Goal: Task Accomplishment & Management: Manage account settings

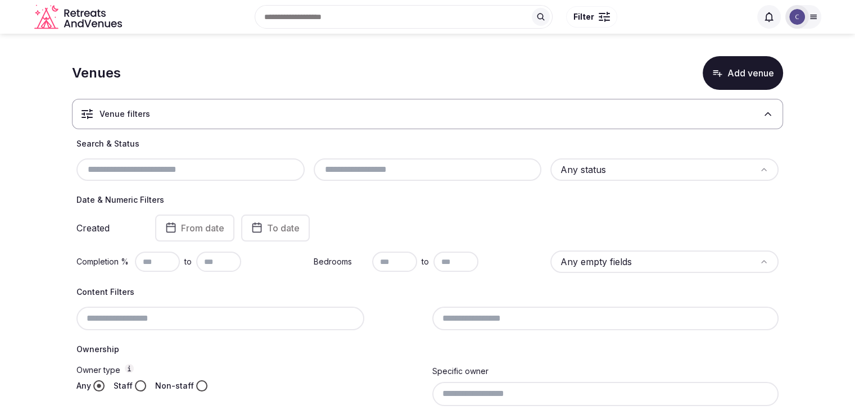
click at [260, 165] on input "text" at bounding box center [190, 169] width 219 height 13
paste input "**********"
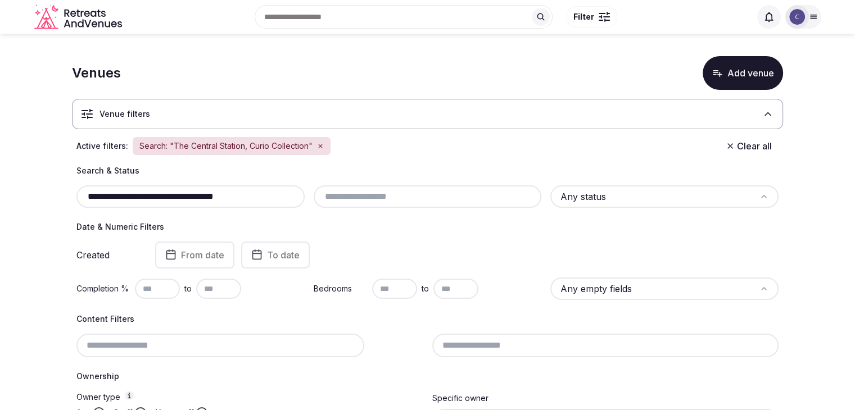
click at [247, 187] on div "**********" at bounding box center [190, 196] width 228 height 22
click at [253, 191] on input "**********" at bounding box center [190, 196] width 219 height 13
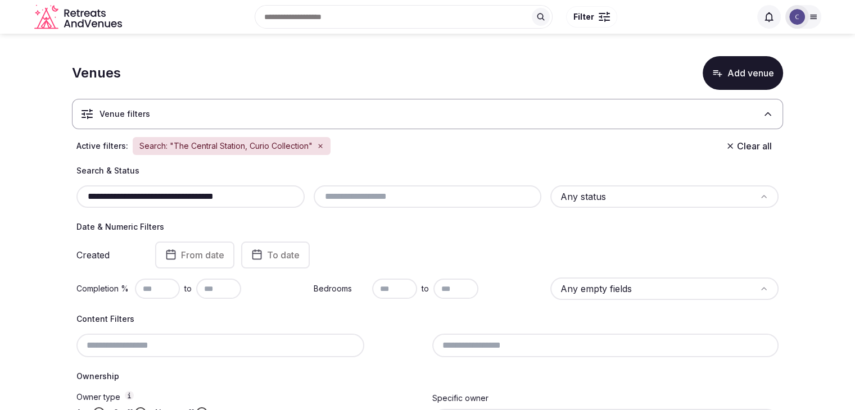
paste input "***"
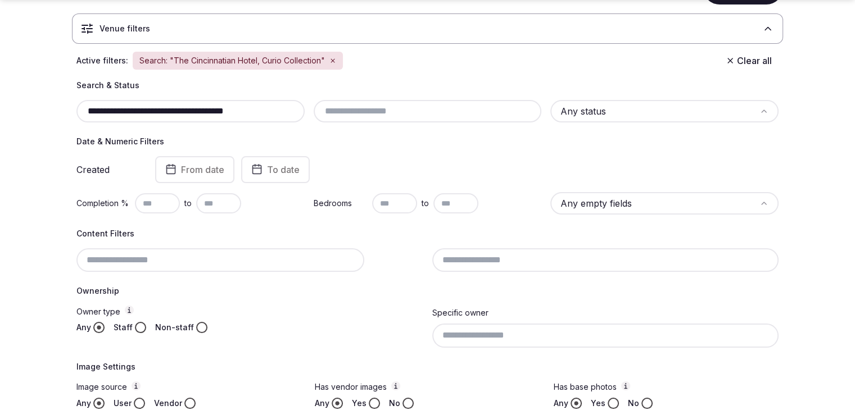
scroll to position [169, 0]
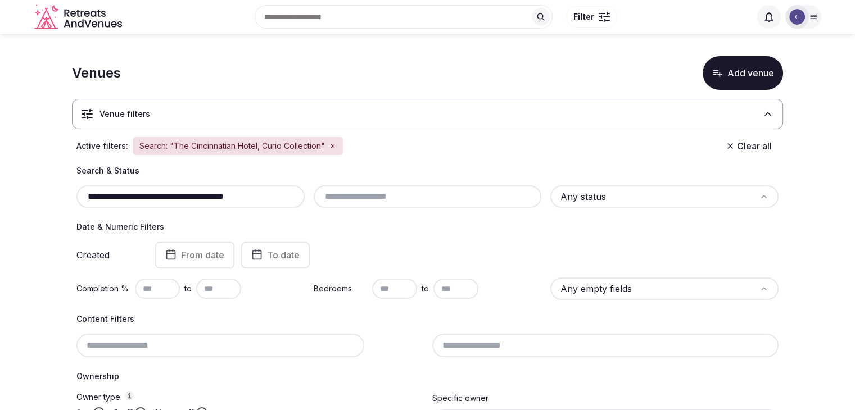
click at [257, 198] on input "**********" at bounding box center [190, 196] width 219 height 13
paste input "text"
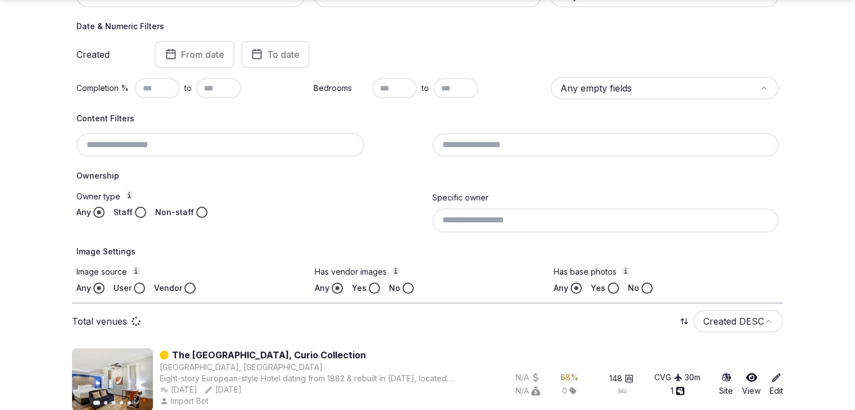
scroll to position [218, 0]
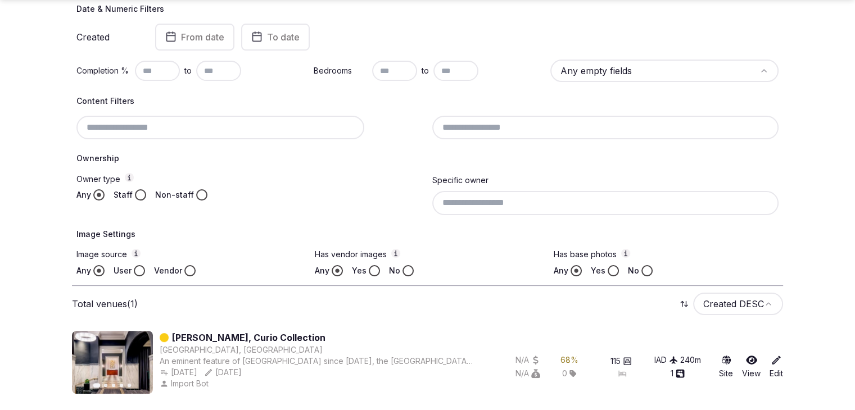
click at [274, 129] on div at bounding box center [249, 128] width 347 height 24
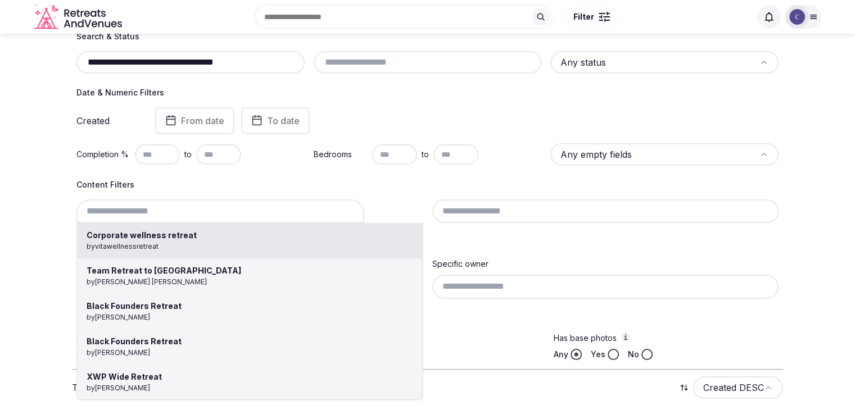
scroll to position [49, 0]
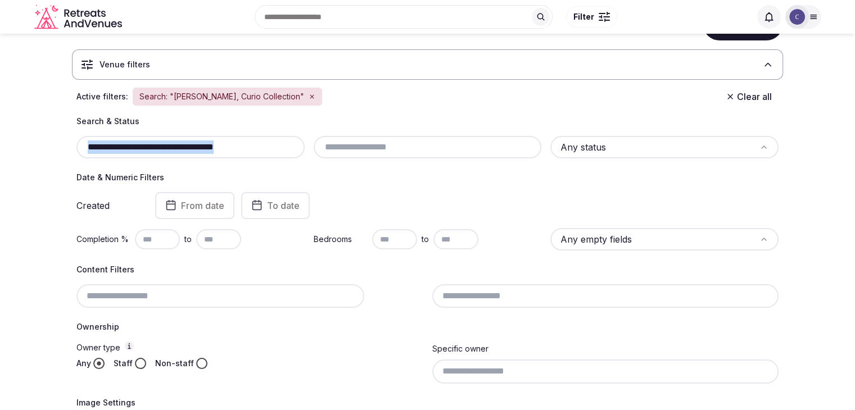
click at [271, 138] on div "**********" at bounding box center [190, 147] width 228 height 22
drag, startPoint x: 271, startPoint y: 138, endPoint x: 268, endPoint y: 152, distance: 14.5
click at [271, 138] on div "**********" at bounding box center [190, 147] width 228 height 22
click at [263, 144] on input "**********" at bounding box center [190, 147] width 219 height 13
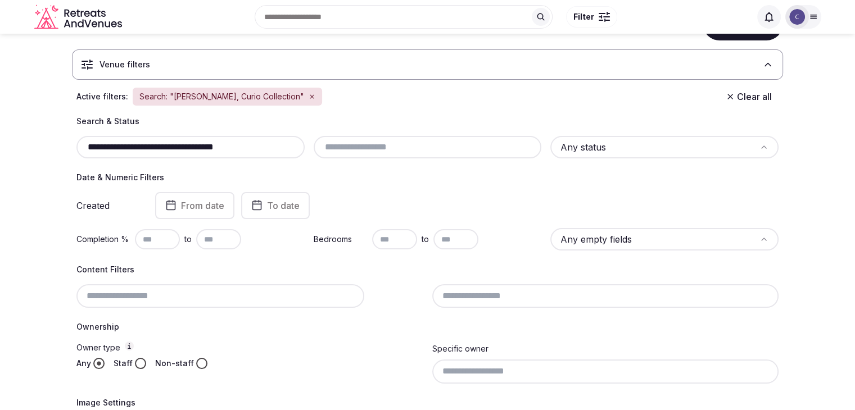
click at [263, 144] on input "**********" at bounding box center [190, 147] width 219 height 13
paste input "**********"
drag, startPoint x: 86, startPoint y: 149, endPoint x: 116, endPoint y: 171, distance: 37.4
click at [86, 149] on input "**********" at bounding box center [190, 147] width 219 height 13
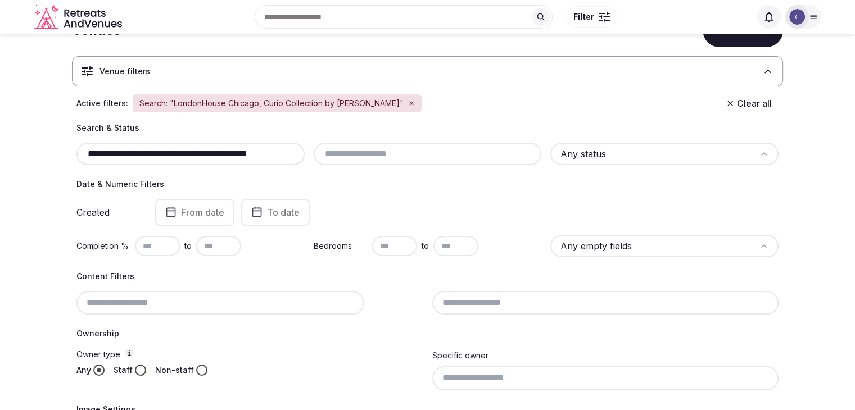
scroll to position [151, 0]
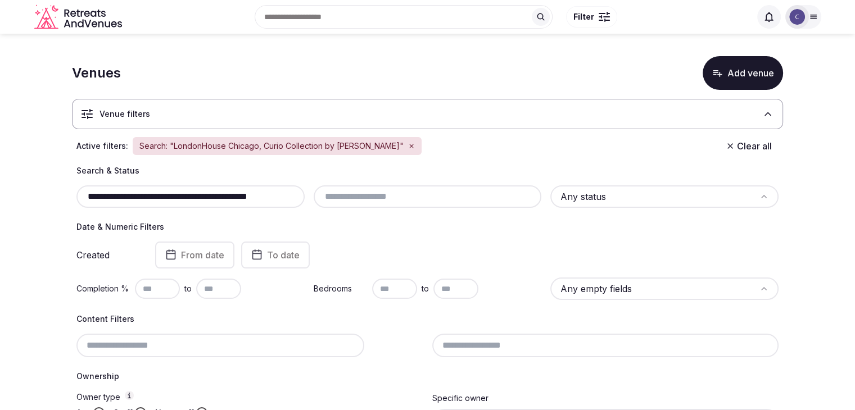
click at [261, 198] on input "**********" at bounding box center [190, 196] width 219 height 13
paste input "text"
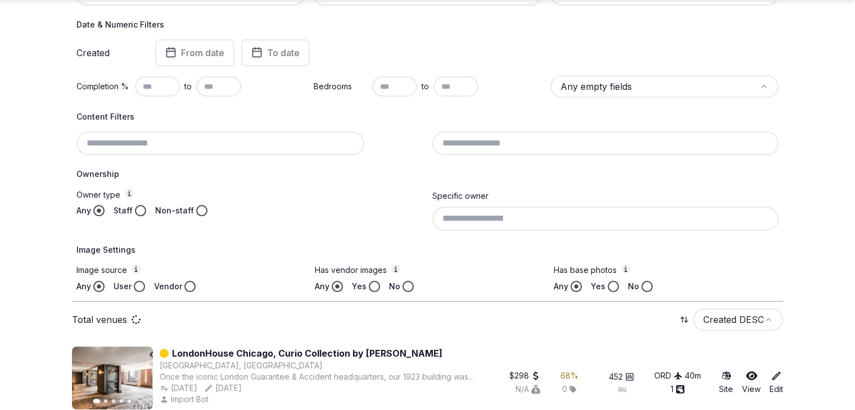
scroll to position [218, 0]
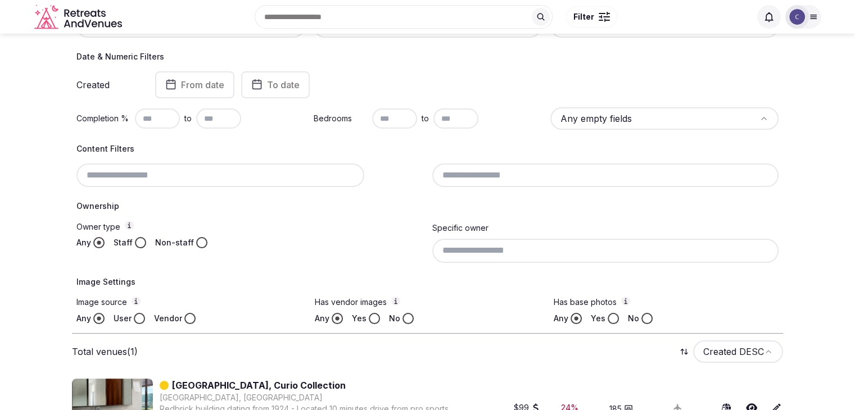
scroll to position [49, 0]
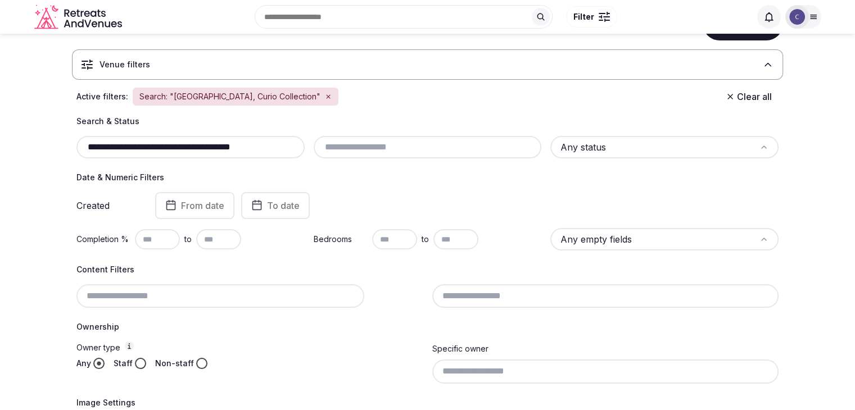
click at [237, 143] on input "**********" at bounding box center [190, 147] width 219 height 13
paste input "text"
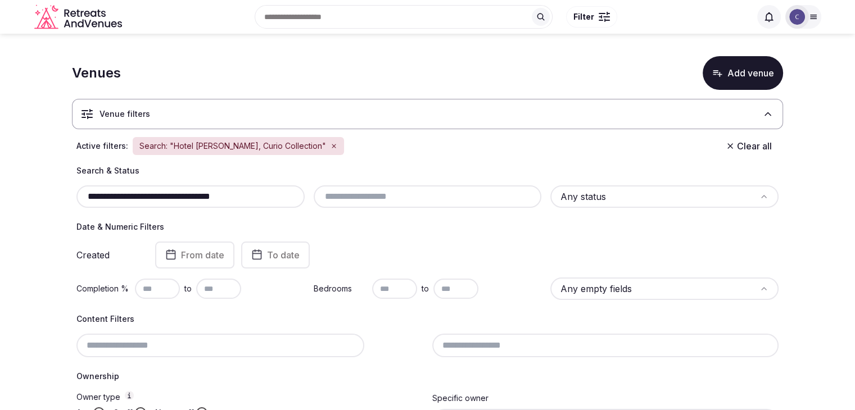
click at [245, 196] on input "**********" at bounding box center [190, 196] width 219 height 13
paste input "**********"
drag, startPoint x: 180, startPoint y: 198, endPoint x: 332, endPoint y: 198, distance: 151.8
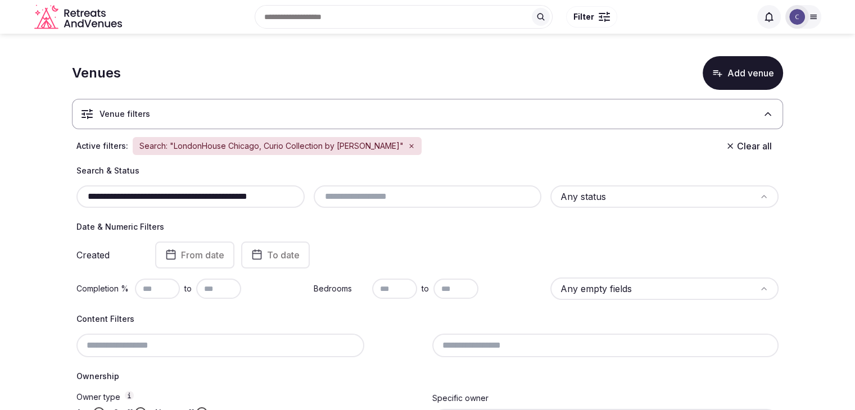
click at [332, 198] on div "**********" at bounding box center [427, 196] width 702 height 22
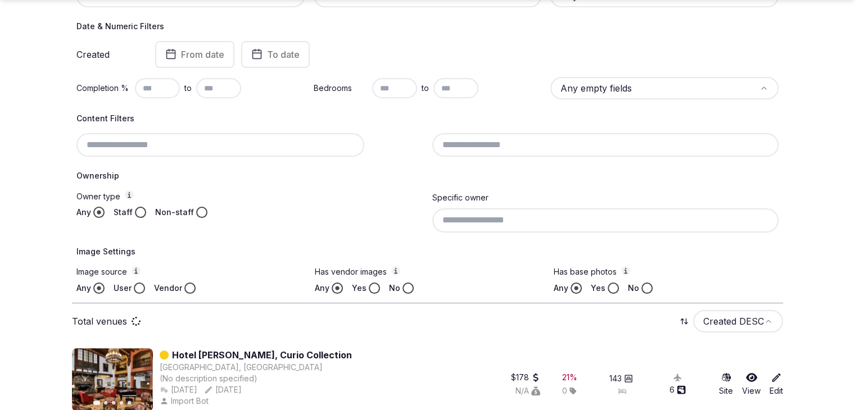
scroll to position [218, 0]
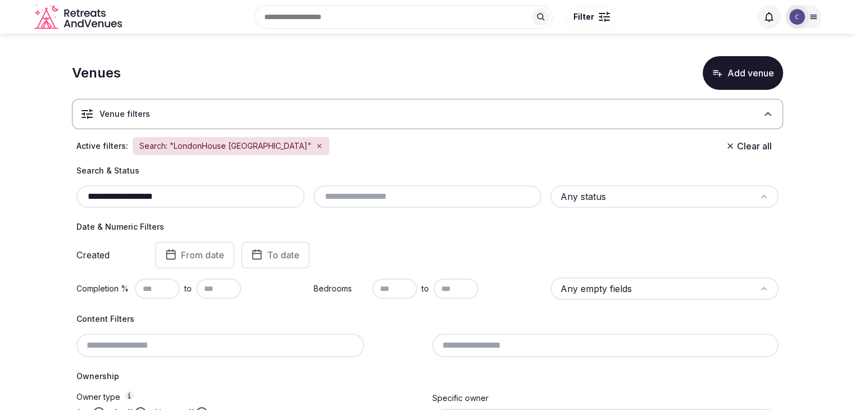
click at [220, 200] on input "**********" at bounding box center [190, 196] width 219 height 13
paste input "**********"
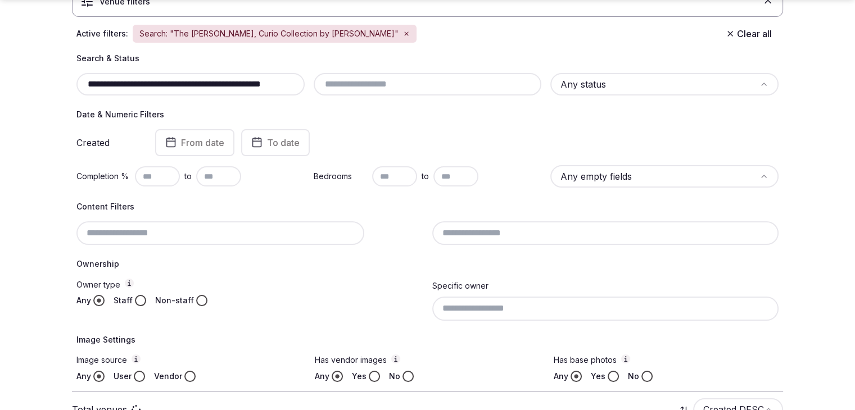
scroll to position [218, 0]
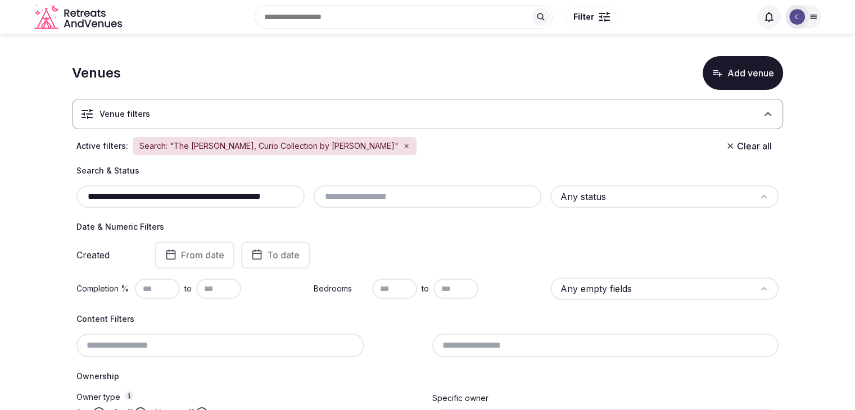
click at [268, 196] on input "**********" at bounding box center [190, 196] width 219 height 13
paste input "text"
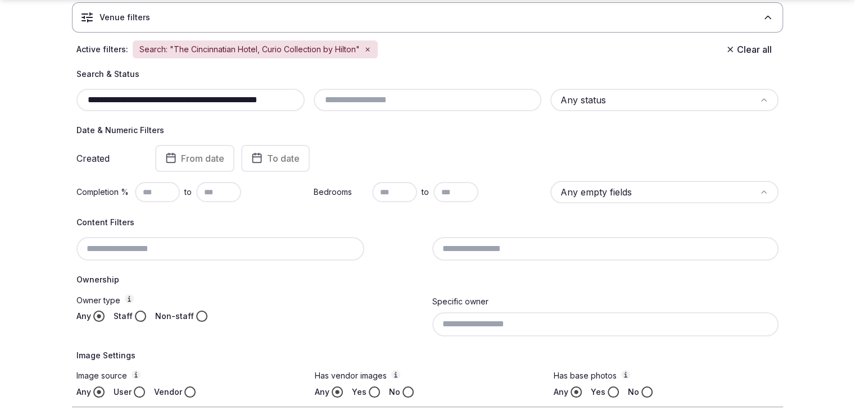
scroll to position [218, 0]
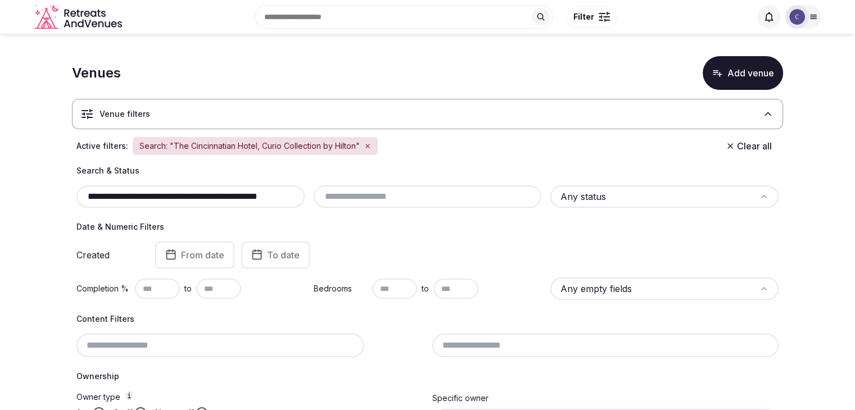
click at [613, 197] on html "**********" at bounding box center [427, 205] width 855 height 410
click at [184, 205] on div "**********" at bounding box center [190, 196] width 228 height 22
click at [184, 197] on input "**********" at bounding box center [190, 196] width 219 height 13
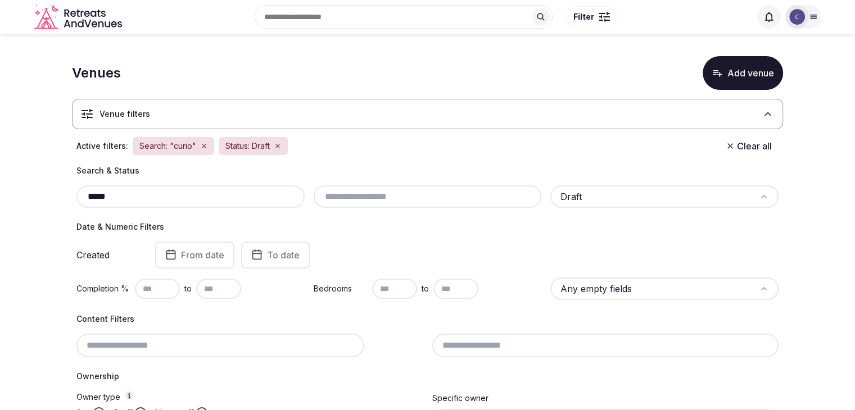
type input "*****"
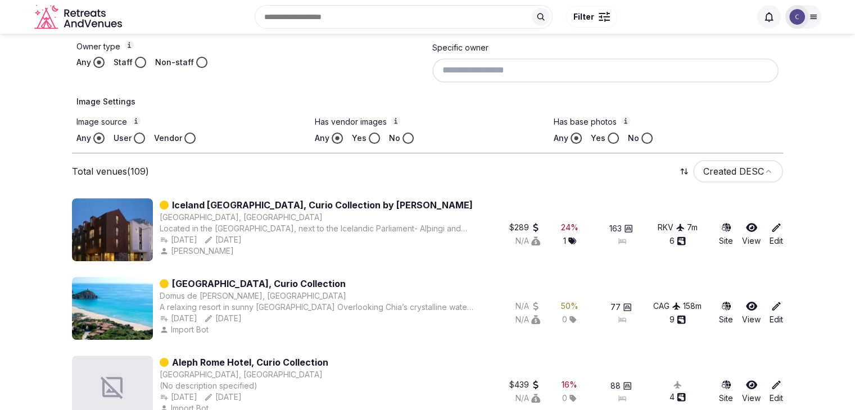
scroll to position [281, 0]
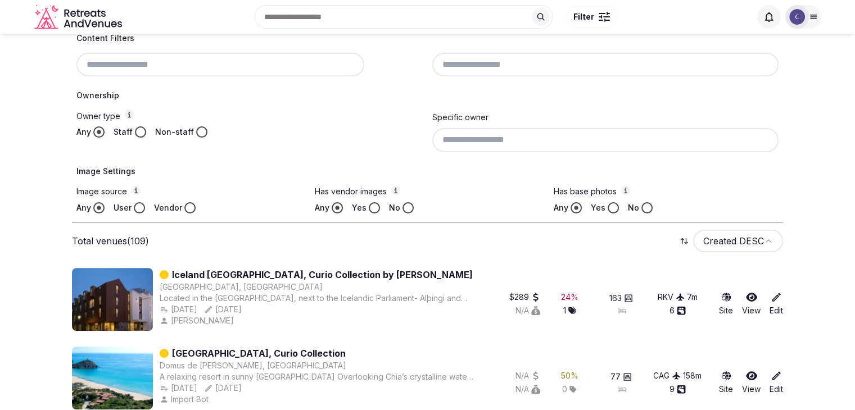
click at [373, 205] on button "Yes" at bounding box center [374, 207] width 11 height 11
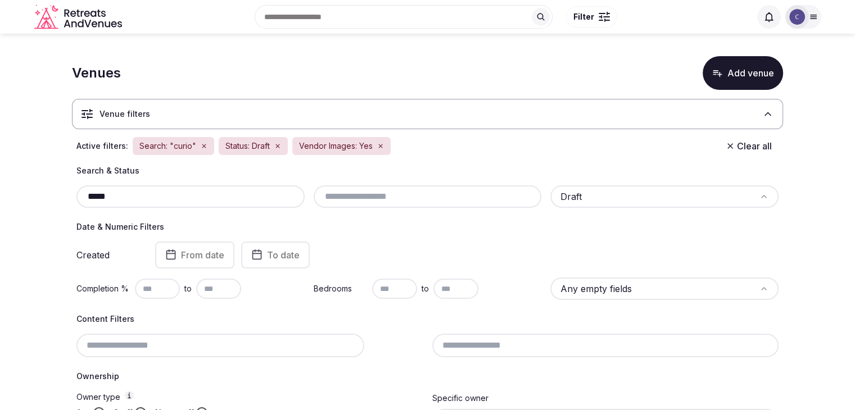
click at [817, 16] on icon at bounding box center [813, 16] width 9 height 9
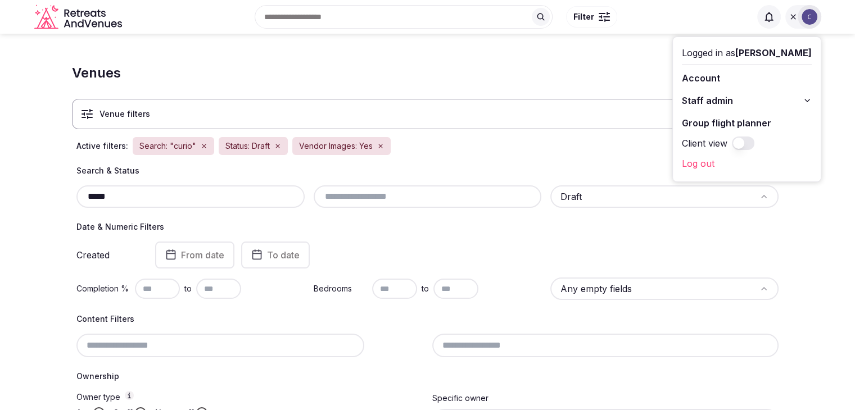
click at [807, 99] on icon at bounding box center [807, 100] width 4 height 2
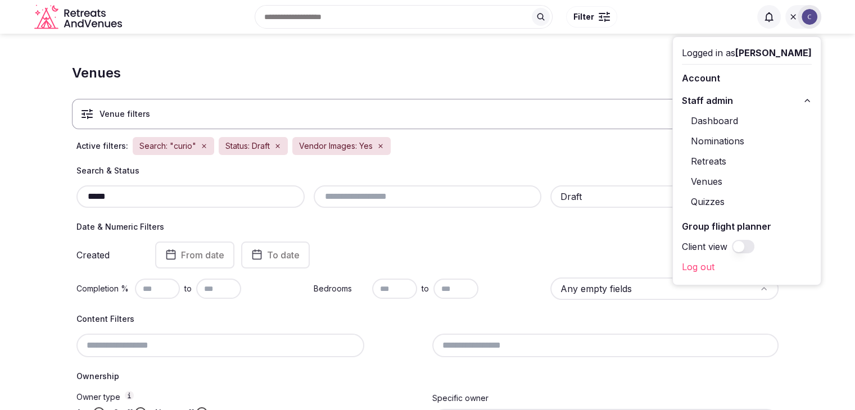
click at [223, 198] on input "*****" at bounding box center [190, 196] width 219 height 13
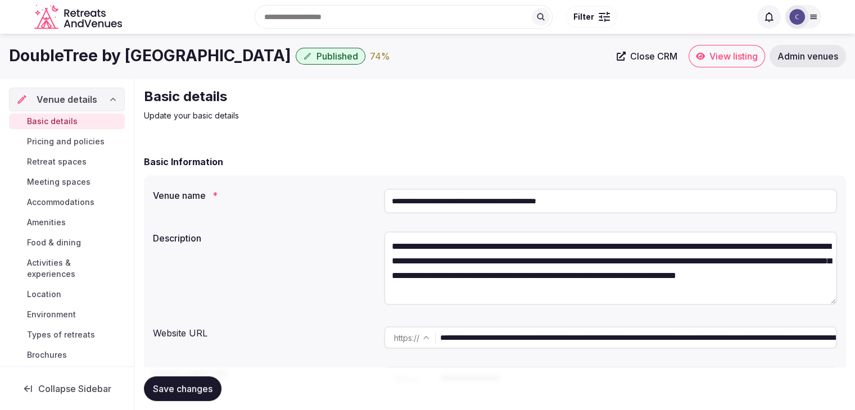
click at [731, 56] on span "View listing" at bounding box center [733, 56] width 48 height 11
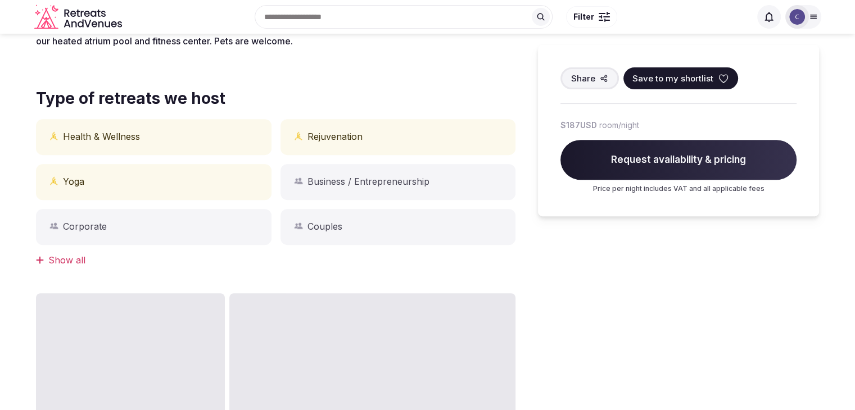
scroll to position [281, 0]
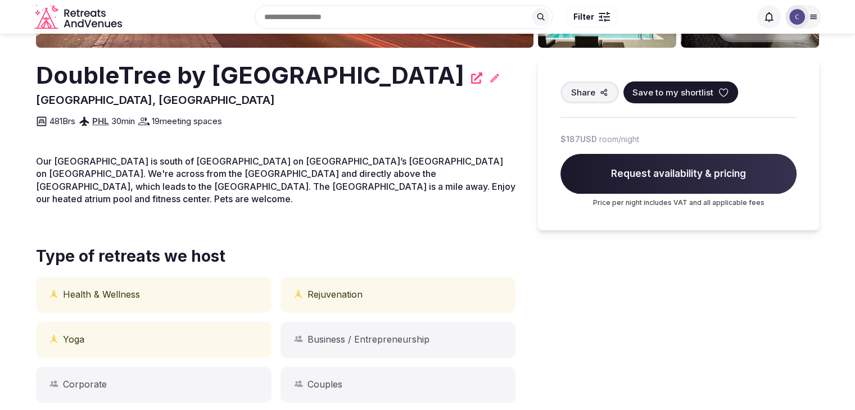
click at [213, 90] on h2 "DoubleTree by Hilton Hotel Philadelphia Center City" at bounding box center [250, 75] width 428 height 33
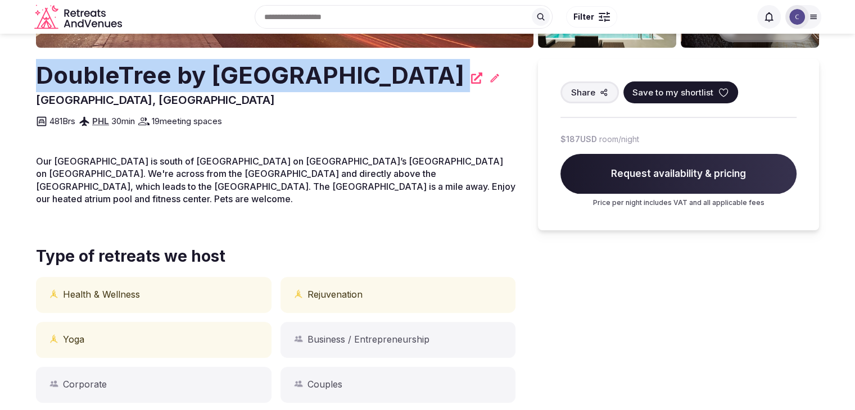
click at [213, 90] on h2 "DoubleTree by Hilton Hotel Philadelphia Center City" at bounding box center [250, 75] width 428 height 33
copy div "DoubleTree by Hilton Hotel Philadelphia Center City"
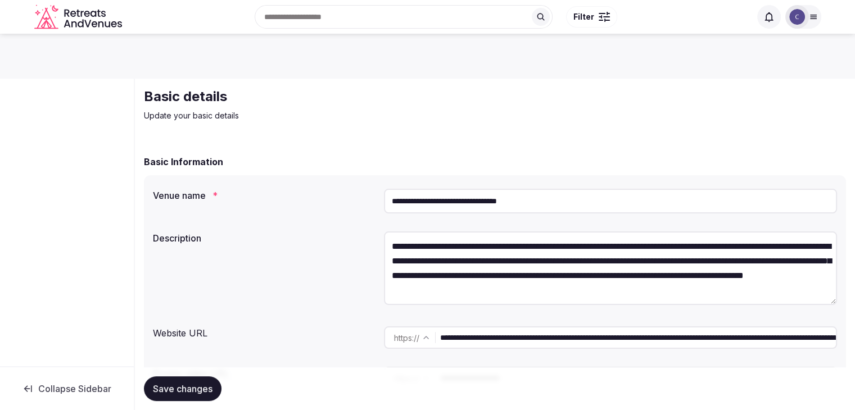
click at [591, 201] on input "**********" at bounding box center [610, 201] width 453 height 25
paste input "**********"
type input "**********"
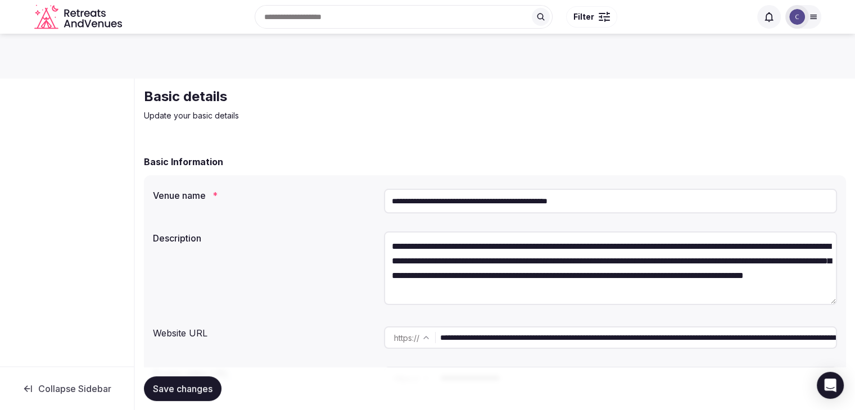
click at [187, 387] on span "Save changes" at bounding box center [183, 388] width 60 height 11
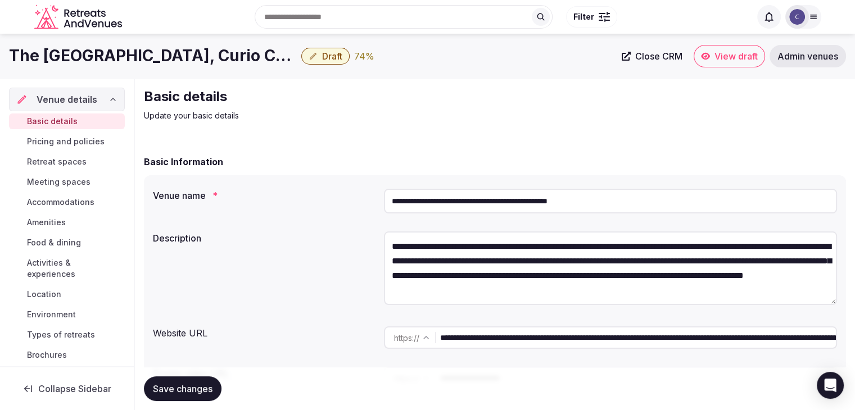
drag, startPoint x: 693, startPoint y: 340, endPoint x: 432, endPoint y: 340, distance: 261.4
click at [436, 340] on div "**********" at bounding box center [610, 338] width 453 height 22
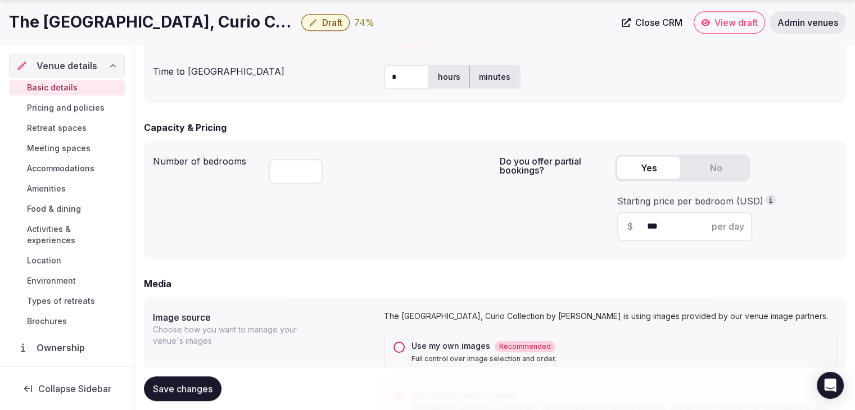
scroll to position [675, 0]
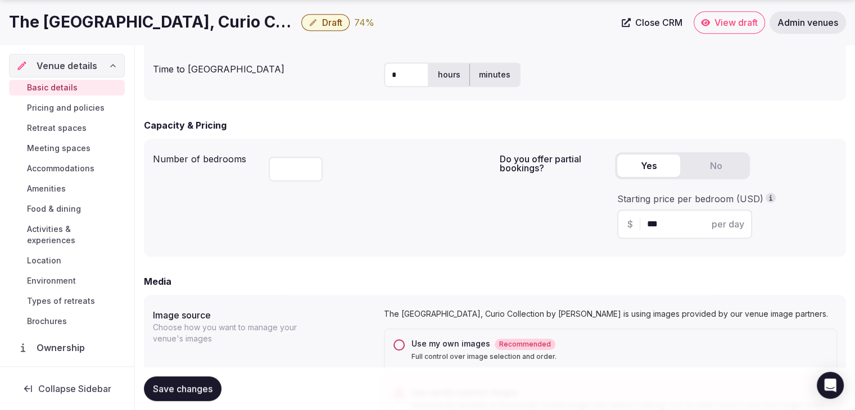
click at [220, 16] on h1 "The [GEOGRAPHIC_DATA], Curio Collection by [PERSON_NAME]" at bounding box center [153, 22] width 288 height 22
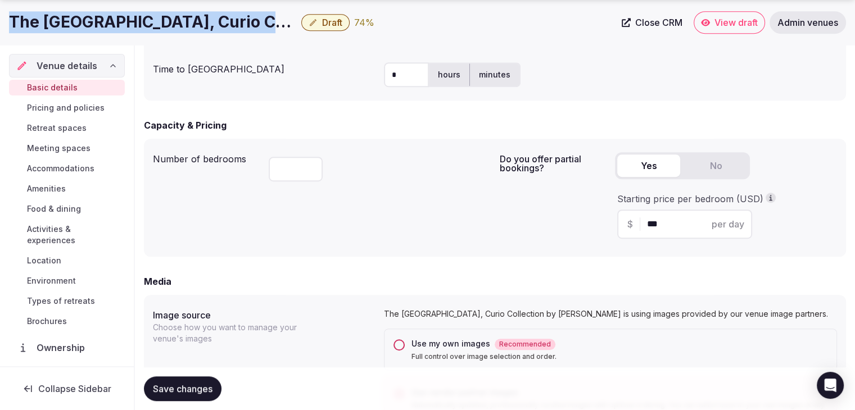
click at [220, 16] on h1 "The Central Station Memphis, Curio Collection by Hilton" at bounding box center [153, 22] width 288 height 22
copy div "The Central Station Memphis, Curio Collection by Hilton"
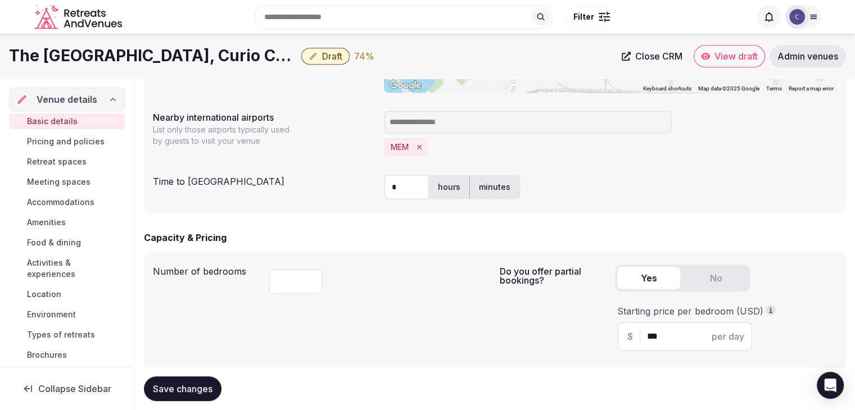
click at [491, 203] on div "* hours minutes" at bounding box center [610, 187] width 453 height 34
click at [497, 178] on label "minutes" at bounding box center [494, 187] width 49 height 29
drag, startPoint x: 409, startPoint y: 186, endPoint x: 361, endPoint y: 179, distance: 47.7
click at [361, 179] on div "Time to international airport * hours minutes" at bounding box center [495, 187] width 684 height 34
type input "**"
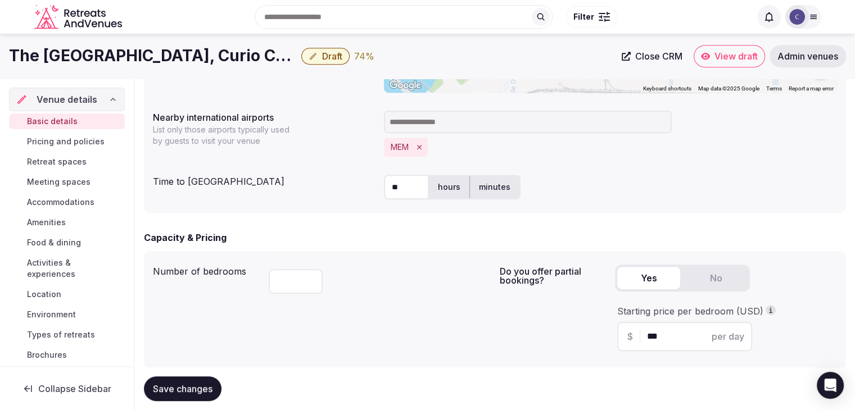
click at [409, 260] on div "Number of bedrooms *** Do you offer partial bookings? Yes No Starting price per…" at bounding box center [495, 310] width 702 height 118
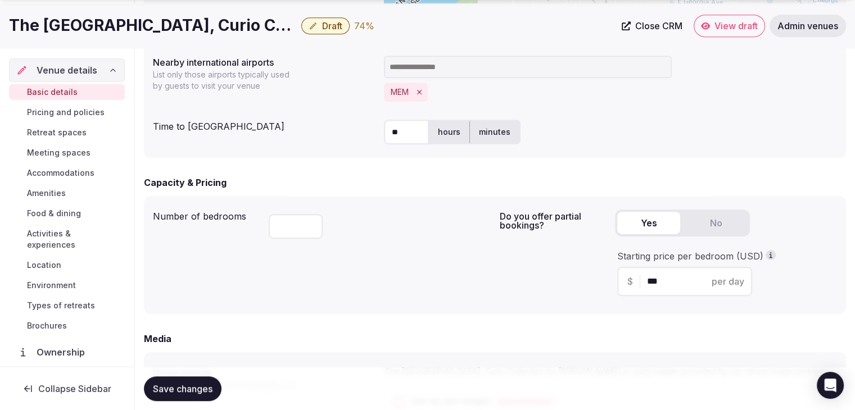
scroll to position [675, 0]
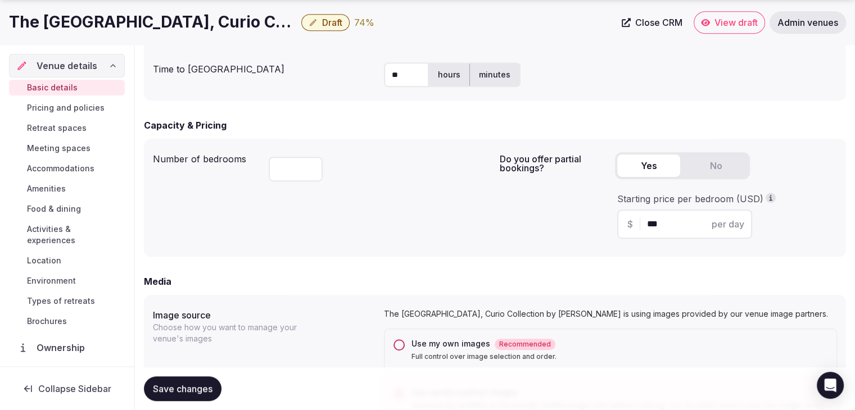
click at [213, 377] on button "Save changes" at bounding box center [183, 389] width 78 height 25
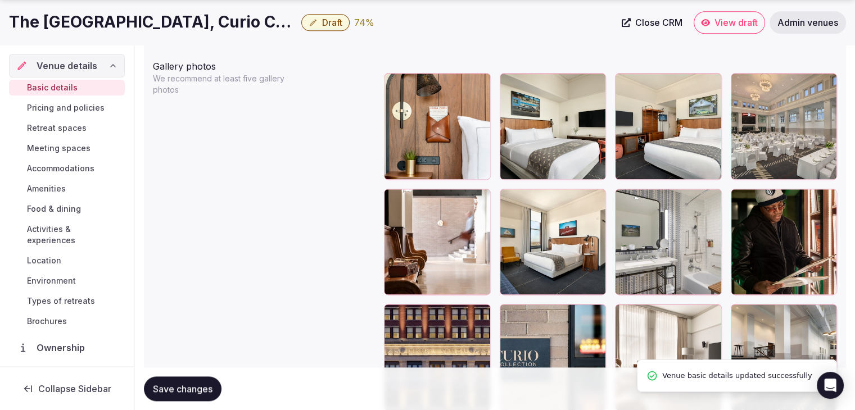
scroll to position [1518, 0]
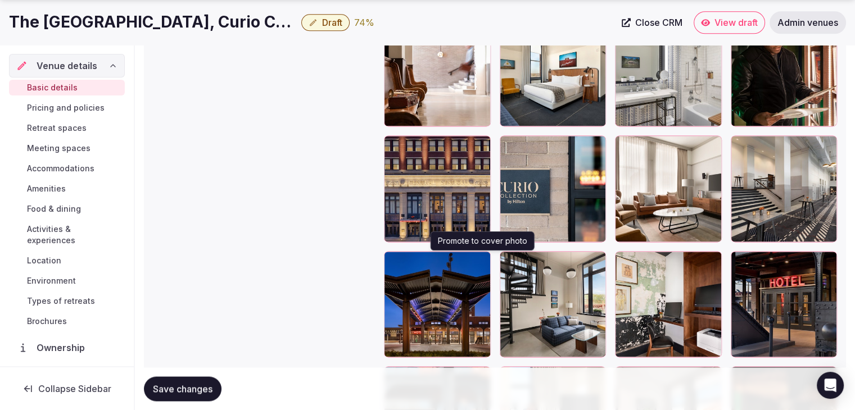
drag, startPoint x: 479, startPoint y: 261, endPoint x: 478, endPoint y: 284, distance: 22.5
click at [479, 261] on icon "button" at bounding box center [479, 262] width 9 height 9
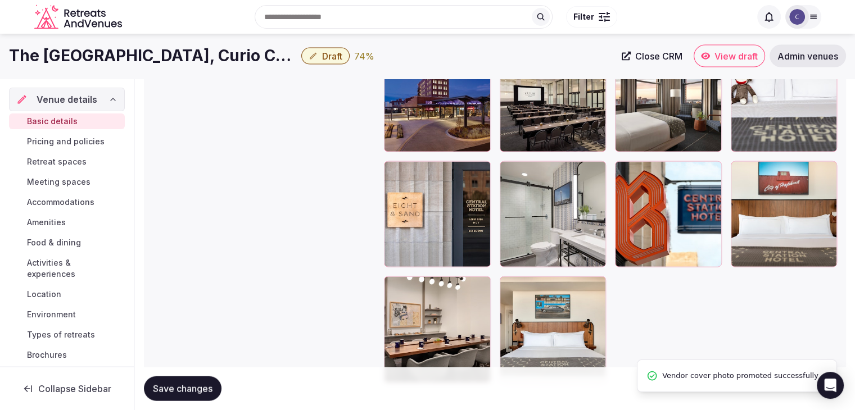
scroll to position [2475, 0]
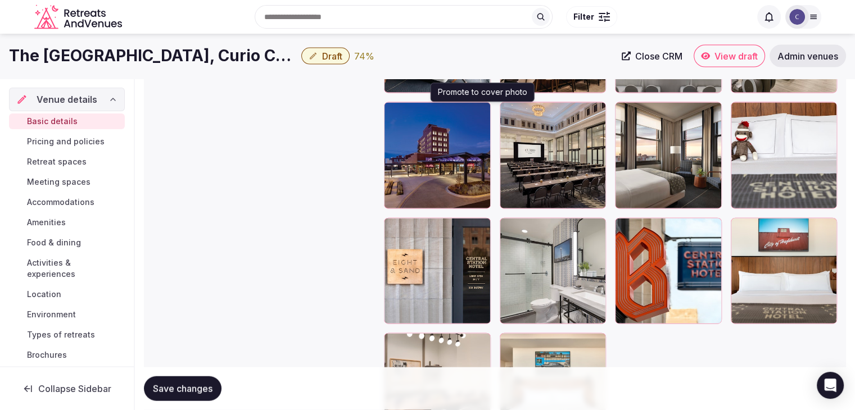
click at [481, 111] on icon "button" at bounding box center [479, 113] width 6 height 7
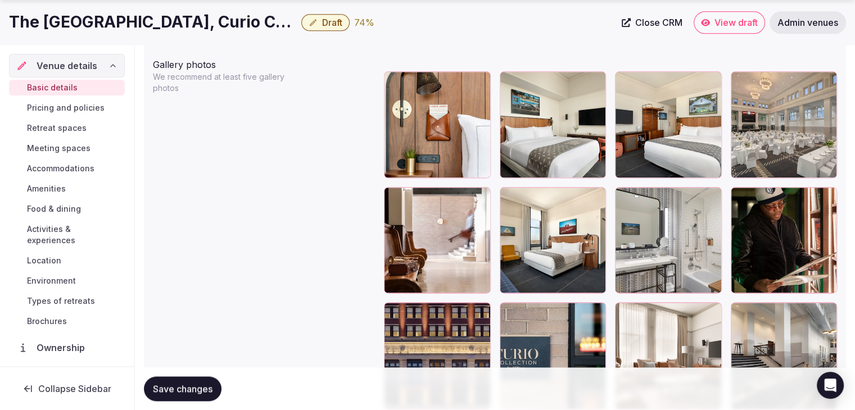
scroll to position [1519, 0]
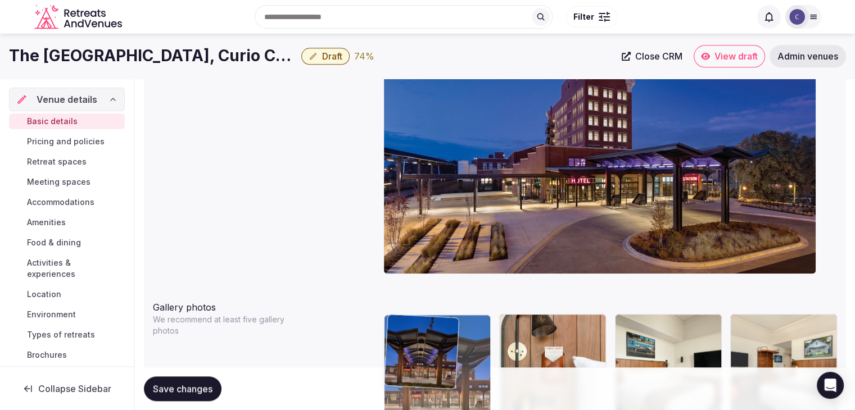
drag, startPoint x: 388, startPoint y: 259, endPoint x: 399, endPoint y: 315, distance: 57.8
click at [398, 313] on body "**********" at bounding box center [427, 391] width 855 height 2998
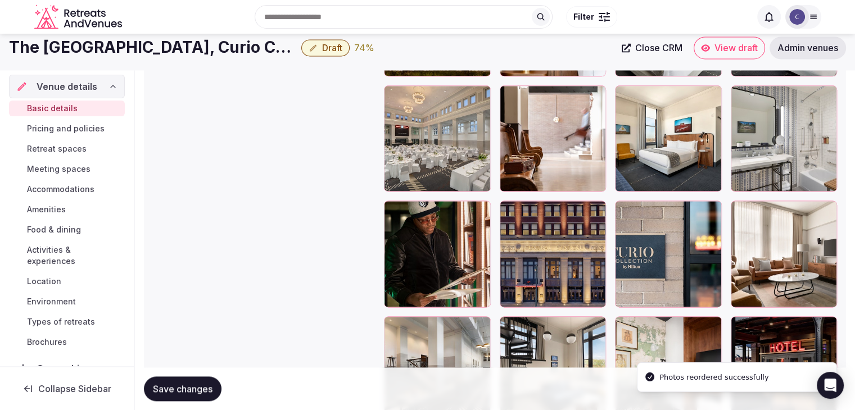
scroll to position [1389, 0]
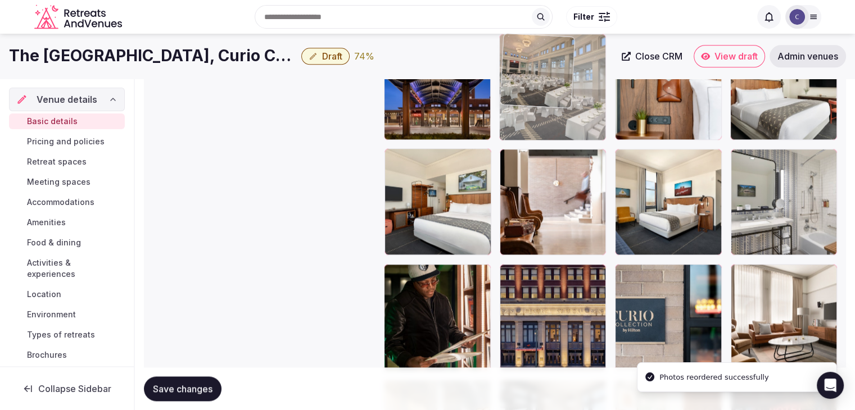
drag, startPoint x: 396, startPoint y: 153, endPoint x: 497, endPoint y: 103, distance: 113.1
click at [497, 103] on body "**********" at bounding box center [427, 110] width 855 height 2998
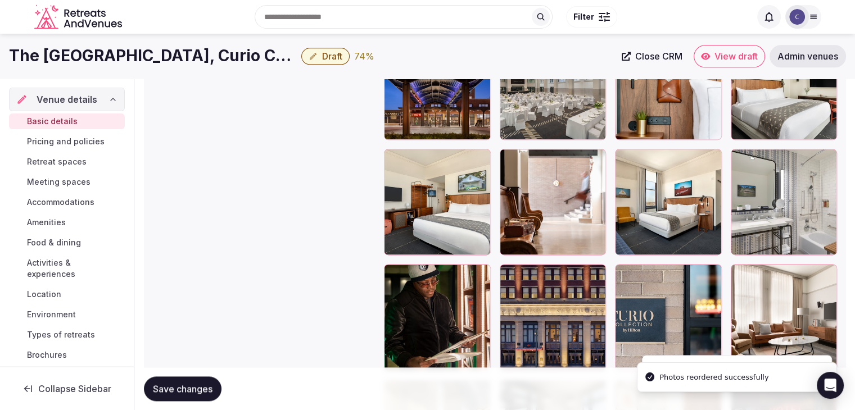
scroll to position [1333, 0]
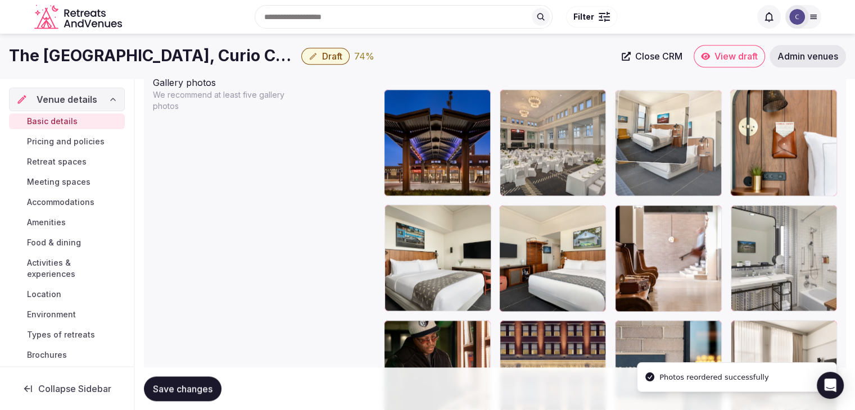
drag, startPoint x: 621, startPoint y: 206, endPoint x: 639, endPoint y: 133, distance: 75.3
click at [639, 133] on body "**********" at bounding box center [427, 166] width 855 height 2998
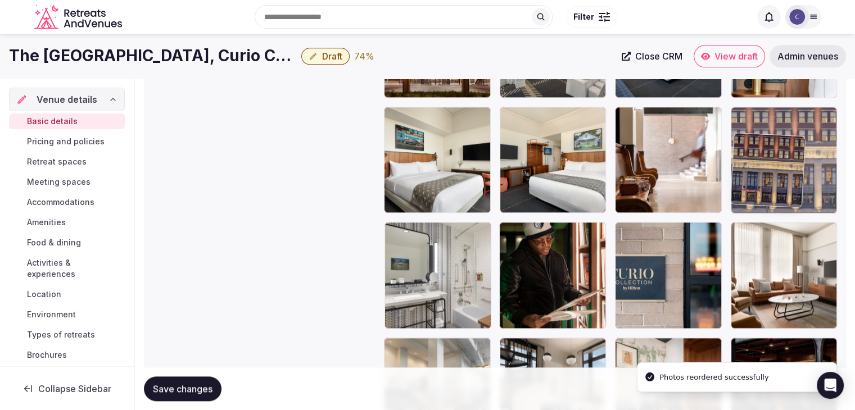
scroll to position [1424, 0]
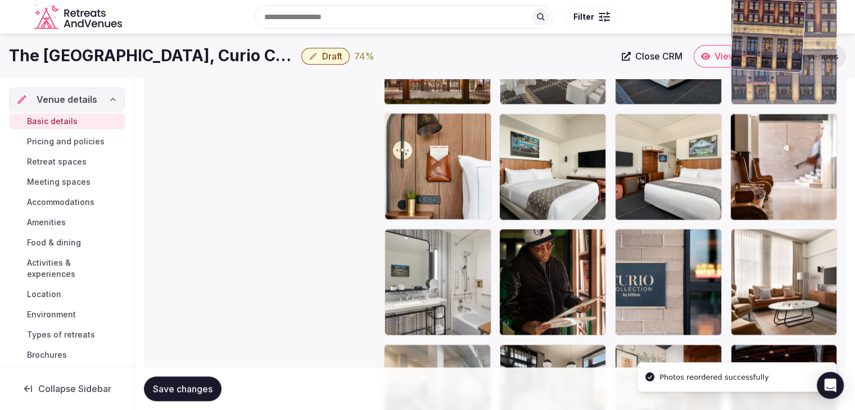
drag, startPoint x: 509, startPoint y: 220, endPoint x: 750, endPoint y: 82, distance: 277.8
click at [750, 82] on body "**********" at bounding box center [427, 75] width 855 height 2998
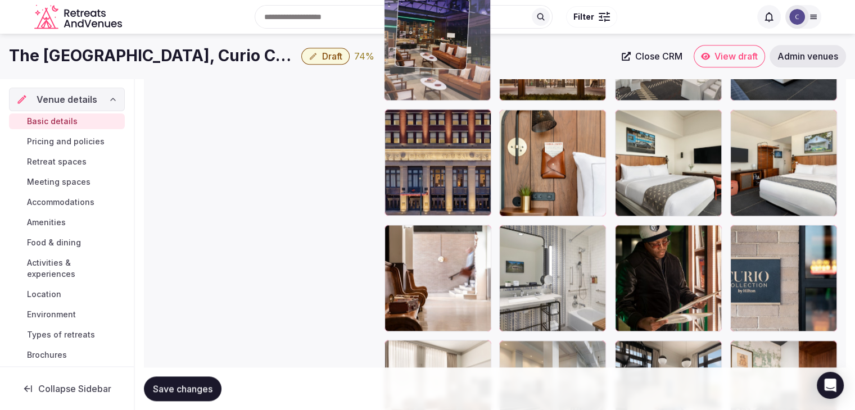
scroll to position [1401, 0]
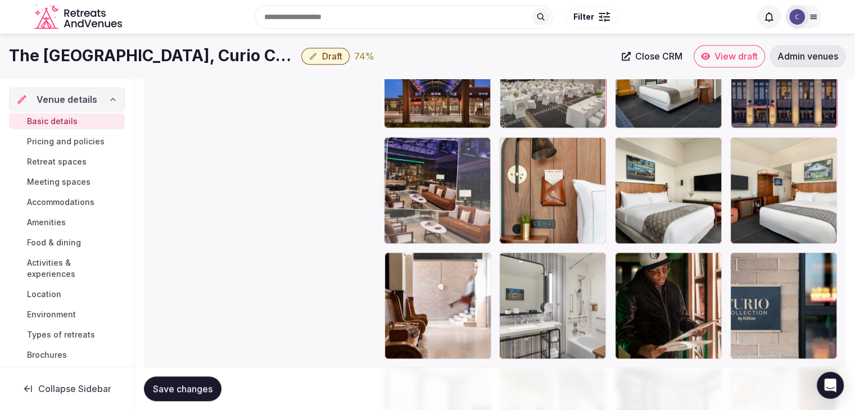
drag, startPoint x: 395, startPoint y: 193, endPoint x: 379, endPoint y: 148, distance: 48.0
click at [379, 148] on body "**********" at bounding box center [427, 98] width 855 height 2998
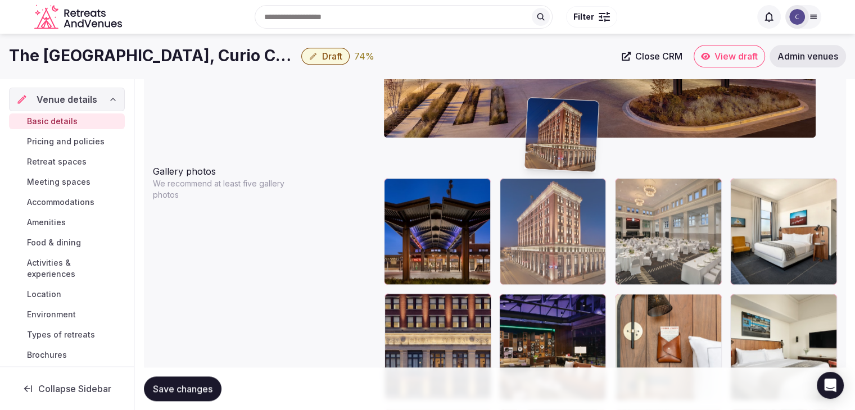
scroll to position [1241, 0]
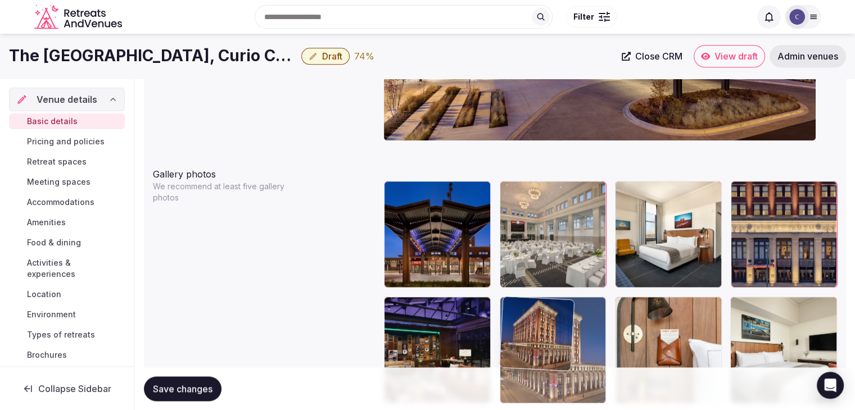
drag, startPoint x: 508, startPoint y: 225, endPoint x: 501, endPoint y: 330, distance: 104.8
click at [501, 330] on body "**********" at bounding box center [427, 258] width 855 height 2998
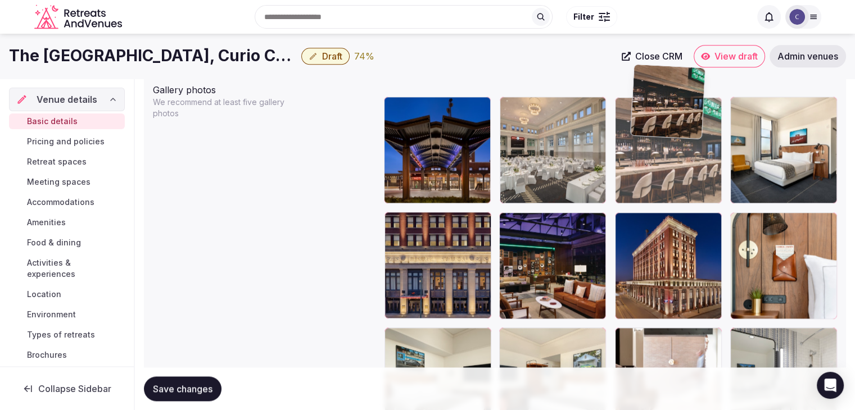
scroll to position [1324, 0]
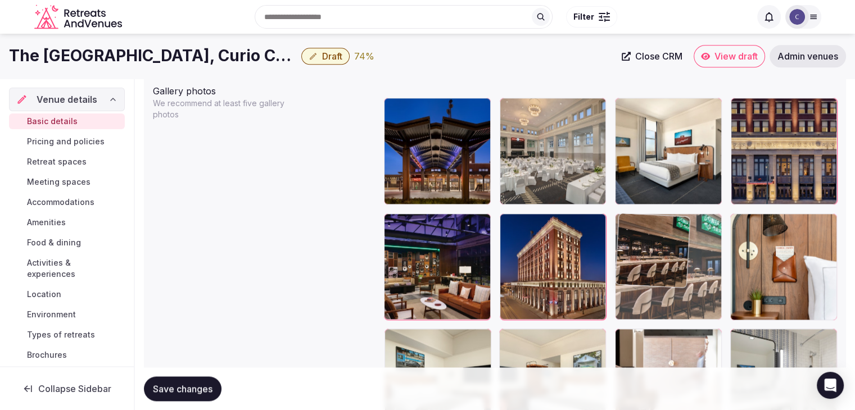
drag, startPoint x: 627, startPoint y: 212, endPoint x: 616, endPoint y: 214, distance: 10.8
click at [621, 203] on body "**********" at bounding box center [427, 175] width 855 height 2998
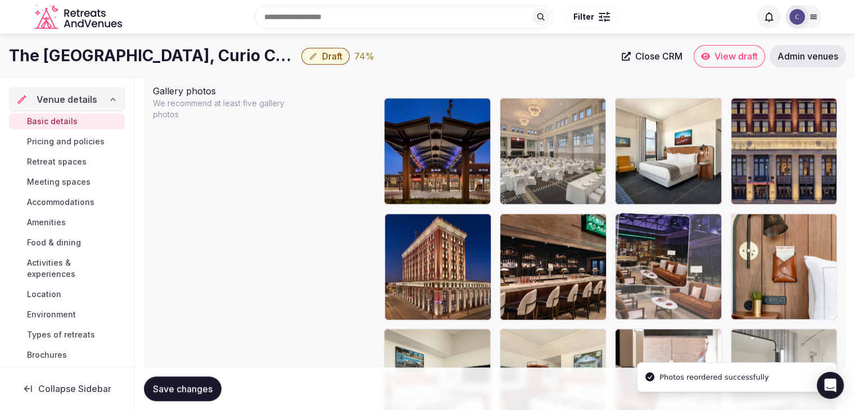
drag, startPoint x: 389, startPoint y: 219, endPoint x: 648, endPoint y: 236, distance: 259.2
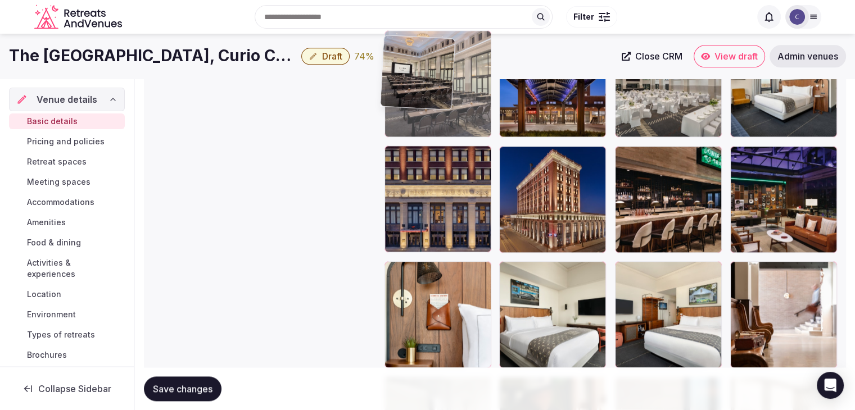
scroll to position [1337, 0]
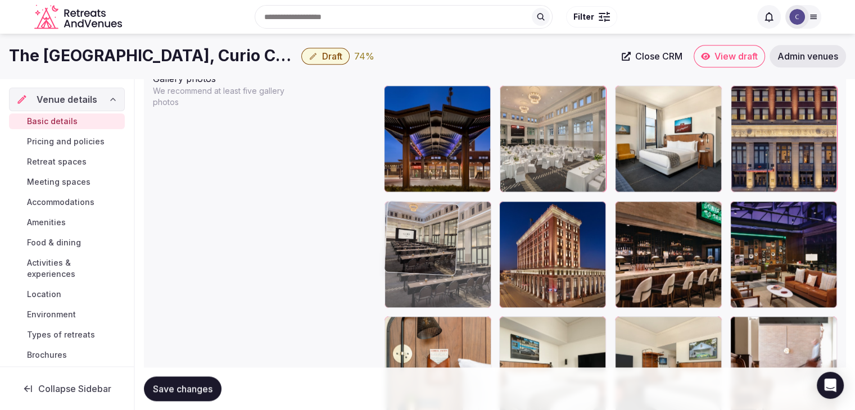
drag, startPoint x: 513, startPoint y: 196, endPoint x: 370, endPoint y: 202, distance: 142.3
click at [370, 202] on body "**********" at bounding box center [427, 162] width 855 height 2998
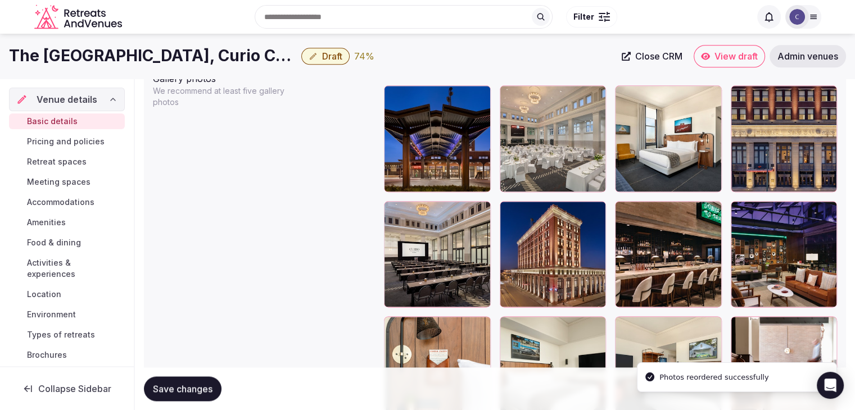
click at [202, 383] on span "Save changes" at bounding box center [183, 388] width 60 height 11
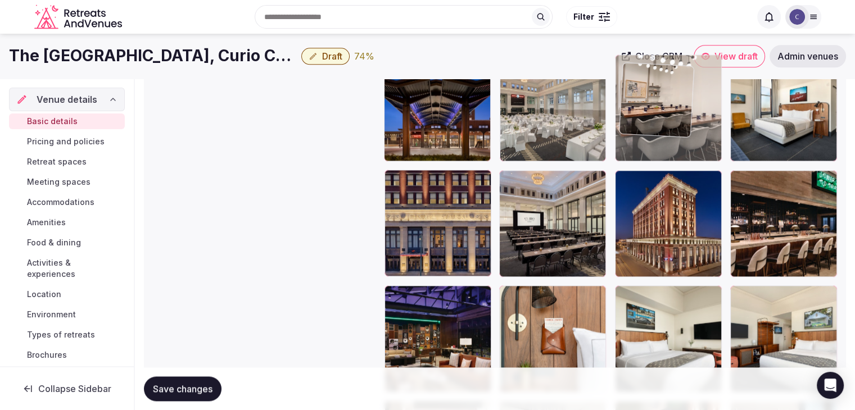
scroll to position [1356, 0]
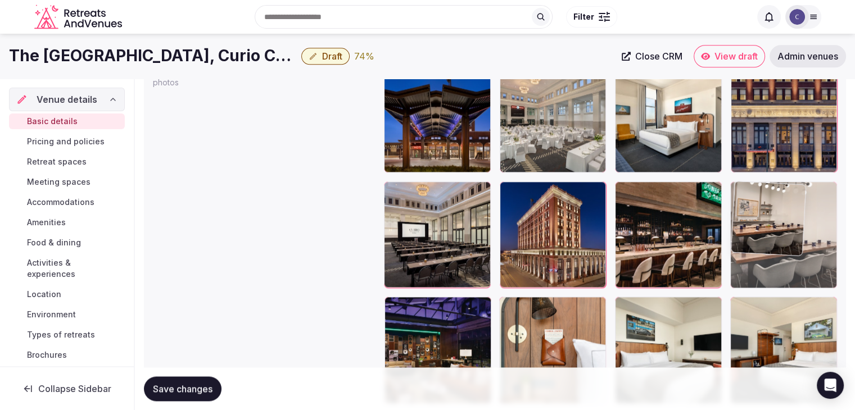
drag, startPoint x: 400, startPoint y: 295, endPoint x: 737, endPoint y: 215, distance: 346.0
click at [737, 215] on body "**********" at bounding box center [427, 143] width 855 height 2998
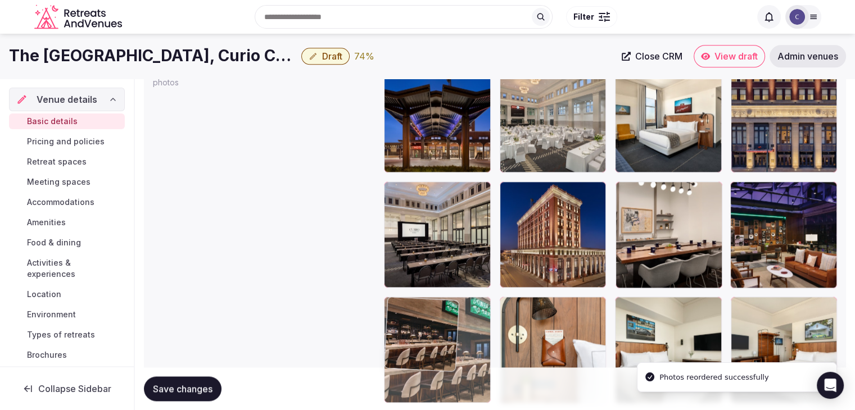
drag, startPoint x: 623, startPoint y: 191, endPoint x: 419, endPoint y: 328, distance: 246.3
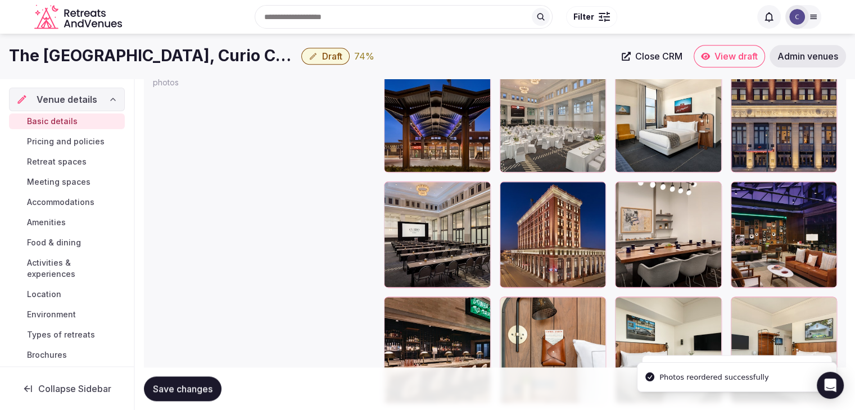
click at [175, 395] on button "Save changes" at bounding box center [183, 389] width 78 height 25
click at [52, 143] on span "Pricing and policies" at bounding box center [66, 141] width 78 height 11
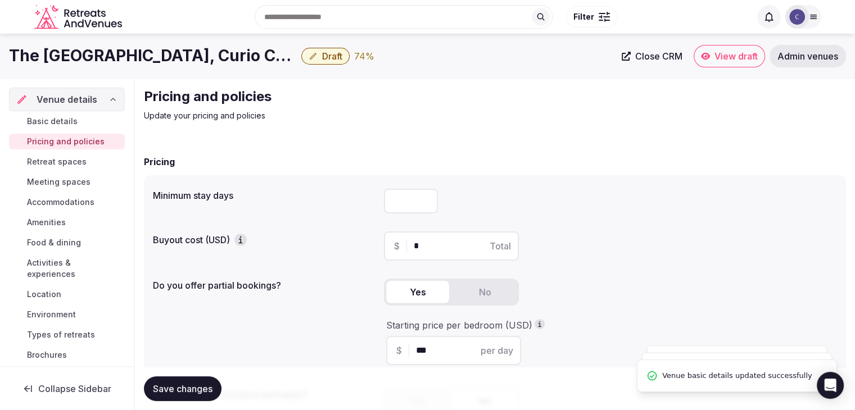
click at [409, 202] on input "number" at bounding box center [411, 201] width 54 height 25
type input "*"
click at [170, 403] on div "Save changes" at bounding box center [495, 389] width 702 height 43
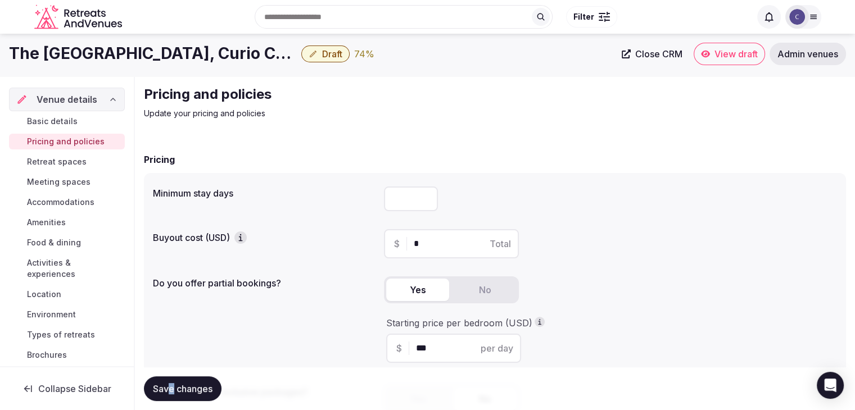
click at [181, 378] on button "Save changes" at bounding box center [183, 389] width 78 height 25
click at [69, 161] on span "Retreat spaces" at bounding box center [57, 161] width 60 height 11
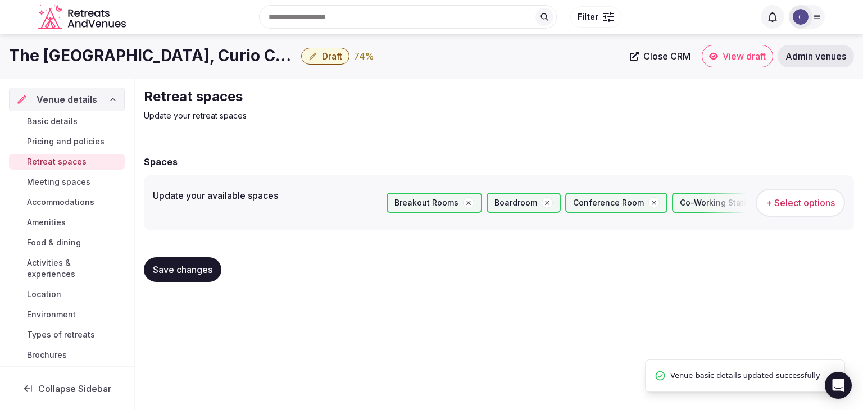
click at [812, 202] on span "+ Select options" at bounding box center [800, 203] width 69 height 12
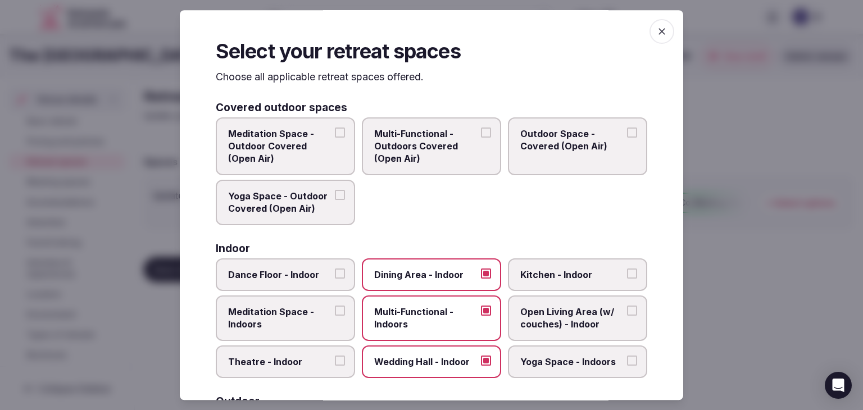
click at [662, 22] on span "button" at bounding box center [662, 31] width 25 height 25
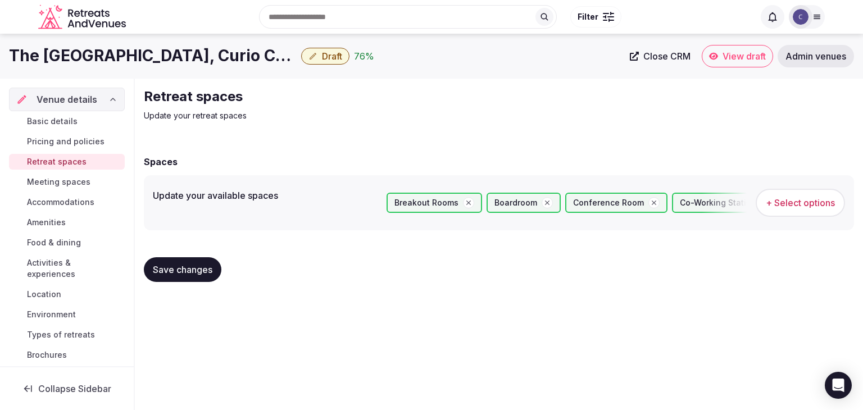
click at [87, 180] on span "Meeting spaces" at bounding box center [59, 182] width 64 height 11
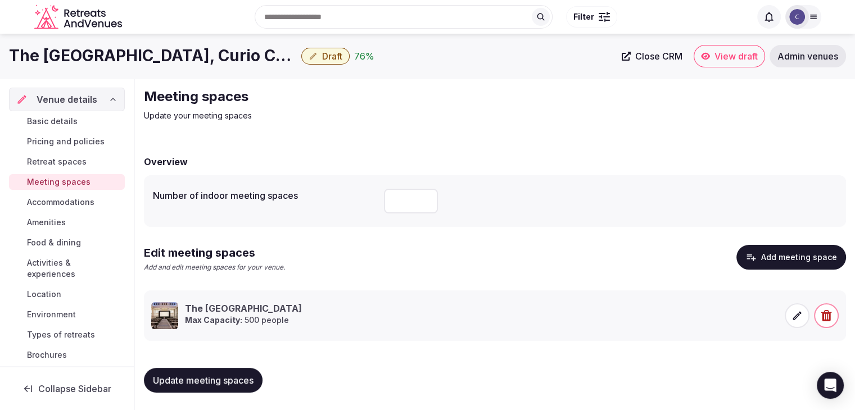
click at [83, 200] on span "Accommodations" at bounding box center [60, 202] width 67 height 11
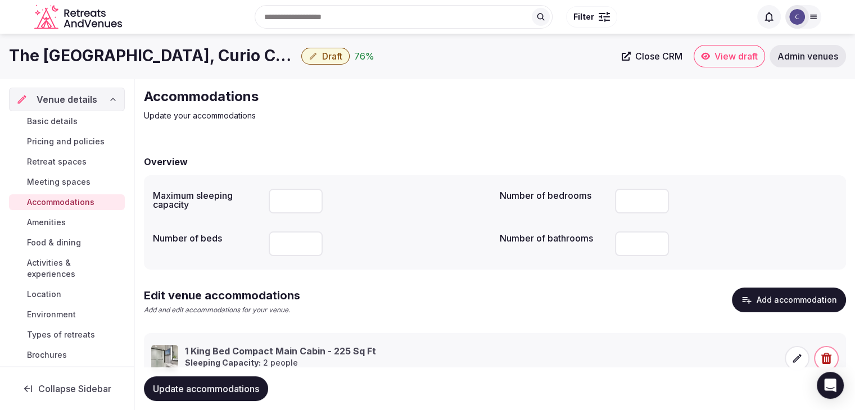
click at [798, 360] on icon at bounding box center [796, 358] width 11 height 11
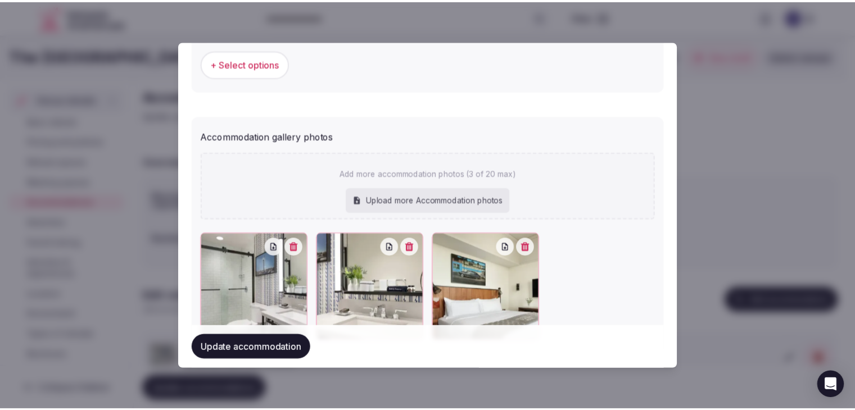
scroll to position [1216, 0]
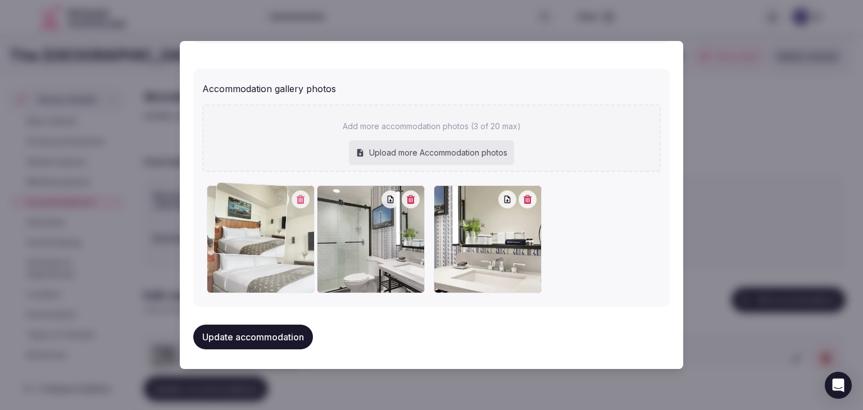
drag, startPoint x: 442, startPoint y: 196, endPoint x: 225, endPoint y: 194, distance: 217.0
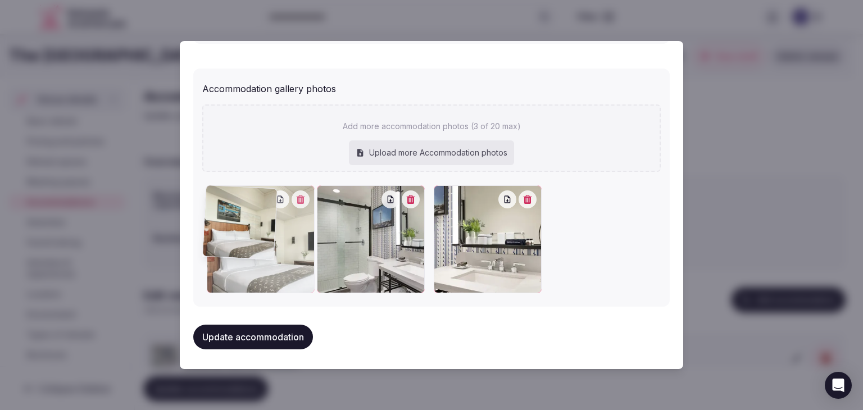
click at [225, 194] on div at bounding box center [261, 239] width 108 height 108
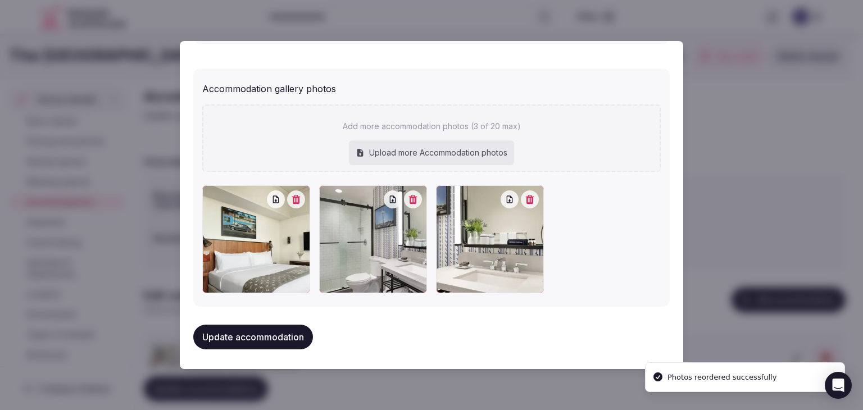
click at [249, 331] on button "Update accommodation" at bounding box center [253, 337] width 120 height 25
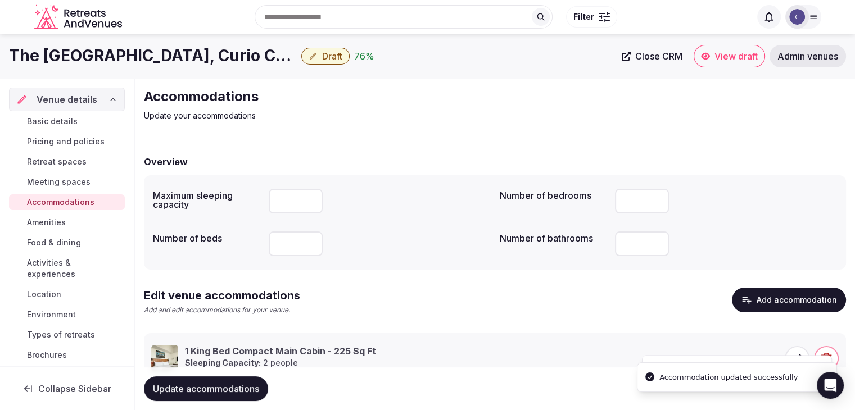
click at [241, 387] on span "Update accommodations" at bounding box center [206, 388] width 106 height 11
click at [61, 221] on span "Amenities" at bounding box center [46, 222] width 39 height 11
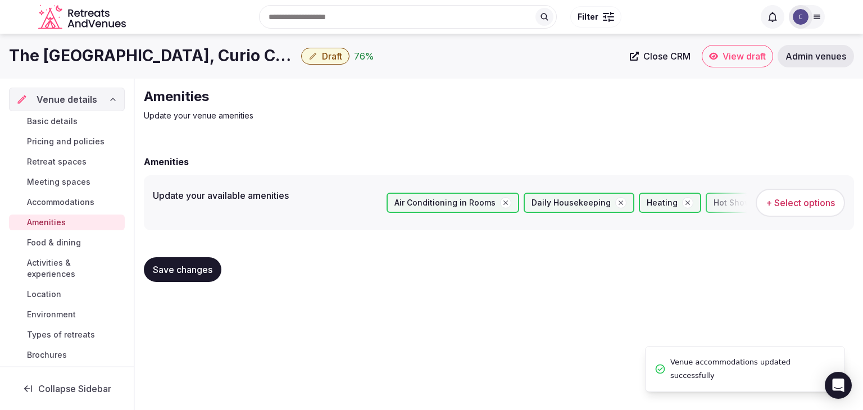
click at [61, 239] on span "Food & dining" at bounding box center [54, 242] width 54 height 11
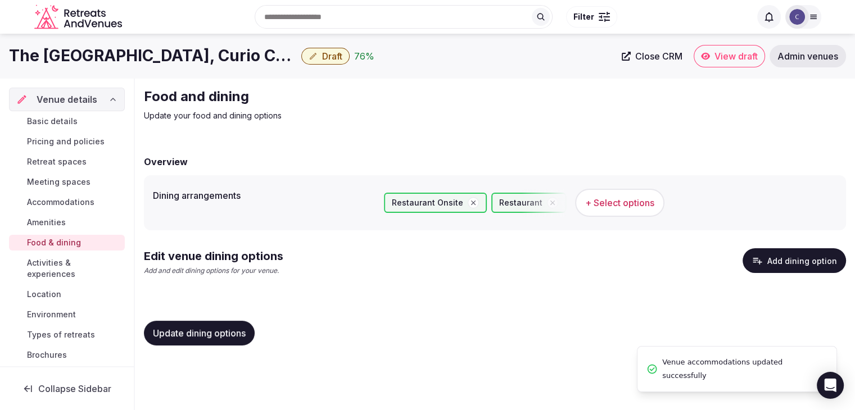
click at [58, 264] on span "Activities & experiences" at bounding box center [73, 268] width 93 height 22
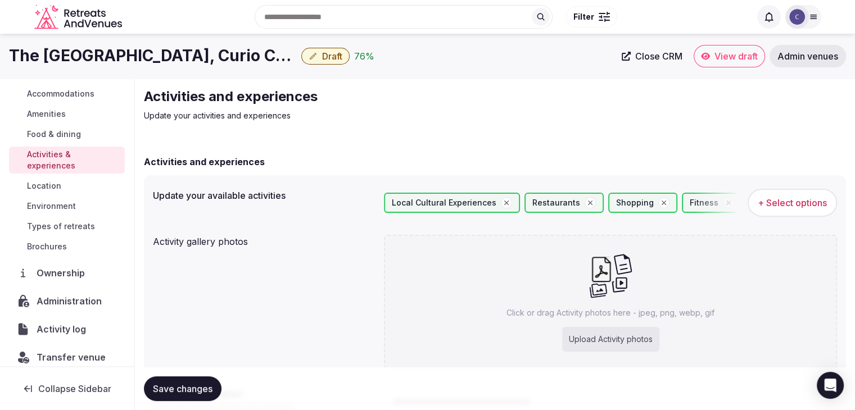
scroll to position [112, 0]
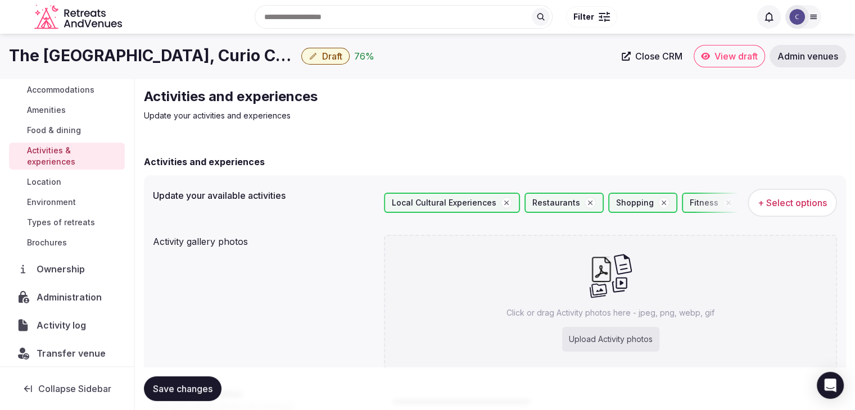
click at [223, 61] on h1 "The Central Station Memphis, Curio Collection by Hilton" at bounding box center [153, 56] width 288 height 22
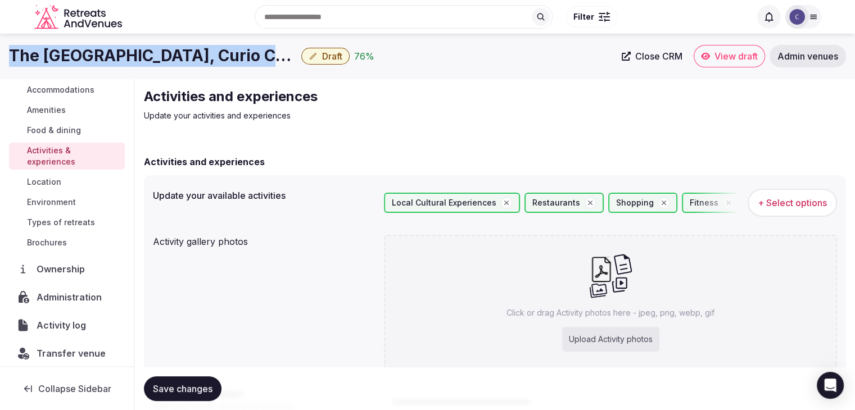
click at [223, 61] on h1 "The Central Station Memphis, Curio Collection by Hilton" at bounding box center [153, 56] width 288 height 22
copy div "The Central Station Memphis, Curio Collection by Hilton"
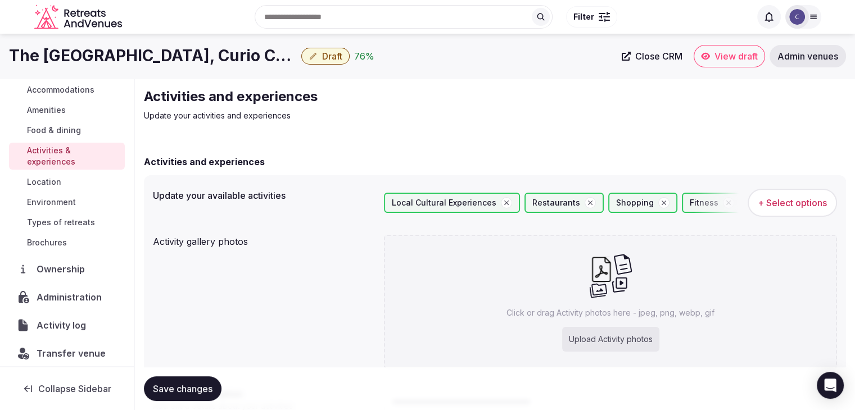
click at [644, 336] on div "Upload Activity photos" at bounding box center [610, 339] width 97 height 25
type input "**********"
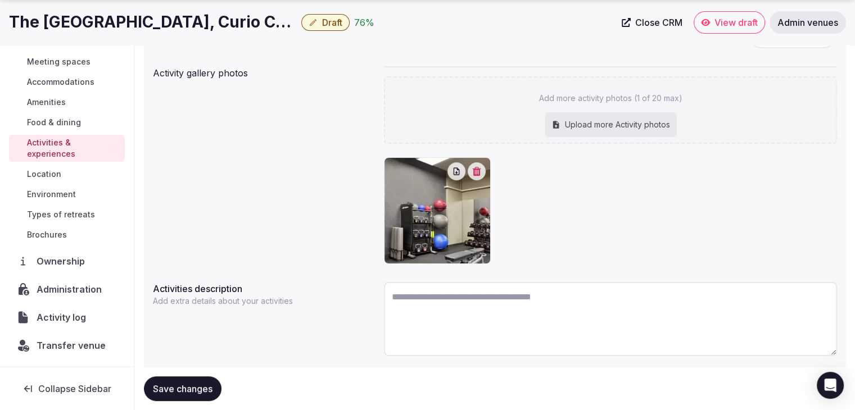
scroll to position [85, 0]
click at [202, 385] on span "Save changes" at bounding box center [183, 388] width 60 height 11
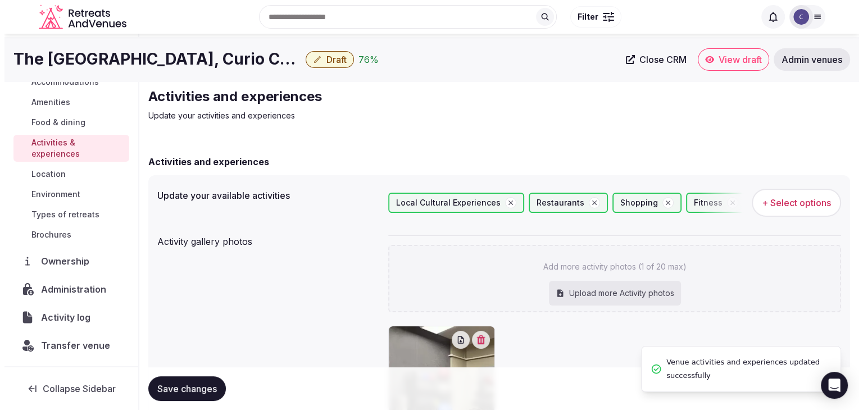
scroll to position [112, 0]
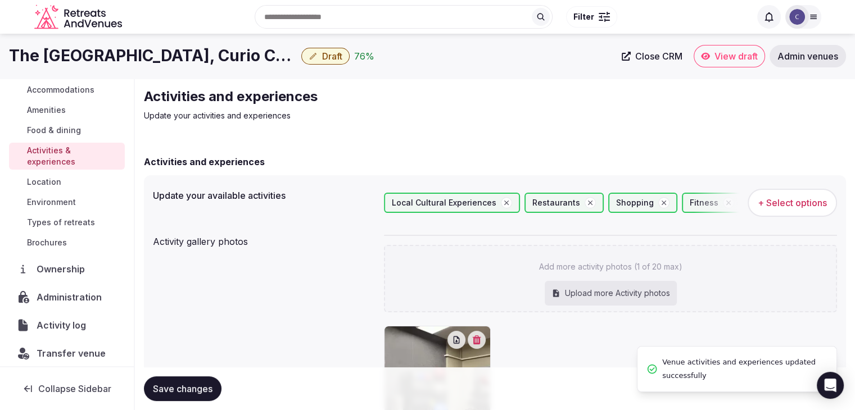
click at [798, 194] on button "+ Select options" at bounding box center [792, 203] width 89 height 28
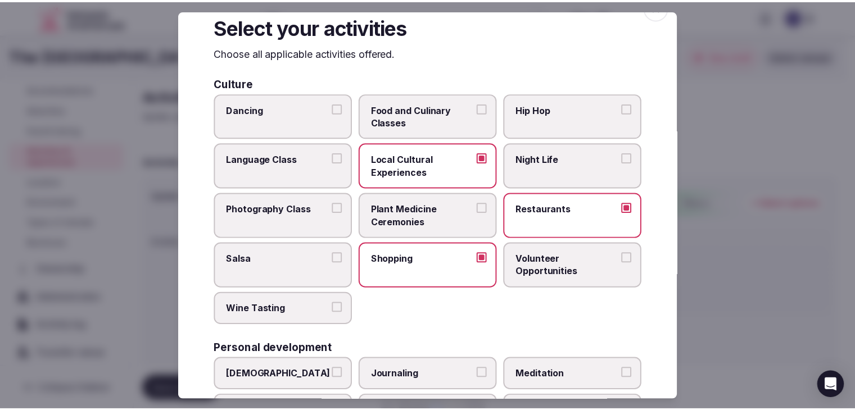
scroll to position [0, 0]
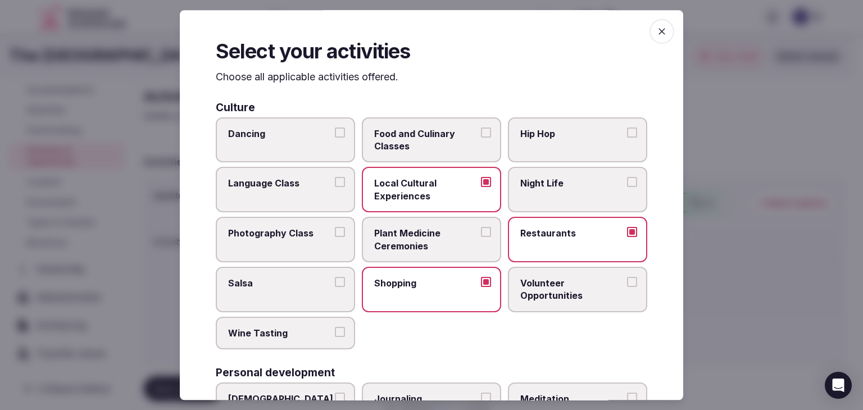
click at [657, 30] on icon "button" at bounding box center [662, 31] width 11 height 11
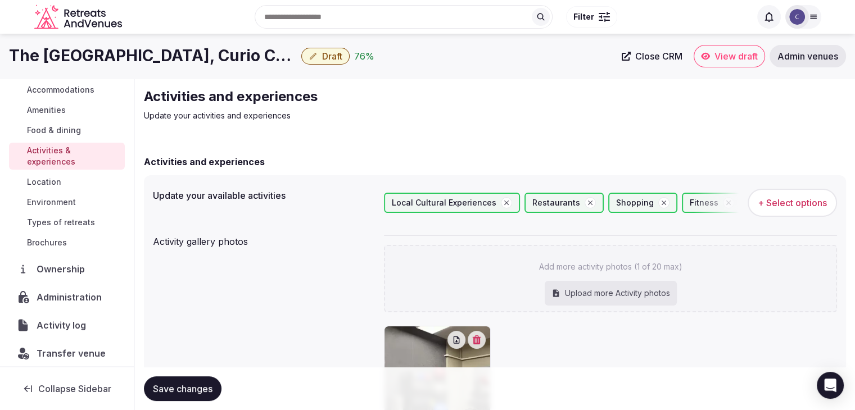
drag, startPoint x: 214, startPoint y: 385, endPoint x: 203, endPoint y: 364, distance: 23.4
click at [214, 385] on button "Save changes" at bounding box center [183, 389] width 78 height 25
click at [61, 178] on span "Location" at bounding box center [44, 182] width 34 height 11
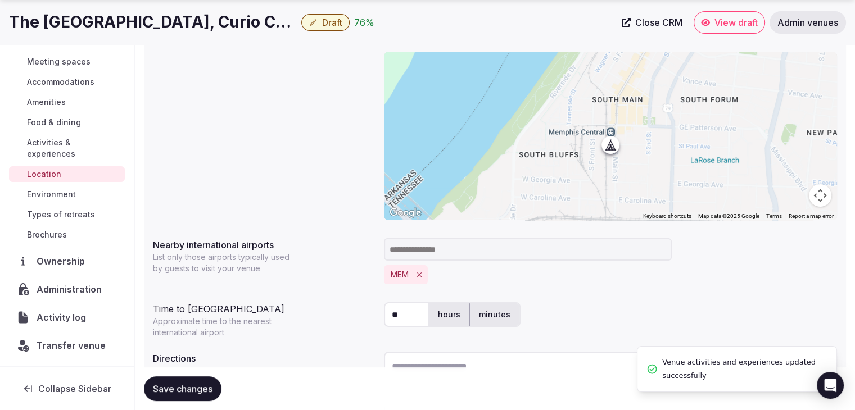
scroll to position [85, 0]
click at [49, 192] on span "Environment" at bounding box center [51, 195] width 49 height 11
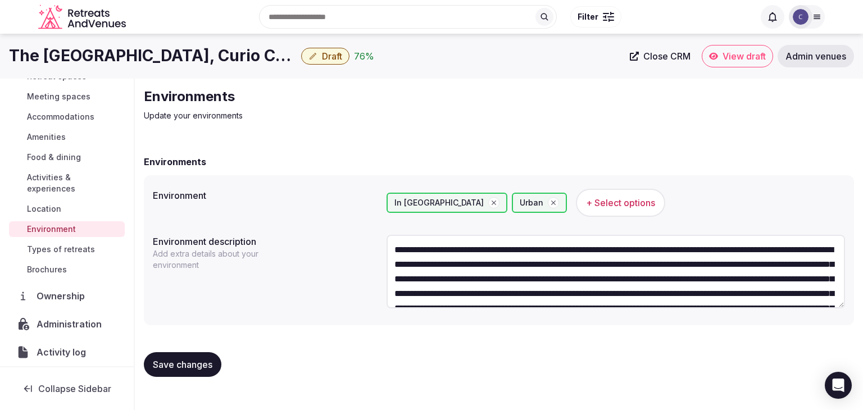
click at [76, 248] on span "Types of retreats" at bounding box center [61, 249] width 68 height 11
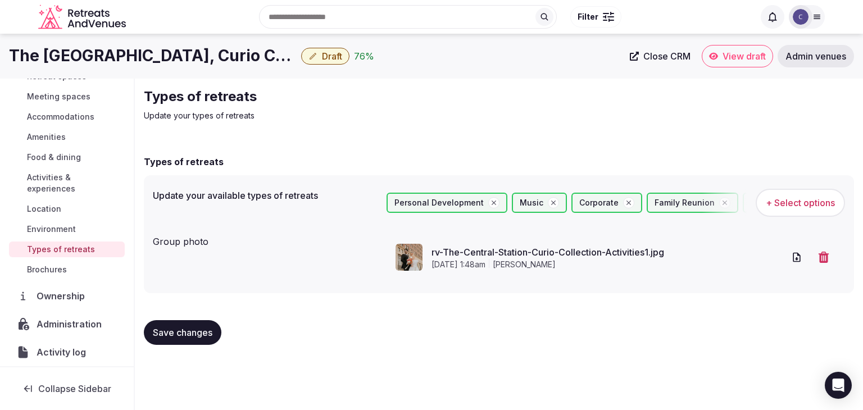
click at [850, 194] on div "Update your available types of retreats Personal Development Music Corporate Fa…" at bounding box center [499, 234] width 711 height 118
click at [809, 203] on span "+ Select options" at bounding box center [800, 203] width 69 height 12
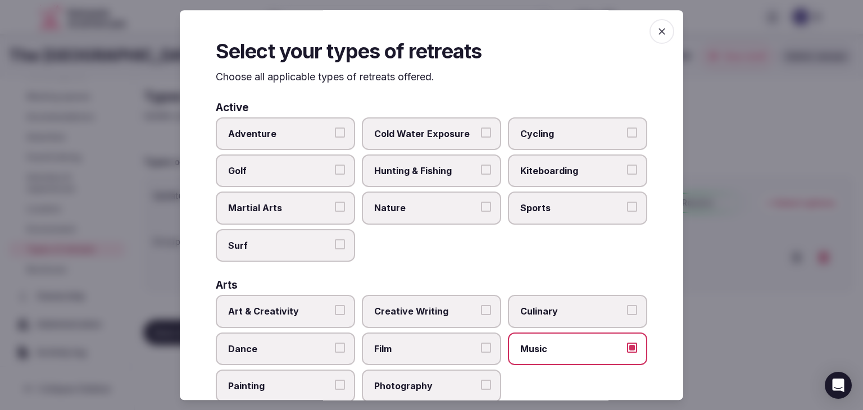
click at [657, 30] on icon "button" at bounding box center [662, 31] width 11 height 11
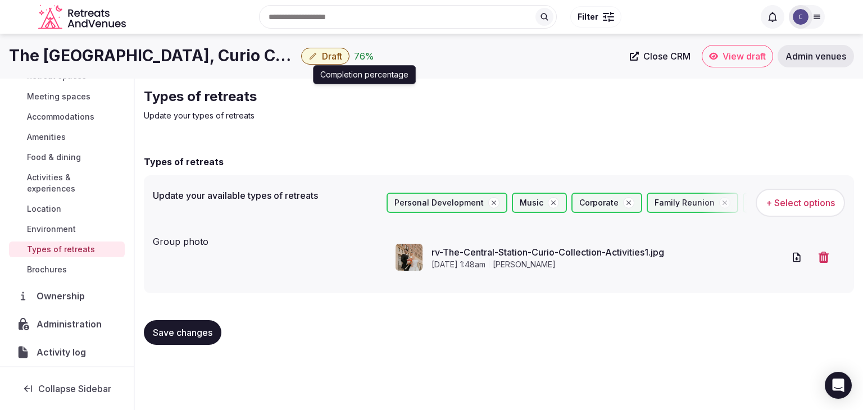
click at [334, 54] on span "Draft" at bounding box center [332, 56] width 20 height 11
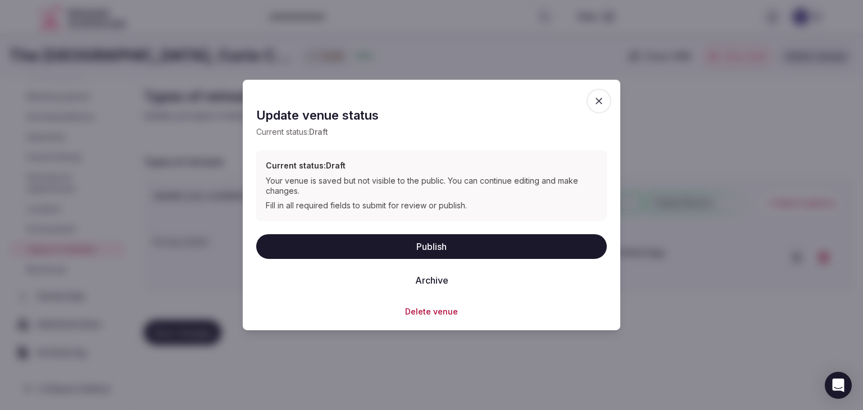
click at [384, 243] on button "Publish" at bounding box center [431, 246] width 351 height 25
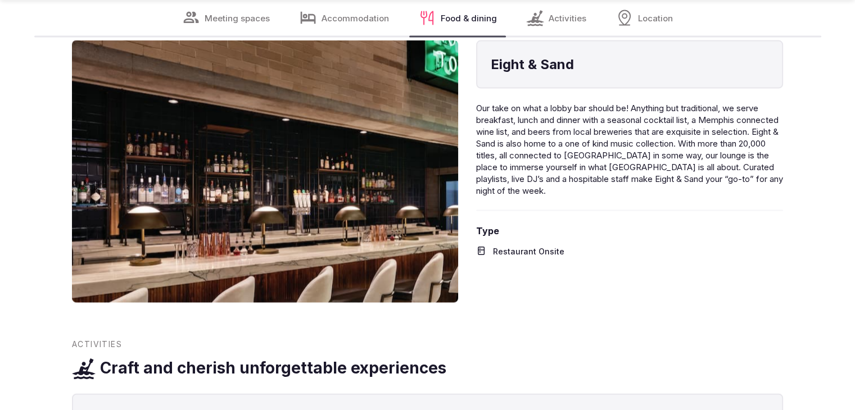
scroll to position [2361, 0]
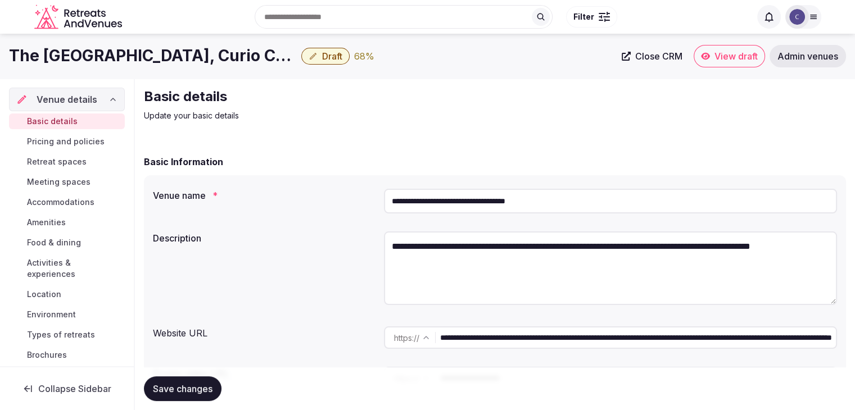
click at [622, 199] on input "**********" at bounding box center [610, 201] width 453 height 25
paste input "**********"
type input "**********"
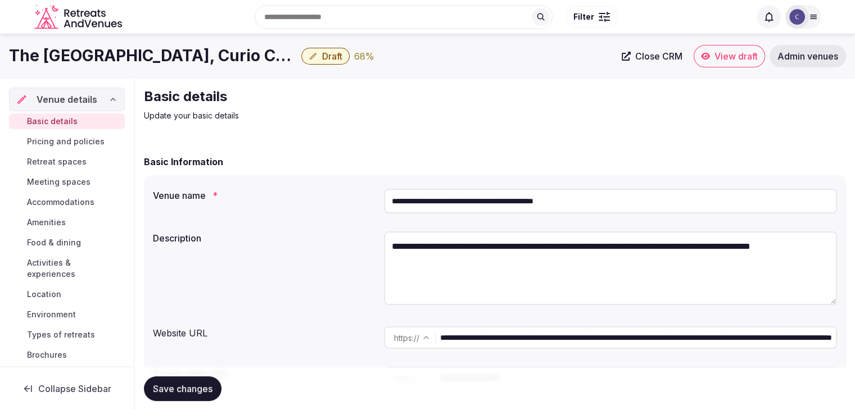
click at [169, 389] on span "Save changes" at bounding box center [183, 388] width 60 height 11
drag, startPoint x: 662, startPoint y: 341, endPoint x: 423, endPoint y: 336, distance: 239.0
click at [424, 336] on div "**********" at bounding box center [610, 338] width 453 height 22
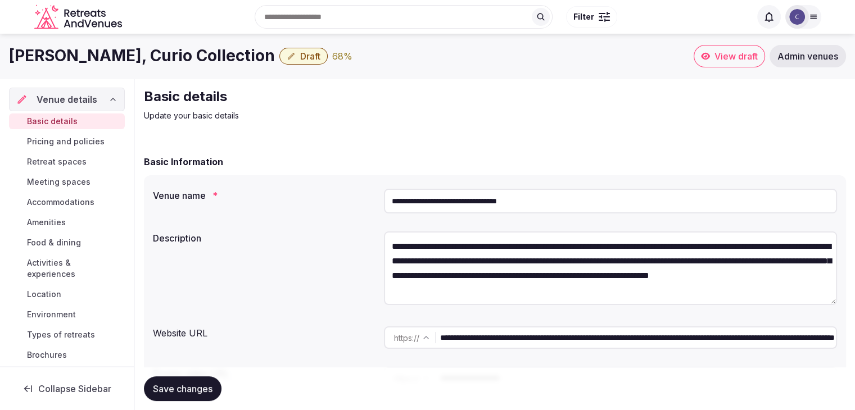
click at [575, 206] on input "**********" at bounding box center [610, 201] width 453 height 25
click at [574, 206] on input "**********" at bounding box center [610, 201] width 453 height 25
paste input "**********"
type input "**********"
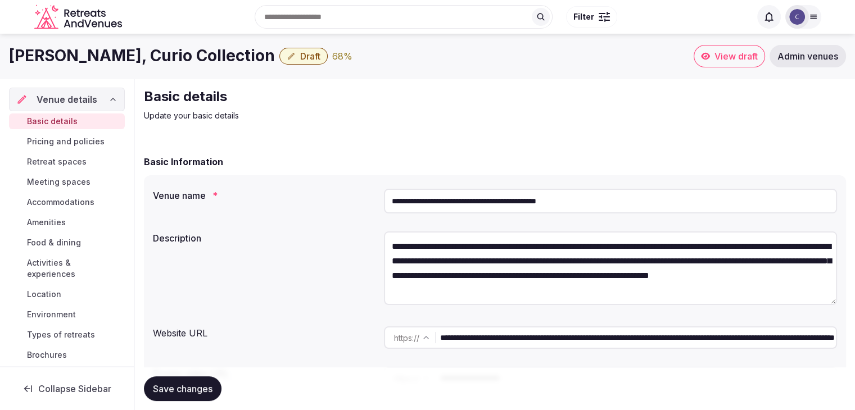
click at [201, 383] on span "Save changes" at bounding box center [183, 388] width 60 height 11
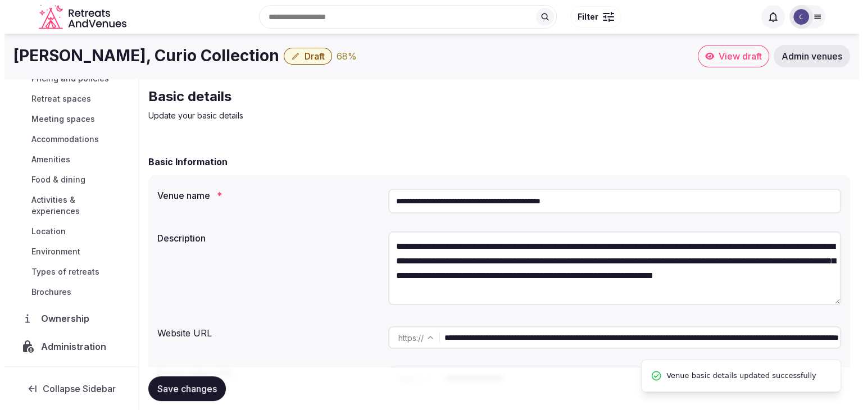
scroll to position [119, 0]
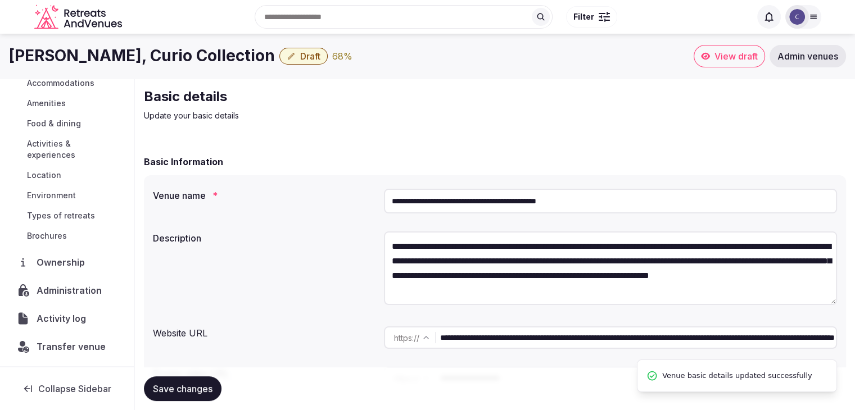
drag, startPoint x: 85, startPoint y: 292, endPoint x: 188, endPoint y: 308, distance: 104.6
click at [85, 292] on span "Administration" at bounding box center [72, 290] width 70 height 13
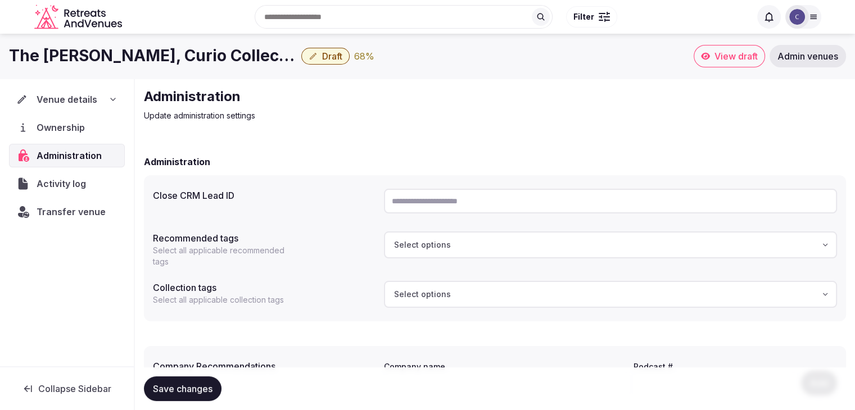
click at [95, 102] on div "Venue details" at bounding box center [66, 99] width 101 height 13
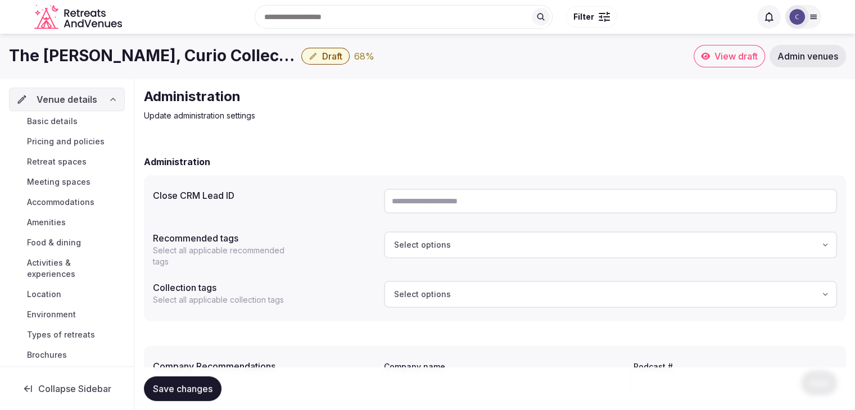
click at [79, 121] on link "Basic details" at bounding box center [67, 122] width 116 height 16
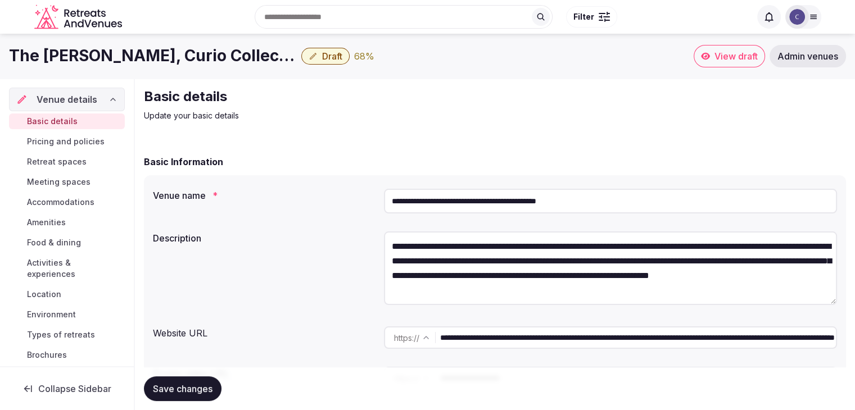
drag, startPoint x: 665, startPoint y: 340, endPoint x: 378, endPoint y: 340, distance: 287.2
click at [378, 340] on div "**********" at bounding box center [495, 337] width 684 height 31
click at [518, 206] on input "**********" at bounding box center [610, 201] width 453 height 25
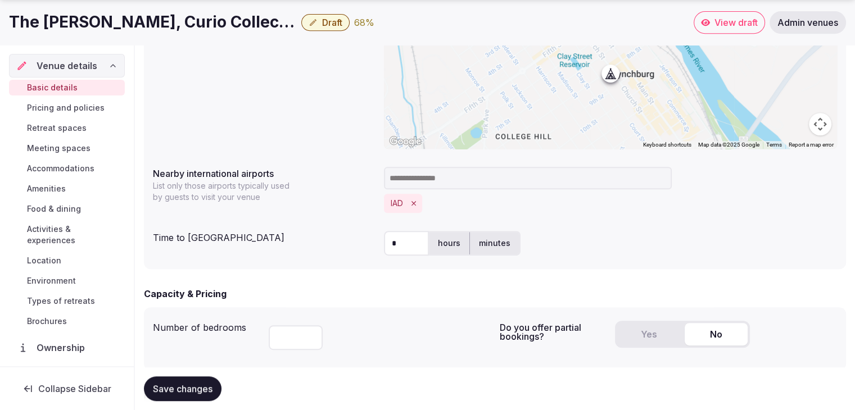
scroll to position [731, 0]
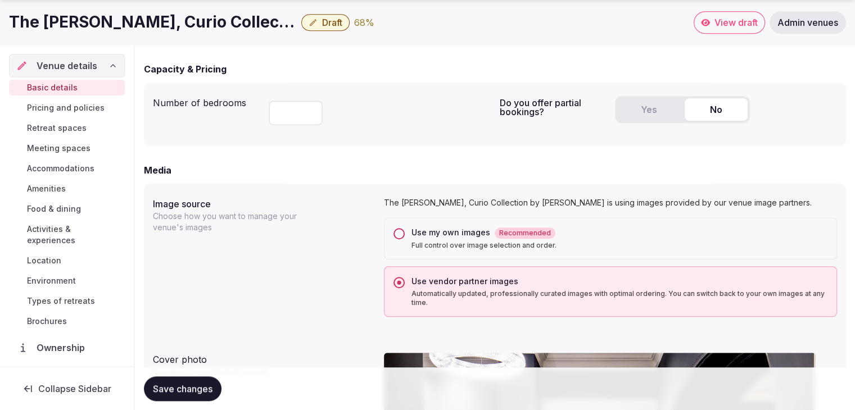
click at [226, 12] on h1 "The Virginian Lynchburg, Curio Collection by Hilton" at bounding box center [153, 22] width 288 height 22
click at [227, 25] on h1 "The Virginian Lynchburg, Curio Collection by Hilton" at bounding box center [153, 22] width 288 height 22
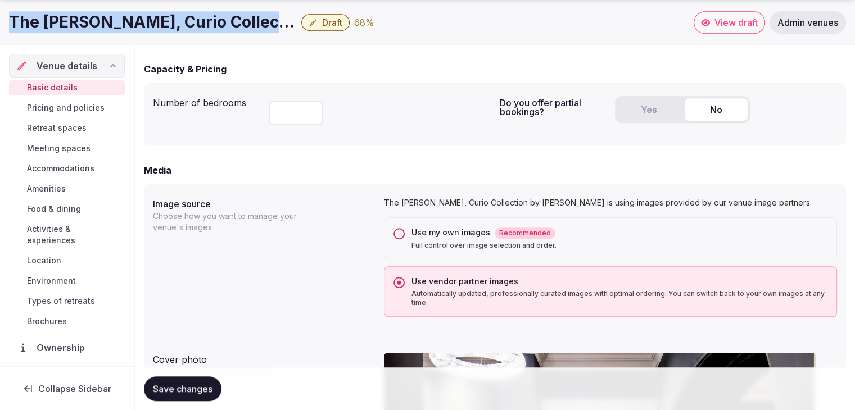
click at [227, 25] on h1 "The Virginian Lynchburg, Curio Collection by Hilton" at bounding box center [153, 22] width 288 height 22
copy div "The Virginian Lynchburg, Curio Collection by Hilton"
click at [644, 106] on button "Yes" at bounding box center [648, 109] width 63 height 22
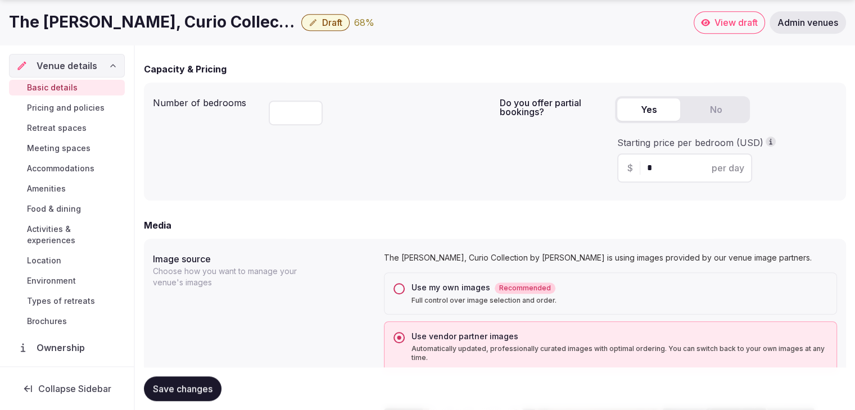
drag, startPoint x: 659, startPoint y: 165, endPoint x: 624, endPoint y: 164, distance: 34.9
click at [624, 164] on div "$ * per day" at bounding box center [684, 167] width 135 height 29
type input "***"
click at [494, 188] on div "Number of bedrooms *** Do you offer partial bookings? Yes No Starting price per…" at bounding box center [495, 142] width 684 height 100
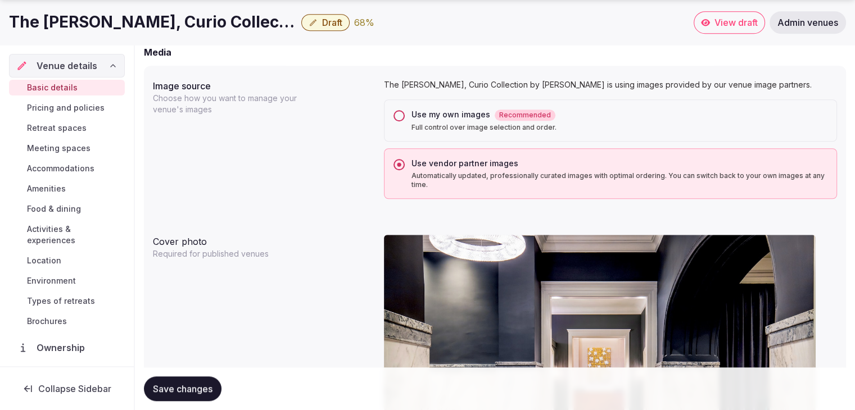
scroll to position [956, 0]
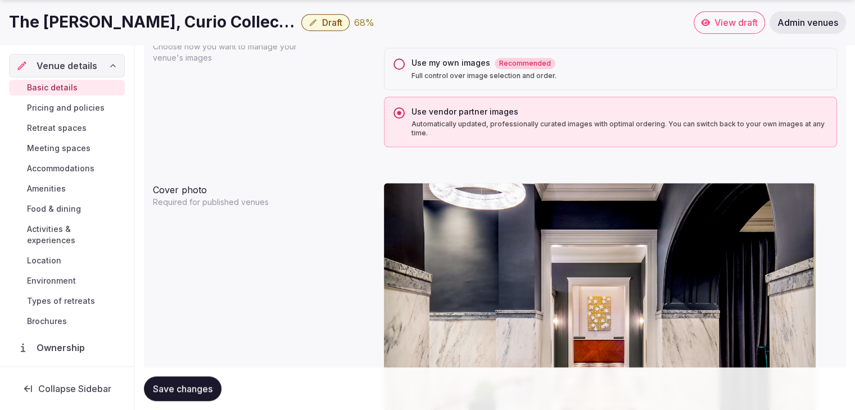
drag, startPoint x: 191, startPoint y: 387, endPoint x: 227, endPoint y: 378, distance: 36.4
click at [191, 386] on span "Save changes" at bounding box center [183, 388] width 60 height 11
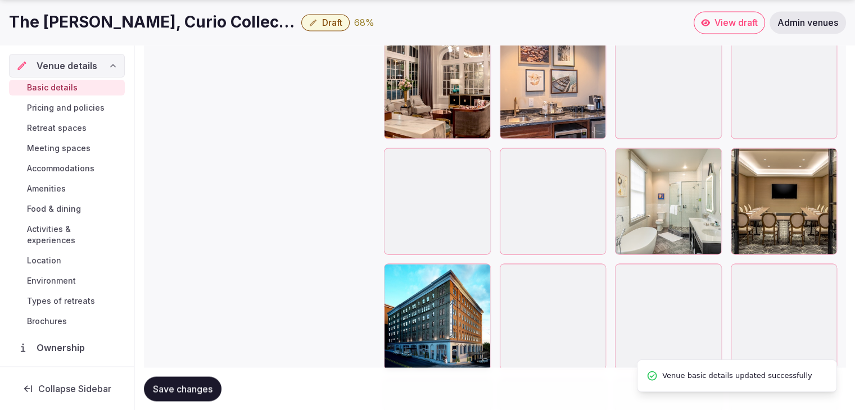
scroll to position [2080, 0]
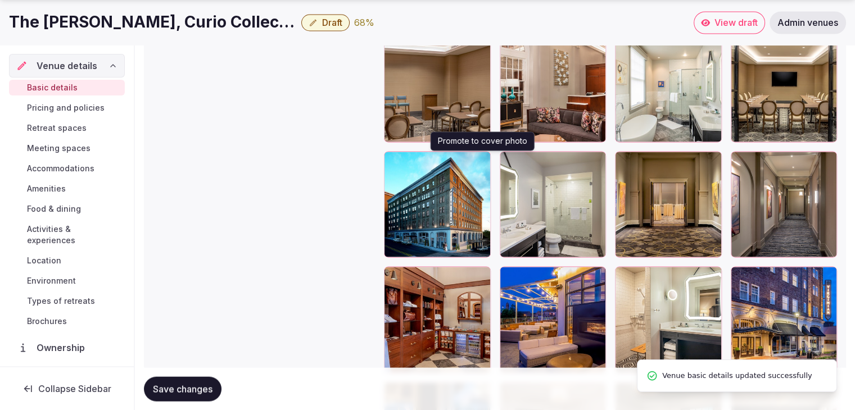
click at [481, 158] on icon "button" at bounding box center [479, 162] width 9 height 9
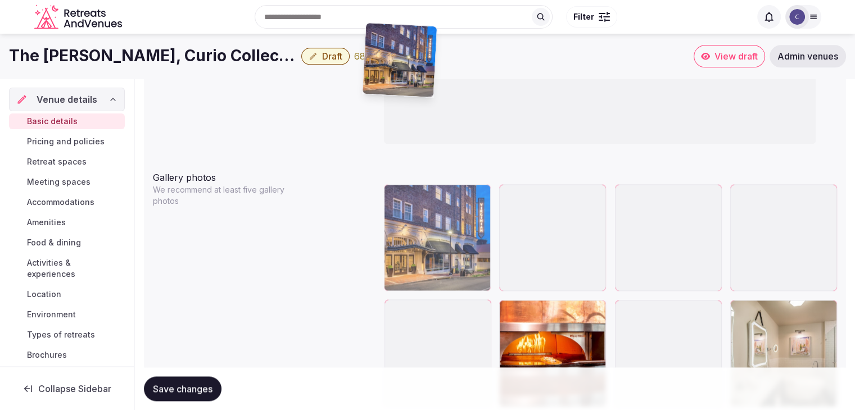
scroll to position [1221, 0]
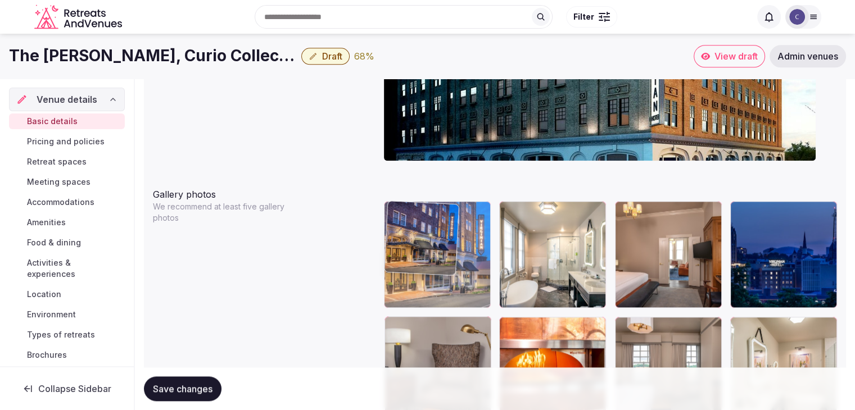
drag, startPoint x: 626, startPoint y: 216, endPoint x: 490, endPoint y: 267, distance: 145.7
click at [386, 196] on body "**********" at bounding box center [427, 278] width 855 height 2998
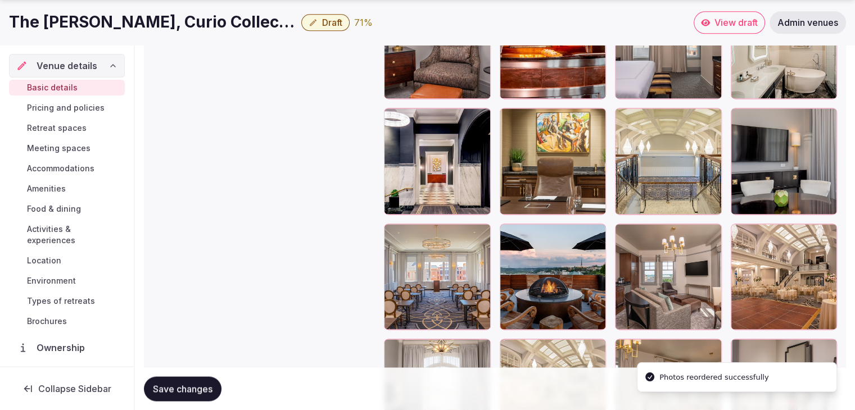
scroll to position [1614, 0]
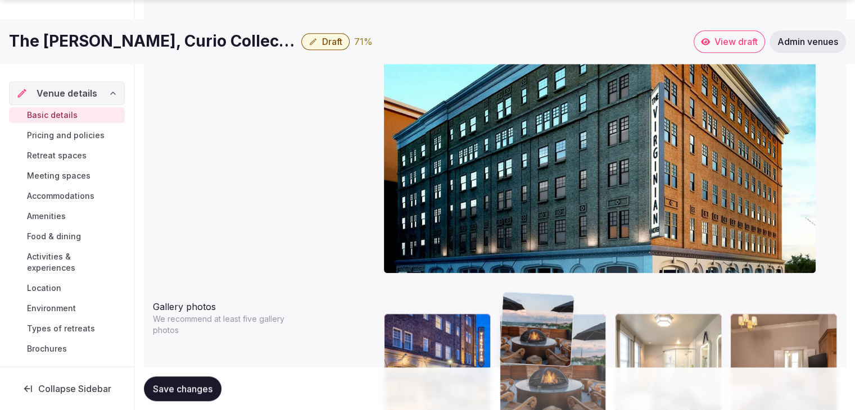
drag, startPoint x: 509, startPoint y: 161, endPoint x: 500, endPoint y: 382, distance: 221.7
click at [500, 381] on body "**********" at bounding box center [427, 391] width 855 height 2998
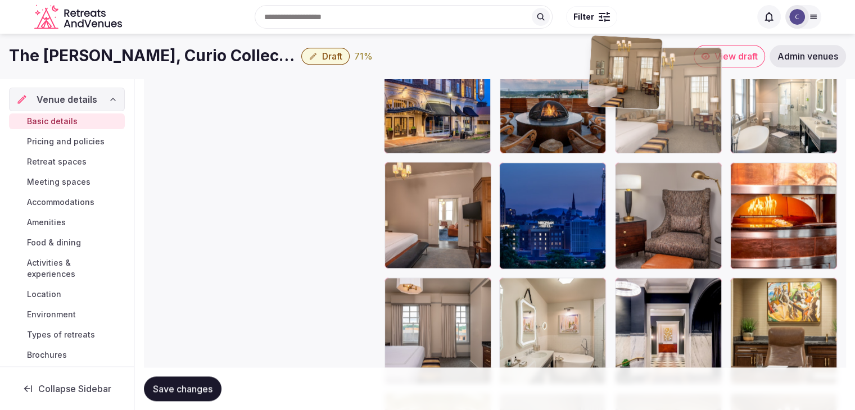
scroll to position [1364, 0]
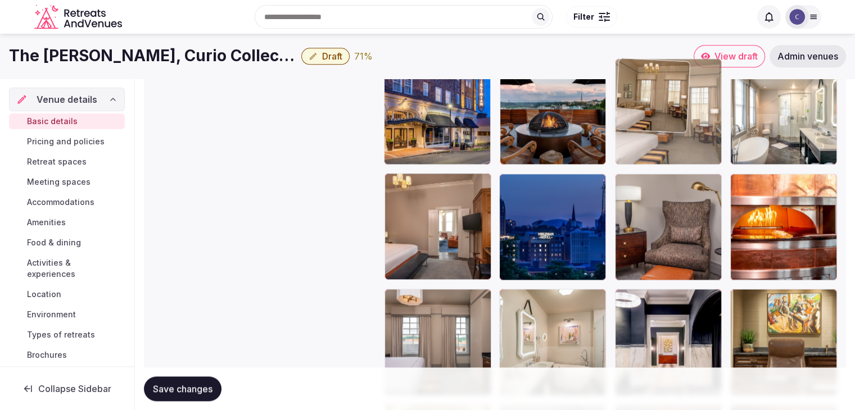
drag, startPoint x: 396, startPoint y: 232, endPoint x: 659, endPoint y: 153, distance: 274.4
click at [617, 108] on body "**********" at bounding box center [427, 135] width 855 height 2998
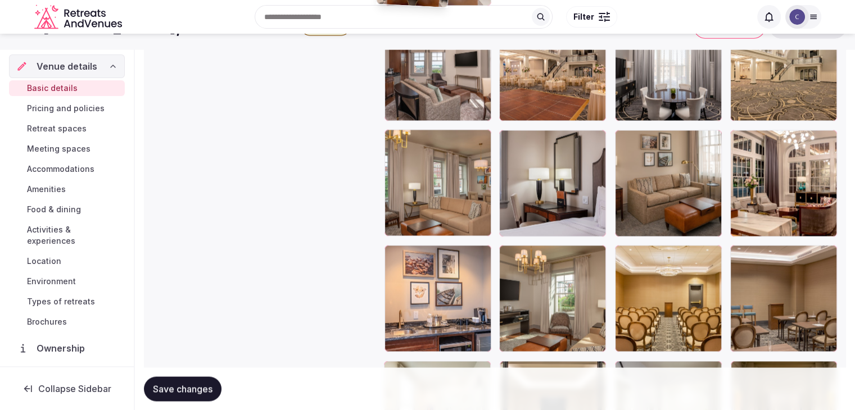
scroll to position [1861, 0]
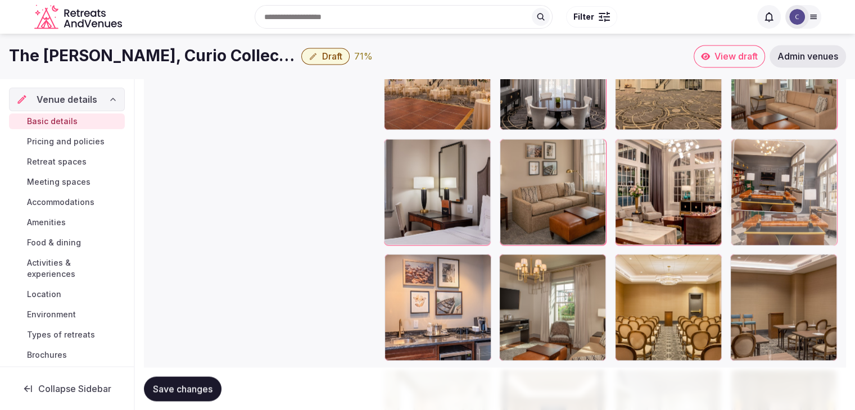
drag, startPoint x: 742, startPoint y: 261, endPoint x: 703, endPoint y: 384, distance: 129.6
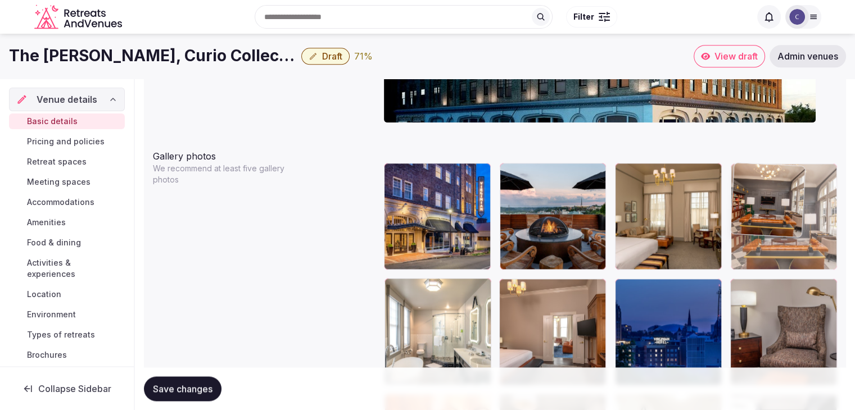
drag, startPoint x: 740, startPoint y: 150, endPoint x: 743, endPoint y: 218, distance: 68.1
click at [749, 152] on body "**********" at bounding box center [427, 240] width 855 height 2998
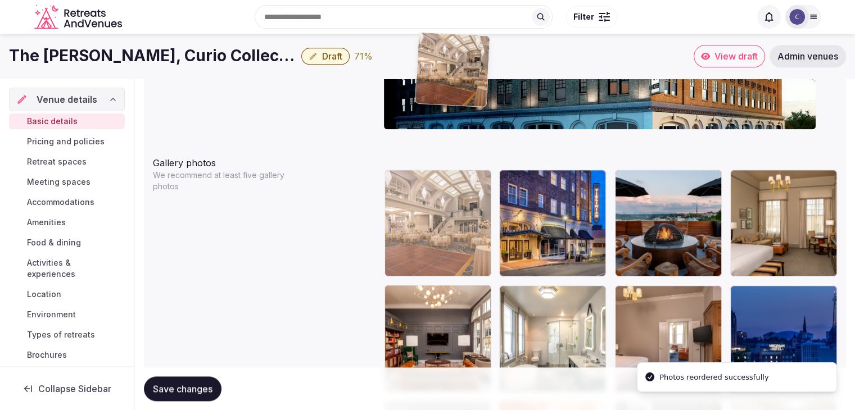
scroll to position [1238, 0]
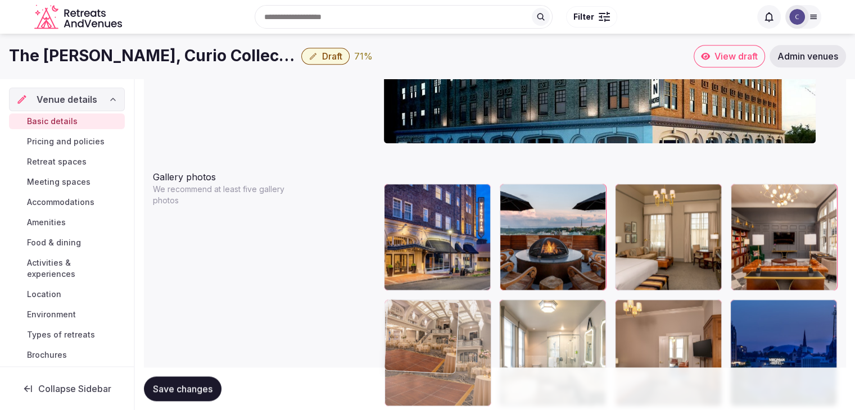
drag, startPoint x: 508, startPoint y: 178, endPoint x: 395, endPoint y: 278, distance: 150.5
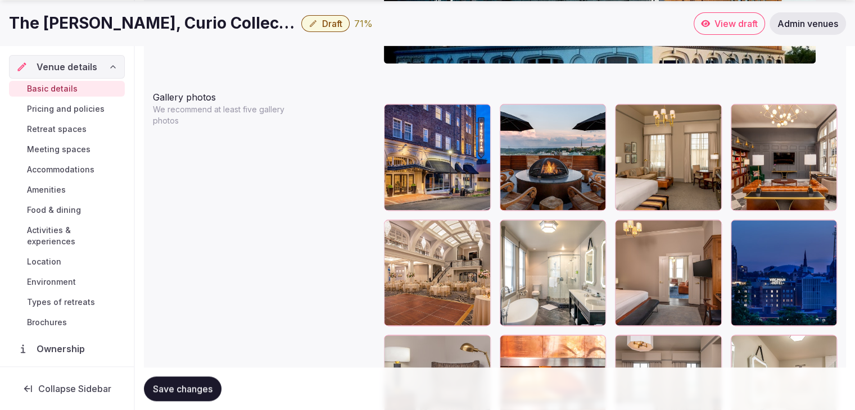
scroll to position [1407, 0]
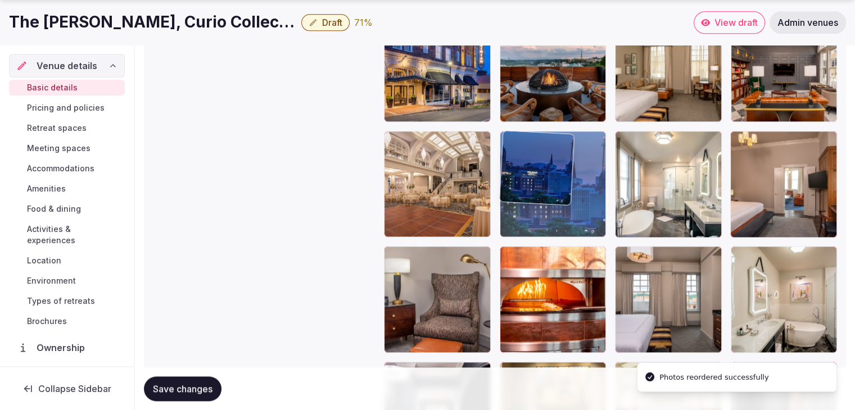
drag, startPoint x: 753, startPoint y: 155, endPoint x: 549, endPoint y: 169, distance: 205.1
click at [523, 156] on body "**********" at bounding box center [427, 92] width 855 height 2998
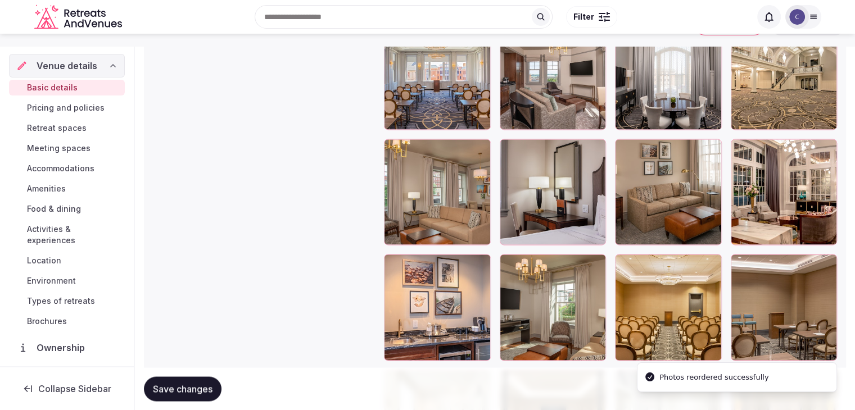
scroll to position [1800, 0]
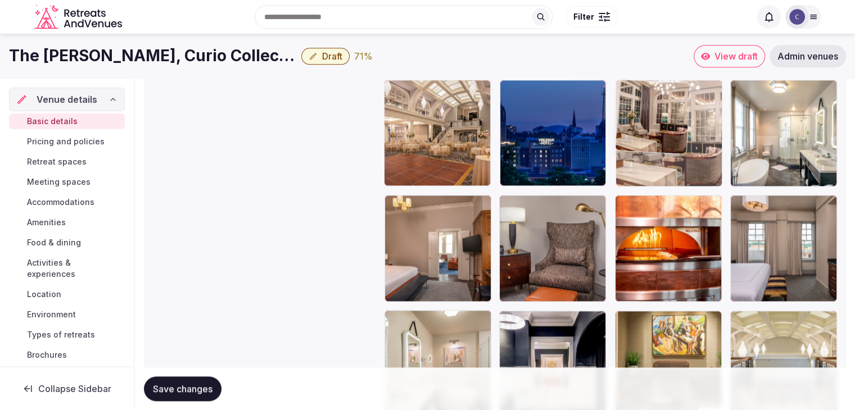
drag, startPoint x: 738, startPoint y: 207, endPoint x: 626, endPoint y: 102, distance: 153.9
click at [626, 102] on body "**********" at bounding box center [427, 41] width 855 height 2998
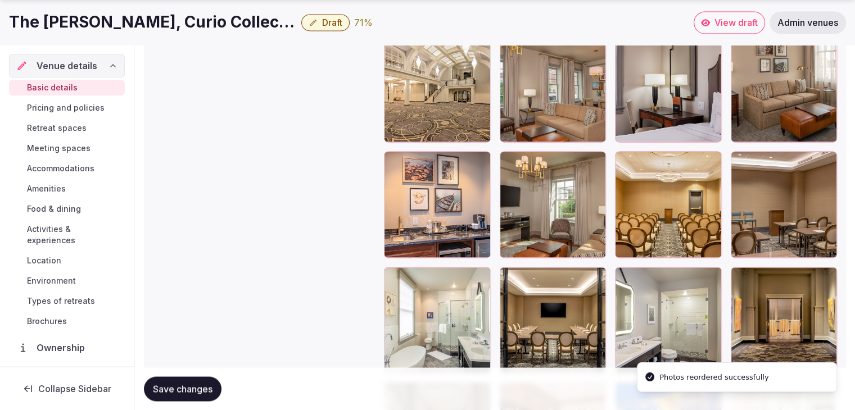
scroll to position [2133, 0]
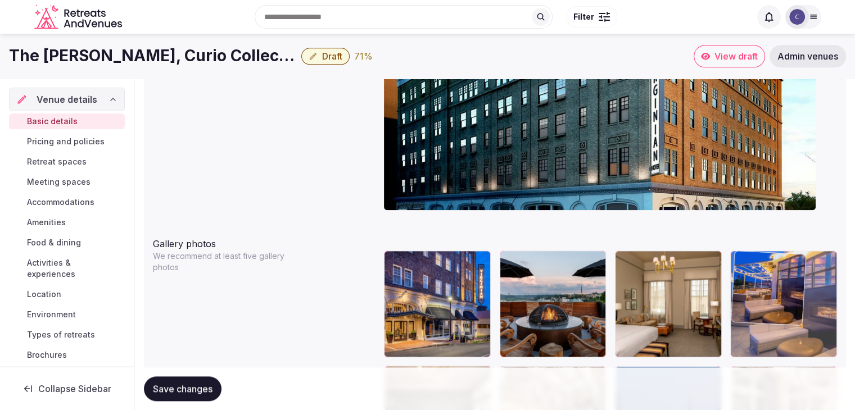
drag, startPoint x: 626, startPoint y: 220, endPoint x: 753, endPoint y: 270, distance: 136.5
click at [753, 261] on body "**********" at bounding box center [427, 328] width 855 height 2998
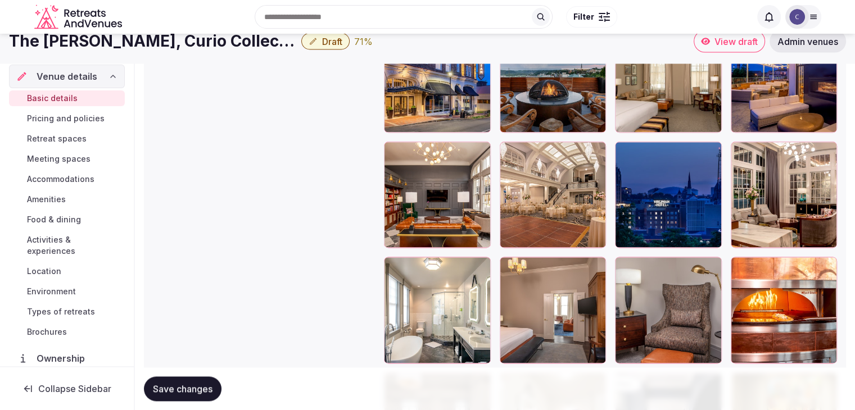
scroll to position [1340, 0]
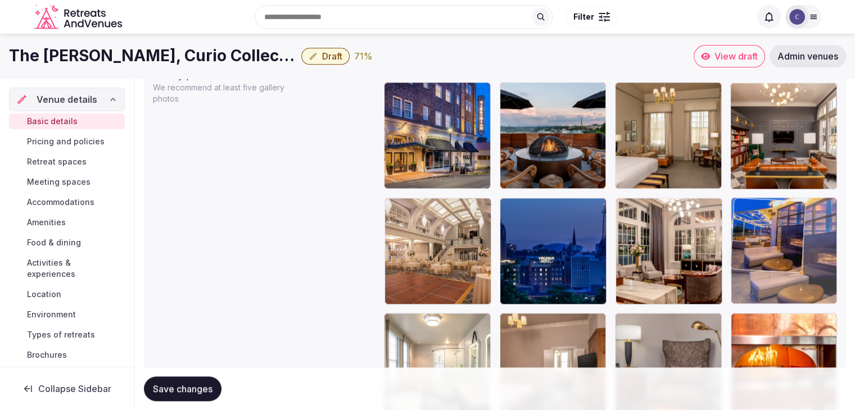
drag, startPoint x: 742, startPoint y: 97, endPoint x: 732, endPoint y: 202, distance: 105.5
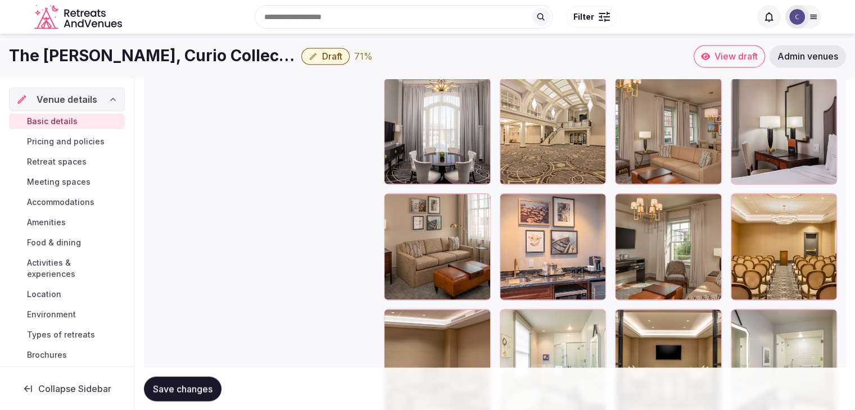
scroll to position [1902, 0]
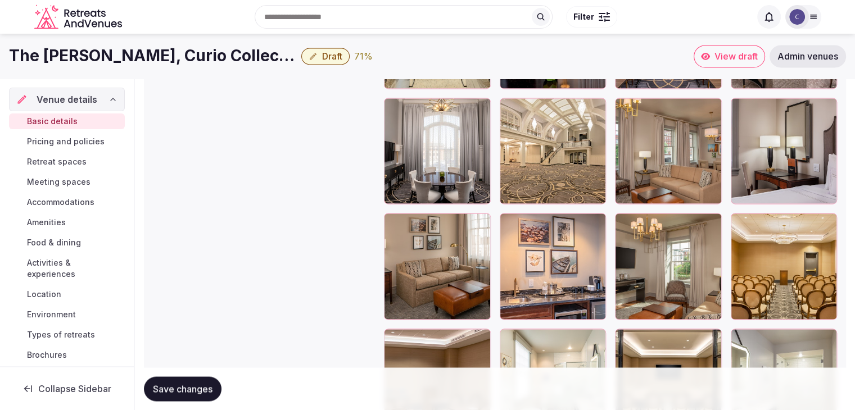
click at [210, 395] on button "Save changes" at bounding box center [183, 389] width 78 height 25
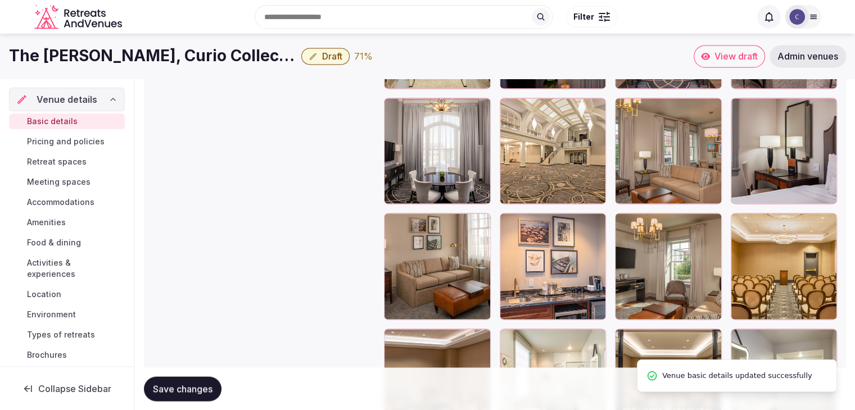
click at [81, 150] on div "Basic details Pricing and policies Retreat spaces Meeting spaces Accommodations…" at bounding box center [67, 238] width 116 height 254
click at [83, 142] on span "Pricing and policies" at bounding box center [66, 141] width 78 height 11
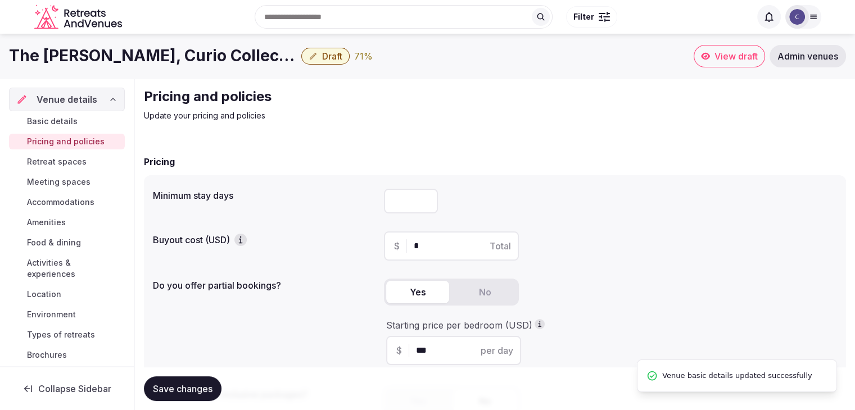
click at [416, 204] on input "number" at bounding box center [411, 201] width 54 height 25
type input "*"
click at [153, 383] on span "Save changes" at bounding box center [183, 388] width 60 height 11
click at [51, 156] on span "Retreat spaces" at bounding box center [57, 161] width 60 height 11
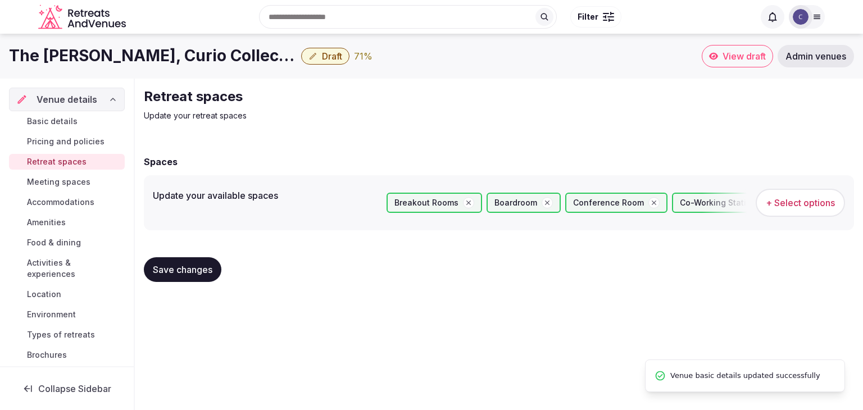
click at [800, 205] on span "+ Select options" at bounding box center [800, 203] width 69 height 12
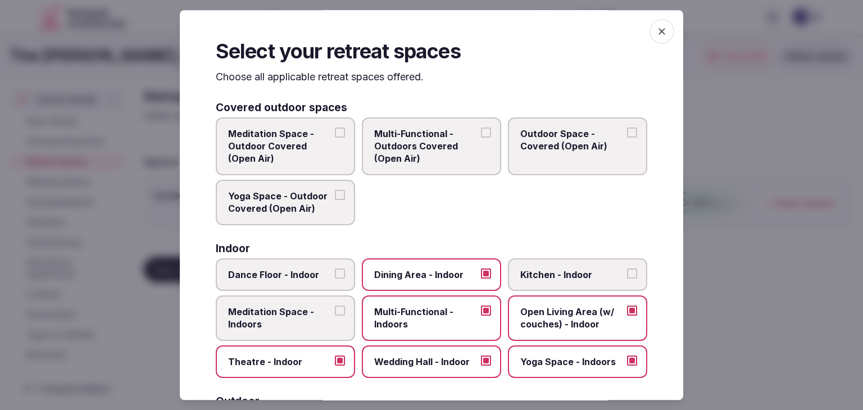
click at [657, 28] on icon "button" at bounding box center [662, 31] width 11 height 11
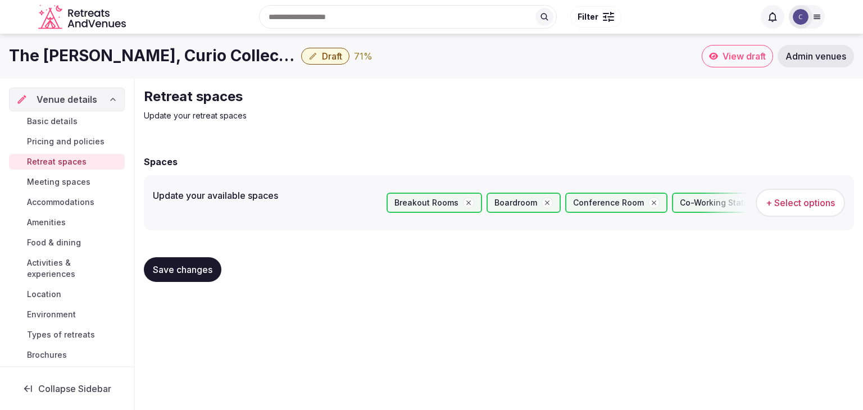
click at [64, 178] on span "Meeting spaces" at bounding box center [59, 182] width 64 height 11
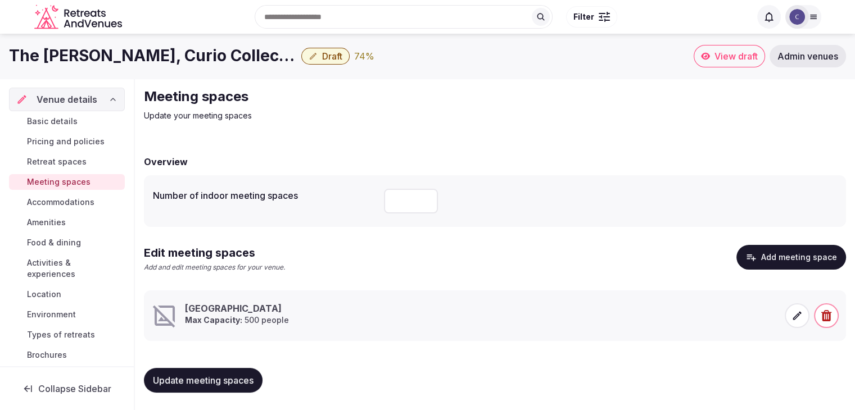
click at [178, 61] on h1 "The Virginian Lynchburg, Curio Collection by Hilton" at bounding box center [153, 56] width 288 height 22
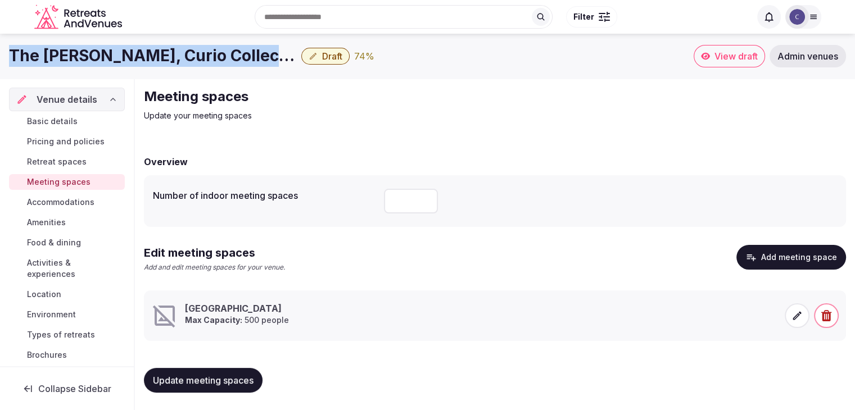
click at [178, 61] on h1 "The Virginian Lynchburg, Curio Collection by Hilton" at bounding box center [153, 56] width 288 height 22
copy div "The Virginian Lynchburg, Curio Collection by Hilton"
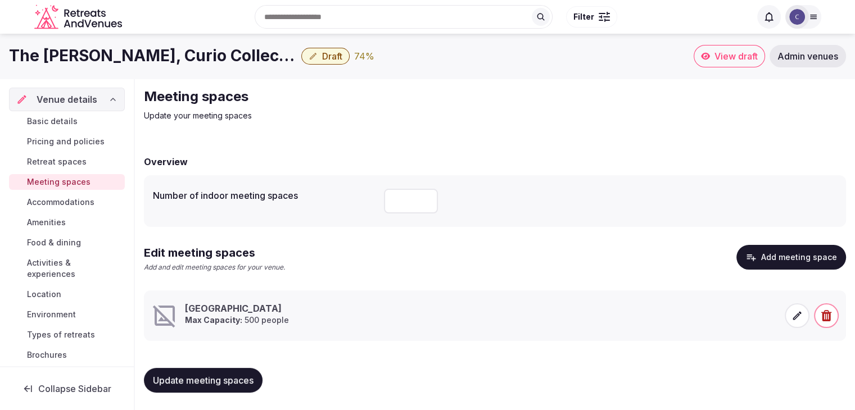
click at [804, 315] on span at bounding box center [797, 316] width 25 height 25
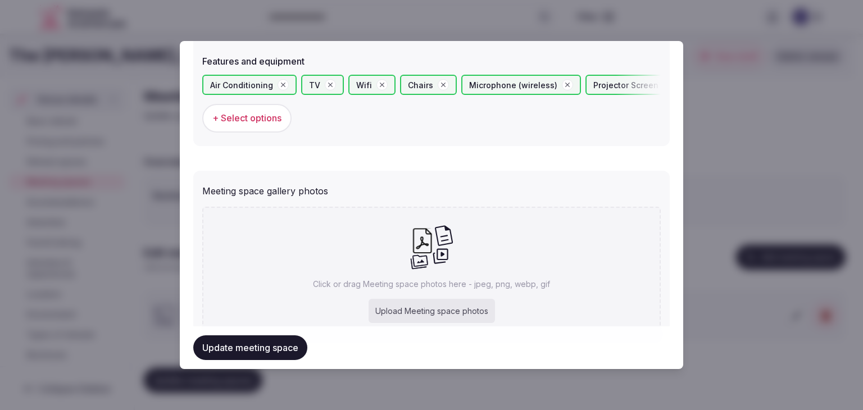
scroll to position [790, 0]
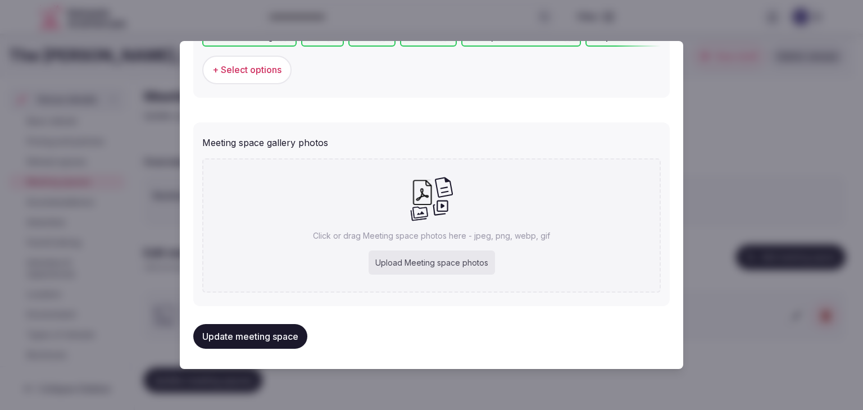
click at [422, 266] on div "Upload Meeting space photos" at bounding box center [432, 263] width 126 height 25
type input "**********"
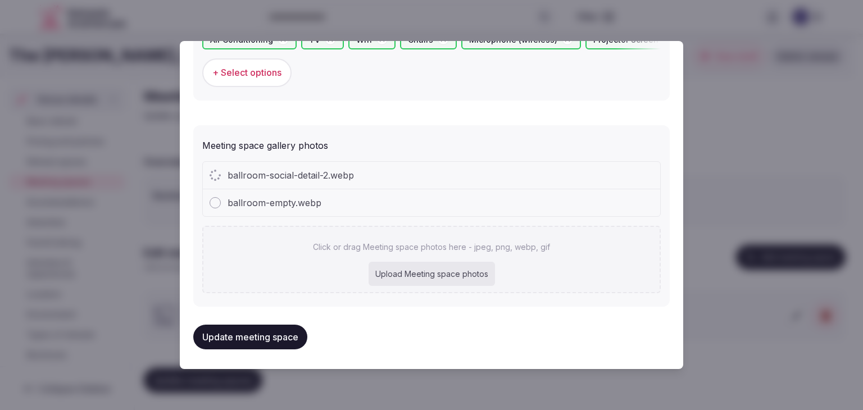
scroll to position [618, 0]
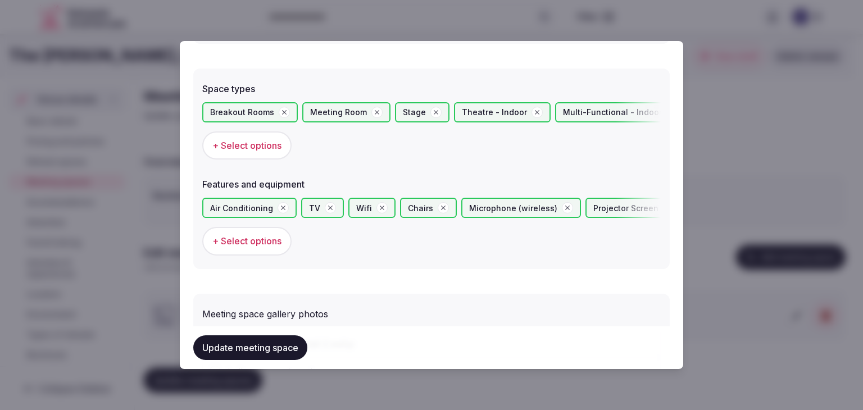
click at [257, 133] on button "+ Select options" at bounding box center [246, 146] width 89 height 28
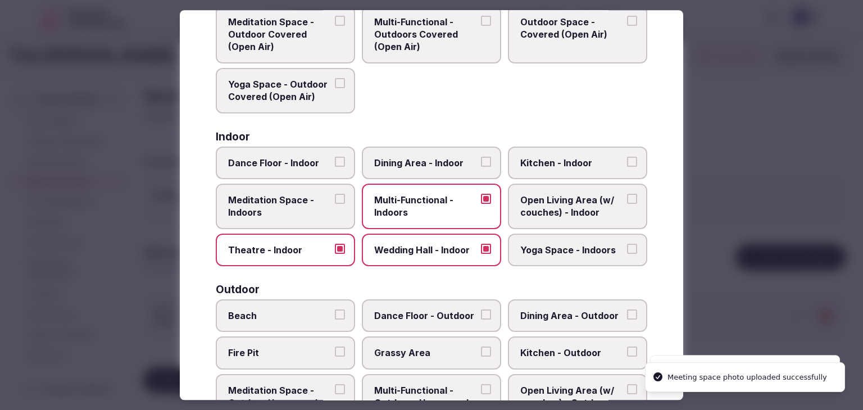
scroll to position [0, 0]
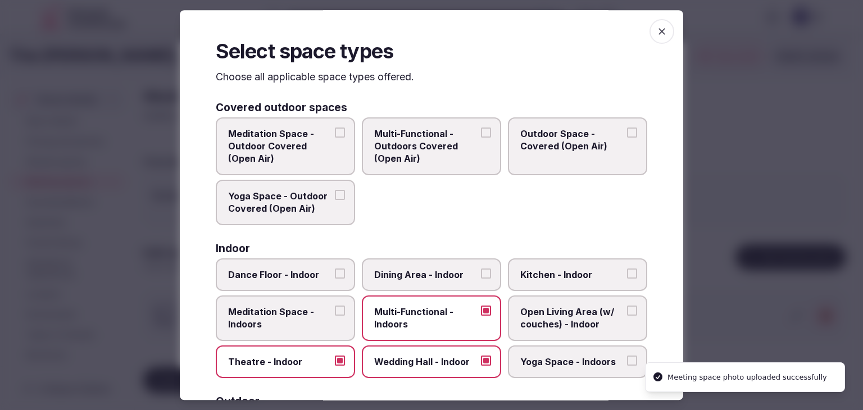
click at [659, 26] on icon "button" at bounding box center [662, 31] width 11 height 11
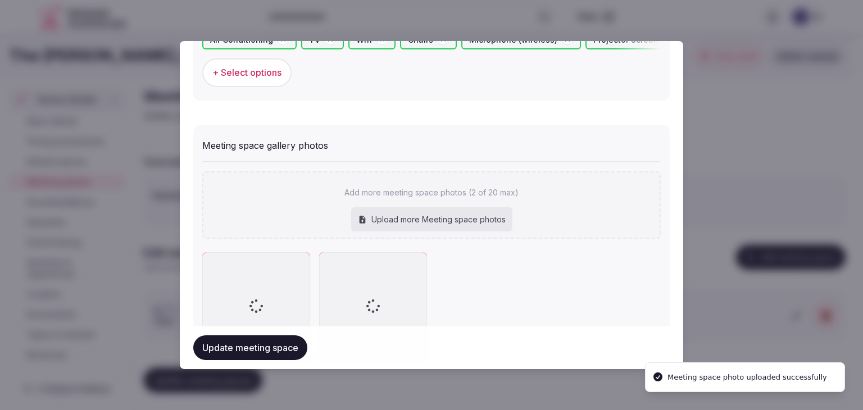
scroll to position [852, 0]
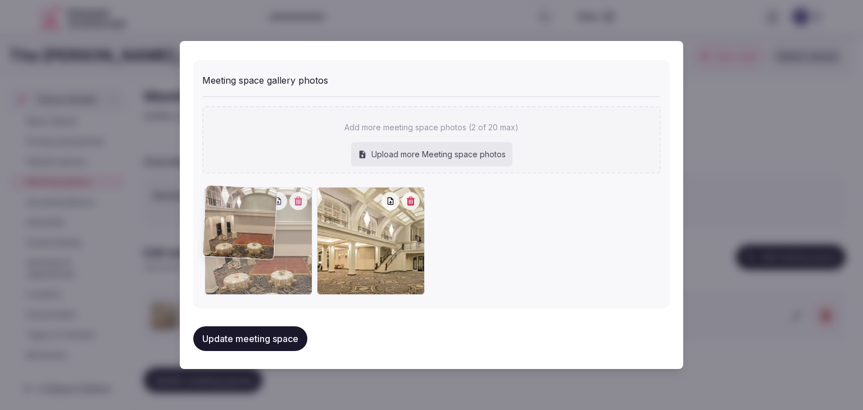
drag, startPoint x: 328, startPoint y: 194, endPoint x: 242, endPoint y: 221, distance: 90.0
click at [240, 197] on div at bounding box center [259, 241] width 108 height 108
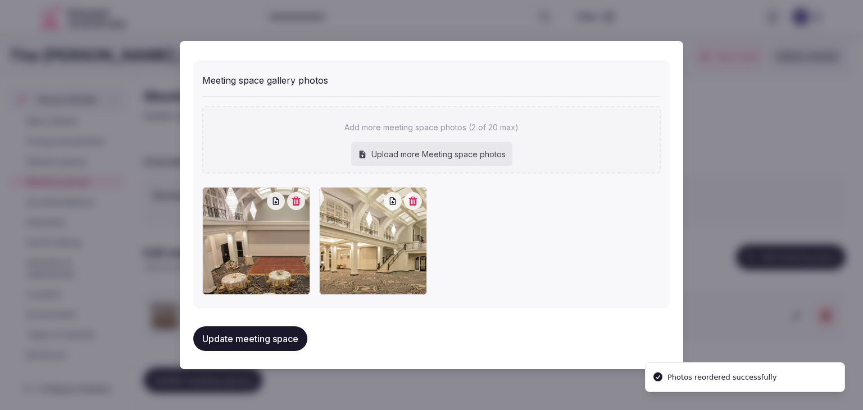
click at [268, 333] on button "Update meeting space" at bounding box center [250, 339] width 114 height 25
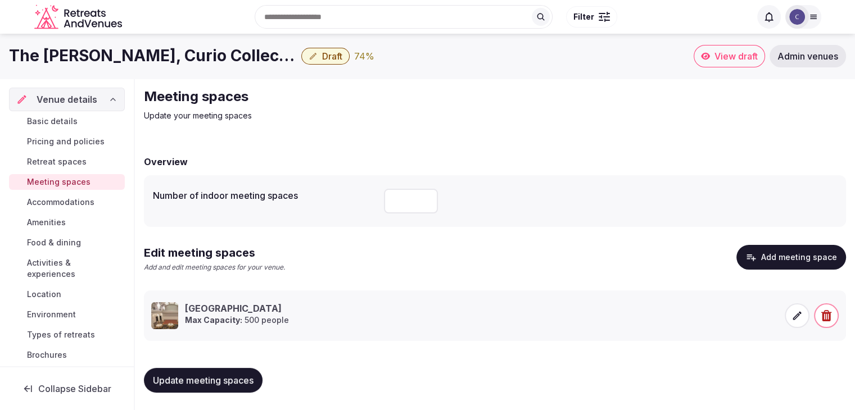
click at [71, 195] on link "Accommodations" at bounding box center [67, 202] width 116 height 16
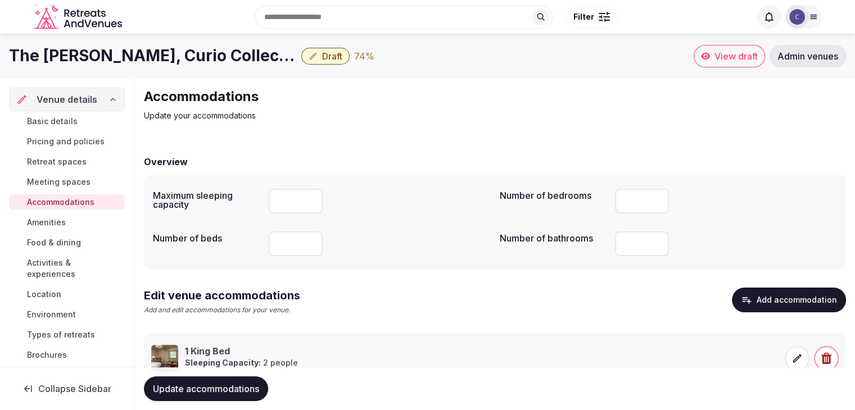
click at [802, 356] on icon at bounding box center [796, 358] width 11 height 11
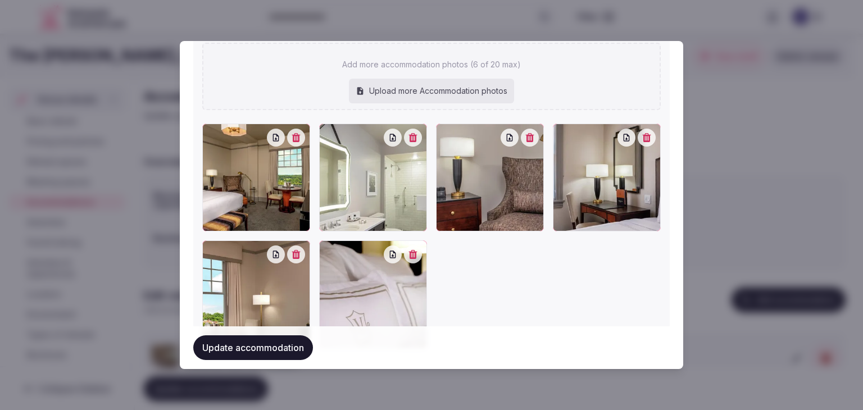
scroll to position [1331, 0]
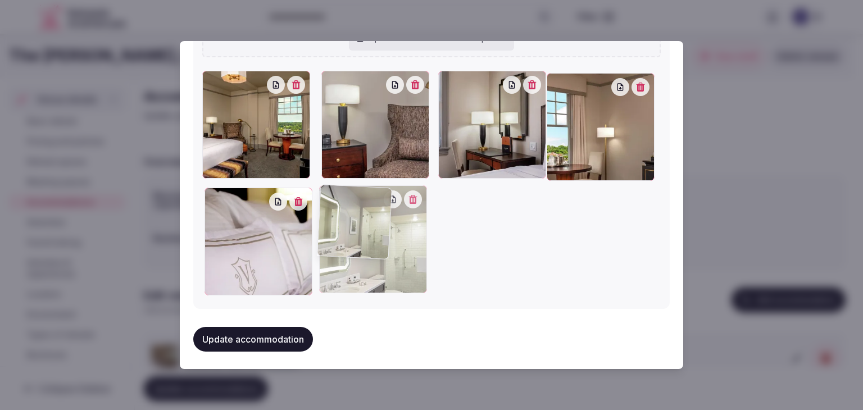
drag, startPoint x: 321, startPoint y: 80, endPoint x: 324, endPoint y: 192, distance: 111.9
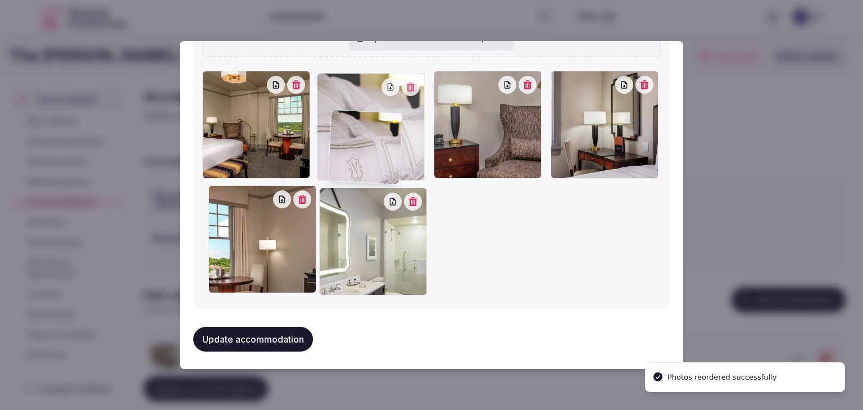
drag, startPoint x: 215, startPoint y: 192, endPoint x: 342, endPoint y: 119, distance: 146.8
click at [342, 119] on div at bounding box center [371, 127] width 108 height 108
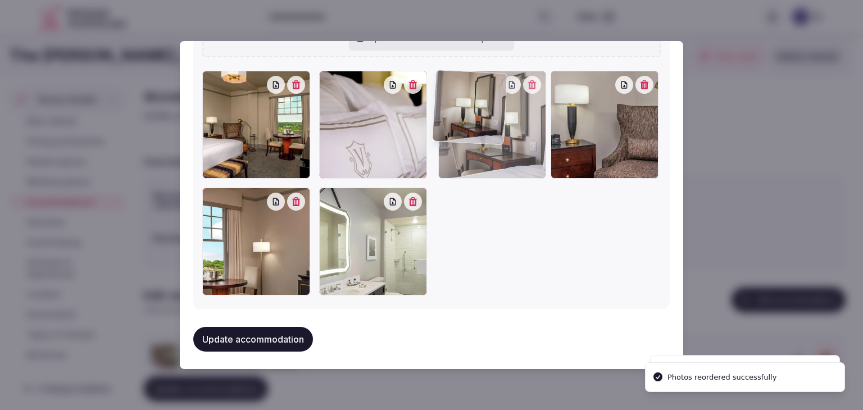
drag, startPoint x: 563, startPoint y: 79, endPoint x: 436, endPoint y: 94, distance: 127.9
click at [438, 94] on div at bounding box center [492, 125] width 108 height 108
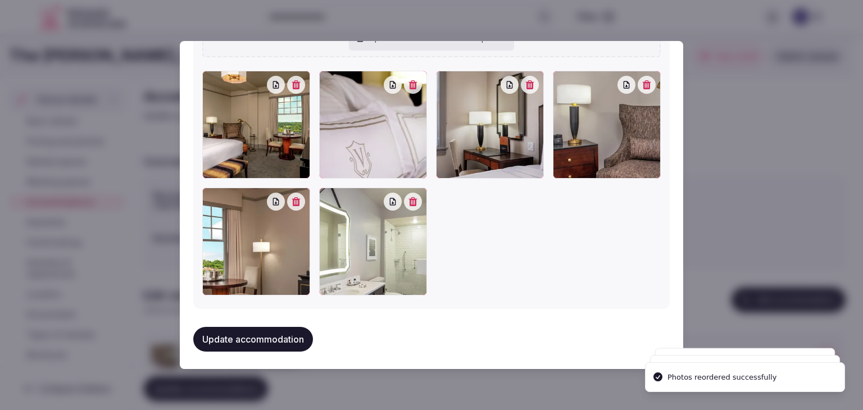
click at [259, 337] on button "Update accommodation" at bounding box center [253, 339] width 120 height 25
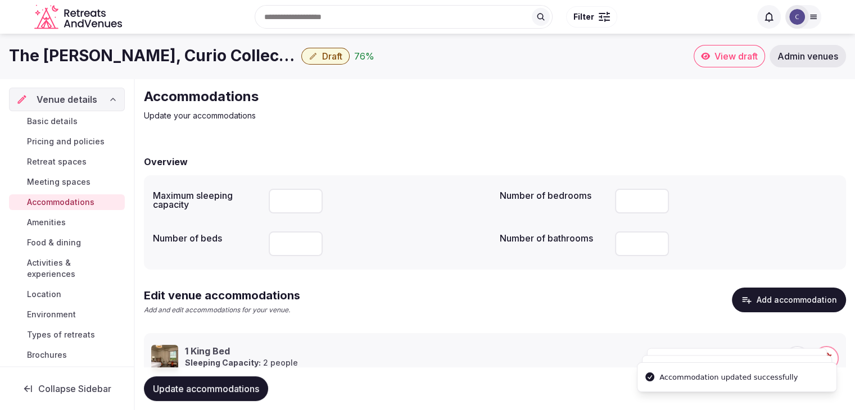
click at [229, 383] on span "Update accommodations" at bounding box center [206, 388] width 106 height 11
click at [60, 225] on span "Amenities" at bounding box center [46, 222] width 39 height 11
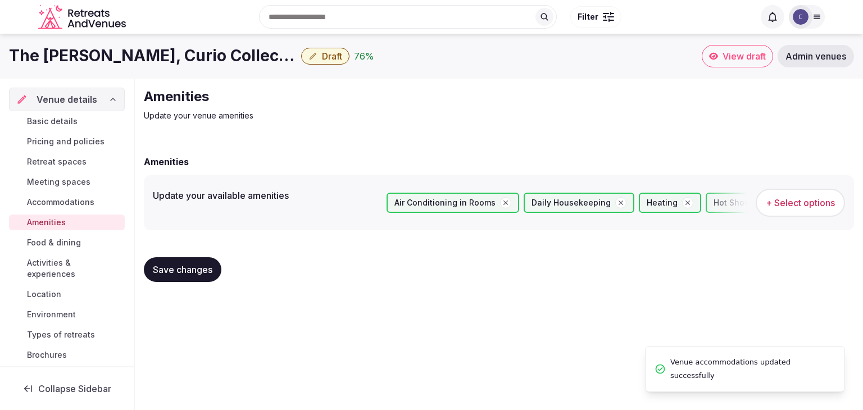
click at [798, 195] on button "+ Select options" at bounding box center [800, 203] width 89 height 28
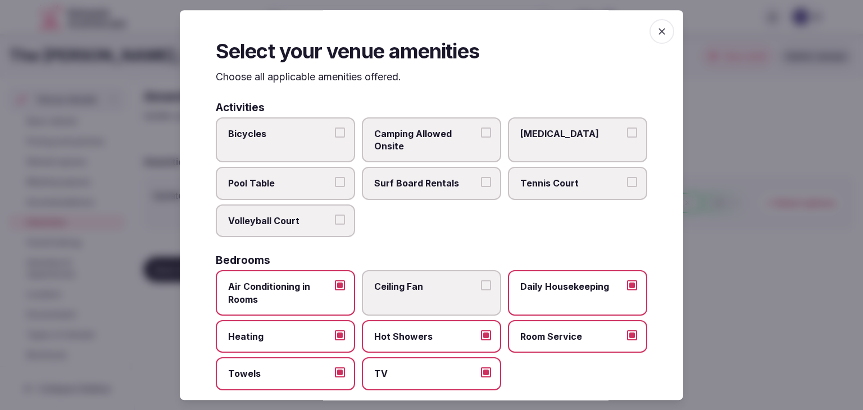
click at [667, 21] on div "Select your venue amenities Choose all applicable amenities offered. Activities…" at bounding box center [432, 205] width 504 height 390
click at [663, 28] on span "button" at bounding box center [662, 31] width 25 height 25
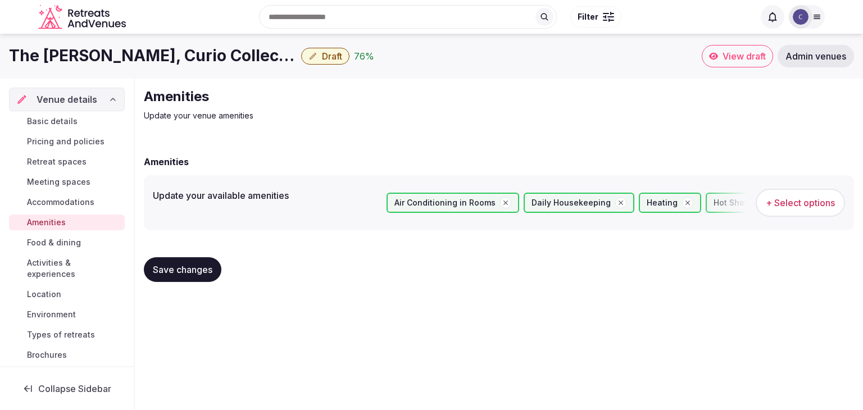
click at [40, 245] on span "Food & dining" at bounding box center [54, 242] width 54 height 11
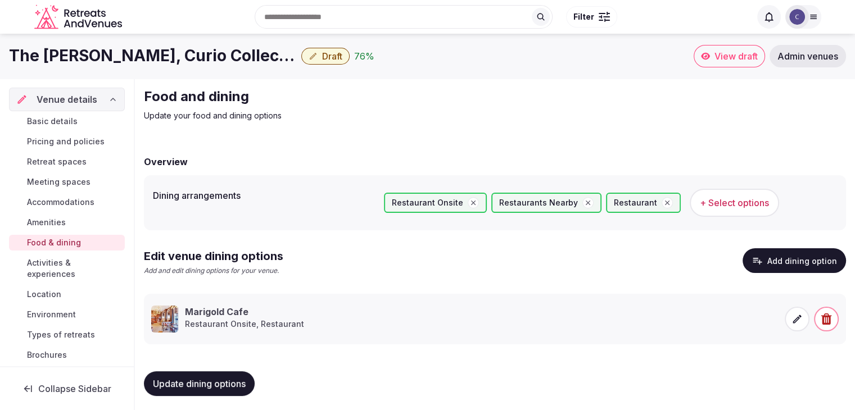
click at [51, 270] on span "Activities & experiences" at bounding box center [73, 268] width 93 height 22
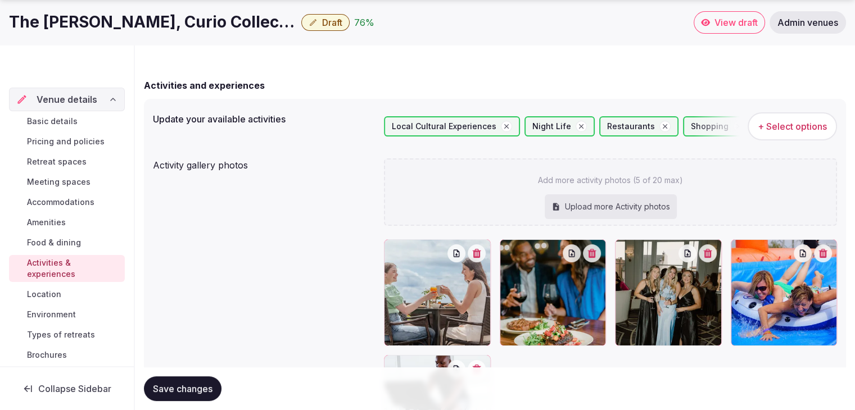
scroll to position [169, 0]
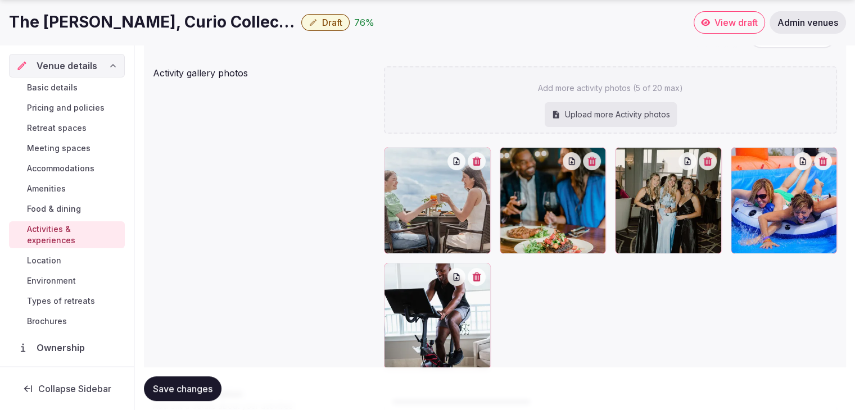
click at [66, 262] on link "Location" at bounding box center [67, 261] width 116 height 16
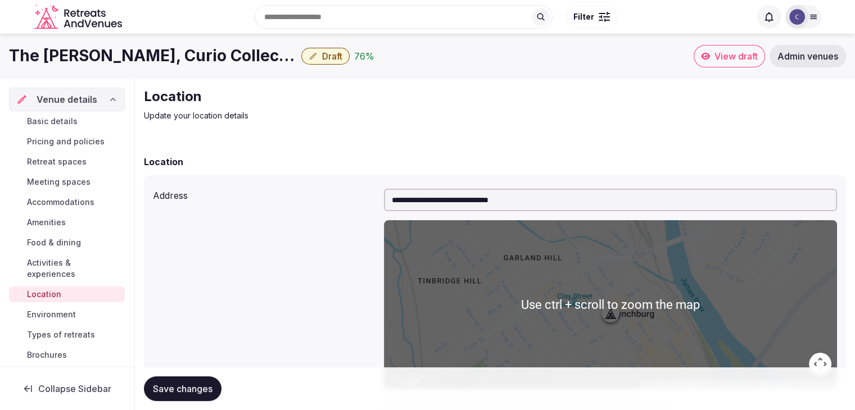
scroll to position [169, 0]
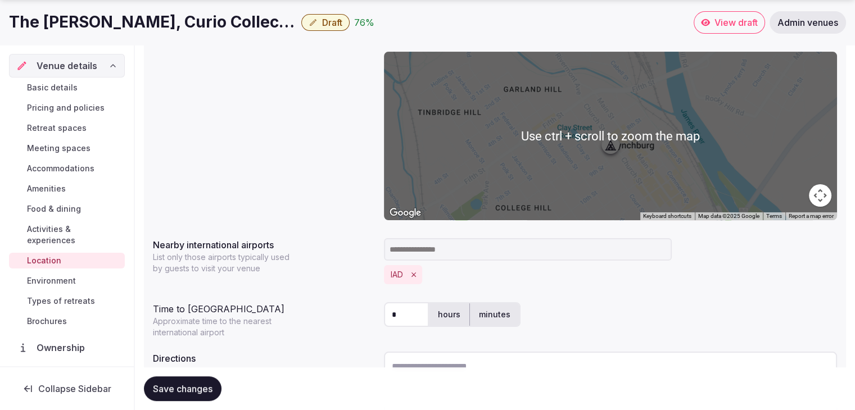
click at [88, 287] on link "Environment" at bounding box center [67, 281] width 116 height 16
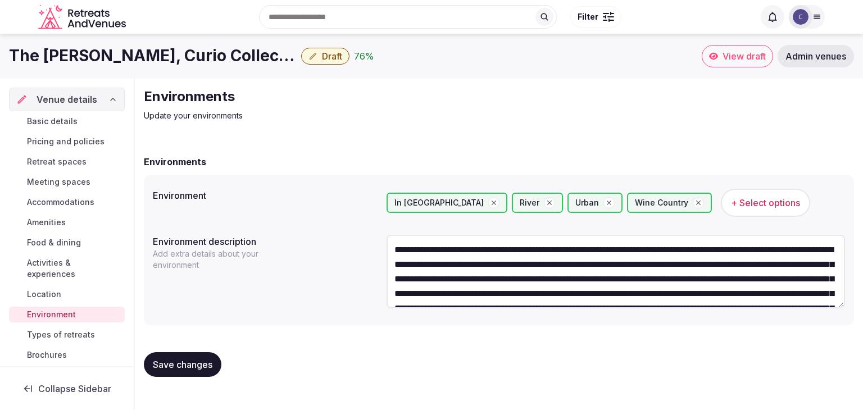
click at [78, 331] on span "Types of retreats" at bounding box center [61, 334] width 68 height 11
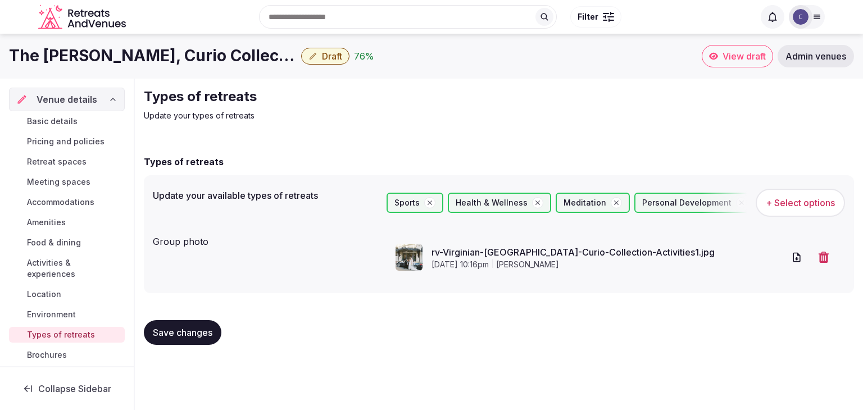
click at [189, 56] on h1 "The Virginian Lynchburg, Curio Collection by Hilton" at bounding box center [153, 56] width 288 height 22
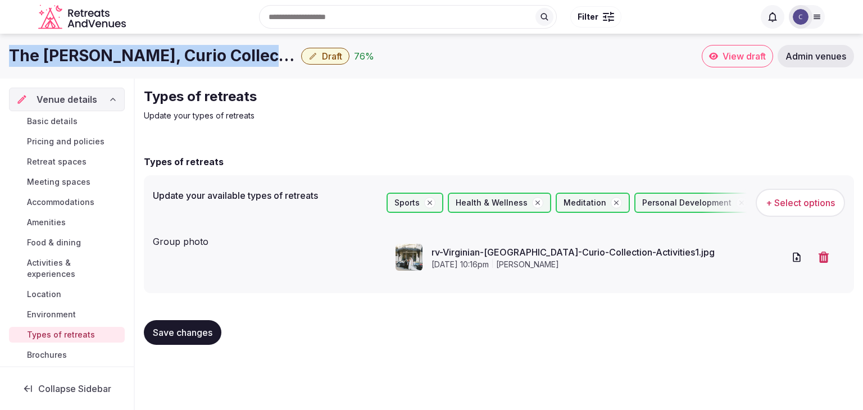
click at [189, 56] on h1 "The Virginian Lynchburg, Curio Collection by Hilton" at bounding box center [153, 56] width 288 height 22
copy div "The Virginian Lynchburg, Curio Collection by Hilton"
click at [44, 309] on span "Environment" at bounding box center [51, 314] width 49 height 11
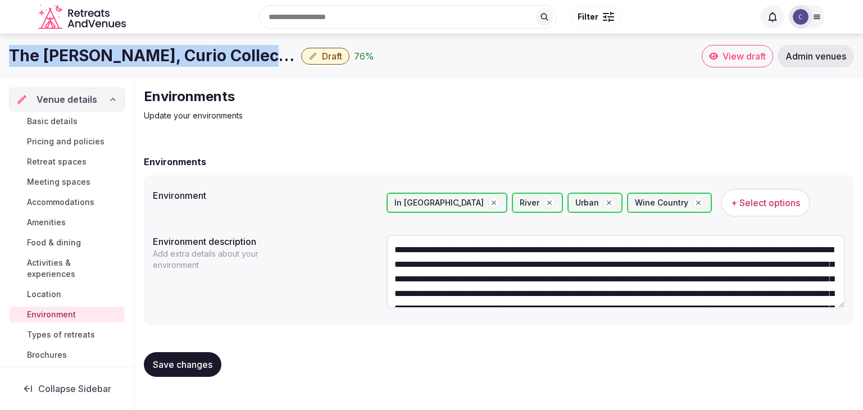
click at [744, 199] on span "+ Select options" at bounding box center [765, 203] width 69 height 12
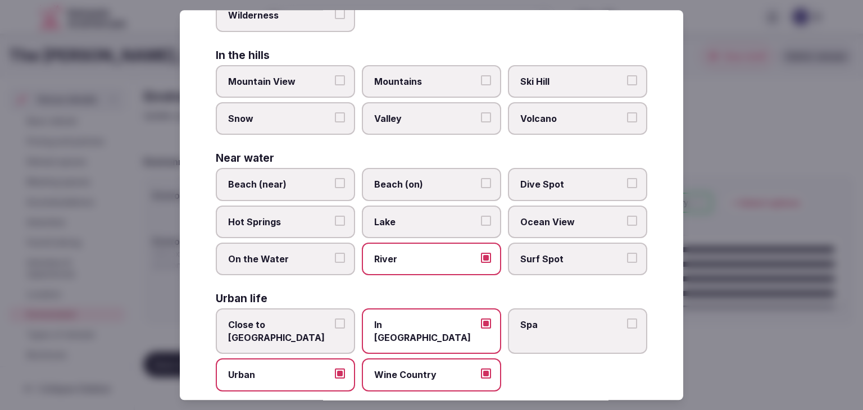
scroll to position [269, 0]
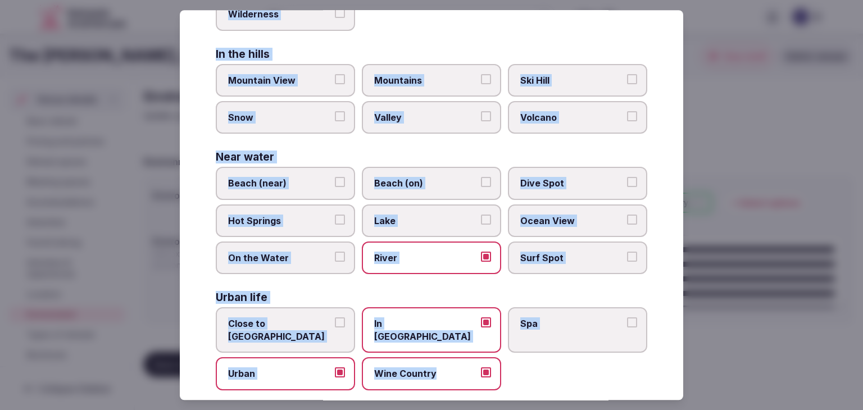
drag, startPoint x: 214, startPoint y: 79, endPoint x: 512, endPoint y: 372, distance: 417.8
click at [512, 372] on div "Select your environment Choose all applicable environments offered. In nature C…" at bounding box center [432, 205] width 504 height 390
copy div "Choose all applicable environments offered. In nature Close to Nature Countrysi…"
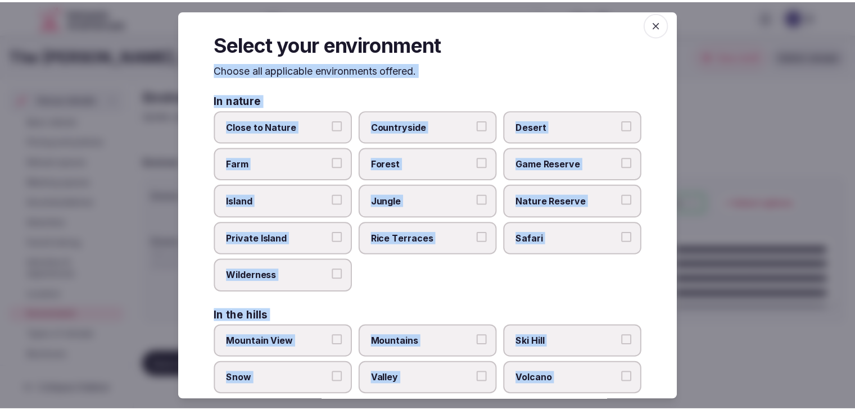
scroll to position [0, 0]
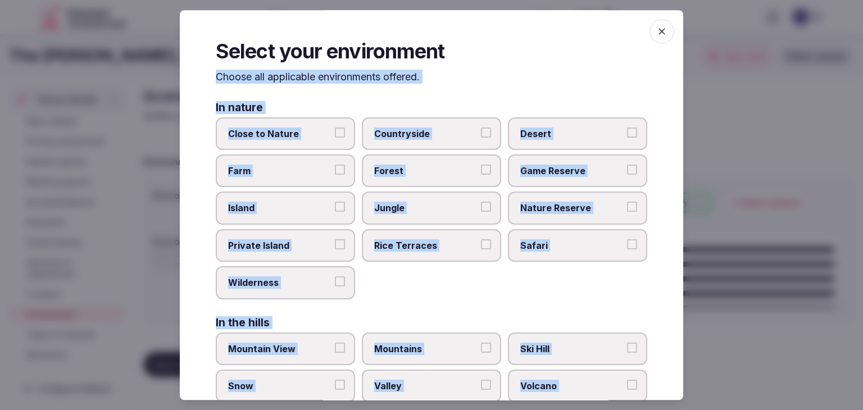
click at [658, 27] on span "button" at bounding box center [662, 31] width 25 height 25
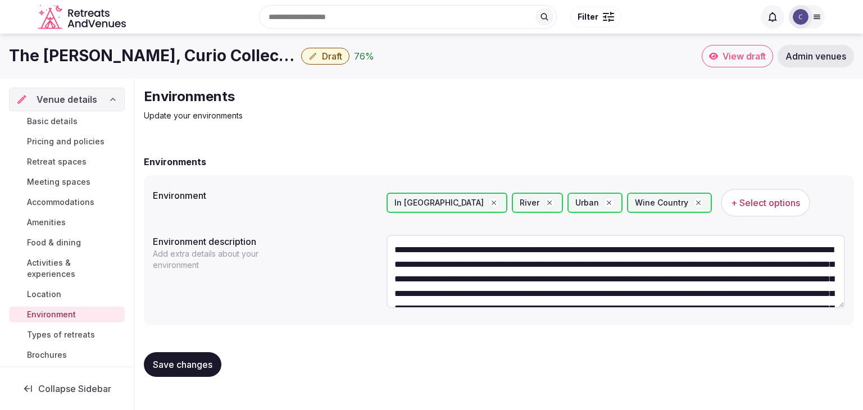
click at [47, 293] on span "Location" at bounding box center [44, 294] width 34 height 11
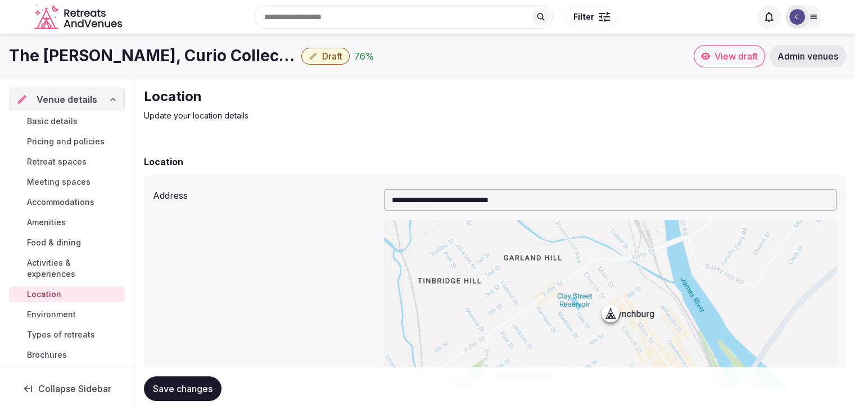
click at [63, 125] on span "Basic details" at bounding box center [52, 121] width 51 height 11
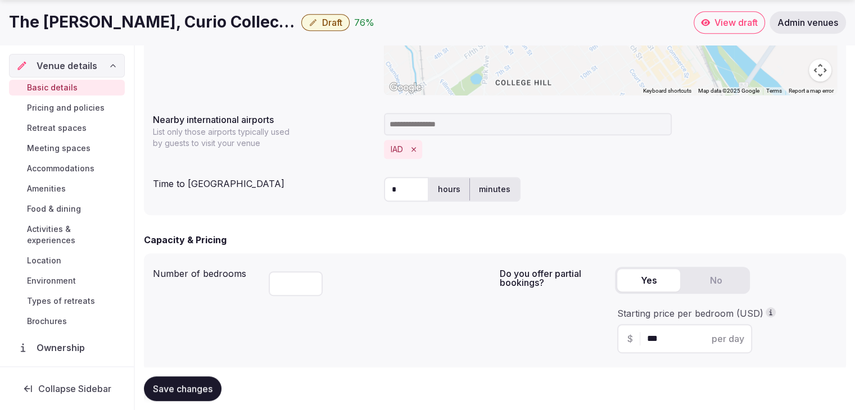
scroll to position [618, 0]
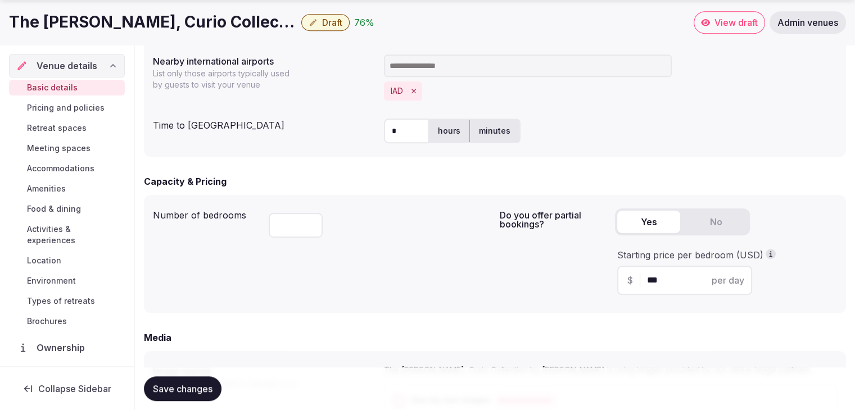
click at [416, 95] on button "Remove IAD" at bounding box center [414, 91] width 12 height 12
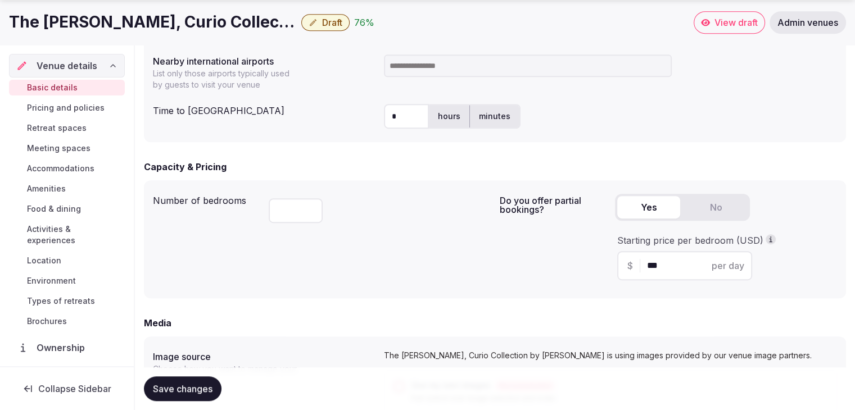
click at [418, 73] on input at bounding box center [528, 66] width 288 height 22
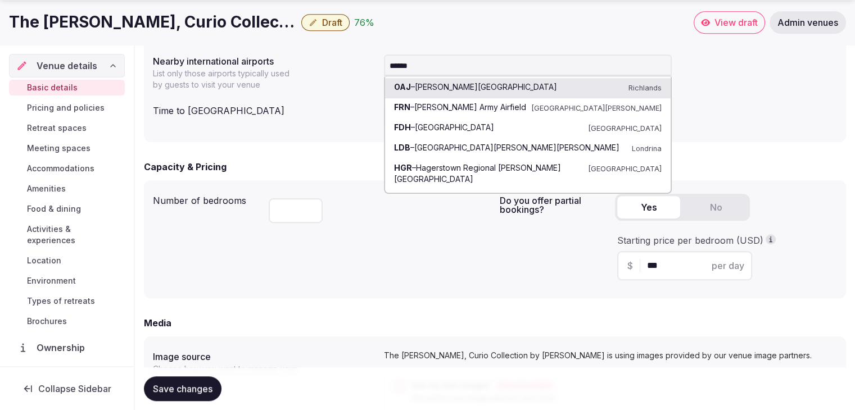
type input "*******"
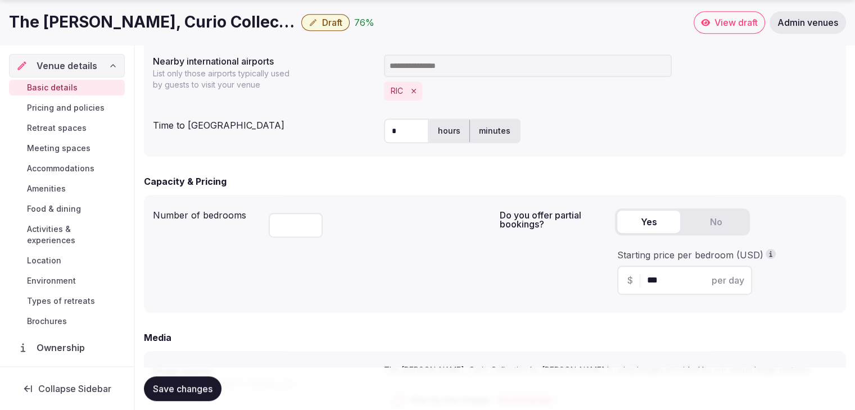
click at [393, 129] on input "*" at bounding box center [406, 131] width 45 height 25
click at [395, 129] on input "*" at bounding box center [406, 131] width 45 height 25
click at [401, 129] on input "*" at bounding box center [406, 131] width 45 height 25
type input "*"
type input "***"
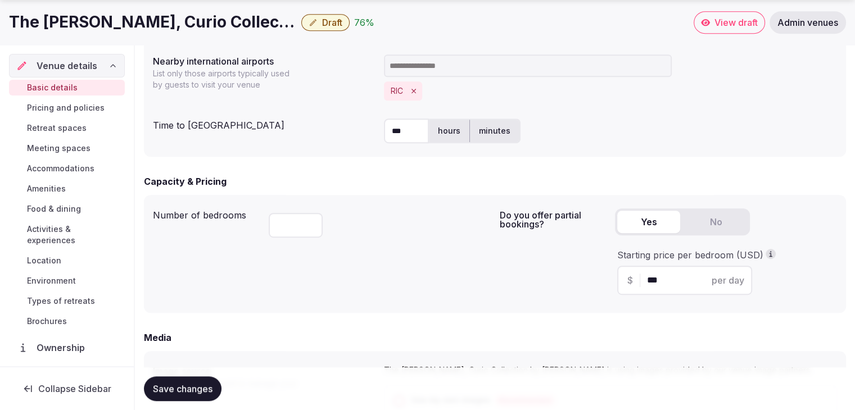
click at [490, 135] on label "minutes" at bounding box center [494, 130] width 49 height 29
click at [452, 208] on div "***" at bounding box center [380, 223] width 222 height 38
click at [185, 392] on span "Save changes" at bounding box center [183, 388] width 60 height 11
click at [331, 27] on span "Draft" at bounding box center [332, 22] width 20 height 11
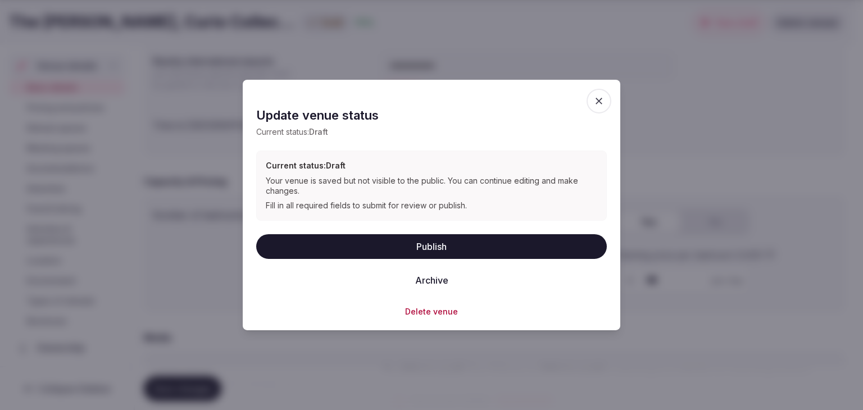
drag, startPoint x: 519, startPoint y: 244, endPoint x: 538, endPoint y: 268, distance: 30.5
click at [518, 244] on button "Publish" at bounding box center [431, 246] width 351 height 25
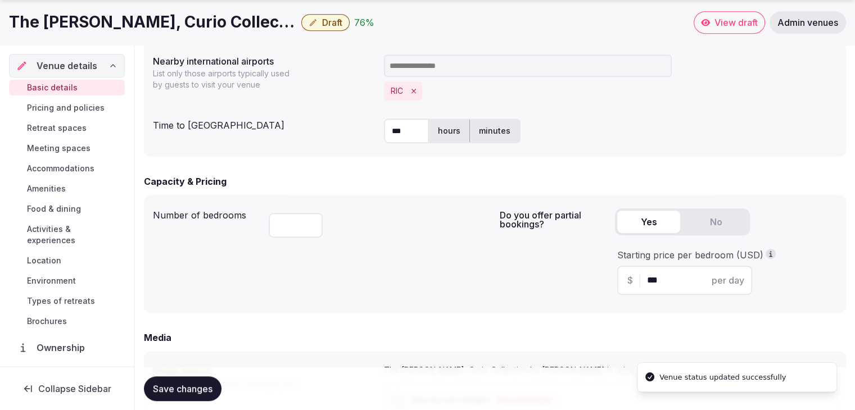
click at [141, 16] on h1 "The Virginian Lynchburg, Curio Collection by Hilton" at bounding box center [153, 22] width 288 height 22
click at [141, 15] on h1 "The Virginian Lynchburg, Curio Collection by Hilton" at bounding box center [153, 22] width 288 height 22
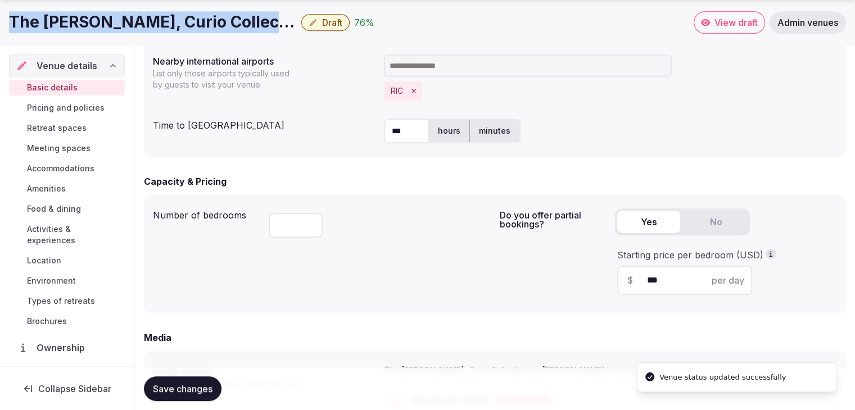
click at [141, 15] on h1 "The Virginian Lynchburg, Curio Collection by Hilton" at bounding box center [153, 22] width 288 height 22
copy div "The Virginian Lynchburg, Curio Collection by Hilton"
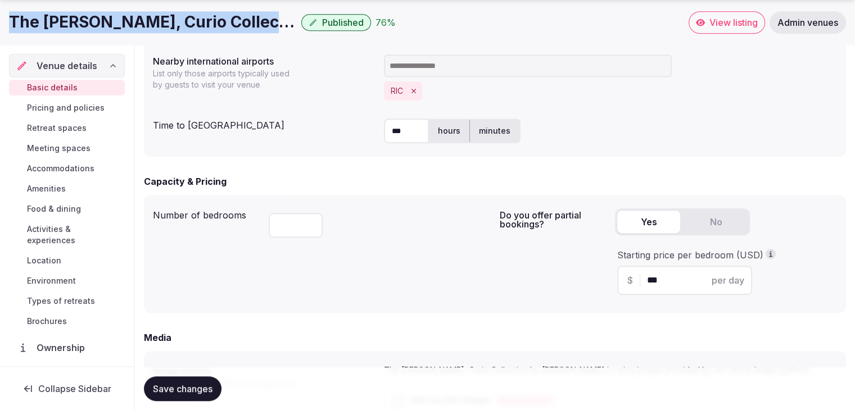
click at [705, 28] on link "View listing" at bounding box center [727, 22] width 76 height 22
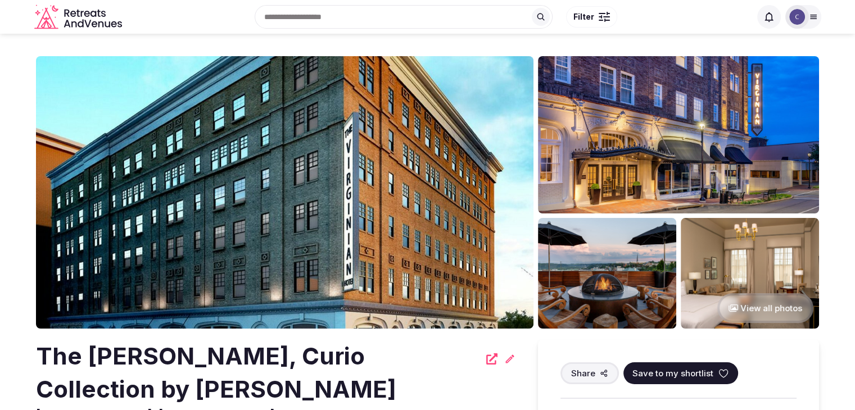
click at [508, 355] on icon at bounding box center [509, 359] width 11 height 11
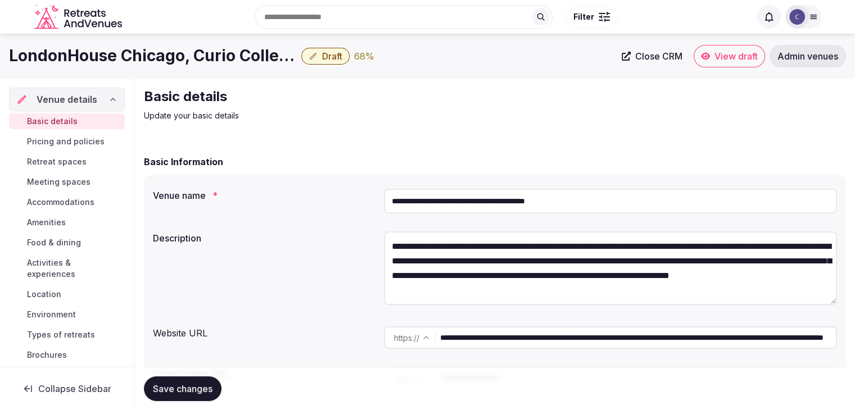
click at [596, 197] on input "**********" at bounding box center [610, 201] width 453 height 25
click at [205, 385] on span "Save changes" at bounding box center [183, 388] width 60 height 11
drag, startPoint x: 656, startPoint y: 341, endPoint x: 424, endPoint y: 342, distance: 231.6
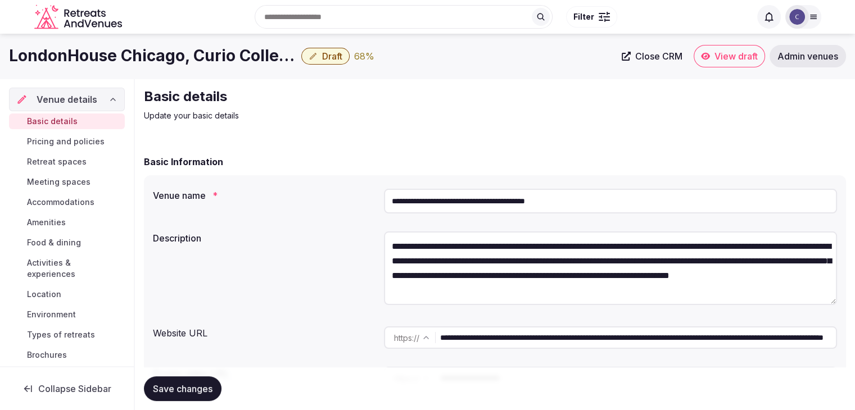
click at [424, 342] on div "**********" at bounding box center [610, 338] width 453 height 22
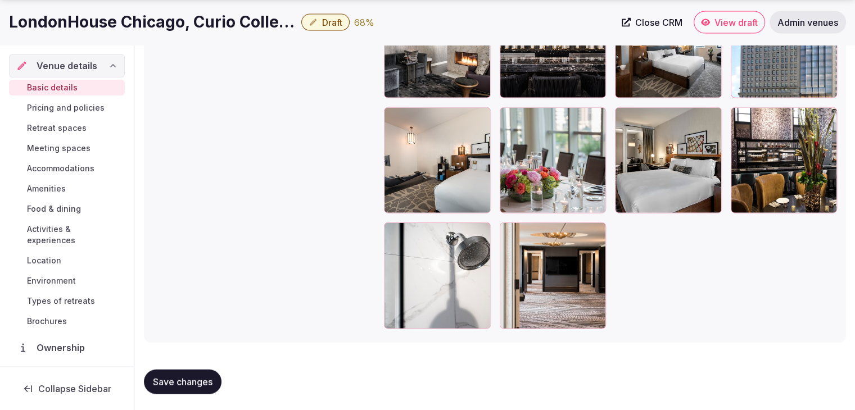
scroll to position [2587, 0]
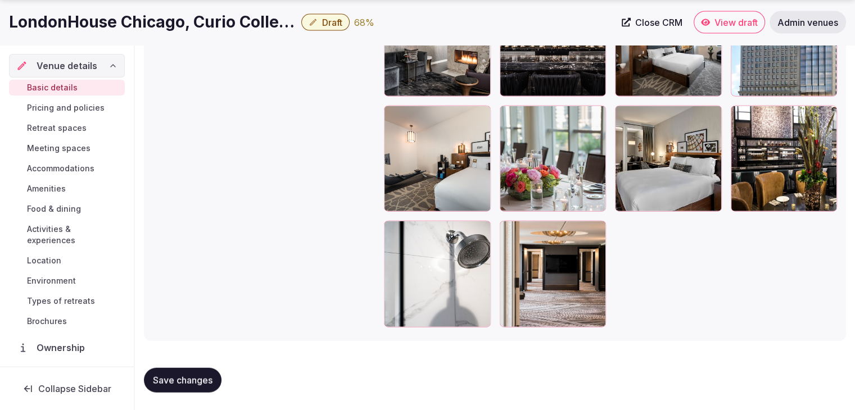
click at [129, 31] on h1 "LondonHouse Chicago, Curio Collection by [PERSON_NAME]" at bounding box center [153, 22] width 288 height 22
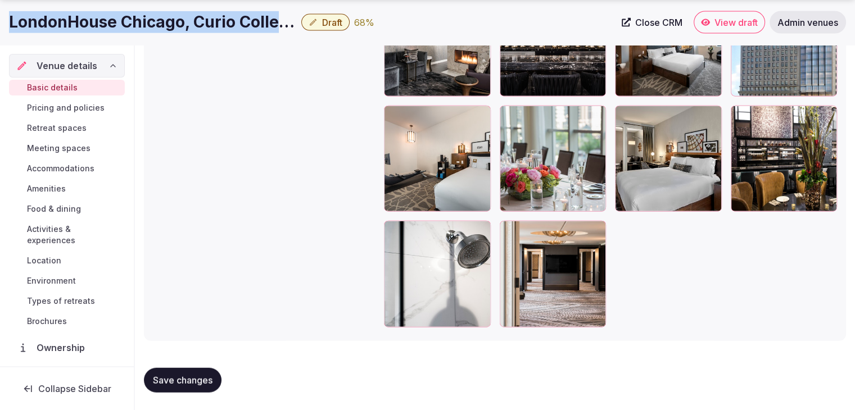
click at [129, 31] on h1 "LondonHouse Chicago, Curio Collection by [PERSON_NAME]" at bounding box center [153, 22] width 288 height 22
copy div "LondonHouse Chicago, Curio Collection by [PERSON_NAME]"
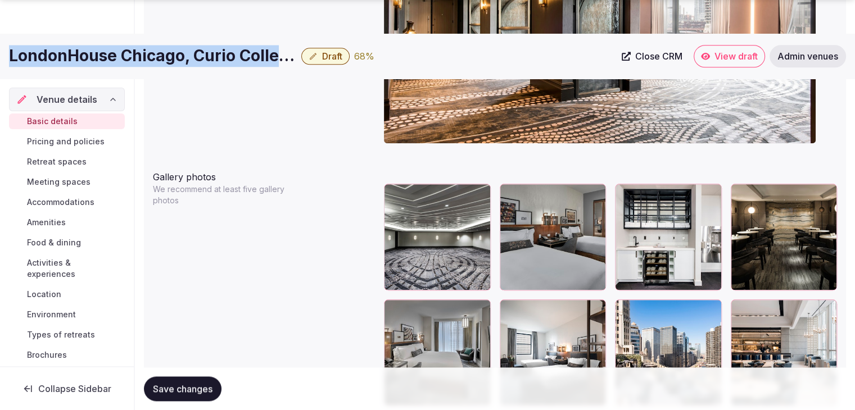
scroll to position [1351, 0]
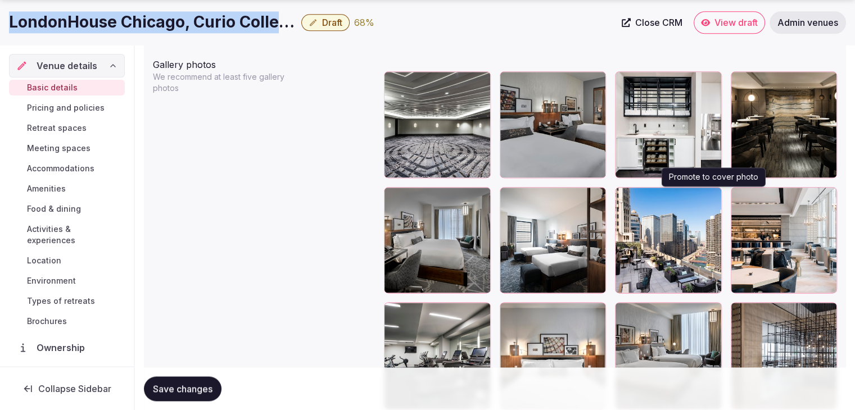
click at [712, 196] on icon "button" at bounding box center [710, 198] width 9 height 9
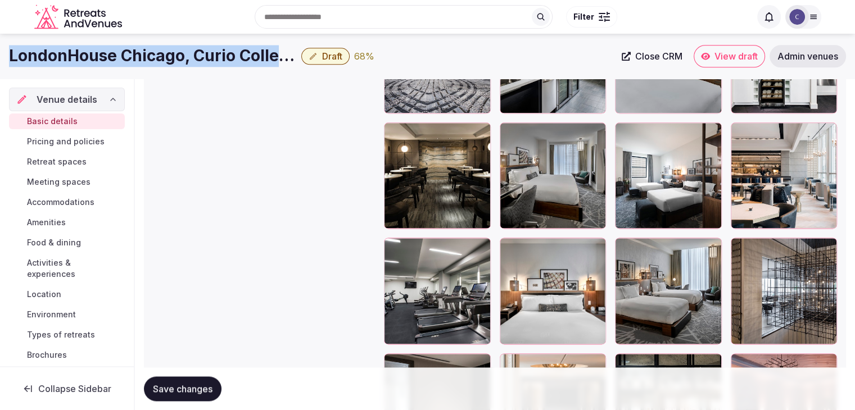
scroll to position [1295, 0]
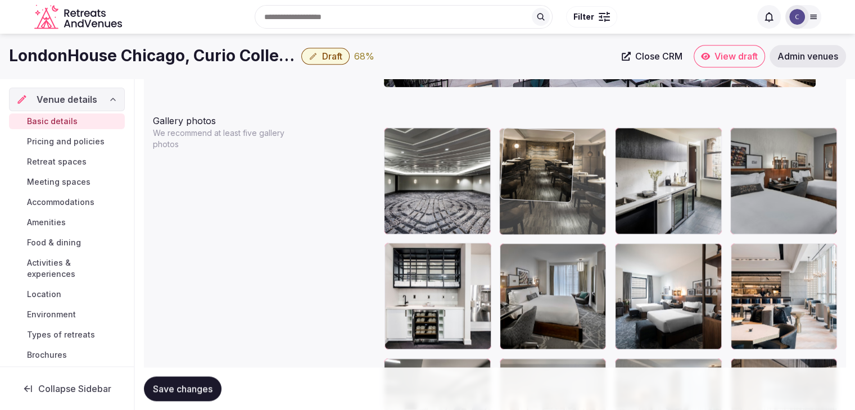
drag, startPoint x: 395, startPoint y: 260, endPoint x: 526, endPoint y: 169, distance: 159.7
click at [526, 169] on body "**********" at bounding box center [427, 204] width 855 height 2998
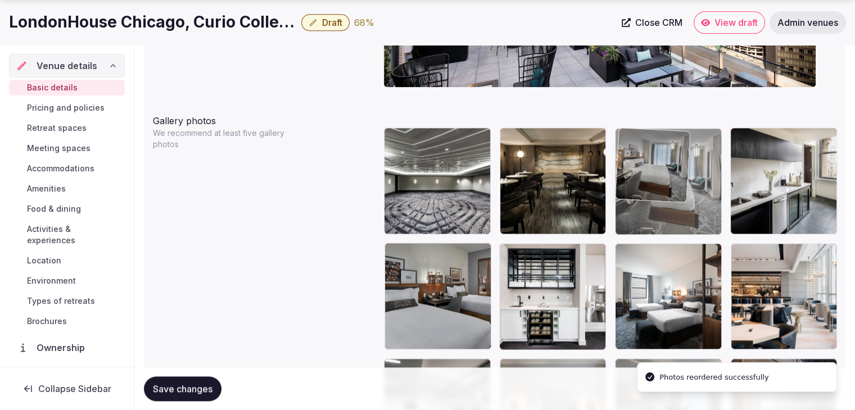
drag, startPoint x: 517, startPoint y: 264, endPoint x: 689, endPoint y: 172, distance: 195.4
click at [689, 172] on body "**********" at bounding box center [427, 204] width 855 height 2998
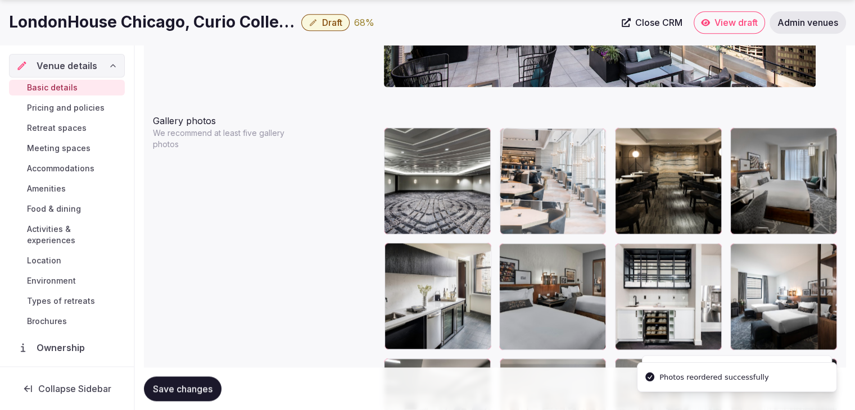
drag, startPoint x: 746, startPoint y: 252, endPoint x: 546, endPoint y: 171, distance: 215.3
click at [546, 171] on body "**********" at bounding box center [427, 204] width 855 height 2998
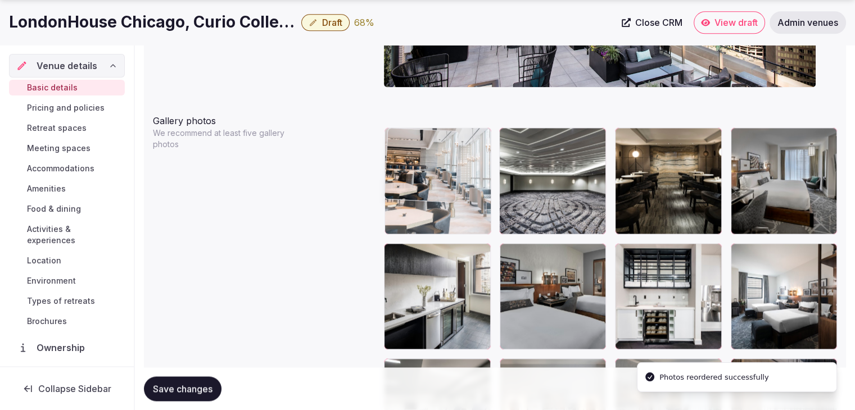
click at [419, 147] on body "**********" at bounding box center [427, 204] width 855 height 2998
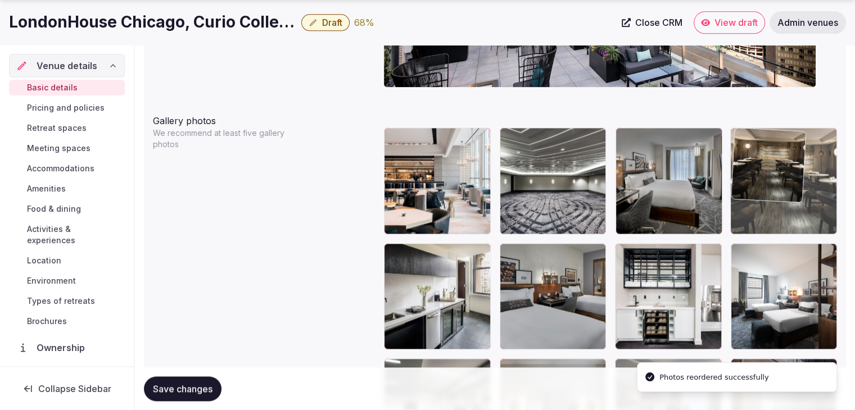
drag, startPoint x: 632, startPoint y: 137, endPoint x: 810, endPoint y: 144, distance: 177.8
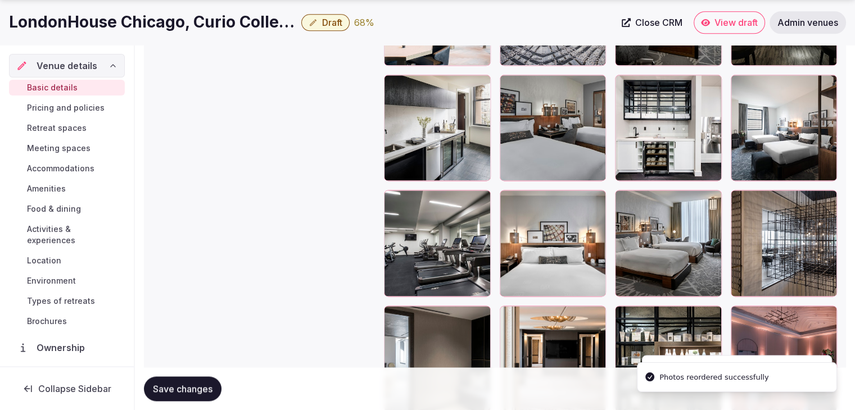
scroll to position [1519, 0]
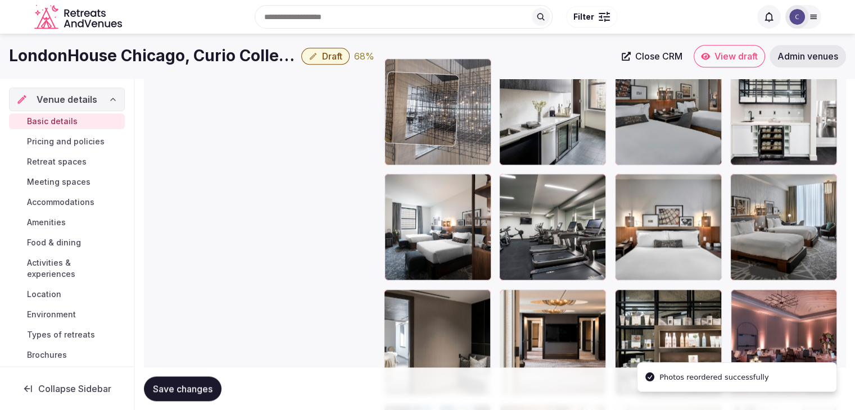
drag, startPoint x: 741, startPoint y: 143, endPoint x: 429, endPoint y: 60, distance: 323.3
click at [429, 60] on body "**********" at bounding box center [427, 20] width 855 height 2998
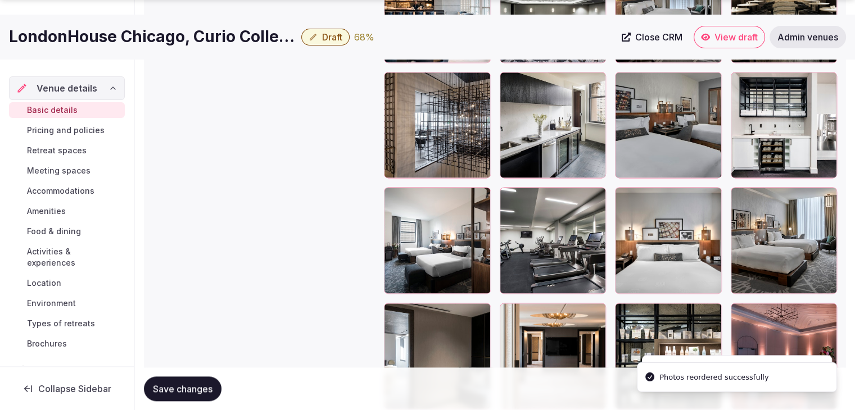
scroll to position [1691, 0]
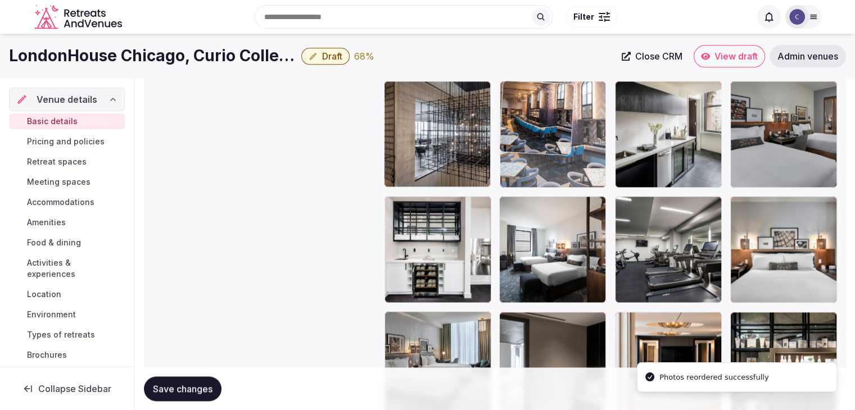
drag, startPoint x: 514, startPoint y: 137, endPoint x: 541, endPoint y: 178, distance: 49.4
click at [521, 105] on body "**********" at bounding box center [427, 42] width 855 height 2998
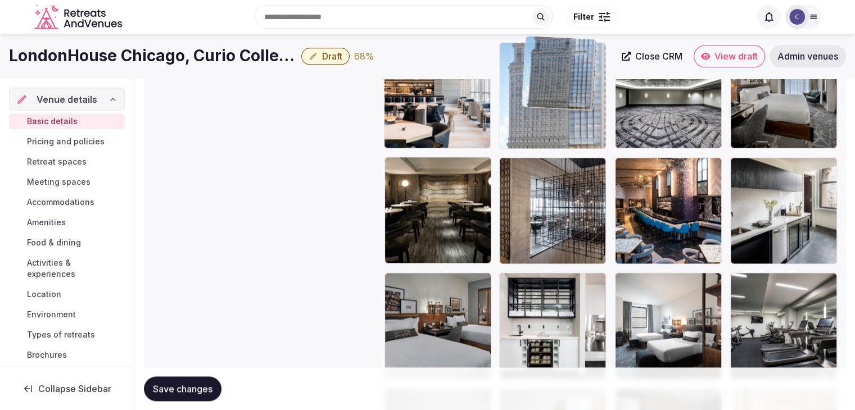
scroll to position [1364, 0]
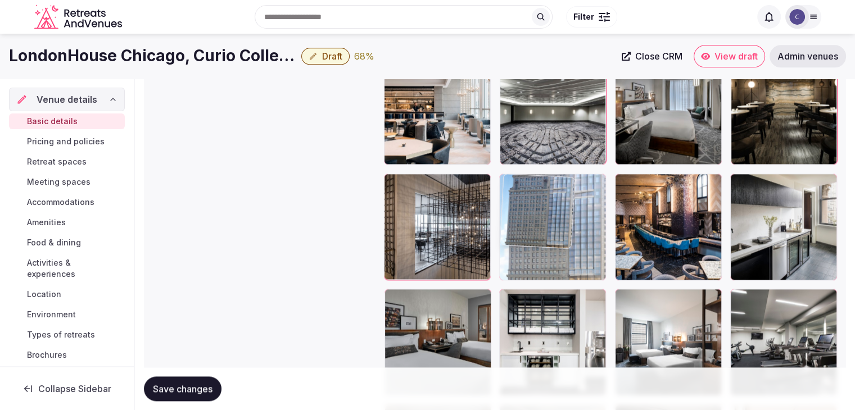
drag, startPoint x: 398, startPoint y: 116, endPoint x: 530, endPoint y: 164, distance: 140.5
click at [530, 164] on body "**********" at bounding box center [427, 135] width 855 height 2998
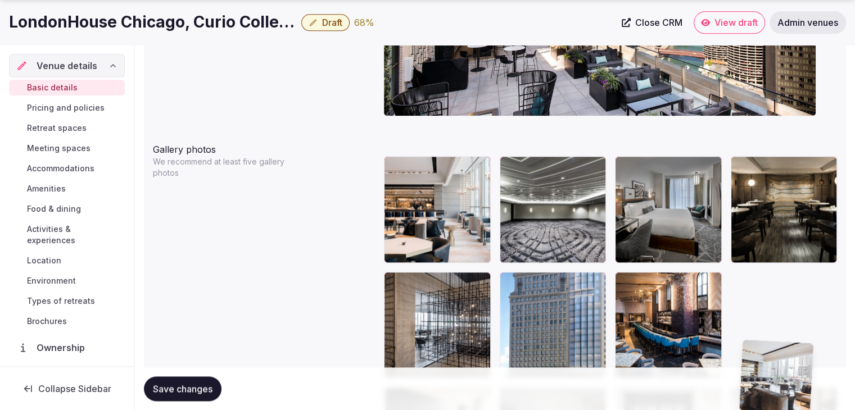
scroll to position [1274, 0]
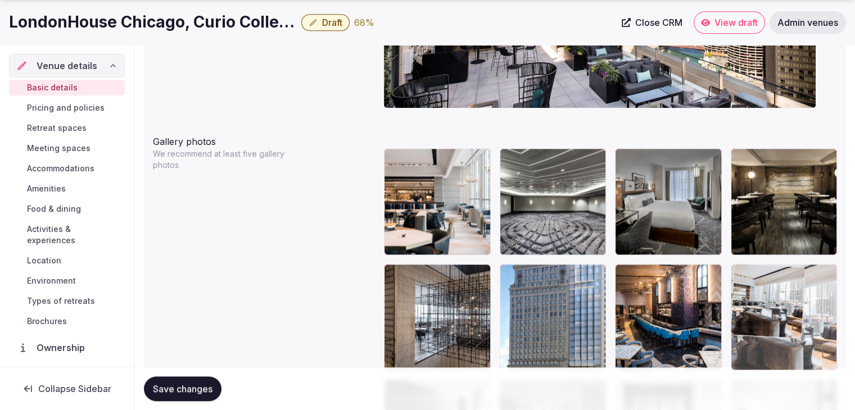
drag, startPoint x: 743, startPoint y: 142, endPoint x: 759, endPoint y: 296, distance: 154.3
click at [759, 296] on body "**********" at bounding box center [427, 225] width 855 height 2998
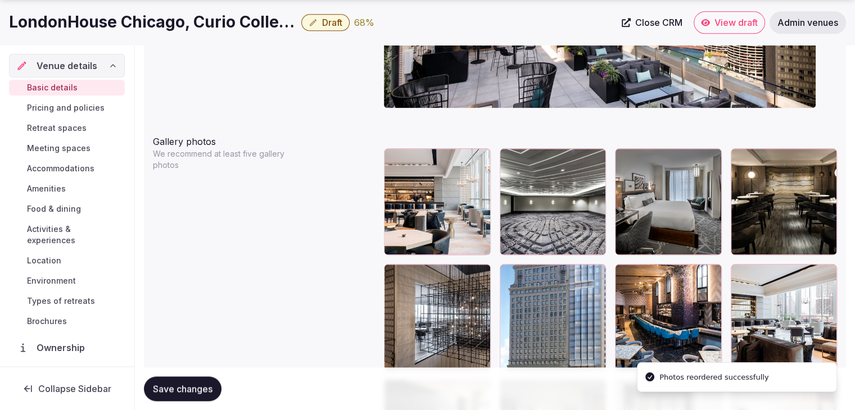
scroll to position [1330, 0]
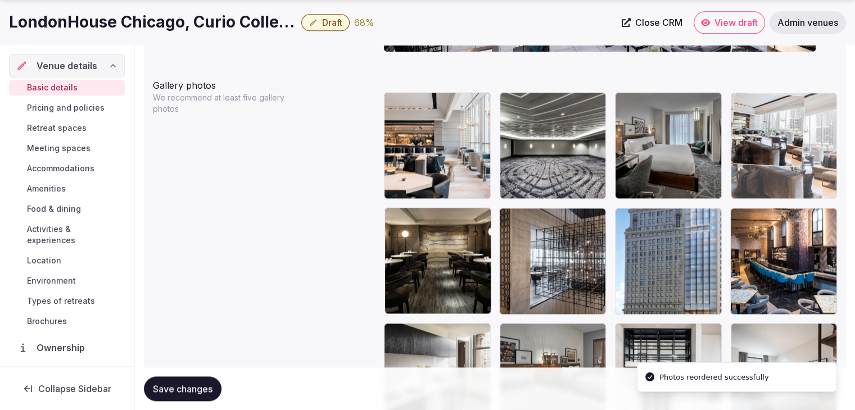
drag, startPoint x: 744, startPoint y: 210, endPoint x: 749, endPoint y: 123, distance: 87.8
click at [749, 123] on body "**********" at bounding box center [427, 169] width 855 height 2998
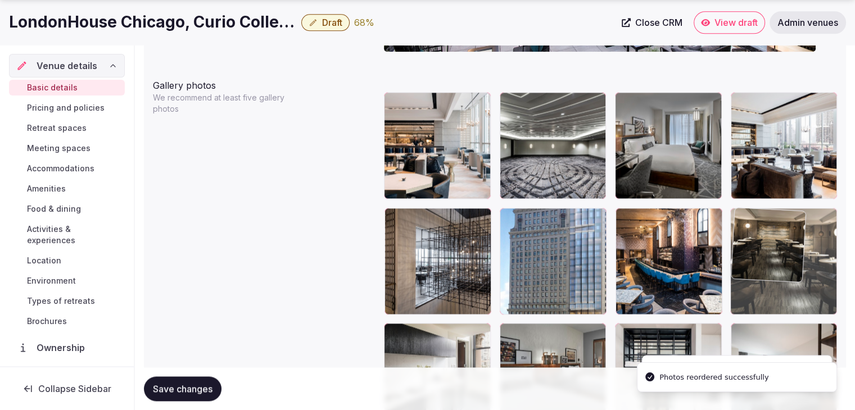
drag, startPoint x: 397, startPoint y: 218, endPoint x: 782, endPoint y: 217, distance: 385.6
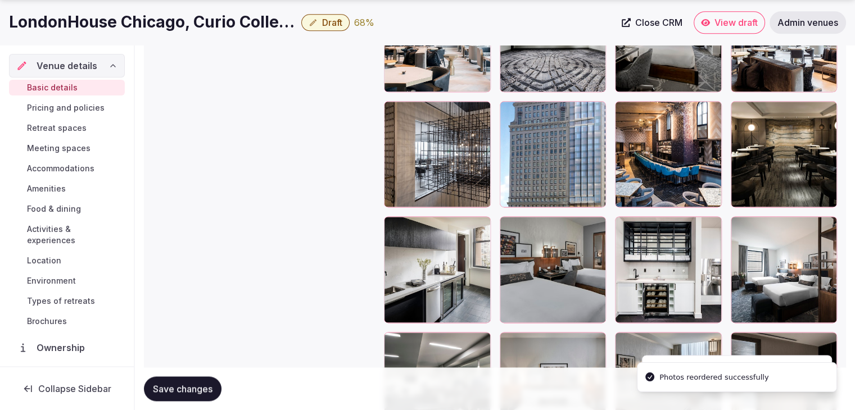
scroll to position [1499, 0]
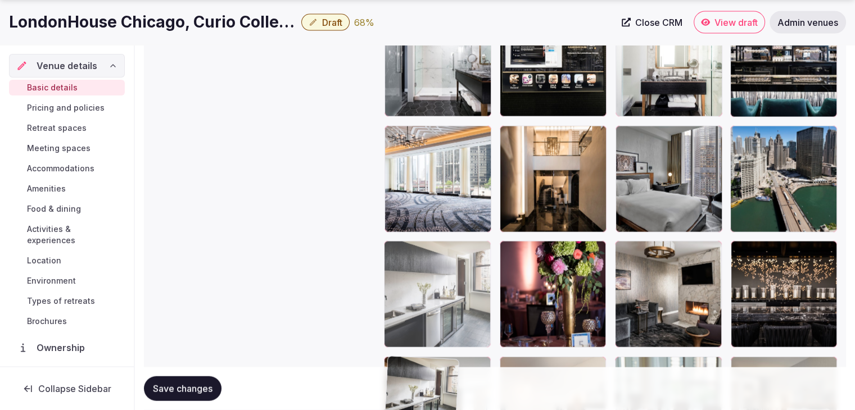
drag, startPoint x: 395, startPoint y: 161, endPoint x: 387, endPoint y: 292, distance: 131.2
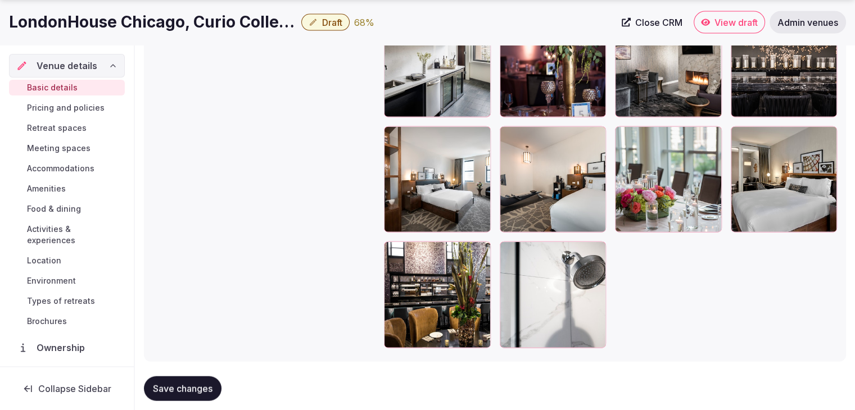
scroll to position [2587, 0]
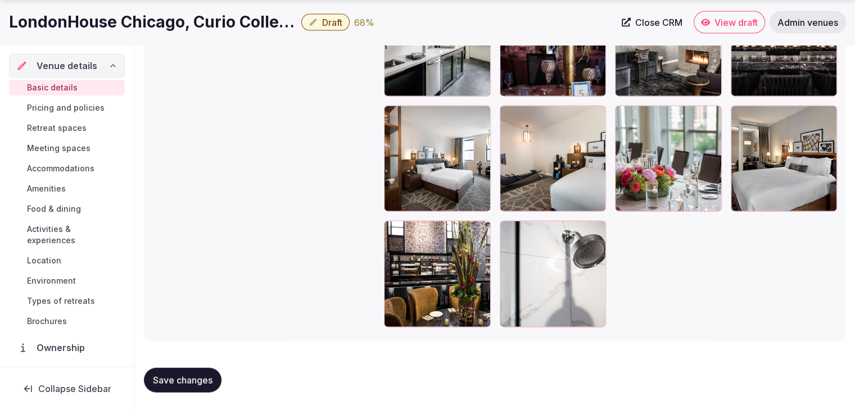
click at [192, 385] on span "Save changes" at bounding box center [183, 380] width 60 height 11
click at [74, 106] on span "Pricing and policies" at bounding box center [66, 107] width 78 height 11
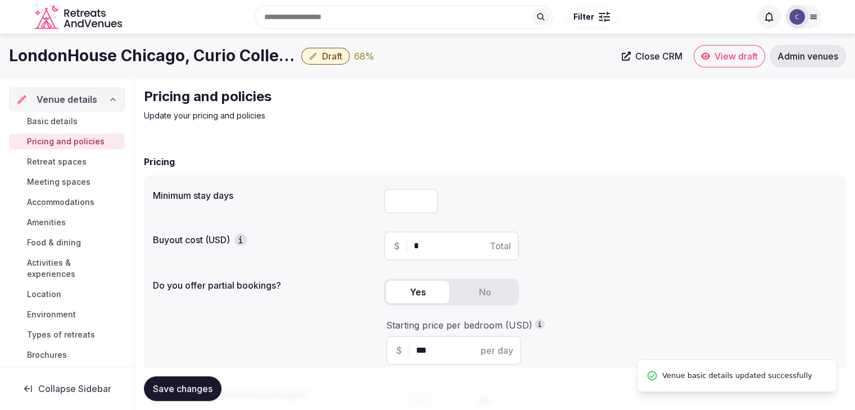
click at [405, 201] on input "number" at bounding box center [411, 201] width 54 height 25
type input "*"
click at [192, 399] on button "Save changes" at bounding box center [183, 389] width 78 height 25
click at [66, 160] on span "Retreat spaces" at bounding box center [57, 161] width 60 height 11
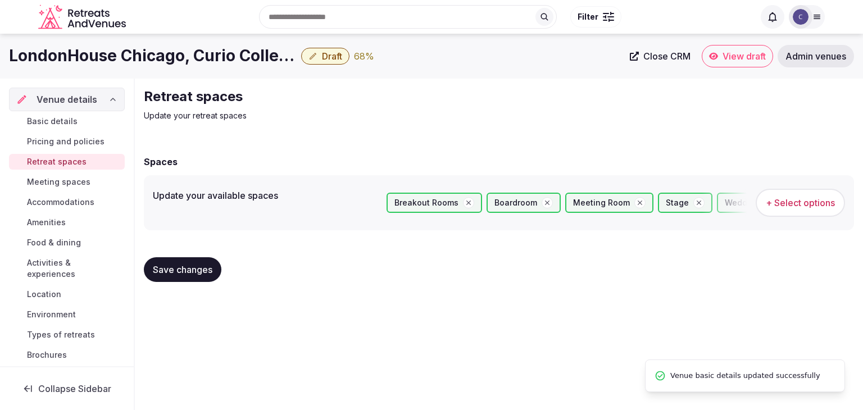
click at [804, 213] on button "+ Select options" at bounding box center [800, 203] width 89 height 28
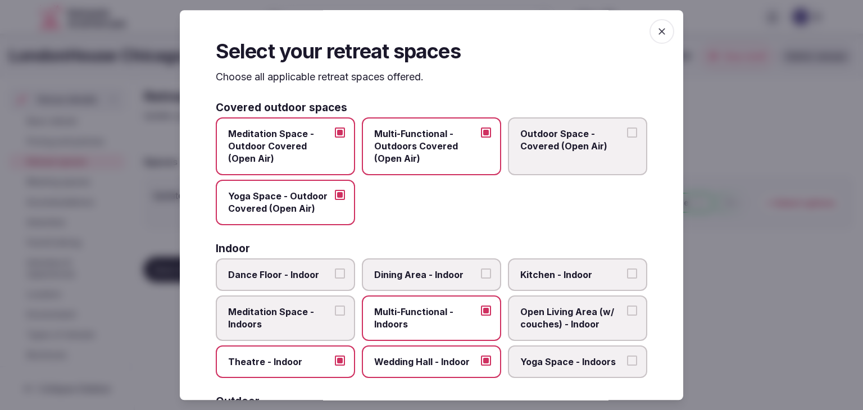
click at [662, 25] on span "button" at bounding box center [662, 31] width 25 height 25
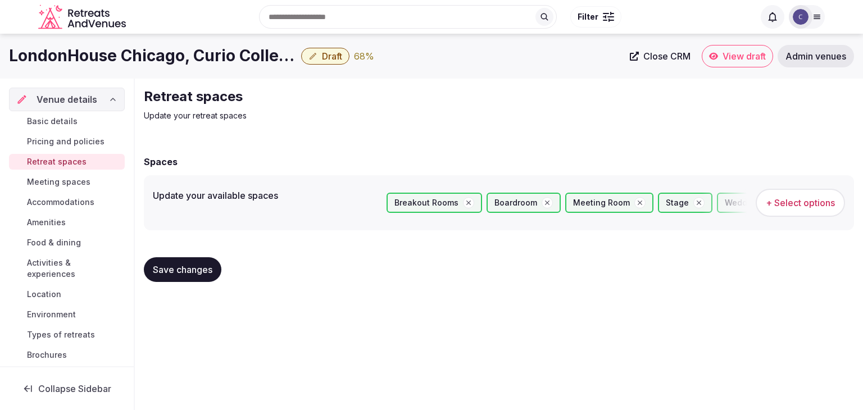
click at [83, 178] on span "Meeting spaces" at bounding box center [59, 182] width 64 height 11
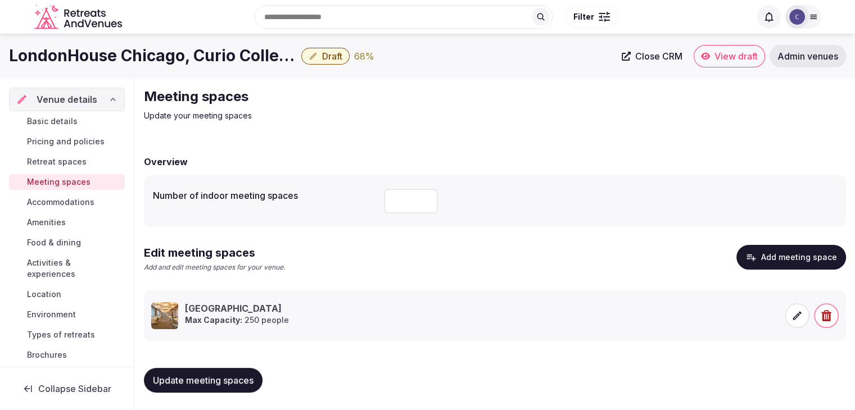
click at [74, 201] on span "Accommodations" at bounding box center [60, 202] width 67 height 11
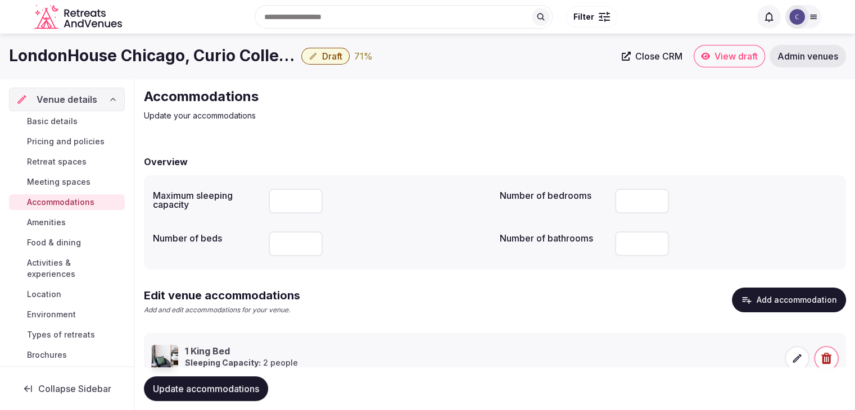
click at [799, 360] on icon at bounding box center [796, 358] width 11 height 11
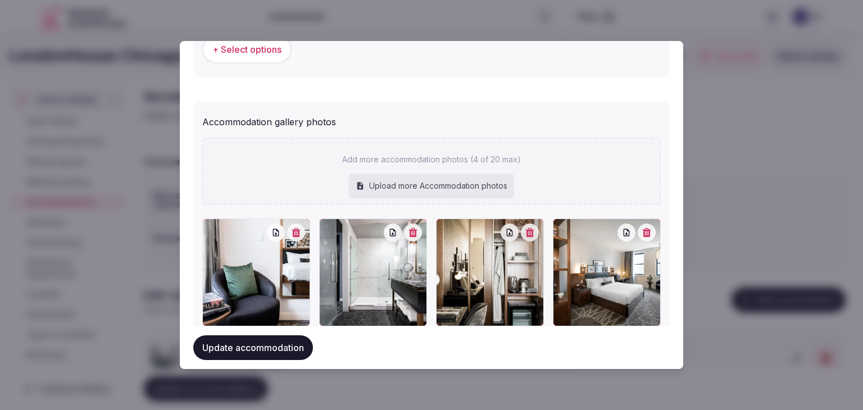
scroll to position [1216, 0]
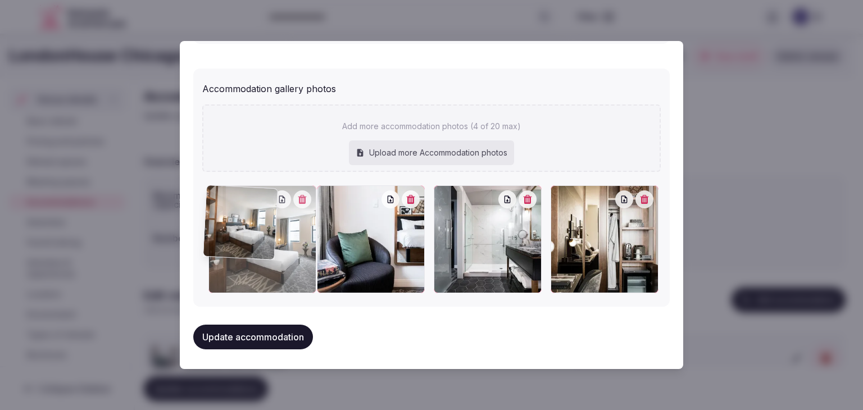
drag, startPoint x: 562, startPoint y: 196, endPoint x: 190, endPoint y: 194, distance: 372.1
click at [190, 194] on div "**********" at bounding box center [432, 205] width 504 height 328
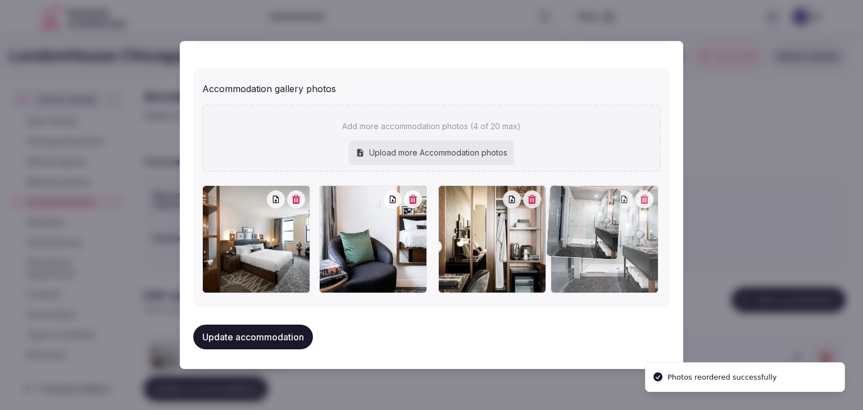
drag, startPoint x: 442, startPoint y: 192, endPoint x: 596, endPoint y: 192, distance: 153.5
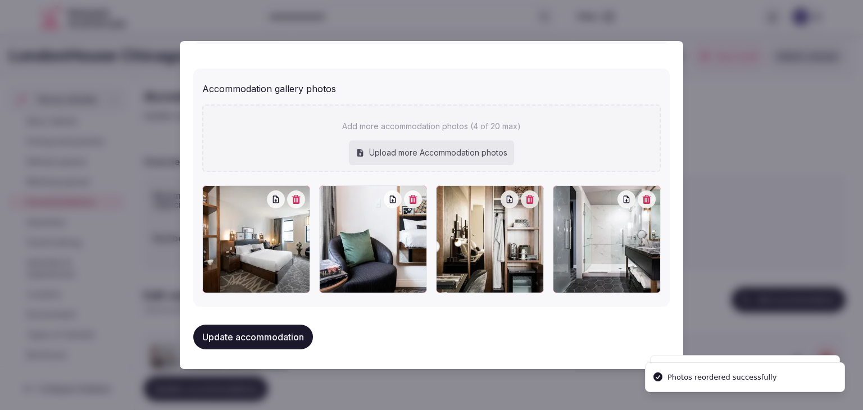
click at [255, 336] on button "Update accommodation" at bounding box center [253, 337] width 120 height 25
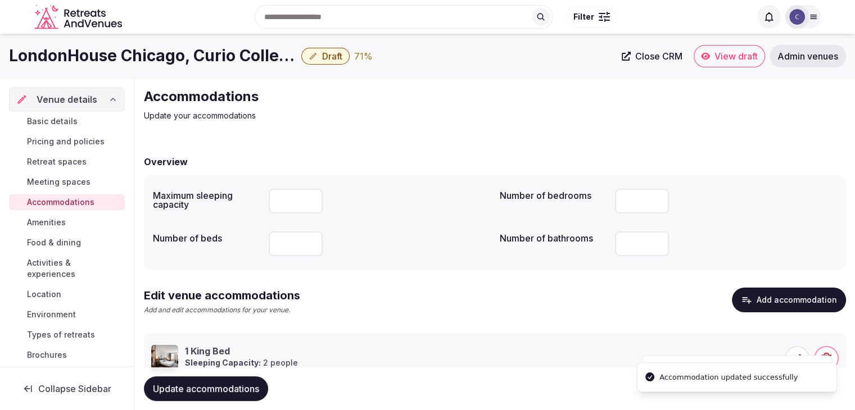
click at [54, 221] on span "Amenities" at bounding box center [46, 222] width 39 height 11
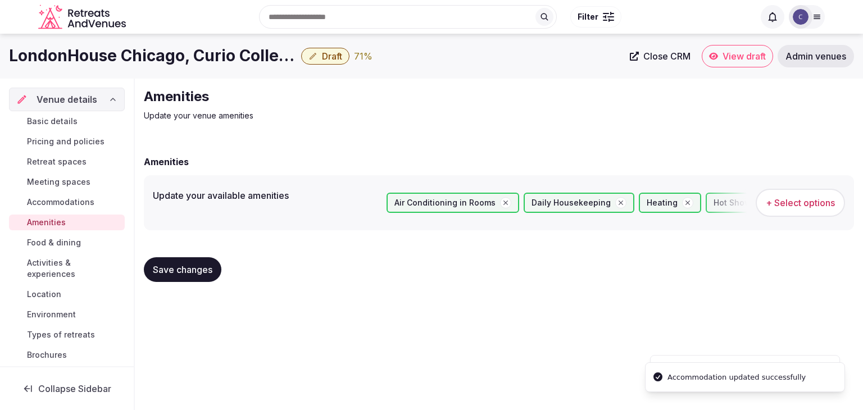
click at [788, 202] on span "+ Select options" at bounding box center [800, 203] width 69 height 12
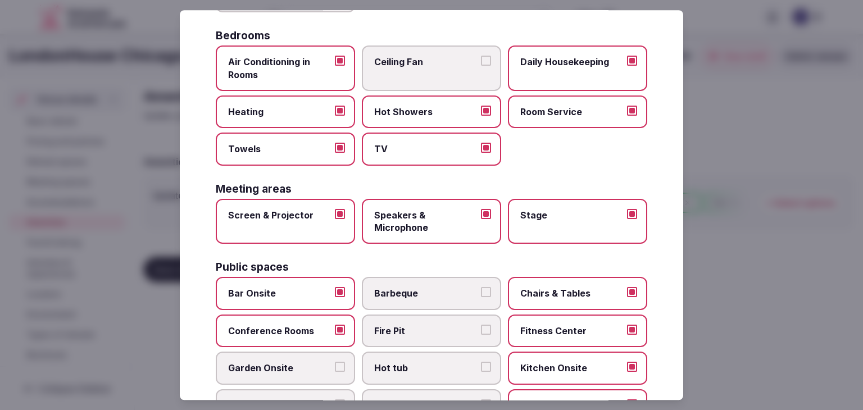
scroll to position [450, 0]
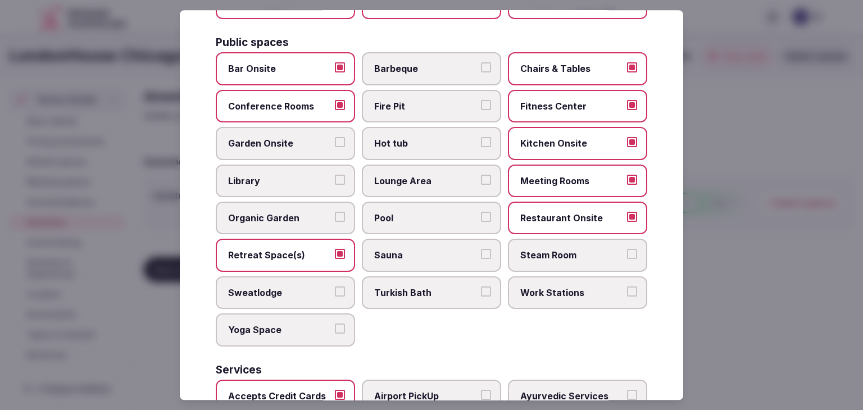
click at [443, 180] on span "Lounge Area" at bounding box center [425, 181] width 103 height 12
click at [481, 180] on button "Lounge Area" at bounding box center [486, 180] width 10 height 10
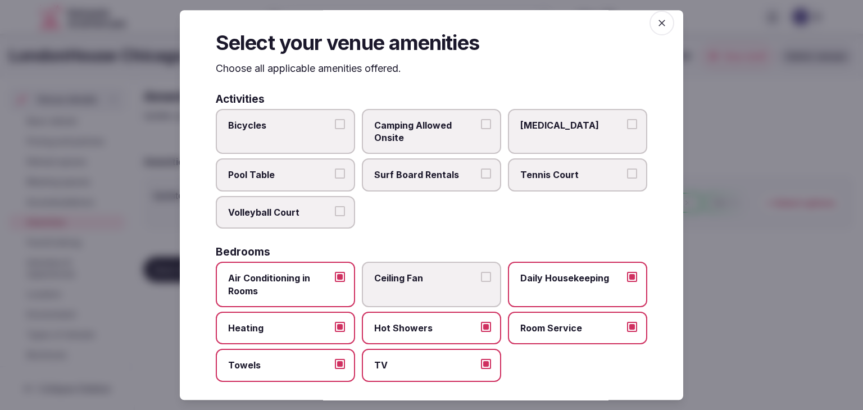
scroll to position [0, 0]
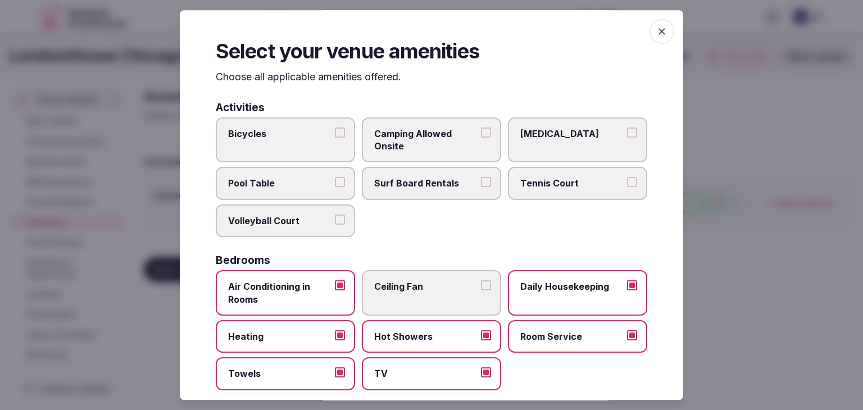
click at [657, 28] on icon "button" at bounding box center [662, 31] width 11 height 11
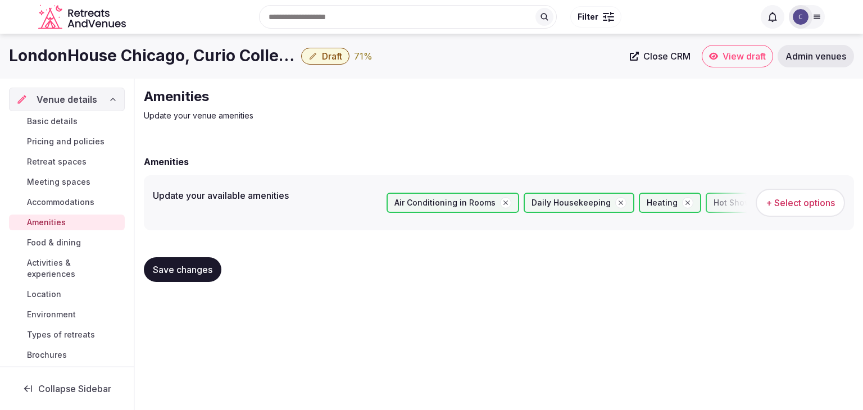
click at [171, 266] on span "Save changes" at bounding box center [183, 269] width 60 height 11
drag, startPoint x: 67, startPoint y: 239, endPoint x: 81, endPoint y: 252, distance: 19.1
click at [67, 239] on span "Food & dining" at bounding box center [54, 242] width 54 height 11
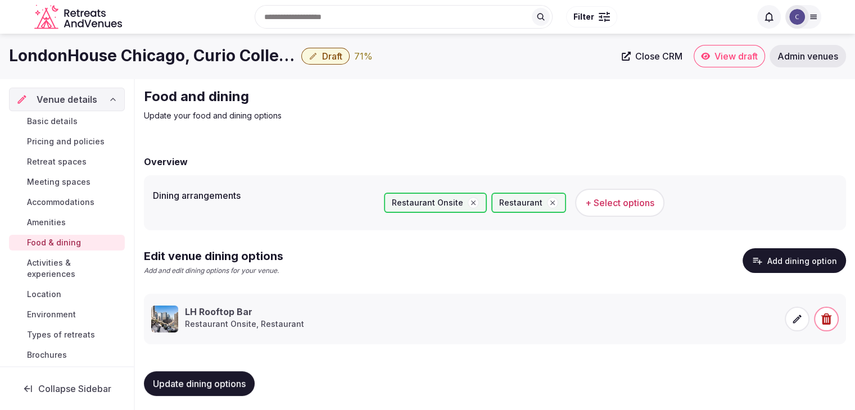
click at [805, 323] on span at bounding box center [797, 319] width 25 height 25
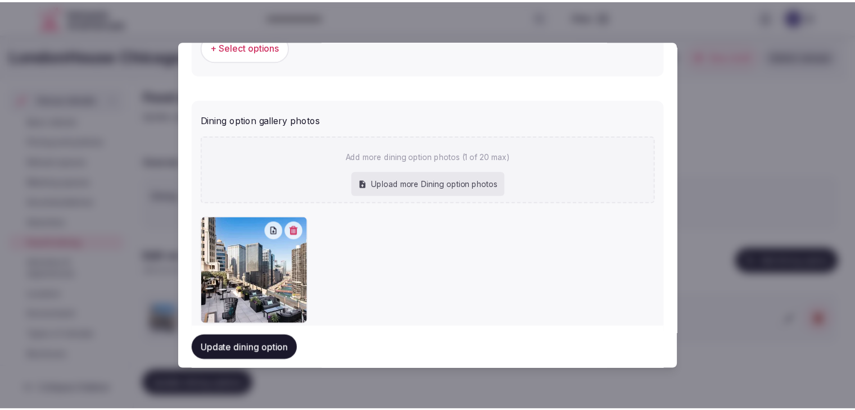
scroll to position [459, 0]
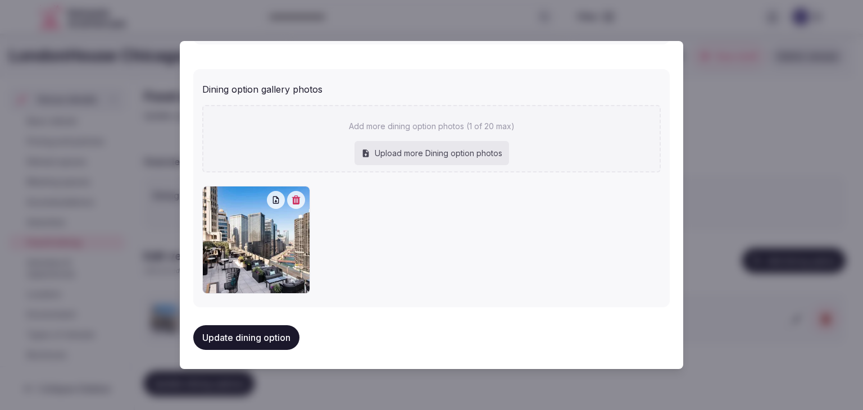
click at [259, 332] on button "Update dining option" at bounding box center [246, 337] width 106 height 25
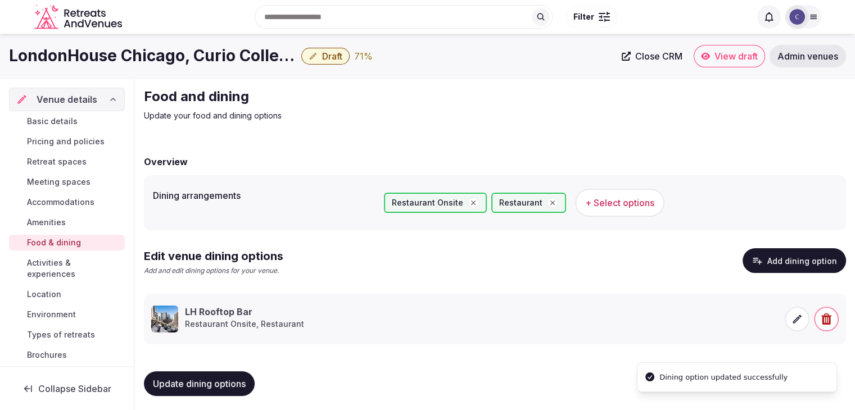
click at [43, 266] on span "Activities & experiences" at bounding box center [73, 268] width 93 height 22
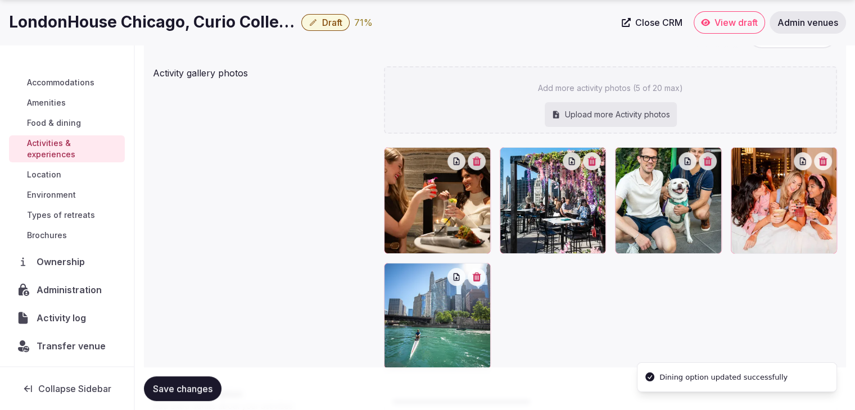
scroll to position [85, 0]
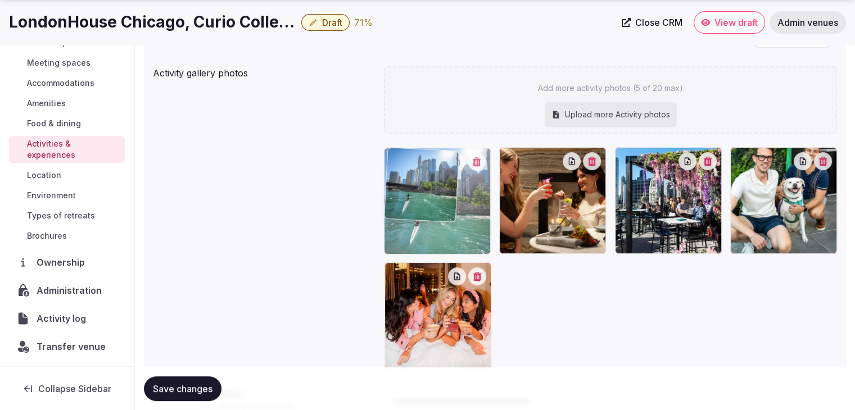
drag, startPoint x: 394, startPoint y: 271, endPoint x: 395, endPoint y: 212, distance: 59.0
click at [395, 212] on body "Search Popular Destinations [GEOGRAPHIC_DATA], [GEOGRAPHIC_DATA] [GEOGRAPHIC_DA…" at bounding box center [427, 189] width 855 height 717
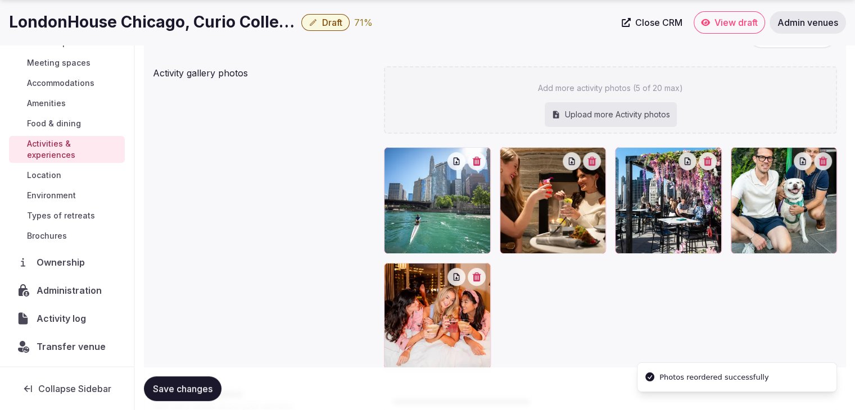
click at [208, 392] on span "Save changes" at bounding box center [183, 388] width 60 height 11
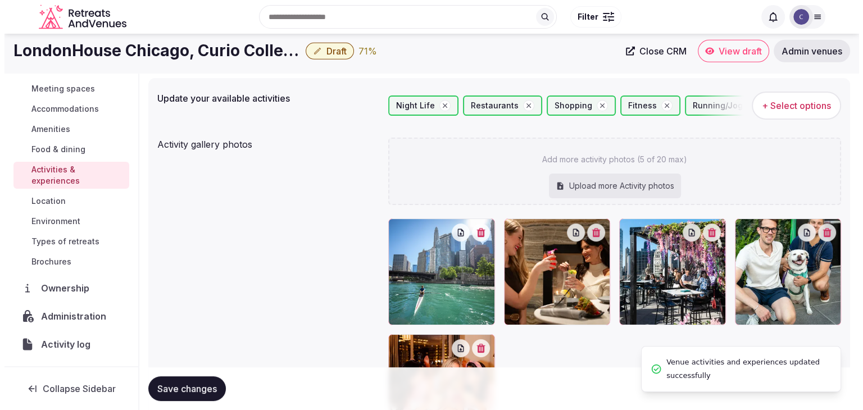
scroll to position [0, 0]
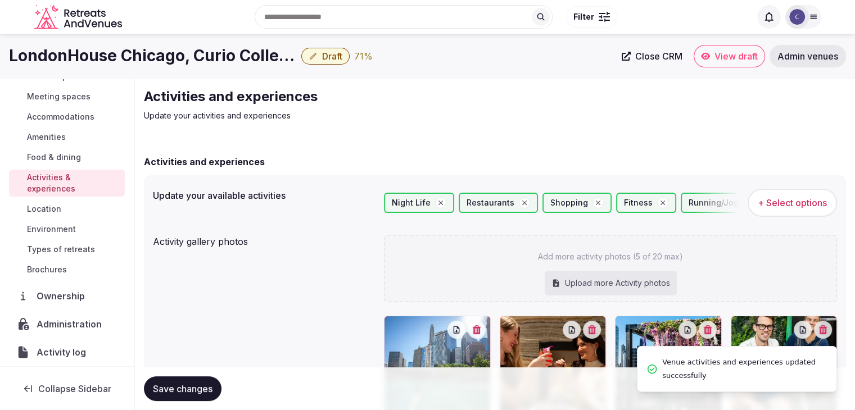
click at [804, 197] on span "+ Select options" at bounding box center [792, 203] width 69 height 12
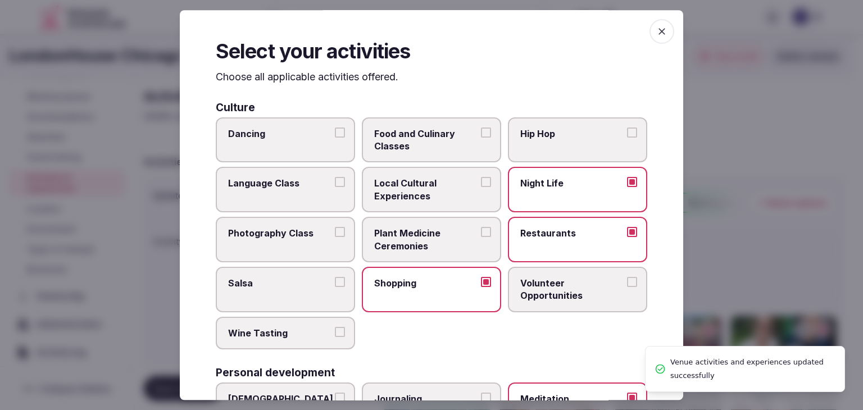
click at [468, 178] on span "Local Cultural Experiences" at bounding box center [425, 190] width 103 height 25
click at [481, 178] on button "Local Cultural Experiences" at bounding box center [486, 183] width 10 height 10
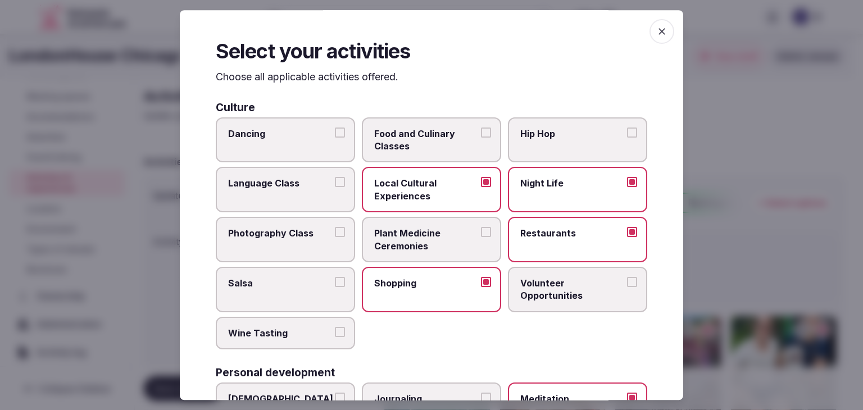
click at [650, 25] on span "button" at bounding box center [662, 31] width 25 height 25
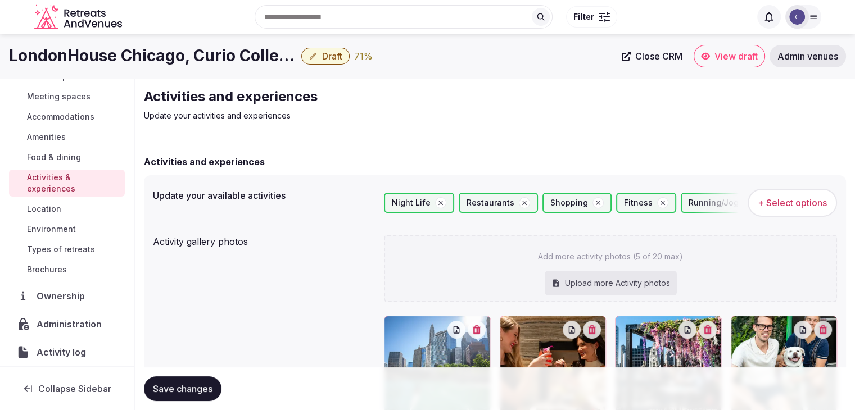
click at [80, 56] on h1 "LondonHouse Chicago, Curio Collection by [PERSON_NAME]" at bounding box center [153, 56] width 288 height 22
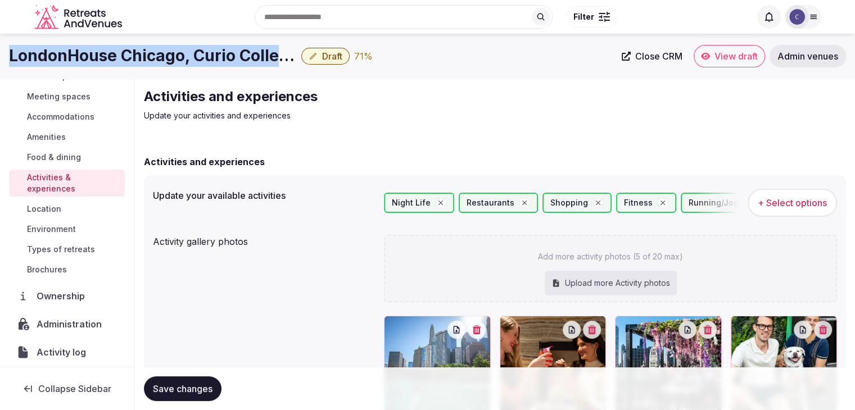
click at [80, 56] on h1 "LondonHouse Chicago, Curio Collection by [PERSON_NAME]" at bounding box center [153, 56] width 288 height 22
copy div "LondonHouse Chicago, Curio Collection by [PERSON_NAME]"
click at [798, 197] on span "+ Select options" at bounding box center [792, 203] width 69 height 12
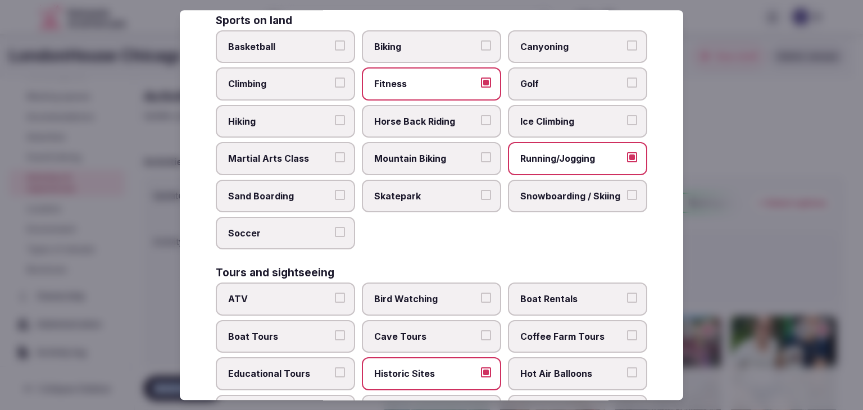
scroll to position [868, 0]
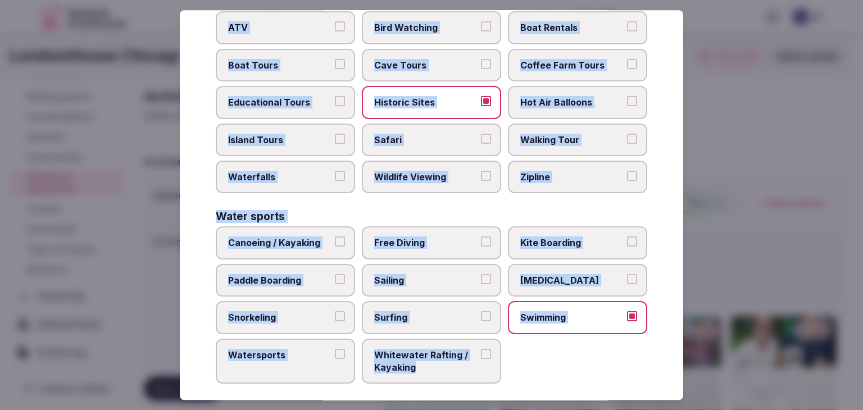
drag, startPoint x: 216, startPoint y: 79, endPoint x: 515, endPoint y: 381, distance: 424.9
click at [519, 375] on div "Select your activities Choose all applicable activities offered. Culture Dancin…" at bounding box center [432, 205] width 504 height 390
copy div "Choose all applicable activities offered. Culture Dancing Food and Culinary Cla…"
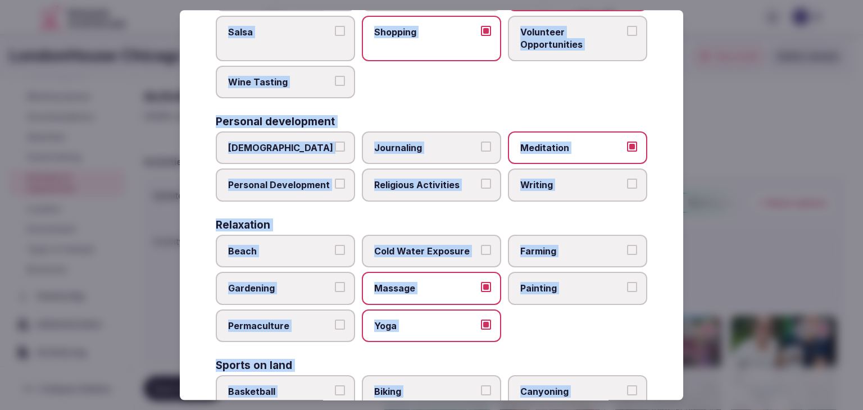
scroll to position [250, 0]
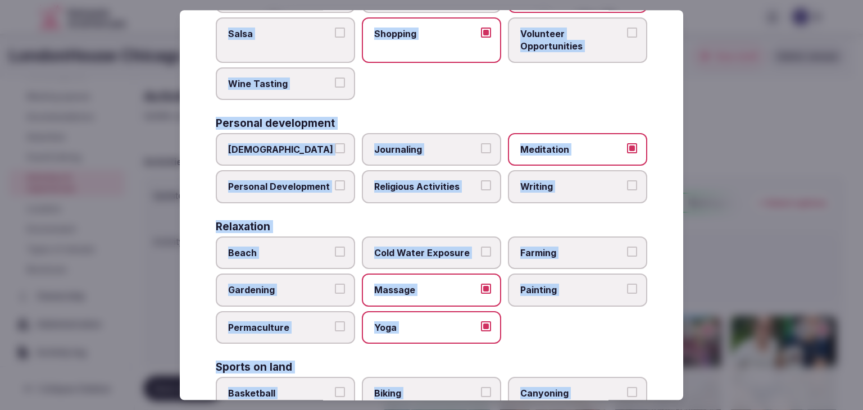
click at [305, 186] on span "Personal Development" at bounding box center [279, 187] width 103 height 12
click at [335, 186] on button "Personal Development" at bounding box center [340, 186] width 10 height 10
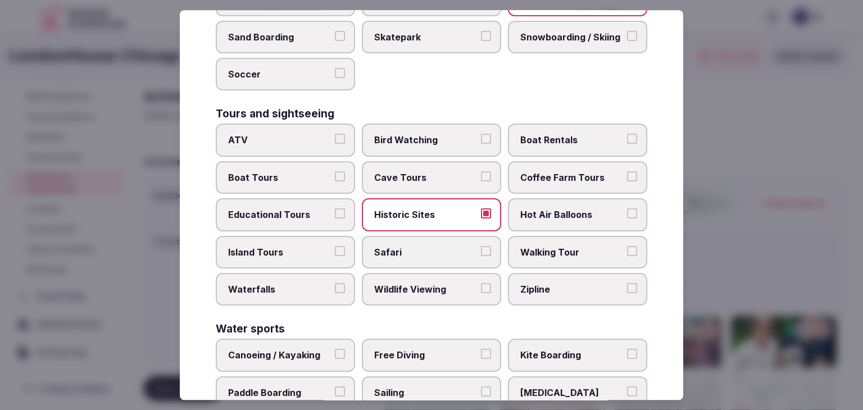
scroll to position [868, 0]
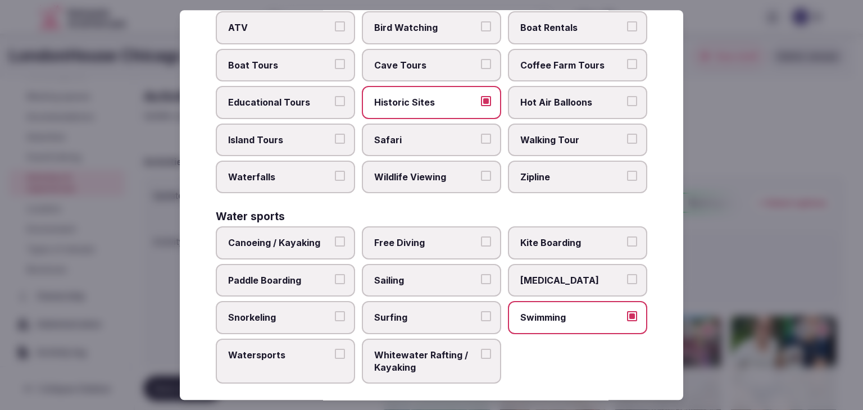
click at [551, 135] on span "Walking Tour" at bounding box center [572, 140] width 103 height 12
click at [627, 135] on button "Walking Tour" at bounding box center [632, 139] width 10 height 10
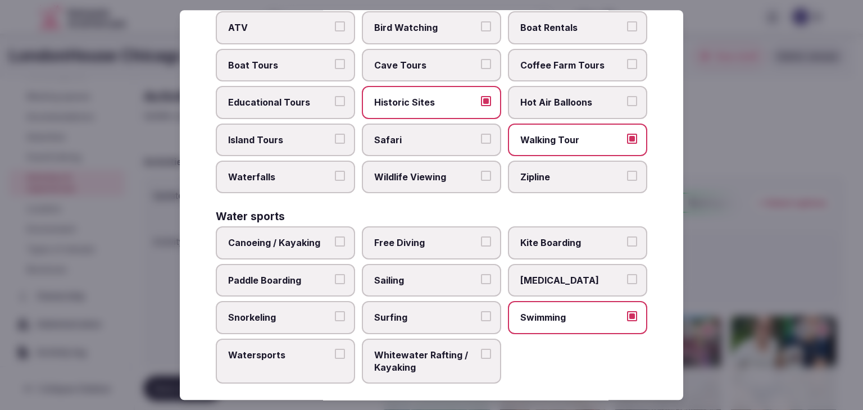
click at [534, 321] on label "Swimming" at bounding box center [577, 317] width 139 height 33
click at [627, 321] on button "Swimming" at bounding box center [632, 316] width 10 height 10
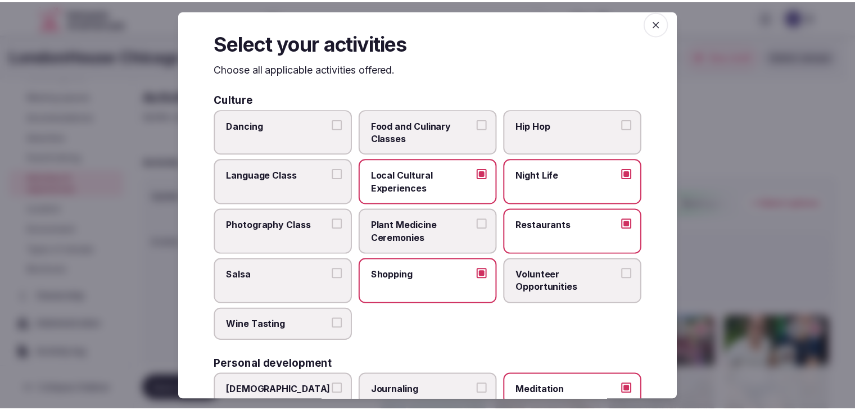
scroll to position [0, 0]
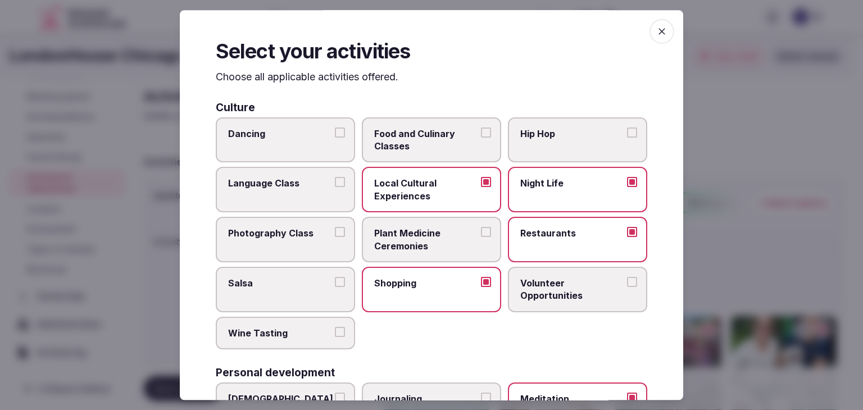
click at [654, 42] on span "button" at bounding box center [662, 31] width 25 height 25
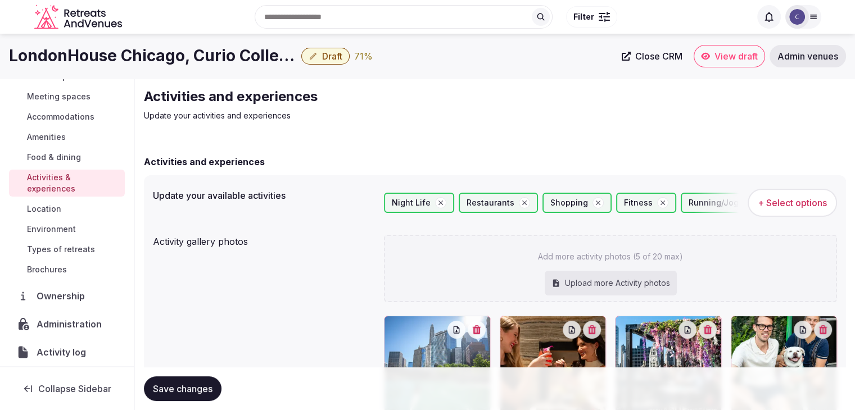
click at [191, 387] on span "Save changes" at bounding box center [183, 388] width 60 height 11
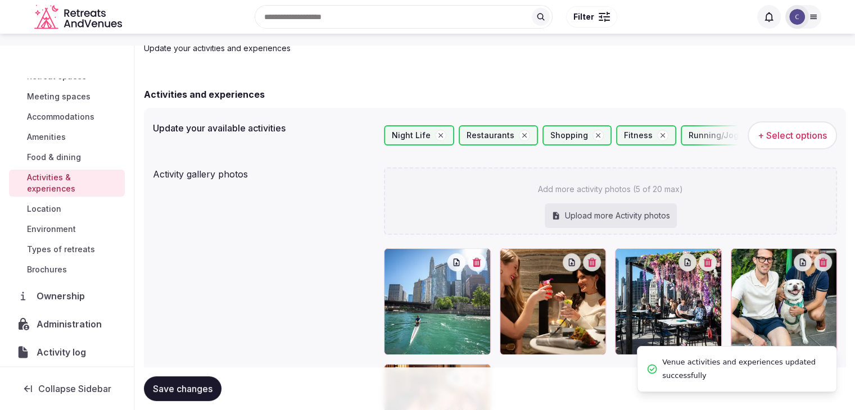
scroll to position [112, 0]
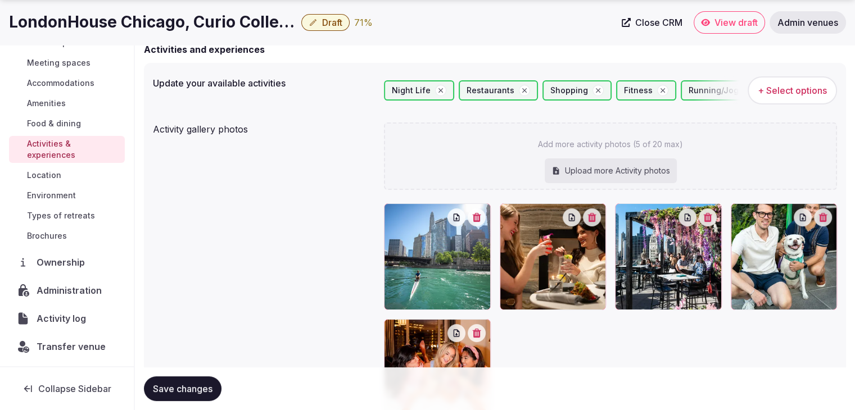
click at [61, 192] on span "Environment" at bounding box center [51, 195] width 49 height 11
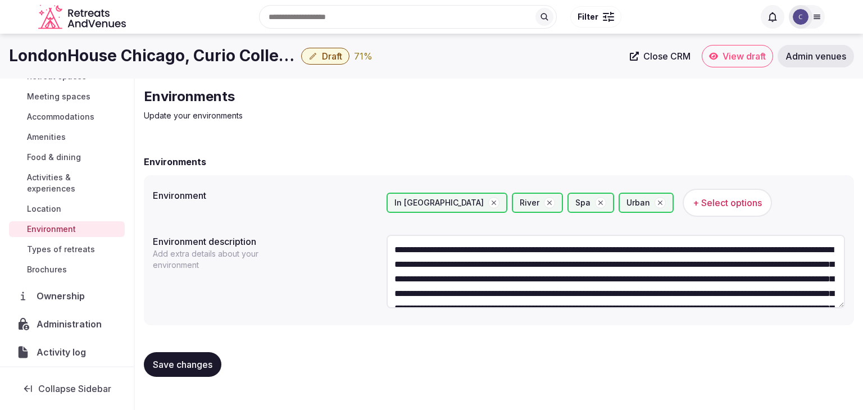
click at [60, 250] on span "Types of retreats" at bounding box center [61, 249] width 68 height 11
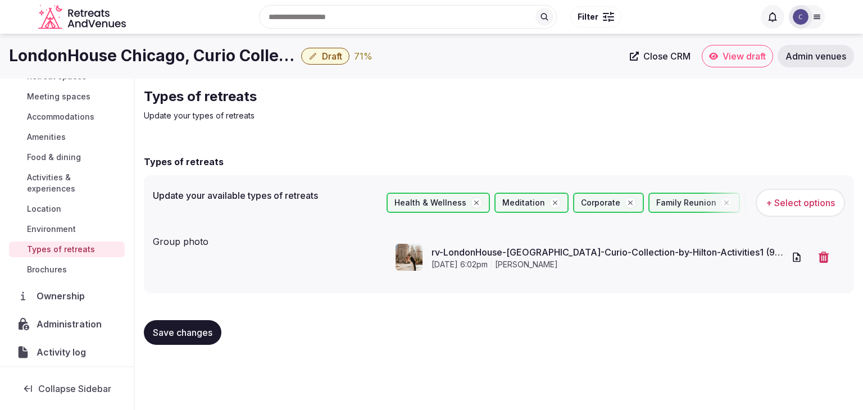
click at [340, 61] on span "Draft" at bounding box center [332, 56] width 20 height 11
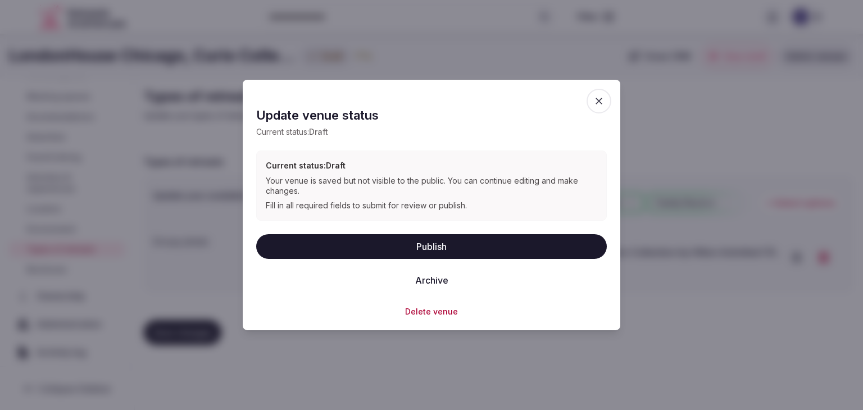
click at [417, 242] on button "Publish" at bounding box center [431, 246] width 351 height 25
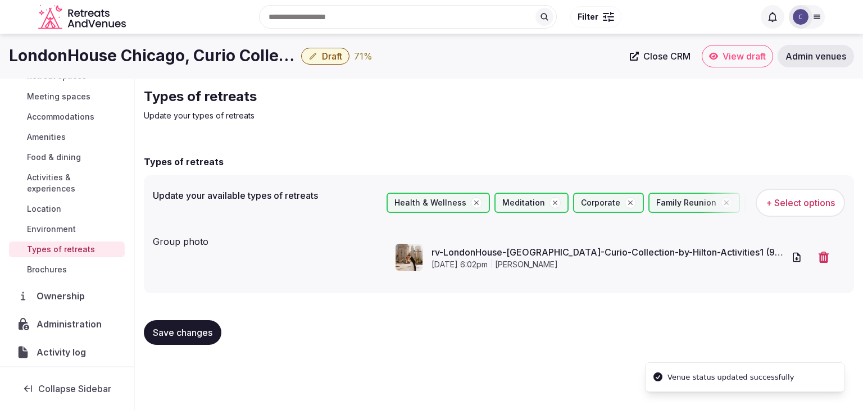
click at [173, 60] on h1 "LondonHouse Chicago, Curio Collection by [PERSON_NAME]" at bounding box center [153, 56] width 288 height 22
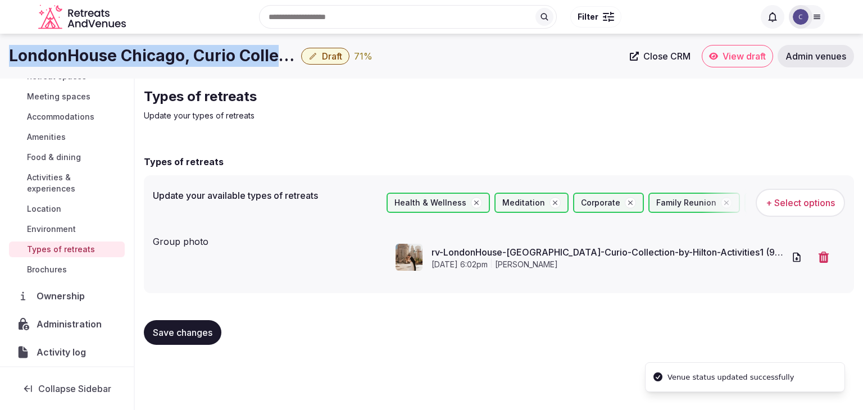
click at [173, 60] on h1 "LondonHouse Chicago, Curio Collection by [PERSON_NAME]" at bounding box center [153, 56] width 288 height 22
copy div "LondonHouse Chicago, Curio Collection by [PERSON_NAME]"
click at [64, 233] on span "Environment" at bounding box center [51, 229] width 49 height 11
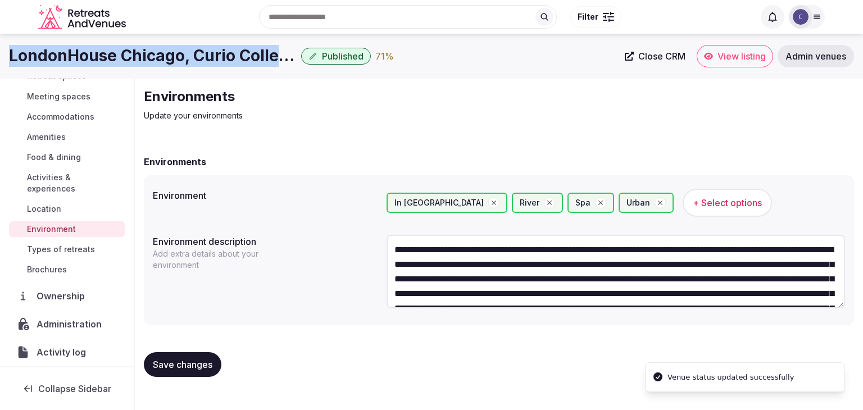
click at [46, 318] on span "Administration" at bounding box center [72, 324] width 70 height 13
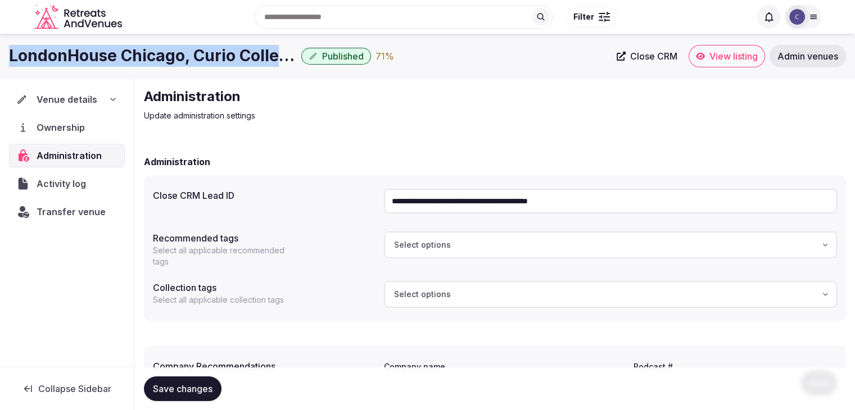
click at [416, 207] on input "**********" at bounding box center [610, 201] width 453 height 25
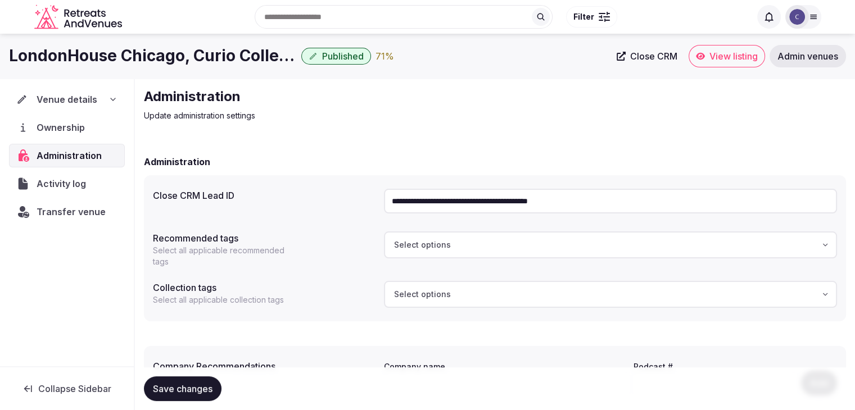
click at [416, 207] on input "**********" at bounding box center [610, 201] width 453 height 25
click at [230, 48] on h1 "LondonHouse Chicago, Curio Collection by [PERSON_NAME]" at bounding box center [153, 56] width 288 height 22
click at [229, 48] on h1 "LondonHouse Chicago, Curio Collection by [PERSON_NAME]" at bounding box center [153, 56] width 288 height 22
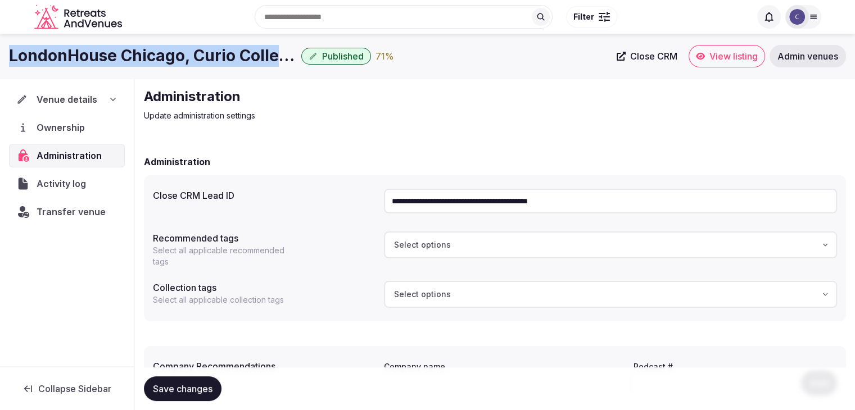
click at [229, 48] on h1 "LondonHouse Chicago, Curio Collection by [PERSON_NAME]" at bounding box center [153, 56] width 288 height 22
copy div "LondonHouse Chicago, Curio Collection by [PERSON_NAME]"
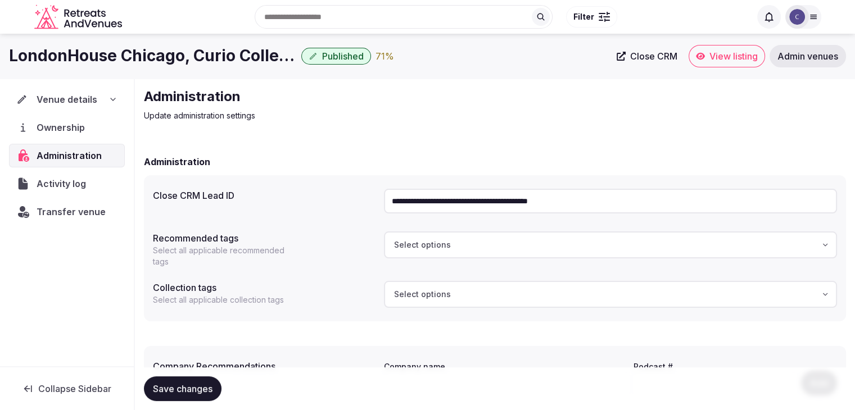
click at [459, 194] on input "**********" at bounding box center [610, 201] width 453 height 25
paste input "text"
type input "**********"
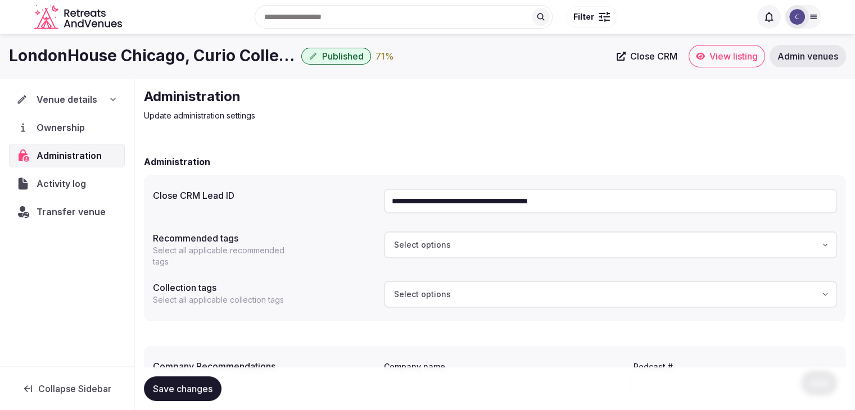
click at [182, 399] on button "Save changes" at bounding box center [183, 389] width 78 height 25
click at [27, 311] on div "Venue details Ownership Administration Activity log Transfer venue" at bounding box center [67, 223] width 134 height 288
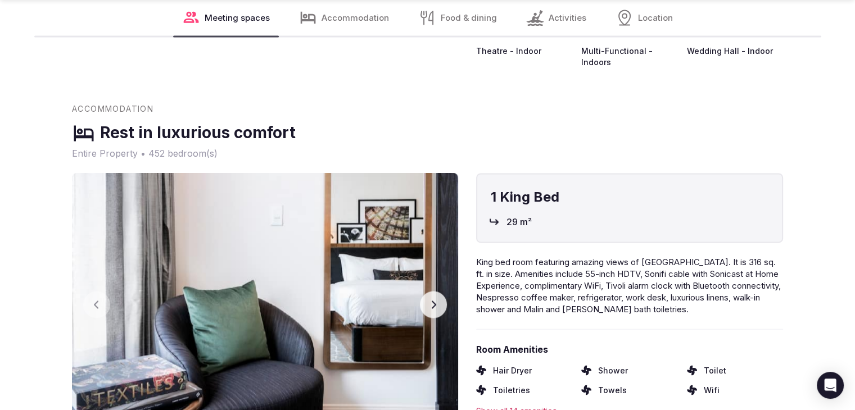
scroll to position [1743, 0]
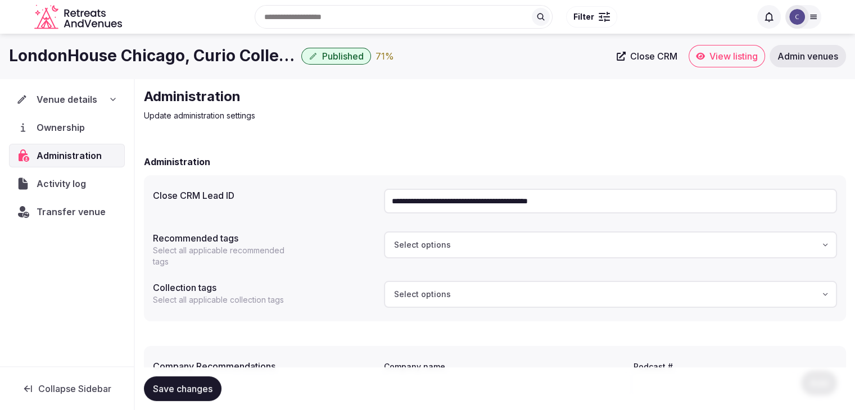
click at [111, 103] on icon at bounding box center [112, 99] width 9 height 9
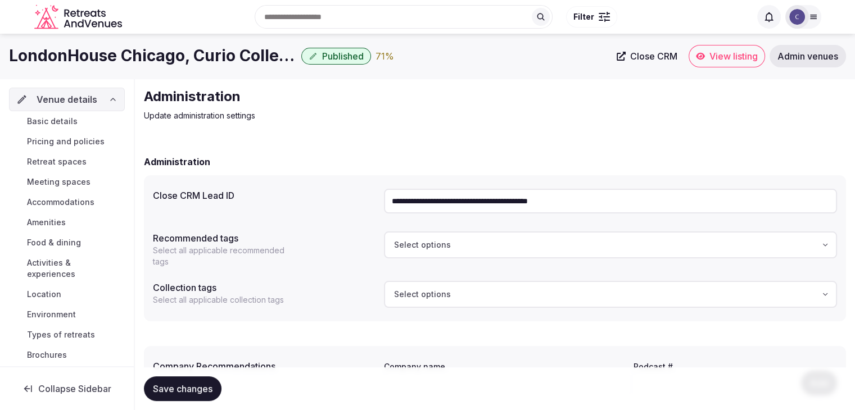
click at [83, 120] on link "Basic details" at bounding box center [67, 122] width 116 height 16
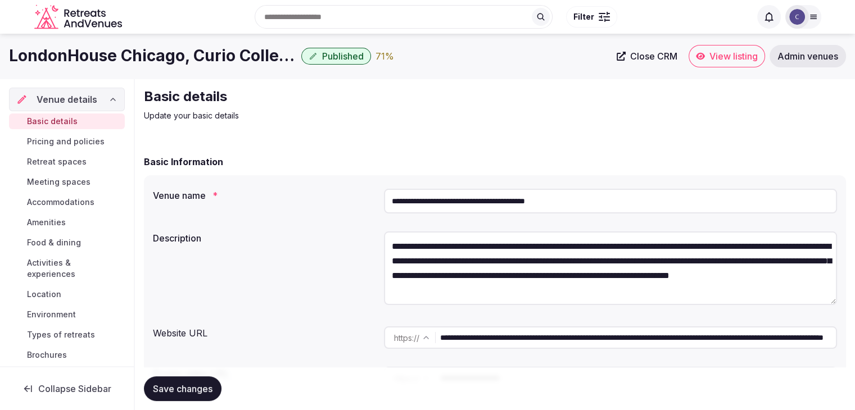
click at [39, 243] on span "Food & dining" at bounding box center [54, 242] width 54 height 11
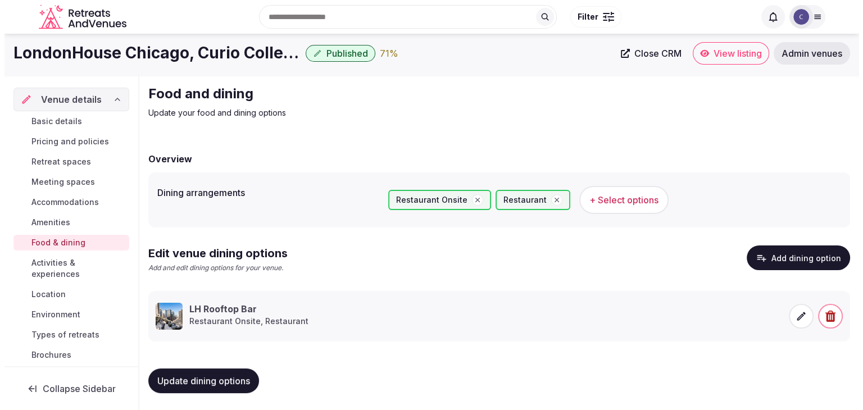
scroll to position [3, 0]
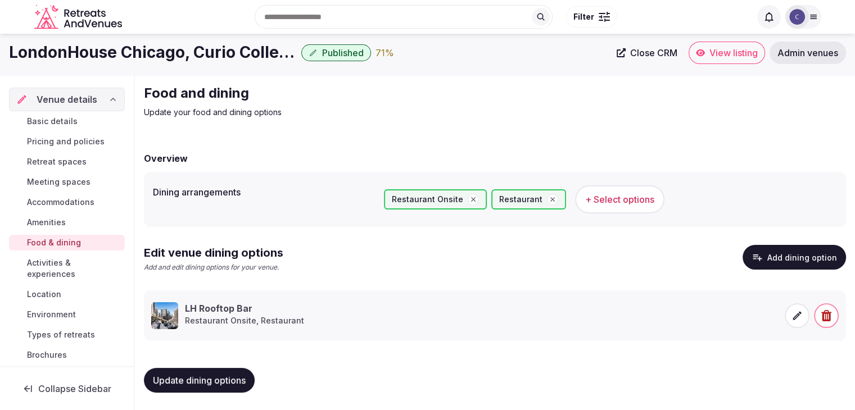
click at [786, 315] on span at bounding box center [797, 316] width 25 height 25
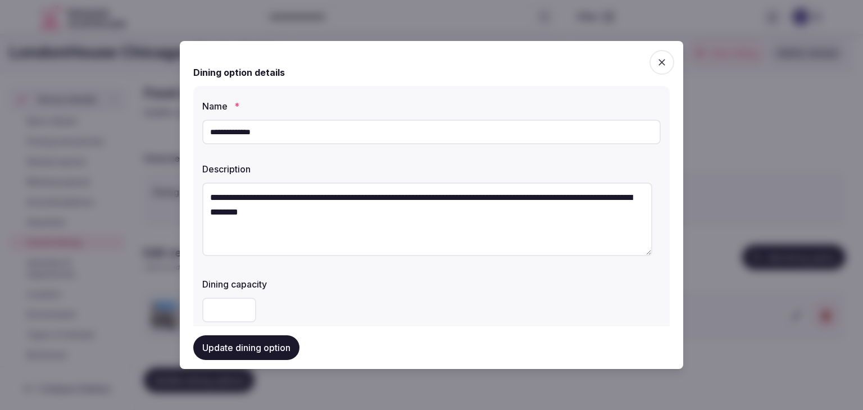
click at [392, 137] on input "**********" at bounding box center [431, 132] width 459 height 25
paste input "*****"
type input "**********"
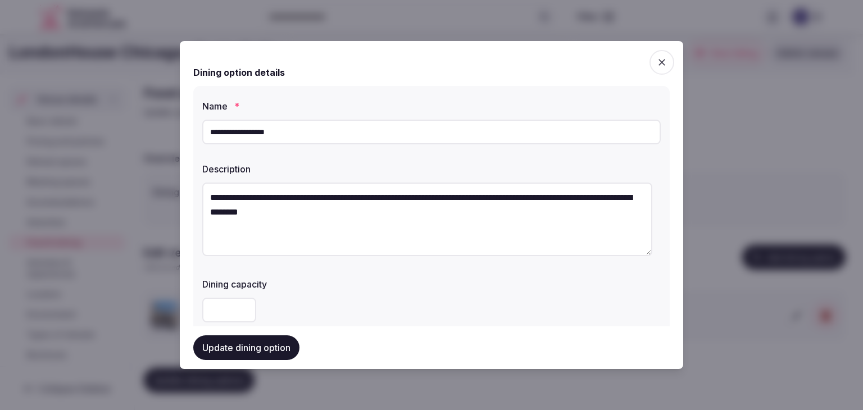
click at [419, 185] on textarea "**********" at bounding box center [427, 220] width 450 height 74
click at [408, 199] on textarea "**********" at bounding box center [427, 220] width 450 height 74
paste textarea "**********"
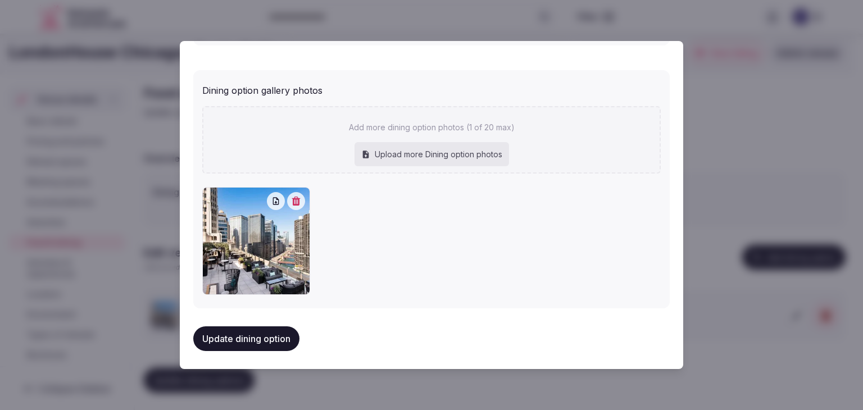
scroll to position [459, 0]
type textarea "**********"
click at [296, 201] on icon "button" at bounding box center [296, 200] width 9 height 9
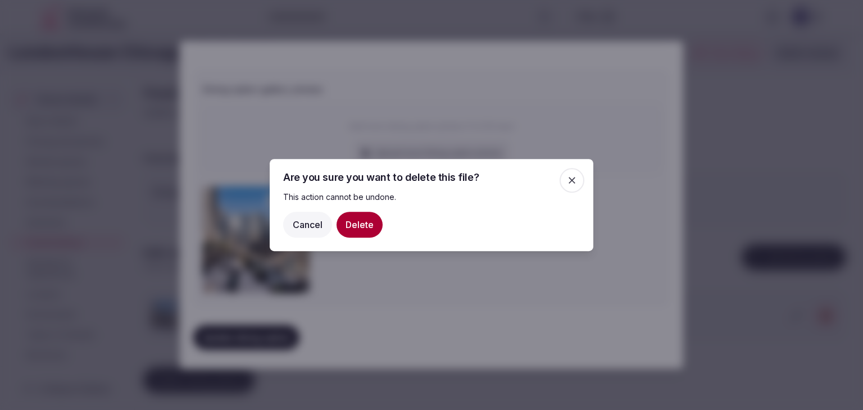
click at [371, 218] on button "Delete" at bounding box center [360, 225] width 46 height 26
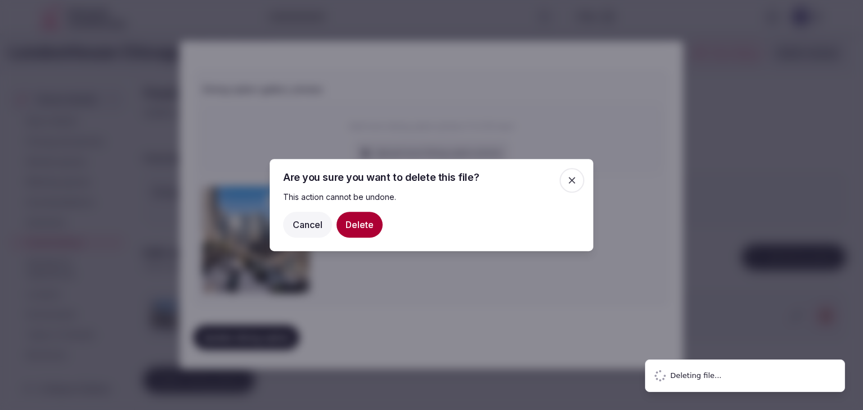
type input "**********"
type textarea "**********"
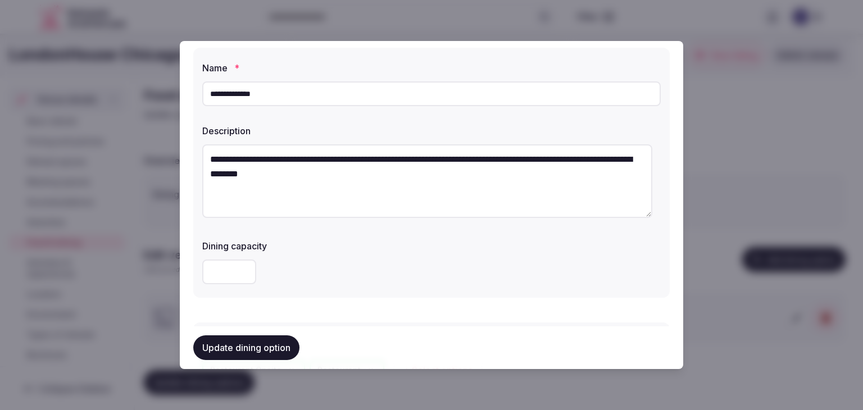
scroll to position [0, 0]
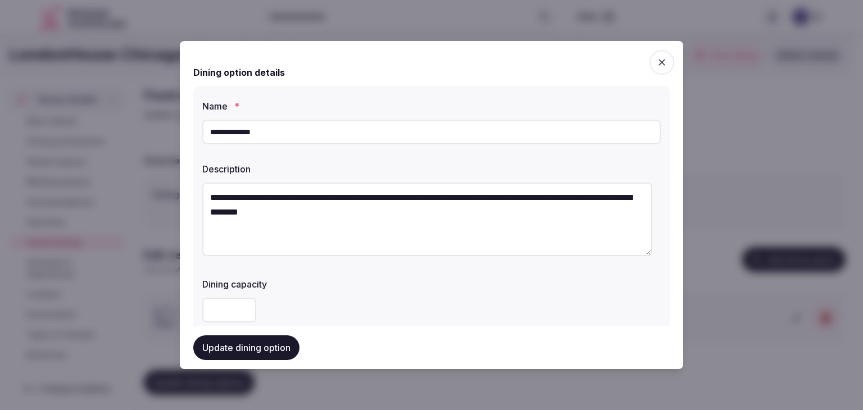
click at [657, 61] on icon "button" at bounding box center [662, 62] width 11 height 11
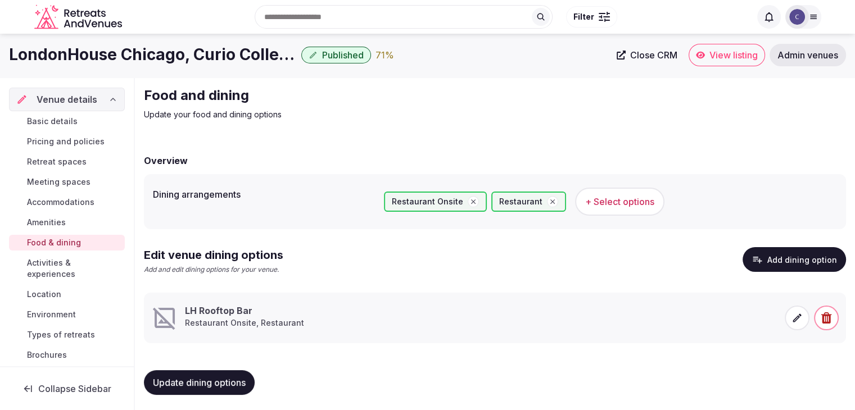
click at [796, 320] on icon at bounding box center [797, 318] width 8 height 8
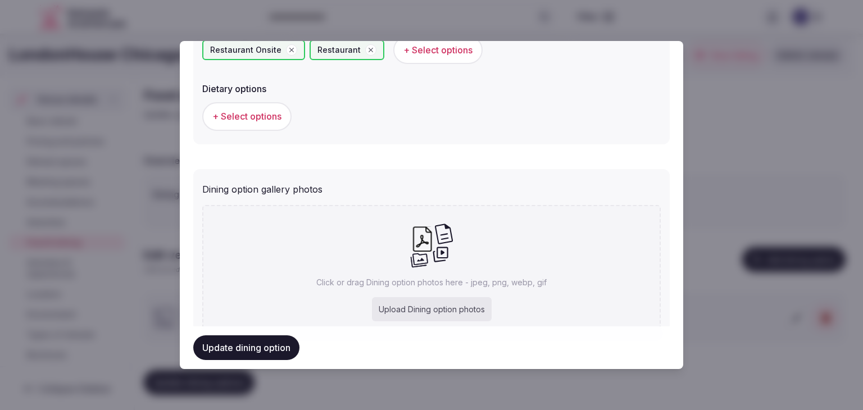
scroll to position [407, 0]
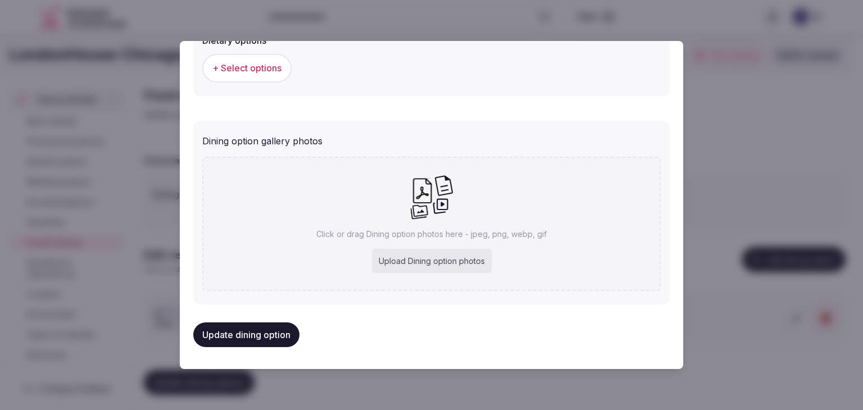
click at [378, 265] on div "Upload Dining option photos" at bounding box center [432, 261] width 120 height 25
type input "**********"
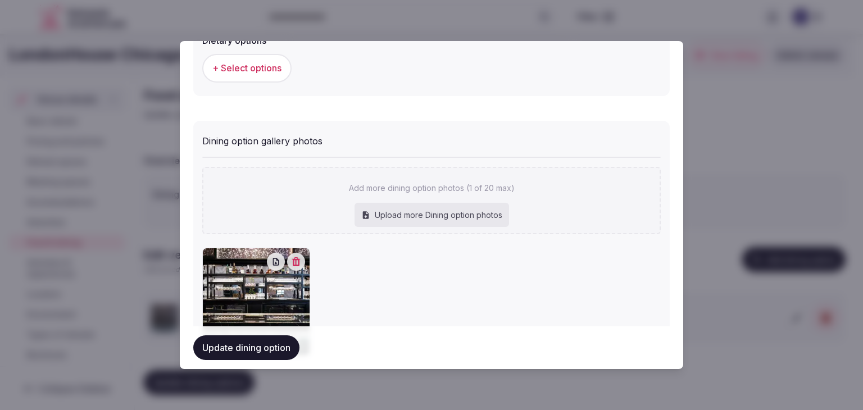
click at [265, 350] on button "Update dining option" at bounding box center [246, 348] width 106 height 25
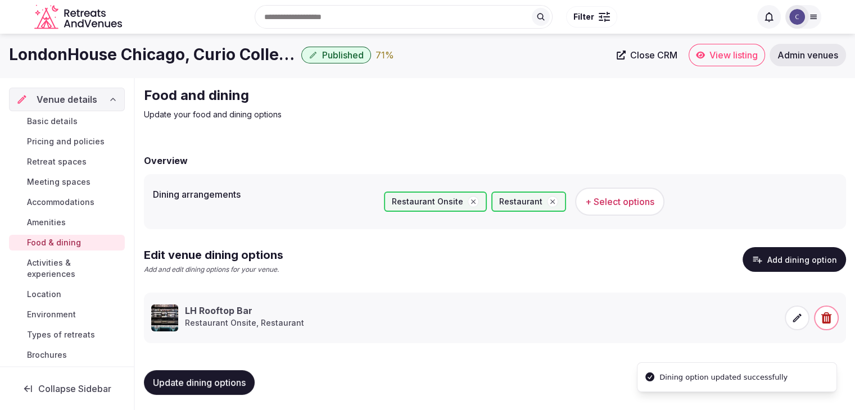
click at [730, 55] on span "View listing" at bounding box center [733, 54] width 48 height 11
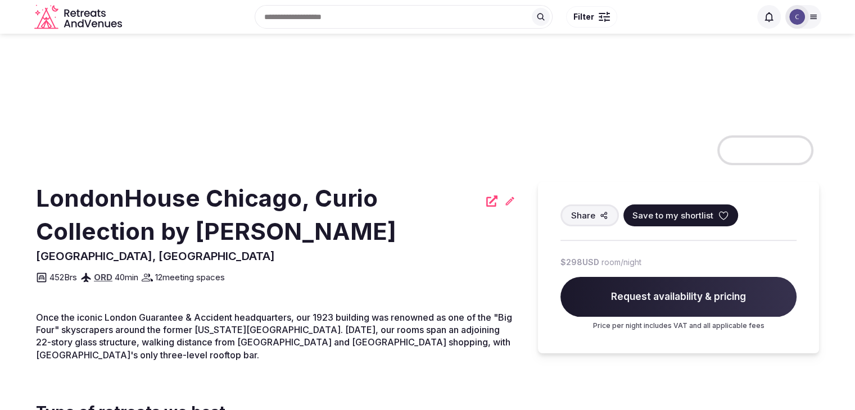
scroll to position [57, 0]
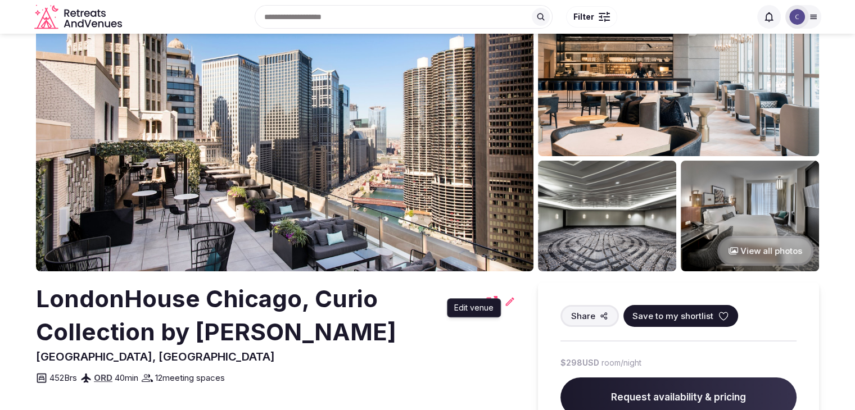
click at [508, 297] on icon at bounding box center [509, 301] width 11 height 11
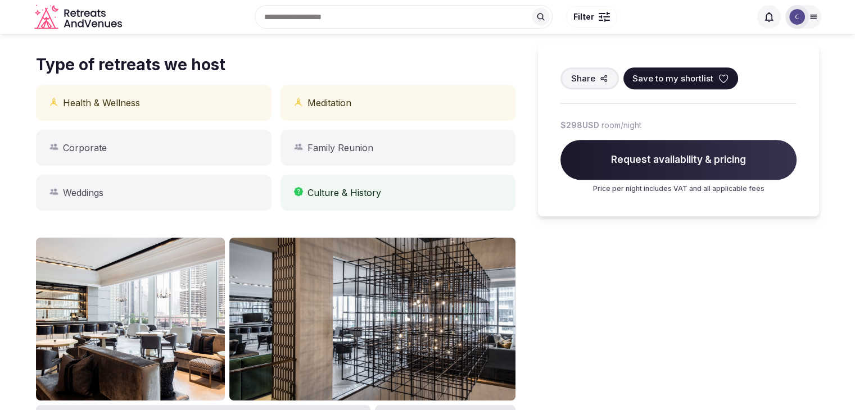
scroll to position [225, 0]
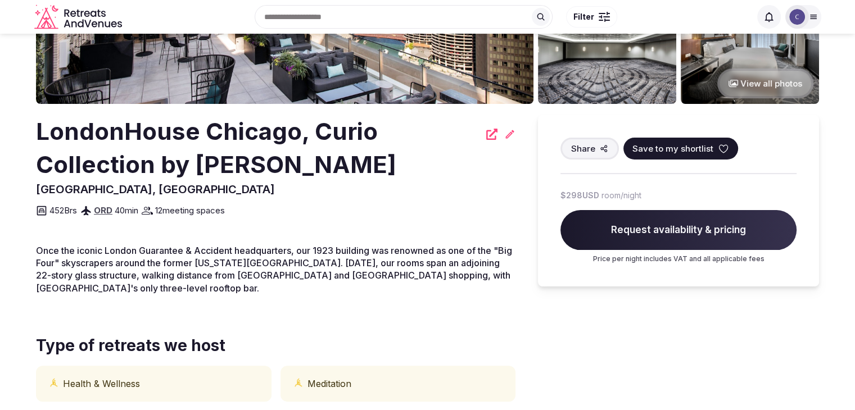
click at [150, 134] on h2 "LondonHouse Chicago, Curio Collection by [PERSON_NAME]" at bounding box center [258, 148] width 444 height 66
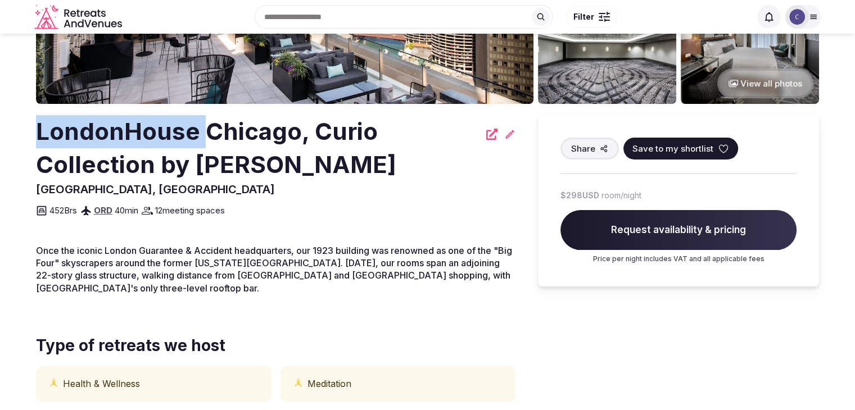
click at [150, 134] on h2 "LondonHouse Chicago, Curio Collection by [PERSON_NAME]" at bounding box center [258, 148] width 444 height 66
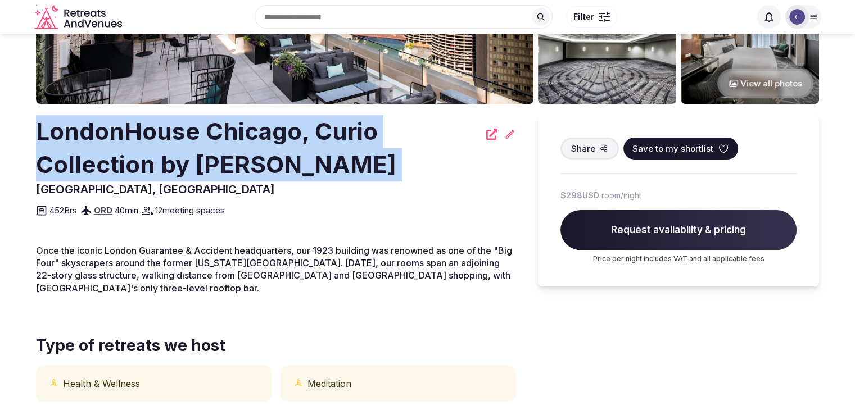
click at [150, 134] on h2 "LondonHouse Chicago, Curio Collection by [PERSON_NAME]" at bounding box center [258, 148] width 444 height 66
copy div "LondonHouse Chicago, Curio Collection by [PERSON_NAME]"
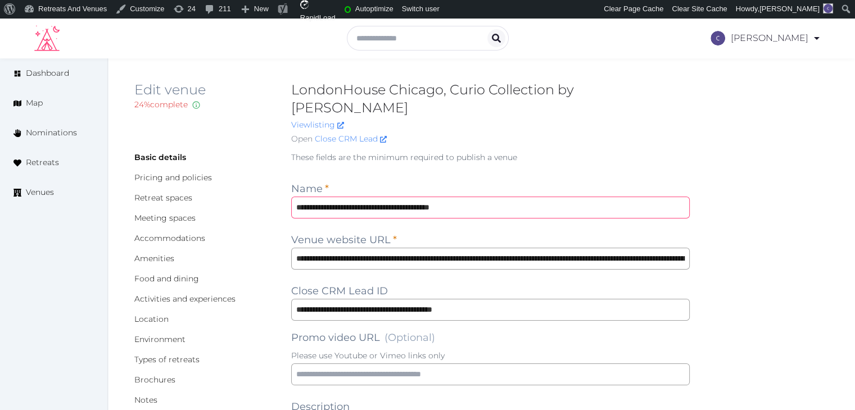
click at [511, 197] on input "**********" at bounding box center [490, 208] width 399 height 22
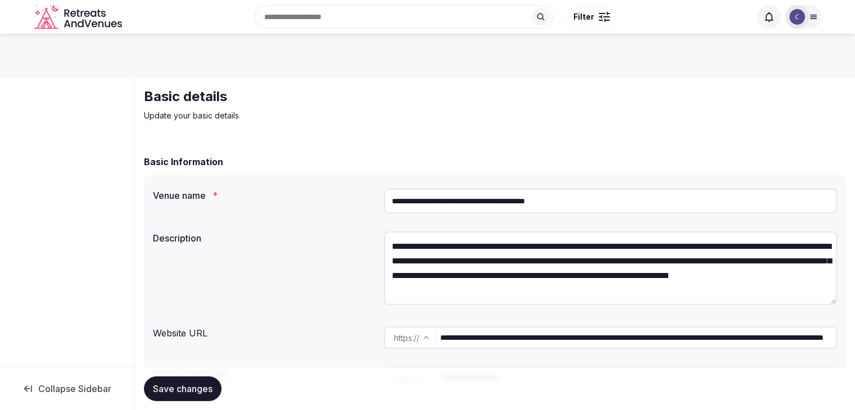
click at [612, 202] on input "**********" at bounding box center [610, 201] width 453 height 25
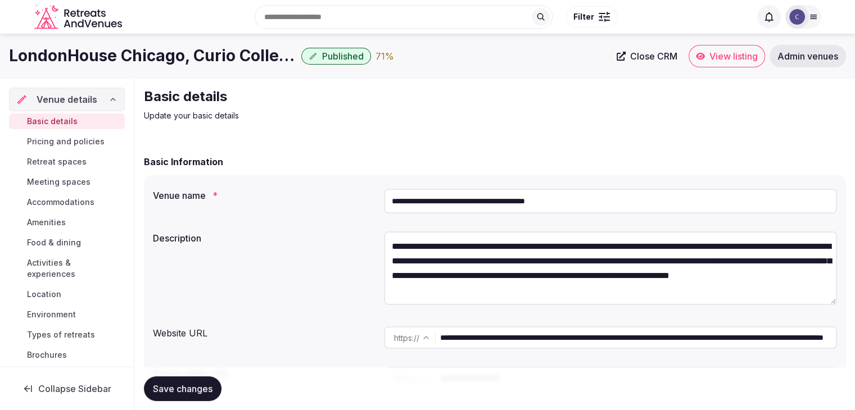
drag, startPoint x: 656, startPoint y: 340, endPoint x: 436, endPoint y: 343, distance: 219.8
click at [436, 343] on div "**********" at bounding box center [610, 338] width 453 height 22
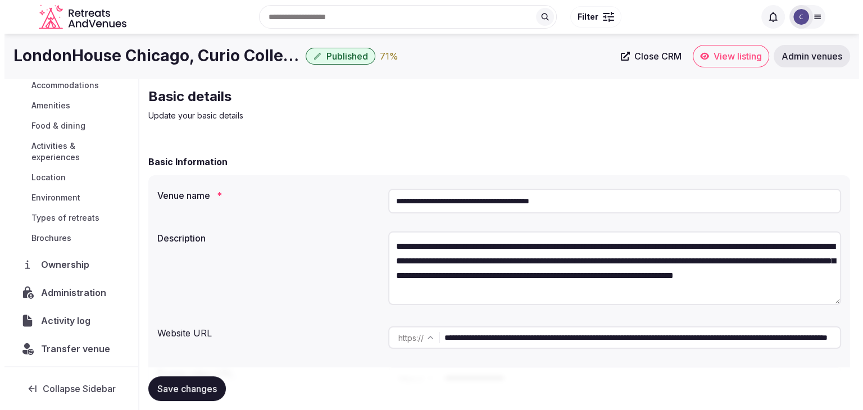
scroll to position [119, 0]
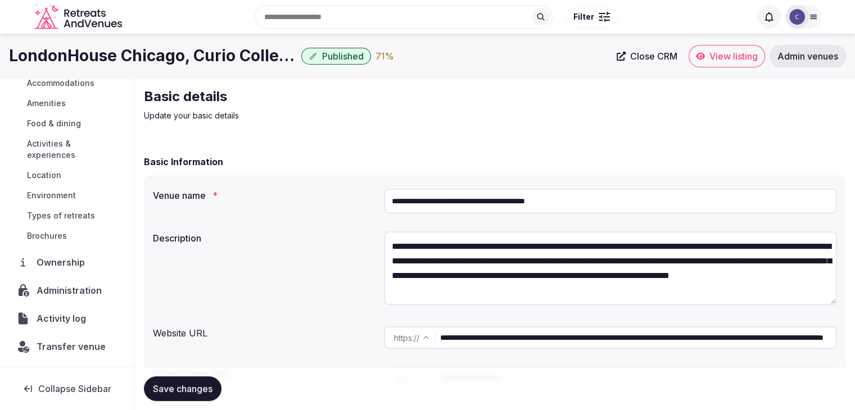
click at [85, 291] on span "Administration" at bounding box center [72, 290] width 70 height 13
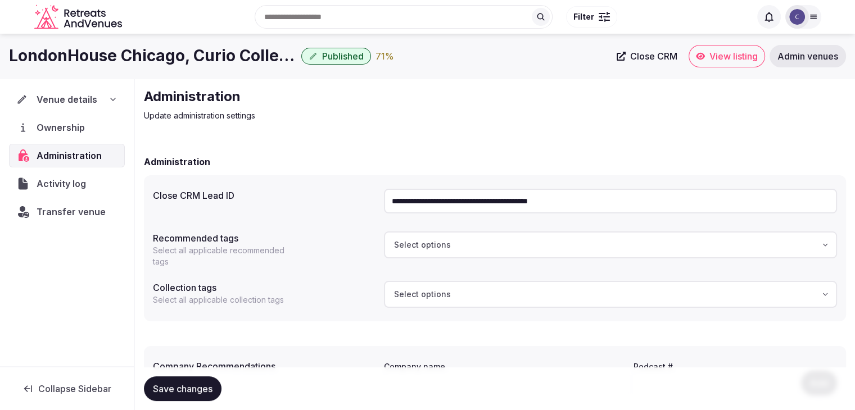
click at [558, 194] on input "**********" at bounding box center [610, 201] width 453 height 25
click at [59, 210] on span "Transfer venue" at bounding box center [71, 211] width 69 height 13
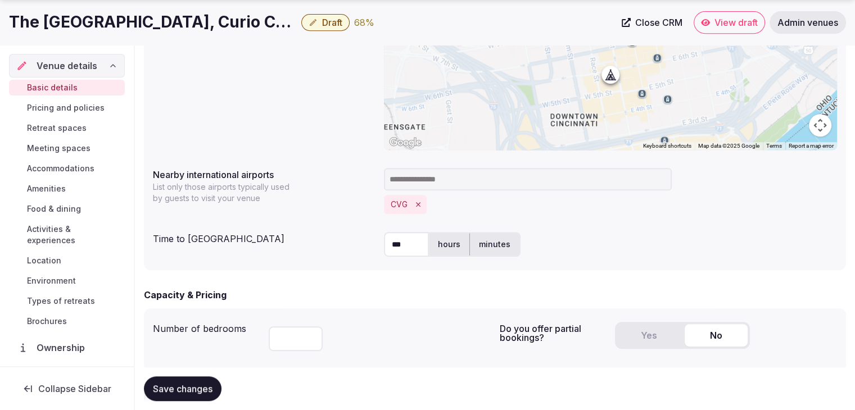
scroll to position [618, 0]
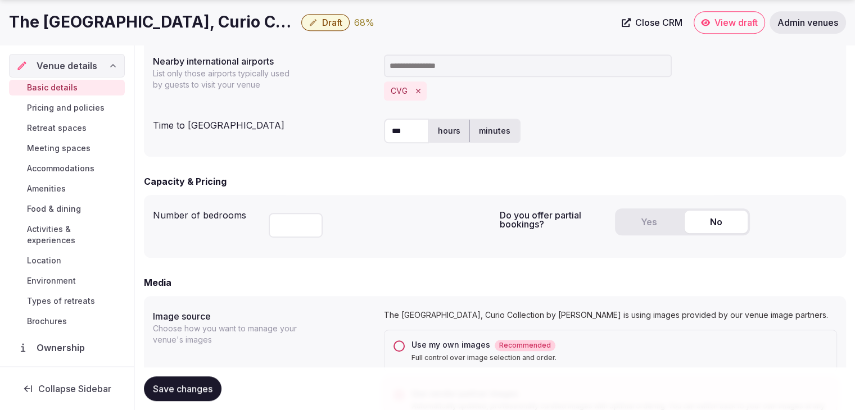
click at [635, 221] on button "Yes" at bounding box center [648, 222] width 63 height 22
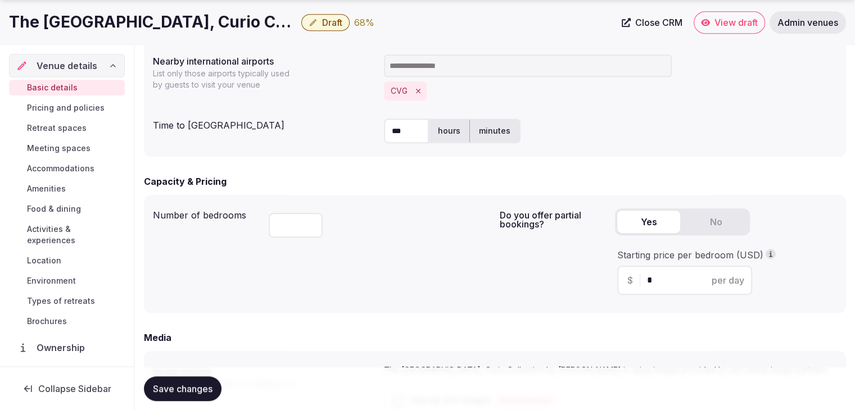
drag, startPoint x: 666, startPoint y: 282, endPoint x: 598, endPoint y: 281, distance: 68.0
click at [599, 281] on div "Do you offer partial bookings? Yes No Starting price per bedroom (USD) $ * per …" at bounding box center [669, 254] width 338 height 100
type input "***"
click at [201, 390] on span "Save changes" at bounding box center [183, 388] width 60 height 11
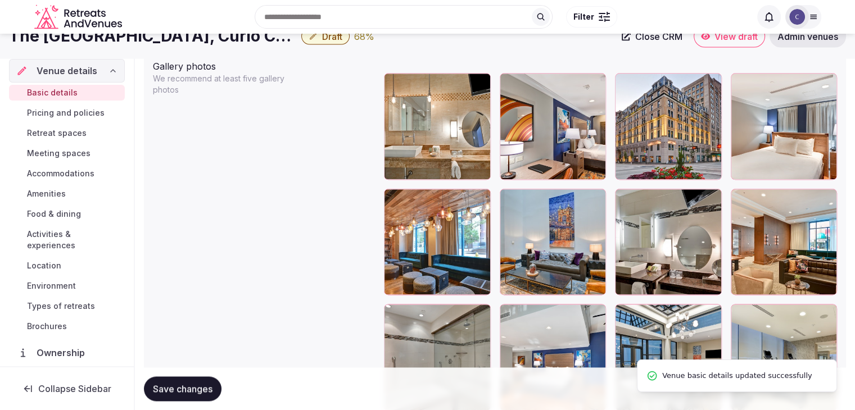
scroll to position [1293, 0]
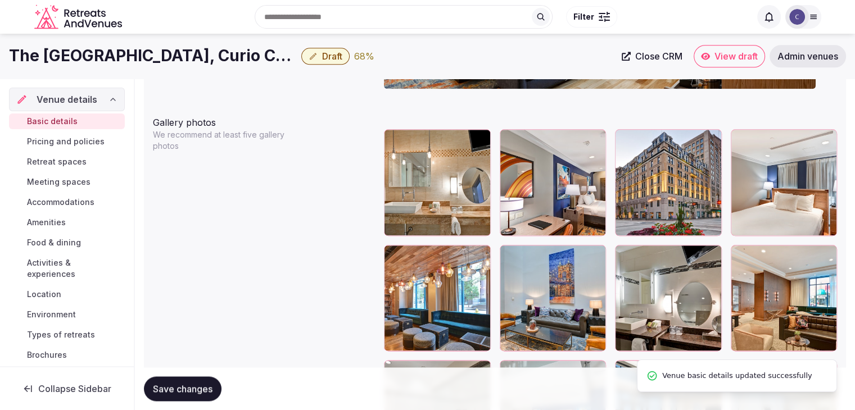
click at [717, 139] on button "button" at bounding box center [710, 140] width 13 height 13
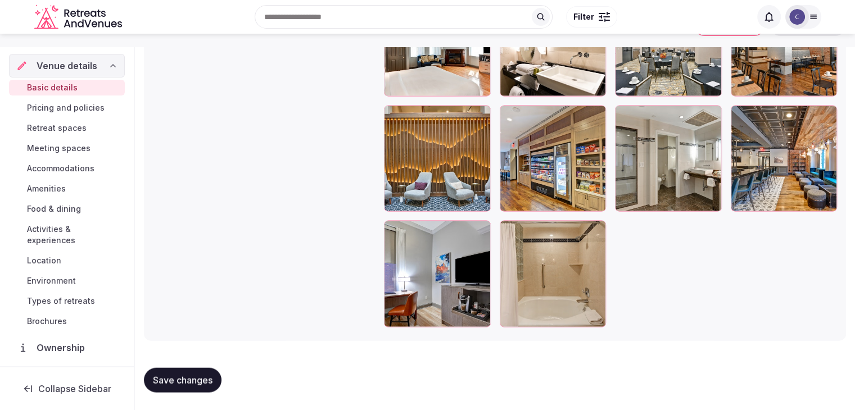
scroll to position [2188, 0]
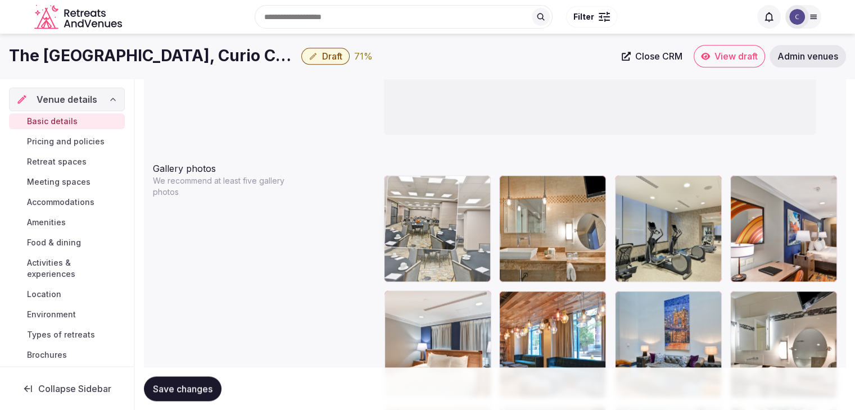
drag, startPoint x: 618, startPoint y: 166, endPoint x: 454, endPoint y: 235, distance: 178.1
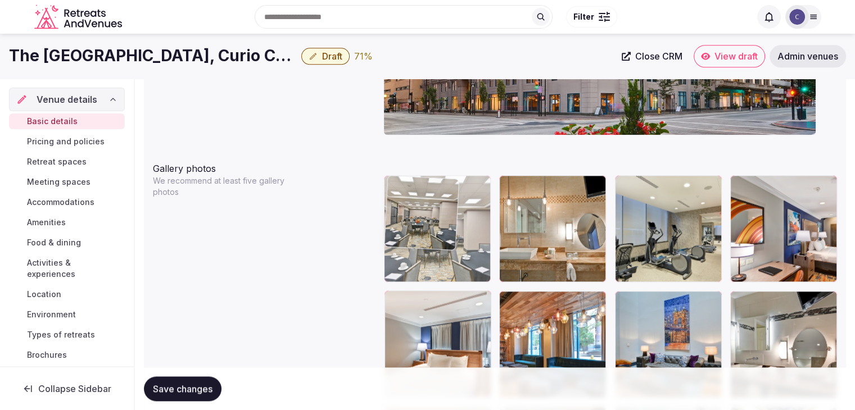
click at [418, 205] on body "**********" at bounding box center [427, 136] width 855 height 2767
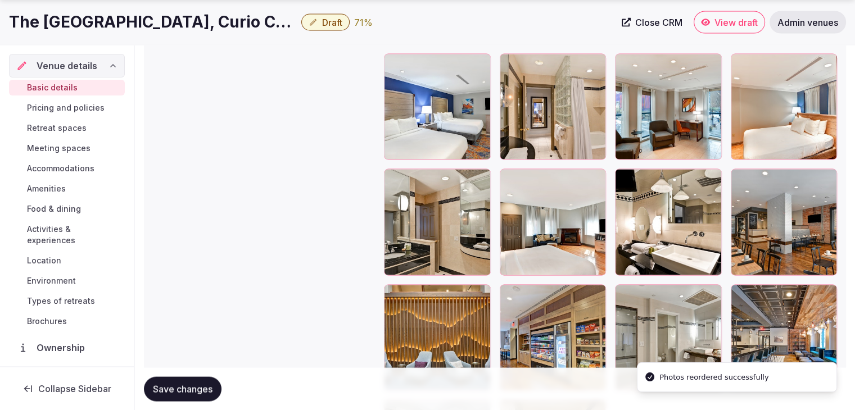
scroll to position [2259, 0]
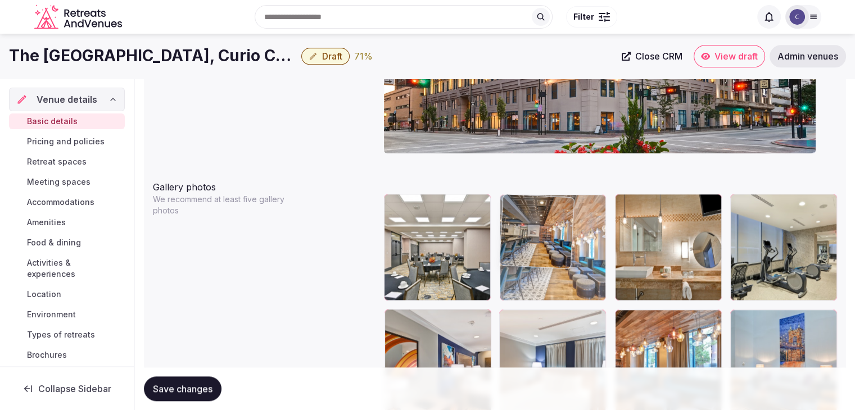
drag, startPoint x: 746, startPoint y: 210, endPoint x: 560, endPoint y: 224, distance: 187.1
click at [560, 224] on body "**********" at bounding box center [427, 155] width 855 height 2767
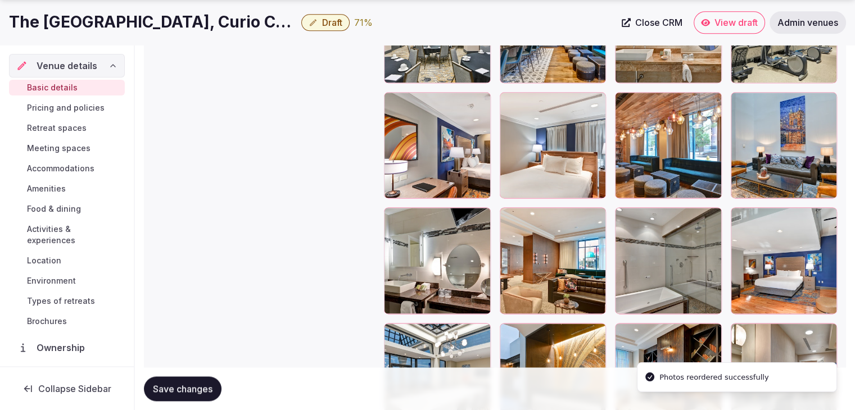
scroll to position [1453, 0]
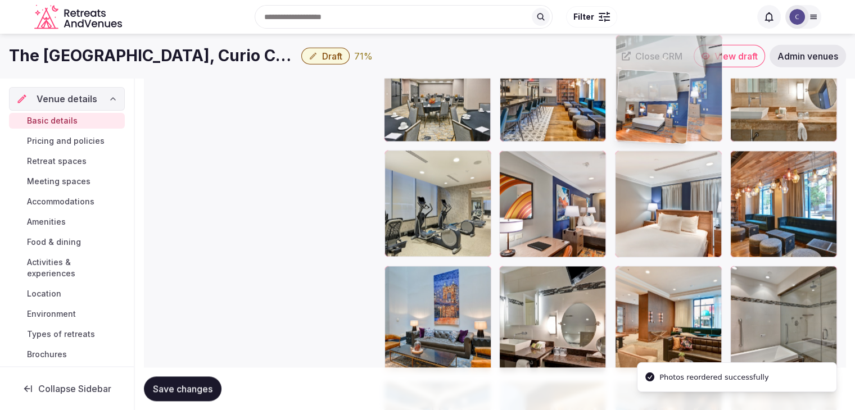
drag, startPoint x: 749, startPoint y: 209, endPoint x: 671, endPoint y: 76, distance: 154.2
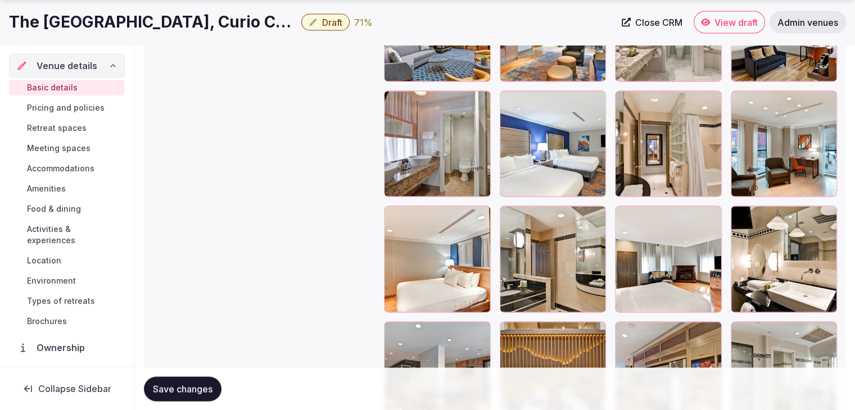
scroll to position [2309, 0]
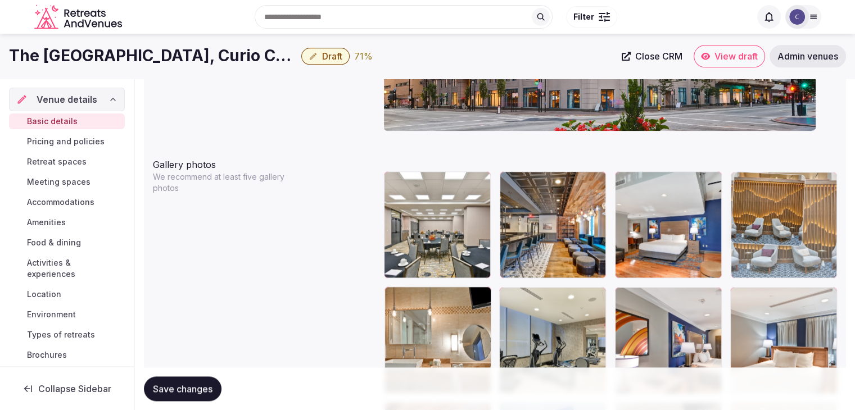
drag, startPoint x: 508, startPoint y: 165, endPoint x: 762, endPoint y: 233, distance: 262.5
click at [766, 201] on body "**********" at bounding box center [427, 132] width 855 height 2767
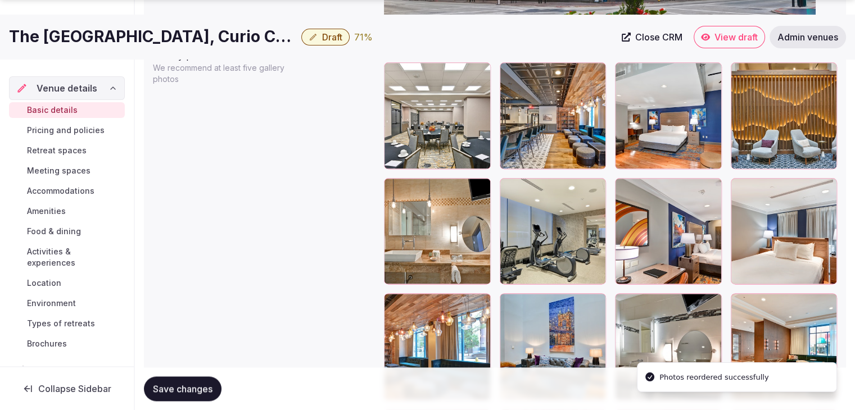
scroll to position [1419, 0]
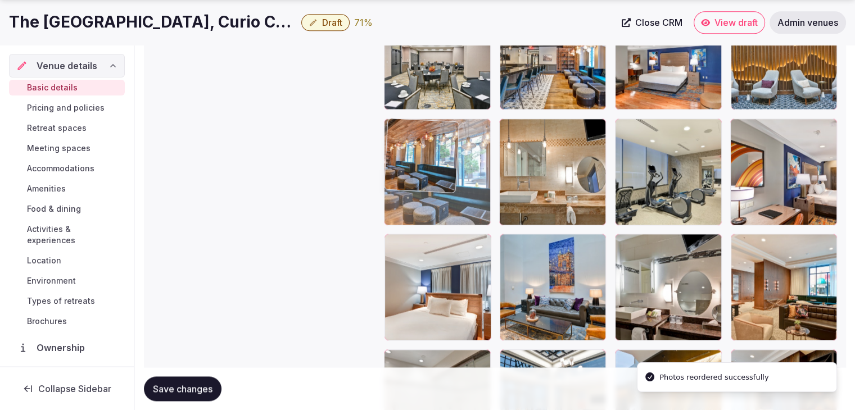
drag, startPoint x: 400, startPoint y: 236, endPoint x: 402, endPoint y: 183, distance: 52.9
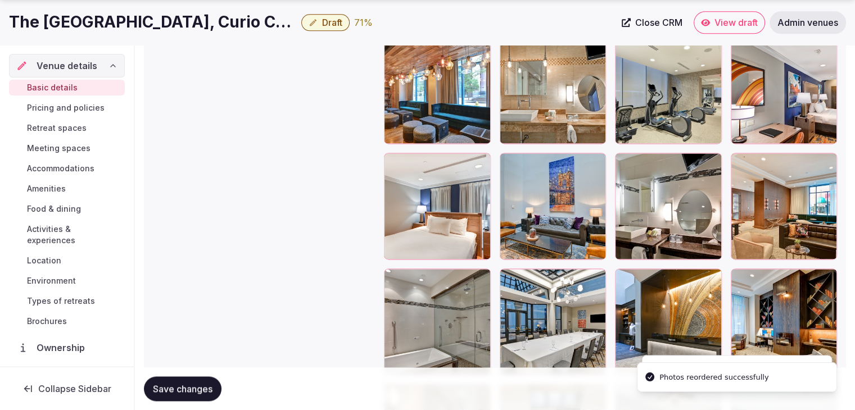
scroll to position [1588, 0]
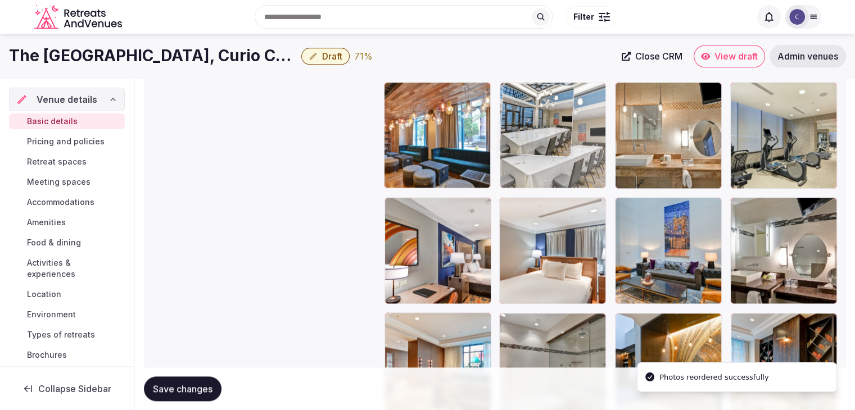
drag, startPoint x: 530, startPoint y: 69, endPoint x: 535, endPoint y: 109, distance: 40.8
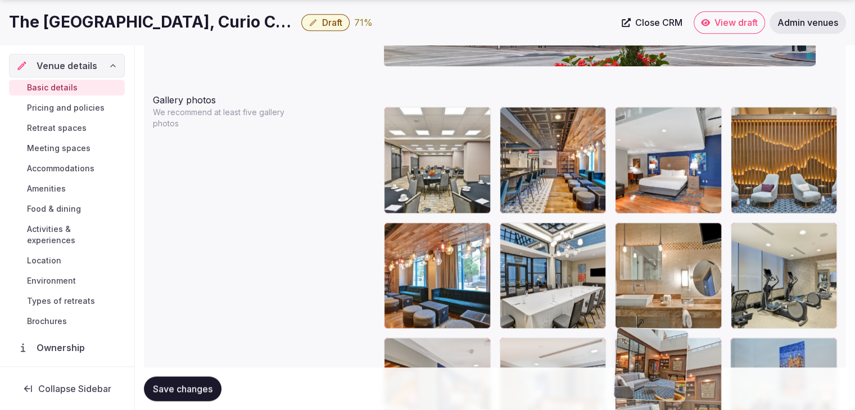
scroll to position [1332, 0]
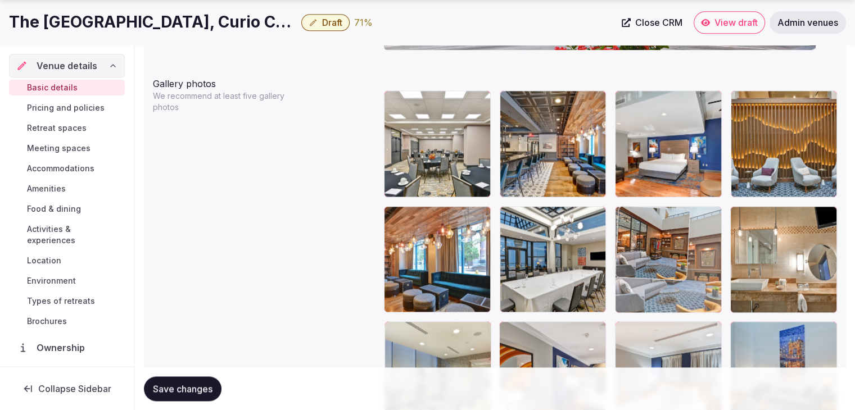
drag, startPoint x: 512, startPoint y: 108, endPoint x: 631, endPoint y: 257, distance: 190.8
click at [631, 257] on body "**********" at bounding box center [427, 51] width 855 height 2767
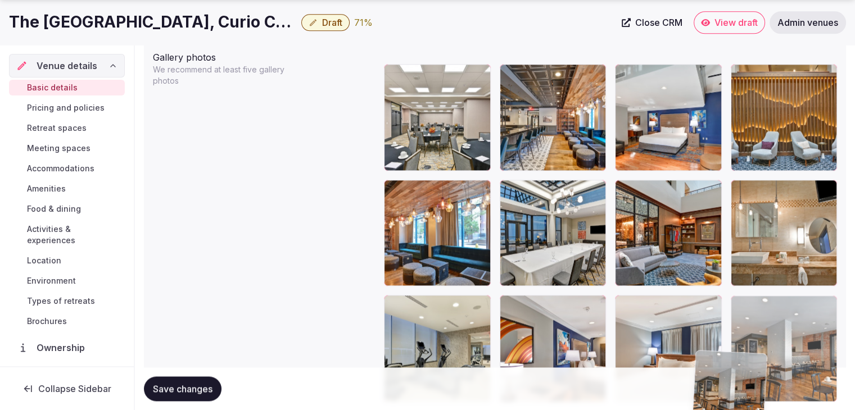
scroll to position [1369, 0]
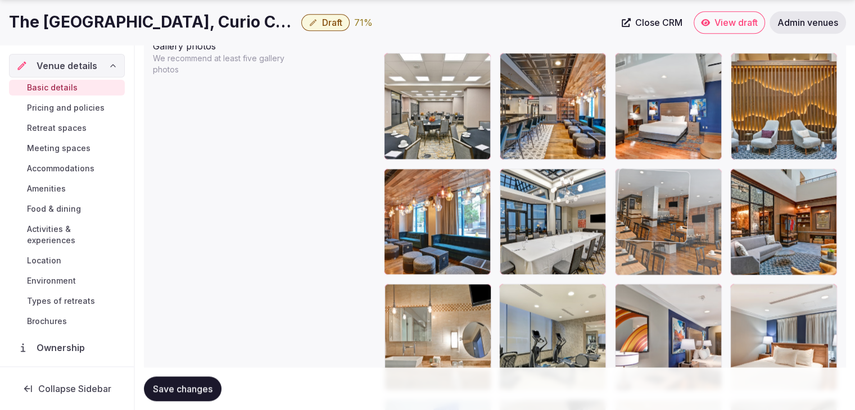
drag, startPoint x: 504, startPoint y: 116, endPoint x: 670, endPoint y: 192, distance: 182.4
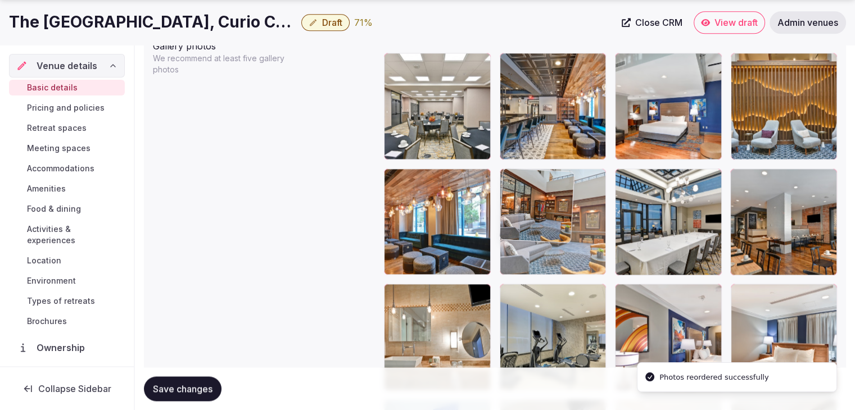
drag, startPoint x: 737, startPoint y: 170, endPoint x: 518, endPoint y: 199, distance: 221.2
click at [518, 199] on body "**********" at bounding box center [427, 14] width 855 height 2767
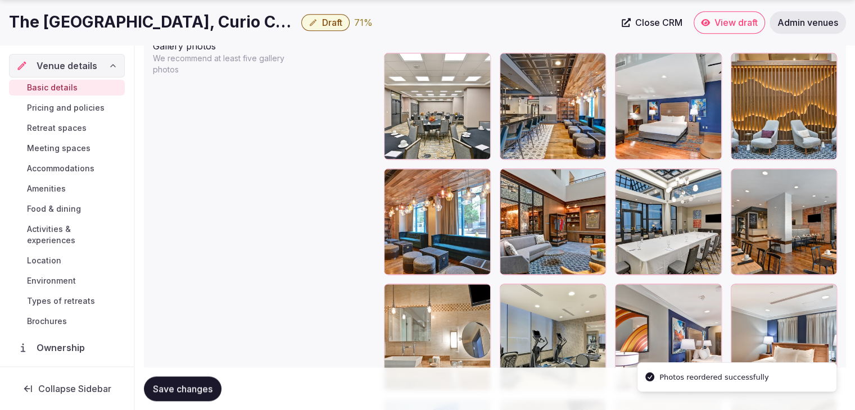
click at [175, 390] on span "Save changes" at bounding box center [183, 388] width 60 height 11
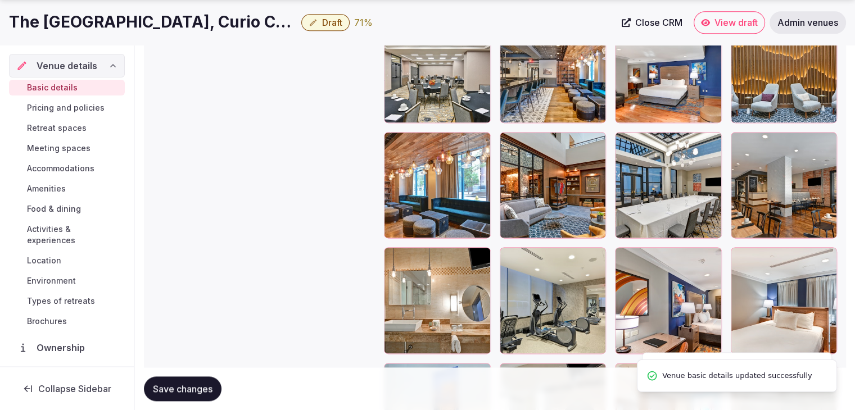
scroll to position [1426, 0]
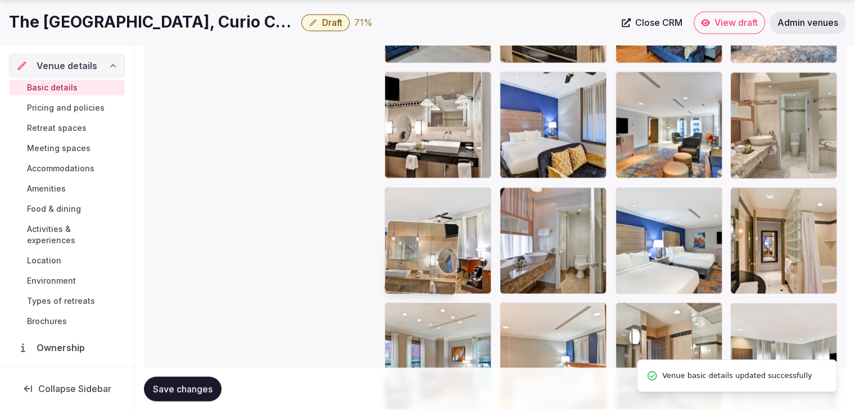
drag, startPoint x: 391, startPoint y: 239, endPoint x: 380, endPoint y: 417, distance: 177.9
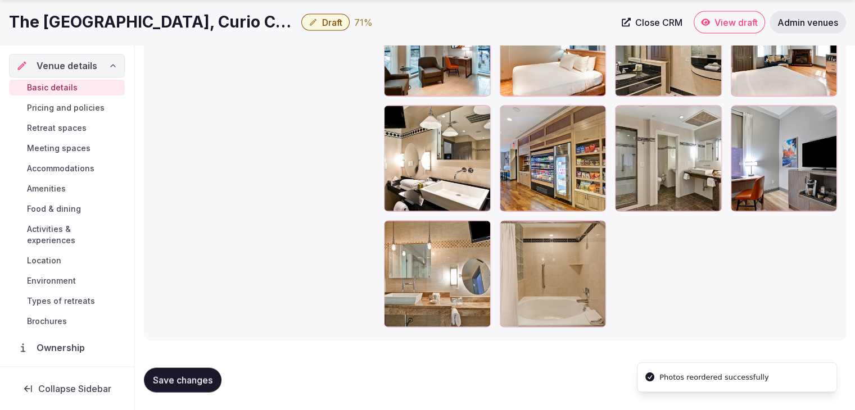
click at [189, 370] on button "Save changes" at bounding box center [183, 380] width 78 height 25
click at [51, 101] on link "Pricing and policies" at bounding box center [67, 108] width 116 height 16
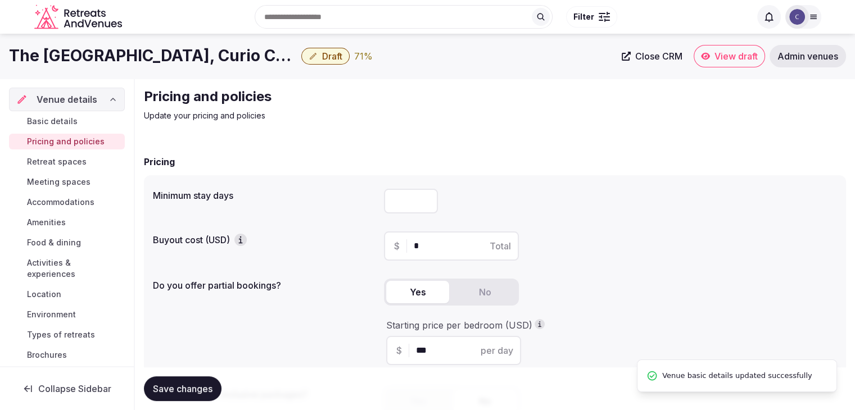
click at [416, 198] on input "number" at bounding box center [411, 201] width 54 height 25
type input "*"
click at [210, 377] on button "Save changes" at bounding box center [183, 389] width 78 height 25
click at [49, 160] on span "Retreat spaces" at bounding box center [57, 161] width 60 height 11
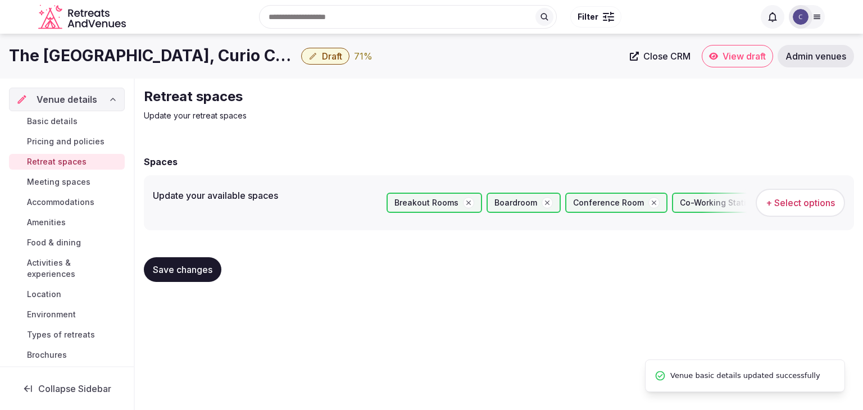
click at [821, 204] on span "+ Select options" at bounding box center [800, 203] width 69 height 12
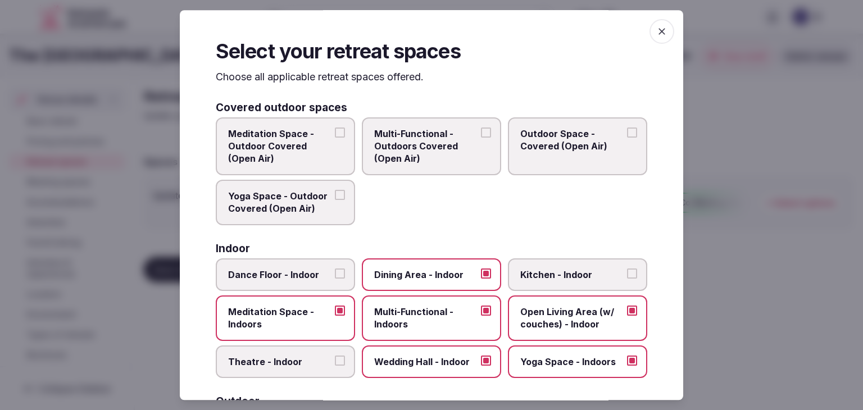
click at [654, 23] on span "button" at bounding box center [662, 31] width 25 height 25
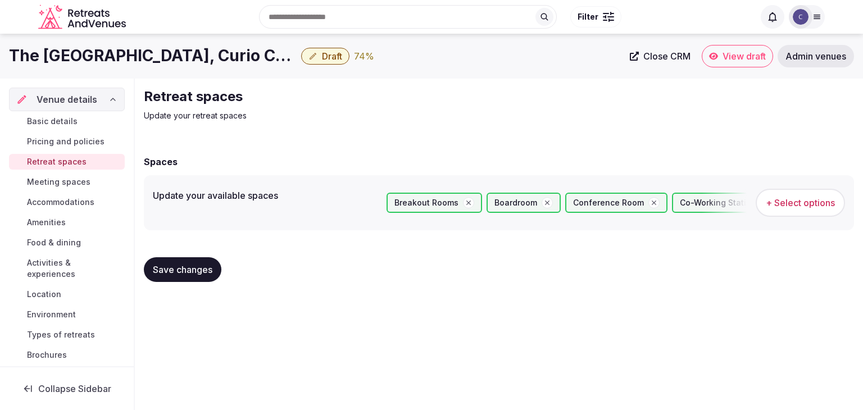
click at [61, 185] on span "Meeting spaces" at bounding box center [59, 182] width 64 height 11
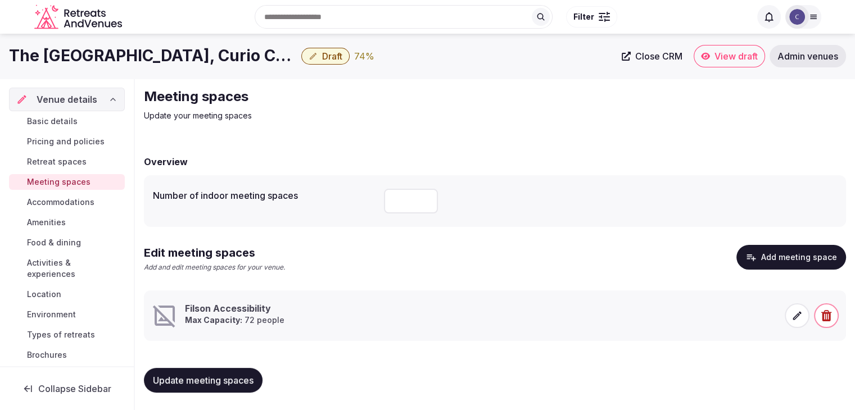
click at [791, 316] on span at bounding box center [797, 316] width 25 height 25
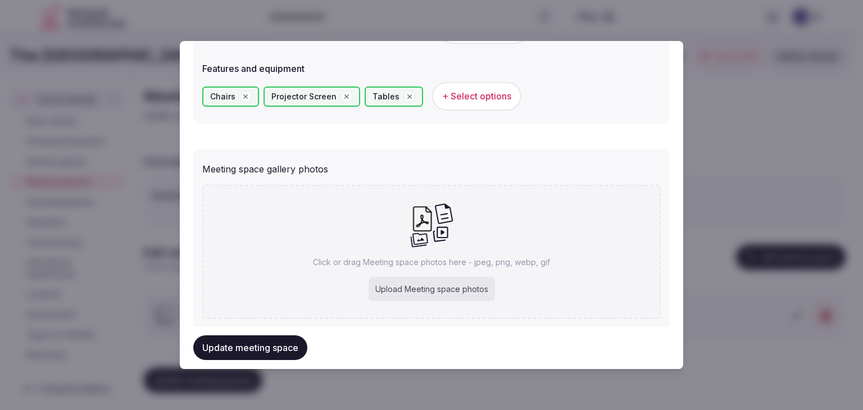
scroll to position [732, 0]
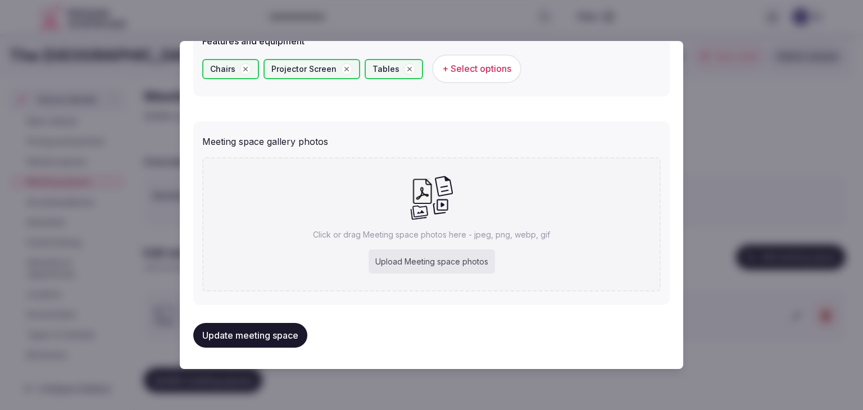
click at [406, 266] on div "Upload Meeting space photos" at bounding box center [432, 262] width 126 height 25
type input "**********"
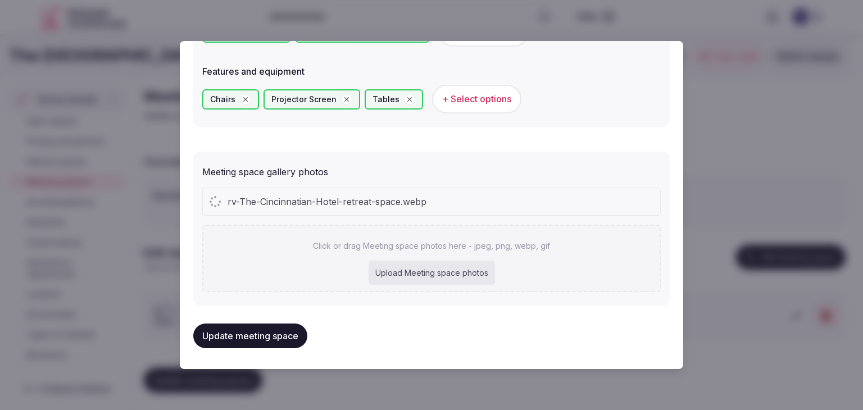
scroll to position [533, 0]
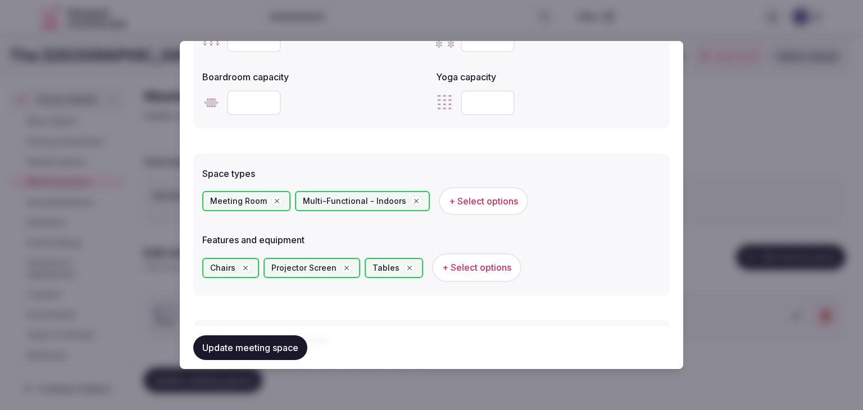
click at [484, 265] on span "+ Select options" at bounding box center [476, 267] width 69 height 12
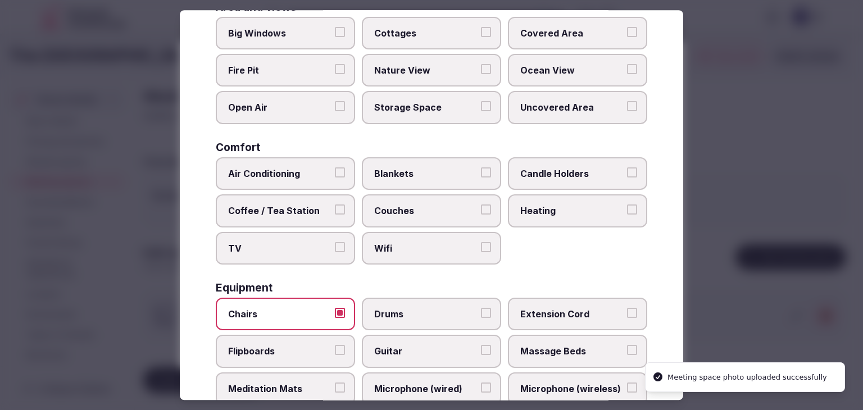
scroll to position [112, 0]
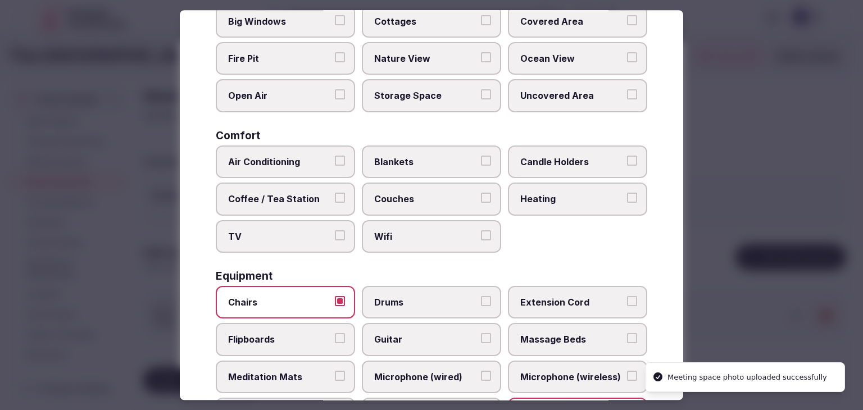
click at [428, 232] on span "Wifi" at bounding box center [425, 236] width 103 height 12
click at [481, 232] on button "Wifi" at bounding box center [486, 235] width 10 height 10
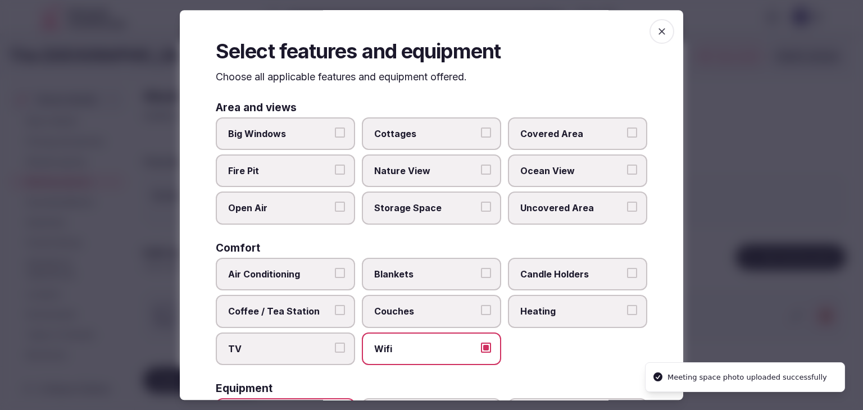
click at [662, 30] on span "button" at bounding box center [662, 31] width 25 height 25
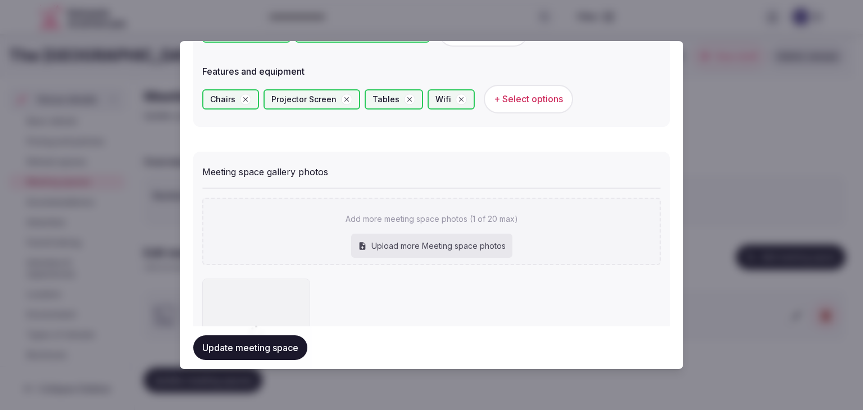
scroll to position [794, 0]
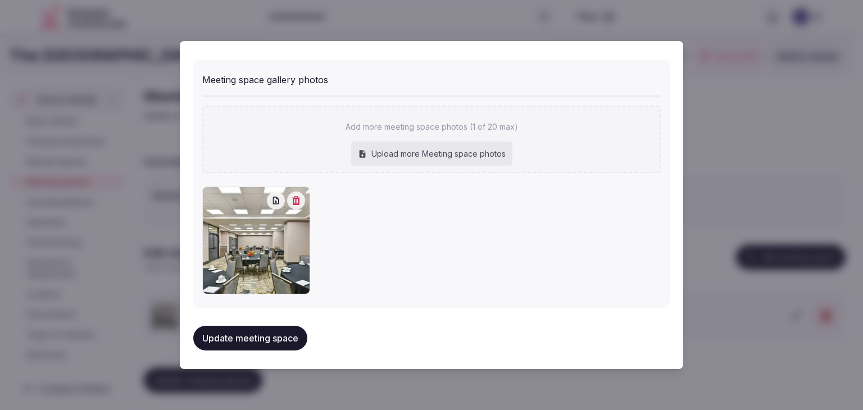
click at [277, 341] on button "Update meeting space" at bounding box center [250, 338] width 114 height 25
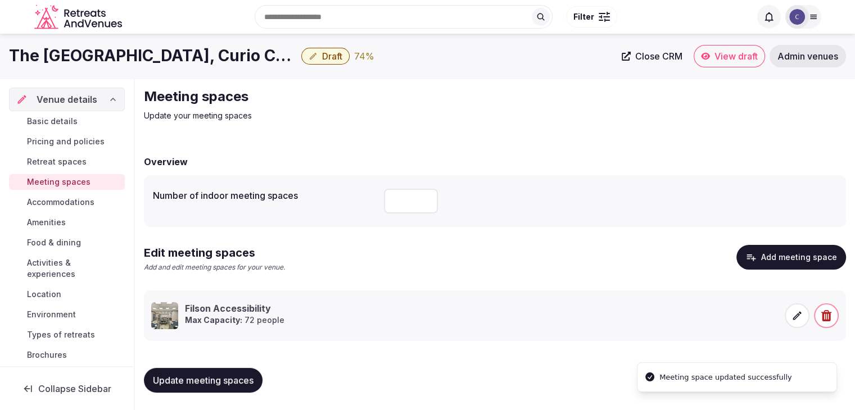
click at [201, 378] on span "Update meeting spaces" at bounding box center [203, 380] width 101 height 11
click at [65, 202] on span "Accommodations" at bounding box center [60, 202] width 67 height 11
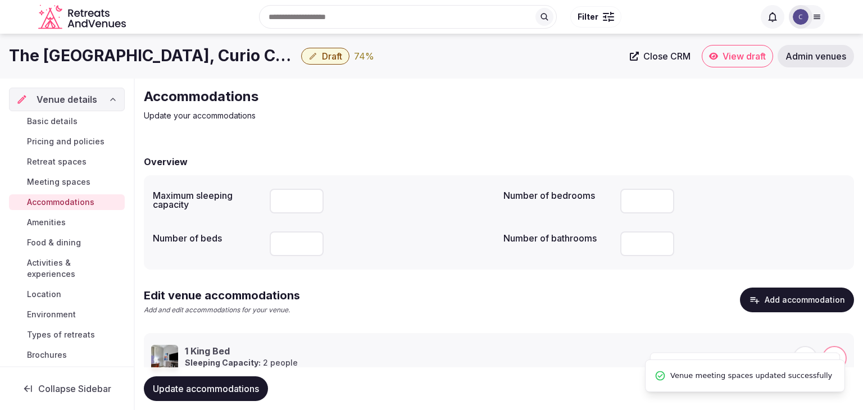
scroll to position [43, 0]
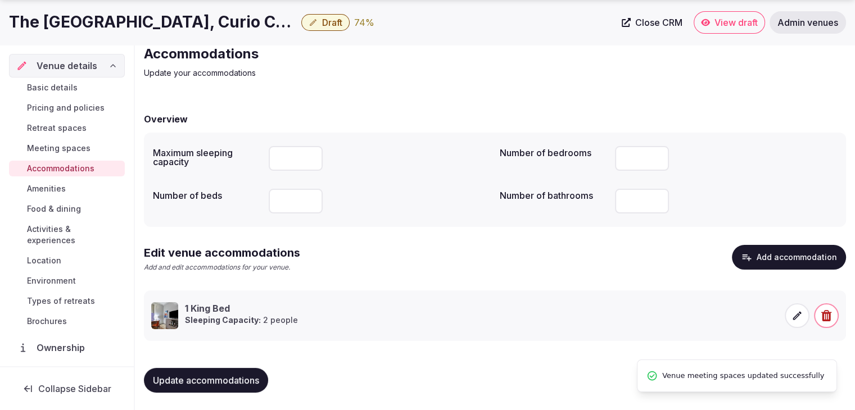
click at [791, 313] on span at bounding box center [797, 316] width 25 height 25
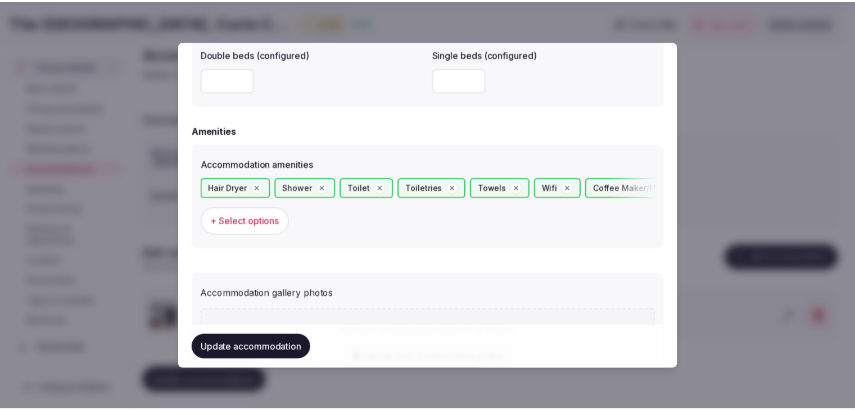
scroll to position [1216, 0]
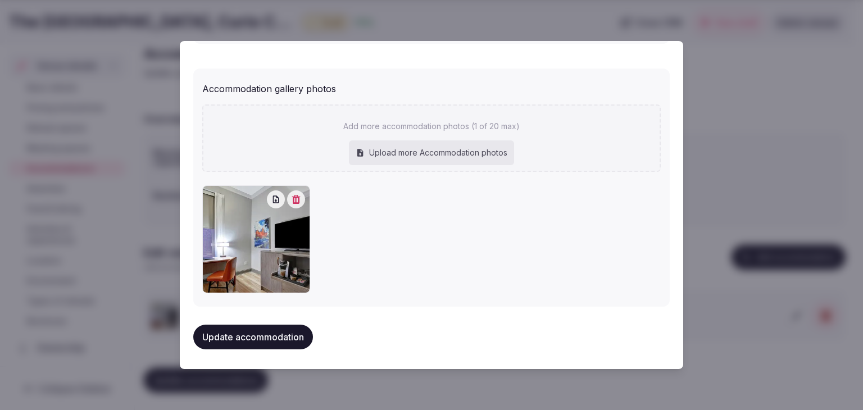
click at [250, 328] on button "Update accommodation" at bounding box center [253, 337] width 120 height 25
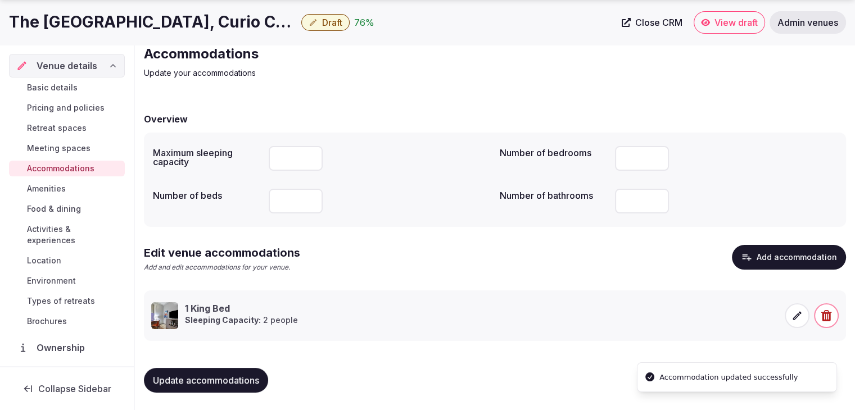
click at [44, 185] on span "Amenities" at bounding box center [46, 188] width 39 height 11
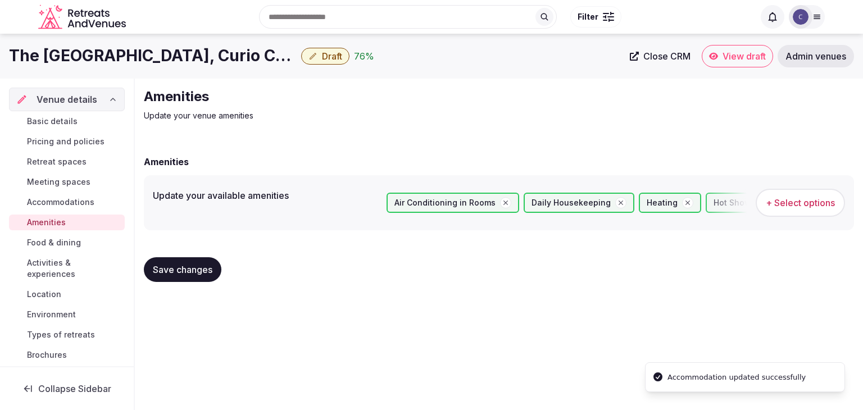
click at [817, 207] on span "+ Select options" at bounding box center [800, 203] width 69 height 12
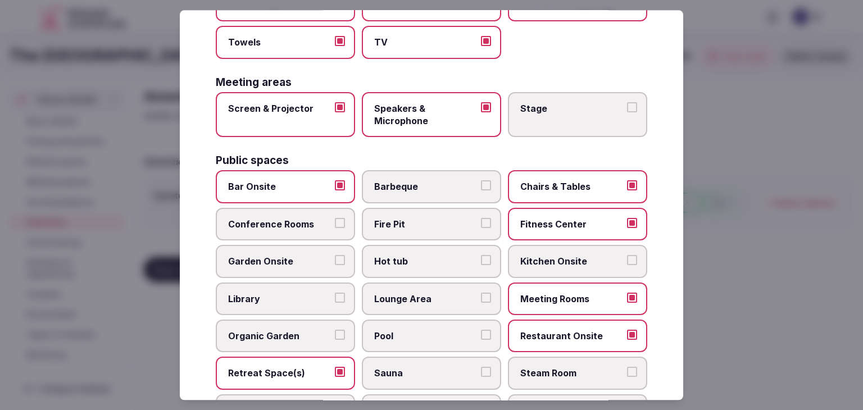
scroll to position [393, 0]
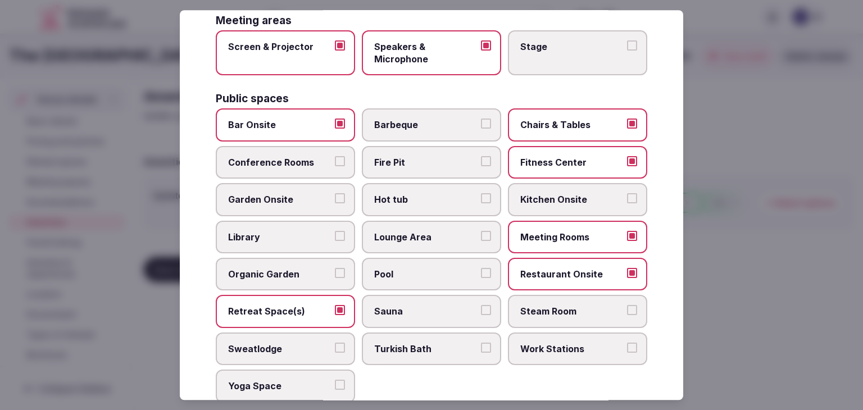
click at [455, 241] on label "Lounge Area" at bounding box center [431, 237] width 139 height 33
click at [481, 241] on button "Lounge Area" at bounding box center [486, 236] width 10 height 10
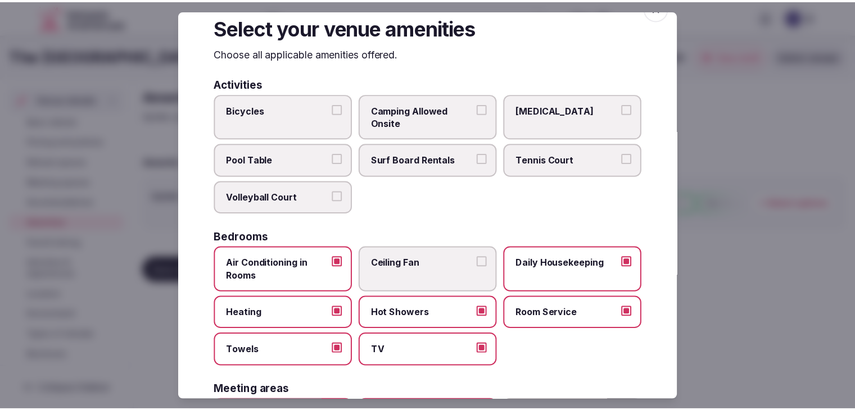
scroll to position [0, 0]
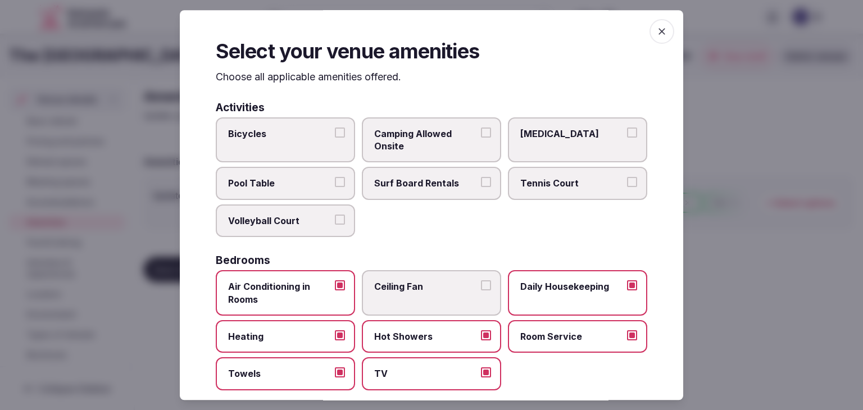
click at [657, 28] on icon "button" at bounding box center [662, 31] width 11 height 11
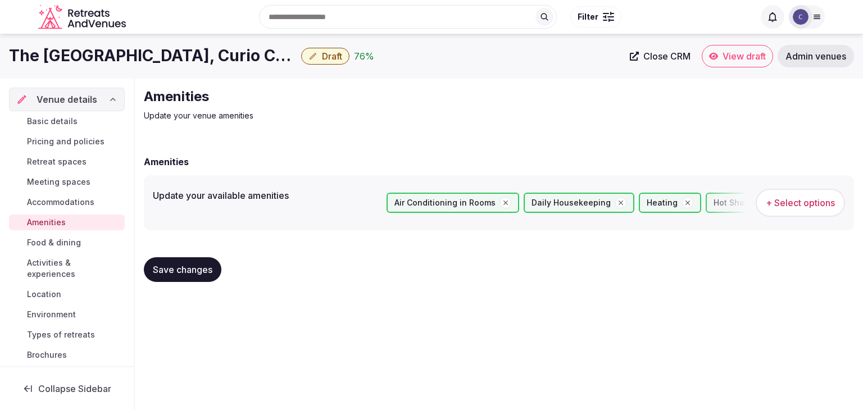
click at [189, 271] on span "Save changes" at bounding box center [183, 269] width 60 height 11
click at [36, 243] on span "Food & dining" at bounding box center [54, 242] width 54 height 11
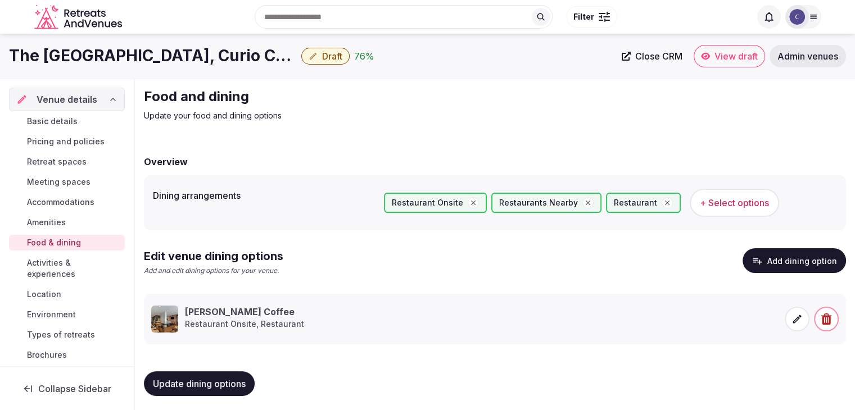
click at [67, 260] on span "Activities & experiences" at bounding box center [73, 268] width 93 height 22
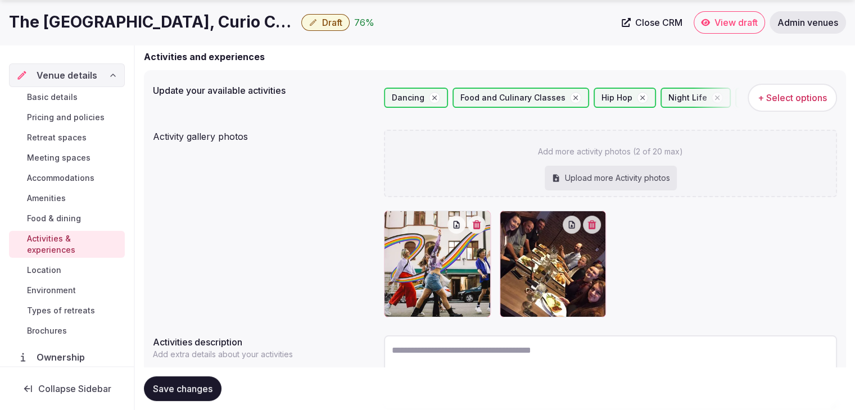
scroll to position [169, 0]
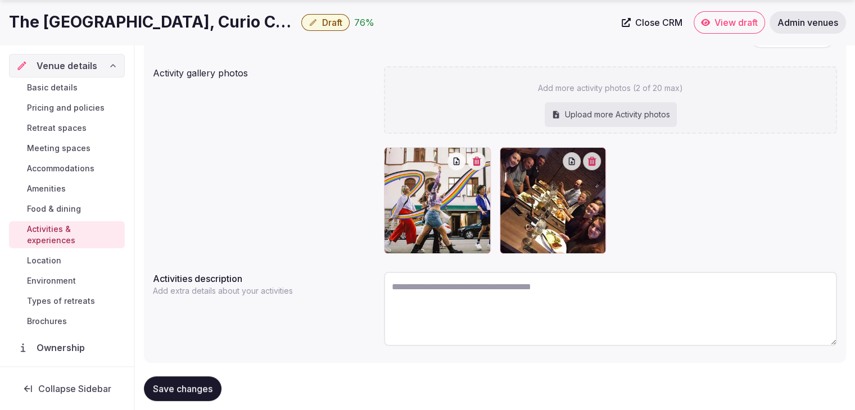
click at [54, 262] on span "Location" at bounding box center [44, 260] width 34 height 11
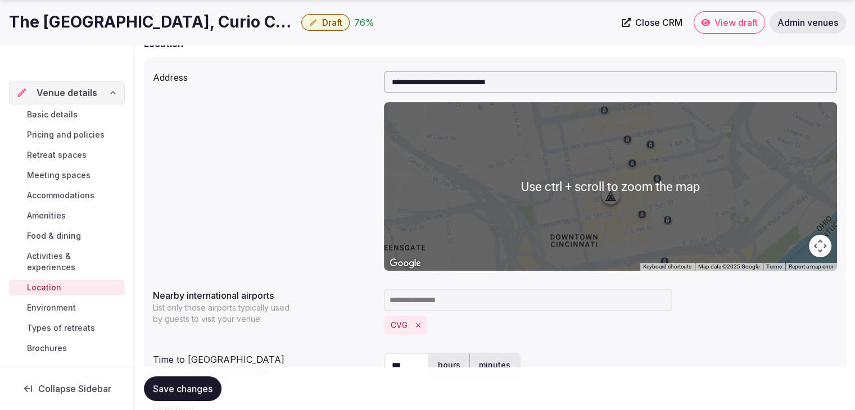
scroll to position [169, 0]
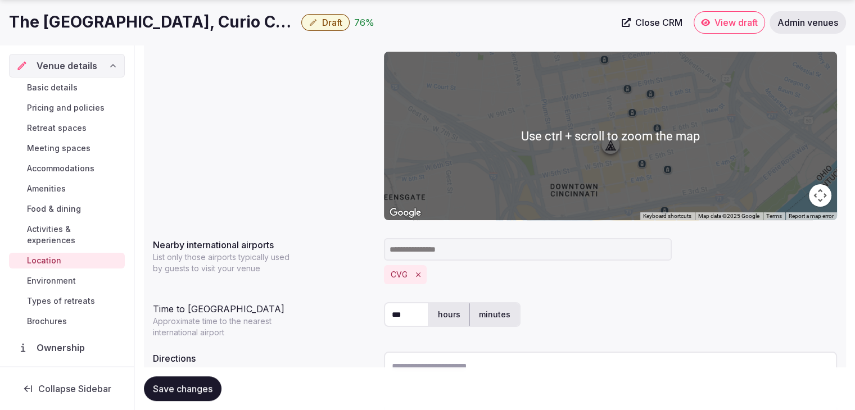
click at [72, 286] on link "Environment" at bounding box center [67, 281] width 116 height 16
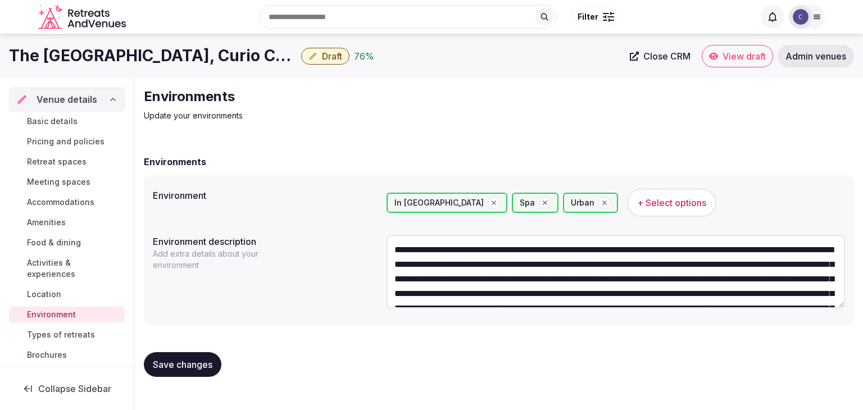
click at [541, 200] on icon "button" at bounding box center [545, 203] width 8 height 8
click at [201, 363] on span "Save changes" at bounding box center [183, 364] width 60 height 11
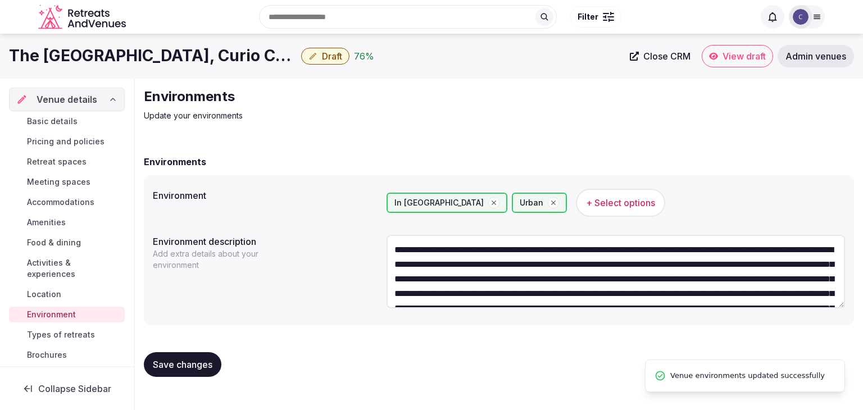
click at [66, 338] on span "Types of retreats" at bounding box center [61, 334] width 68 height 11
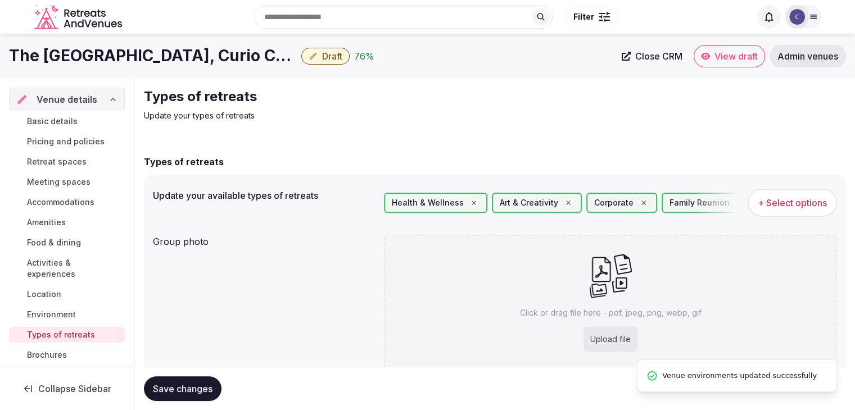
scroll to position [42, 0]
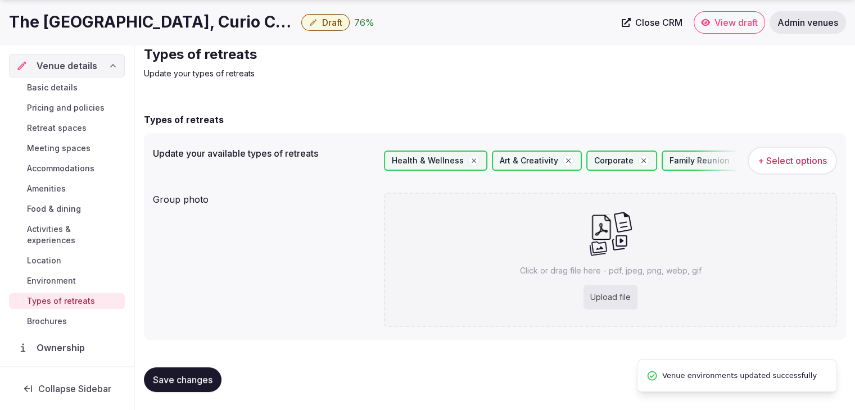
click at [614, 291] on div "Upload file" at bounding box center [610, 297] width 54 height 25
type input "**********"
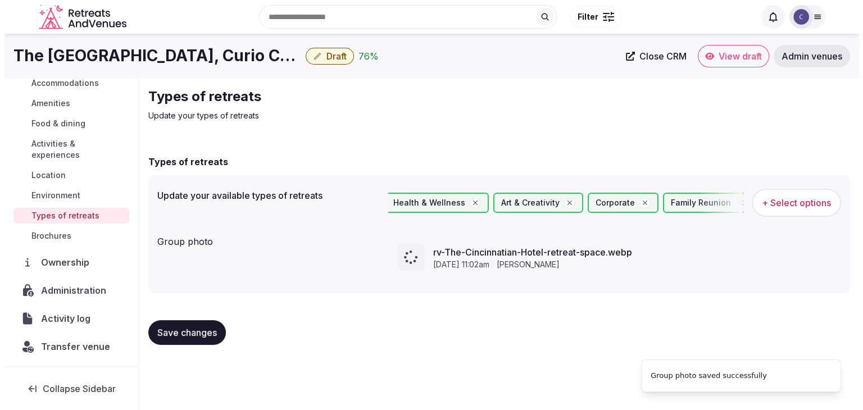
scroll to position [0, 0]
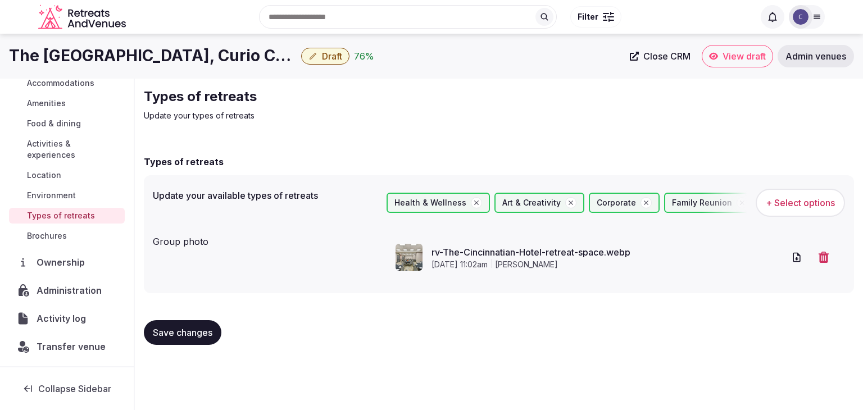
click at [183, 325] on button "Save changes" at bounding box center [183, 332] width 78 height 25
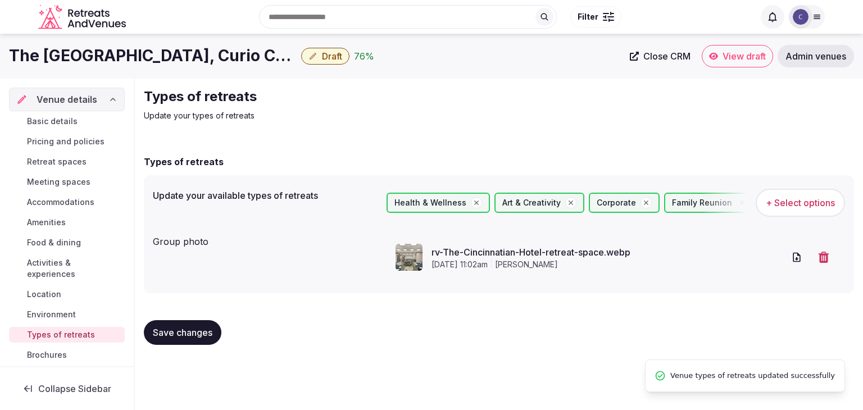
click at [340, 57] on span "Draft" at bounding box center [332, 56] width 20 height 11
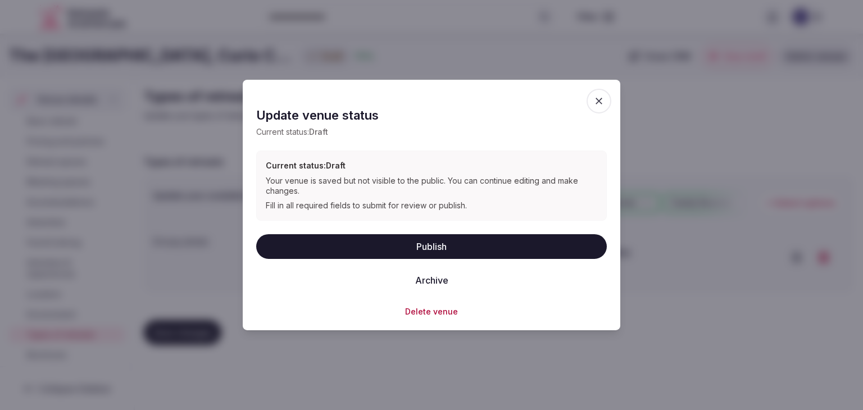
click at [387, 246] on button "Publish" at bounding box center [431, 246] width 351 height 25
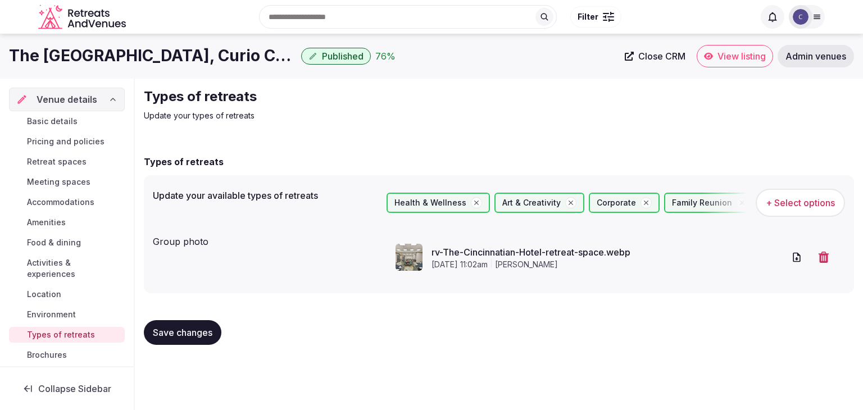
click at [84, 123] on link "Basic details" at bounding box center [67, 122] width 116 height 16
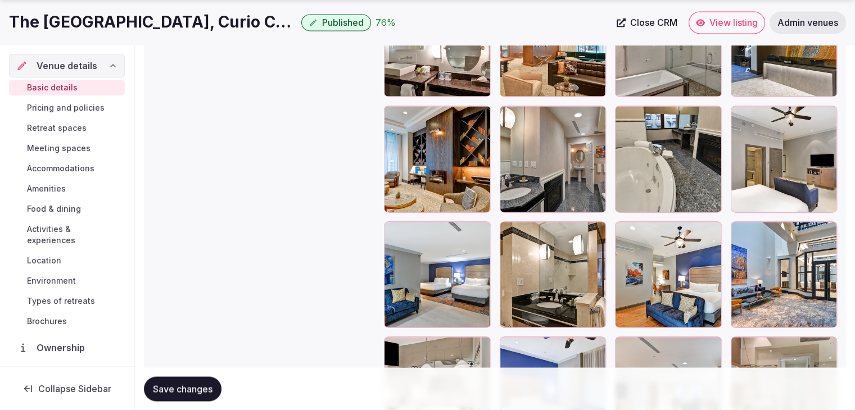
scroll to position [1799, 0]
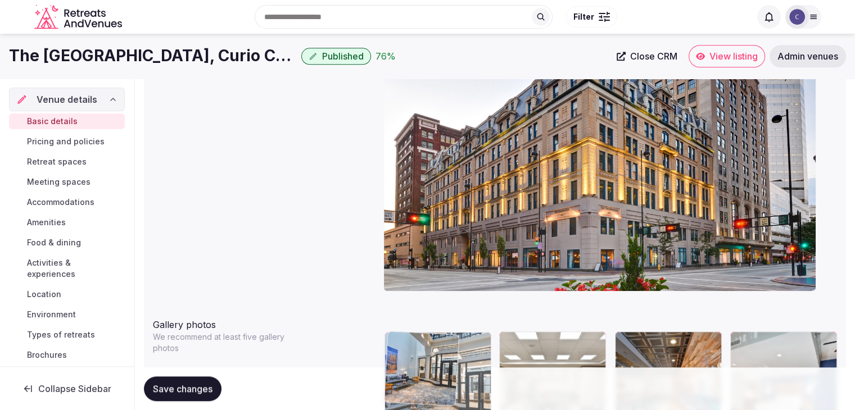
drag, startPoint x: 742, startPoint y: 208, endPoint x: 388, endPoint y: 320, distance: 370.8
click at [386, 318] on body "**********" at bounding box center [427, 293] width 855 height 2767
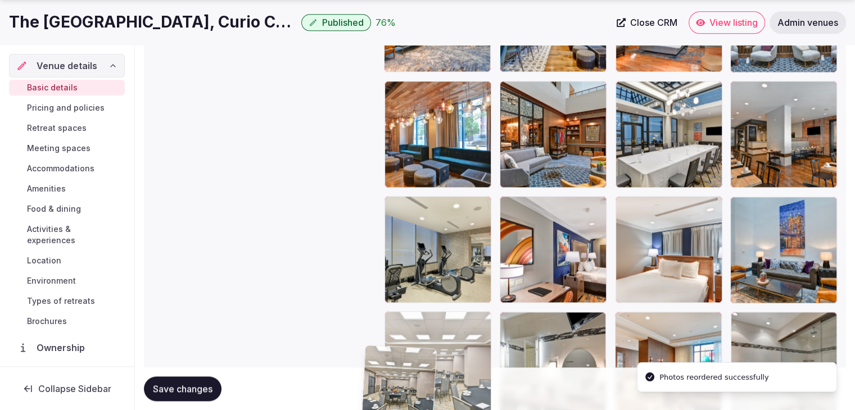
scroll to position [1466, 0]
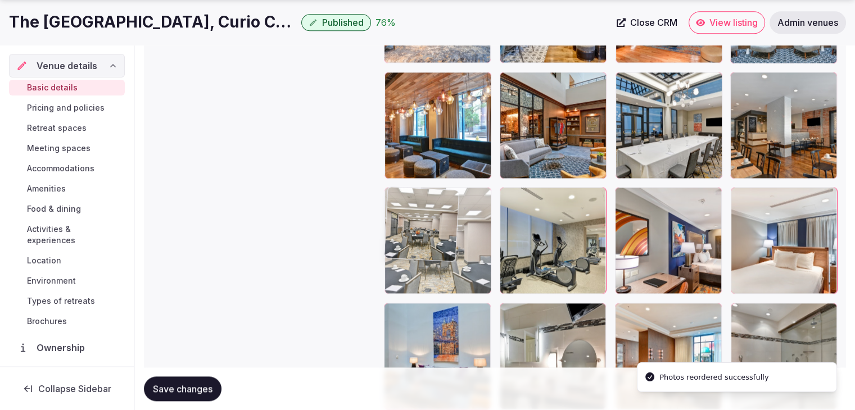
drag, startPoint x: 514, startPoint y: 168, endPoint x: 398, endPoint y: 242, distance: 137.8
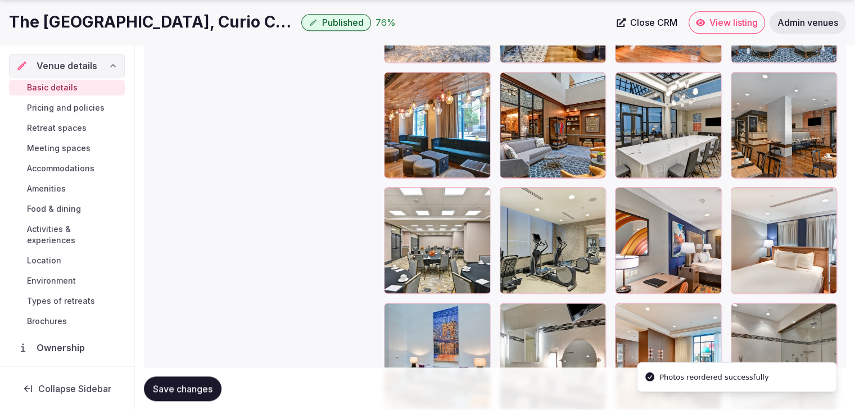
click at [210, 390] on span "Save changes" at bounding box center [183, 388] width 60 height 11
click at [736, 25] on span "View listing" at bounding box center [733, 22] width 48 height 11
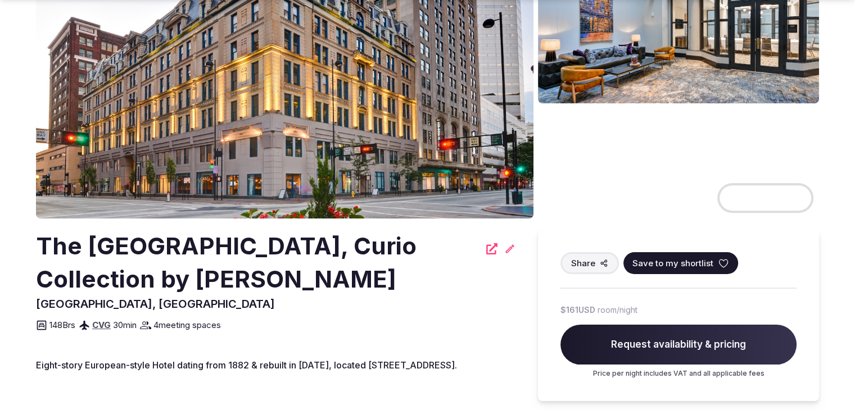
scroll to position [169, 0]
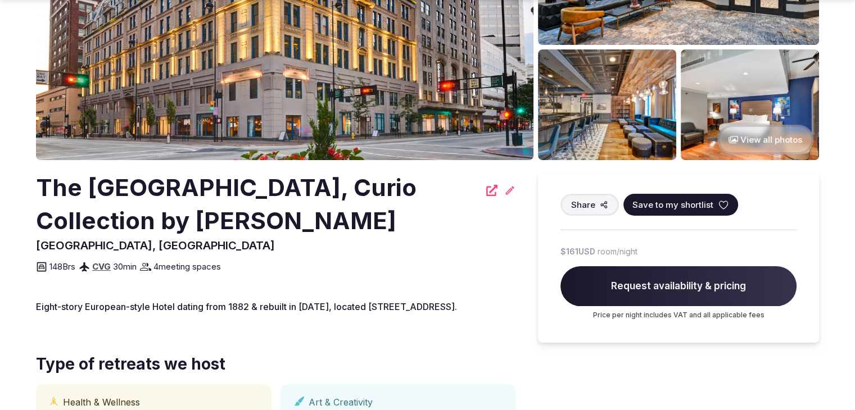
click at [514, 191] on icon at bounding box center [509, 190] width 11 height 11
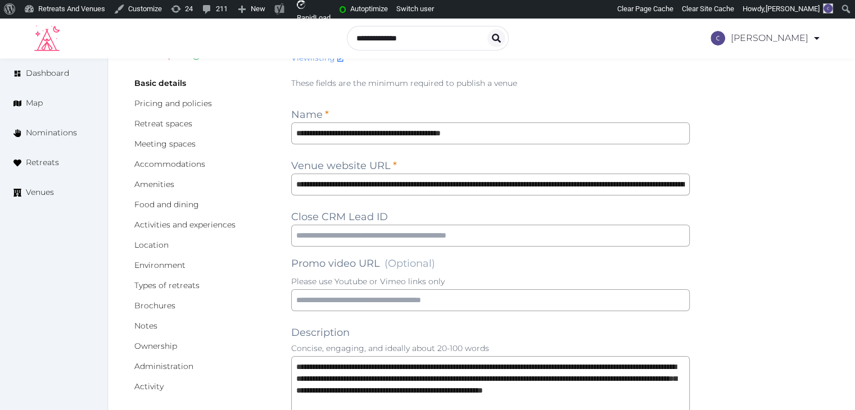
scroll to position [161, 0]
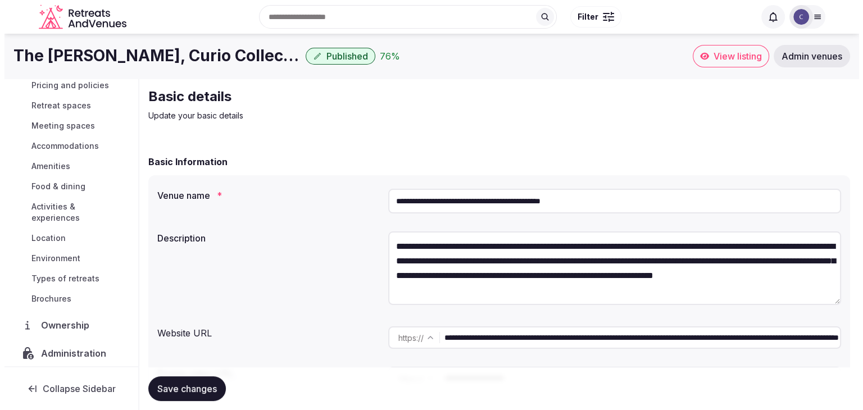
scroll to position [119, 0]
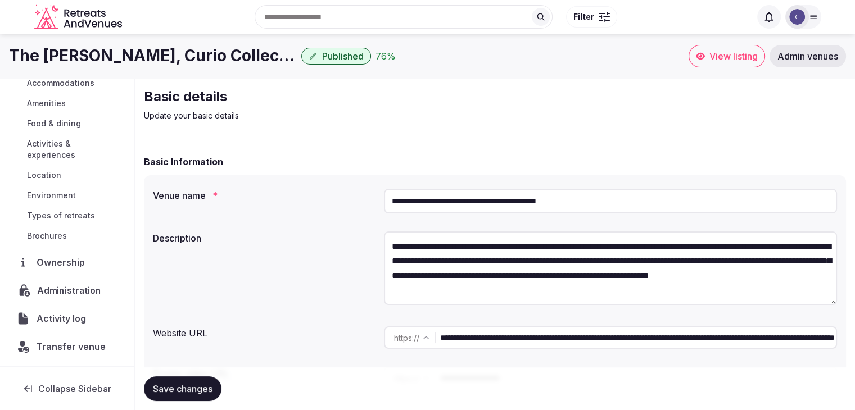
click at [84, 287] on span "Administration" at bounding box center [71, 290] width 69 height 13
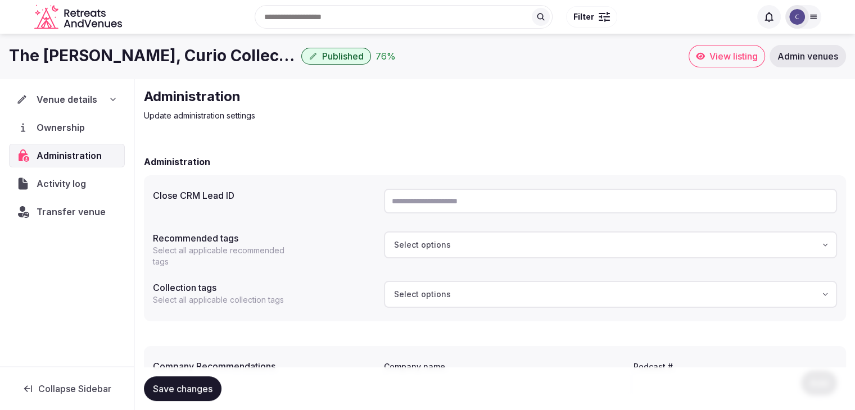
click at [503, 196] on input "text" at bounding box center [610, 201] width 453 height 25
paste input "**********"
type input "**********"
click at [174, 387] on span "Save changes" at bounding box center [183, 388] width 60 height 11
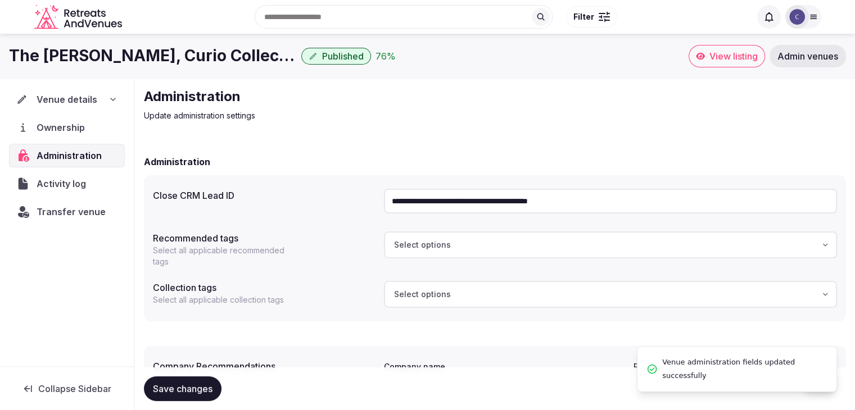
click at [86, 323] on div "Venue details Ownership Administration Activity log Transfer venue" at bounding box center [67, 223] width 134 height 288
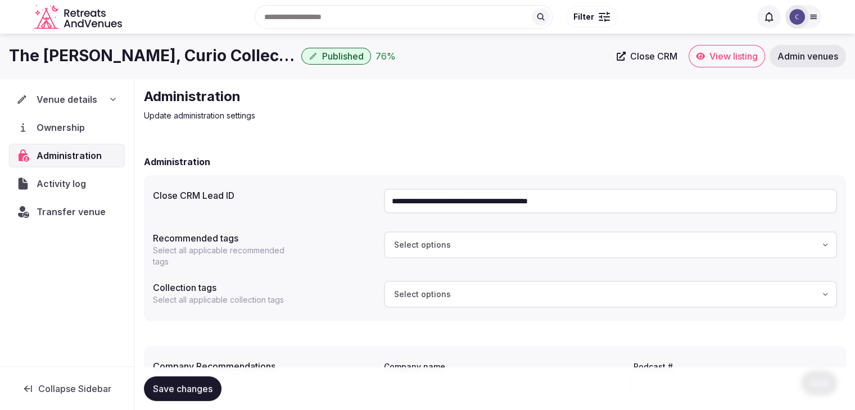
click at [124, 56] on h1 "The [PERSON_NAME], Curio Collection by [PERSON_NAME]" at bounding box center [153, 56] width 288 height 22
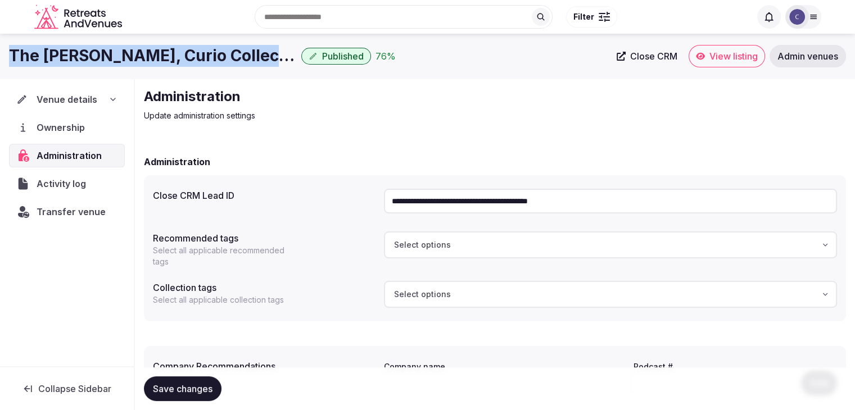
click at [124, 56] on h1 "The [PERSON_NAME], Curio Collection by [PERSON_NAME]" at bounding box center [153, 56] width 288 height 22
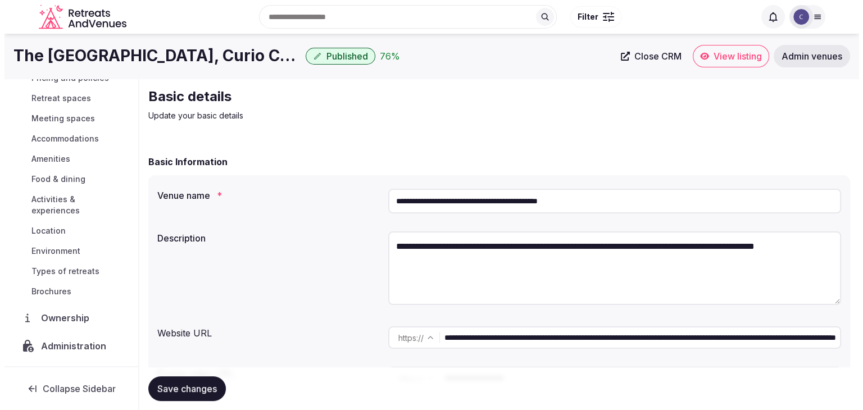
scroll to position [112, 0]
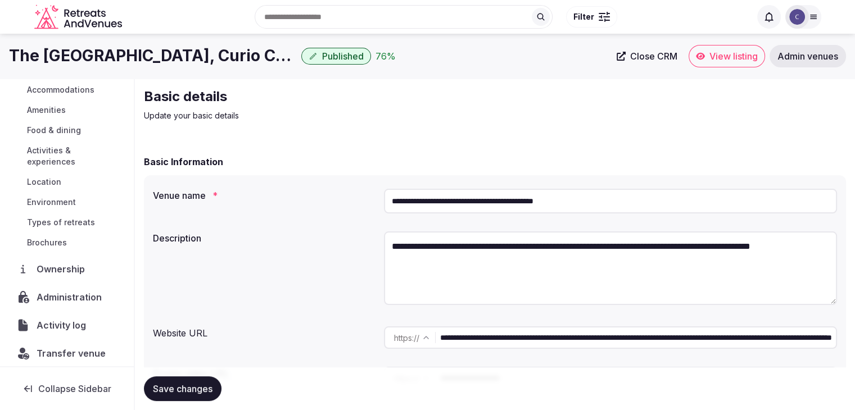
click at [72, 194] on link "Environment" at bounding box center [67, 202] width 116 height 16
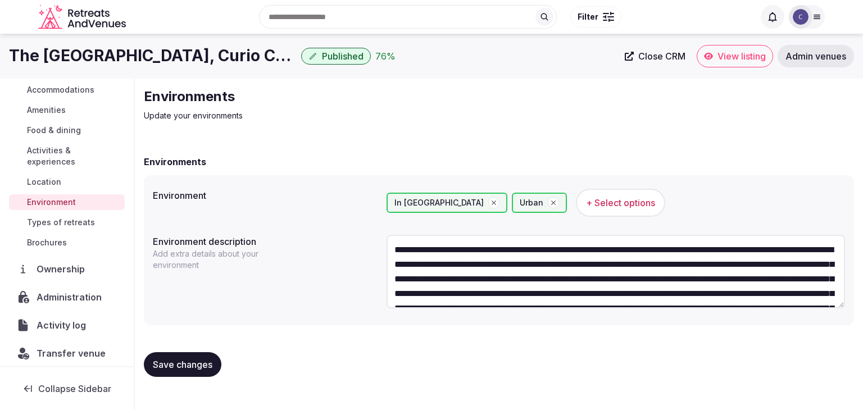
click at [553, 283] on textarea "**********" at bounding box center [616, 272] width 459 height 74
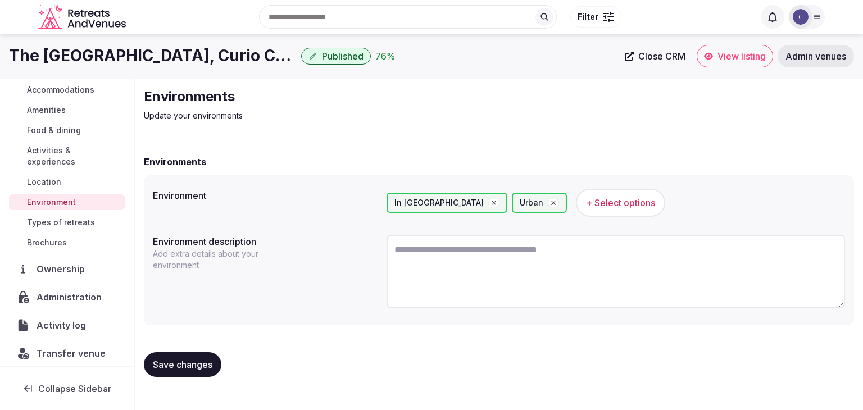
paste textarea "**********"
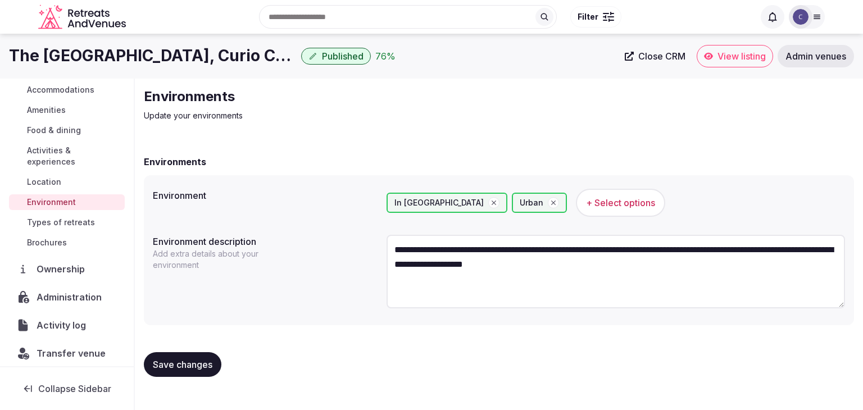
type textarea "**********"
click at [178, 363] on span "Save changes" at bounding box center [183, 364] width 60 height 11
click at [166, 52] on h1 "The [GEOGRAPHIC_DATA], Curio Collection by [PERSON_NAME]" at bounding box center [153, 56] width 288 height 22
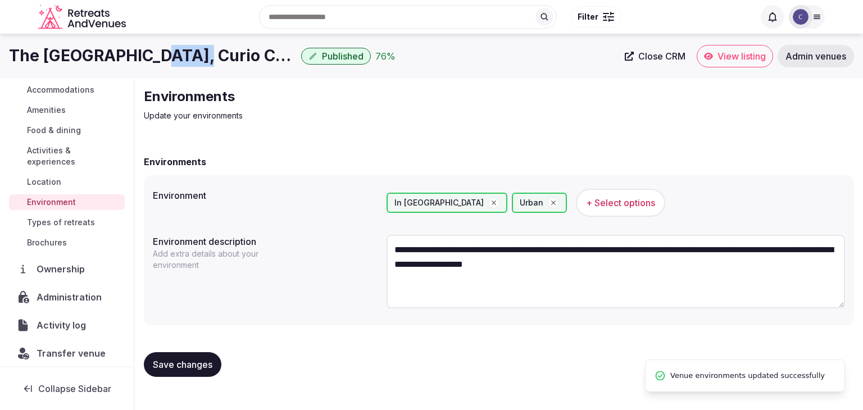
click at [166, 52] on h1 "The Cincinnatian Hotel, Curio Collection by Hilton" at bounding box center [153, 56] width 288 height 22
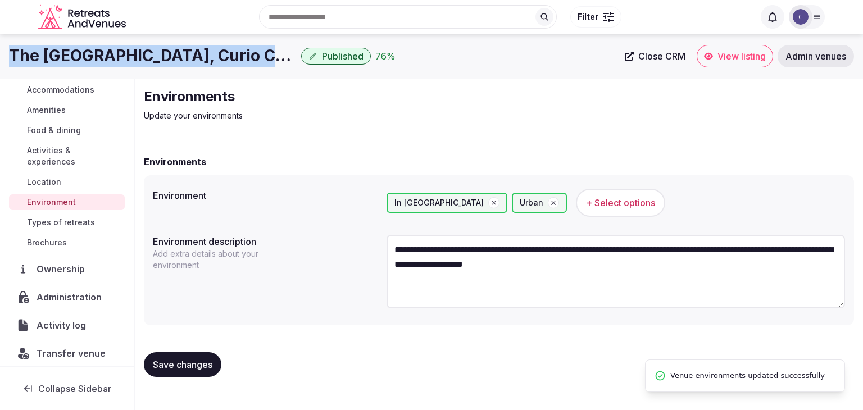
click at [166, 52] on h1 "The Cincinnatian Hotel, Curio Collection by Hilton" at bounding box center [153, 56] width 288 height 22
copy div "The Cincinnatian Hotel, Curio Collection by Hilton"
click at [587, 197] on span "+ Select options" at bounding box center [620, 203] width 69 height 12
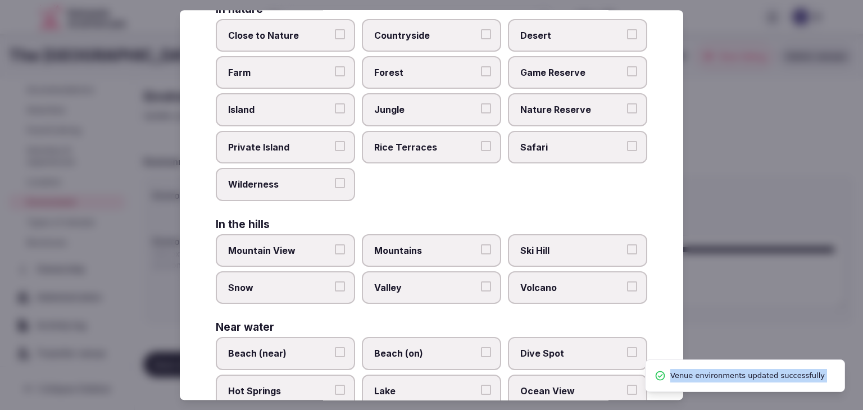
scroll to position [269, 0]
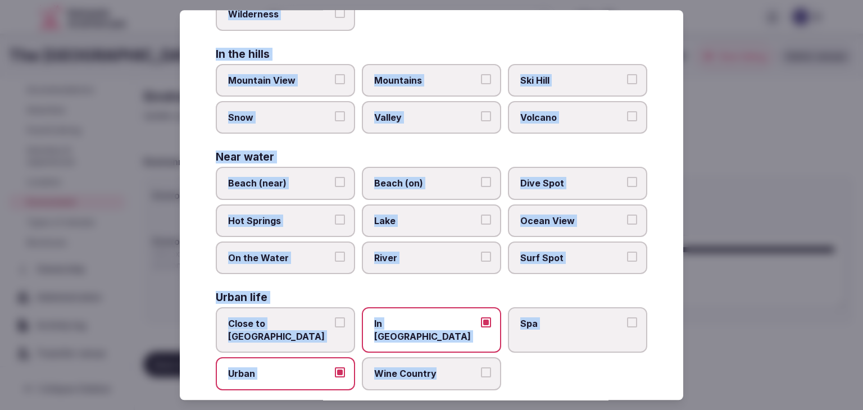
drag, startPoint x: 215, startPoint y: 89, endPoint x: 494, endPoint y: 377, distance: 400.7
click at [494, 377] on div "Select your environment Choose all applicable environments offered. In nature C…" at bounding box center [432, 205] width 504 height 390
copy div "Choose all applicable environments offered. In nature Close to Nature Countrysi…"
click at [299, 320] on span "Close to City Center" at bounding box center [279, 330] width 103 height 25
click at [335, 320] on button "Close to City Center" at bounding box center [340, 323] width 10 height 10
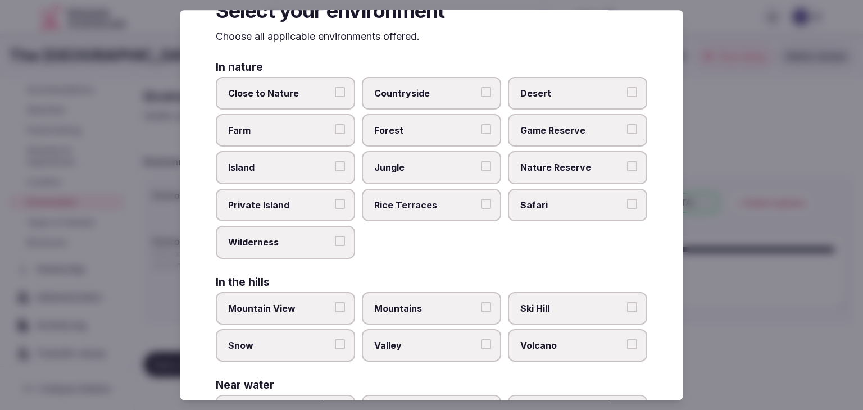
scroll to position [0, 0]
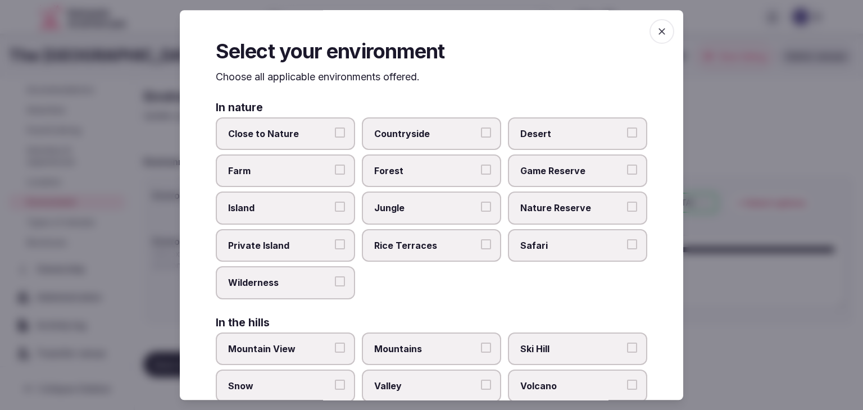
click at [657, 32] on icon "button" at bounding box center [662, 31] width 11 height 11
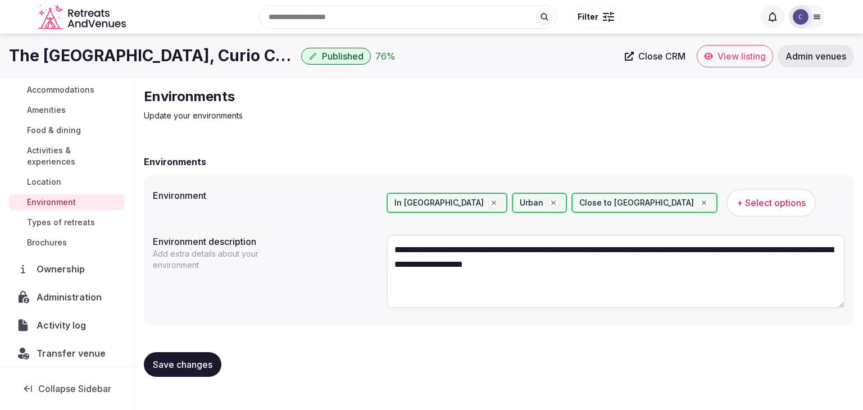
click at [207, 364] on span "Save changes" at bounding box center [183, 364] width 60 height 11
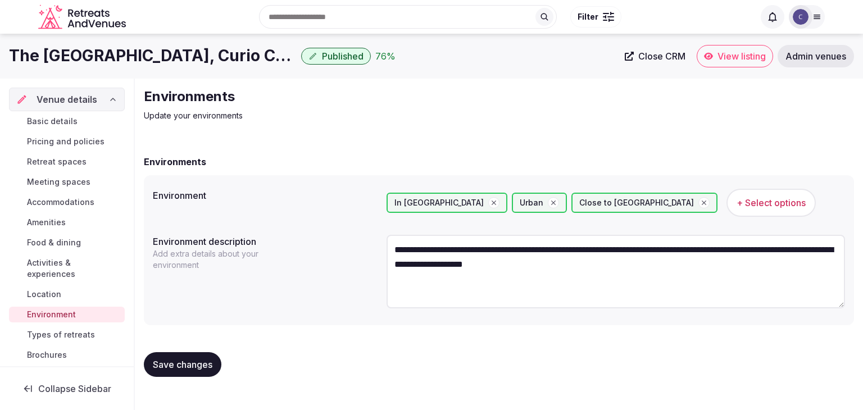
click at [64, 119] on span "Basic details" at bounding box center [52, 121] width 51 height 11
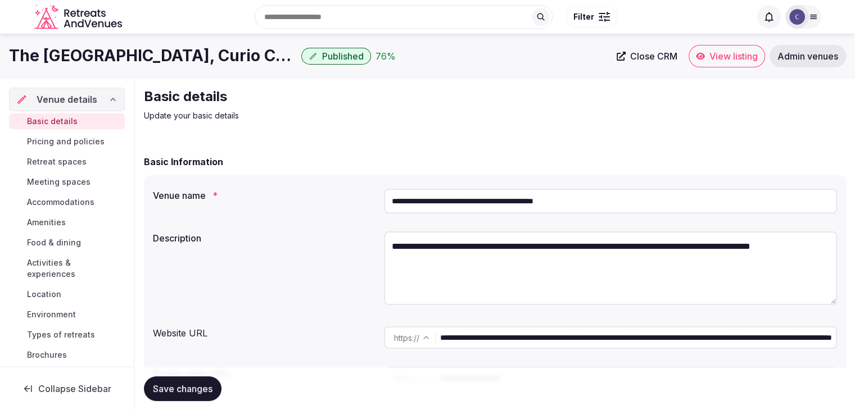
click at [437, 250] on textarea "**********" at bounding box center [610, 269] width 453 height 74
click at [436, 248] on textarea "**********" at bounding box center [610, 269] width 453 height 74
paste textarea
paste textarea "**********"
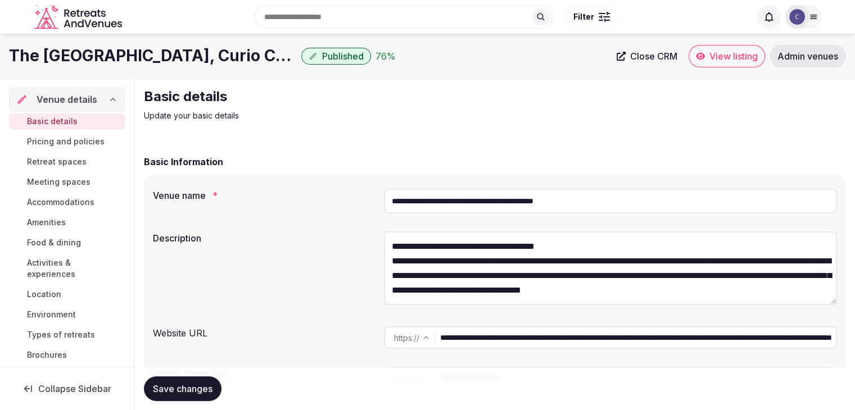
type textarea "**********"
click at [210, 384] on span "Save changes" at bounding box center [183, 388] width 60 height 11
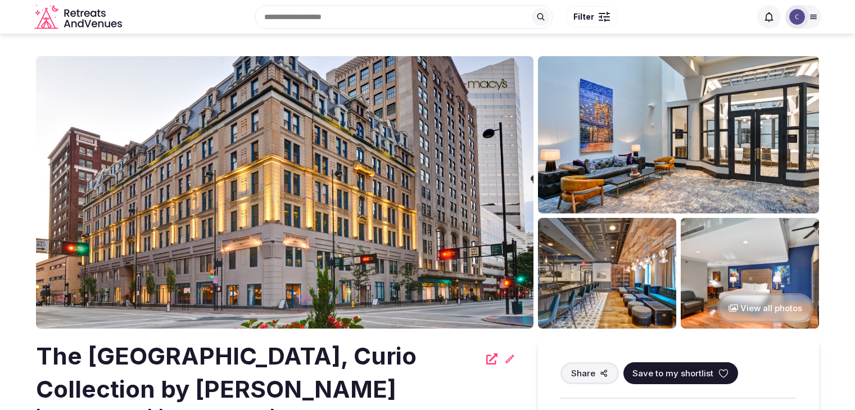
scroll to position [169, 0]
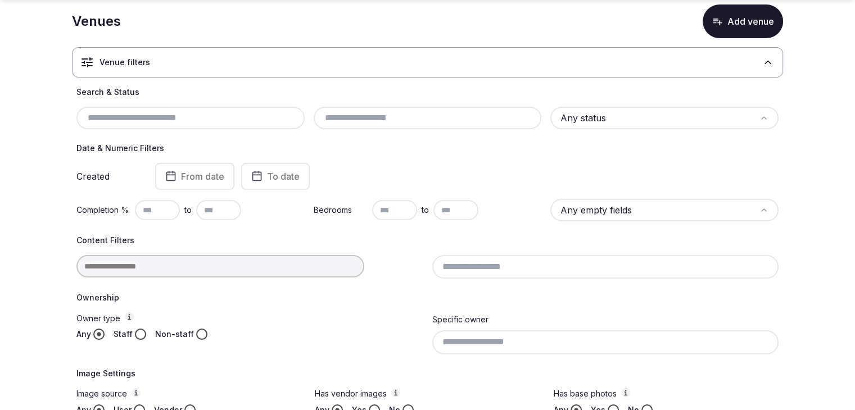
scroll to position [112, 0]
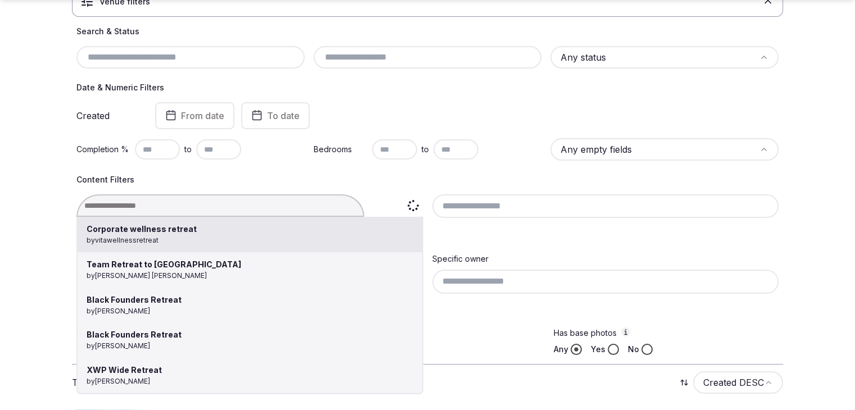
click at [207, 210] on div "Corporate wellness retreat by vitawellnessretreat Team Retreat to [GEOGRAPHIC_D…" at bounding box center [249, 205] width 347 height 22
type input "**********"
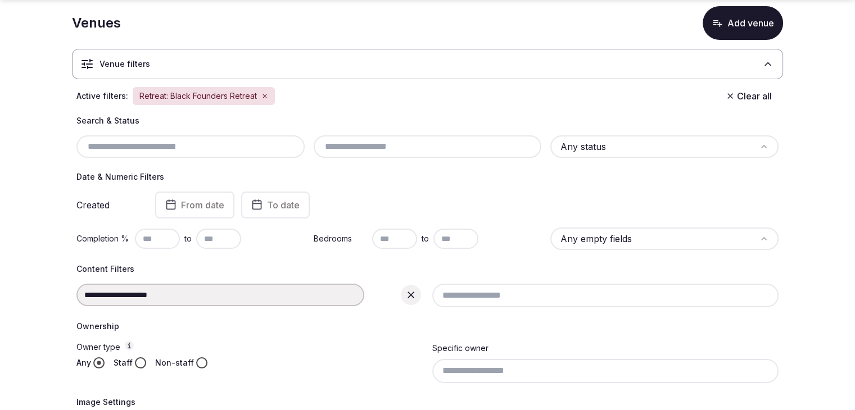
scroll to position [70, 0]
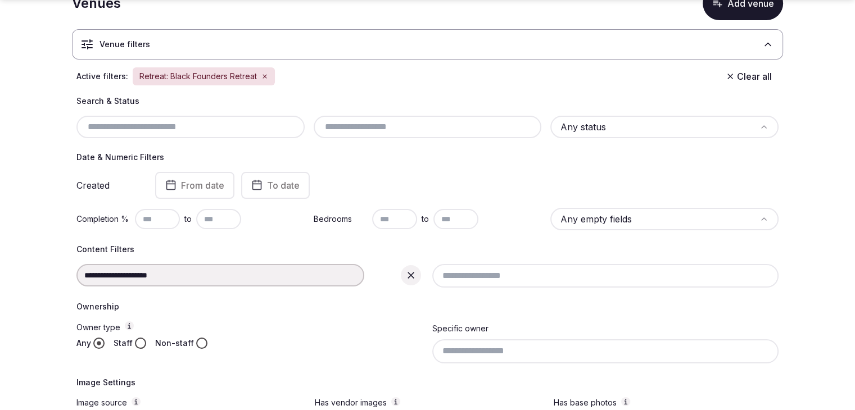
click at [398, 274] on div "**********" at bounding box center [249, 275] width 347 height 22
click at [407, 274] on div at bounding box center [411, 275] width 20 height 20
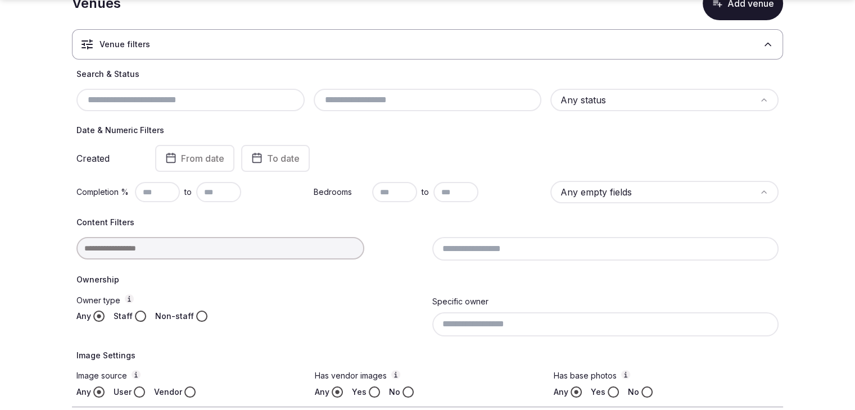
click at [202, 245] on input at bounding box center [220, 248] width 288 height 22
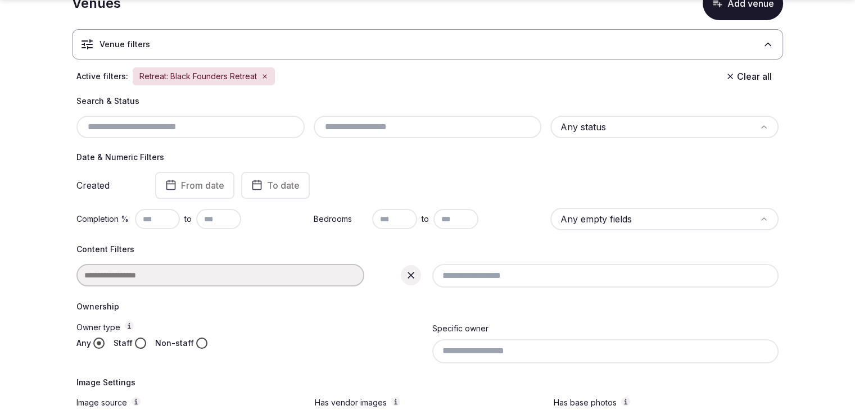
type input "**********"
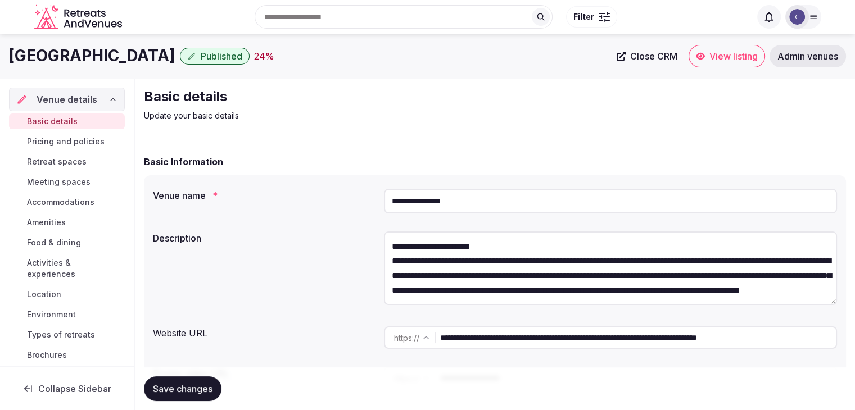
click at [492, 202] on input "**********" at bounding box center [610, 201] width 453 height 25
click at [540, 341] on input "**********" at bounding box center [638, 338] width 396 height 22
drag, startPoint x: 543, startPoint y: 341, endPoint x: 422, endPoint y: 342, distance: 120.9
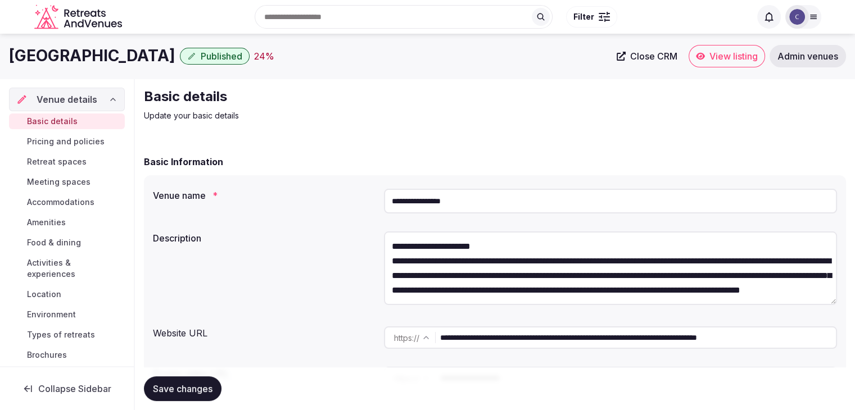
click at [423, 341] on div "**********" at bounding box center [610, 338] width 453 height 22
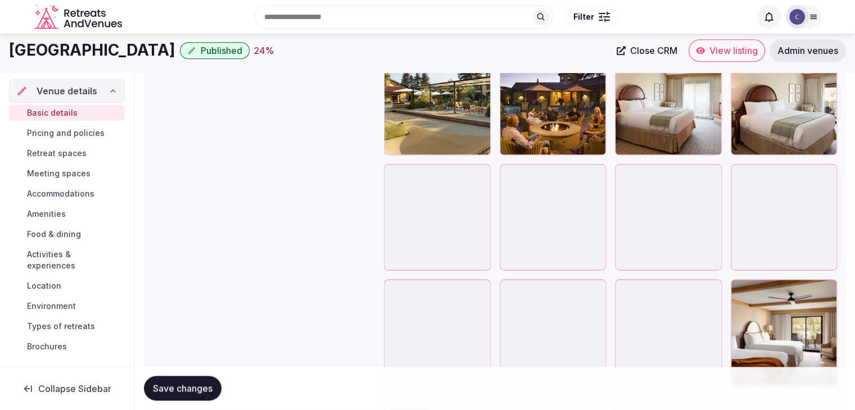
scroll to position [1349, 0]
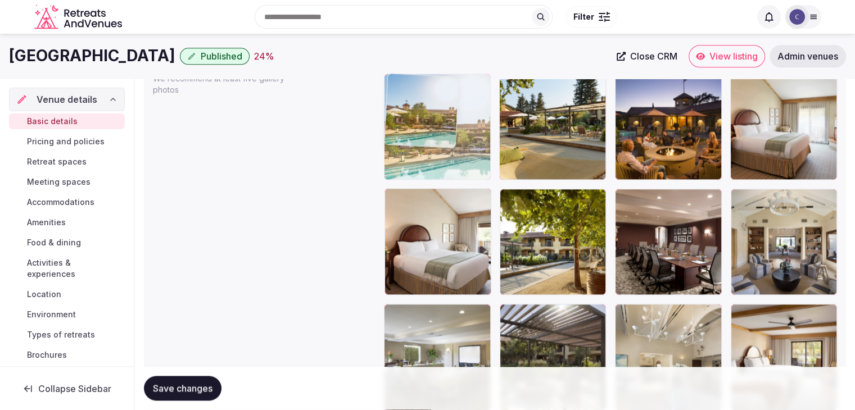
drag, startPoint x: 391, startPoint y: 197, endPoint x: 395, endPoint y: 151, distance: 45.7
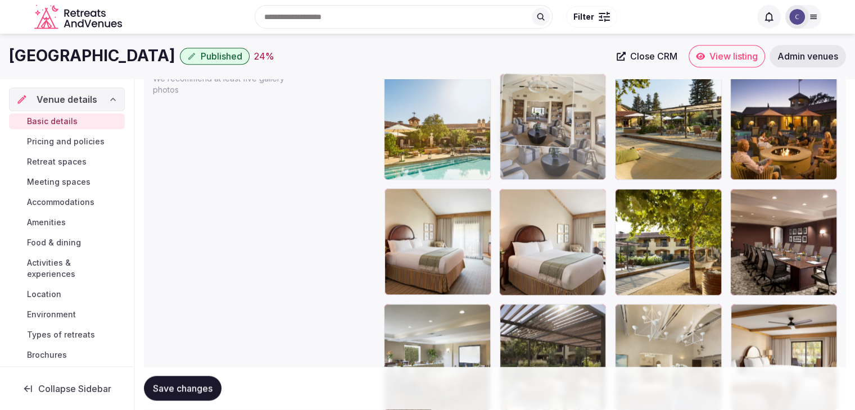
drag, startPoint x: 740, startPoint y: 198, endPoint x: 560, endPoint y: 130, distance: 191.6
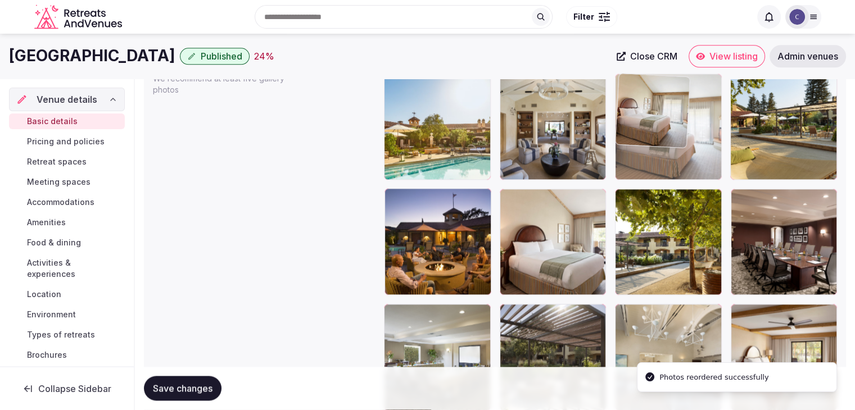
drag, startPoint x: 398, startPoint y: 196, endPoint x: 683, endPoint y: 131, distance: 292.2
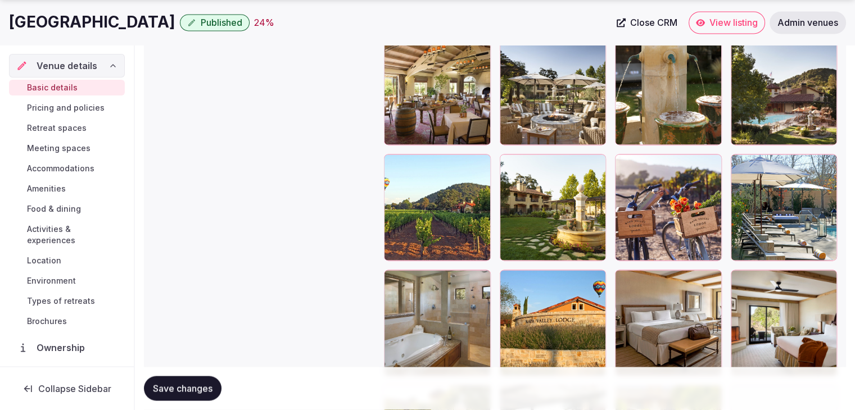
scroll to position [1743, 0]
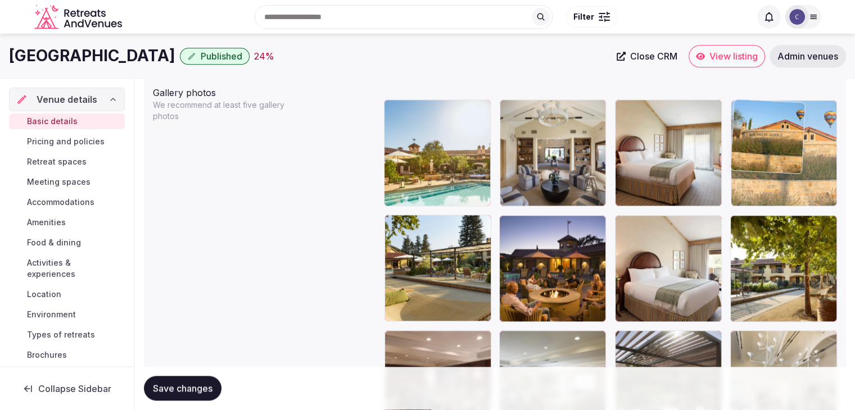
drag, startPoint x: 513, startPoint y: 266, endPoint x: 780, endPoint y: 101, distance: 314.0
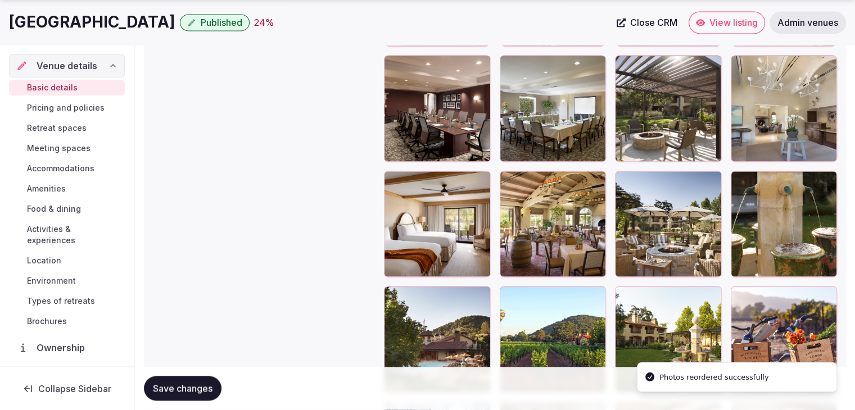
scroll to position [1604, 0]
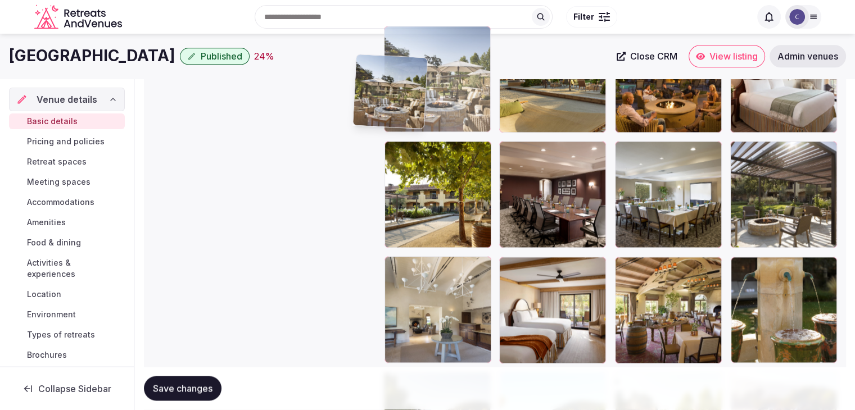
scroll to position [1512, 0]
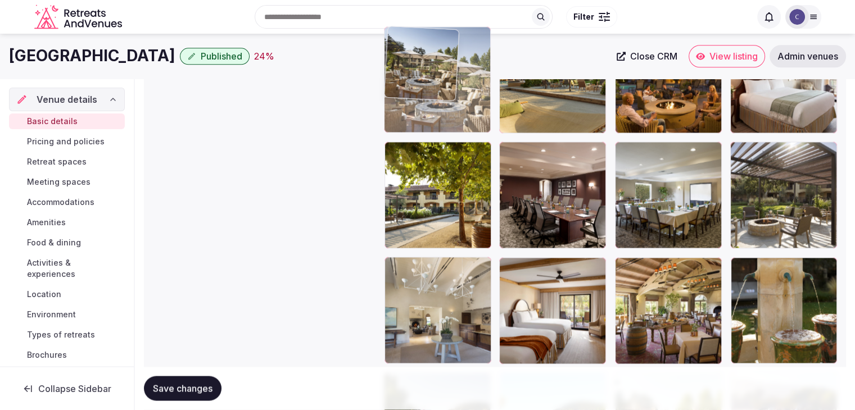
drag, startPoint x: 627, startPoint y: 180, endPoint x: 428, endPoint y: 82, distance: 221.7
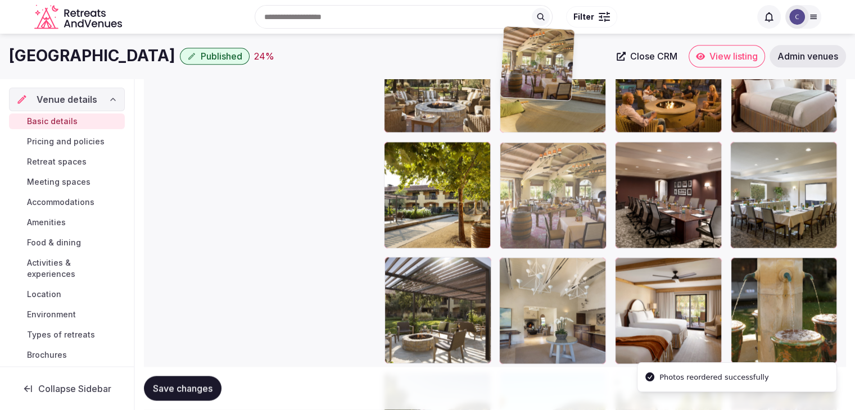
drag, startPoint x: 624, startPoint y: 268, endPoint x: 538, endPoint y: 109, distance: 180.3
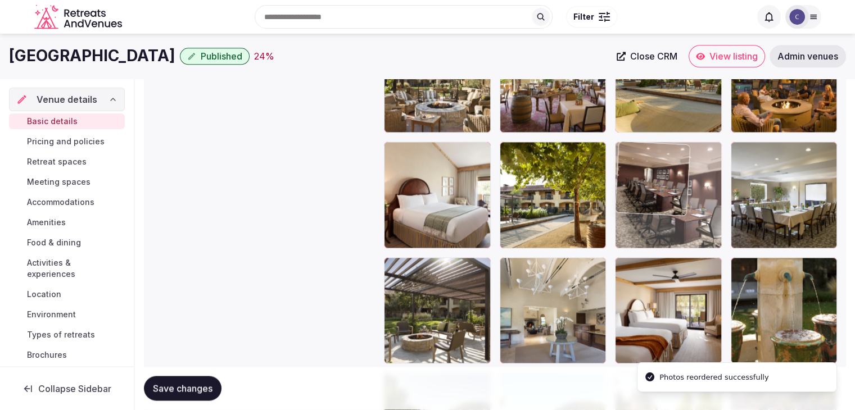
drag, startPoint x: 620, startPoint y: 145, endPoint x: 625, endPoint y: 117, distance: 28.5
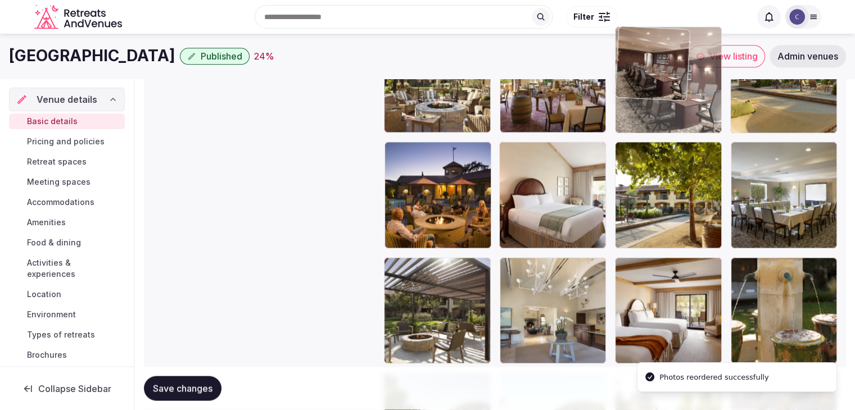
drag, startPoint x: 627, startPoint y: 151, endPoint x: 638, endPoint y: 81, distance: 71.1
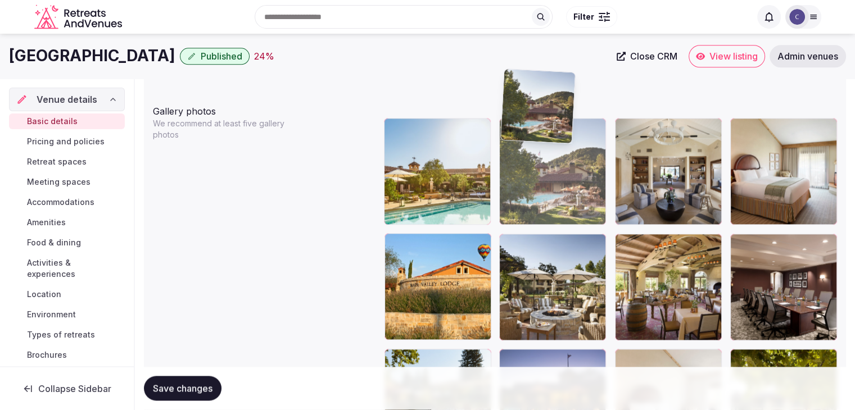
scroll to position [1300, 0]
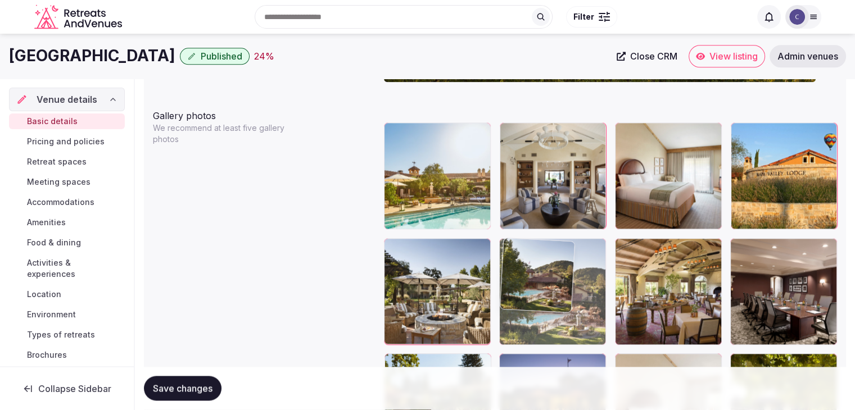
drag, startPoint x: 400, startPoint y: 214, endPoint x: 512, endPoint y: 291, distance: 136.1
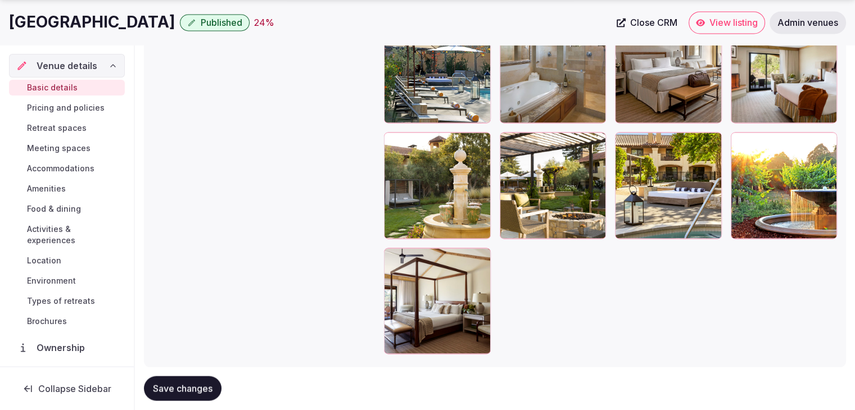
scroll to position [2010, 0]
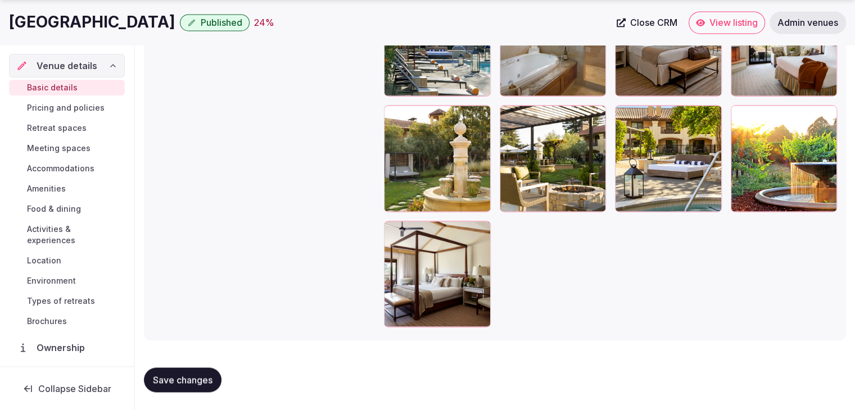
click at [184, 383] on span "Save changes" at bounding box center [183, 379] width 60 height 11
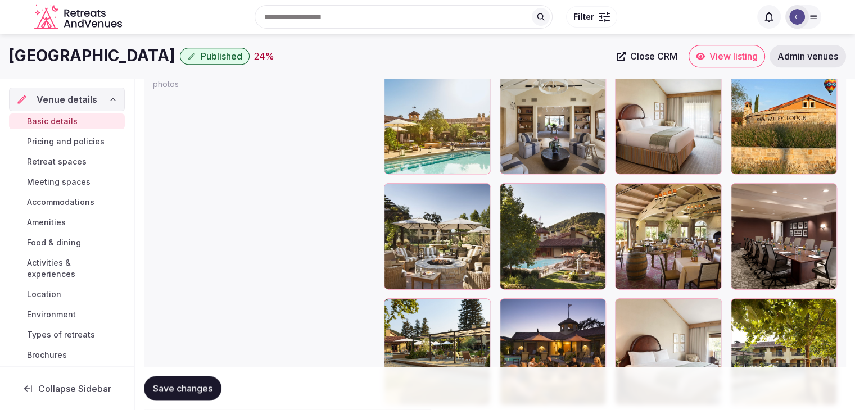
scroll to position [1336, 0]
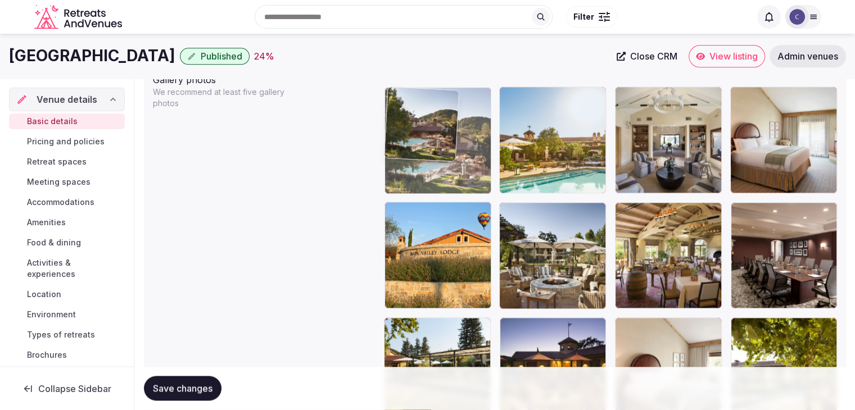
drag, startPoint x: 486, startPoint y: 187, endPoint x: 428, endPoint y: 137, distance: 75.7
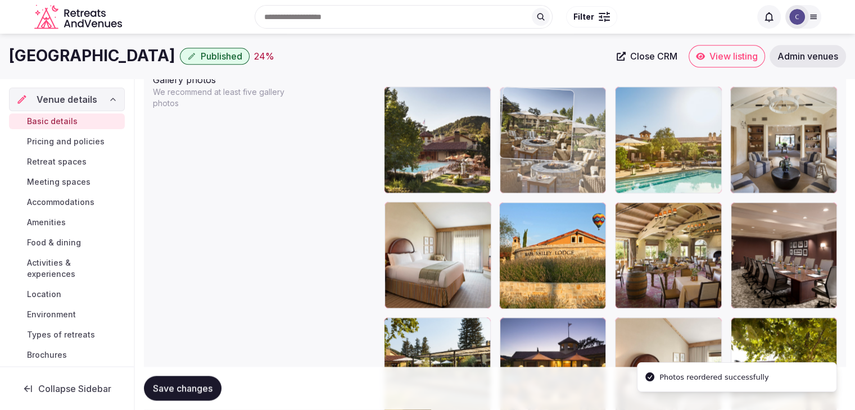
drag, startPoint x: 511, startPoint y: 215, endPoint x: 541, endPoint y: 126, distance: 94.4
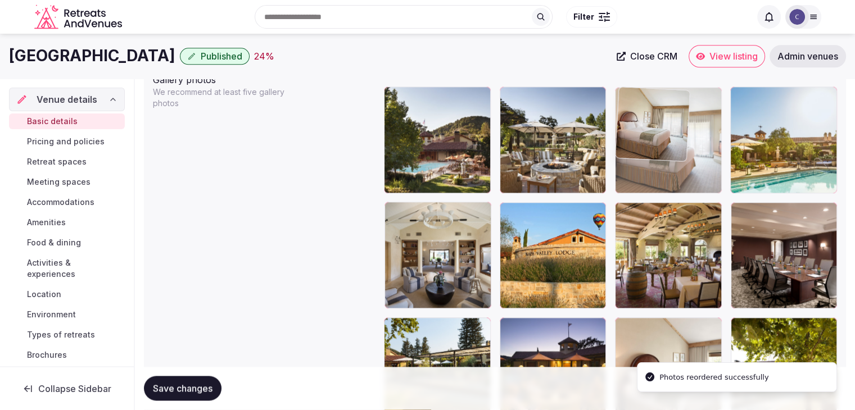
drag, startPoint x: 391, startPoint y: 212, endPoint x: 619, endPoint y: 133, distance: 241.4
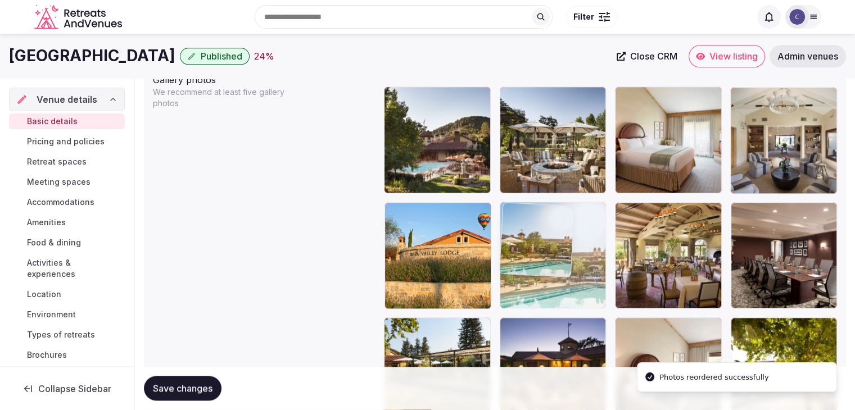
drag, startPoint x: 743, startPoint y: 92, endPoint x: 497, endPoint y: 228, distance: 280.5
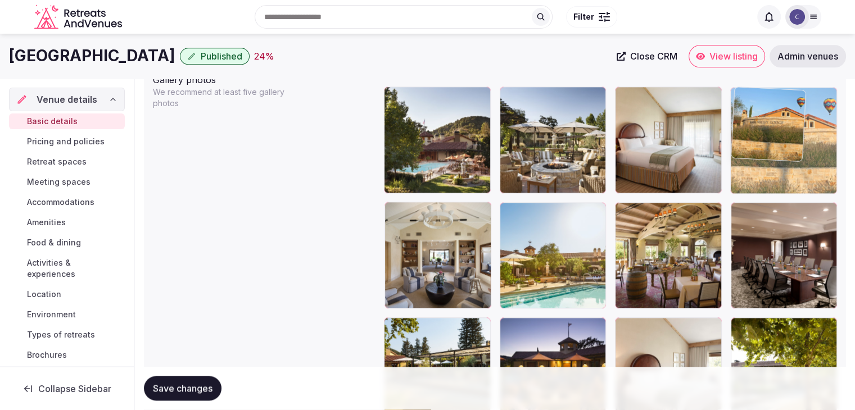
drag, startPoint x: 395, startPoint y: 207, endPoint x: 764, endPoint y: 107, distance: 382.8
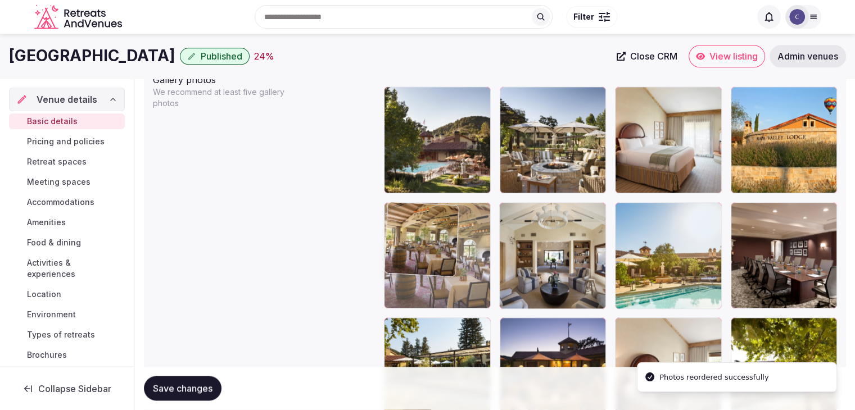
drag, startPoint x: 622, startPoint y: 216, endPoint x: 405, endPoint y: 219, distance: 217.5
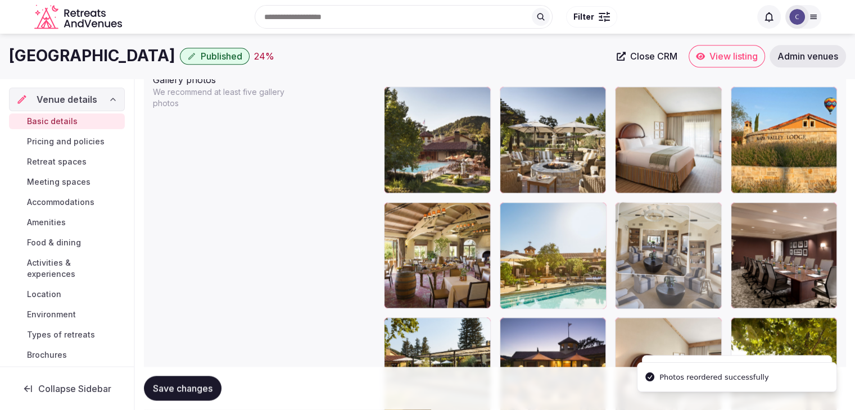
drag, startPoint x: 609, startPoint y: 213, endPoint x: 627, endPoint y: 213, distance: 18.0
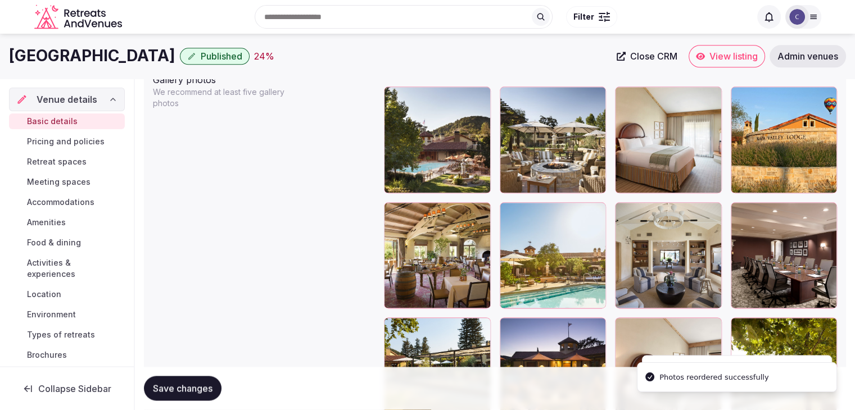
click at [202, 393] on span "Save changes" at bounding box center [183, 388] width 60 height 11
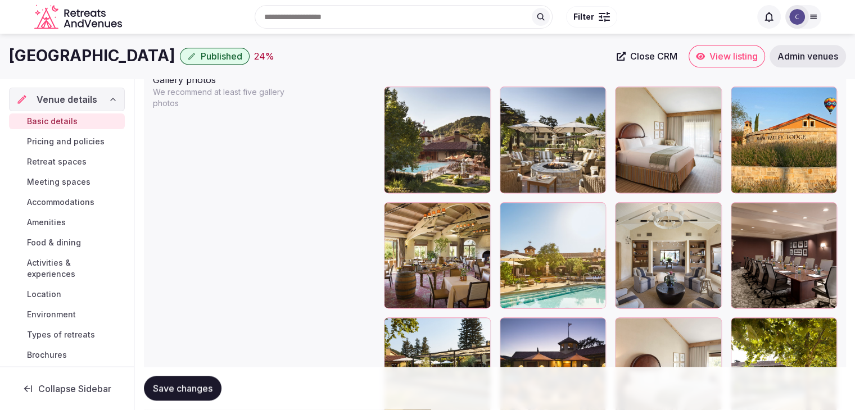
click at [58, 143] on span "Pricing and policies" at bounding box center [66, 141] width 78 height 11
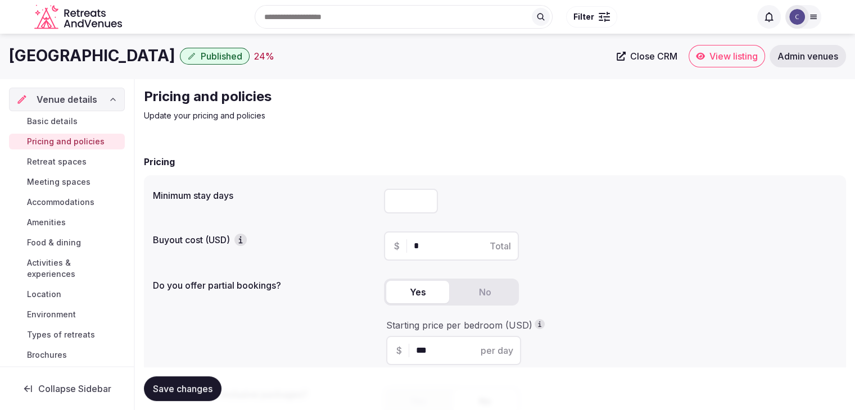
click at [424, 194] on input "number" at bounding box center [411, 201] width 54 height 25
type input "*"
click at [194, 390] on span "Save changes" at bounding box center [183, 388] width 60 height 11
drag, startPoint x: 71, startPoint y: 181, endPoint x: 85, endPoint y: 196, distance: 20.3
click at [71, 181] on span "Meeting spaces" at bounding box center [59, 182] width 64 height 11
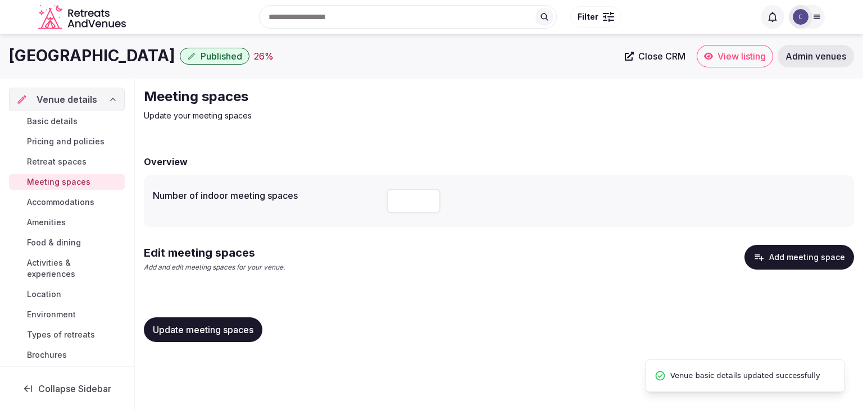
click at [412, 202] on input "number" at bounding box center [414, 201] width 54 height 25
type input "*"
click at [832, 263] on button "Add meeting space" at bounding box center [800, 257] width 110 height 25
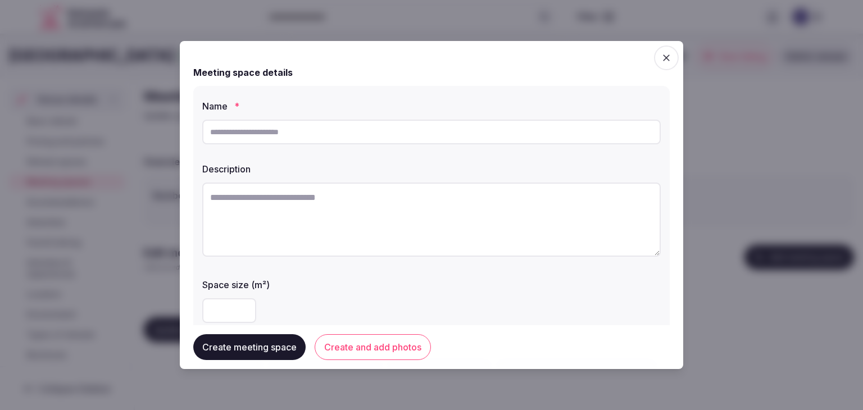
click at [309, 133] on input "text" at bounding box center [431, 132] width 459 height 25
paste input "**********"
type input "**********"
click at [415, 248] on textarea at bounding box center [431, 220] width 459 height 74
paste textarea "**********"
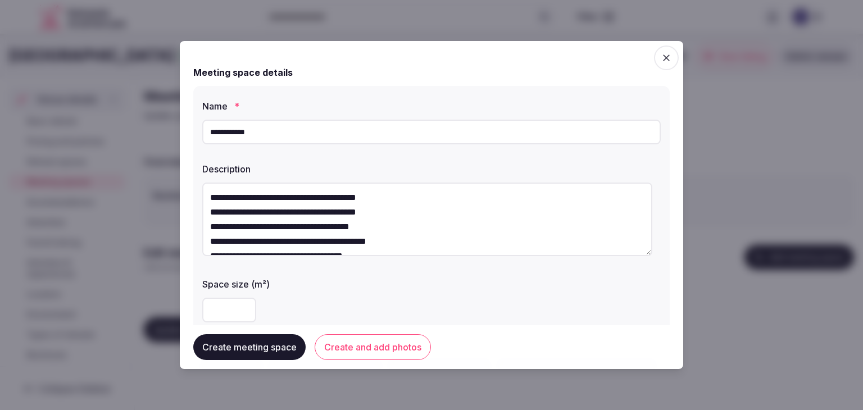
drag, startPoint x: 209, startPoint y: 210, endPoint x: 214, endPoint y: 217, distance: 8.1
click at [210, 211] on textarea "**********" at bounding box center [427, 220] width 450 height 74
click at [207, 209] on textarea "**********" at bounding box center [427, 220] width 450 height 74
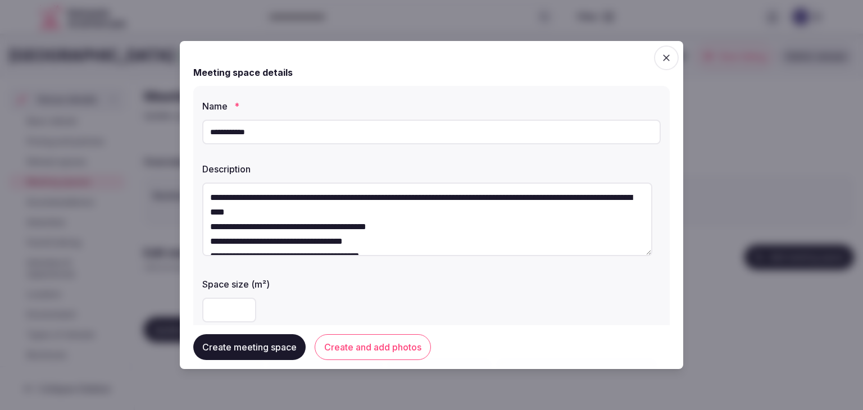
click at [206, 212] on textarea "**********" at bounding box center [427, 220] width 450 height 74
drag, startPoint x: 209, startPoint y: 231, endPoint x: 219, endPoint y: 259, distance: 29.3
click at [212, 233] on textarea "**********" at bounding box center [427, 220] width 450 height 74
drag, startPoint x: 206, startPoint y: 228, endPoint x: 245, endPoint y: 339, distance: 117.9
click at [206, 229] on textarea "**********" at bounding box center [427, 220] width 450 height 74
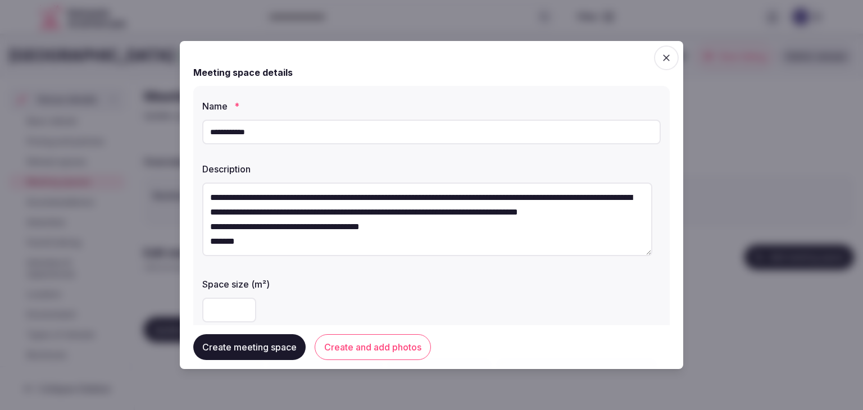
click at [211, 228] on textarea "**********" at bounding box center [427, 220] width 450 height 74
click at [209, 243] on textarea "**********" at bounding box center [427, 220] width 450 height 74
click at [212, 242] on textarea "**********" at bounding box center [427, 220] width 450 height 74
type textarea "**********"
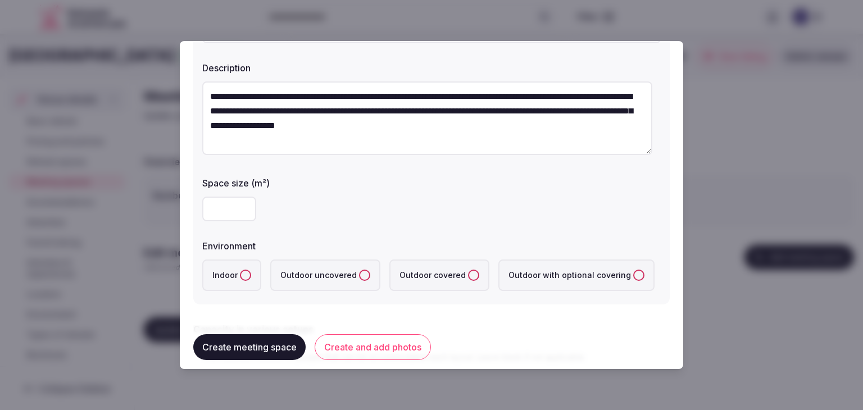
scroll to position [112, 0]
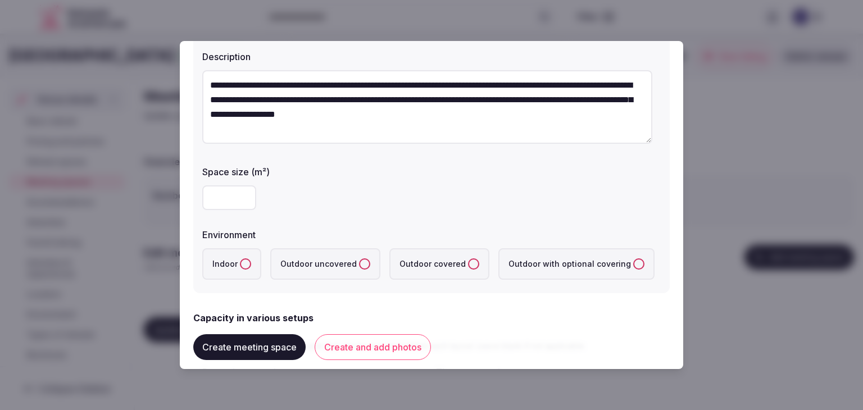
click at [228, 203] on input "number" at bounding box center [229, 197] width 54 height 25
type input "***"
click at [247, 273] on label "Indoor" at bounding box center [231, 263] width 59 height 31
click at [247, 270] on button "Indoor" at bounding box center [245, 264] width 11 height 11
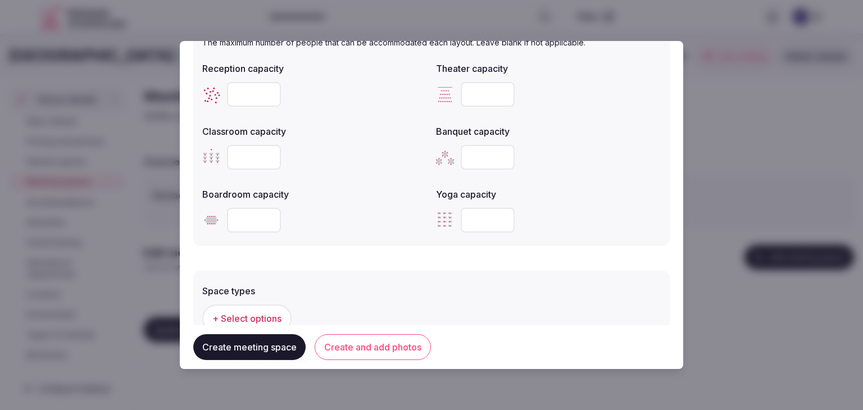
scroll to position [450, 0]
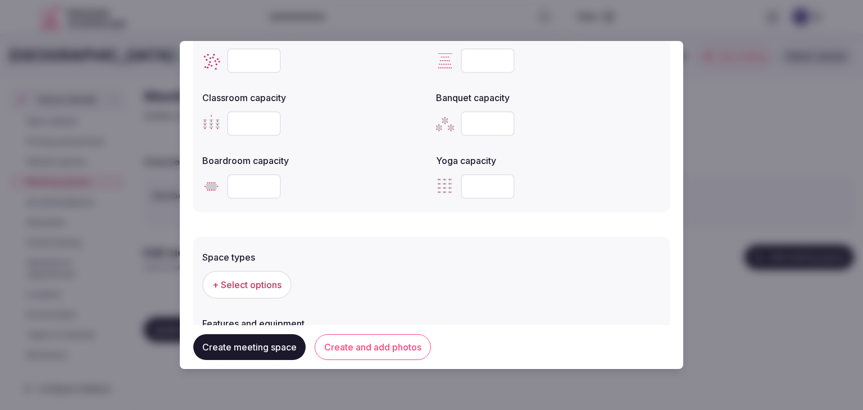
click at [247, 115] on input "number" at bounding box center [254, 123] width 54 height 25
type input "**"
click at [243, 182] on input "number" at bounding box center [254, 186] width 54 height 25
type input "**"
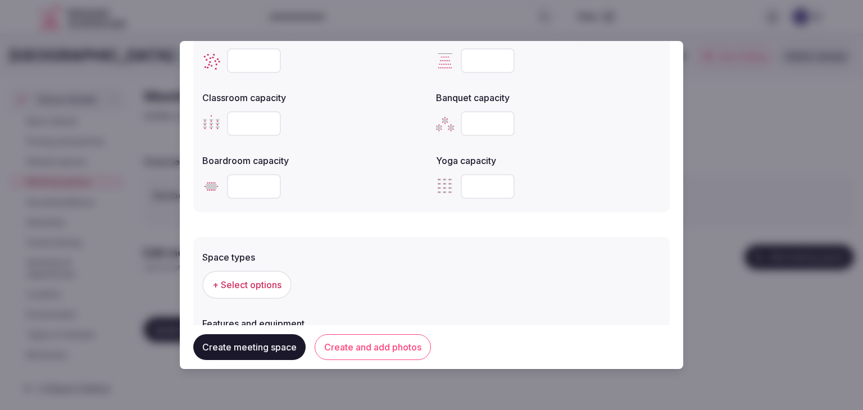
click at [477, 115] on input "number" at bounding box center [488, 123] width 54 height 25
type input "**"
click at [600, 170] on div at bounding box center [548, 187] width 225 height 34
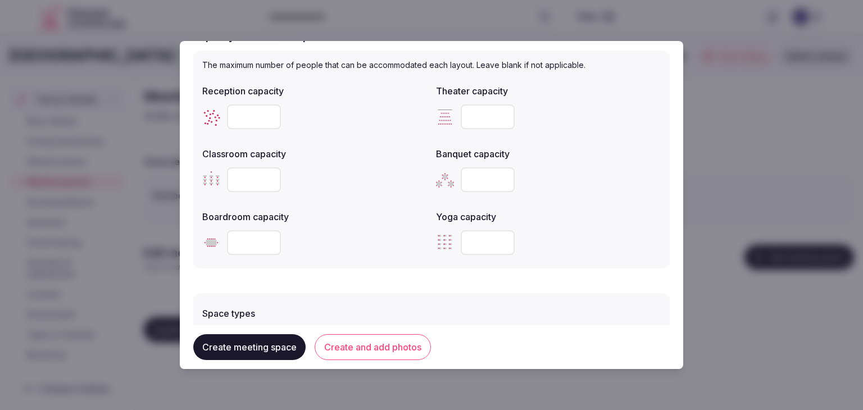
click at [485, 120] on input "number" at bounding box center [488, 117] width 54 height 25
type input "**"
click at [261, 105] on input "number" at bounding box center [254, 117] width 54 height 25
click at [258, 122] on input "number" at bounding box center [254, 117] width 54 height 25
type input "**"
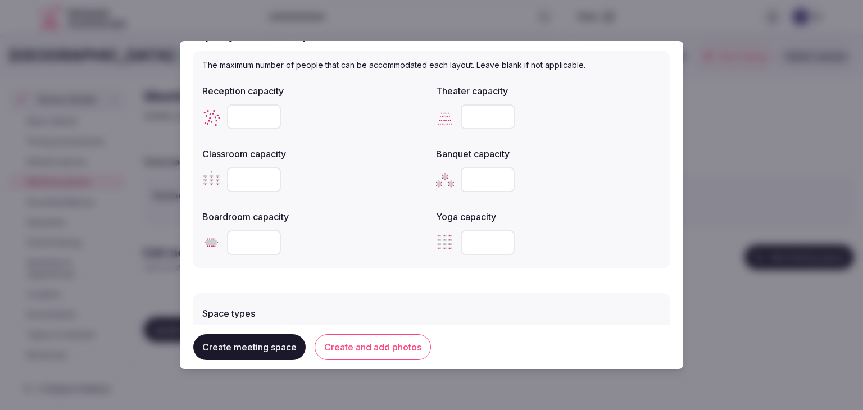
click at [407, 237] on div "**" at bounding box center [314, 242] width 225 height 25
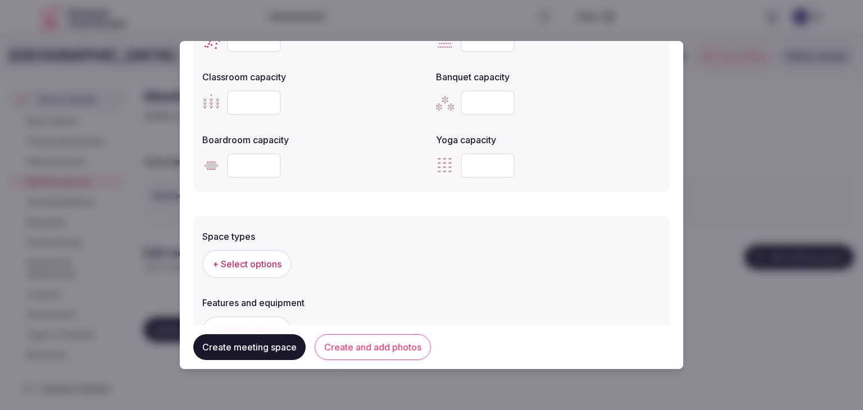
scroll to position [506, 0]
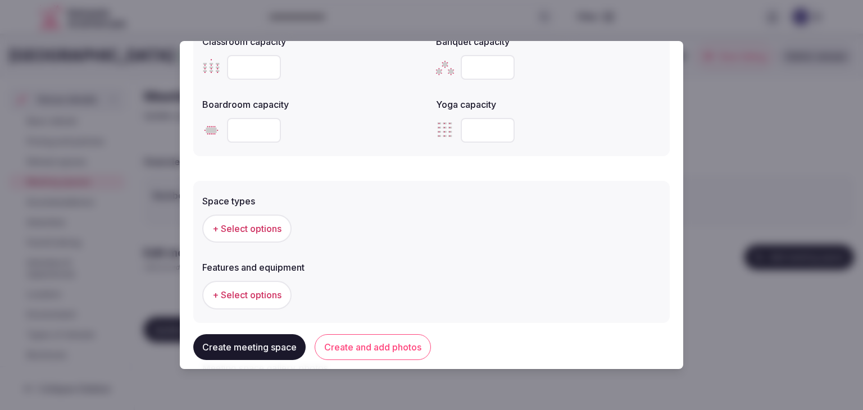
click at [252, 217] on button "+ Select options" at bounding box center [246, 229] width 89 height 28
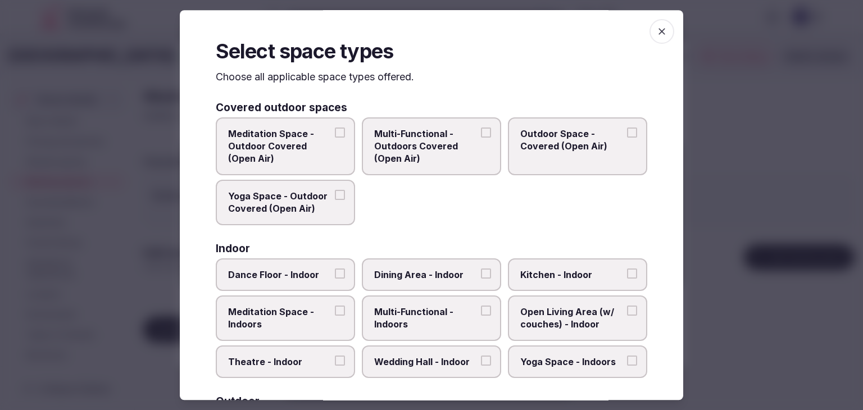
scroll to position [112, 0]
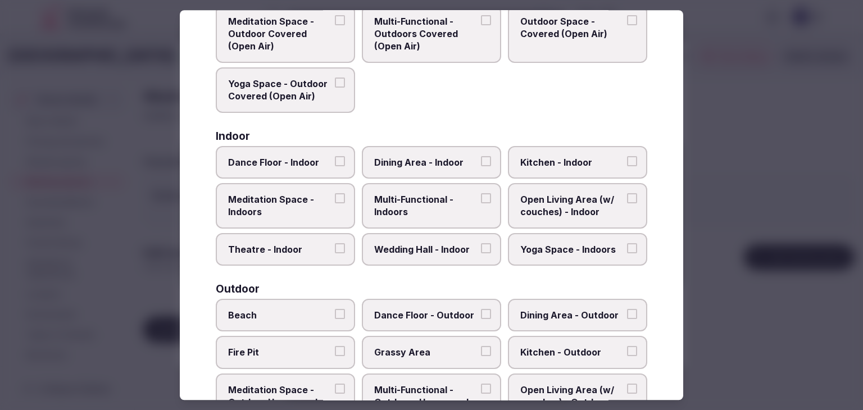
click at [396, 191] on label "Multi-Functional - Indoors" at bounding box center [431, 206] width 139 height 46
click at [481, 193] on button "Multi-Functional - Indoors" at bounding box center [486, 198] width 10 height 10
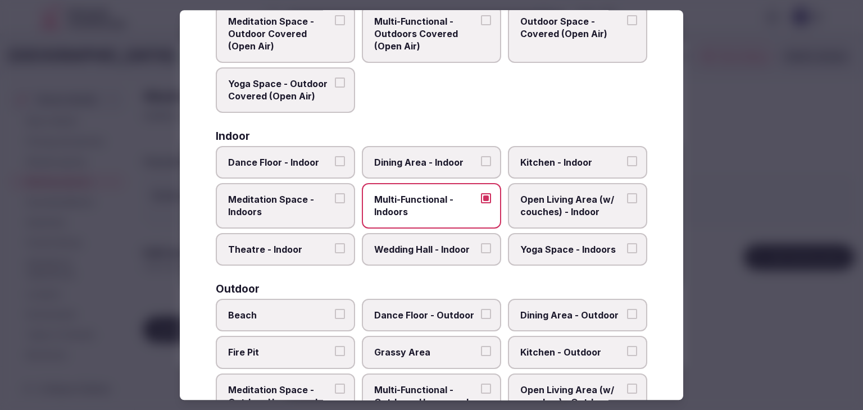
click at [405, 167] on span "Dining Area - Indoor" at bounding box center [425, 162] width 103 height 12
click at [481, 166] on button "Dining Area - Indoor" at bounding box center [486, 161] width 10 height 10
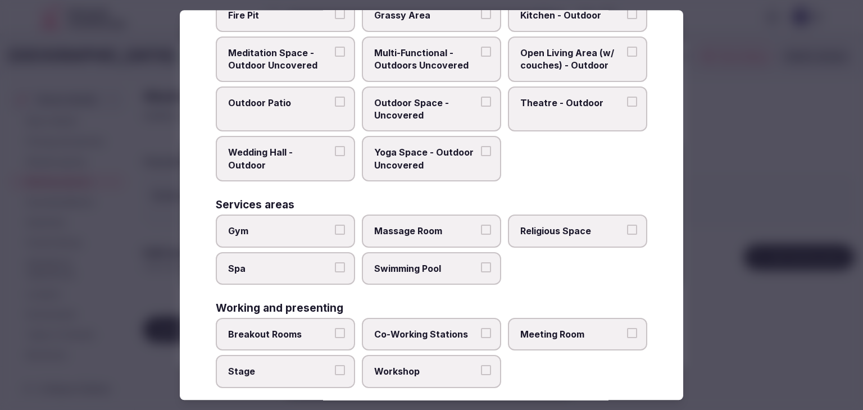
scroll to position [459, 0]
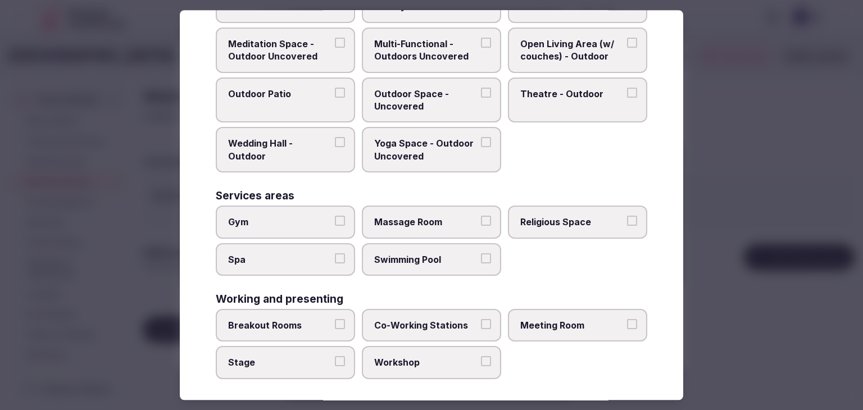
click at [611, 320] on span "Meeting Room" at bounding box center [572, 325] width 103 height 12
click at [627, 320] on button "Meeting Room" at bounding box center [632, 324] width 10 height 10
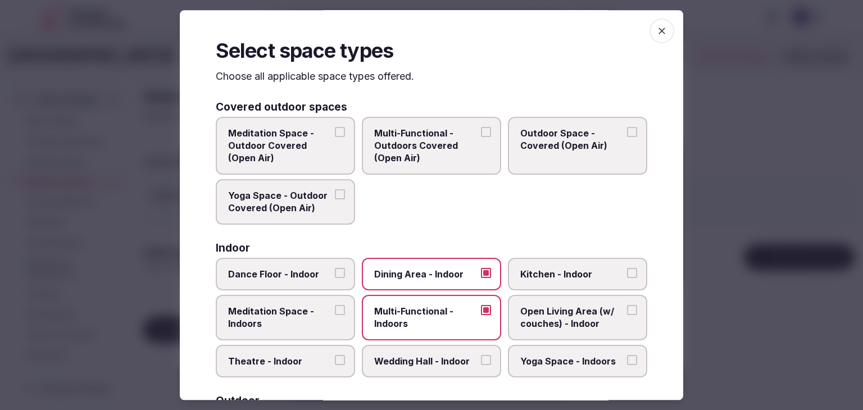
scroll to position [0, 0]
click at [650, 22] on span "button" at bounding box center [662, 31] width 25 height 25
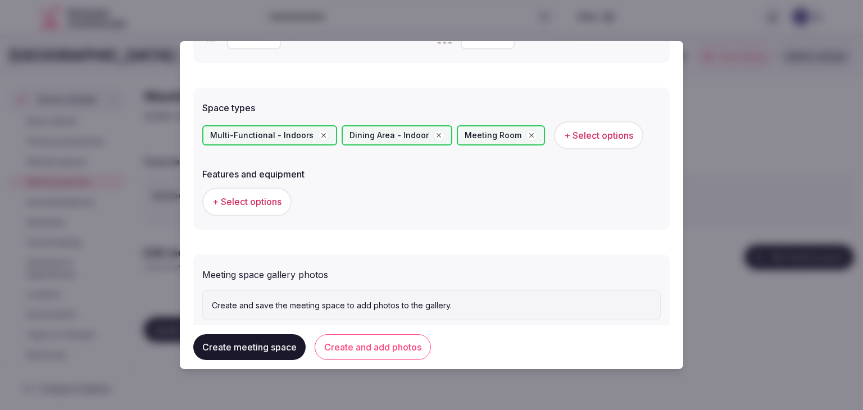
scroll to position [618, 0]
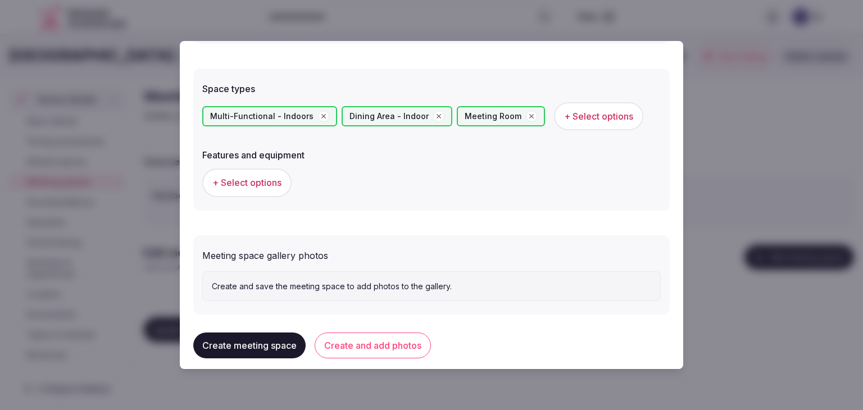
click at [288, 183] on button "+ Select options" at bounding box center [246, 183] width 89 height 28
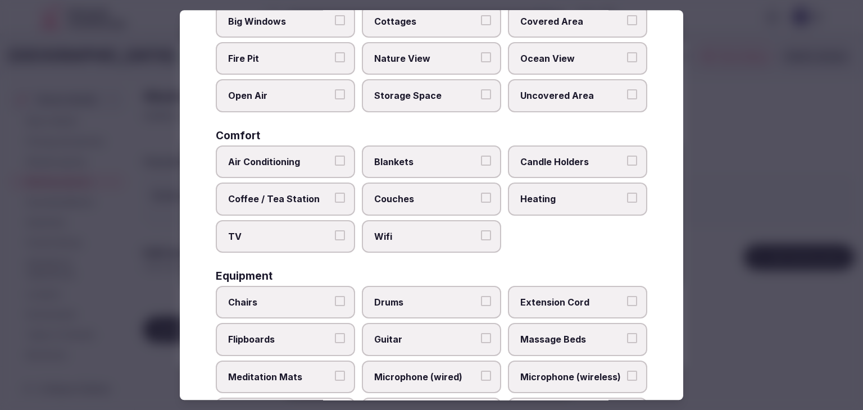
click at [419, 242] on label "Wifi" at bounding box center [431, 236] width 139 height 33
click at [481, 241] on button "Wifi" at bounding box center [486, 235] width 10 height 10
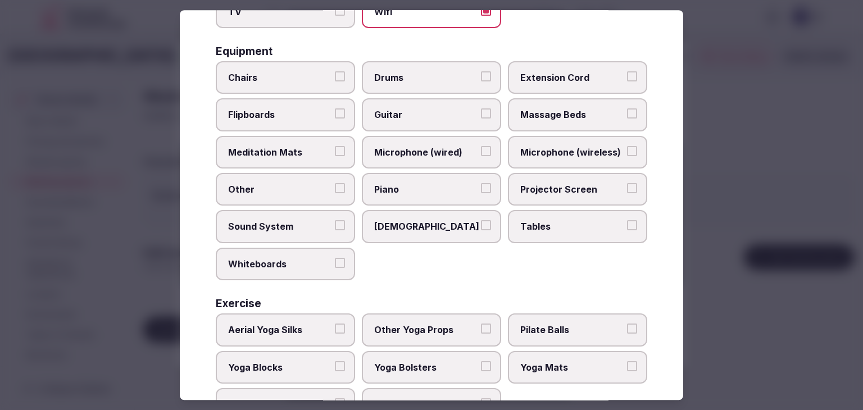
click at [530, 230] on label "Tables" at bounding box center [577, 227] width 139 height 33
click at [627, 230] on button "Tables" at bounding box center [632, 226] width 10 height 10
click at [279, 83] on label "Chairs" at bounding box center [285, 77] width 139 height 33
click at [335, 82] on button "Chairs" at bounding box center [340, 76] width 10 height 10
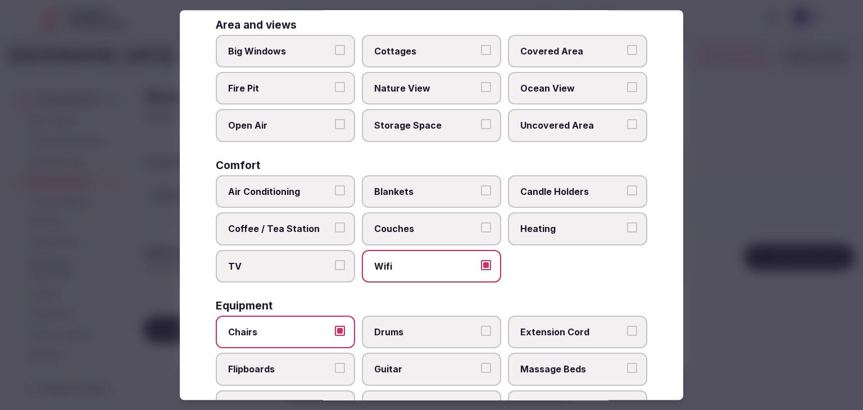
scroll to position [0, 0]
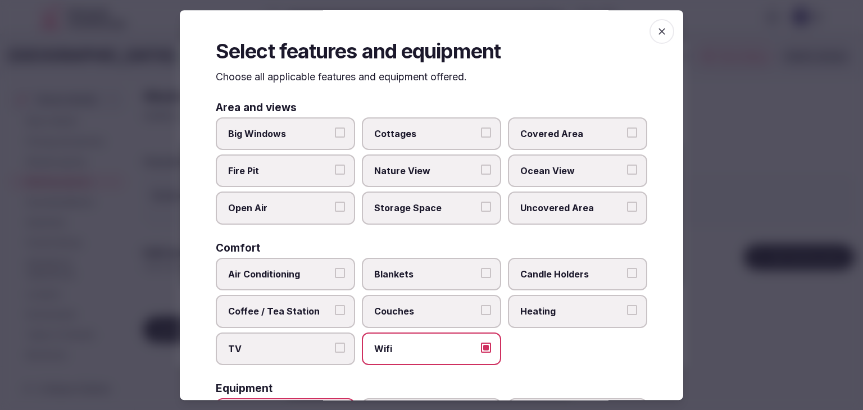
click at [296, 143] on label "Big Windows" at bounding box center [285, 133] width 139 height 33
click at [335, 138] on button "Big Windows" at bounding box center [340, 133] width 10 height 10
click at [661, 29] on span "button" at bounding box center [662, 31] width 25 height 25
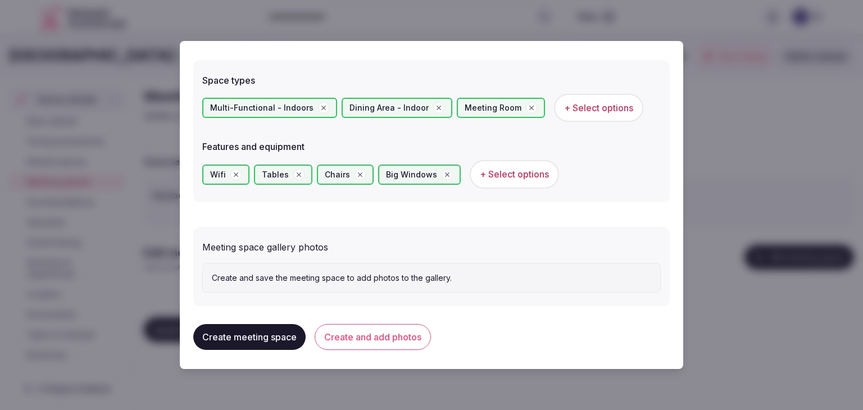
scroll to position [629, 0]
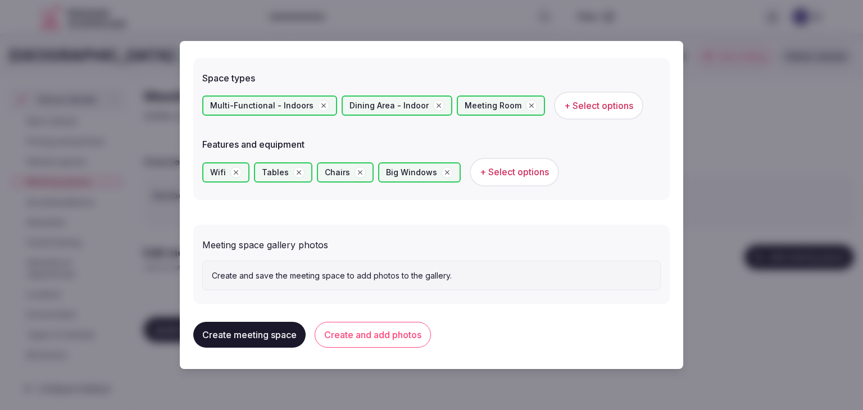
click at [405, 347] on div "Create meeting space Create and add photos" at bounding box center [431, 335] width 477 height 44
click at [405, 341] on button "Create and add photos" at bounding box center [373, 335] width 116 height 26
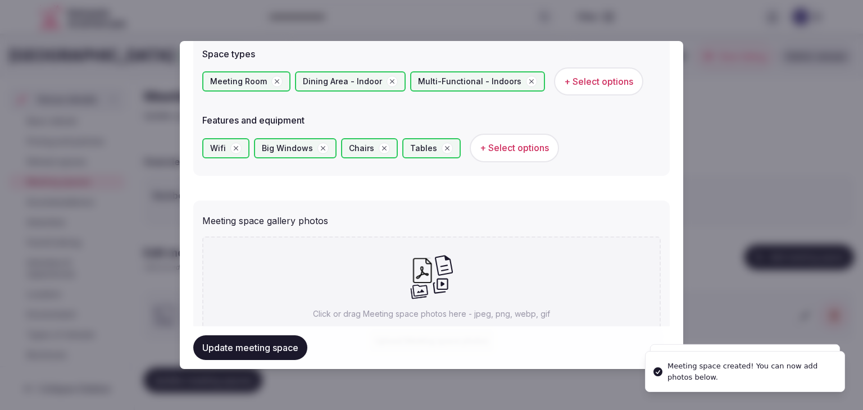
scroll to position [732, 0]
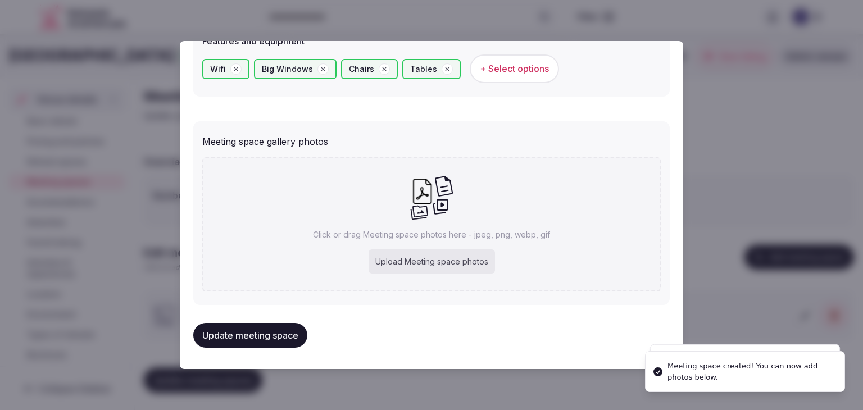
click at [393, 261] on div "Upload Meeting space photos" at bounding box center [432, 262] width 126 height 25
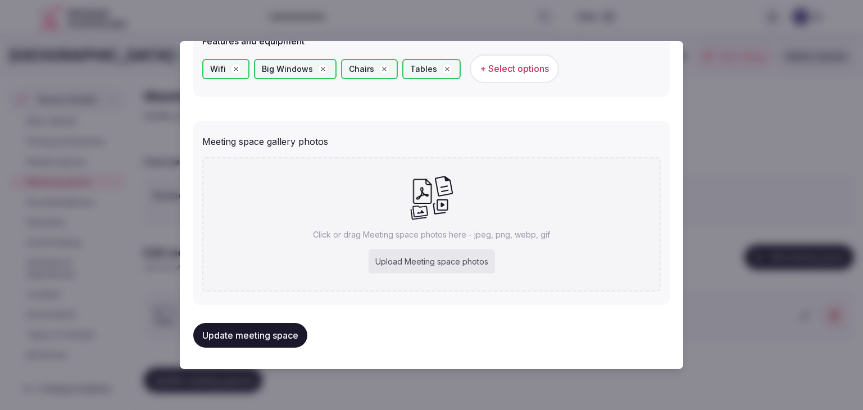
type input "**********"
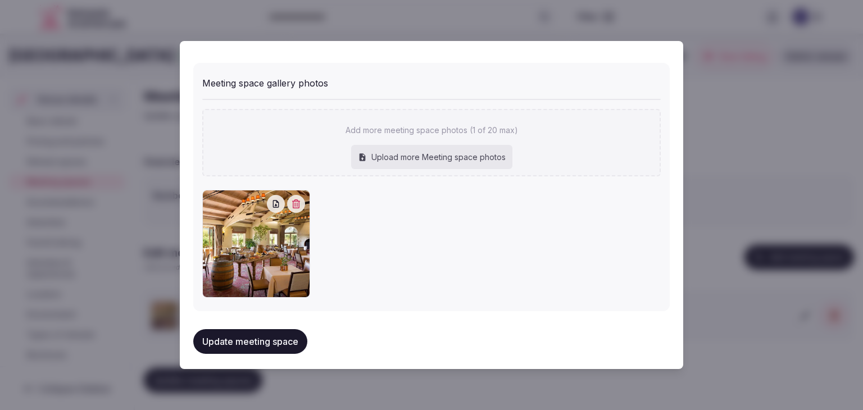
scroll to position [794, 0]
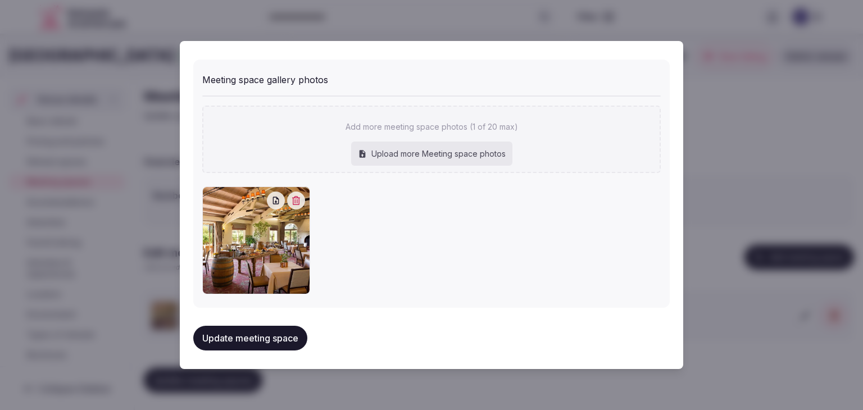
click at [290, 339] on button "Update meeting space" at bounding box center [250, 338] width 114 height 25
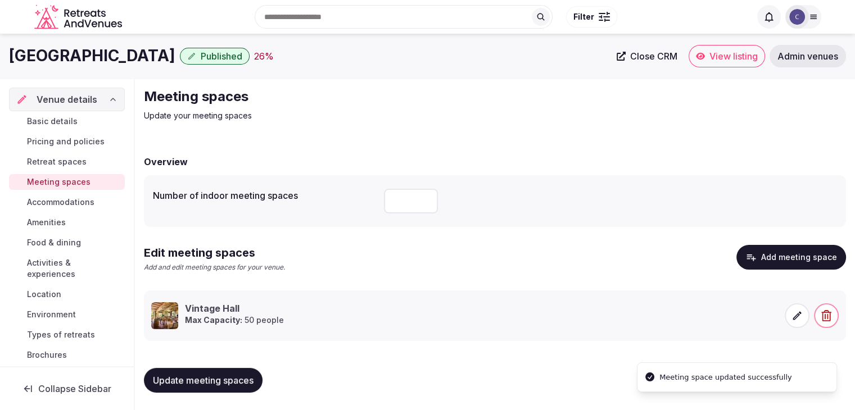
click at [233, 383] on span "Update meeting spaces" at bounding box center [203, 380] width 101 height 11
click at [85, 200] on span "Accommodations" at bounding box center [60, 202] width 67 height 11
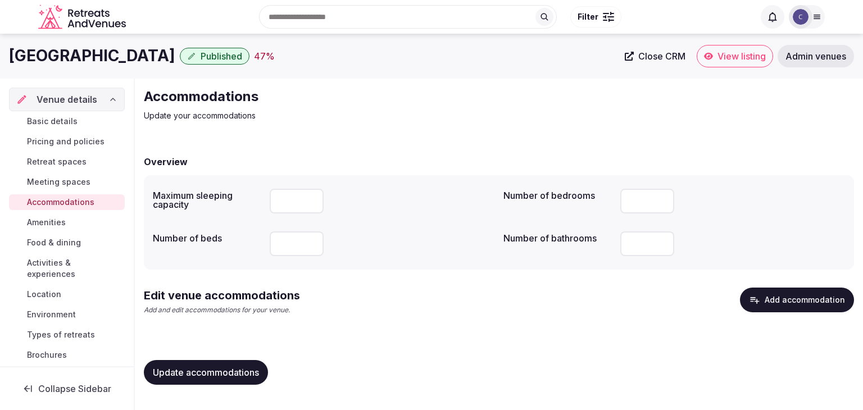
click at [772, 292] on button "Add accommodation" at bounding box center [797, 300] width 114 height 25
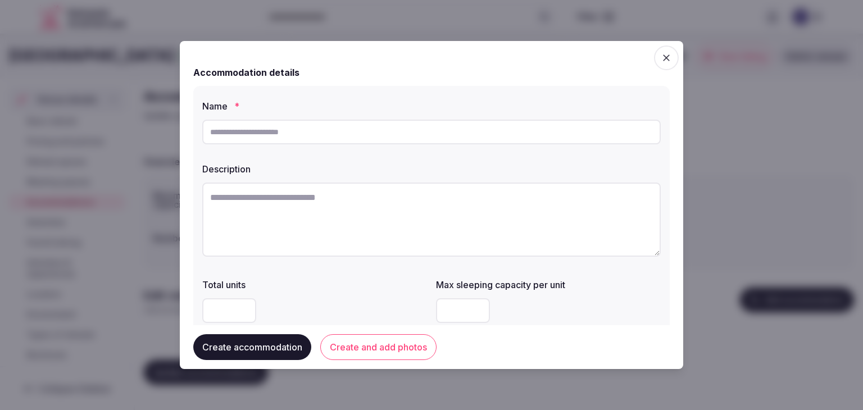
click at [379, 124] on input "text" at bounding box center [431, 132] width 459 height 25
paste input "**********"
type input "**********"
click at [450, 223] on textarea at bounding box center [431, 220] width 459 height 74
paste textarea "**********"
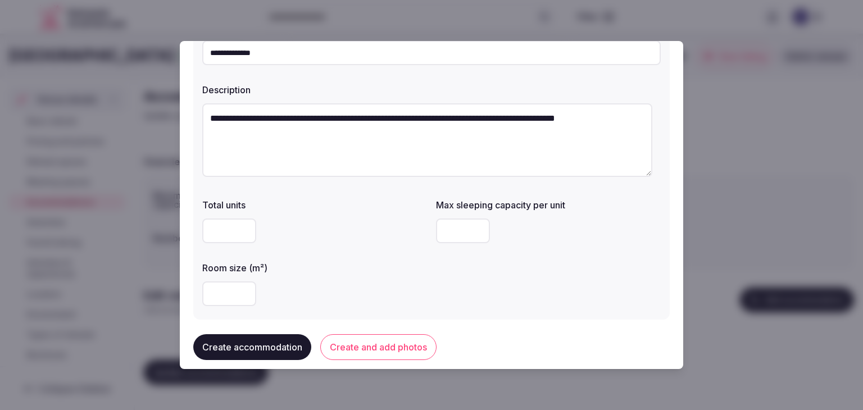
scroll to position [112, 0]
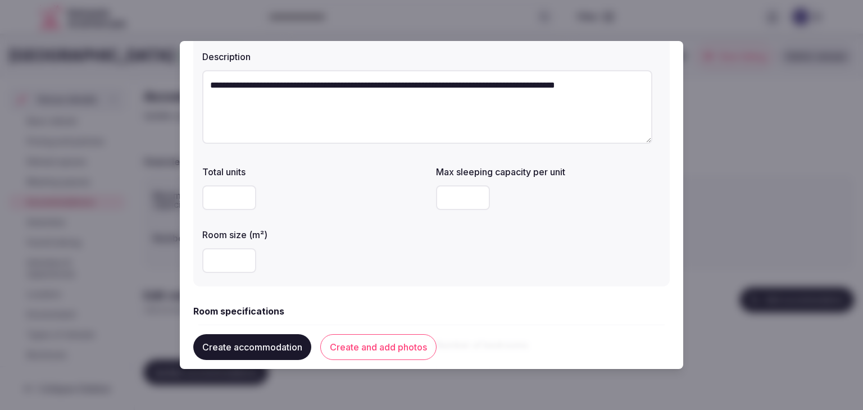
type textarea "**********"
click at [205, 261] on input "number" at bounding box center [229, 260] width 54 height 25
type input "**"
click at [460, 198] on input "number" at bounding box center [463, 197] width 54 height 25
type input "*"
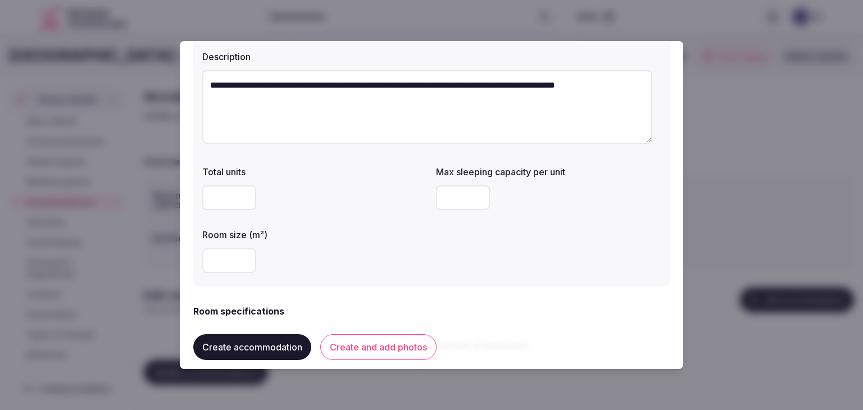
click at [387, 257] on div "**" at bounding box center [314, 260] width 225 height 25
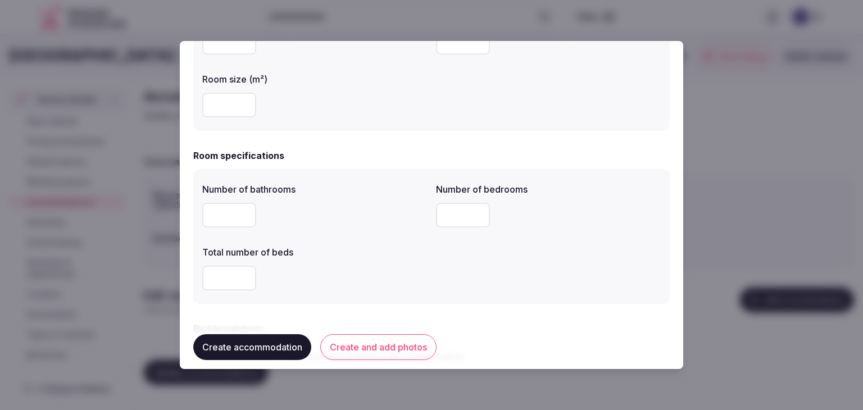
scroll to position [337, 0]
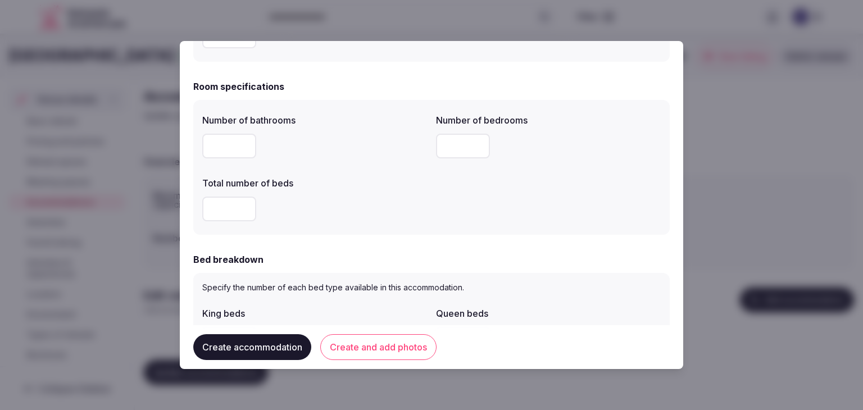
click at [208, 149] on input "number" at bounding box center [229, 146] width 54 height 25
type input "*"
click at [224, 211] on input "number" at bounding box center [229, 209] width 54 height 25
type input "*"
click at [444, 152] on input "number" at bounding box center [463, 146] width 54 height 25
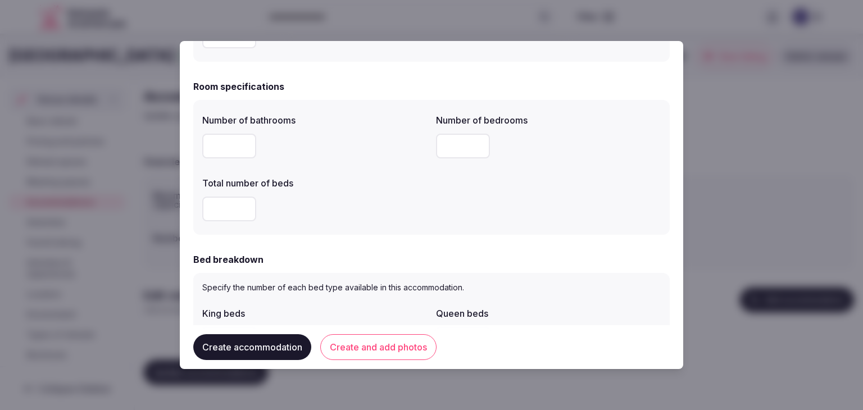
type input "*"
click at [397, 209] on div "*" at bounding box center [314, 209] width 225 height 25
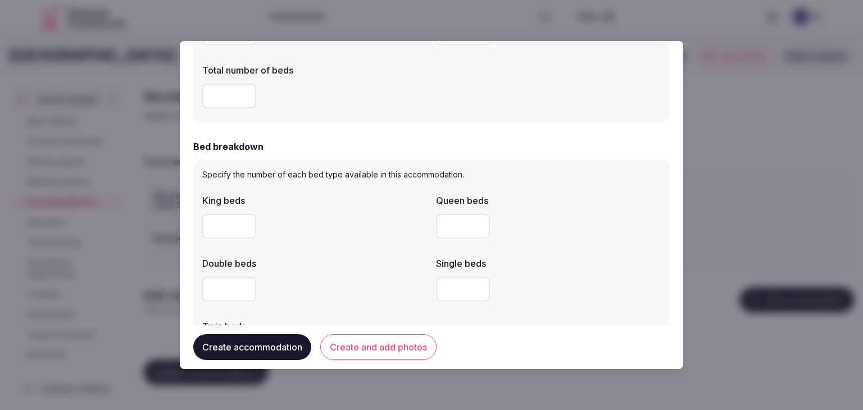
scroll to position [506, 0]
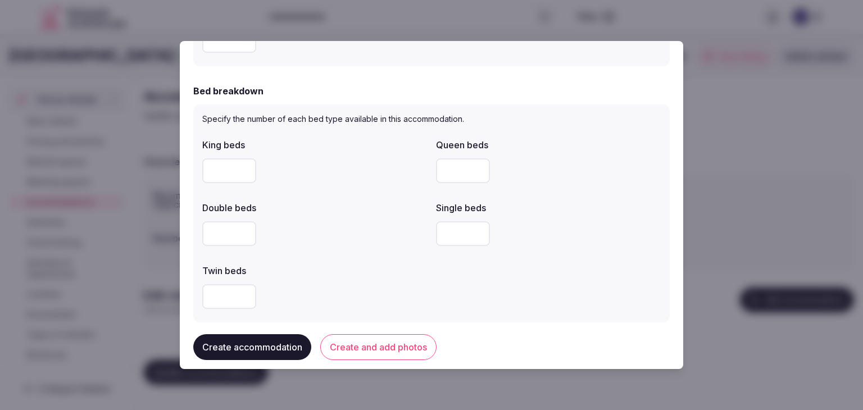
click at [221, 165] on input "number" at bounding box center [229, 171] width 54 height 25
type input "*"
click at [380, 201] on div "Double beds" at bounding box center [314, 205] width 225 height 16
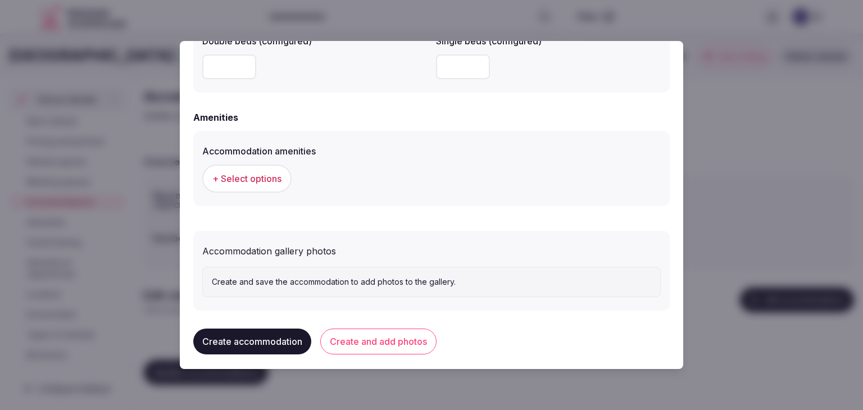
scroll to position [1032, 0]
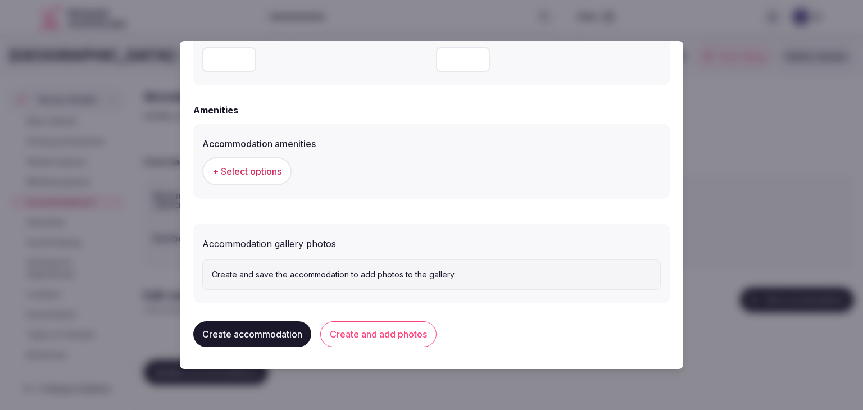
click at [246, 162] on button "+ Select options" at bounding box center [246, 171] width 89 height 28
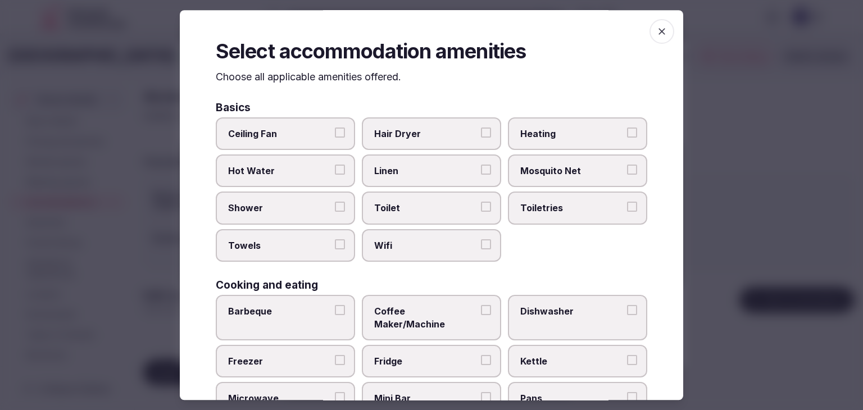
drag, startPoint x: 654, startPoint y: 28, endPoint x: 383, endPoint y: 159, distance: 300.2
click at [657, 28] on icon "button" at bounding box center [662, 31] width 11 height 11
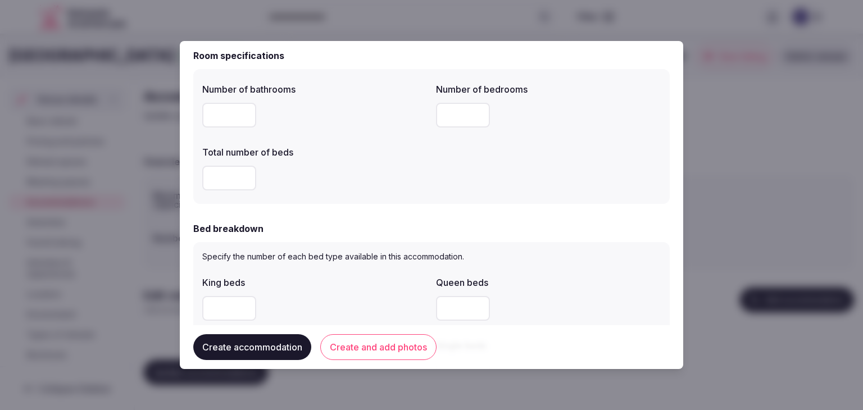
scroll to position [301, 0]
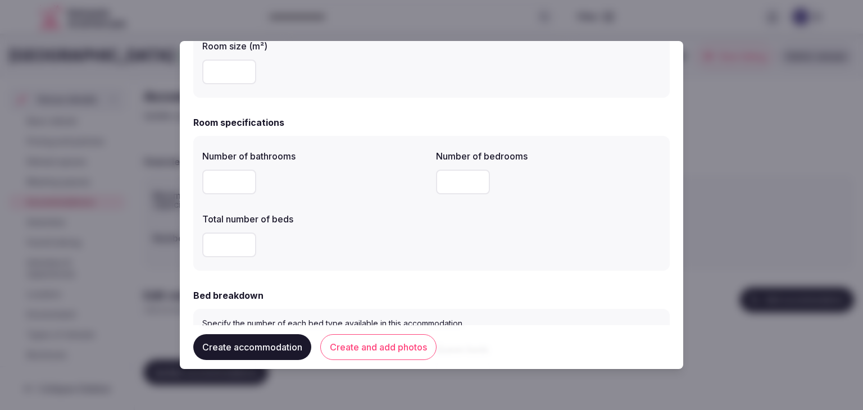
click at [233, 73] on input "**" at bounding box center [229, 72] width 54 height 25
type input "**"
click at [391, 341] on button "Create and add photos" at bounding box center [378, 347] width 116 height 26
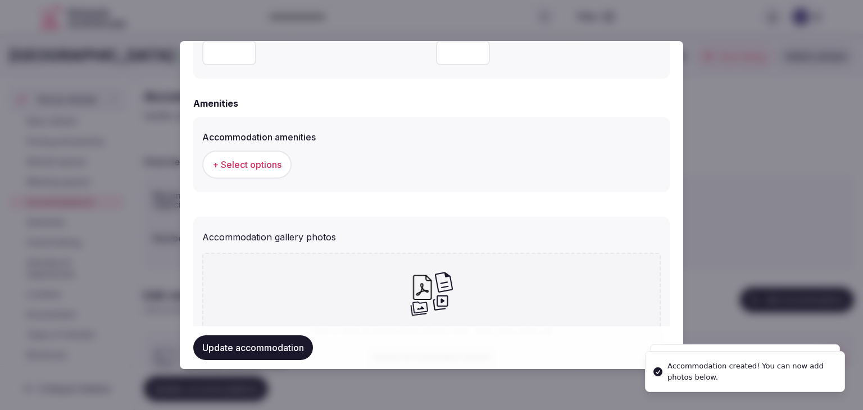
scroll to position [1068, 0]
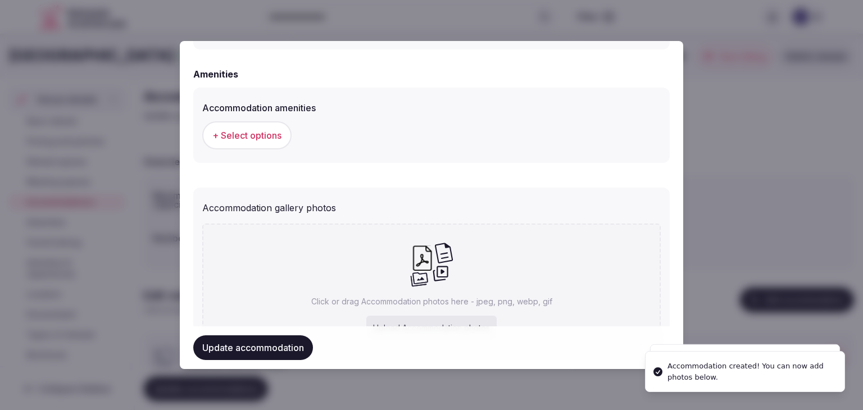
click at [248, 130] on span "+ Select options" at bounding box center [246, 135] width 69 height 12
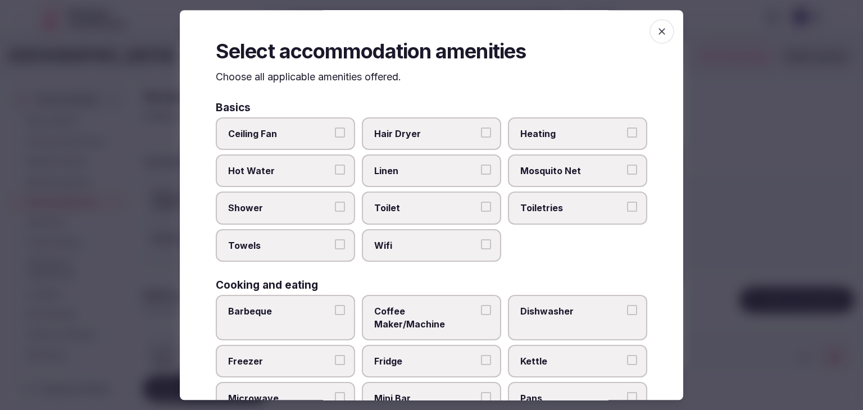
drag, startPoint x: 454, startPoint y: 237, endPoint x: 478, endPoint y: 234, distance: 23.7
click at [456, 237] on label "Wifi" at bounding box center [431, 245] width 139 height 33
click at [481, 239] on button "Wifi" at bounding box center [486, 244] width 10 height 10
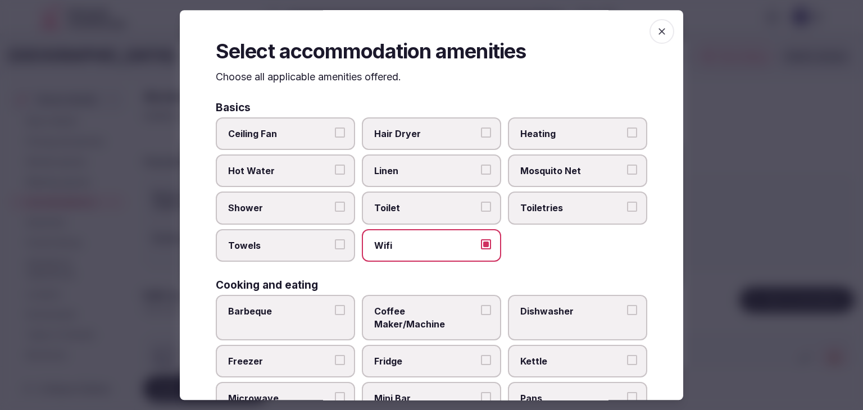
drag, startPoint x: 557, startPoint y: 203, endPoint x: 475, endPoint y: 144, distance: 101.4
click at [557, 202] on span "Toiletries" at bounding box center [572, 208] width 103 height 12
click at [627, 202] on button "Toiletries" at bounding box center [632, 207] width 10 height 10
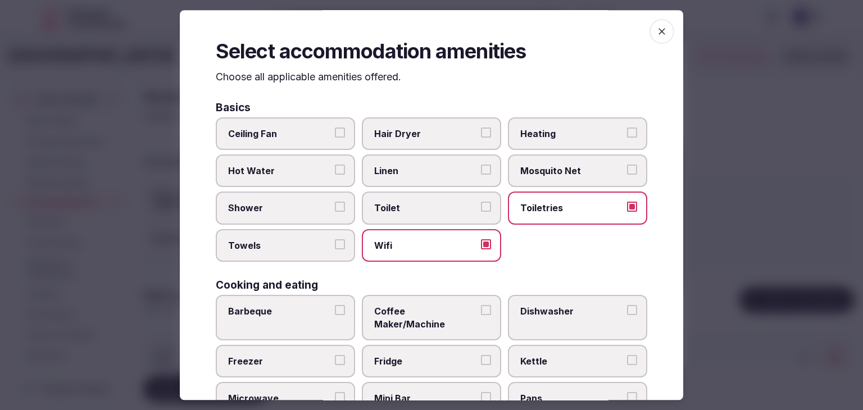
drag, startPoint x: 468, startPoint y: 138, endPoint x: 457, endPoint y: 140, distance: 10.8
click at [465, 138] on span "Hair Dryer" at bounding box center [425, 134] width 103 height 12
click at [481, 138] on button "Hair Dryer" at bounding box center [486, 133] width 10 height 10
click at [319, 203] on span "Shower" at bounding box center [279, 208] width 103 height 12
click at [335, 203] on button "Shower" at bounding box center [340, 207] width 10 height 10
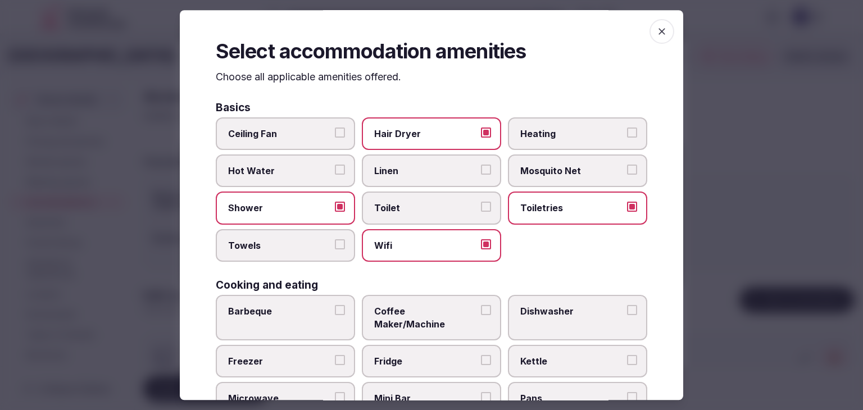
click at [306, 242] on span "Towels" at bounding box center [279, 245] width 103 height 12
click at [335, 242] on button "Towels" at bounding box center [340, 244] width 10 height 10
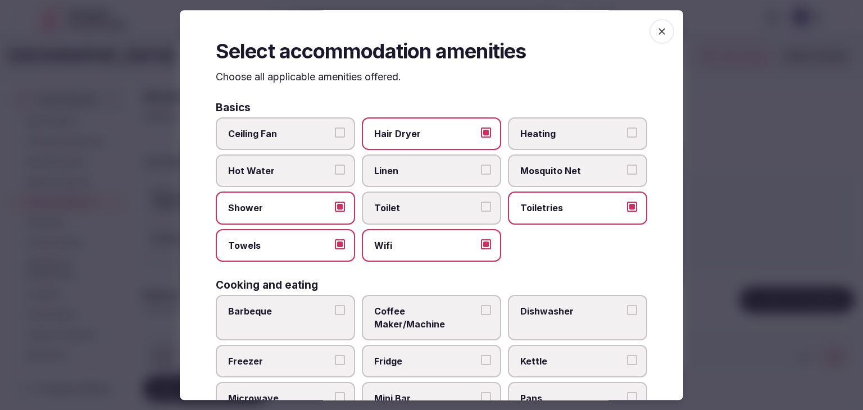
scroll to position [112, 0]
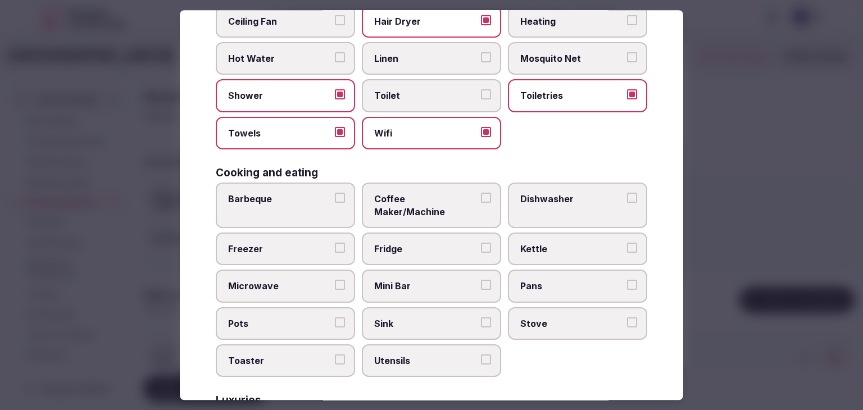
click at [418, 193] on span "Coffee Maker/Machine" at bounding box center [425, 205] width 103 height 25
click at [481, 193] on button "Coffee Maker/Machine" at bounding box center [486, 198] width 10 height 10
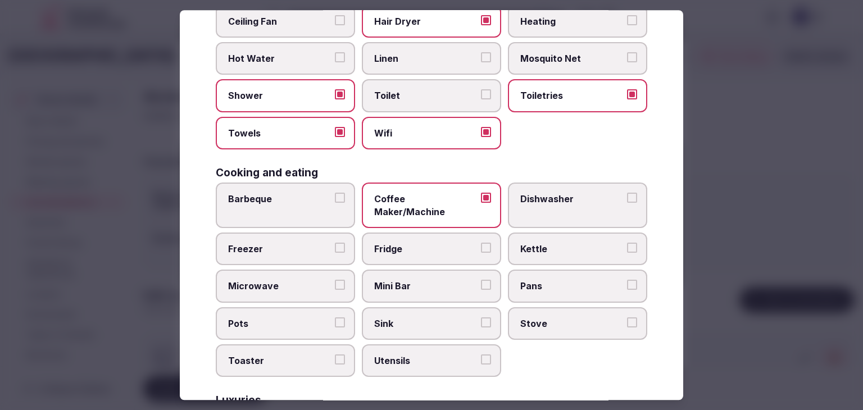
click at [419, 280] on span "Mini Bar" at bounding box center [425, 286] width 103 height 12
click at [481, 280] on button "Mini Bar" at bounding box center [486, 285] width 10 height 10
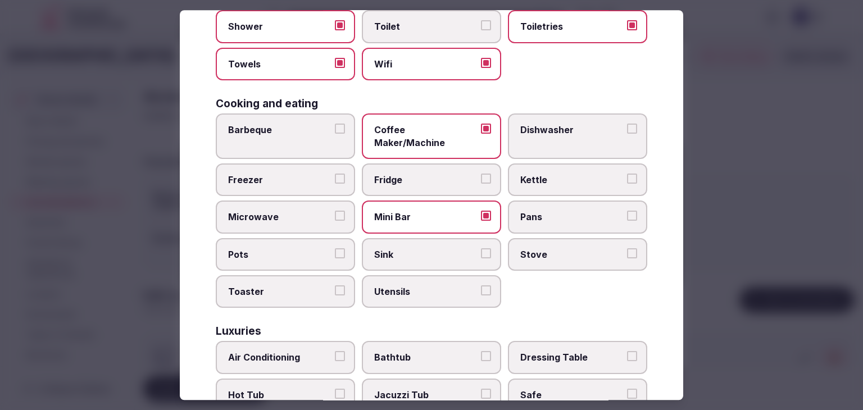
scroll to position [281, 0]
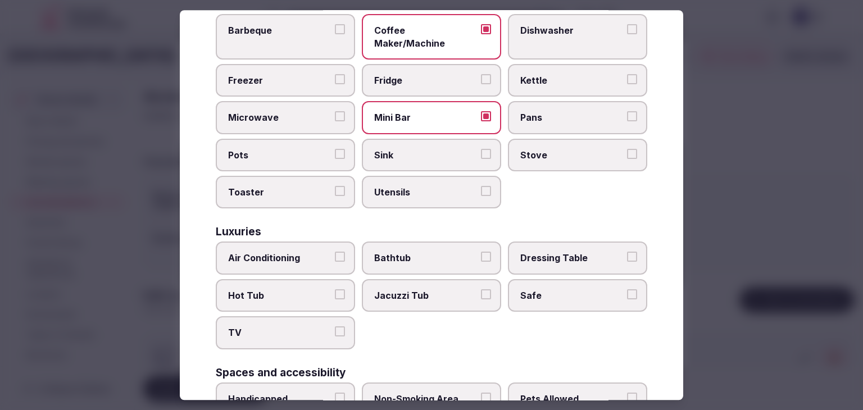
click at [309, 252] on span "Air Conditioning" at bounding box center [279, 258] width 103 height 12
click at [335, 252] on button "Air Conditioning" at bounding box center [340, 257] width 10 height 10
click at [302, 327] on span "TV" at bounding box center [279, 333] width 103 height 12
click at [335, 327] on button "TV" at bounding box center [340, 332] width 10 height 10
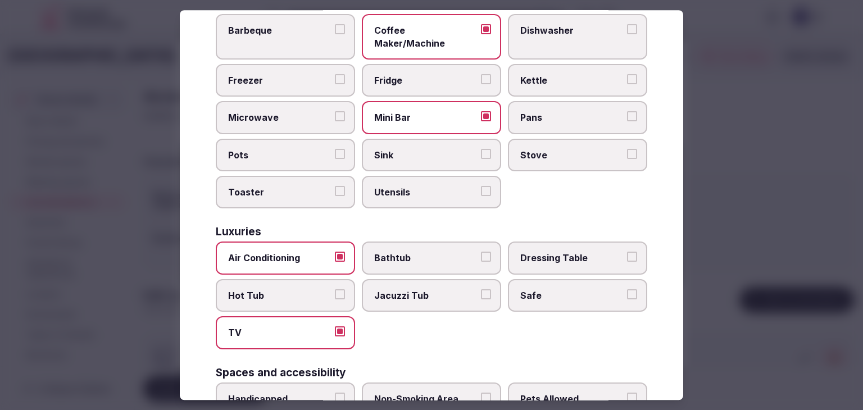
click at [572, 261] on div "Air Conditioning Bathtub Dressing Table Hot Tub Jacuzzi Tub Safe TV" at bounding box center [432, 295] width 432 height 107
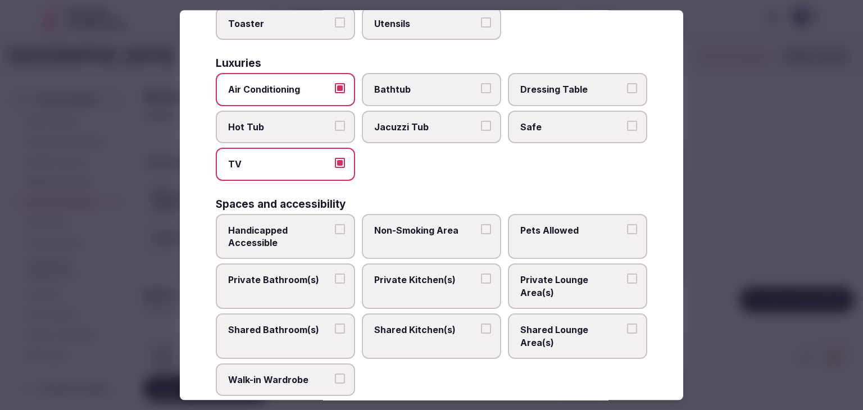
click at [562, 121] on span "Safe" at bounding box center [572, 127] width 103 height 12
click at [627, 121] on button "Safe" at bounding box center [632, 126] width 10 height 10
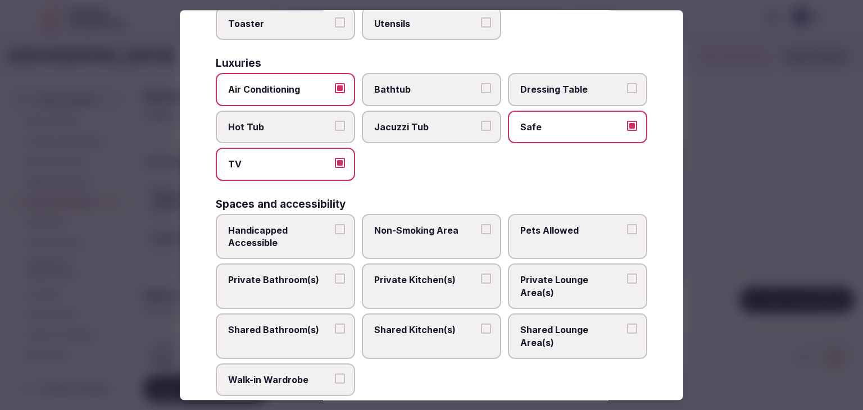
click at [274, 274] on span "Private Bathroom(s)" at bounding box center [279, 280] width 103 height 12
click at [335, 274] on button "Private Bathroom(s)" at bounding box center [340, 279] width 10 height 10
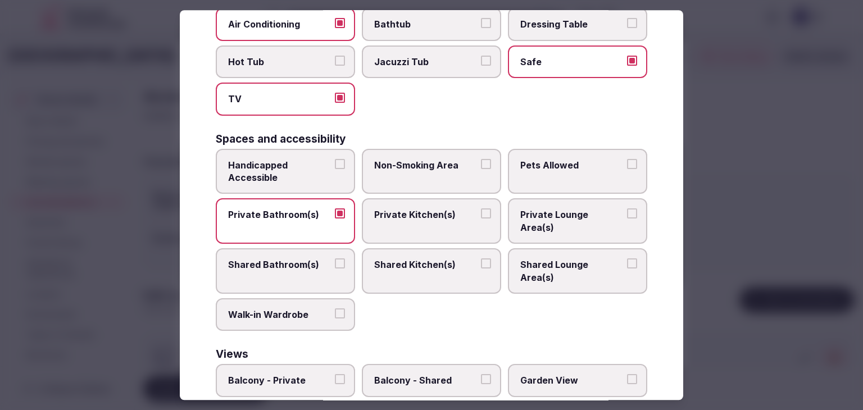
scroll to position [568, 0]
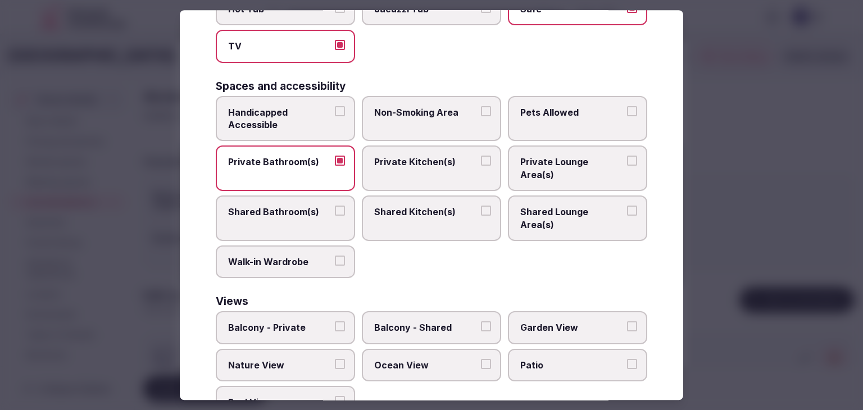
click at [283, 322] on span "Balcony - Private" at bounding box center [279, 328] width 103 height 12
click at [335, 322] on button "Balcony - Private" at bounding box center [340, 327] width 10 height 10
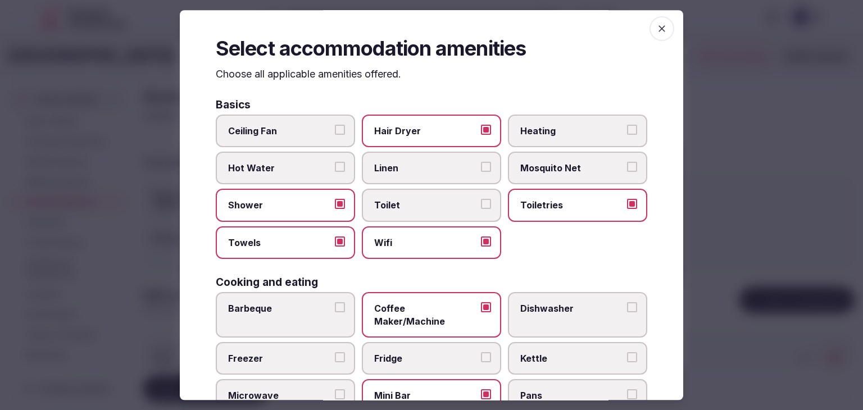
scroll to position [0, 0]
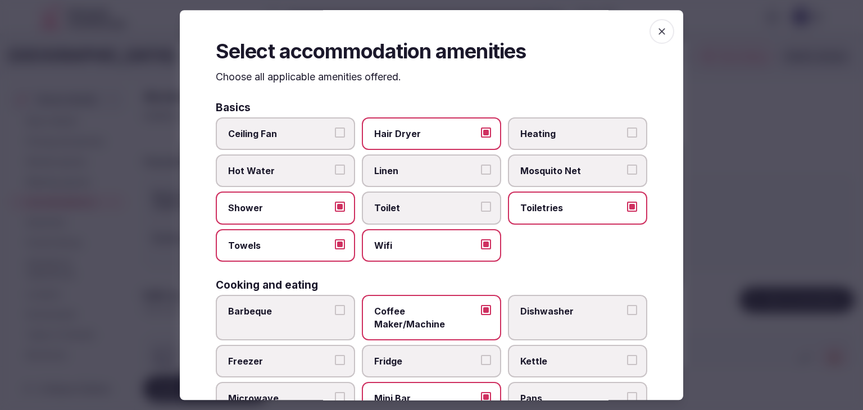
click at [657, 38] on span "button" at bounding box center [662, 31] width 25 height 25
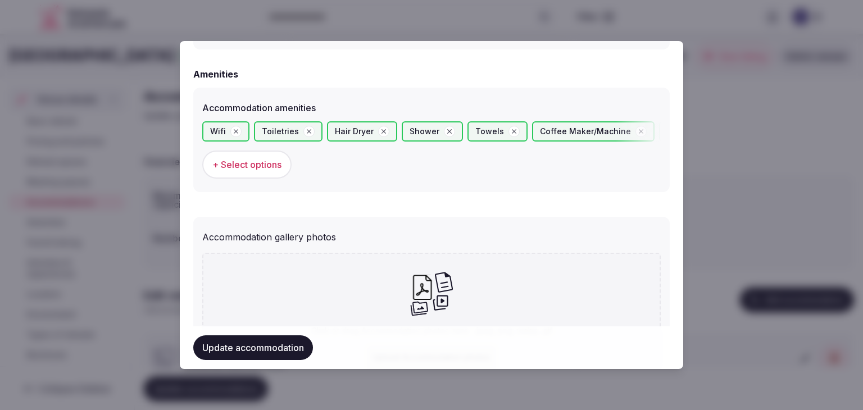
scroll to position [1124, 0]
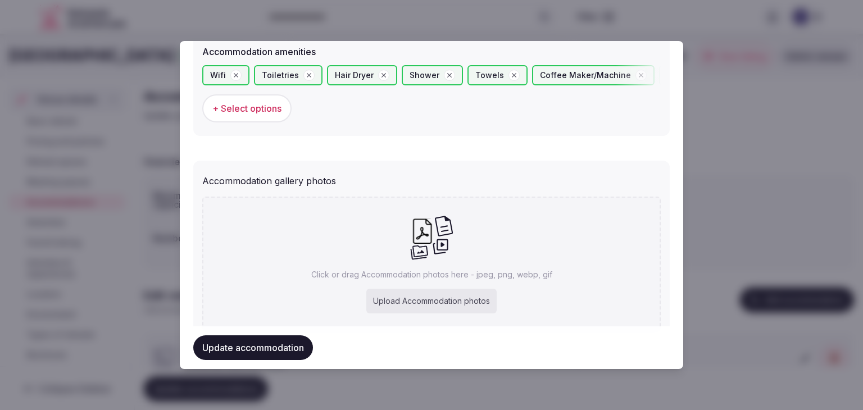
click at [370, 270] on p "Click or drag Accommodation photos here - jpeg, png, webp, gif" at bounding box center [431, 274] width 241 height 11
type input "**********"
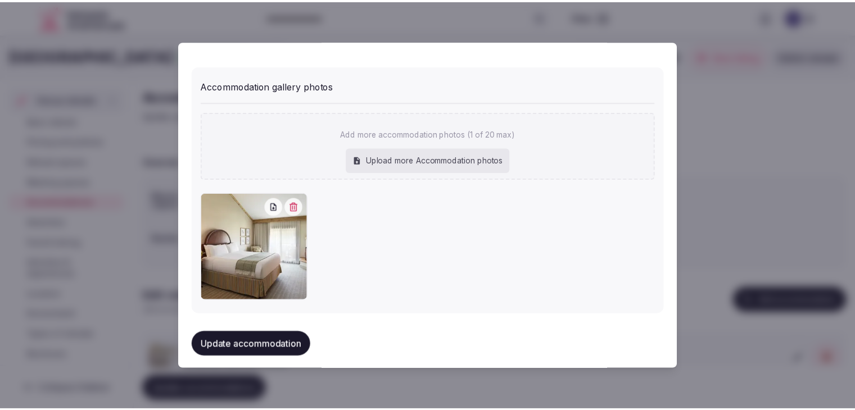
scroll to position [1197, 0]
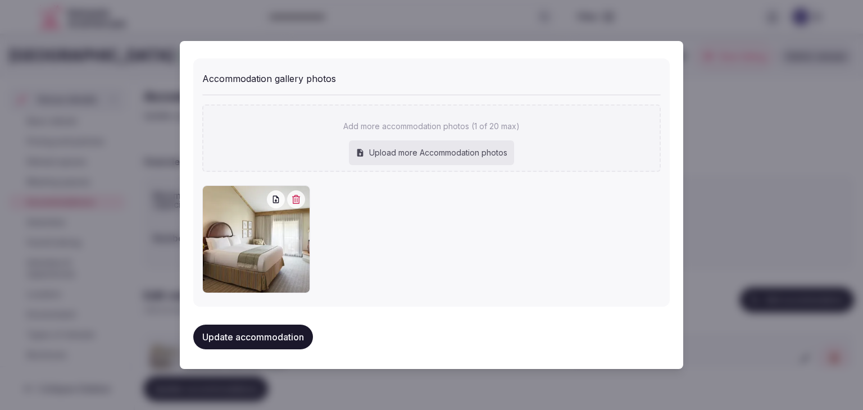
click at [288, 329] on button "Update accommodation" at bounding box center [253, 337] width 120 height 25
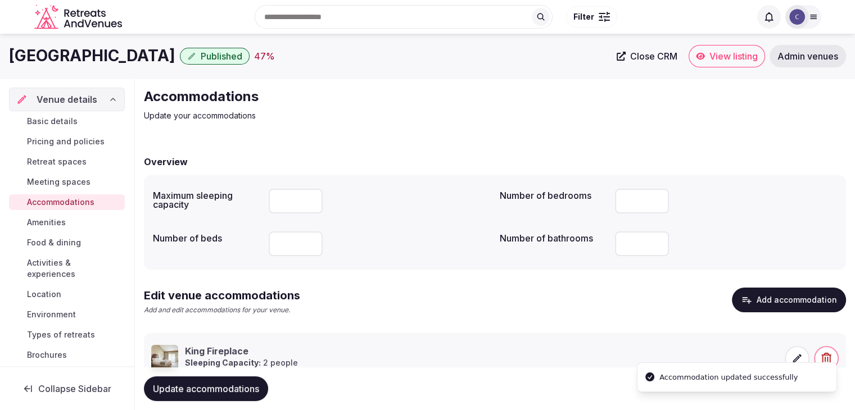
drag, startPoint x: 194, startPoint y: 381, endPoint x: 207, endPoint y: 385, distance: 13.7
click at [197, 381] on button "Update accommodations" at bounding box center [206, 389] width 124 height 25
click at [69, 116] on span "Basic details" at bounding box center [52, 121] width 51 height 11
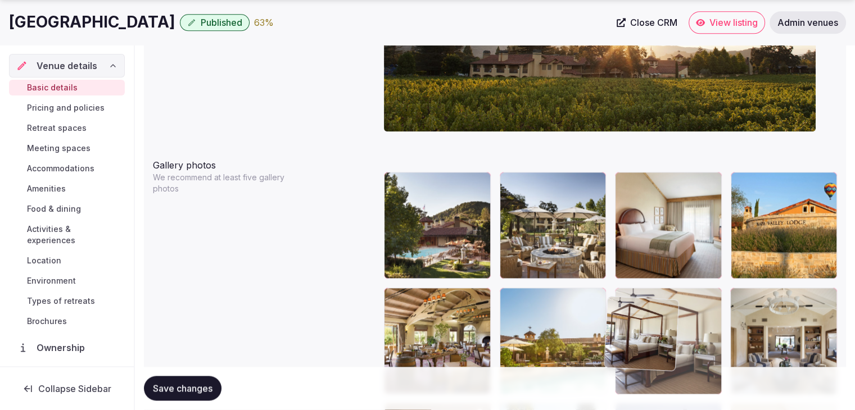
scroll to position [1252, 0]
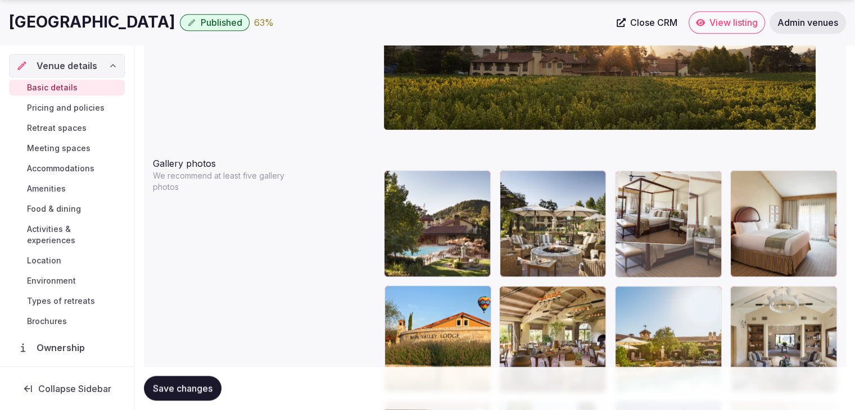
drag, startPoint x: 391, startPoint y: 230, endPoint x: 618, endPoint y: 173, distance: 233.5
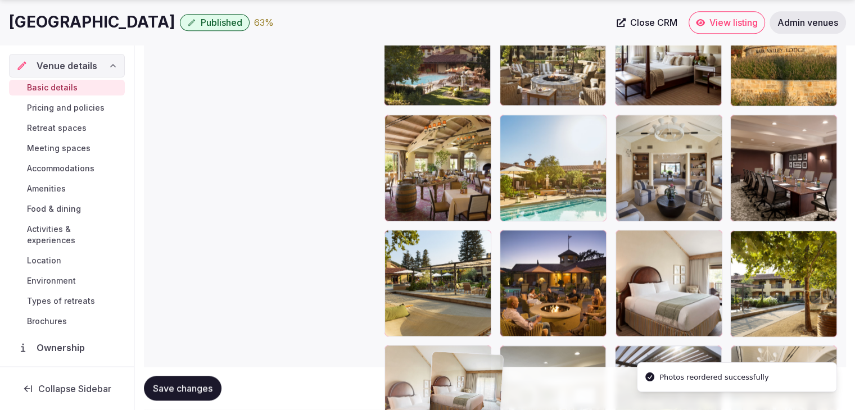
scroll to position [1430, 0]
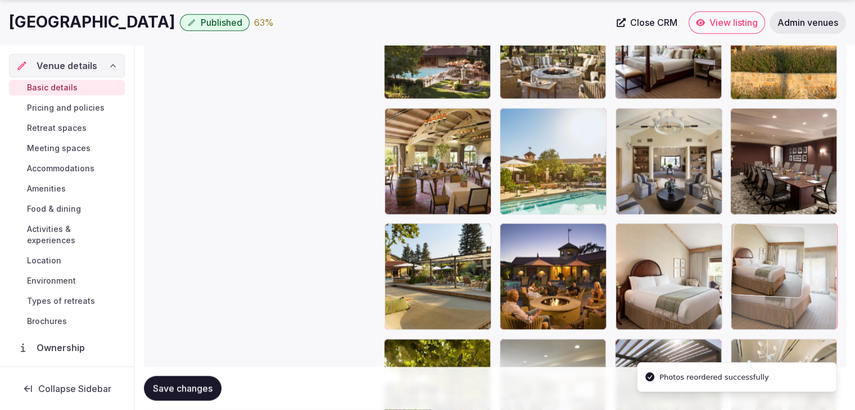
drag, startPoint x: 740, startPoint y: 179, endPoint x: 739, endPoint y: 247, distance: 68.6
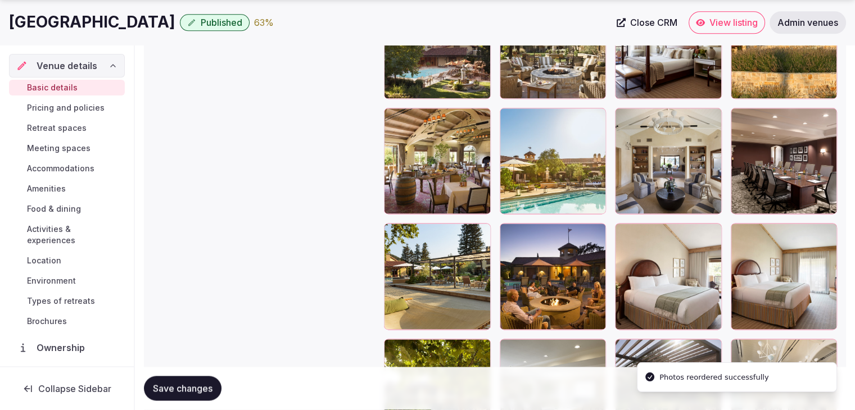
click at [194, 387] on span "Save changes" at bounding box center [183, 388] width 60 height 11
click at [57, 102] on span "Pricing and policies" at bounding box center [66, 107] width 78 height 11
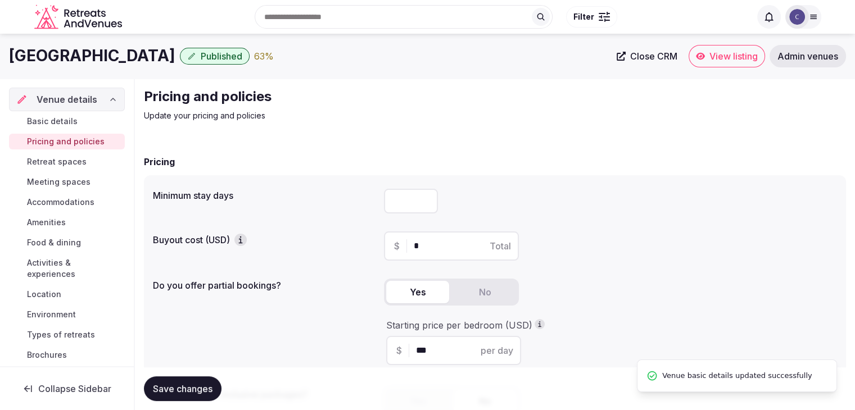
click at [64, 160] on span "Retreat spaces" at bounding box center [57, 161] width 60 height 11
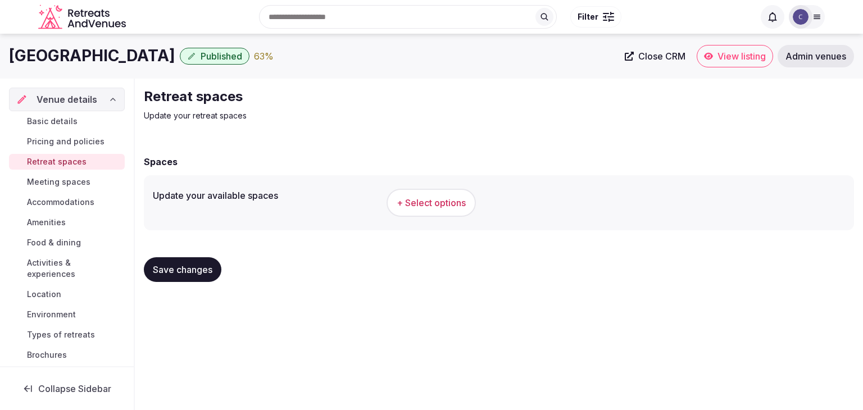
click at [81, 52] on h1 "Napa Valley Lodge" at bounding box center [92, 56] width 166 height 22
copy div "Napa Valley Lodge"
click at [423, 199] on span "+ Select options" at bounding box center [431, 203] width 69 height 12
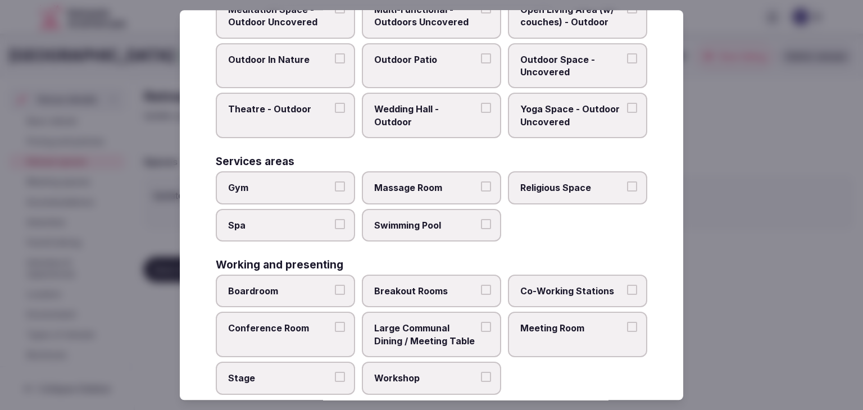
scroll to position [508, 0]
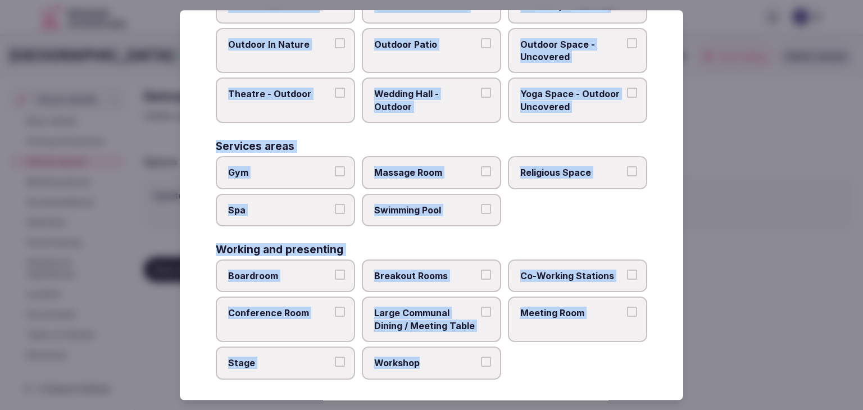
drag, startPoint x: 216, startPoint y: 77, endPoint x: 505, endPoint y: 355, distance: 401.5
click at [505, 355] on div "Select your retreat spaces Choose all applicable retreat spaces offered. Covere…" at bounding box center [432, 205] width 504 height 390
copy div "Choose all applicable retreat spaces offered. Covered outdoor spaces Meditation…"
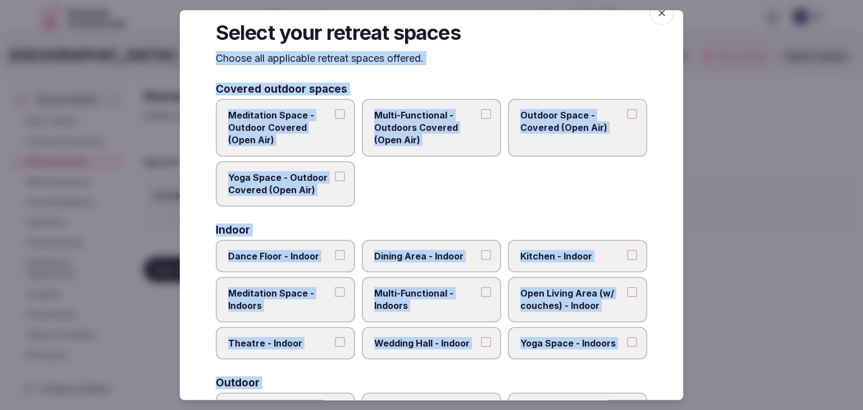
scroll to position [0, 0]
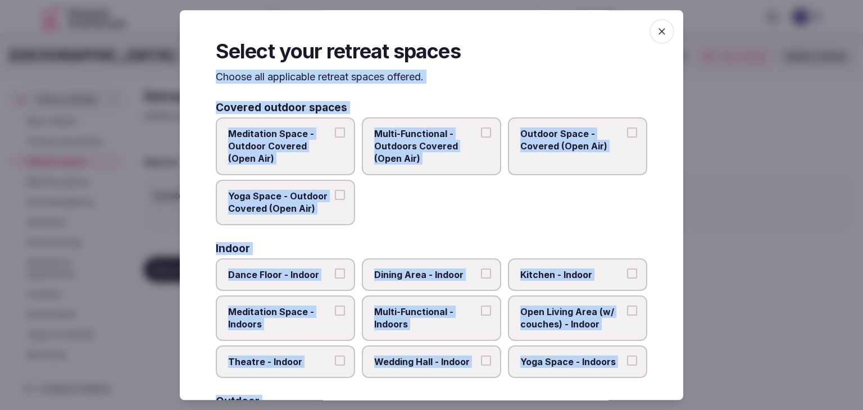
click at [437, 151] on span "Multi-Functional - Outdoors Covered (Open Air)" at bounding box center [425, 147] width 103 height 38
click at [481, 138] on button "Multi-Functional - Outdoors Covered (Open Air)" at bounding box center [486, 133] width 10 height 10
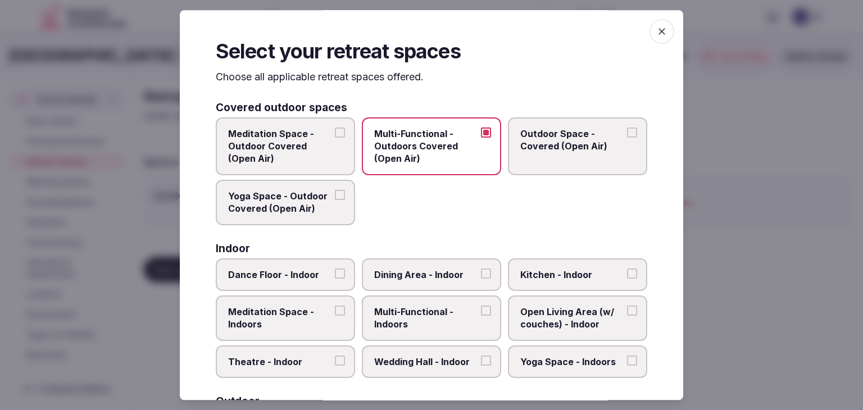
click at [553, 153] on label "Outdoor Space - Covered (Open Air)" at bounding box center [577, 146] width 139 height 58
click at [627, 138] on button "Outdoor Space - Covered (Open Air)" at bounding box center [632, 133] width 10 height 10
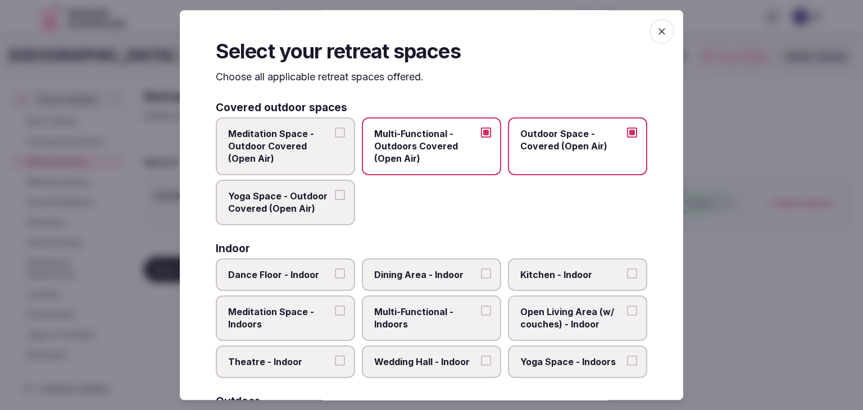
click at [304, 152] on span "Meditation Space - Outdoor Covered (Open Air)" at bounding box center [279, 147] width 103 height 38
click at [335, 138] on button "Meditation Space - Outdoor Covered (Open Air)" at bounding box center [340, 133] width 10 height 10
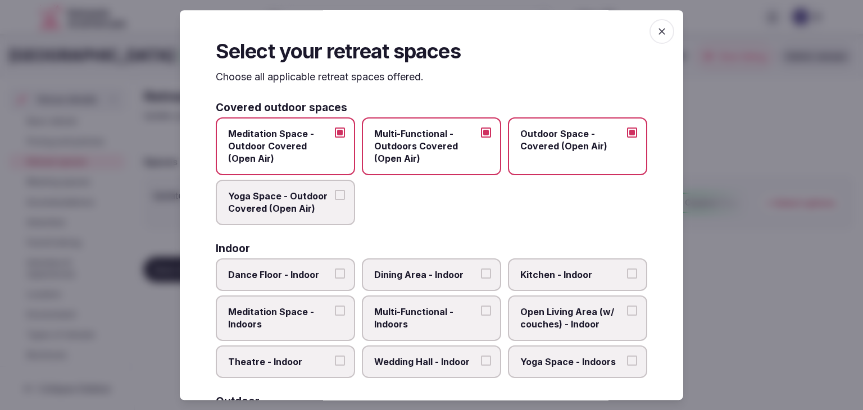
click at [306, 202] on span "Yoga Space - Outdoor Covered (Open Air)" at bounding box center [279, 202] width 103 height 25
click at [335, 200] on button "Yoga Space - Outdoor Covered (Open Air)" at bounding box center [340, 195] width 10 height 10
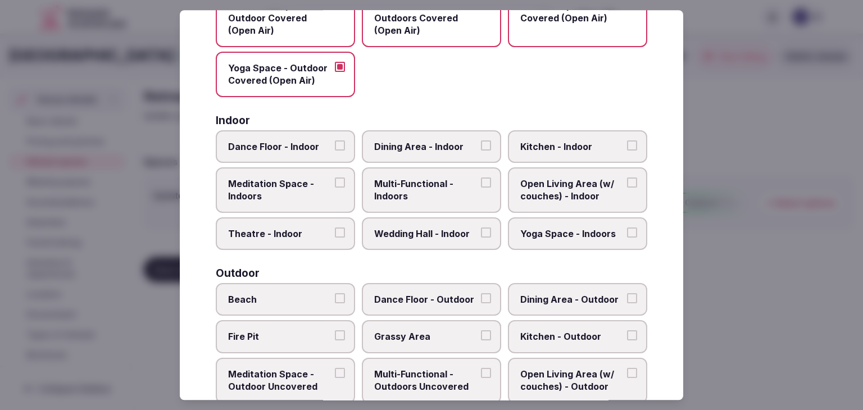
scroll to position [169, 0]
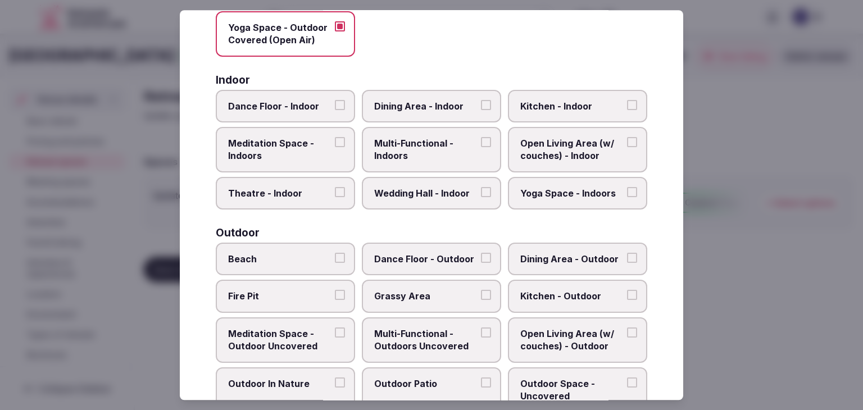
click at [441, 140] on span "Multi-Functional - Indoors" at bounding box center [425, 149] width 103 height 25
click at [481, 140] on button "Multi-Functional - Indoors" at bounding box center [486, 142] width 10 height 10
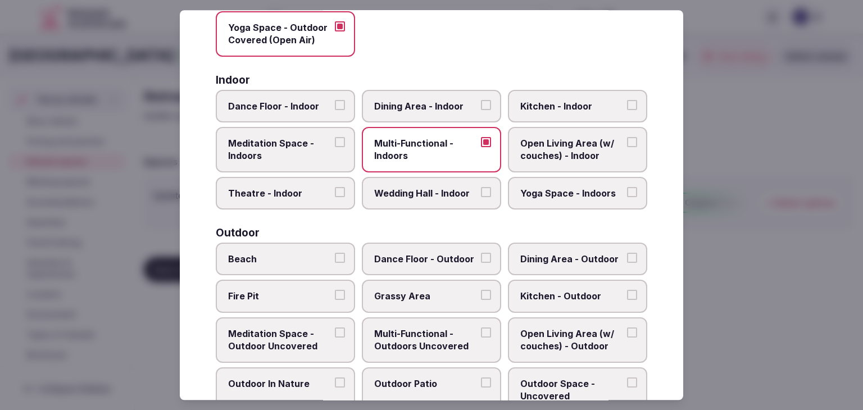
drag, startPoint x: 445, startPoint y: 102, endPoint x: 564, endPoint y: 102, distance: 119.2
click at [445, 102] on span "Dining Area - Indoor" at bounding box center [425, 106] width 103 height 12
click at [481, 102] on button "Dining Area - Indoor" at bounding box center [486, 105] width 10 height 10
click at [565, 102] on span "Kitchen - Indoor" at bounding box center [572, 106] width 103 height 12
click at [627, 102] on button "Kitchen - Indoor" at bounding box center [632, 105] width 10 height 10
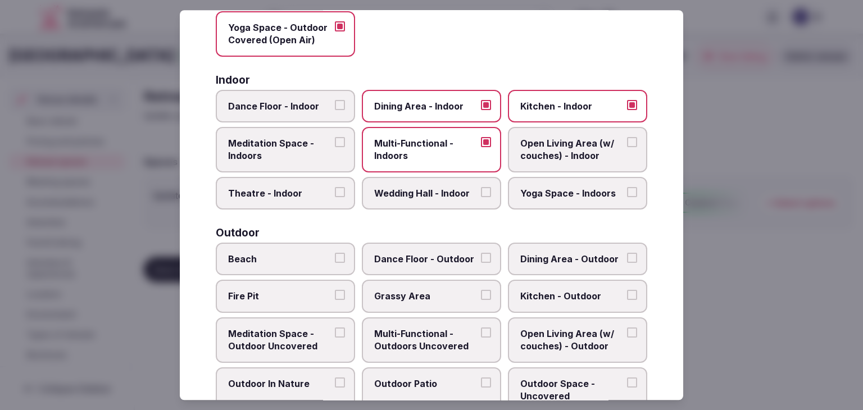
click at [290, 160] on span "Meditation Space - Indoors" at bounding box center [279, 149] width 103 height 25
click at [335, 147] on button "Meditation Space - Indoors" at bounding box center [340, 142] width 10 height 10
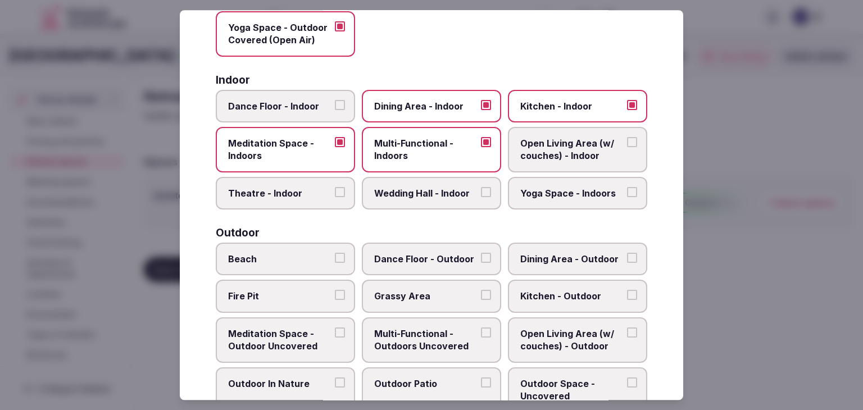
click at [584, 156] on span "Open Living Area (w/ couches) - Indoor" at bounding box center [572, 149] width 103 height 25
click at [627, 147] on button "Open Living Area (w/ couches) - Indoor" at bounding box center [632, 142] width 10 height 10
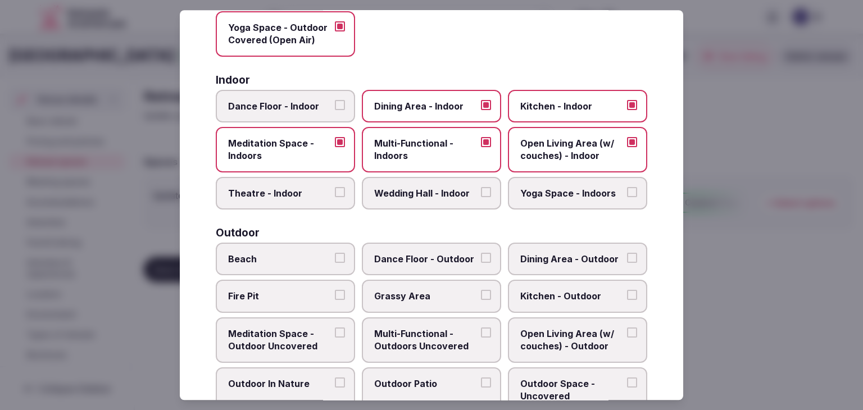
click at [567, 191] on span "Yoga Space - Indoors" at bounding box center [572, 193] width 103 height 12
click at [627, 191] on button "Yoga Space - Indoors" at bounding box center [632, 192] width 10 height 10
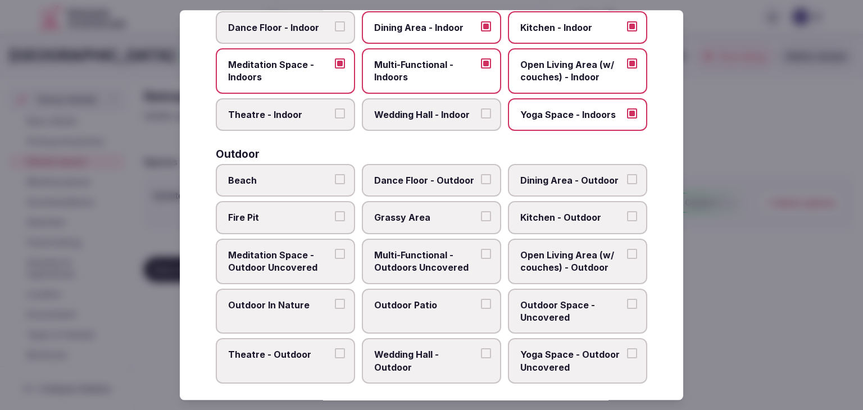
scroll to position [281, 0]
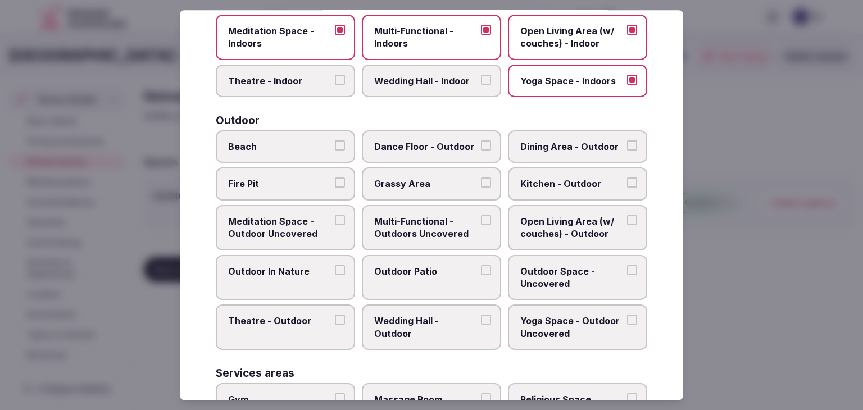
click at [431, 228] on span "Multi-Functional - Outdoors Uncovered" at bounding box center [425, 227] width 103 height 25
click at [481, 225] on button "Multi-Functional - Outdoors Uncovered" at bounding box center [486, 220] width 10 height 10
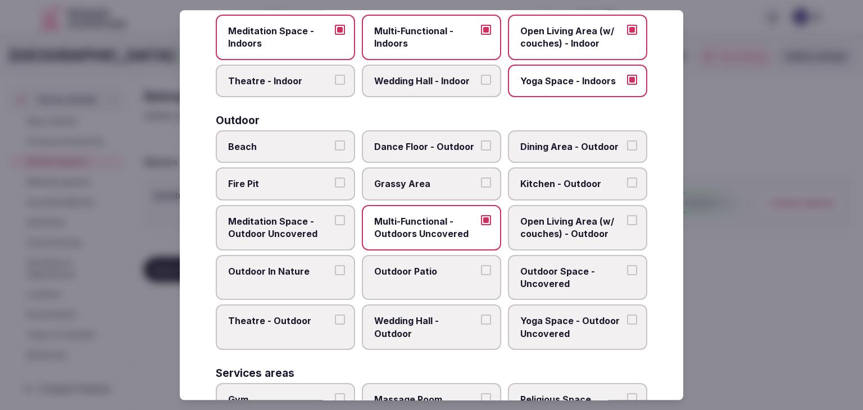
click at [424, 279] on label "Outdoor Patio" at bounding box center [431, 278] width 139 height 46
click at [481, 275] on button "Outdoor Patio" at bounding box center [486, 270] width 10 height 10
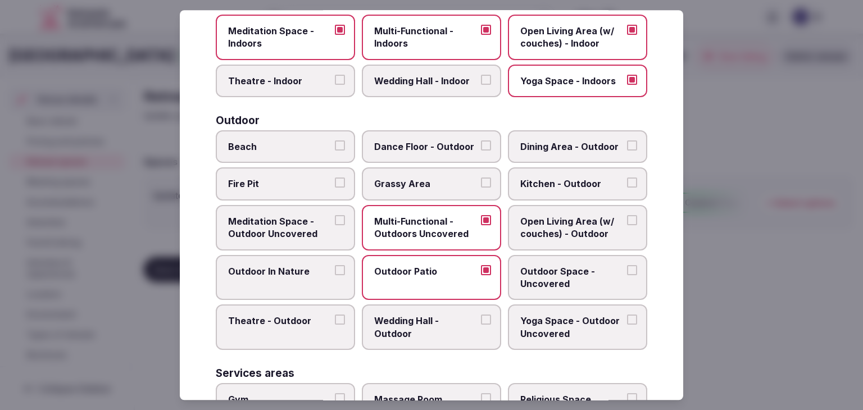
click at [418, 184] on span "Grassy Area" at bounding box center [425, 184] width 103 height 12
click at [481, 184] on button "Grassy Area" at bounding box center [486, 183] width 10 height 10
click at [291, 183] on span "Fire Pit" at bounding box center [279, 184] width 103 height 12
click at [335, 183] on button "Fire Pit" at bounding box center [340, 183] width 10 height 10
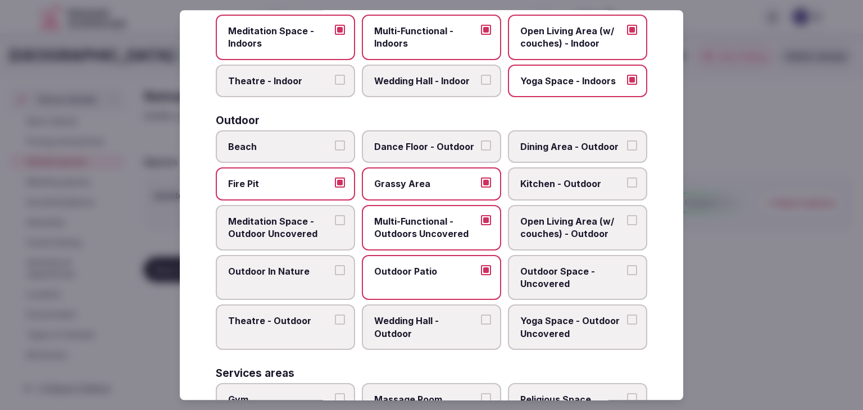
click at [582, 275] on span "Outdoor Space - Uncovered" at bounding box center [572, 277] width 103 height 25
click at [627, 275] on button "Outdoor Space - Uncovered" at bounding box center [632, 270] width 10 height 10
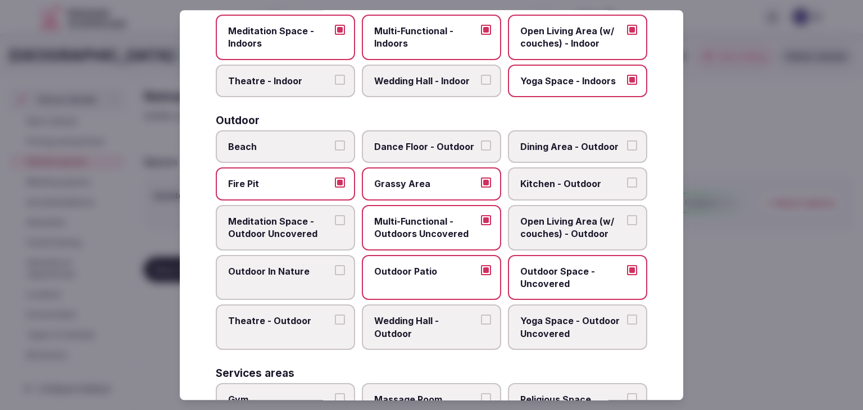
click at [582, 318] on span "Yoga Space - Outdoor Uncovered" at bounding box center [572, 327] width 103 height 25
click at [627, 318] on button "Yoga Space - Outdoor Uncovered" at bounding box center [632, 320] width 10 height 10
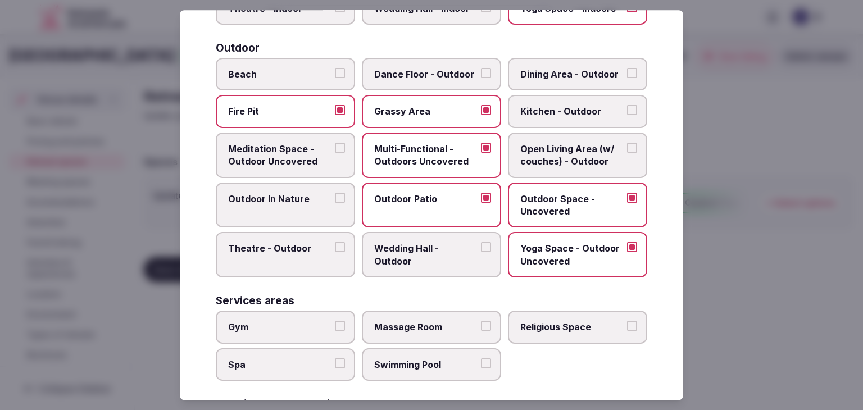
scroll to position [393, 0]
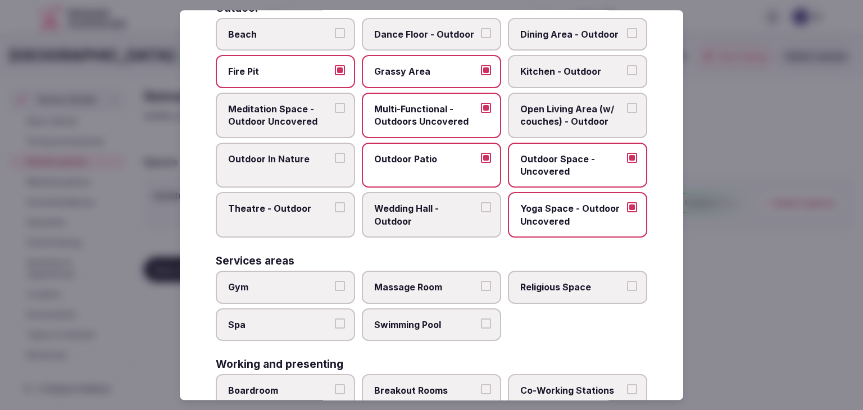
click at [288, 281] on span "Gym" at bounding box center [279, 287] width 103 height 12
click at [335, 281] on button "Gym" at bounding box center [340, 286] width 10 height 10
drag, startPoint x: 281, startPoint y: 333, endPoint x: 355, endPoint y: 320, distance: 74.9
click at [281, 332] on label "Spa" at bounding box center [285, 325] width 139 height 33
click at [335, 329] on button "Spa" at bounding box center [340, 324] width 10 height 10
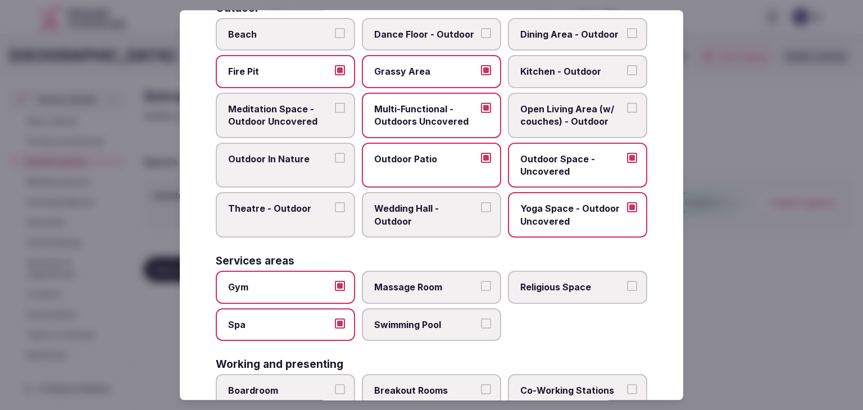
click at [428, 311] on label "Swimming Pool" at bounding box center [431, 325] width 139 height 33
click at [431, 290] on label "Massage Room" at bounding box center [431, 287] width 139 height 33
click at [481, 290] on button "Massage Room" at bounding box center [486, 286] width 10 height 10
click at [431, 319] on span "Swimming Pool" at bounding box center [425, 325] width 103 height 12
click at [481, 319] on button "Swimming Pool" at bounding box center [486, 324] width 10 height 10
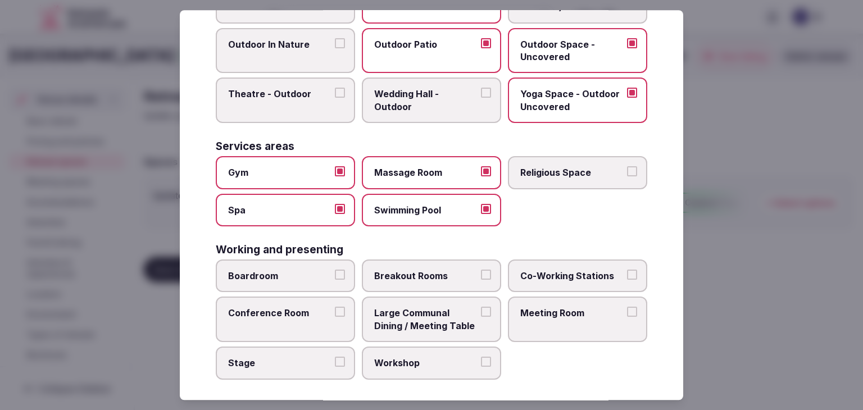
scroll to position [508, 0]
click at [300, 270] on span "Boardroom" at bounding box center [279, 276] width 103 height 12
click at [335, 270] on button "Boardroom" at bounding box center [340, 275] width 10 height 10
click at [420, 270] on span "Breakout Rooms" at bounding box center [425, 276] width 103 height 12
click at [481, 270] on button "Breakout Rooms" at bounding box center [486, 275] width 10 height 10
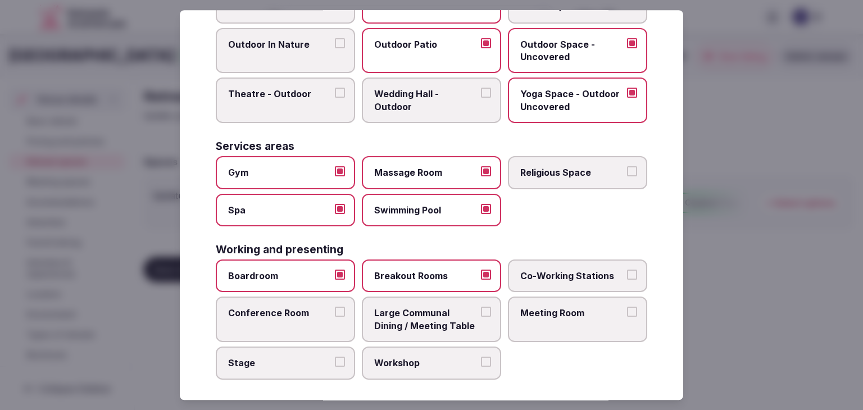
click at [571, 270] on span "Co-Working Stations" at bounding box center [572, 276] width 103 height 12
click at [627, 270] on button "Co-Working Stations" at bounding box center [632, 275] width 10 height 10
click at [291, 323] on label "Conference Room" at bounding box center [285, 320] width 139 height 46
click at [335, 318] on button "Conference Room" at bounding box center [340, 312] width 10 height 10
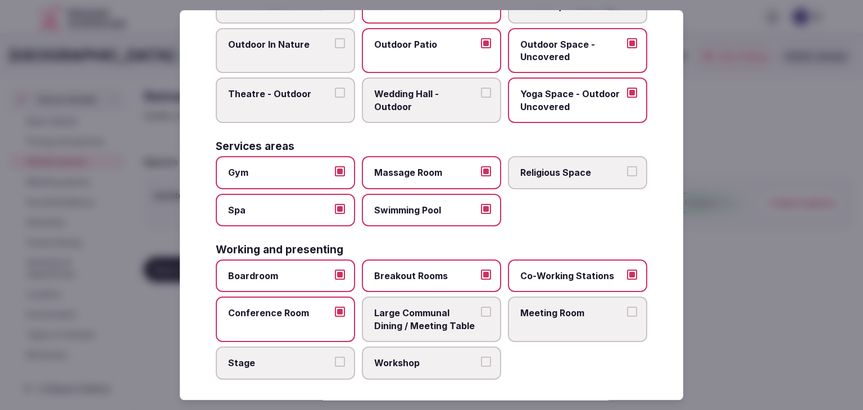
click at [438, 321] on span "Large Communal Dining / Meeting Table" at bounding box center [425, 319] width 103 height 25
click at [481, 318] on button "Large Communal Dining / Meeting Table" at bounding box center [486, 312] width 10 height 10
click at [576, 325] on label "Meeting Room" at bounding box center [577, 320] width 139 height 46
click at [627, 318] on button "Meeting Room" at bounding box center [632, 312] width 10 height 10
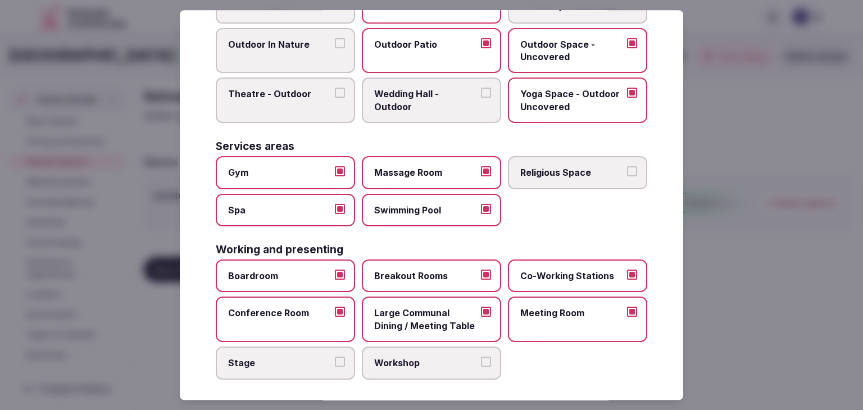
click at [457, 358] on span "Workshop" at bounding box center [425, 363] width 103 height 12
click at [481, 358] on button "Workshop" at bounding box center [486, 362] width 10 height 10
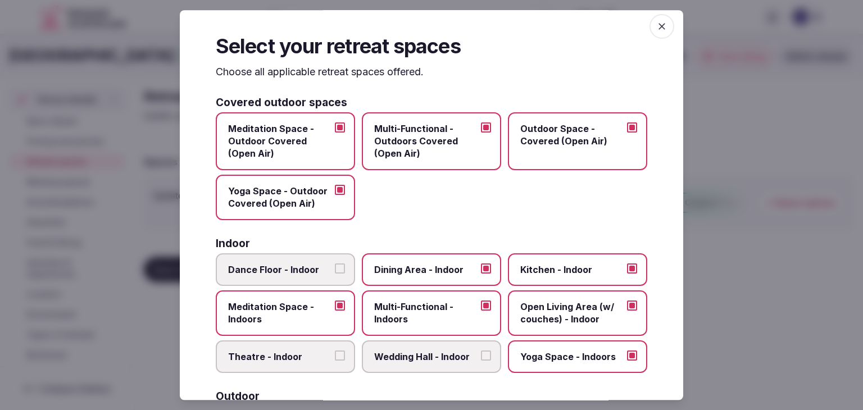
scroll to position [0, 0]
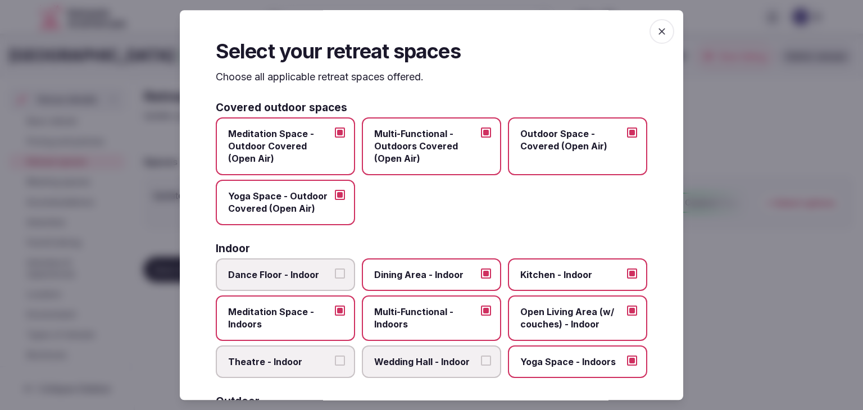
click at [657, 33] on icon "button" at bounding box center [662, 31] width 11 height 11
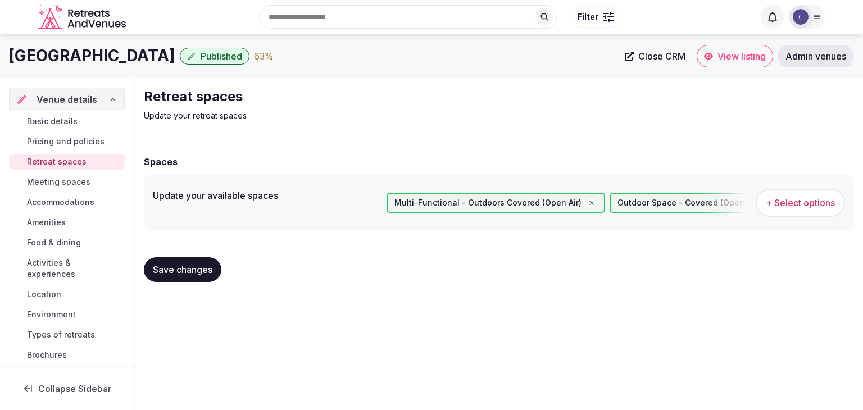
click at [153, 268] on span "Save changes" at bounding box center [183, 269] width 60 height 11
click at [67, 178] on span "Meeting spaces" at bounding box center [59, 182] width 64 height 11
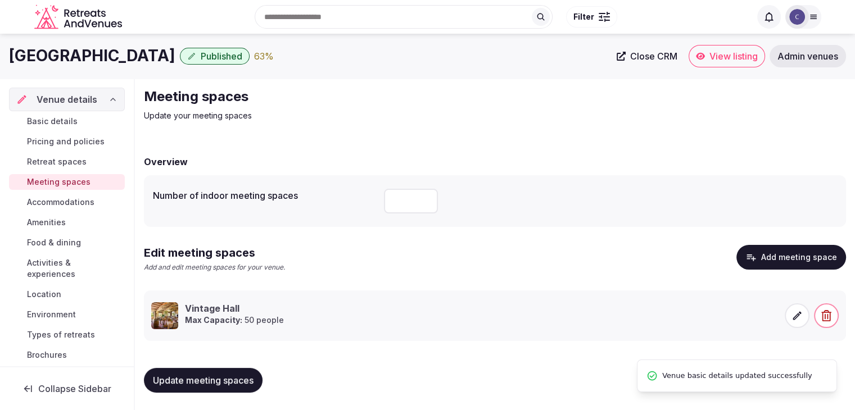
click at [69, 200] on span "Accommodations" at bounding box center [60, 202] width 67 height 11
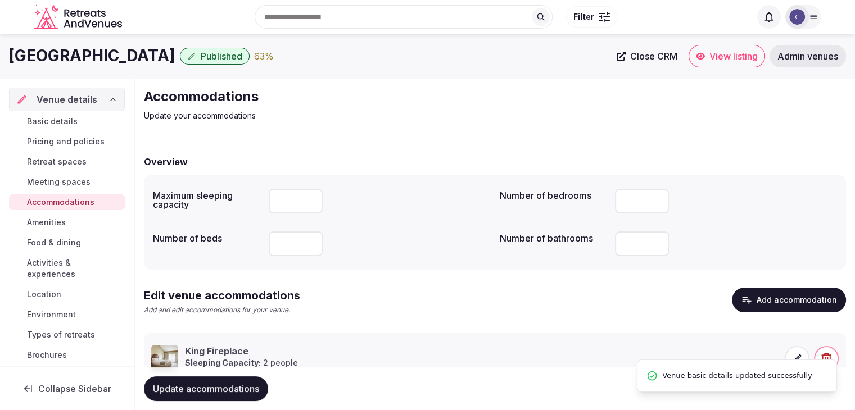
click at [74, 225] on link "Amenities" at bounding box center [67, 223] width 116 height 16
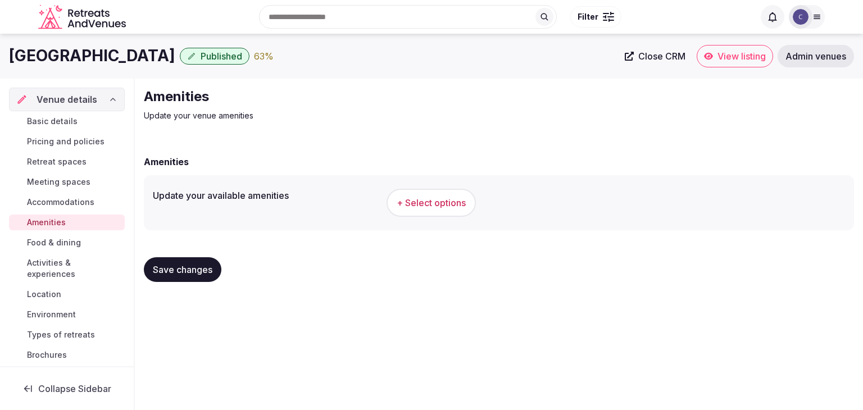
click at [441, 202] on span "+ Select options" at bounding box center [431, 203] width 69 height 12
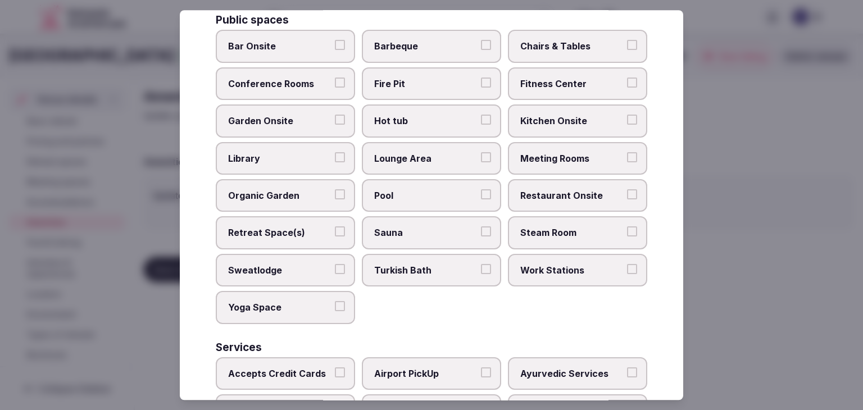
scroll to position [605, 0]
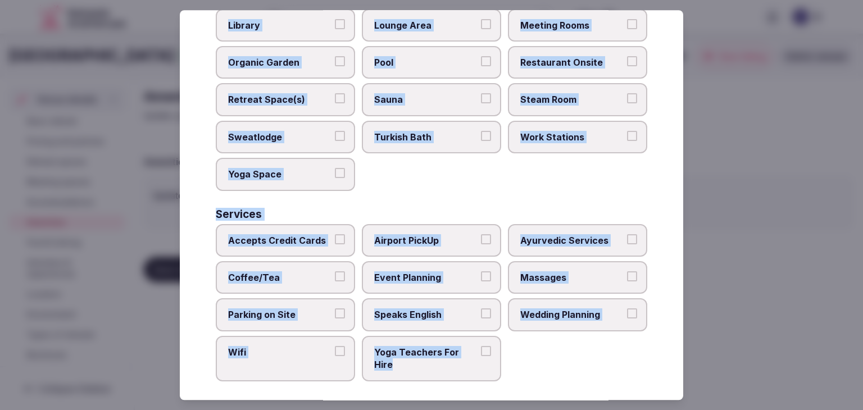
drag, startPoint x: 211, startPoint y: 70, endPoint x: 488, endPoint y: 356, distance: 397.5
click at [488, 356] on div "Select your venue amenities Choose all applicable amenities offered. Activities…" at bounding box center [432, 205] width 504 height 390
copy div "Choose all applicable amenities offered. Activities Bicycles Camping Allowed On…"
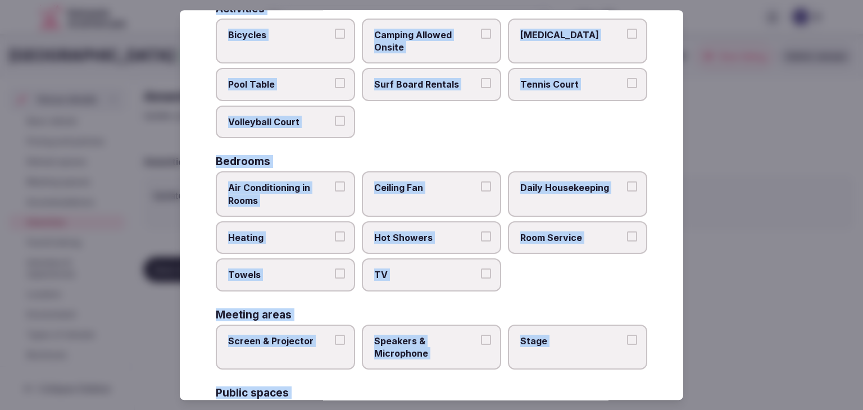
scroll to position [0, 0]
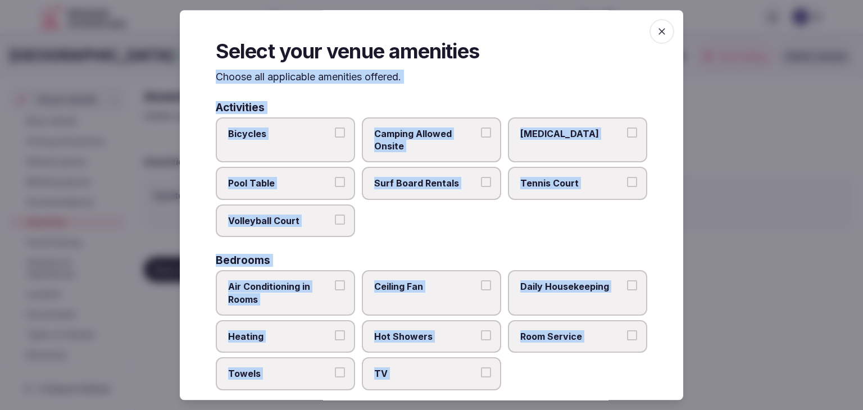
click at [306, 149] on label "Bicycles" at bounding box center [285, 140] width 139 height 46
click at [335, 138] on button "Bicycles" at bounding box center [340, 133] width 10 height 10
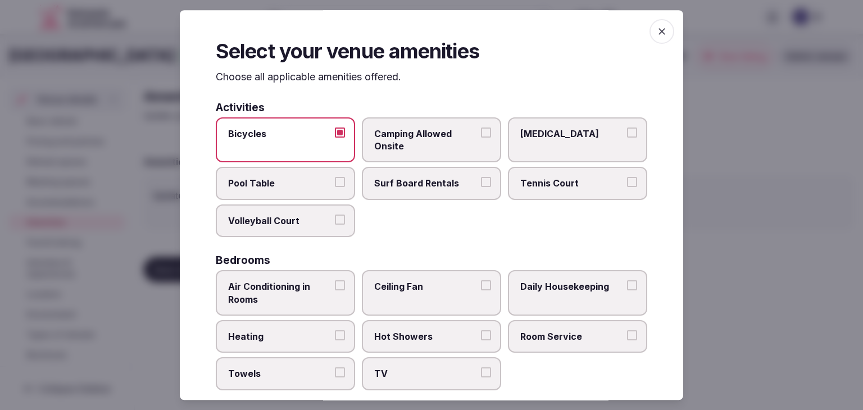
click at [306, 183] on span "Pool Table" at bounding box center [279, 184] width 103 height 12
click at [335, 183] on button "Pool Table" at bounding box center [340, 183] width 10 height 10
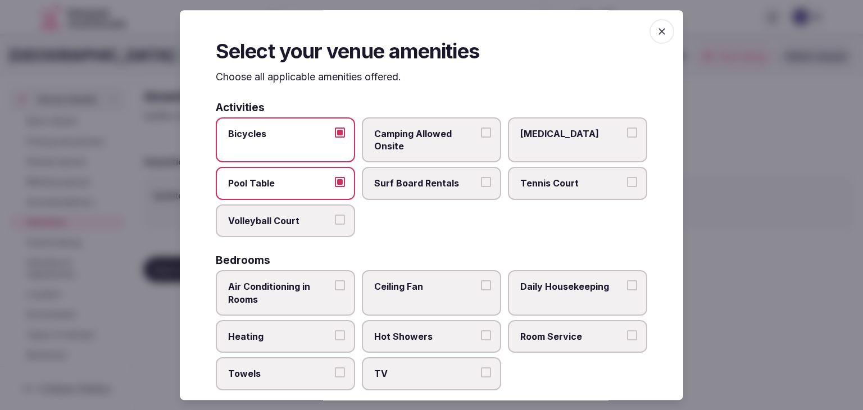
click at [323, 223] on span "Volleyball Court" at bounding box center [279, 221] width 103 height 12
click at [335, 223] on button "Volleyball Court" at bounding box center [340, 220] width 10 height 10
click at [553, 185] on span "Tennis Court" at bounding box center [572, 184] width 103 height 12
click at [627, 185] on button "Tennis Court" at bounding box center [632, 183] width 10 height 10
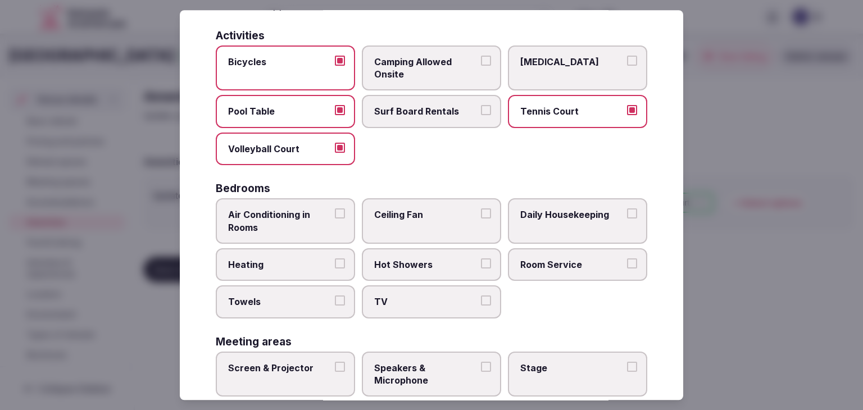
scroll to position [112, 0]
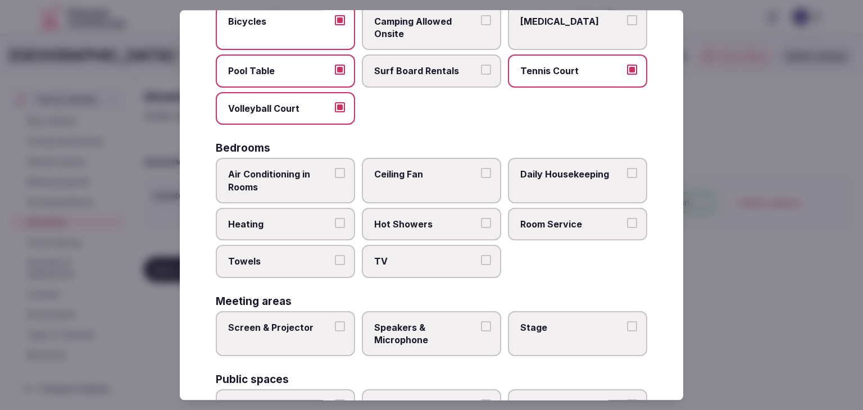
drag, startPoint x: 297, startPoint y: 171, endPoint x: 470, endPoint y: 171, distance: 173.1
click at [299, 171] on span "Air Conditioning in Rooms" at bounding box center [279, 180] width 103 height 25
click at [335, 171] on button "Air Conditioning in Rooms" at bounding box center [340, 173] width 10 height 10
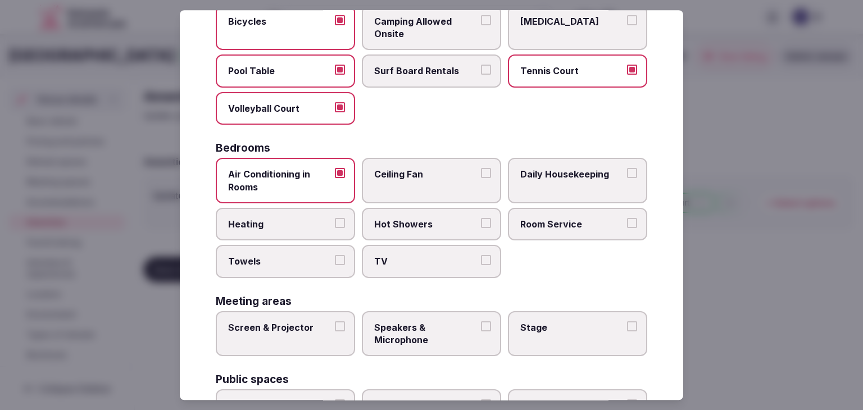
click at [488, 171] on label "Ceiling Fan" at bounding box center [431, 181] width 139 height 46
click at [488, 171] on button "Ceiling Fan" at bounding box center [486, 173] width 10 height 10
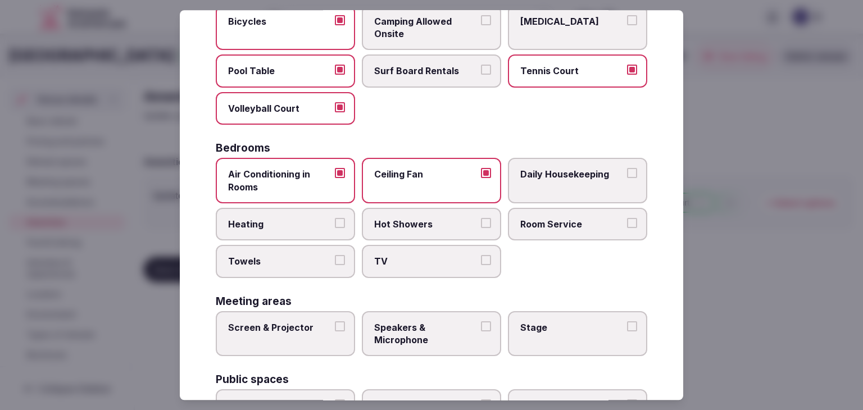
click at [614, 174] on span "Daily Housekeeping" at bounding box center [572, 174] width 103 height 12
click at [627, 174] on button "Daily Housekeeping" at bounding box center [632, 173] width 10 height 10
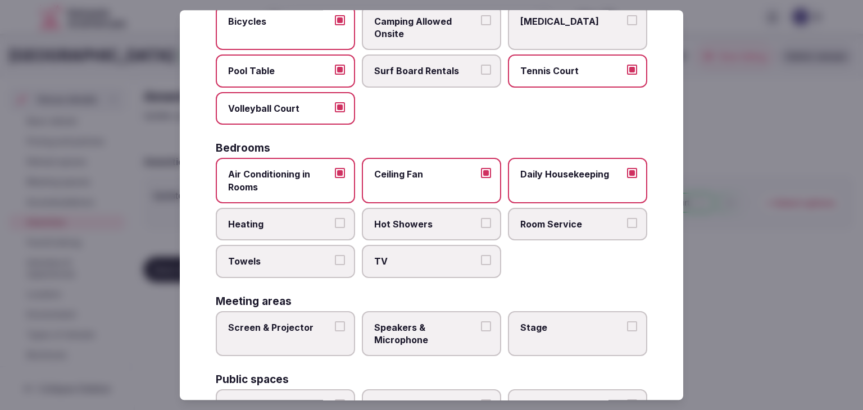
click at [279, 225] on span "Heating" at bounding box center [279, 224] width 103 height 12
click at [335, 225] on button "Heating" at bounding box center [340, 223] width 10 height 10
click at [433, 218] on span "Hot Showers" at bounding box center [425, 224] width 103 height 12
click at [481, 218] on button "Hot Showers" at bounding box center [486, 223] width 10 height 10
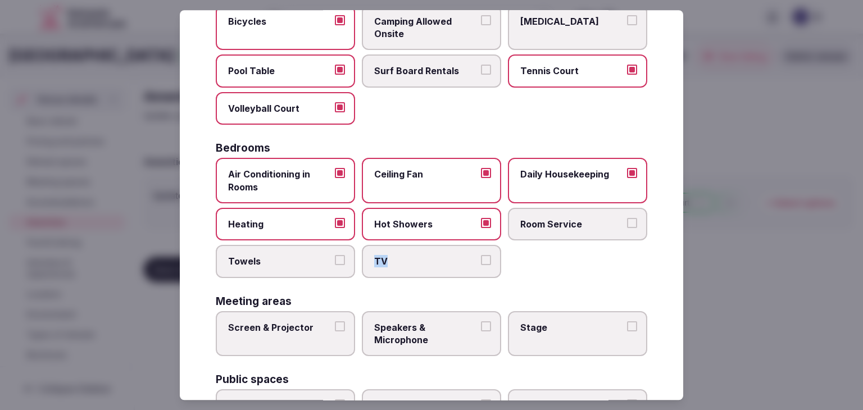
click at [449, 251] on label "TV" at bounding box center [431, 262] width 139 height 33
drag, startPoint x: 298, startPoint y: 258, endPoint x: 367, endPoint y: 257, distance: 68.6
click at [299, 257] on span "Towels" at bounding box center [279, 262] width 103 height 12
click at [335, 257] on button "Towels" at bounding box center [340, 261] width 10 height 10
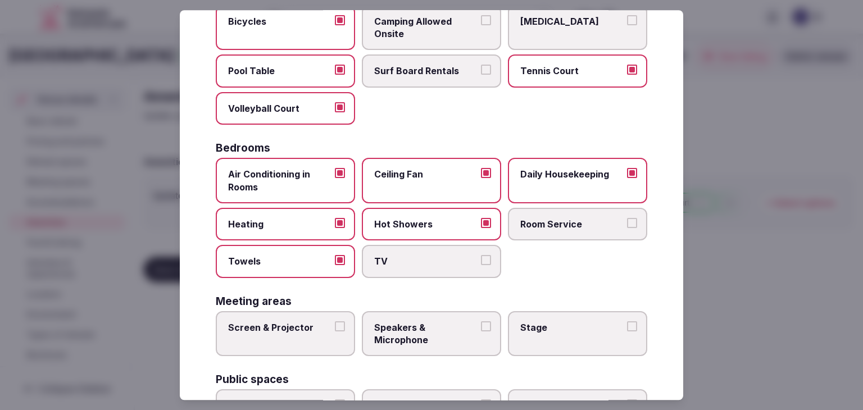
click at [396, 256] on span "TV" at bounding box center [425, 262] width 103 height 12
click at [481, 256] on button "TV" at bounding box center [486, 261] width 10 height 10
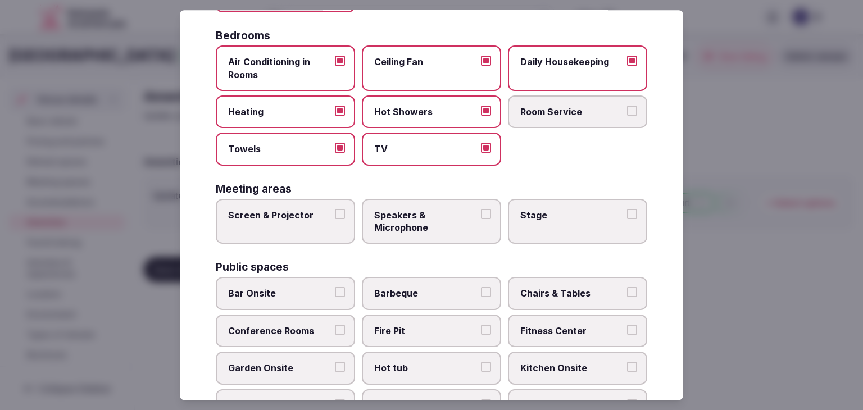
click at [278, 218] on label "Screen & Projector" at bounding box center [285, 222] width 139 height 46
click at [335, 218] on button "Screen & Projector" at bounding box center [340, 214] width 10 height 10
click at [418, 214] on span "Speakers & Microphone" at bounding box center [425, 221] width 103 height 25
click at [481, 214] on button "Speakers & Microphone" at bounding box center [486, 214] width 10 height 10
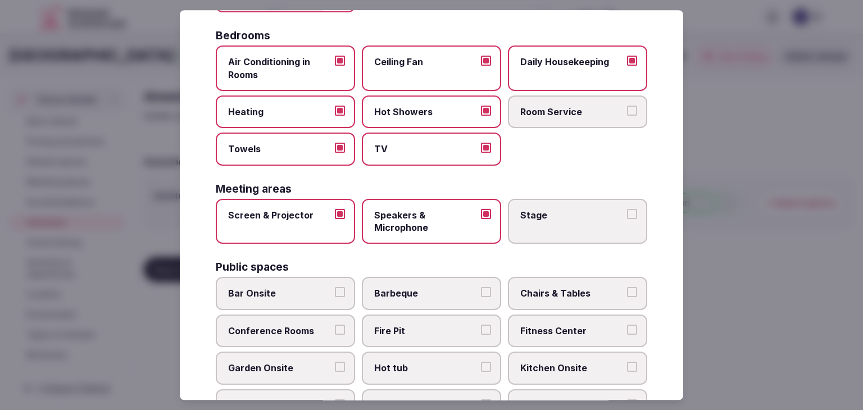
click at [636, 212] on label "Stage" at bounding box center [577, 222] width 139 height 46
click at [636, 212] on button "Stage" at bounding box center [632, 214] width 10 height 10
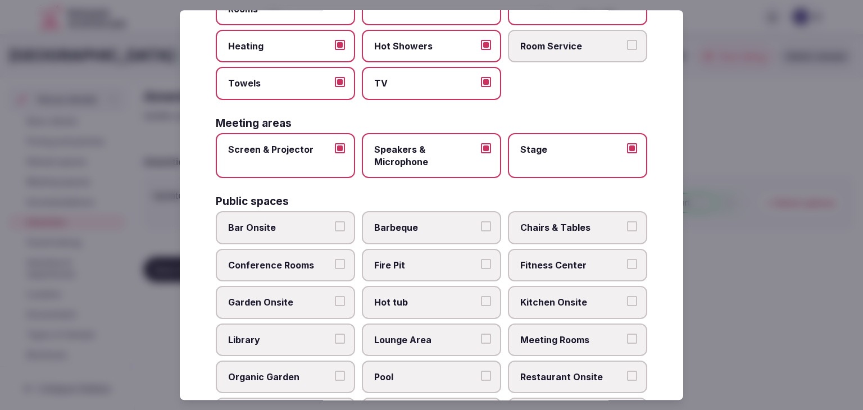
scroll to position [393, 0]
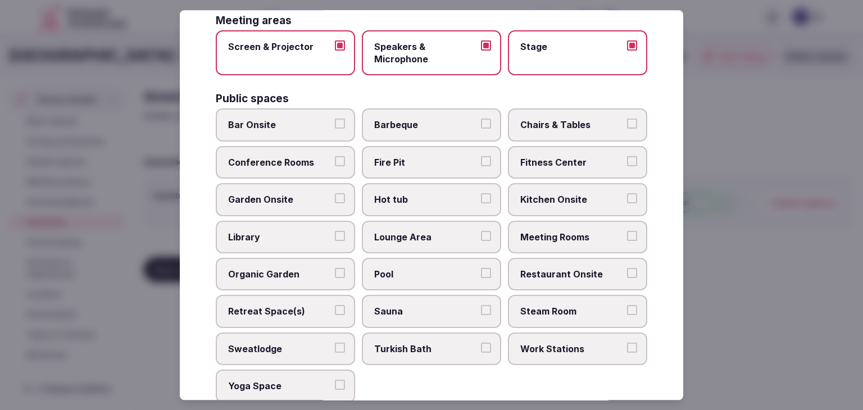
click at [315, 124] on span "Bar Onsite" at bounding box center [279, 125] width 103 height 12
click at [335, 124] on button "Bar Onsite" at bounding box center [340, 124] width 10 height 10
drag, startPoint x: 397, startPoint y: 138, endPoint x: 409, endPoint y: 130, distance: 14.7
click at [397, 138] on div "Bar Onsite Barbeque Chairs & Tables Conference Rooms Fire Pit Fitness Center Ga…" at bounding box center [432, 256] width 432 height 294
click at [462, 124] on span "Barbeque" at bounding box center [425, 125] width 103 height 12
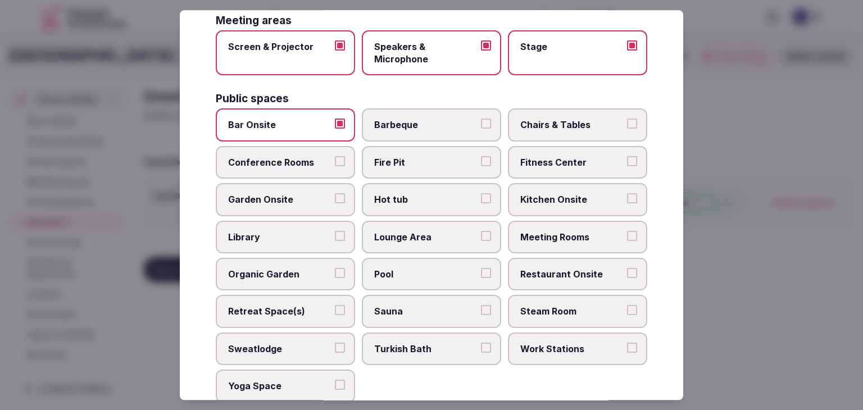
click at [481, 124] on button "Barbeque" at bounding box center [486, 124] width 10 height 10
click at [554, 123] on span "Chairs & Tables" at bounding box center [572, 125] width 103 height 12
click at [627, 123] on button "Chairs & Tables" at bounding box center [632, 124] width 10 height 10
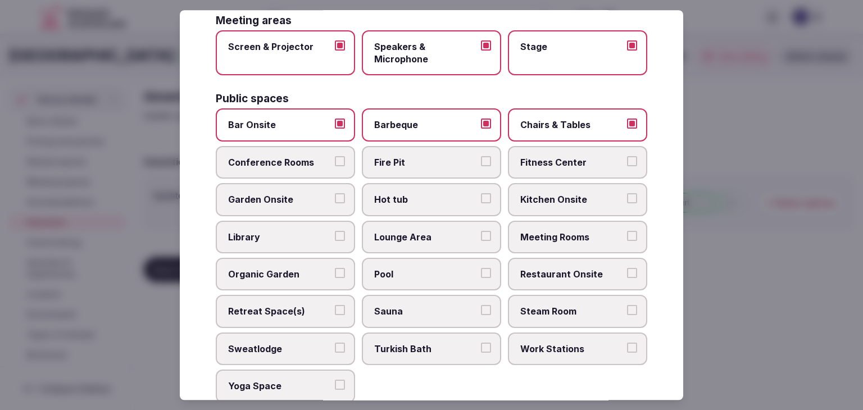
click at [554, 156] on span "Fitness Center" at bounding box center [572, 162] width 103 height 12
click at [627, 156] on button "Fitness Center" at bounding box center [632, 161] width 10 height 10
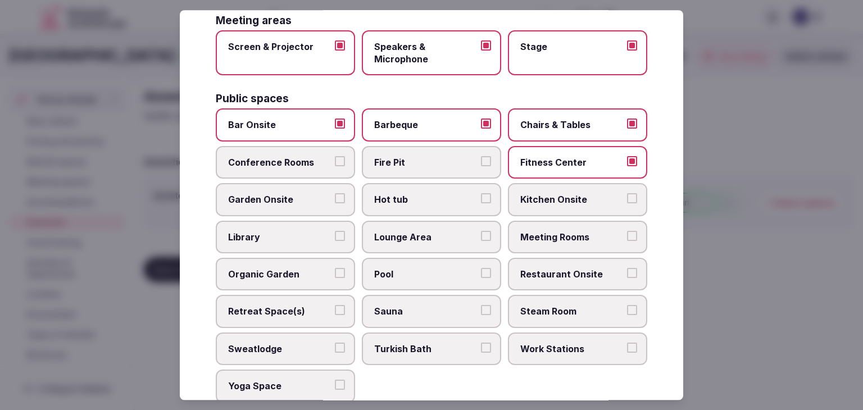
click at [556, 213] on div "Bar Onsite Barbeque Chairs & Tables Conference Rooms Fire Pit Fitness Center Ga…" at bounding box center [432, 256] width 432 height 294
click at [555, 268] on span "Restaurant Onsite" at bounding box center [572, 274] width 103 height 12
click at [627, 268] on button "Restaurant Onsite" at bounding box center [632, 273] width 10 height 10
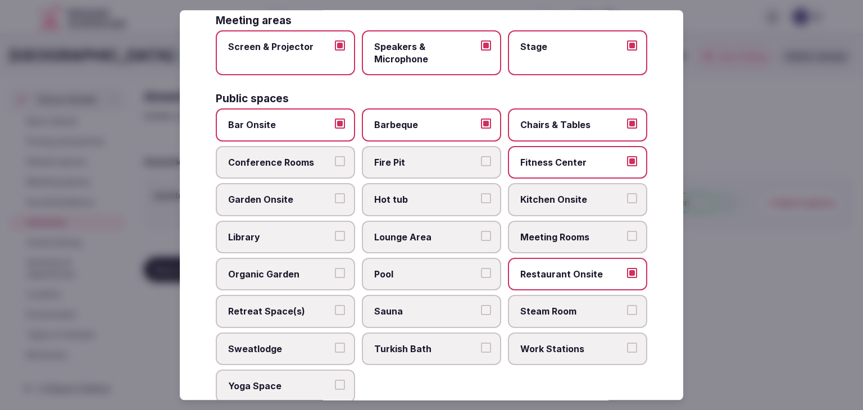
click at [555, 239] on label "Meeting Rooms" at bounding box center [577, 237] width 139 height 33
click at [627, 239] on button "Meeting Rooms" at bounding box center [632, 236] width 10 height 10
click at [454, 237] on span "Lounge Area" at bounding box center [425, 237] width 103 height 12
click at [481, 237] on button "Lounge Area" at bounding box center [486, 236] width 10 height 10
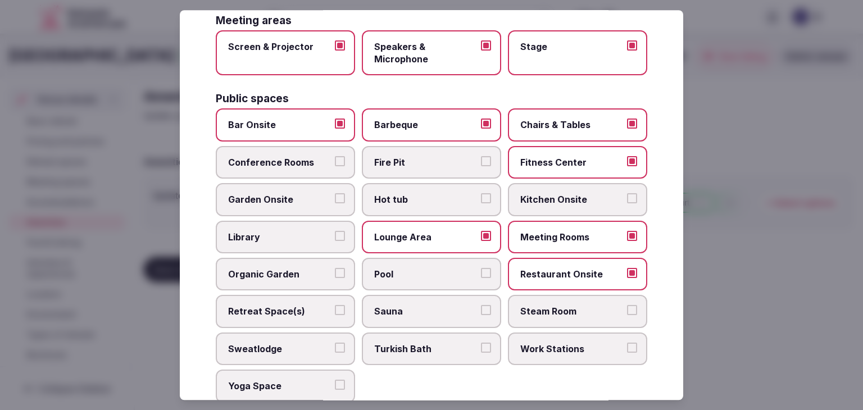
drag, startPoint x: 441, startPoint y: 260, endPoint x: 306, endPoint y: 184, distance: 155.5
click at [441, 261] on label "Pool" at bounding box center [431, 274] width 139 height 33
click at [481, 268] on button "Pool" at bounding box center [486, 273] width 10 height 10
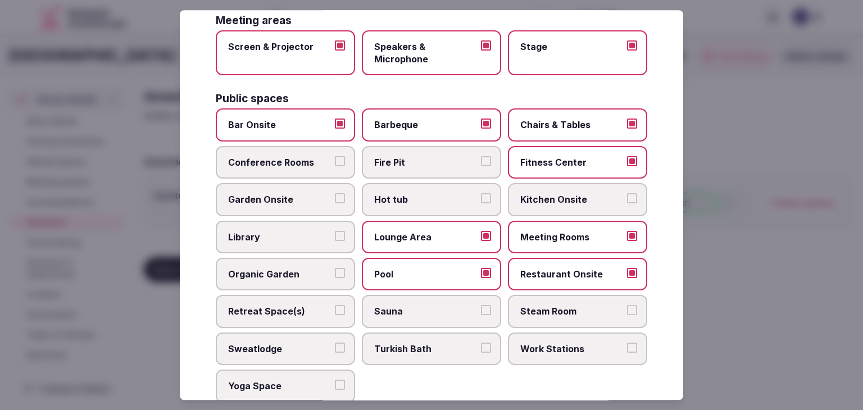
click at [290, 162] on span "Conference Rooms" at bounding box center [279, 162] width 103 height 12
click at [335, 162] on button "Conference Rooms" at bounding box center [340, 161] width 10 height 10
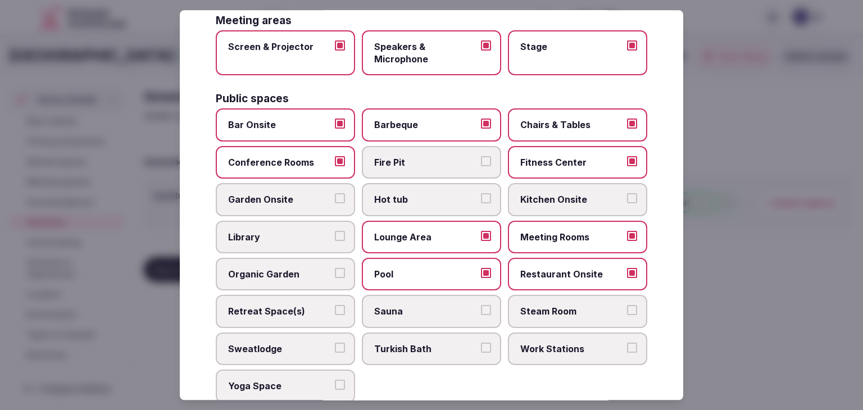
click at [438, 156] on span "Fire Pit" at bounding box center [425, 162] width 103 height 12
click at [481, 156] on button "Fire Pit" at bounding box center [486, 161] width 10 height 10
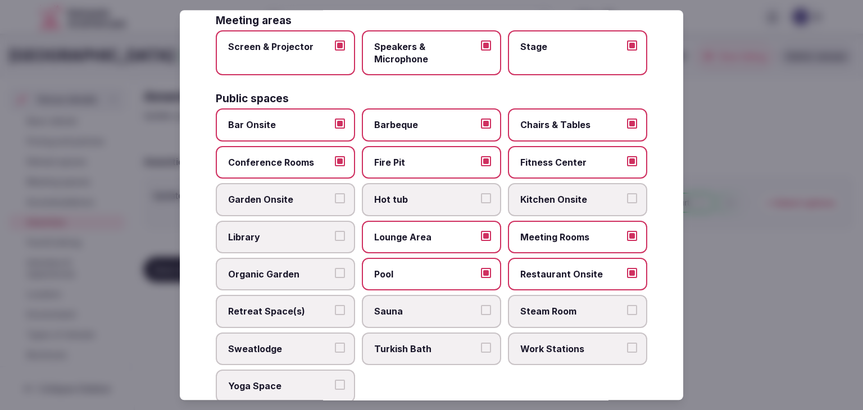
click at [313, 185] on label "Garden Onsite" at bounding box center [285, 200] width 139 height 33
click at [335, 194] on button "Garden Onsite" at bounding box center [340, 199] width 10 height 10
click at [439, 194] on span "Hot tub" at bounding box center [425, 200] width 103 height 12
click at [481, 194] on button "Hot tub" at bounding box center [486, 199] width 10 height 10
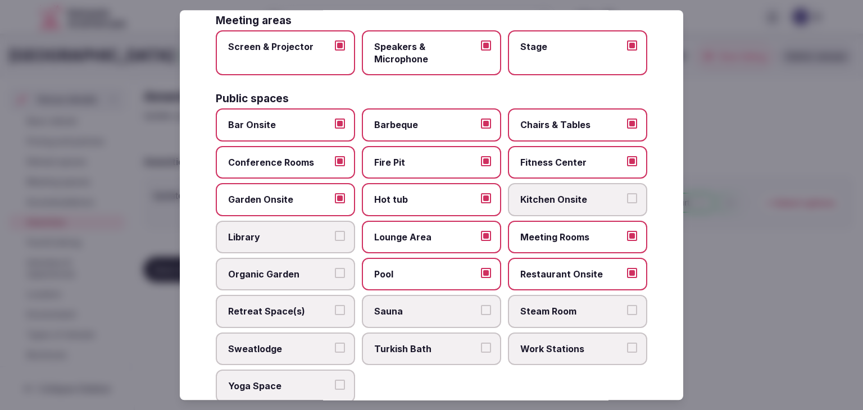
click at [568, 199] on span "Kitchen Onsite" at bounding box center [572, 200] width 103 height 12
click at [627, 199] on button "Kitchen Onsite" at bounding box center [632, 199] width 10 height 10
click at [297, 238] on span "Library" at bounding box center [279, 237] width 103 height 12
click at [335, 238] on button "Library" at bounding box center [340, 236] width 10 height 10
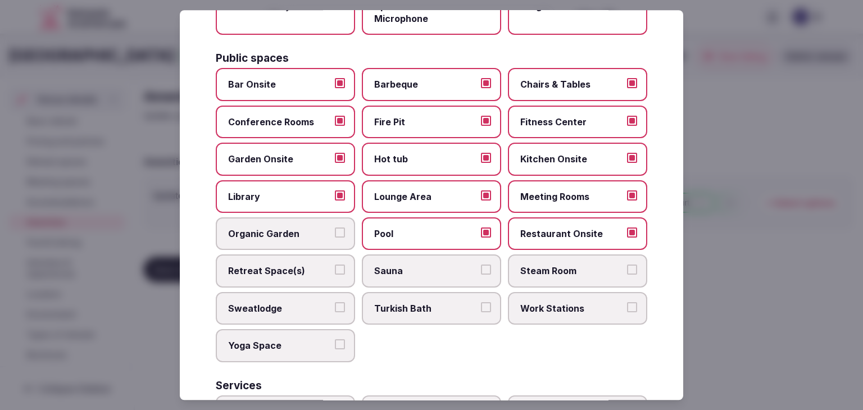
scroll to position [450, 0]
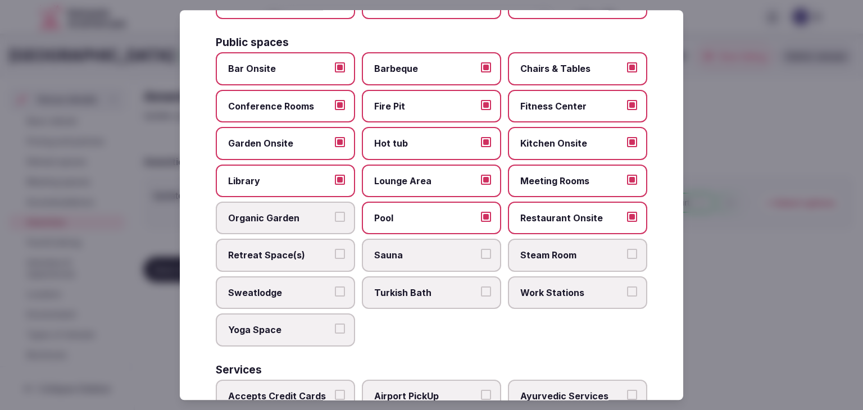
click at [291, 250] on span "Retreat Space(s)" at bounding box center [279, 256] width 103 height 12
click at [335, 250] on button "Retreat Space(s)" at bounding box center [340, 255] width 10 height 10
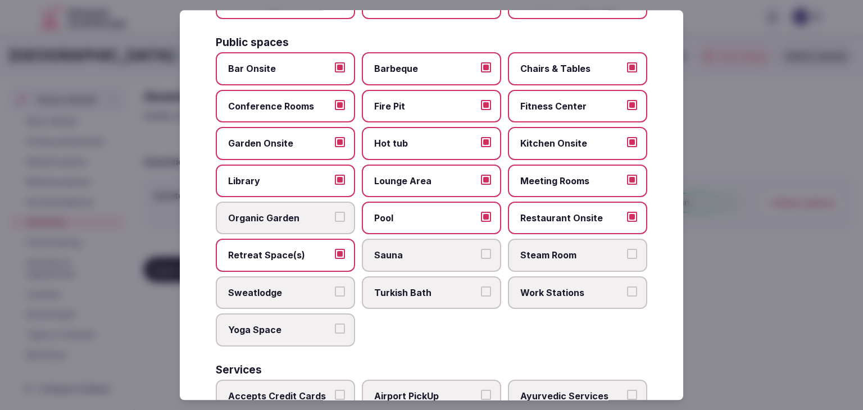
click at [450, 252] on span "Sauna" at bounding box center [425, 256] width 103 height 12
click at [481, 252] on button "Sauna" at bounding box center [486, 255] width 10 height 10
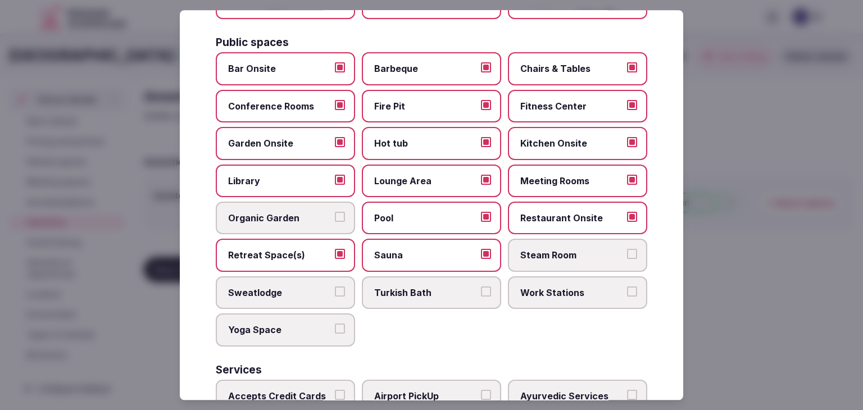
click at [546, 293] on span "Work Stations" at bounding box center [572, 293] width 103 height 12
click at [627, 293] on button "Work Stations" at bounding box center [632, 292] width 10 height 10
click at [308, 337] on label "Yoga Space" at bounding box center [285, 330] width 139 height 33
click at [335, 334] on button "Yoga Space" at bounding box center [340, 329] width 10 height 10
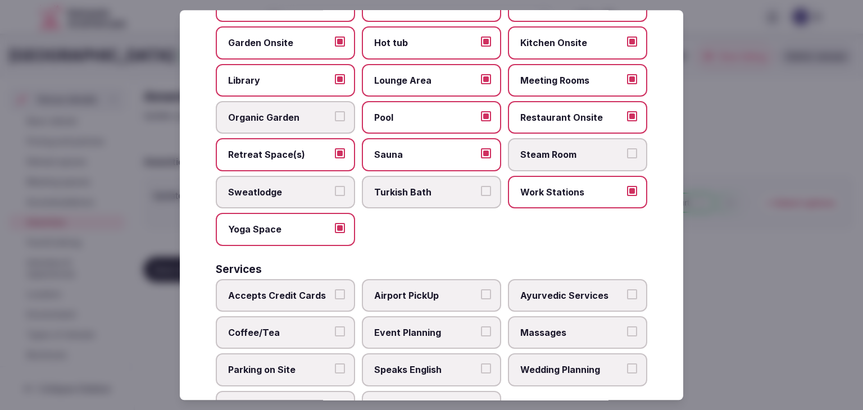
scroll to position [605, 0]
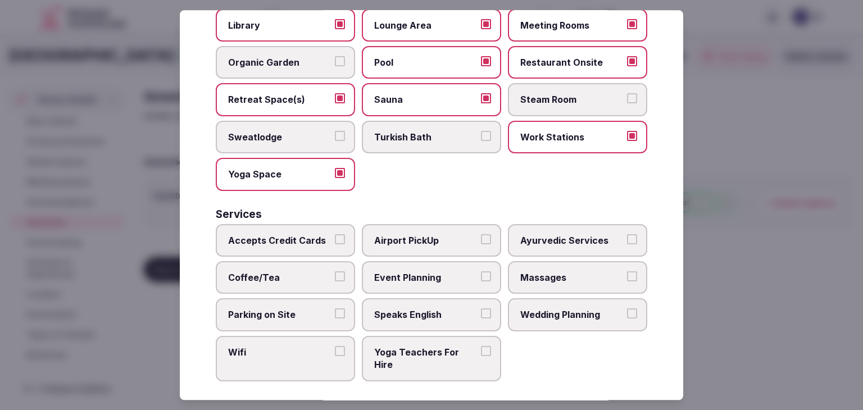
click at [309, 224] on label "Accepts Credit Cards" at bounding box center [285, 240] width 139 height 33
click at [335, 234] on button "Accepts Credit Cards" at bounding box center [340, 239] width 10 height 10
drag, startPoint x: 306, startPoint y: 259, endPoint x: 304, endPoint y: 293, distance: 33.8
click at [305, 261] on label "Coffee/Tea" at bounding box center [285, 277] width 139 height 33
click at [335, 271] on button "Coffee/Tea" at bounding box center [340, 276] width 10 height 10
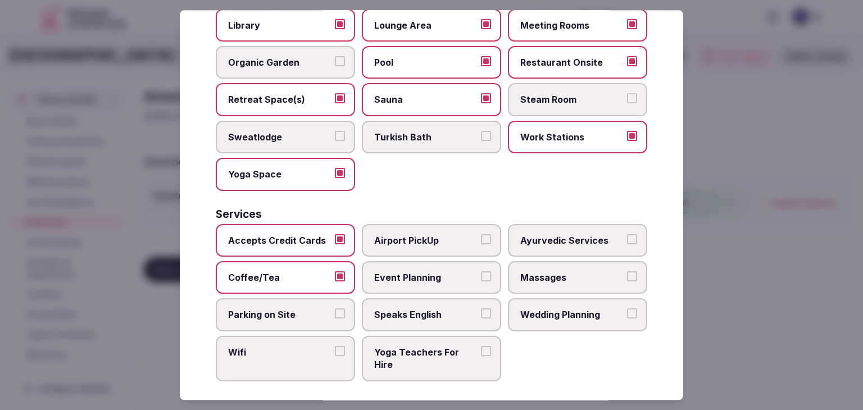
click at [302, 309] on span "Parking on Site" at bounding box center [279, 315] width 103 height 12
click at [335, 309] on button "Parking on Site" at bounding box center [340, 314] width 10 height 10
click at [297, 350] on span "Wifi" at bounding box center [279, 352] width 103 height 12
click at [335, 350] on button "Wifi" at bounding box center [340, 351] width 10 height 10
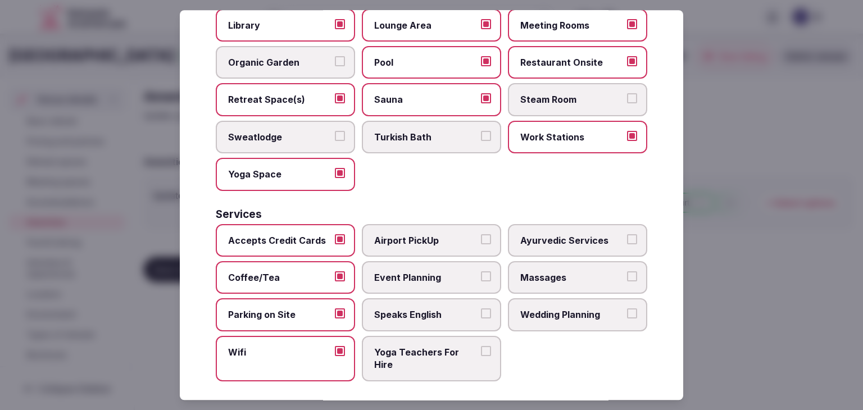
drag, startPoint x: 391, startPoint y: 306, endPoint x: 399, endPoint y: 284, distance: 23.5
click at [391, 309] on span "Speaks English" at bounding box center [425, 315] width 103 height 12
drag, startPoint x: 405, startPoint y: 271, endPoint x: 435, endPoint y: 275, distance: 30.1
click at [406, 271] on span "Event Planning" at bounding box center [425, 277] width 103 height 12
click at [481, 271] on button "Event Planning" at bounding box center [486, 276] width 10 height 10
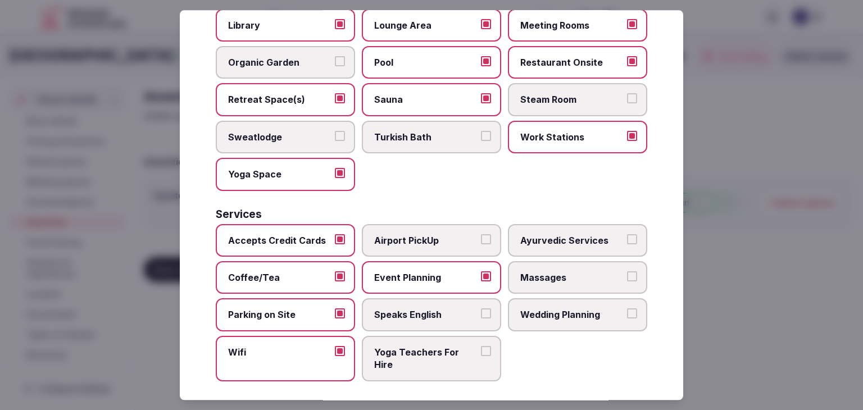
click at [449, 309] on span "Speaks English" at bounding box center [425, 315] width 103 height 12
click at [481, 309] on button "Speaks English" at bounding box center [486, 314] width 10 height 10
click at [544, 312] on span "Wedding Planning" at bounding box center [572, 315] width 103 height 12
click at [627, 312] on button "Wedding Planning" at bounding box center [632, 314] width 10 height 10
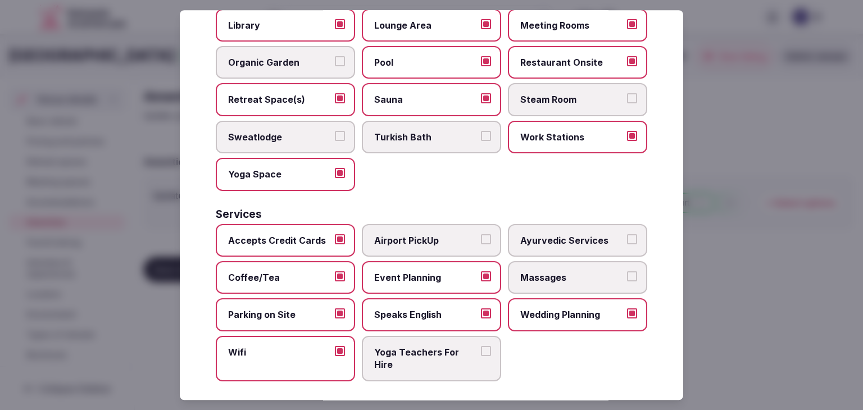
click at [556, 271] on span "Massages" at bounding box center [572, 277] width 103 height 12
click at [627, 271] on button "Massages" at bounding box center [632, 276] width 10 height 10
click at [399, 225] on label "Airport PickUp" at bounding box center [431, 240] width 139 height 33
click at [481, 234] on button "Airport PickUp" at bounding box center [486, 239] width 10 height 10
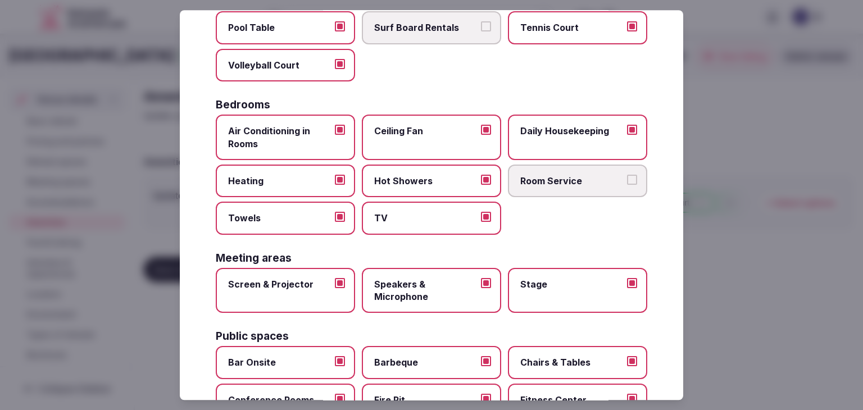
scroll to position [0, 0]
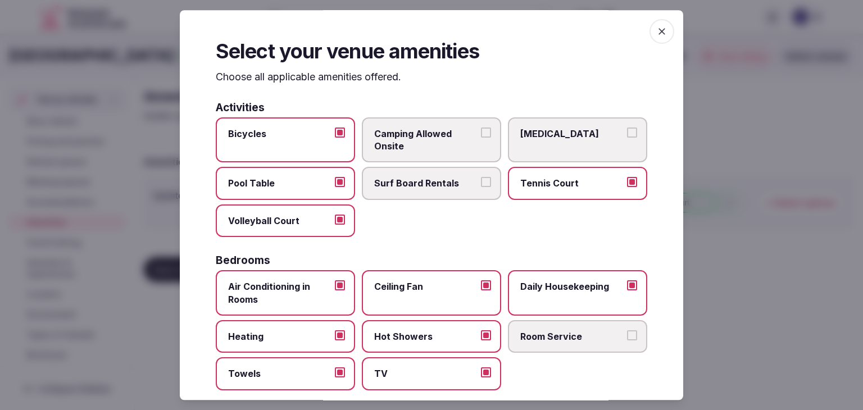
click at [659, 32] on icon "button" at bounding box center [662, 31] width 7 height 7
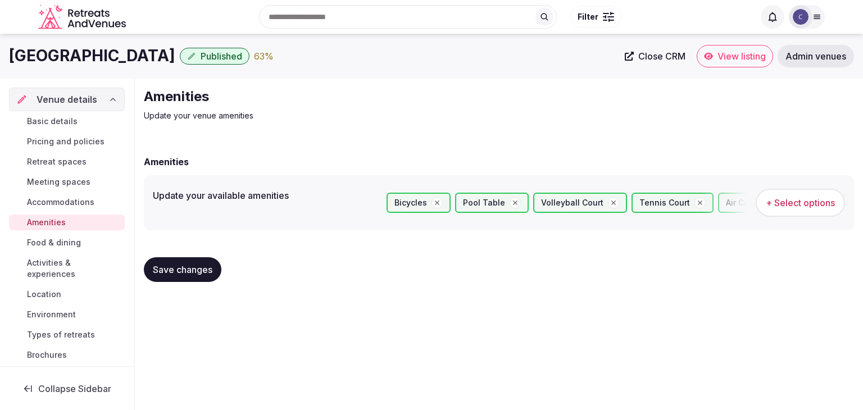
click at [215, 277] on button "Save changes" at bounding box center [183, 269] width 78 height 25
click at [53, 245] on span "Food & dining" at bounding box center [54, 242] width 54 height 11
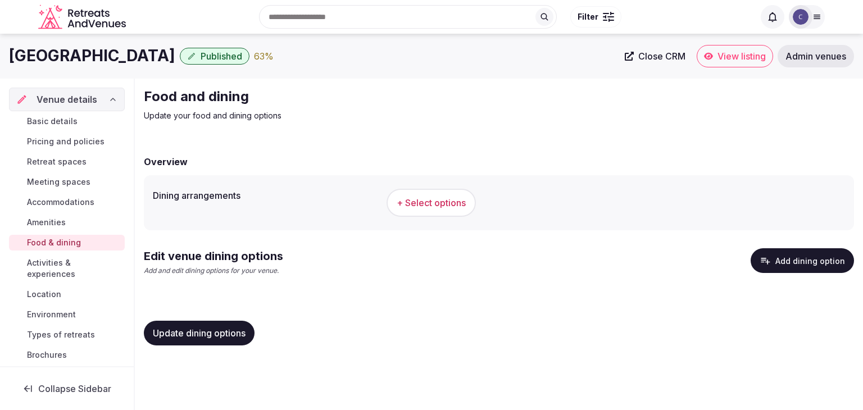
click at [31, 51] on h1 "Napa Valley Lodge" at bounding box center [92, 56] width 166 height 22
copy div "Napa Valley Lodge"
click at [423, 194] on button "+ Select options" at bounding box center [431, 203] width 89 height 28
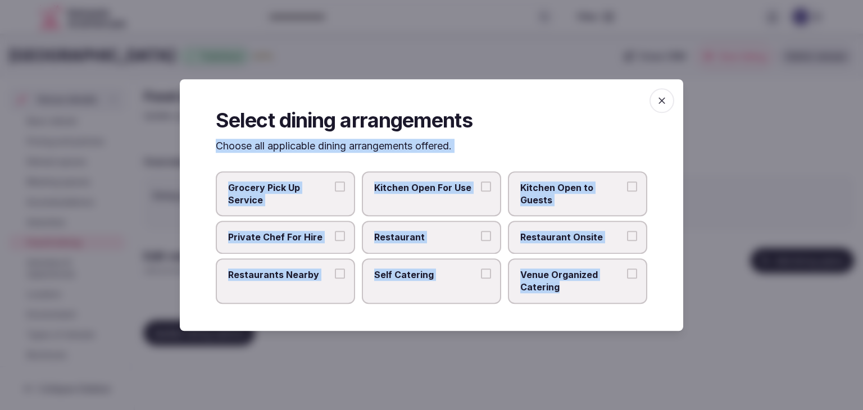
drag, startPoint x: 211, startPoint y: 145, endPoint x: 631, endPoint y: 298, distance: 447.1
click at [631, 298] on div "Select dining arrangements Choose all applicable dining arrangements offered. G…" at bounding box center [432, 205] width 504 height 252
copy div "Choose all applicable dining arrangements offered. Grocery Pick Up Service Kitc…"
click at [577, 183] on span "Kitchen Open to Guests" at bounding box center [572, 194] width 103 height 25
click at [627, 183] on button "Kitchen Open to Guests" at bounding box center [632, 187] width 10 height 10
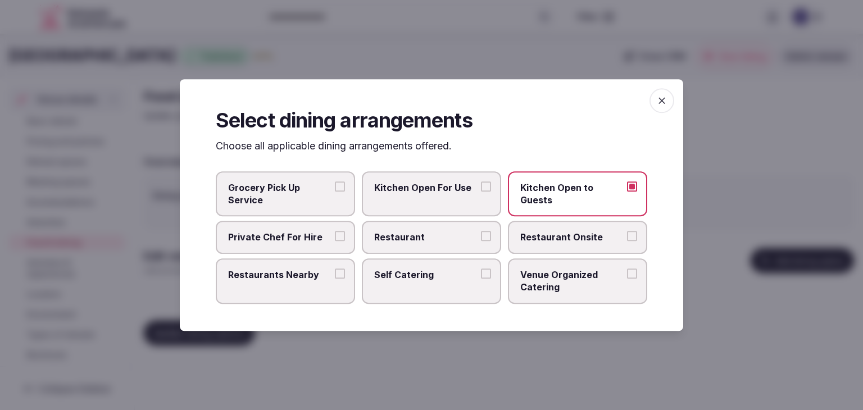
click at [461, 194] on label "Kitchen Open For Use" at bounding box center [431, 194] width 139 height 46
click at [481, 192] on button "Kitchen Open For Use" at bounding box center [486, 187] width 10 height 10
click at [558, 232] on span "Restaurant Onsite" at bounding box center [572, 238] width 103 height 12
click at [627, 232] on button "Restaurant Onsite" at bounding box center [632, 237] width 10 height 10
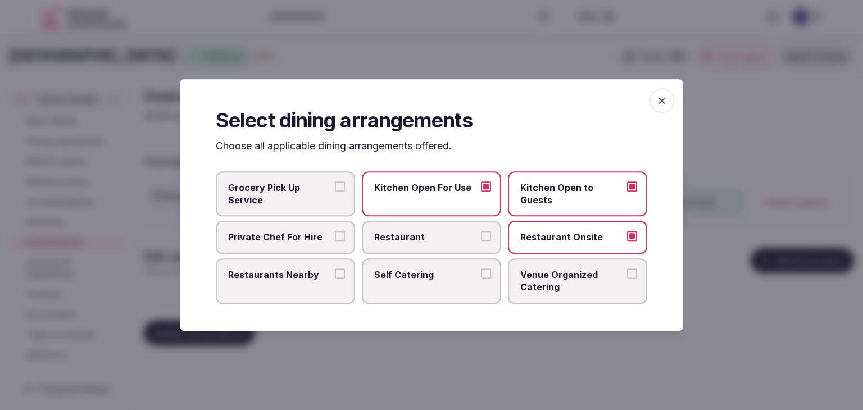
drag, startPoint x: 299, startPoint y: 286, endPoint x: 391, endPoint y: 279, distance: 92.4
click at [301, 286] on label "Restaurants Nearby" at bounding box center [285, 282] width 139 height 46
click at [335, 279] on button "Restaurants Nearby" at bounding box center [340, 274] width 10 height 10
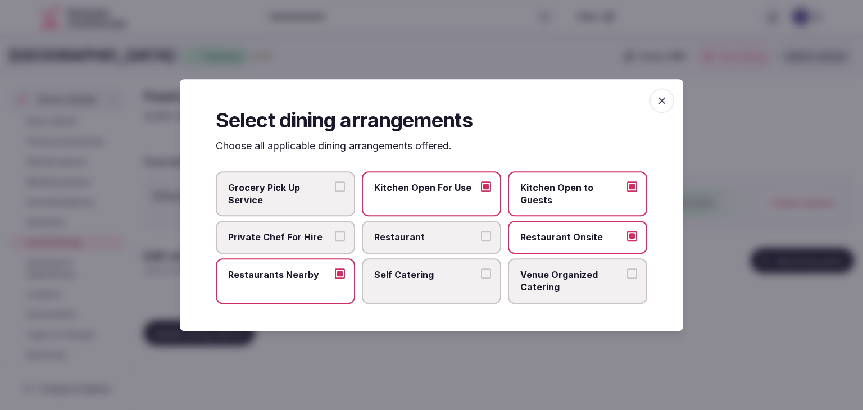
drag, startPoint x: 416, startPoint y: 279, endPoint x: 595, endPoint y: 279, distance: 178.8
click at [420, 279] on span "Self Catering" at bounding box center [425, 275] width 103 height 12
click at [600, 278] on span "Venue Organized Catering" at bounding box center [572, 281] width 103 height 25
click at [627, 278] on button "Venue Organized Catering" at bounding box center [632, 274] width 10 height 10
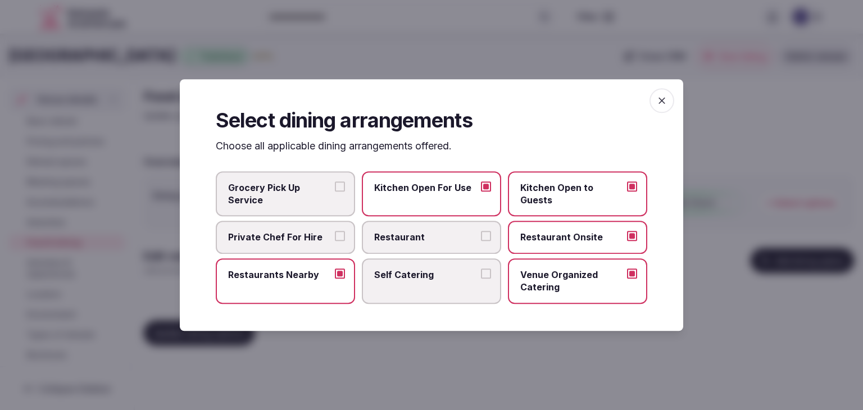
click at [463, 284] on label "Self Catering" at bounding box center [431, 282] width 139 height 46
click at [481, 279] on button "Self Catering" at bounding box center [486, 274] width 10 height 10
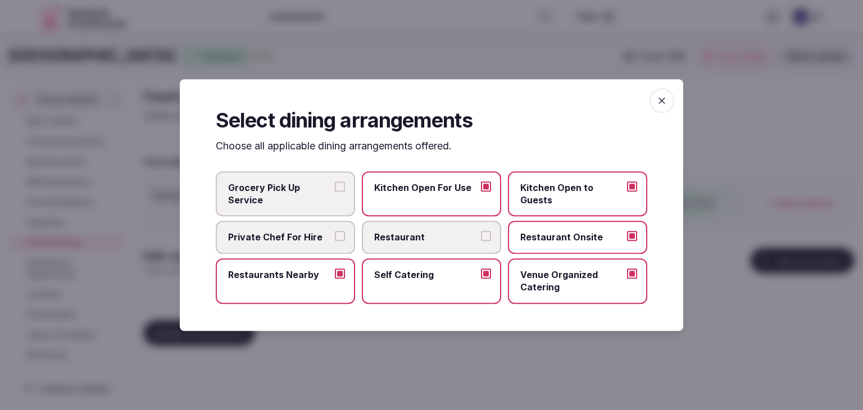
click at [662, 104] on icon "button" at bounding box center [662, 100] width 11 height 11
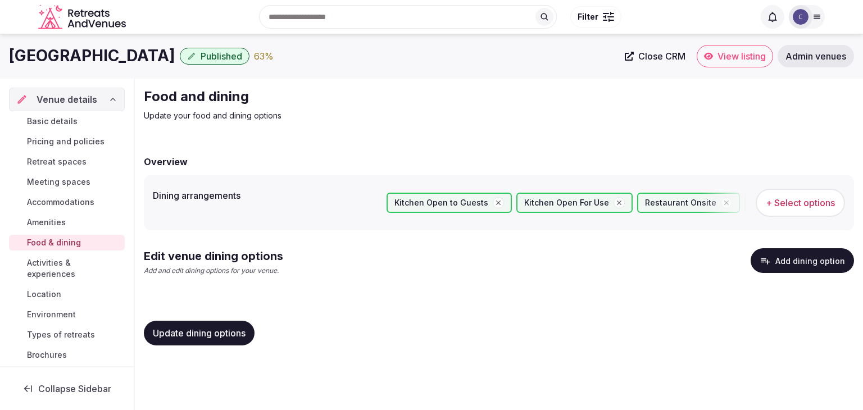
click at [235, 329] on span "Update dining options" at bounding box center [199, 333] width 93 height 11
click at [799, 187] on div "Kitchen Open to Guests Kitchen Open For Use Restaurant Onsite Restaurants Nearb…" at bounding box center [616, 202] width 459 height 37
click at [800, 194] on button "+ Select options" at bounding box center [800, 203] width 89 height 28
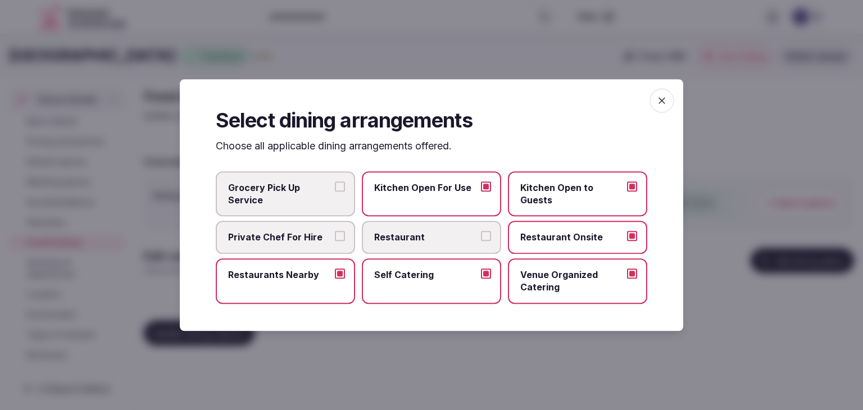
click at [555, 230] on label "Restaurant Onsite" at bounding box center [577, 237] width 139 height 33
click at [627, 232] on button "Restaurant Onsite" at bounding box center [632, 237] width 10 height 10
click at [662, 102] on icon "button" at bounding box center [662, 100] width 11 height 11
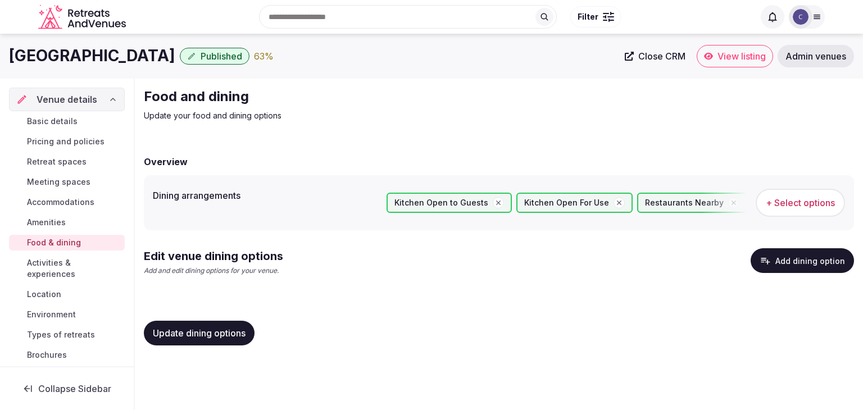
click at [236, 326] on button "Update dining options" at bounding box center [199, 333] width 111 height 25
click at [823, 269] on button "Add dining option" at bounding box center [802, 260] width 103 height 25
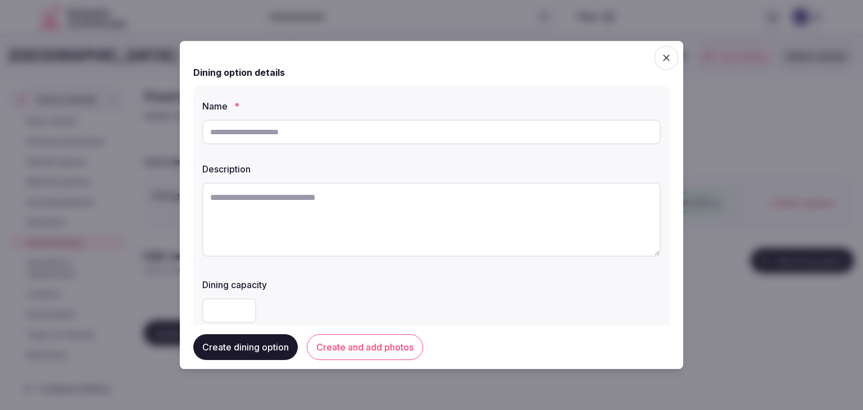
click at [311, 134] on input "text" at bounding box center [431, 132] width 459 height 25
paste input "**********"
click at [214, 135] on input "**********" at bounding box center [431, 132] width 459 height 25
type input "**********"
click at [395, 209] on textarea at bounding box center [431, 220] width 459 height 74
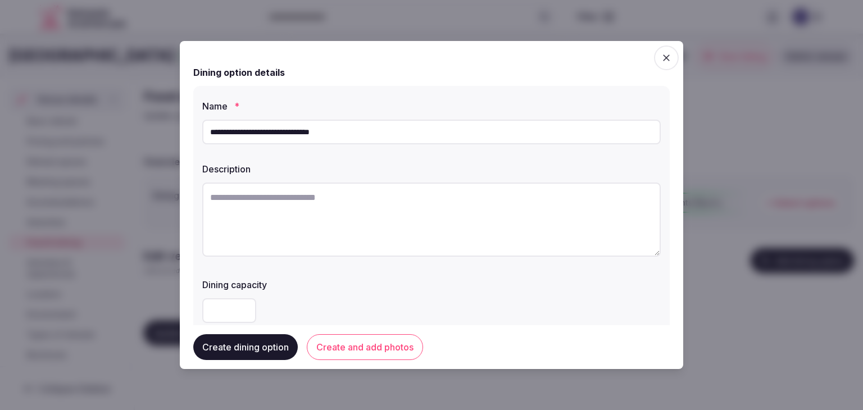
paste textarea "**********"
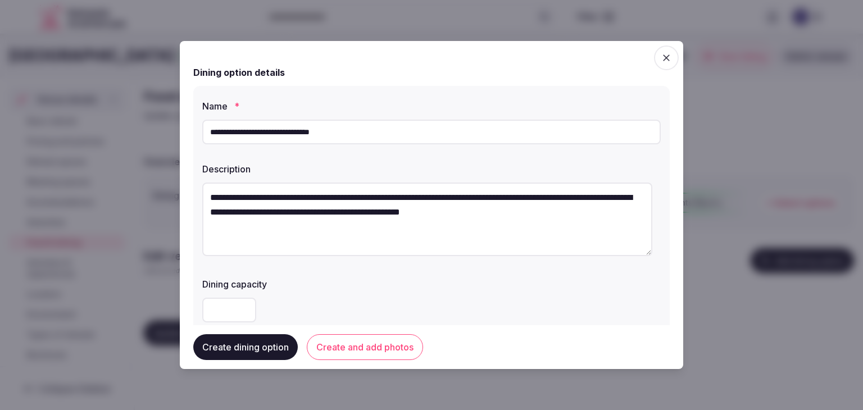
drag, startPoint x: 214, startPoint y: 200, endPoint x: 193, endPoint y: 197, distance: 20.4
click at [193, 197] on div "**********" at bounding box center [431, 211] width 477 height 250
type textarea "**********"
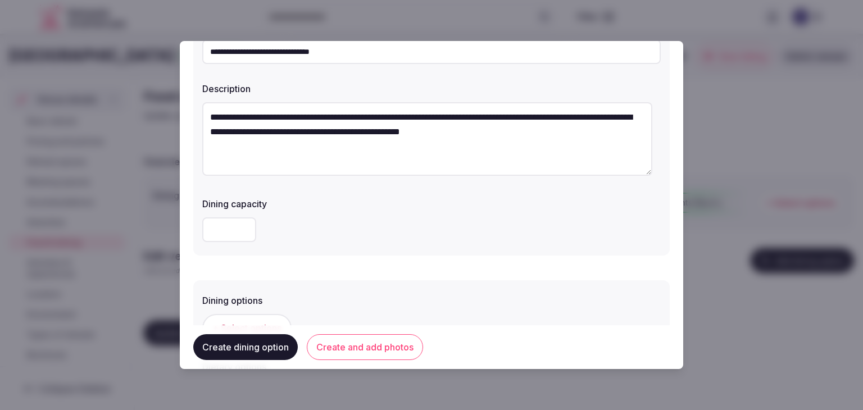
scroll to position [169, 0]
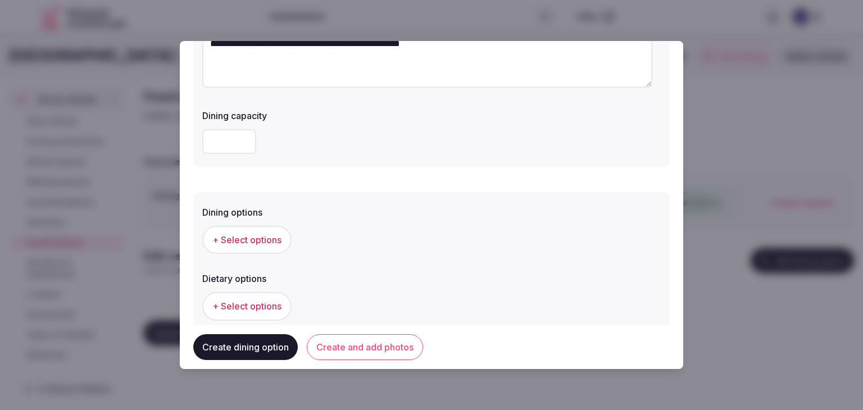
click at [280, 239] on span "+ Select options" at bounding box center [246, 240] width 69 height 12
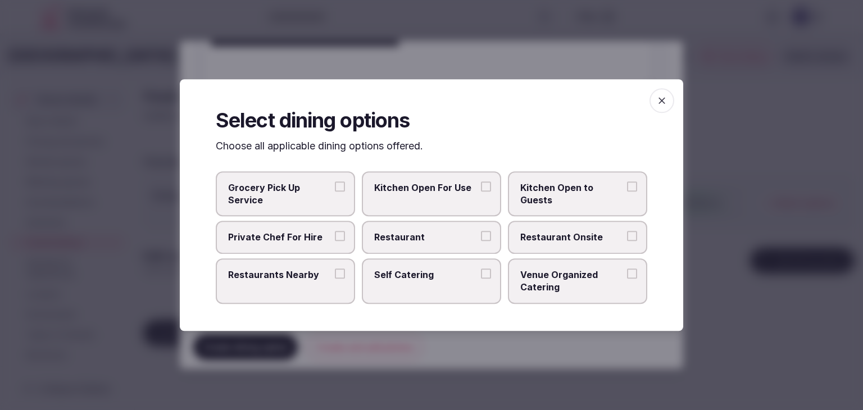
click at [392, 277] on span "Self Catering" at bounding box center [425, 275] width 103 height 12
click at [481, 277] on button "Self Catering" at bounding box center [486, 274] width 10 height 10
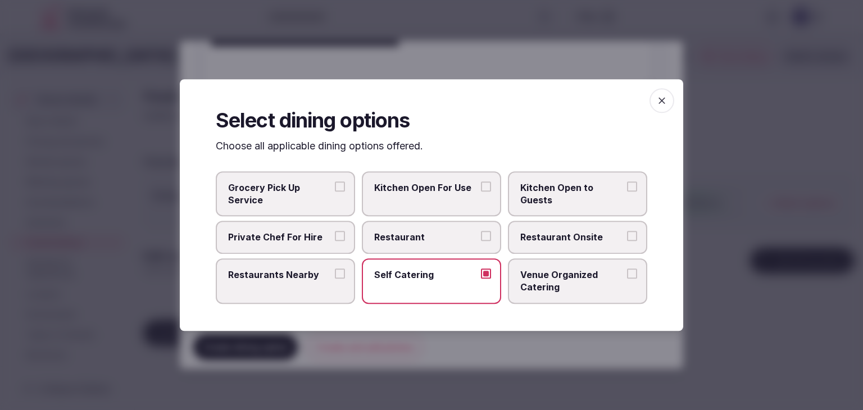
click at [661, 98] on icon "button" at bounding box center [662, 100] width 11 height 11
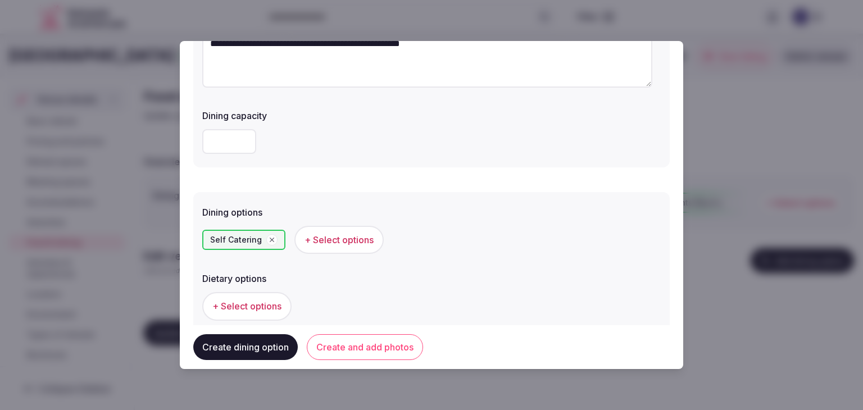
click at [378, 360] on div "Create dining option Create and add photos" at bounding box center [431, 347] width 477 height 44
click at [380, 340] on button "Create and add photos" at bounding box center [365, 347] width 116 height 26
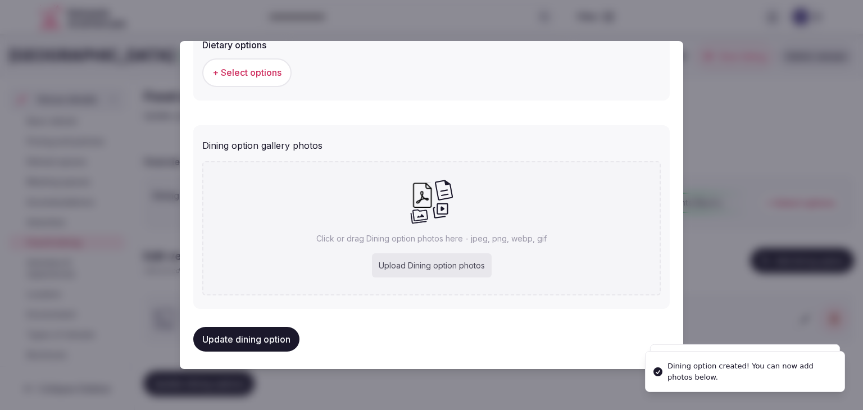
scroll to position [407, 0]
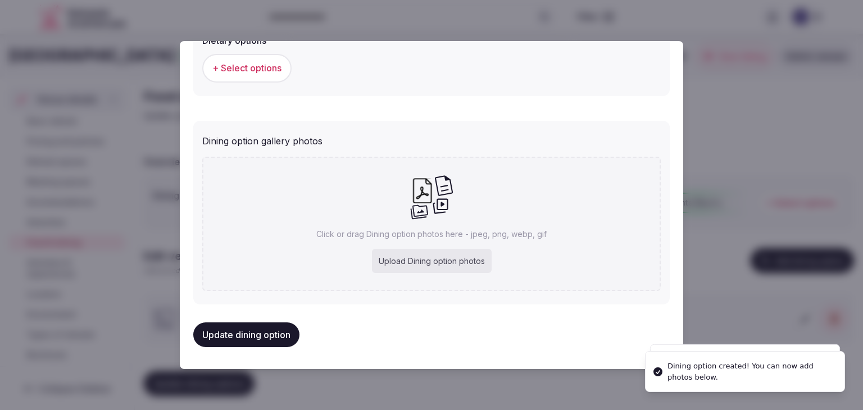
click at [408, 260] on div "Upload Dining option photos" at bounding box center [432, 261] width 120 height 25
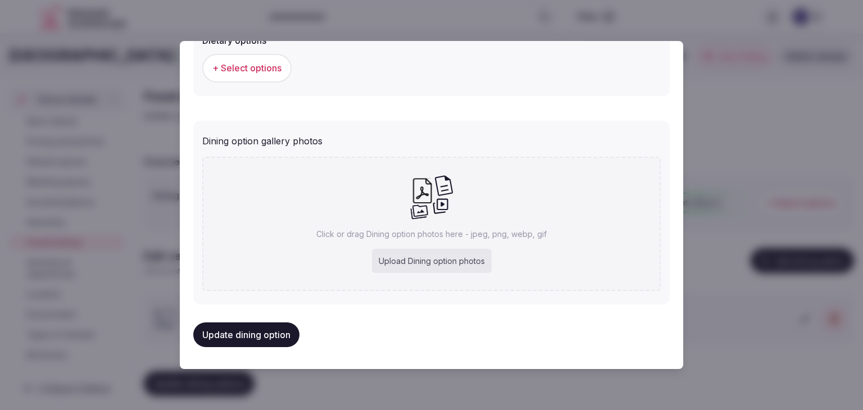
type input "**********"
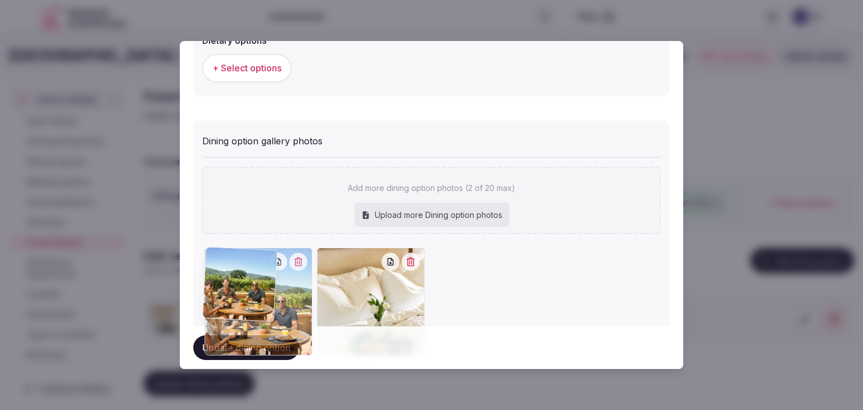
drag, startPoint x: 330, startPoint y: 251, endPoint x: 239, endPoint y: 251, distance: 91.1
click at [240, 251] on div at bounding box center [259, 302] width 108 height 108
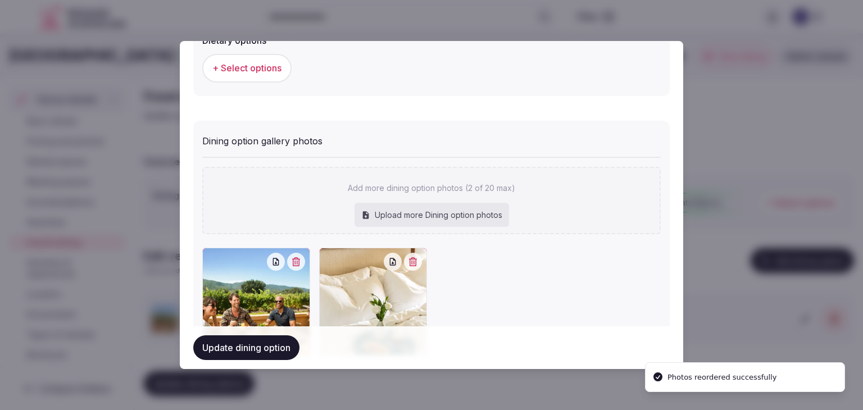
click at [268, 354] on button "Update dining option" at bounding box center [246, 348] width 106 height 25
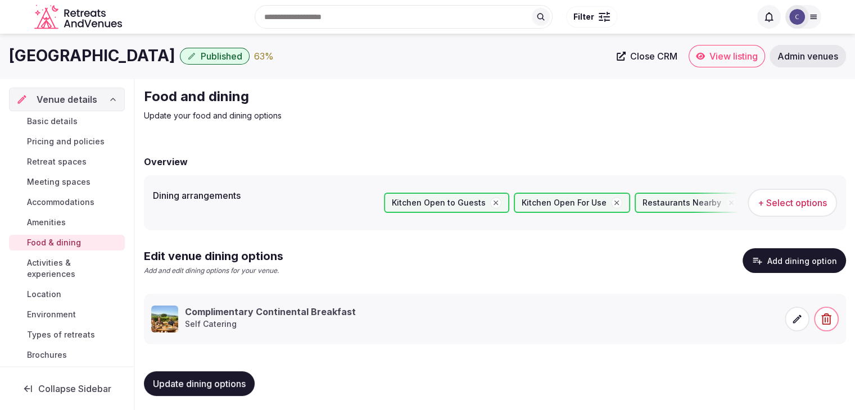
click at [58, 256] on link "Activities & experiences" at bounding box center [67, 268] width 116 height 27
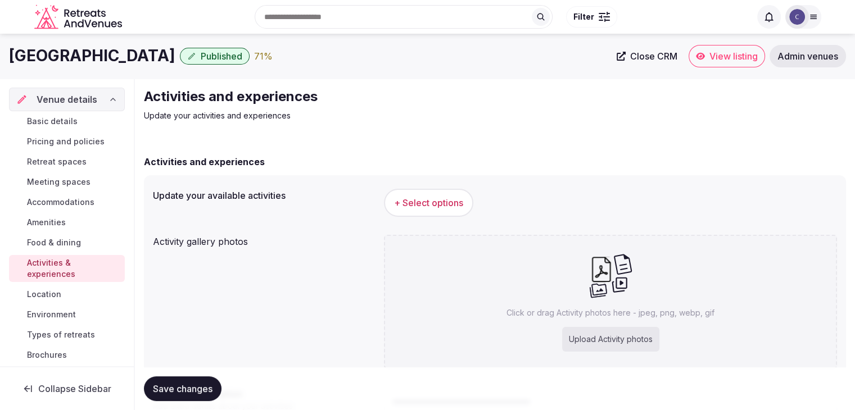
click at [585, 344] on div "Upload Activity photos" at bounding box center [610, 339] width 97 height 25
type input "**********"
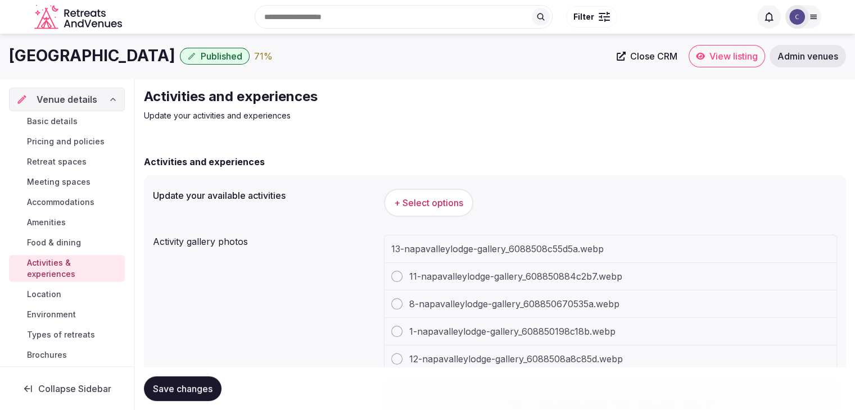
click at [103, 62] on h1 "Napa Valley Lodge" at bounding box center [92, 56] width 166 height 22
copy div "Napa Valley Lodge"
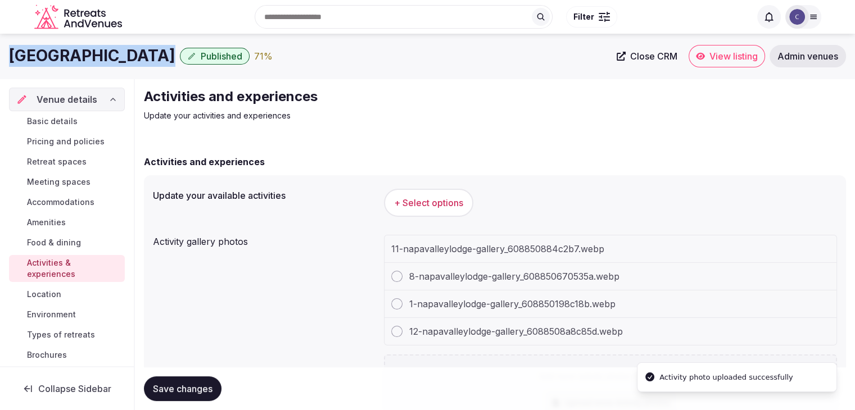
click at [435, 210] on button "+ Select options" at bounding box center [428, 203] width 89 height 28
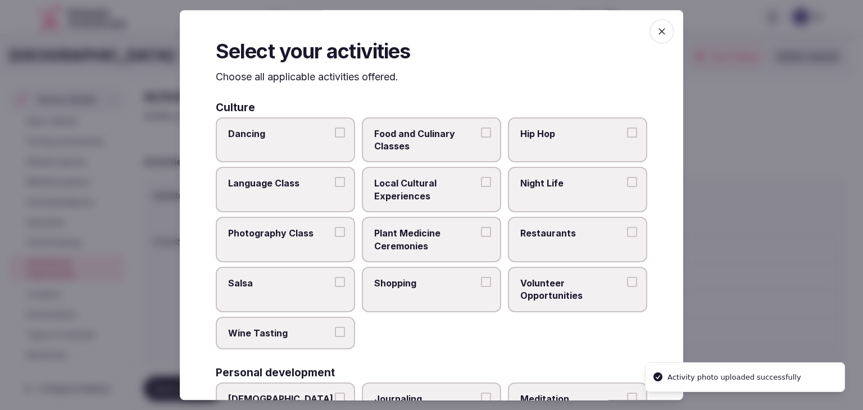
click at [224, 78] on p "Choose all applicable activities offered." at bounding box center [432, 77] width 432 height 14
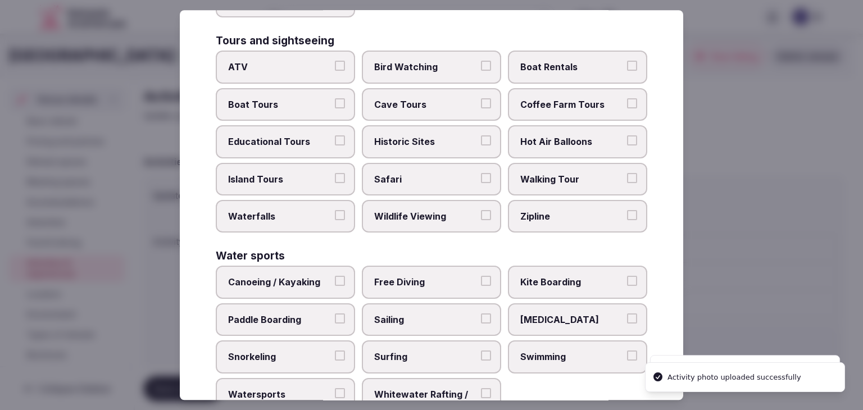
scroll to position [868, 0]
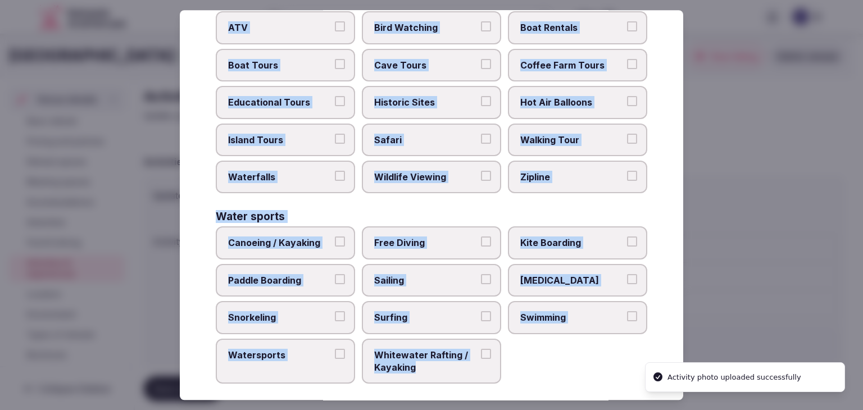
drag, startPoint x: 210, startPoint y: 76, endPoint x: 483, endPoint y: 359, distance: 393.2
click at [483, 359] on div "Select your activities Choose all applicable activities offered. Culture Dancin…" at bounding box center [432, 205] width 504 height 390
copy div "Choose all applicable activities offered. Culture Dancing Food and Culinary Cla…"
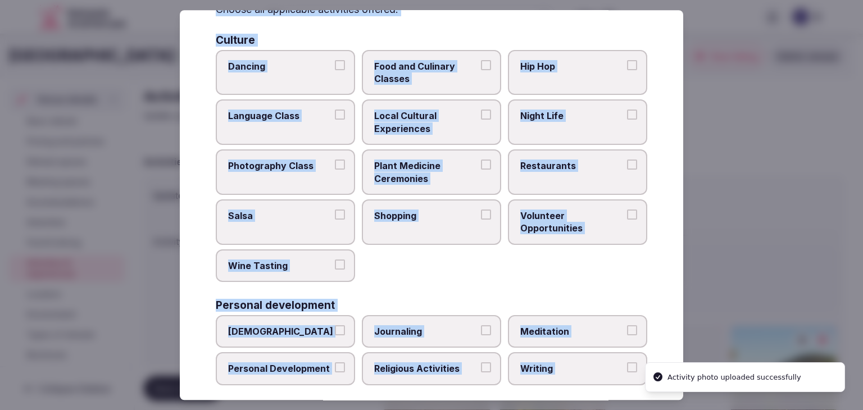
scroll to position [0, 0]
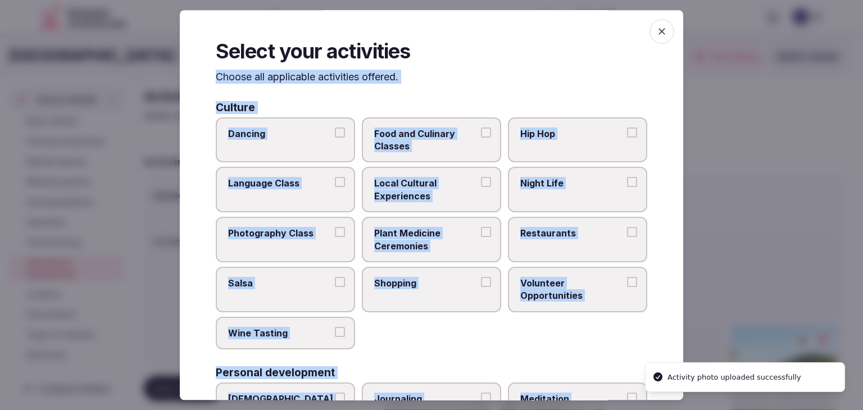
click at [456, 189] on span "Local Cultural Experiences" at bounding box center [425, 190] width 103 height 25
click at [481, 188] on button "Local Cultural Experiences" at bounding box center [486, 183] width 10 height 10
click at [547, 185] on span "Night Life" at bounding box center [572, 184] width 103 height 12
click at [627, 185] on button "Night Life" at bounding box center [632, 183] width 10 height 10
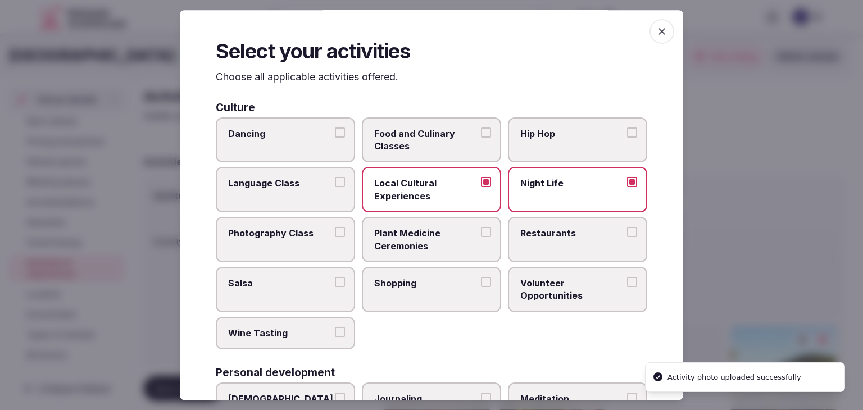
click at [549, 234] on span "Restaurants" at bounding box center [572, 233] width 103 height 12
click at [627, 234] on button "Restaurants" at bounding box center [632, 232] width 10 height 10
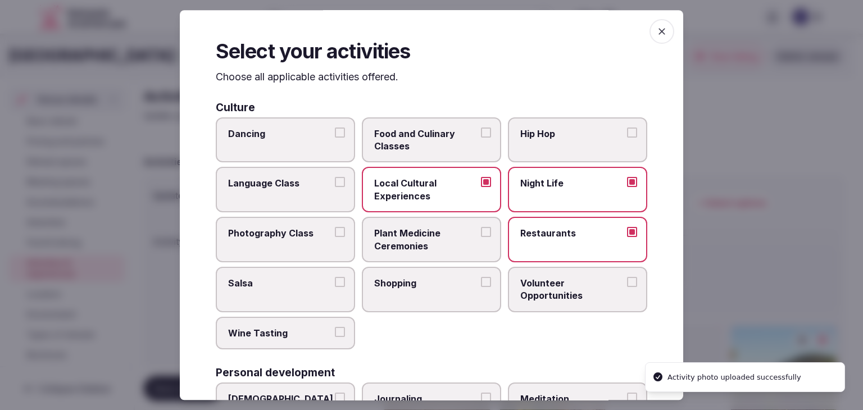
click at [433, 280] on span "Shopping" at bounding box center [425, 283] width 103 height 12
click at [481, 280] on button "Shopping" at bounding box center [486, 282] width 10 height 10
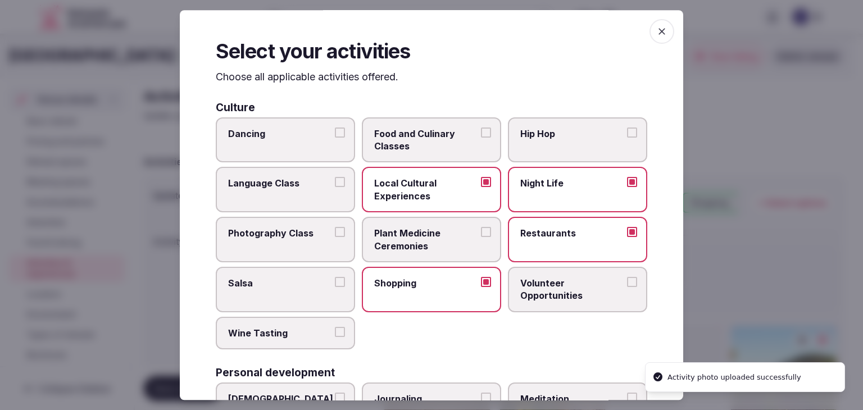
click at [273, 333] on span "Wine Tasting" at bounding box center [279, 333] width 103 height 12
click at [335, 333] on button "Wine Tasting" at bounding box center [340, 332] width 10 height 10
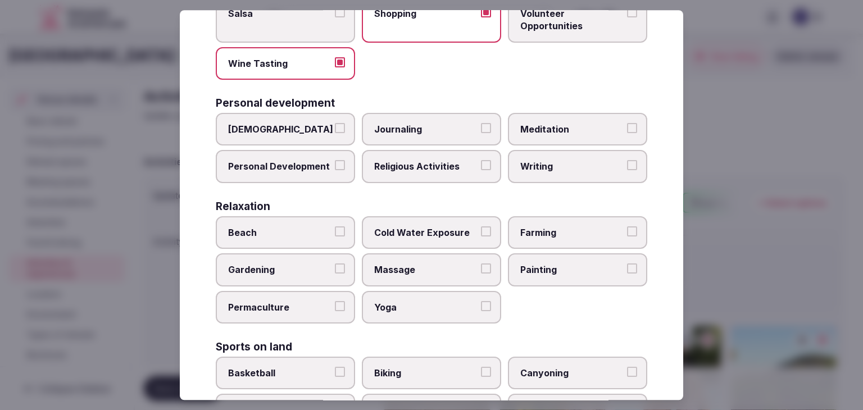
scroll to position [337, 0]
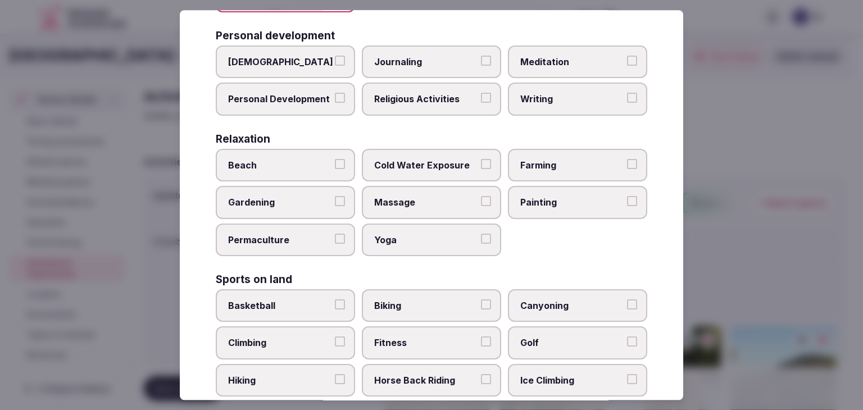
drag, startPoint x: 288, startPoint y: 97, endPoint x: 517, endPoint y: 98, distance: 229.3
click at [292, 97] on span "Personal Development" at bounding box center [279, 99] width 103 height 12
click at [562, 57] on span "Meditation" at bounding box center [572, 62] width 103 height 12
click at [627, 57] on button "Meditation" at bounding box center [632, 61] width 10 height 10
click at [288, 96] on span "Personal Development" at bounding box center [279, 99] width 103 height 12
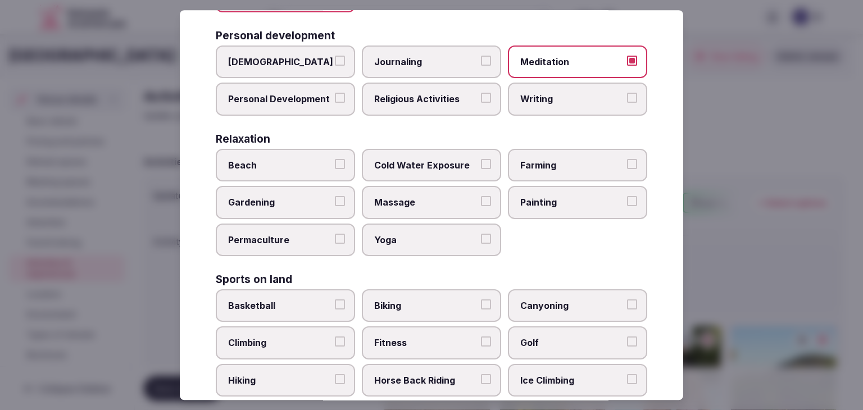
drag, startPoint x: 318, startPoint y: 91, endPoint x: 320, endPoint y: 99, distance: 8.2
click at [319, 93] on span "Personal Development" at bounding box center [279, 99] width 103 height 12
click at [335, 93] on button "Personal Development" at bounding box center [340, 98] width 10 height 10
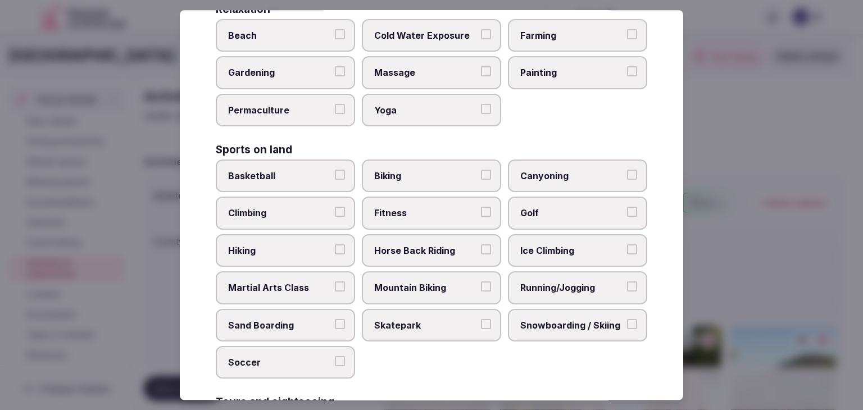
scroll to position [506, 0]
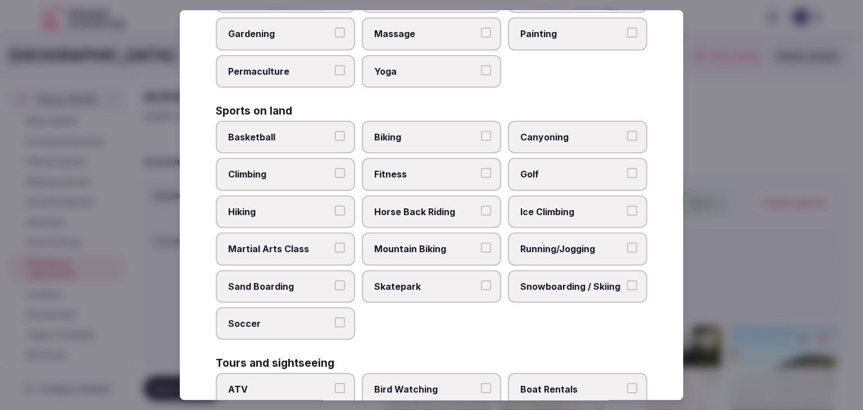
click at [415, 31] on span "Massage" at bounding box center [425, 34] width 103 height 12
click at [481, 31] on button "Massage" at bounding box center [486, 33] width 10 height 10
click at [408, 65] on span "Yoga" at bounding box center [425, 71] width 103 height 12
click at [481, 65] on button "Yoga" at bounding box center [486, 70] width 10 height 10
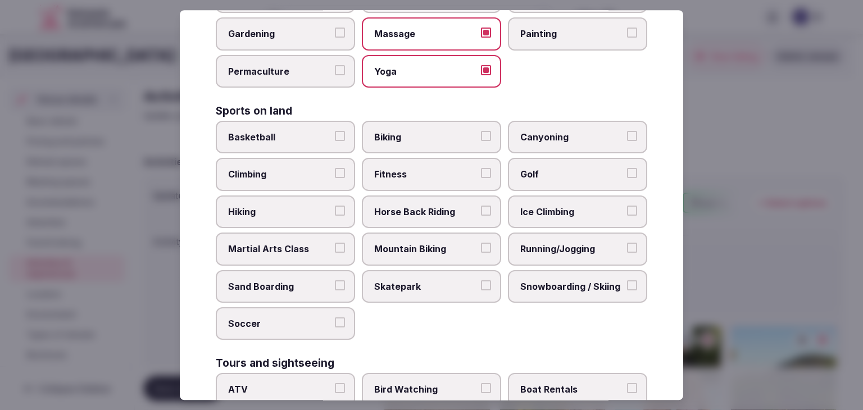
click at [450, 131] on span "Biking" at bounding box center [425, 137] width 103 height 12
click at [481, 131] on button "Biking" at bounding box center [486, 136] width 10 height 10
drag, startPoint x: 446, startPoint y: 152, endPoint x: 439, endPoint y: 177, distance: 25.8
click at [447, 155] on div "Basketball Biking Canyoning Climbing Fitness Golf Hiking Horse Back Riding Ice …" at bounding box center [432, 230] width 432 height 219
click at [406, 169] on span "Fitness" at bounding box center [425, 175] width 103 height 12
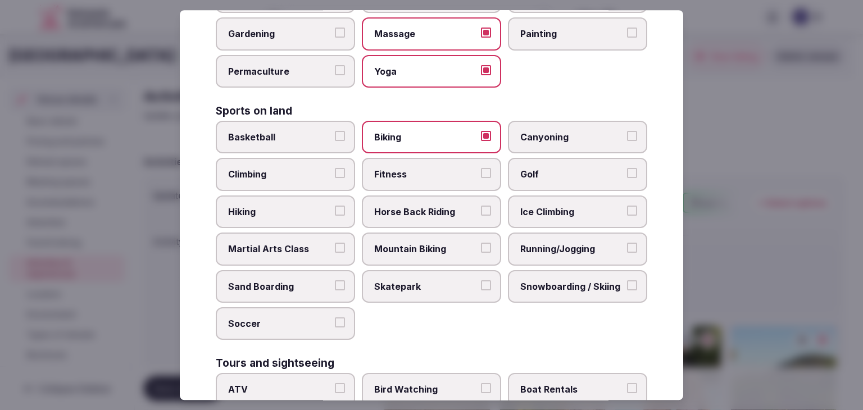
click at [481, 169] on button "Fitness" at bounding box center [486, 174] width 10 height 10
click at [304, 207] on span "Hiking" at bounding box center [279, 212] width 103 height 12
click at [335, 207] on button "Hiking" at bounding box center [340, 211] width 10 height 10
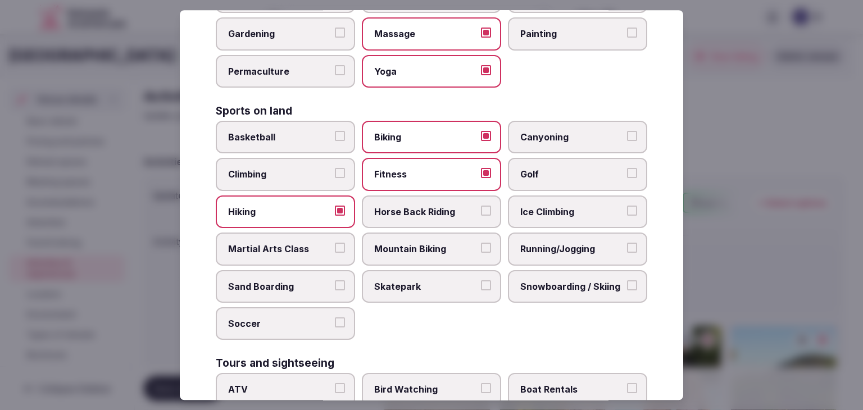
click at [551, 246] on span "Running/Jogging" at bounding box center [572, 249] width 103 height 12
click at [627, 246] on button "Running/Jogging" at bounding box center [632, 248] width 10 height 10
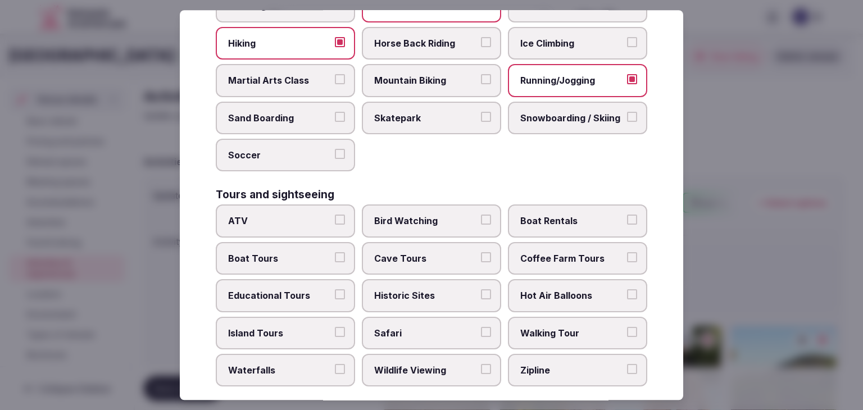
scroll to position [787, 0]
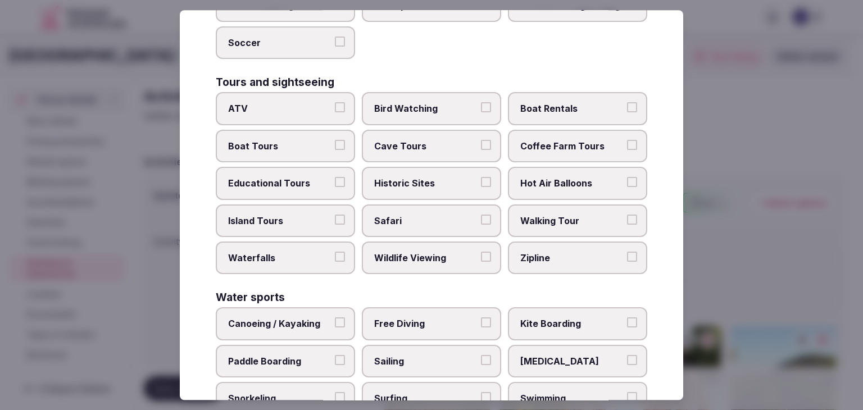
drag, startPoint x: 455, startPoint y: 165, endPoint x: 474, endPoint y: 175, distance: 21.6
click at [456, 167] on label "Historic Sites" at bounding box center [431, 183] width 139 height 33
click at [481, 177] on button "Historic Sites" at bounding box center [486, 182] width 10 height 10
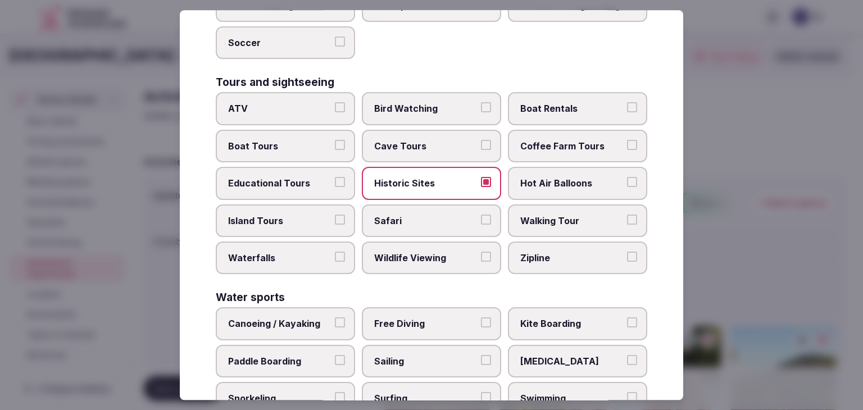
click at [558, 215] on span "Walking Tour" at bounding box center [572, 221] width 103 height 12
click at [627, 215] on button "Walking Tour" at bounding box center [632, 220] width 10 height 10
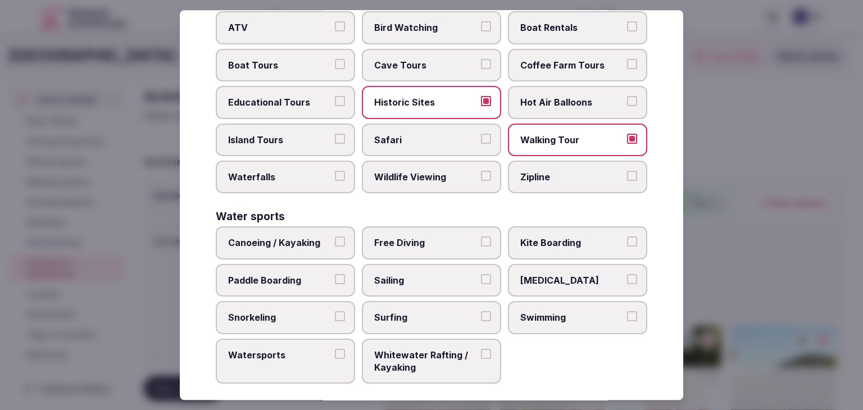
drag, startPoint x: 556, startPoint y: 291, endPoint x: 557, endPoint y: 304, distance: 13.0
click at [556, 301] on label "Swimming" at bounding box center [577, 317] width 139 height 33
click at [627, 311] on button "Swimming" at bounding box center [632, 316] width 10 height 10
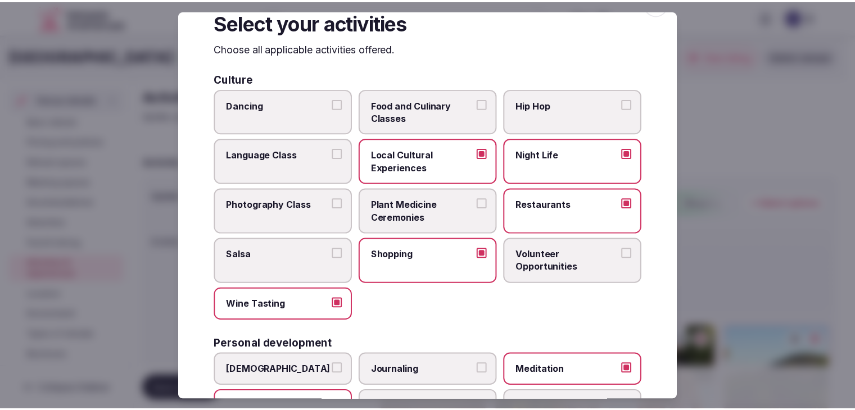
scroll to position [0, 0]
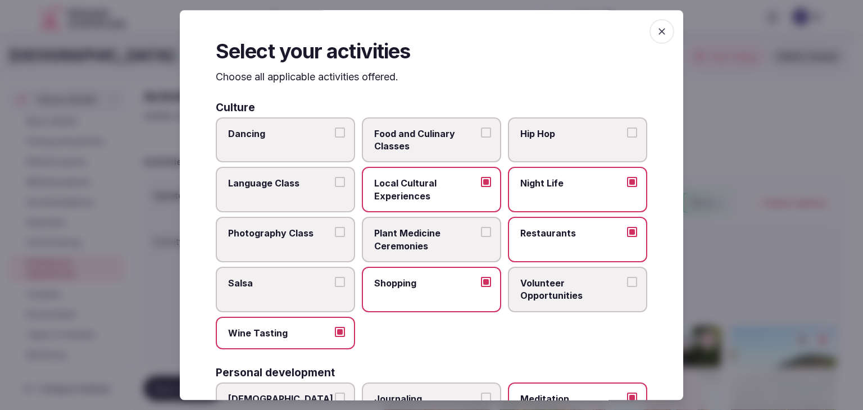
click at [659, 31] on icon "button" at bounding box center [662, 31] width 7 height 7
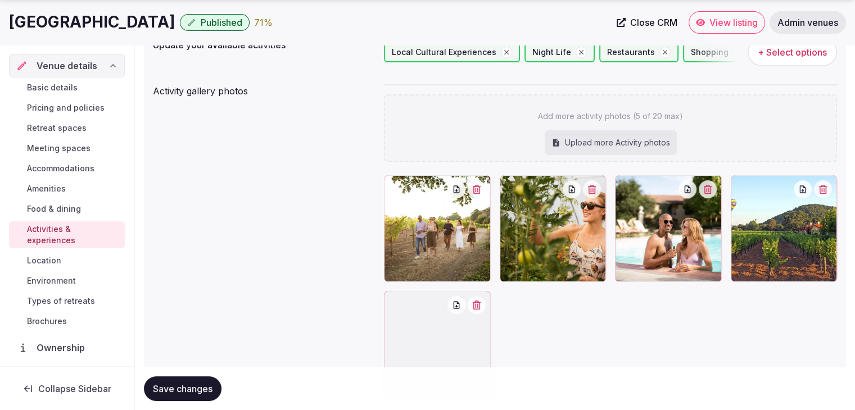
scroll to position [169, 0]
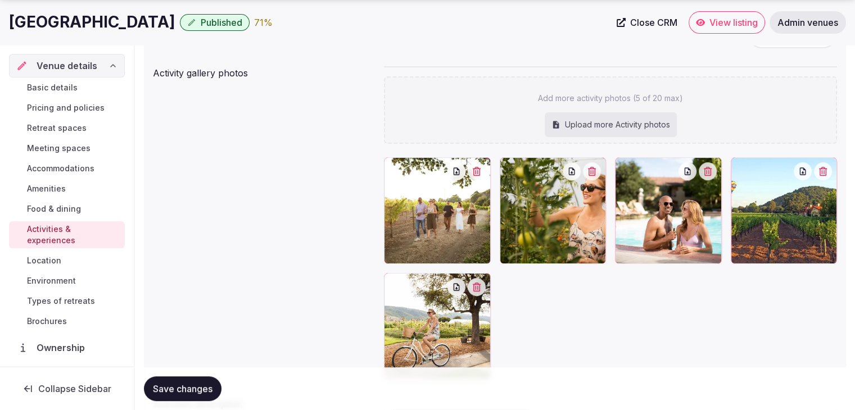
click at [194, 383] on span "Save changes" at bounding box center [183, 388] width 60 height 11
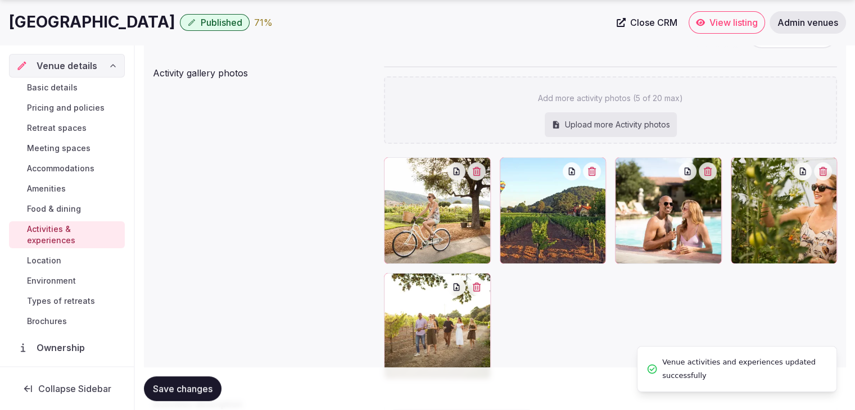
click at [76, 286] on link "Environment" at bounding box center [67, 281] width 116 height 16
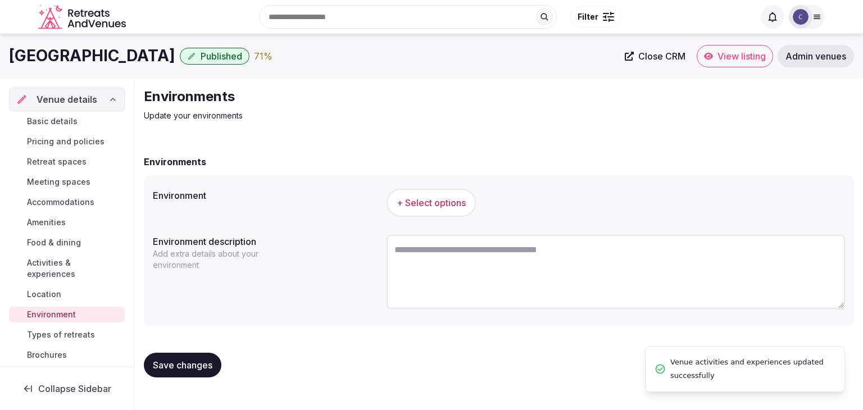
click at [455, 192] on button "+ Select options" at bounding box center [431, 203] width 89 height 28
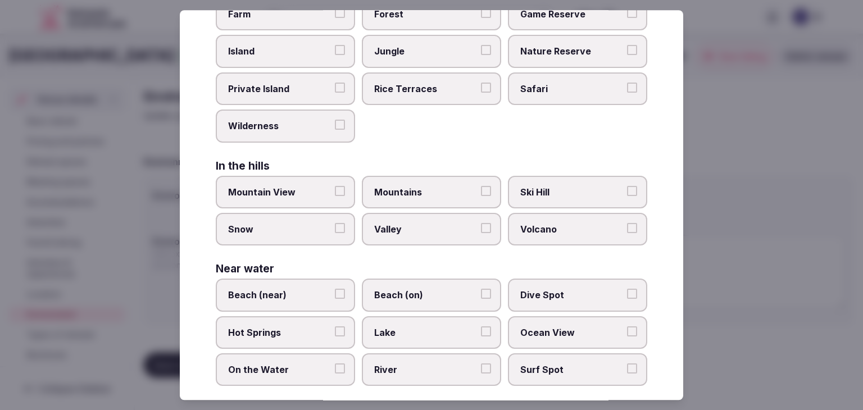
scroll to position [269, 0]
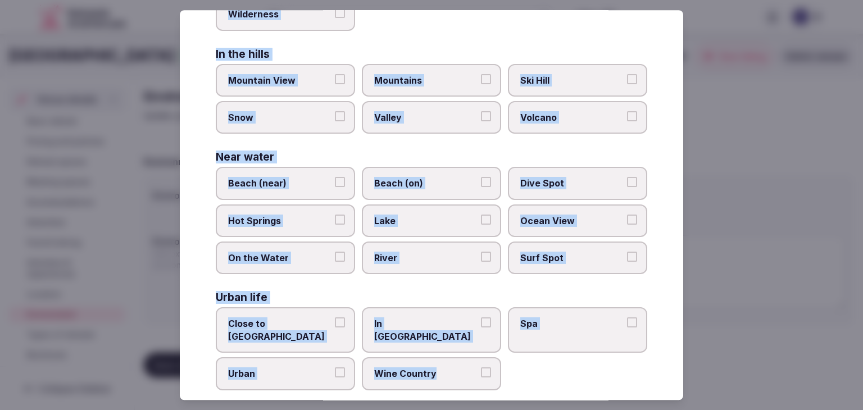
drag, startPoint x: 208, startPoint y: 78, endPoint x: 503, endPoint y: 380, distance: 421.7
click at [503, 380] on div "Select your environment Choose all applicable environments offered. In nature C…" at bounding box center [432, 205] width 504 height 390
copy div "Choose all applicable environments offered. In nature Close to Nature Countrysi…"
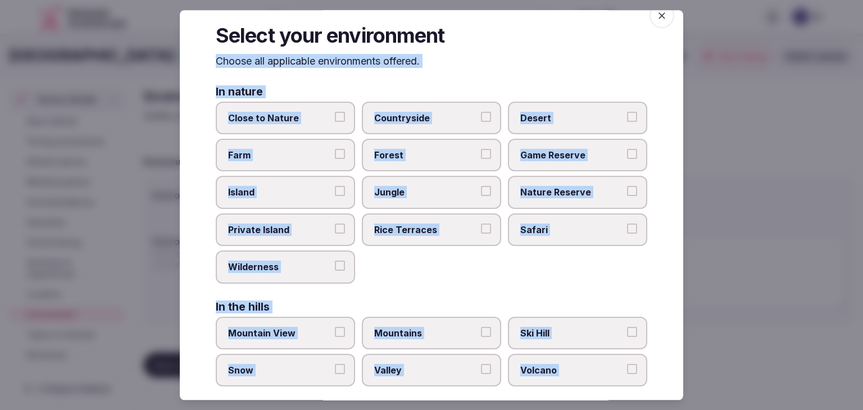
scroll to position [0, 0]
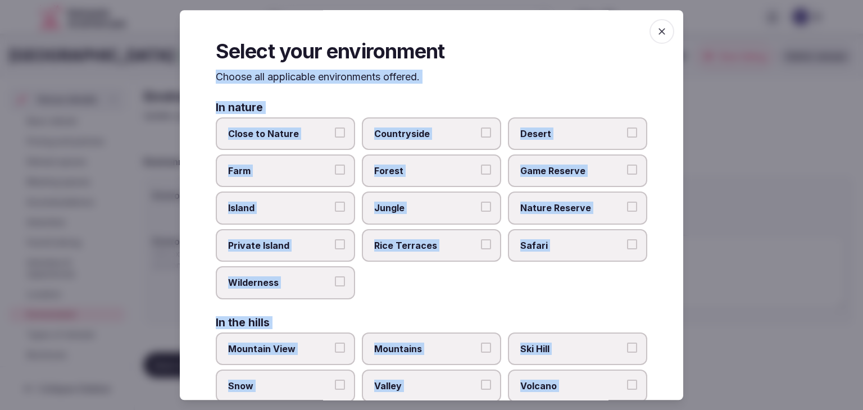
click at [396, 135] on span "Countryside" at bounding box center [425, 134] width 103 height 12
click at [481, 135] on button "Countryside" at bounding box center [486, 133] width 10 height 10
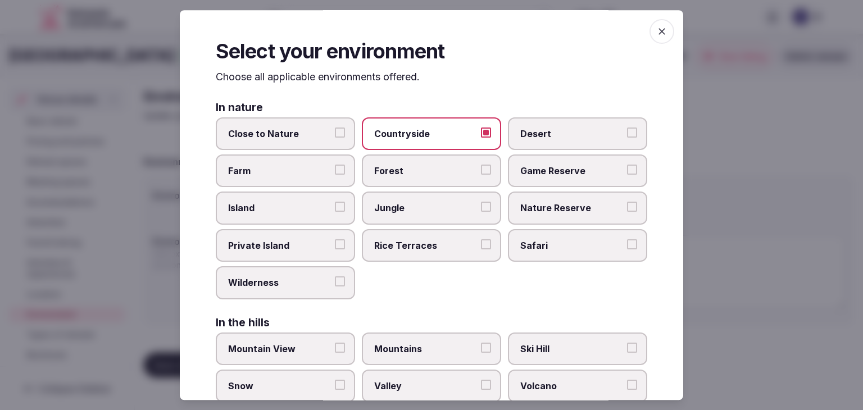
click at [323, 128] on span "Close to Nature" at bounding box center [279, 134] width 103 height 12
click at [335, 128] on button "Close to Nature" at bounding box center [340, 133] width 10 height 10
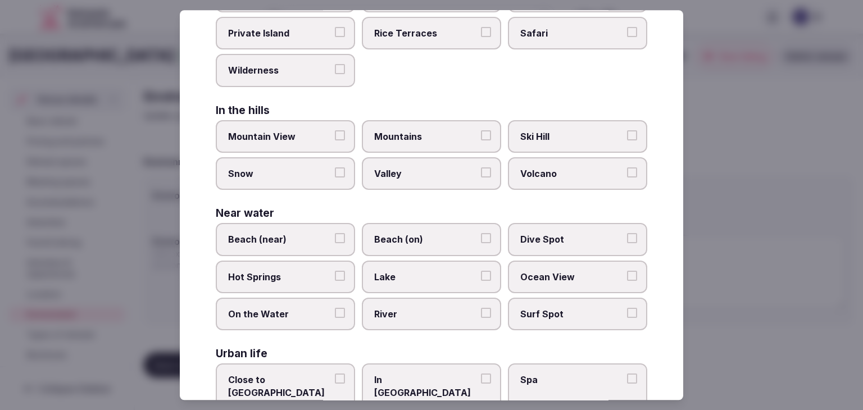
scroll to position [269, 0]
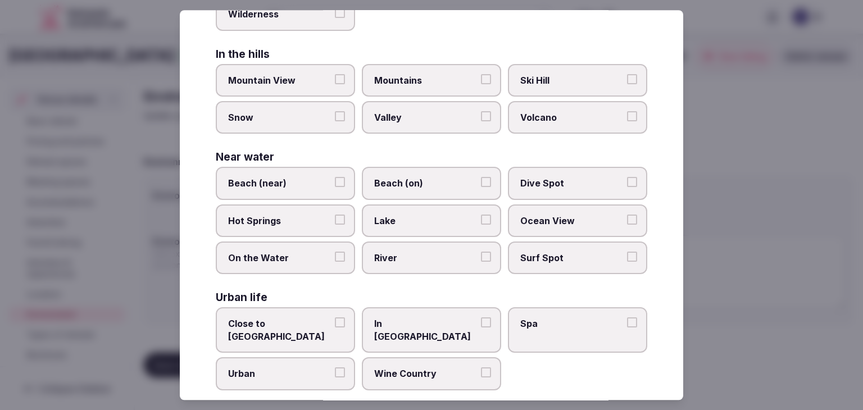
click at [277, 318] on span "Close to City Center" at bounding box center [279, 330] width 103 height 25
click at [335, 318] on button "Close to City Center" at bounding box center [340, 323] width 10 height 10
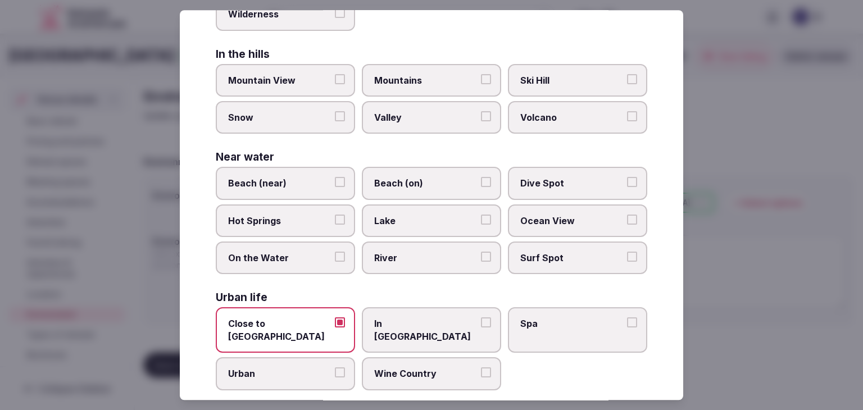
drag, startPoint x: 381, startPoint y: 340, endPoint x: 400, endPoint y: 346, distance: 20.1
click at [382, 340] on div "Close to City Center In City Center Spa Urban Wine Country" at bounding box center [432, 349] width 432 height 83
click at [406, 358] on label "Wine Country" at bounding box center [431, 374] width 139 height 33
click at [481, 368] on button "Wine Country" at bounding box center [486, 373] width 10 height 10
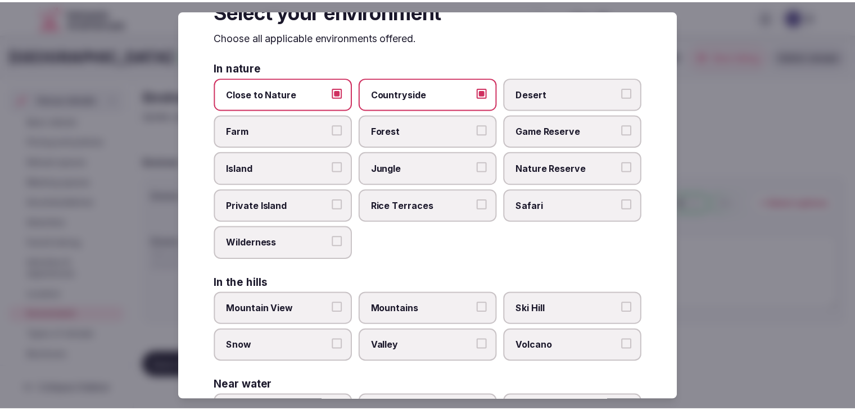
scroll to position [0, 0]
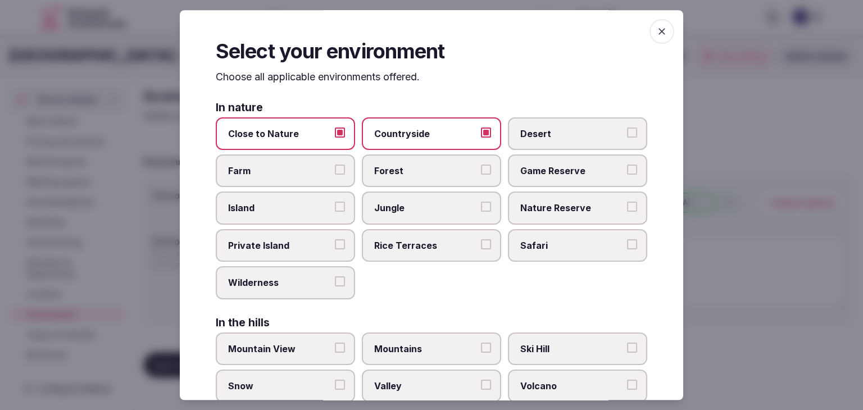
click at [659, 30] on icon "button" at bounding box center [662, 31] width 7 height 7
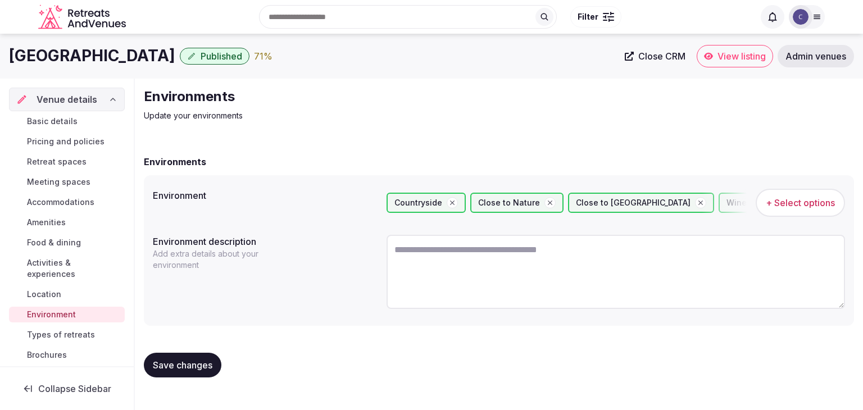
click at [193, 360] on span "Save changes" at bounding box center [183, 365] width 60 height 11
click at [198, 369] on span "Save changes" at bounding box center [183, 365] width 60 height 11
click at [55, 293] on span "Location" at bounding box center [44, 294] width 34 height 11
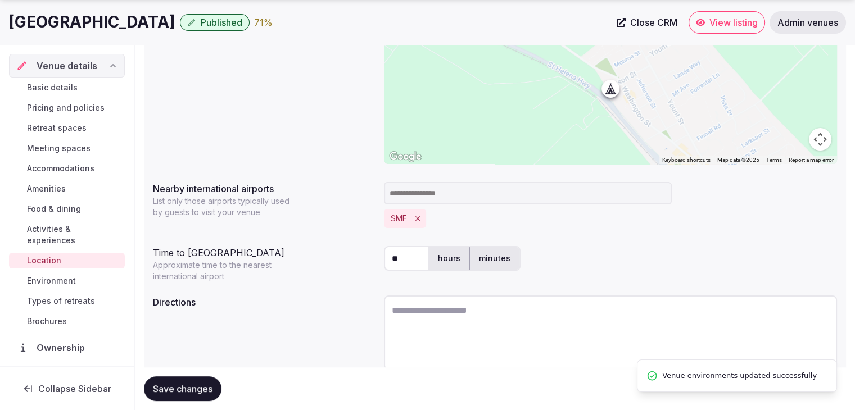
scroll to position [271, 0]
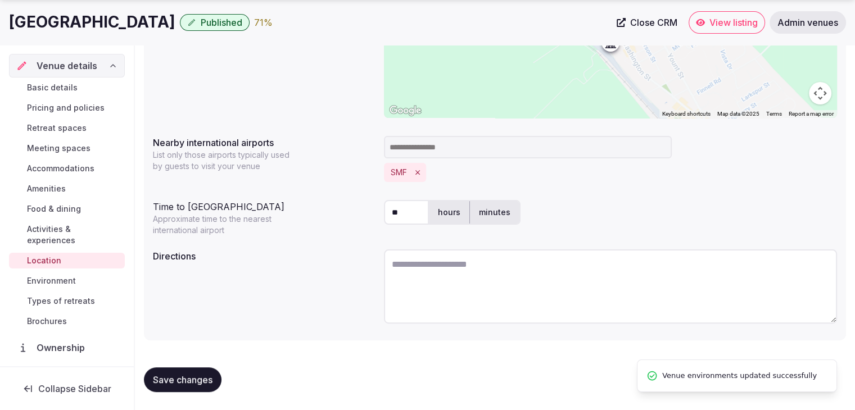
click at [525, 282] on textarea at bounding box center [610, 287] width 453 height 74
paste textarea "**********"
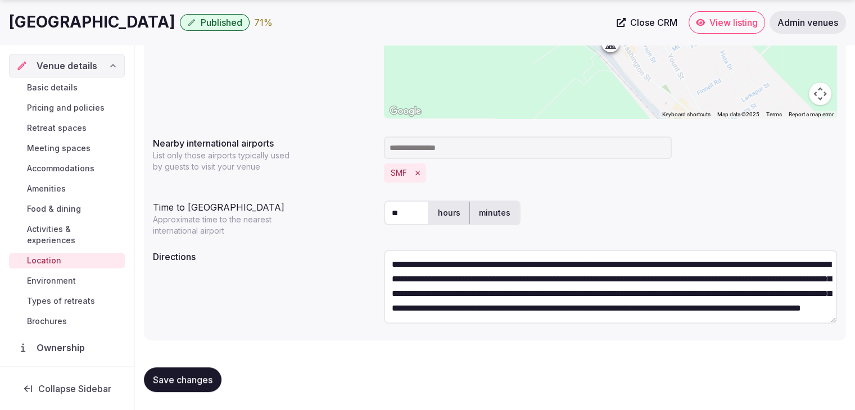
scroll to position [29, 0]
type textarea "**********"
click at [200, 375] on span "Save changes" at bounding box center [183, 379] width 60 height 11
click at [71, 304] on span "Types of retreats" at bounding box center [61, 301] width 68 height 11
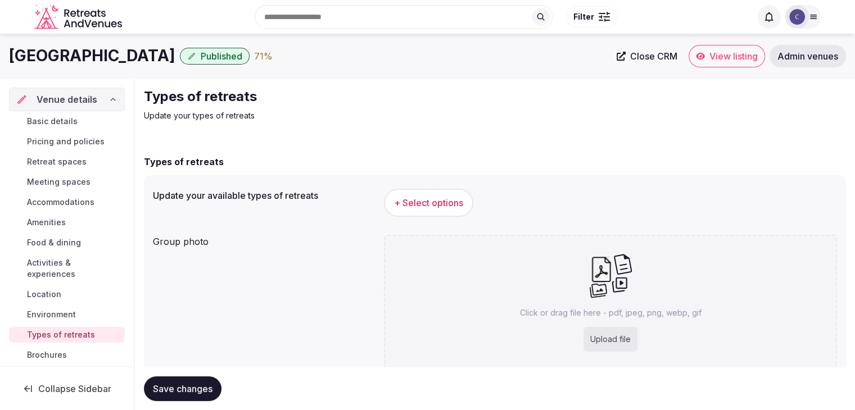
click at [635, 337] on div "Upload file" at bounding box center [610, 339] width 54 height 25
type input "**********"
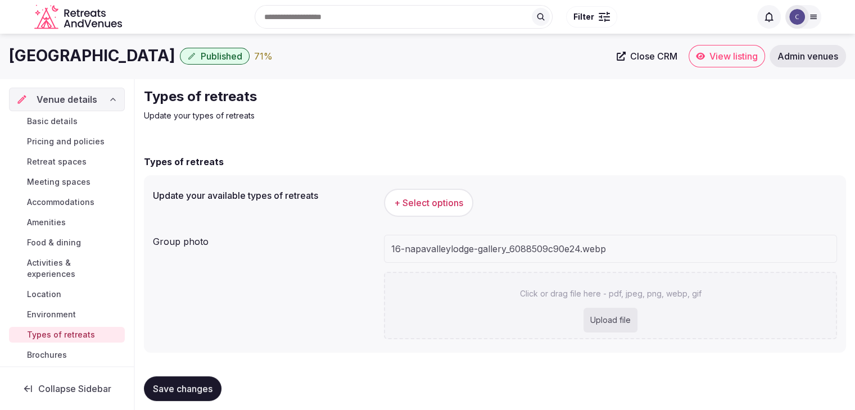
click at [433, 202] on span "+ Select options" at bounding box center [428, 203] width 69 height 12
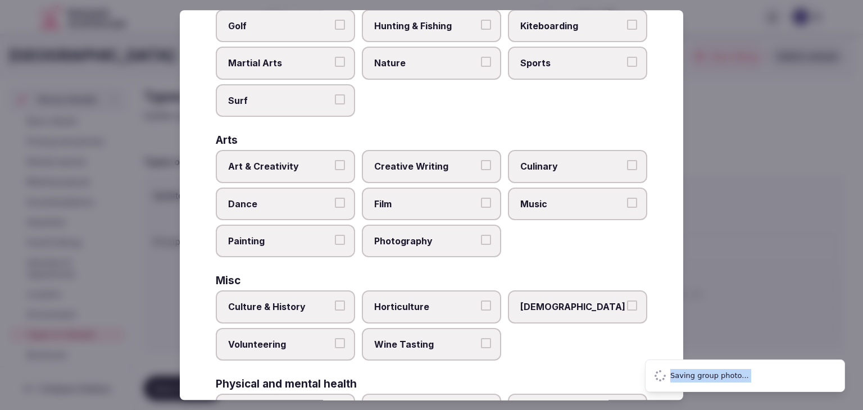
scroll to position [457, 0]
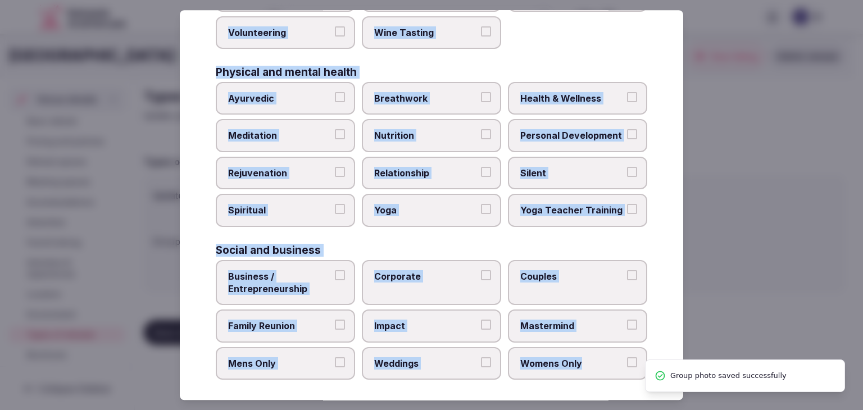
drag, startPoint x: 212, startPoint y: 69, endPoint x: 635, endPoint y: 360, distance: 513.6
click at [635, 360] on div "Select your types of retreats Choose all applicable types of retreats offered. …" at bounding box center [432, 205] width 504 height 390
copy div "Choose all applicable types of retreats offered. Active Adventure Cold Water Ex…"
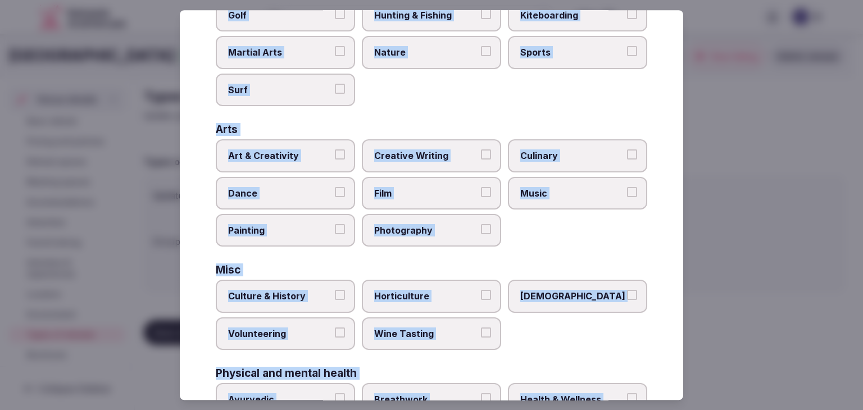
scroll to position [120, 0]
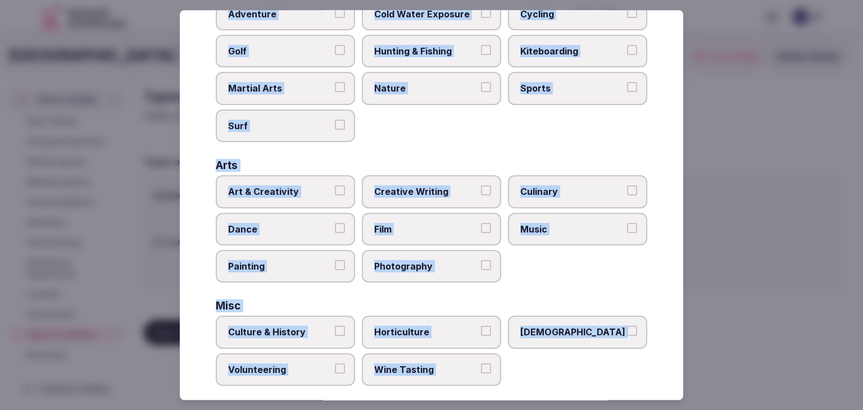
click at [548, 190] on span "Culinary" at bounding box center [572, 191] width 103 height 12
click at [627, 190] on button "Culinary" at bounding box center [632, 190] width 10 height 10
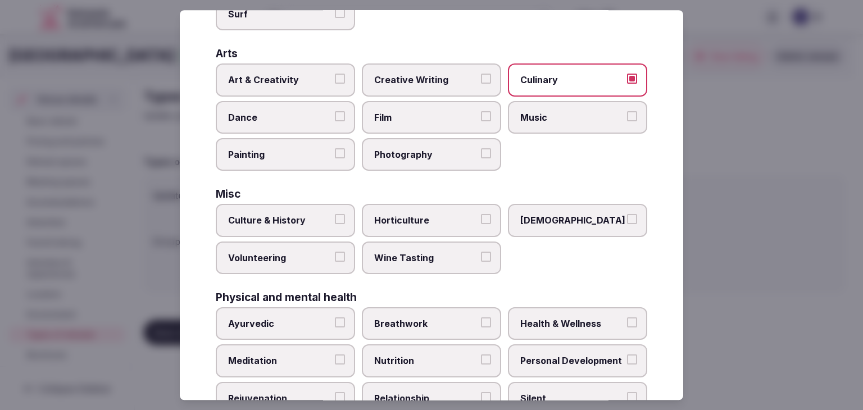
scroll to position [232, 0]
click at [390, 263] on label "Wine Tasting" at bounding box center [431, 257] width 139 height 33
click at [481, 261] on button "Wine Tasting" at bounding box center [486, 256] width 10 height 10
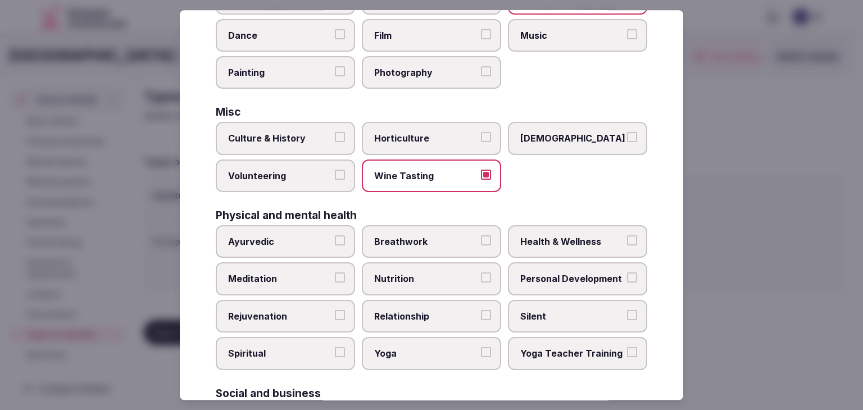
scroll to position [401, 0]
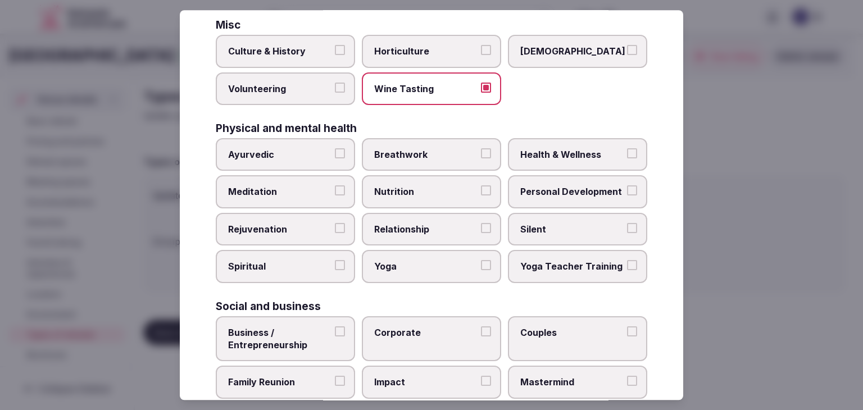
click at [549, 151] on span "Health & Wellness" at bounding box center [572, 154] width 103 height 12
click at [627, 151] on button "Health & Wellness" at bounding box center [632, 153] width 10 height 10
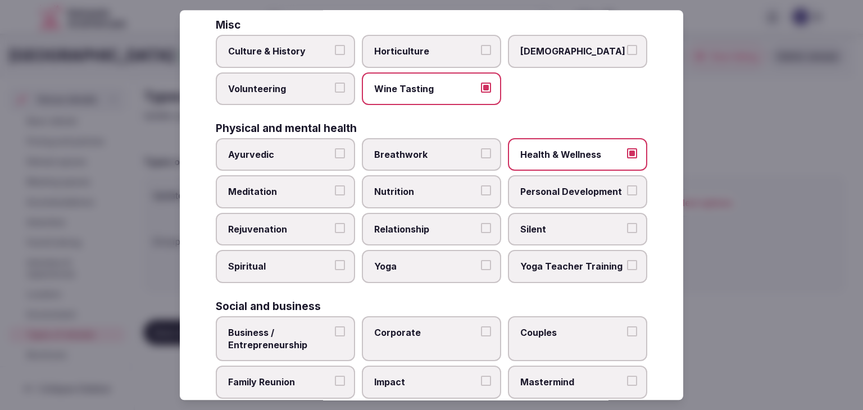
click at [303, 223] on span "Rejuvenation" at bounding box center [279, 229] width 103 height 12
click at [335, 223] on button "Rejuvenation" at bounding box center [340, 228] width 10 height 10
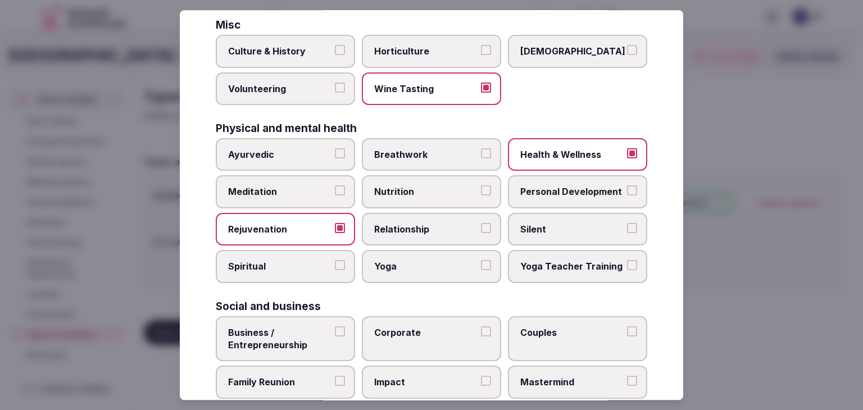
click at [298, 191] on span "Meditation" at bounding box center [279, 192] width 103 height 12
click at [335, 191] on button "Meditation" at bounding box center [340, 191] width 10 height 10
click at [384, 261] on span "Yoga" at bounding box center [425, 267] width 103 height 12
click at [481, 261] on button "Yoga" at bounding box center [486, 266] width 10 height 10
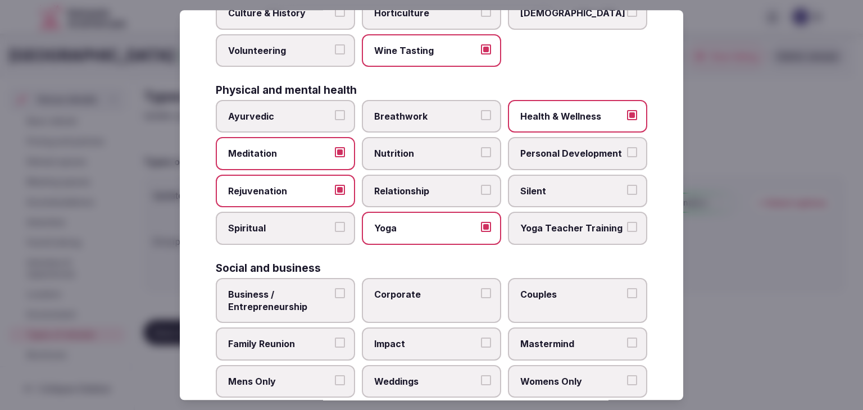
scroll to position [457, 0]
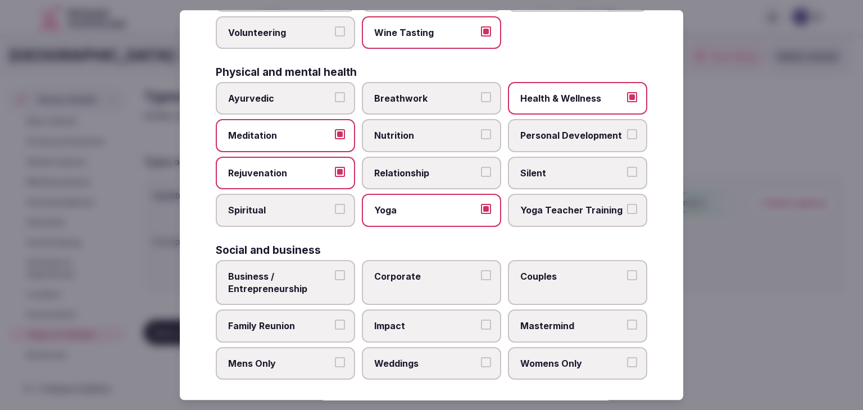
click at [340, 276] on label "Business / Entrepreneurship" at bounding box center [285, 283] width 139 height 46
click at [340, 276] on button "Business / Entrepreneurship" at bounding box center [340, 275] width 10 height 10
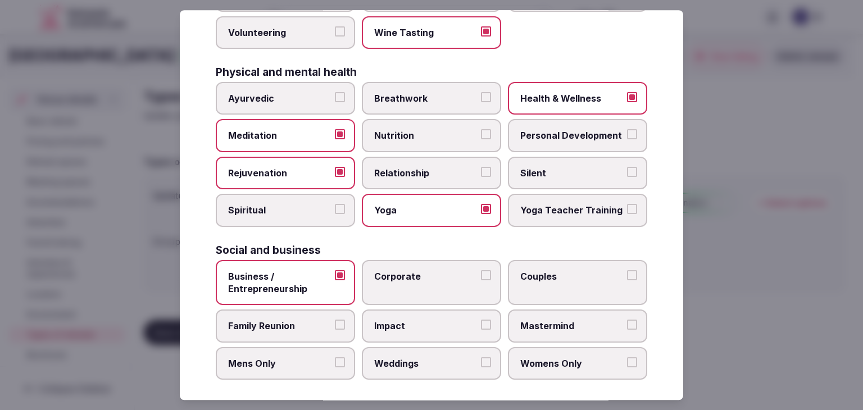
click at [279, 275] on span "Business / Entrepreneurship" at bounding box center [279, 282] width 103 height 25
click at [335, 275] on button "Business / Entrepreneurship" at bounding box center [340, 275] width 10 height 10
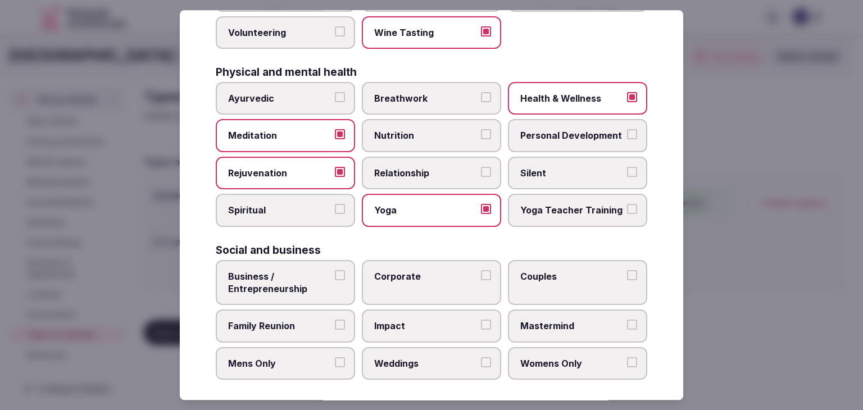
click at [425, 275] on span "Corporate" at bounding box center [425, 276] width 103 height 12
click at [481, 275] on button "Corporate" at bounding box center [486, 275] width 10 height 10
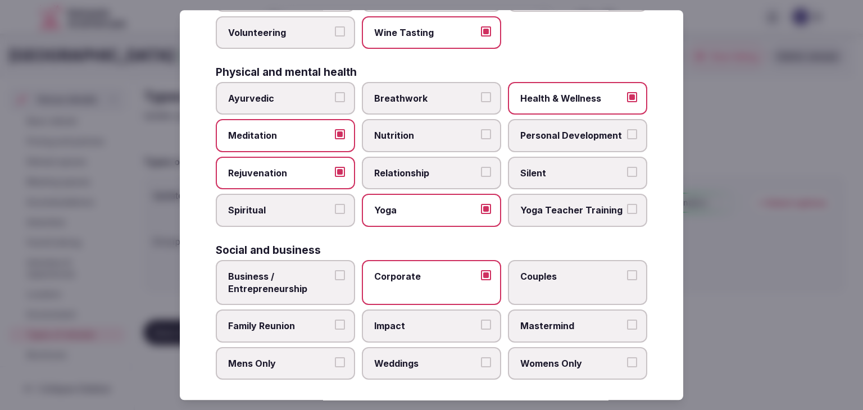
click at [549, 270] on span "Couples" at bounding box center [572, 276] width 103 height 12
click at [627, 270] on button "Couples" at bounding box center [632, 275] width 10 height 10
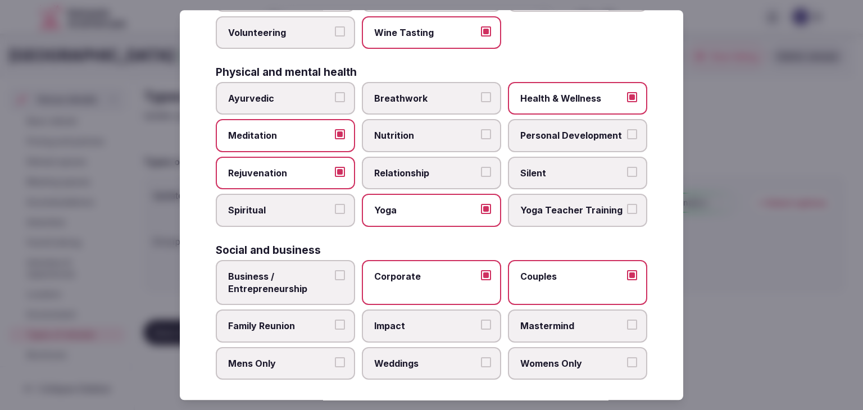
click at [301, 320] on span "Family Reunion" at bounding box center [279, 326] width 103 height 12
click at [335, 320] on button "Family Reunion" at bounding box center [340, 325] width 10 height 10
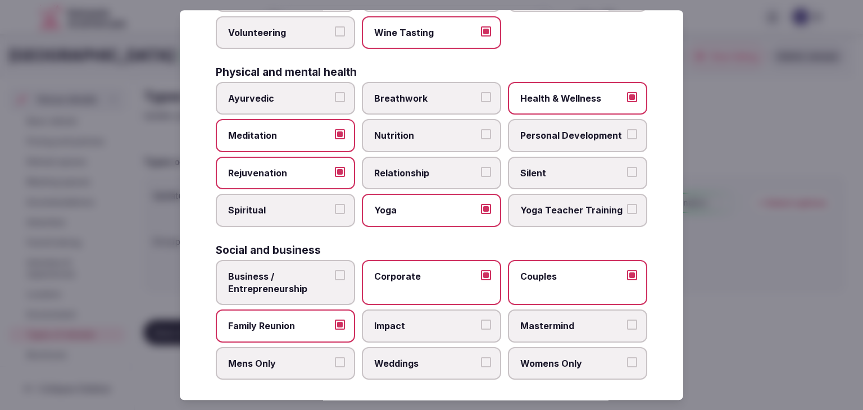
drag, startPoint x: 364, startPoint y: 348, endPoint x: 433, endPoint y: 368, distance: 71.9
click at [365, 348] on label "Weddings" at bounding box center [431, 363] width 139 height 33
click at [481, 358] on button "Weddings" at bounding box center [486, 363] width 10 height 10
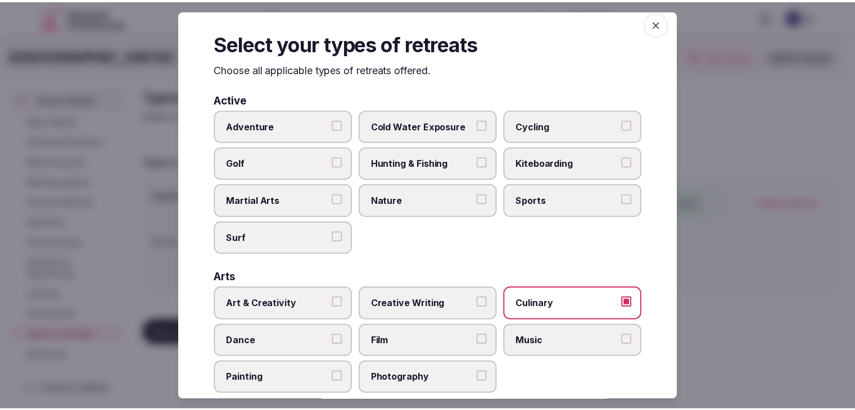
scroll to position [0, 0]
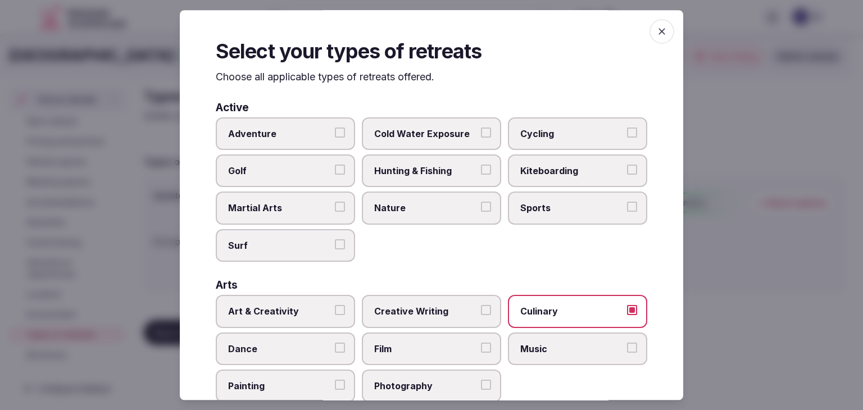
click at [664, 28] on span "button" at bounding box center [662, 31] width 25 height 25
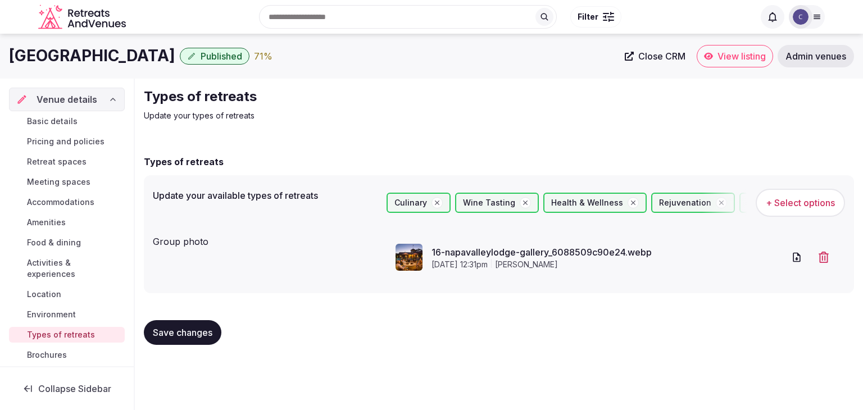
click at [202, 333] on span "Save changes" at bounding box center [183, 332] width 60 height 11
drag, startPoint x: 52, startPoint y: 120, endPoint x: 57, endPoint y: 122, distance: 6.1
click at [52, 120] on span "Basic details" at bounding box center [52, 121] width 51 height 11
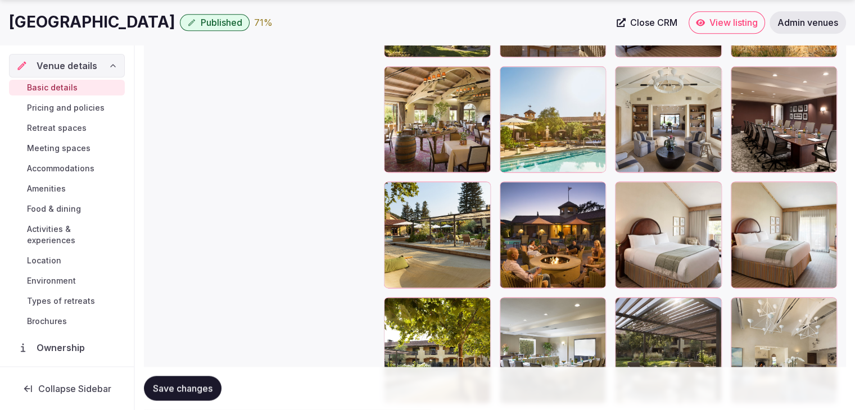
scroll to position [1504, 0]
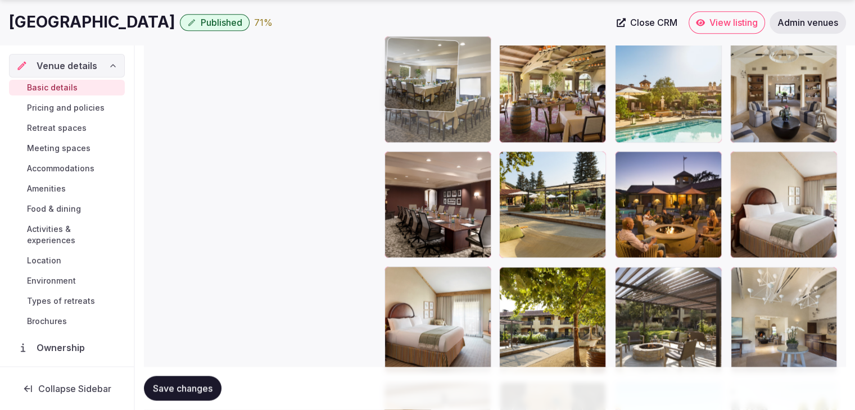
drag, startPoint x: 515, startPoint y: 271, endPoint x: 426, endPoint y: 87, distance: 204.4
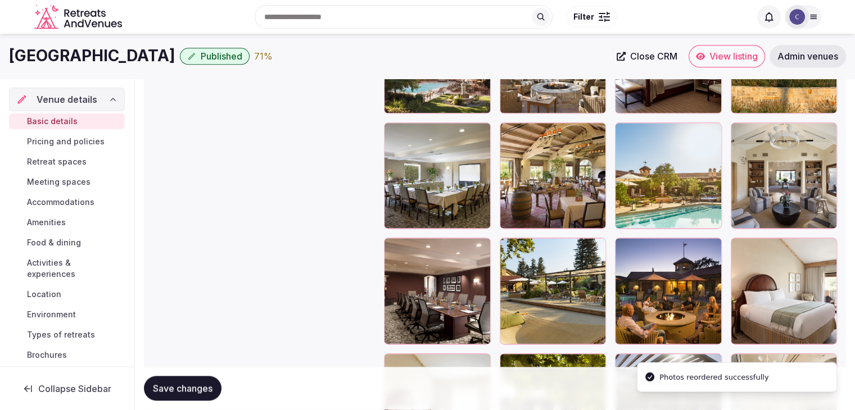
scroll to position [1388, 0]
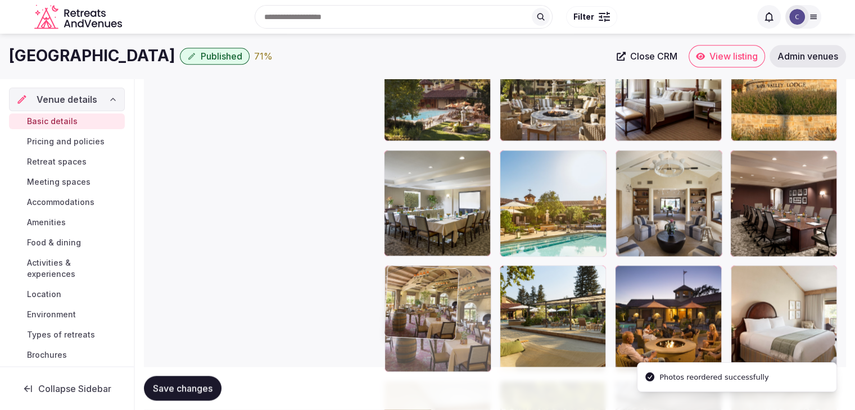
drag, startPoint x: 512, startPoint y: 153, endPoint x: 436, endPoint y: 289, distance: 156.0
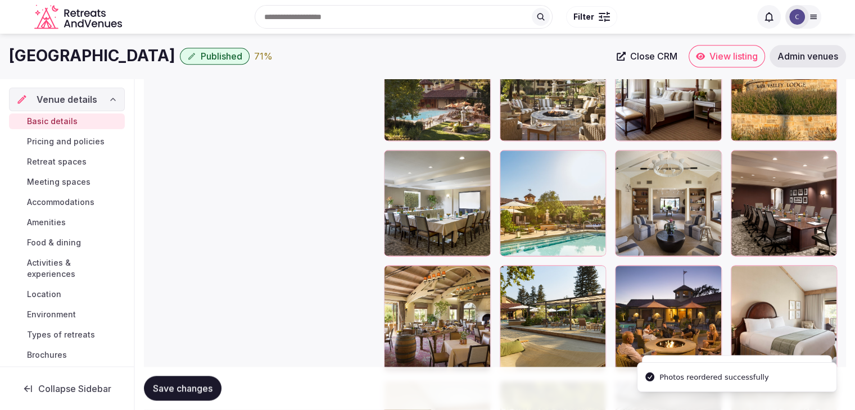
click at [173, 387] on span "Save changes" at bounding box center [183, 388] width 60 height 11
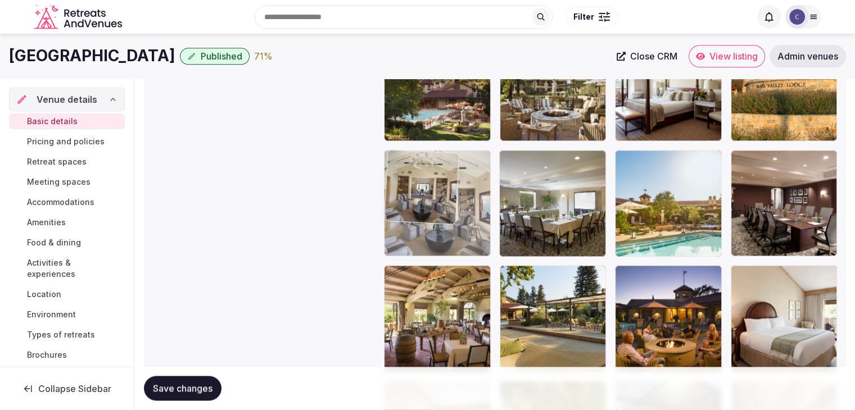
drag, startPoint x: 627, startPoint y: 160, endPoint x: 400, endPoint y: 173, distance: 228.0
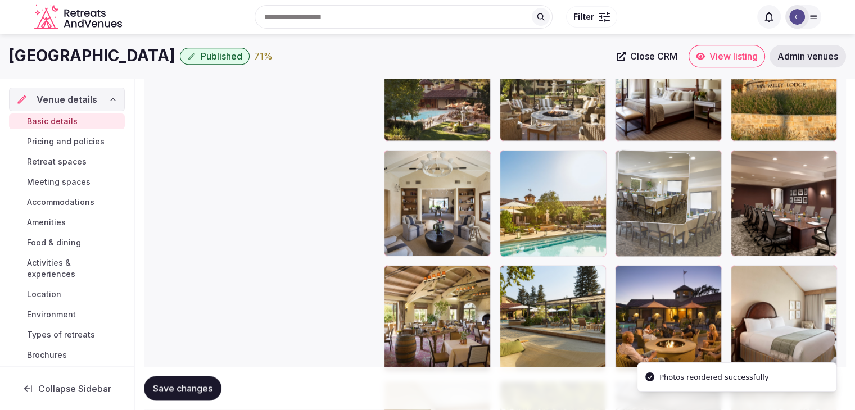
drag, startPoint x: 526, startPoint y: 158, endPoint x: 605, endPoint y: 159, distance: 78.7
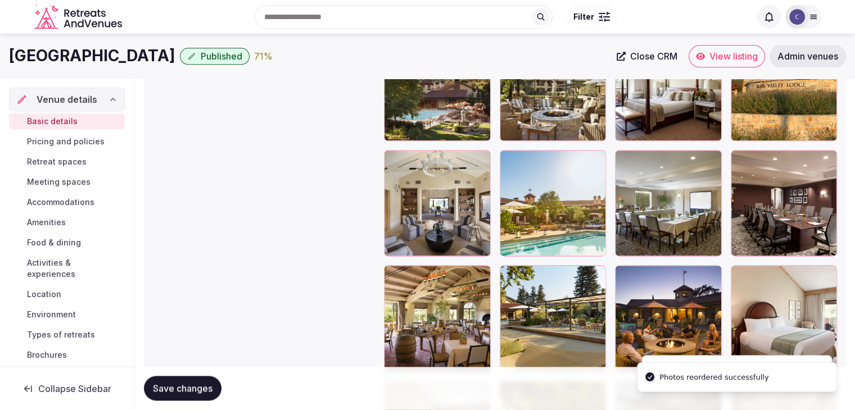
click at [206, 385] on span "Save changes" at bounding box center [183, 388] width 60 height 11
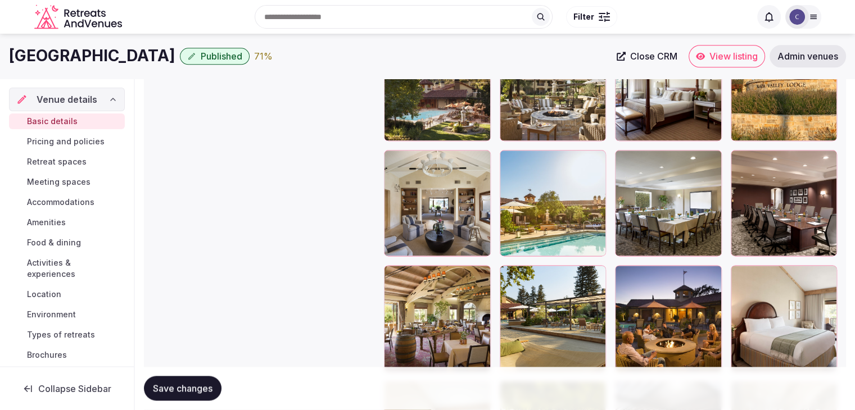
click at [70, 138] on span "Pricing and policies" at bounding box center [66, 141] width 78 height 11
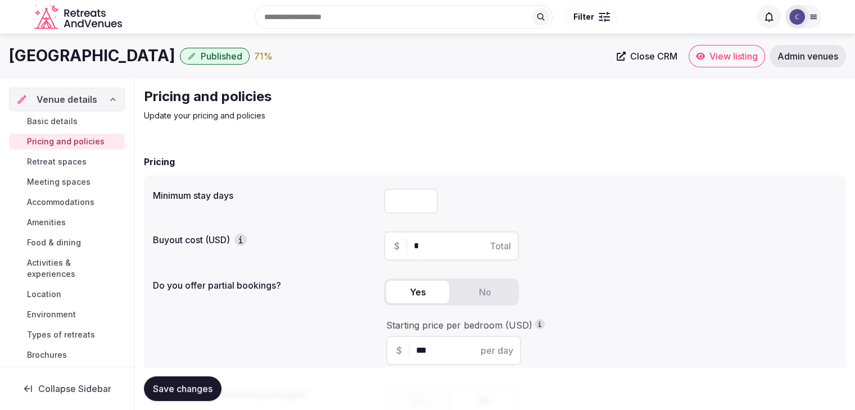
click at [70, 165] on span "Retreat spaces" at bounding box center [57, 161] width 60 height 11
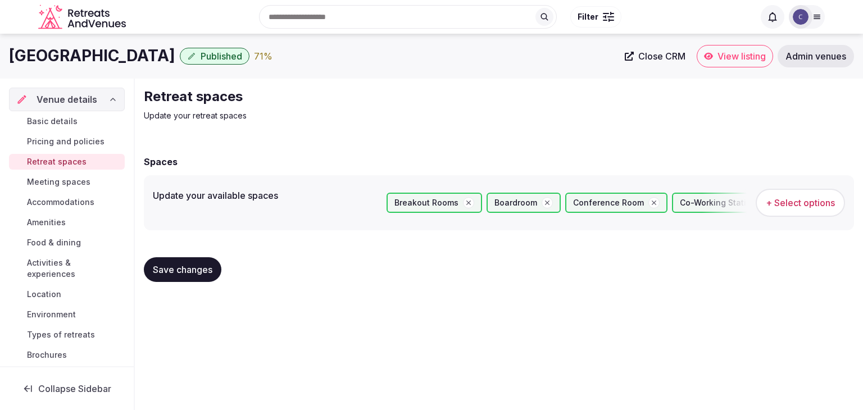
click at [70, 180] on span "Meeting spaces" at bounding box center [59, 182] width 64 height 11
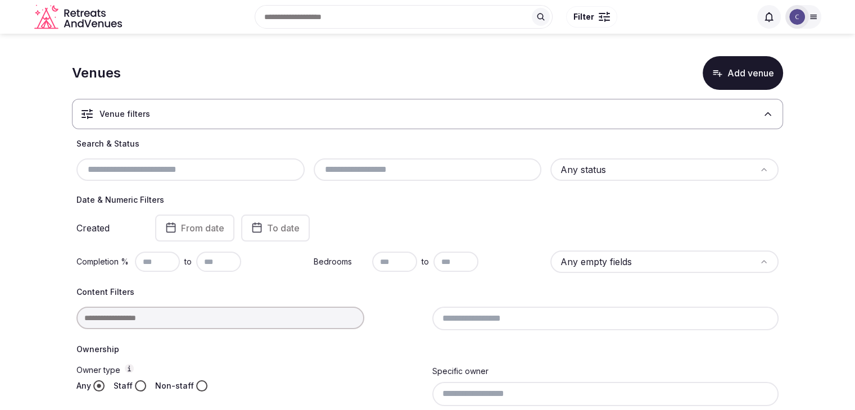
click at [200, 170] on input "text" at bounding box center [190, 169] width 219 height 13
paste input "**********"
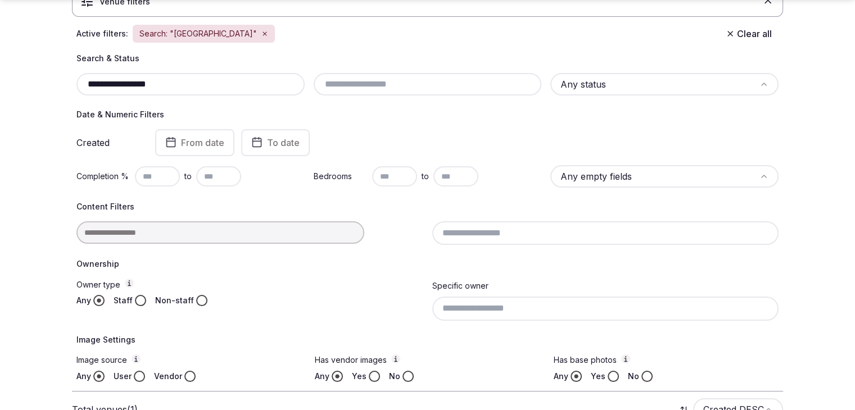
scroll to position [218, 0]
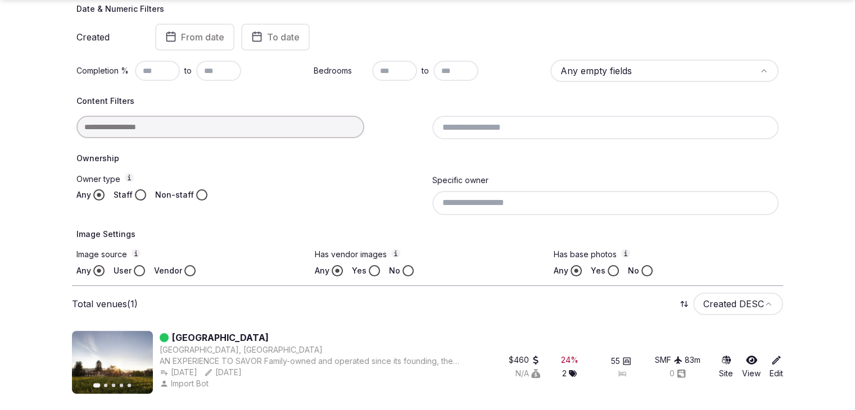
type input "**********"
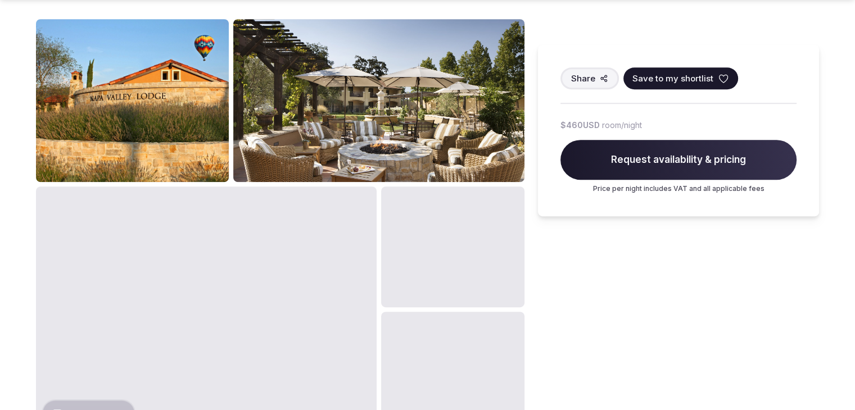
scroll to position [562, 0]
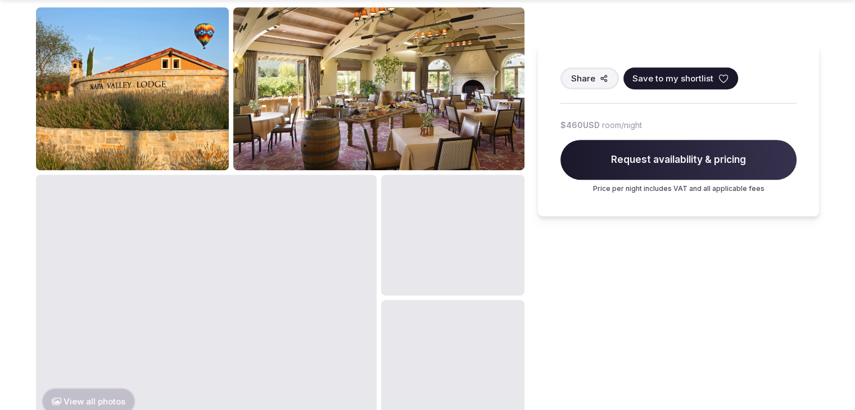
scroll to position [618, 0]
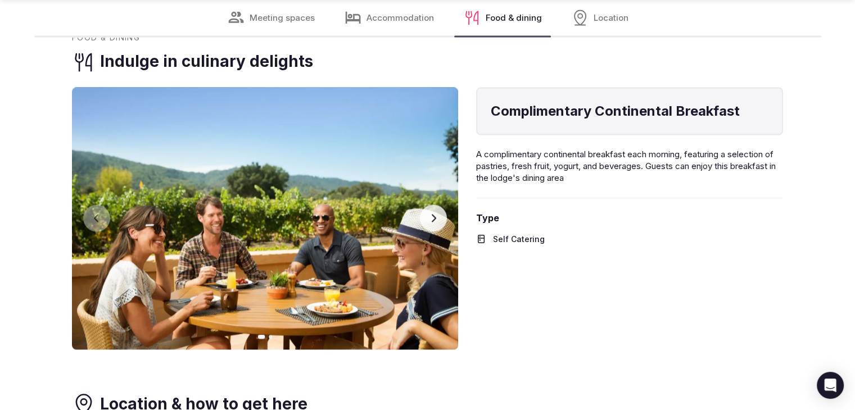
scroll to position [1967, 0]
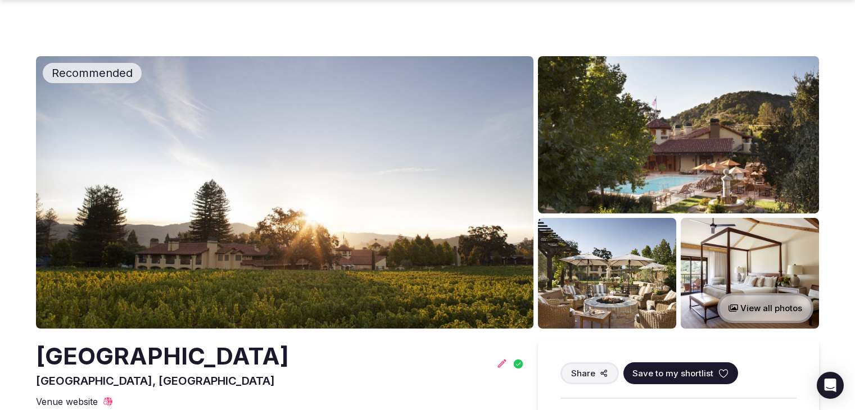
scroll to position [1967, 0]
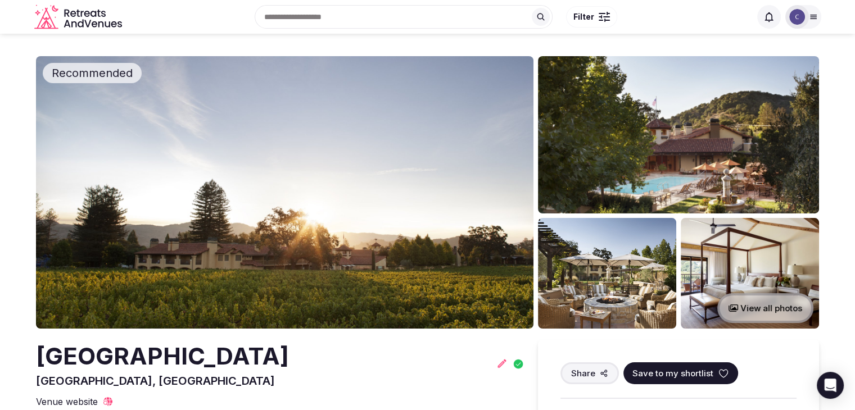
click at [204, 354] on h2 "[GEOGRAPHIC_DATA]" at bounding box center [162, 356] width 253 height 33
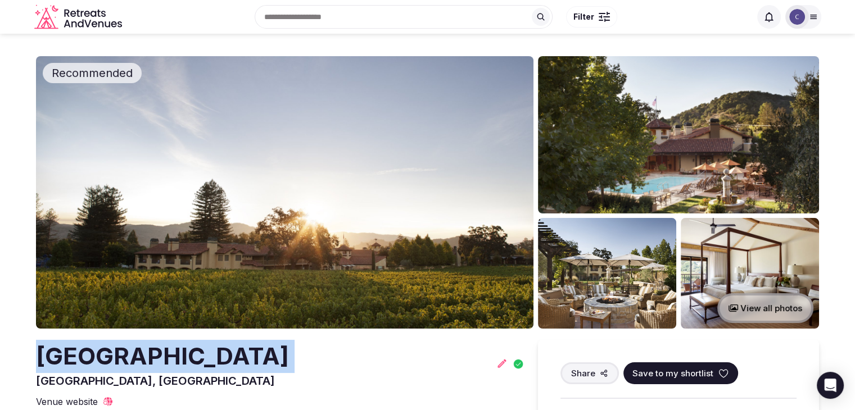
click at [204, 354] on h2 "[GEOGRAPHIC_DATA]" at bounding box center [162, 356] width 253 height 33
copy h2 "[GEOGRAPHIC_DATA]"
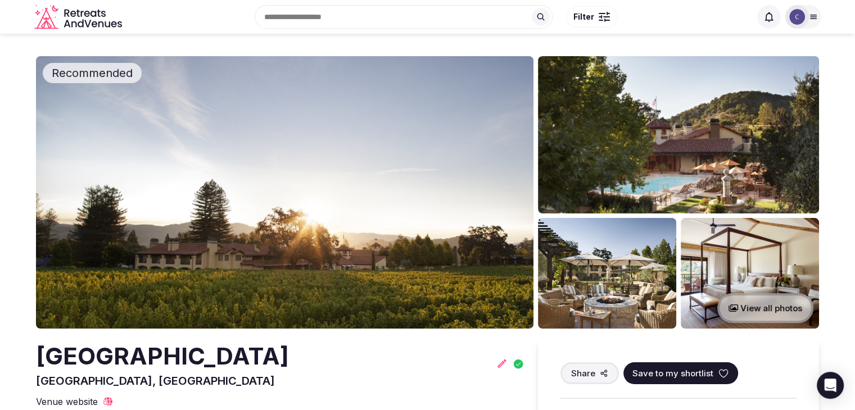
click at [812, 19] on icon at bounding box center [813, 17] width 6 height 4
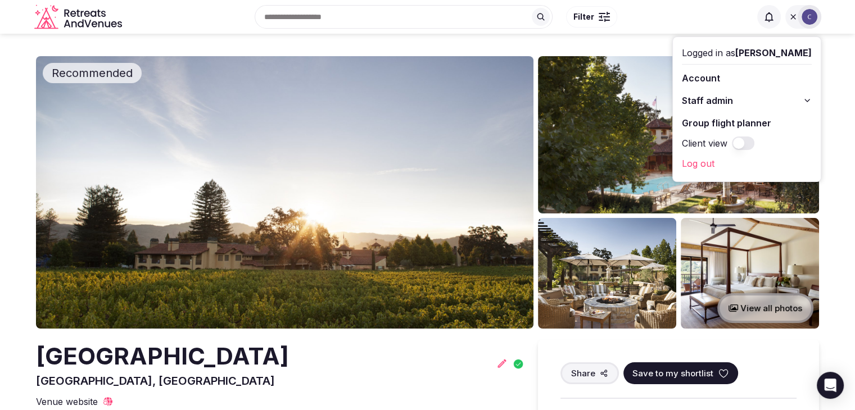
click at [805, 100] on icon at bounding box center [807, 100] width 9 height 9
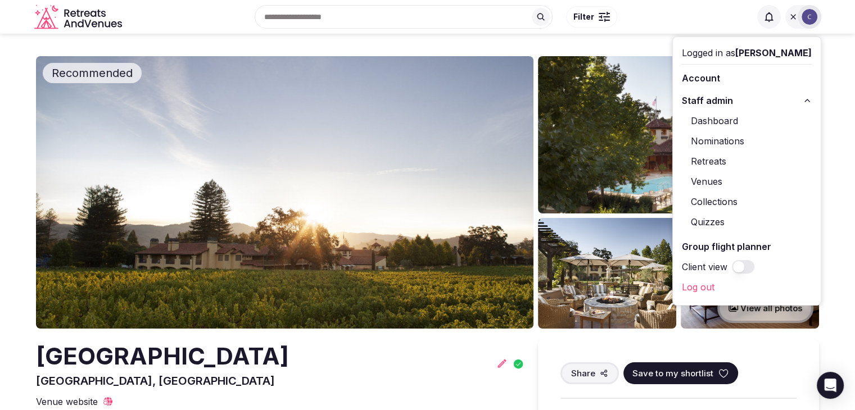
click at [710, 157] on link "Retreats" at bounding box center [747, 161] width 130 height 18
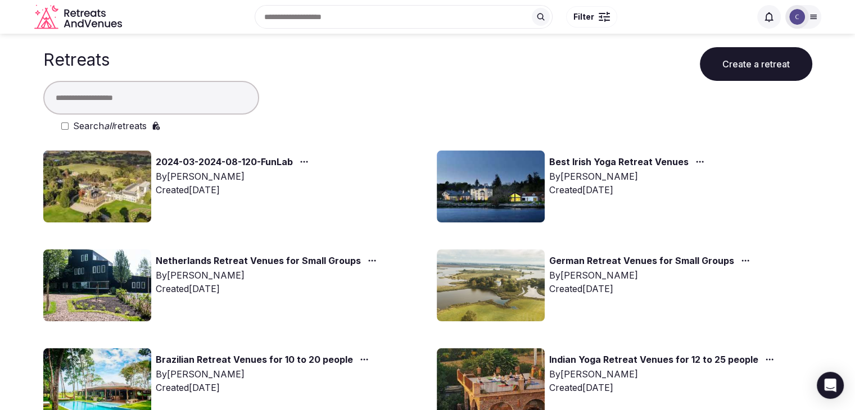
click at [99, 126] on label "Search all retreats" at bounding box center [110, 125] width 74 height 13
click at [105, 99] on input "text" at bounding box center [151, 98] width 216 height 34
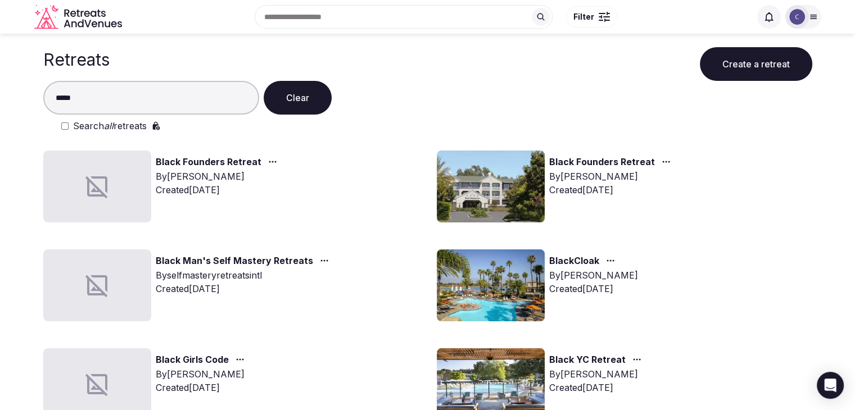
click at [107, 97] on input "*****" at bounding box center [151, 98] width 216 height 34
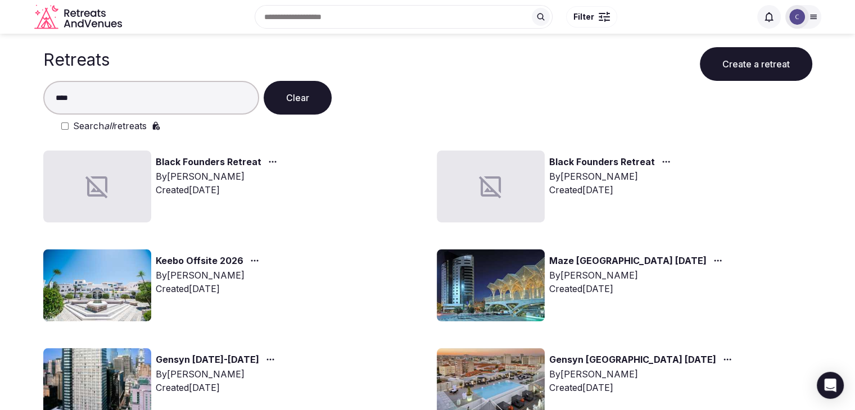
type input "****"
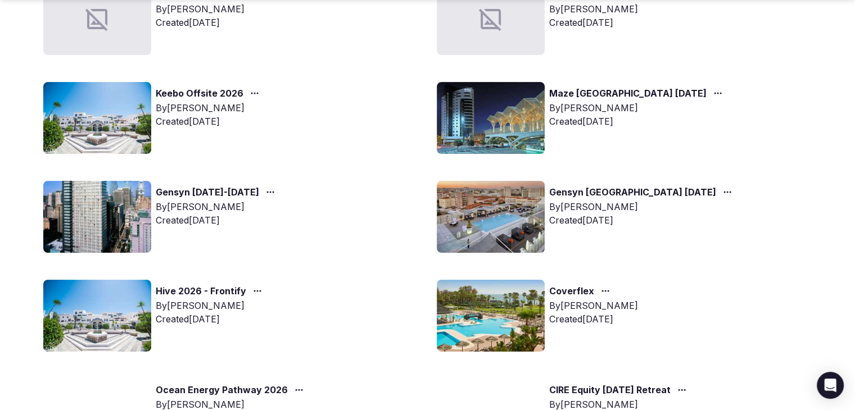
scroll to position [169, 0]
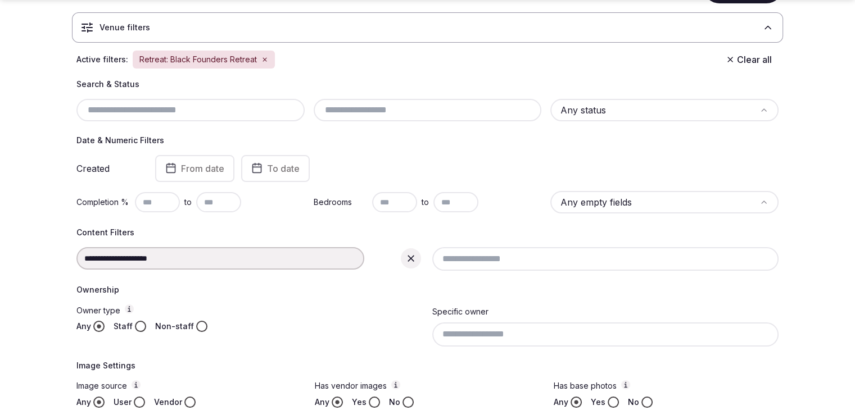
scroll to position [106, 0]
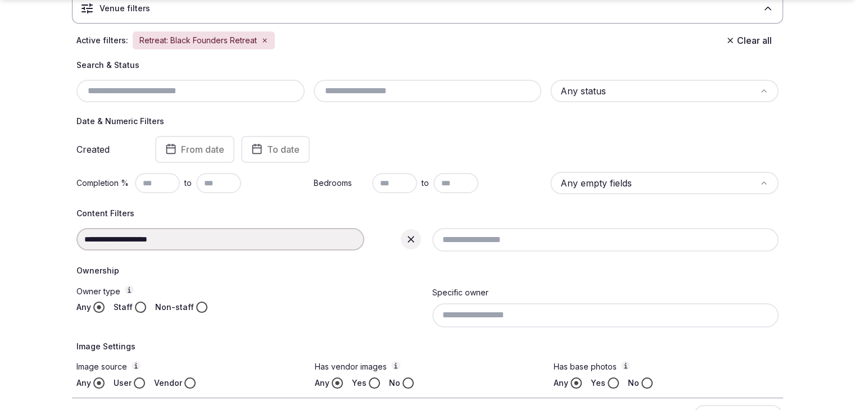
drag, startPoint x: 405, startPoint y: 239, endPoint x: 162, endPoint y: 243, distance: 242.9
click at [405, 239] on icon at bounding box center [410, 239] width 11 height 11
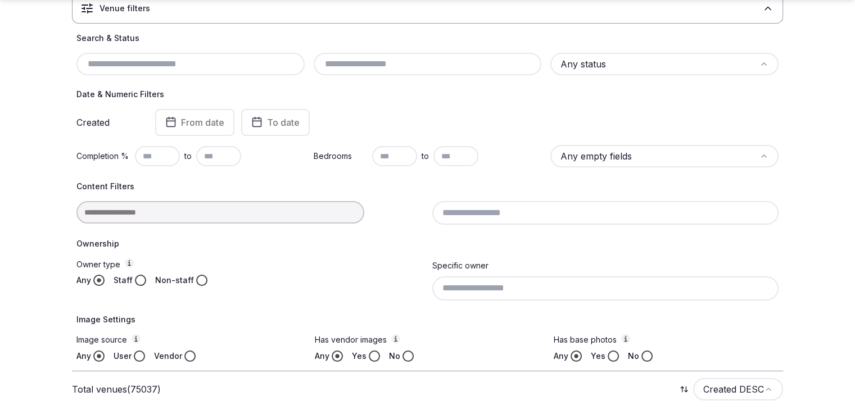
click at [172, 213] on input at bounding box center [220, 212] width 288 height 22
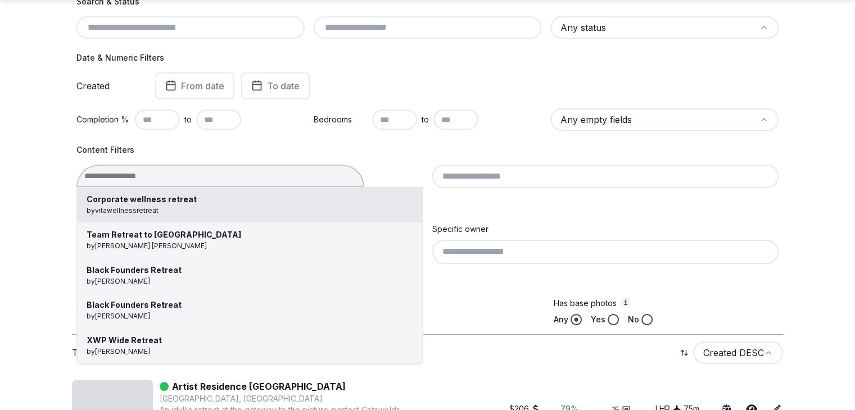
scroll to position [162, 0]
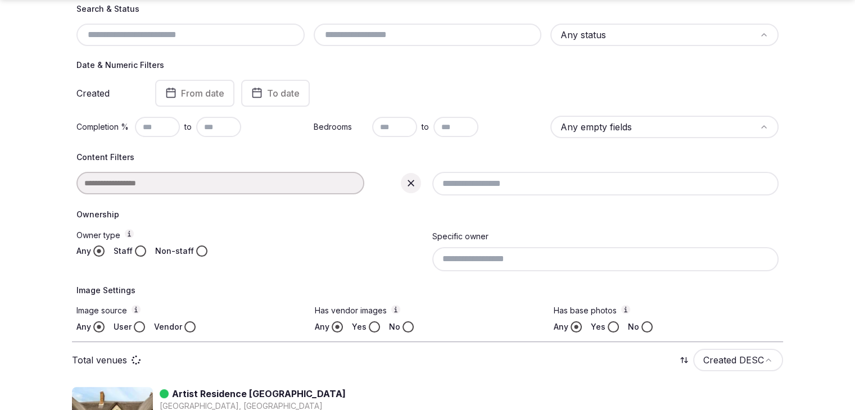
type input "**********"
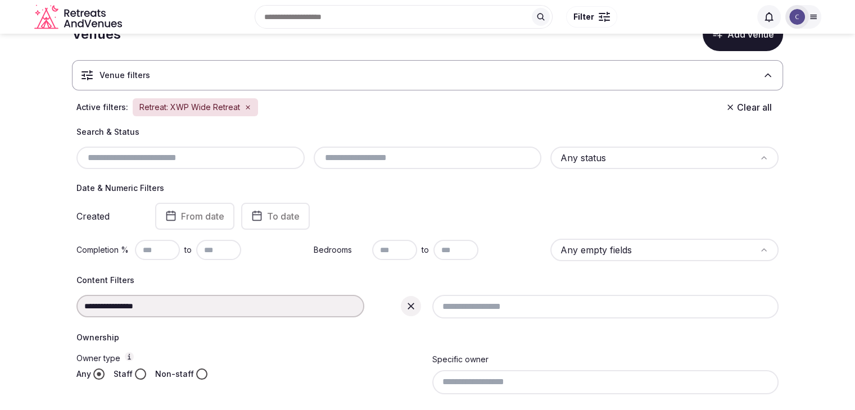
scroll to position [169, 0]
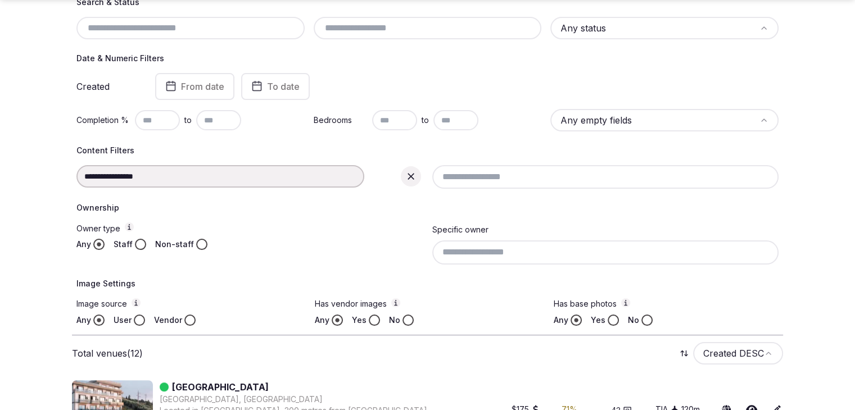
drag, startPoint x: 414, startPoint y: 175, endPoint x: 252, endPoint y: 194, distance: 163.0
click at [414, 175] on icon at bounding box center [410, 176] width 11 height 11
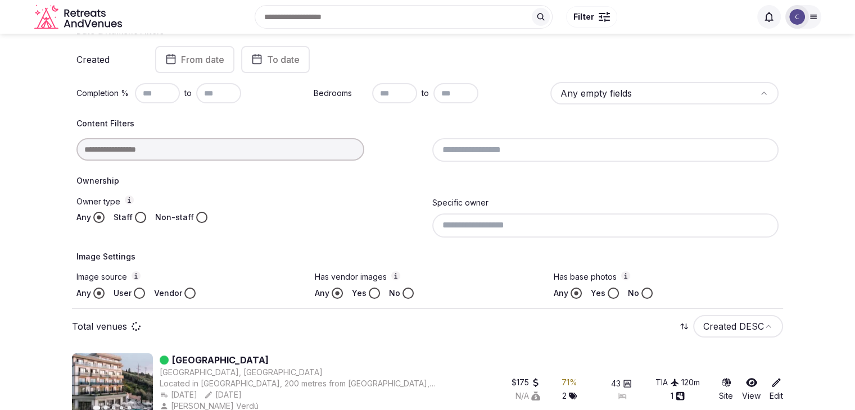
scroll to position [142, 0]
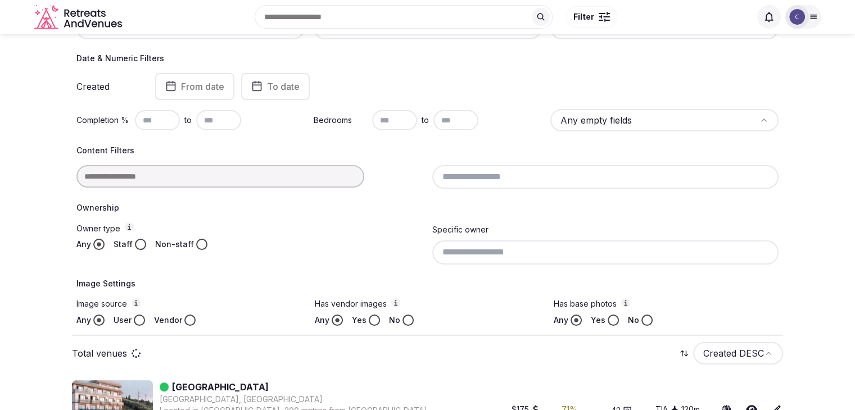
click at [245, 175] on input at bounding box center [220, 176] width 288 height 22
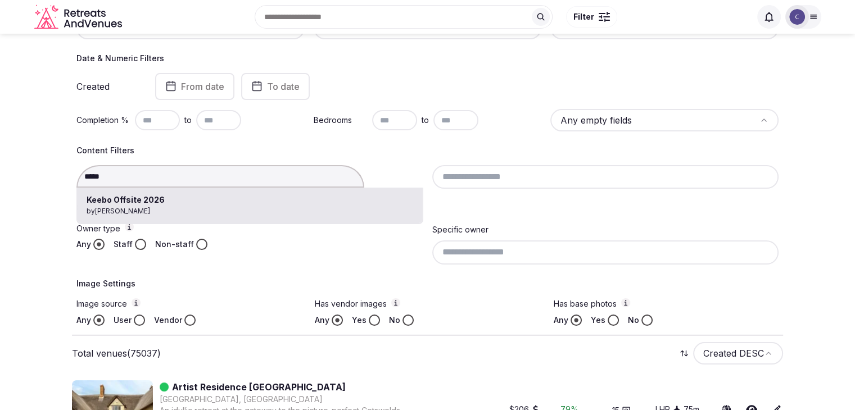
type input "**********"
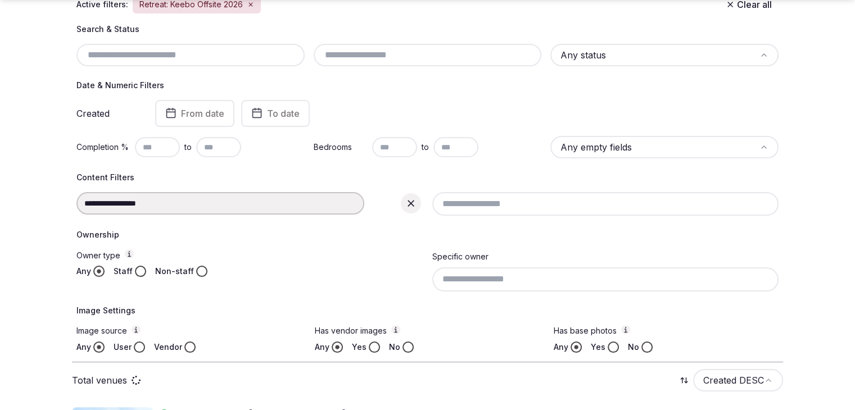
scroll to position [169, 0]
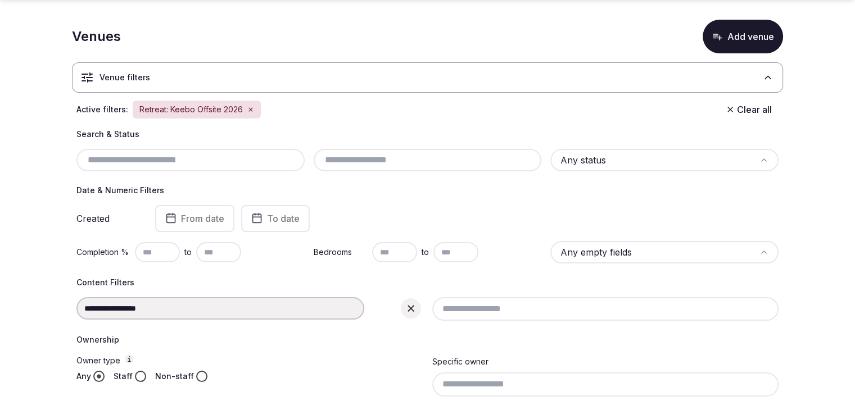
scroll to position [56, 0]
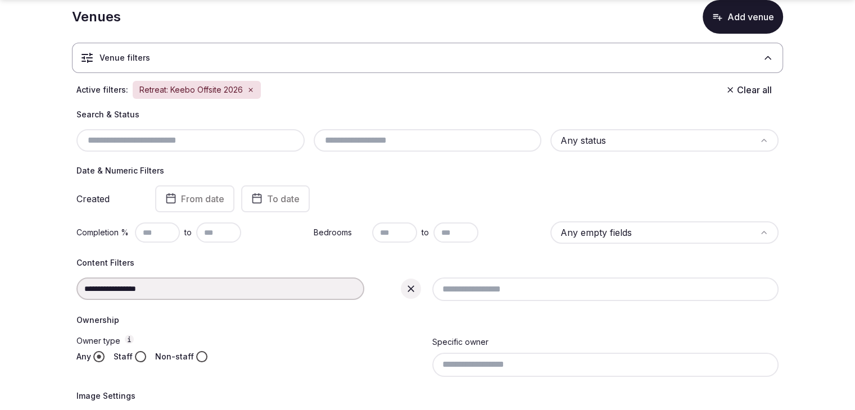
click at [411, 290] on icon at bounding box center [411, 289] width 7 height 7
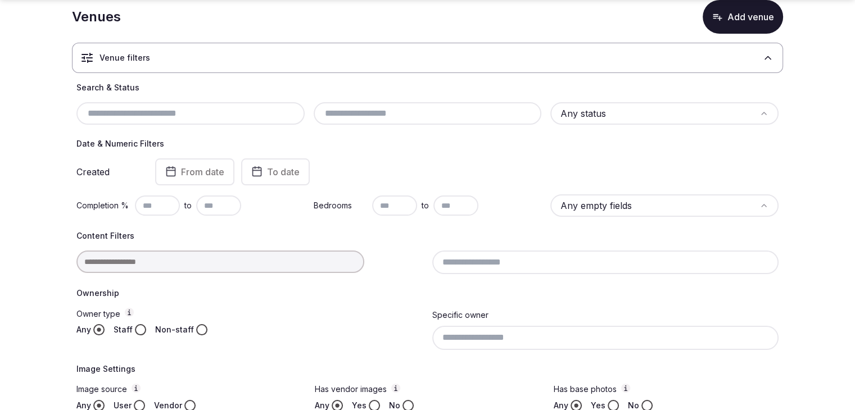
click at [227, 288] on h4 "Ownership" at bounding box center [427, 293] width 702 height 11
click at [222, 266] on div at bounding box center [249, 262] width 347 height 22
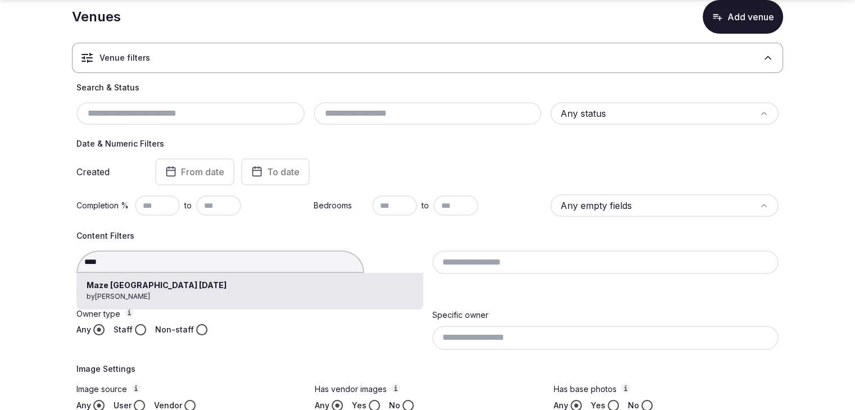
drag, startPoint x: 222, startPoint y: 290, endPoint x: 335, endPoint y: 312, distance: 115.1
type input "**********"
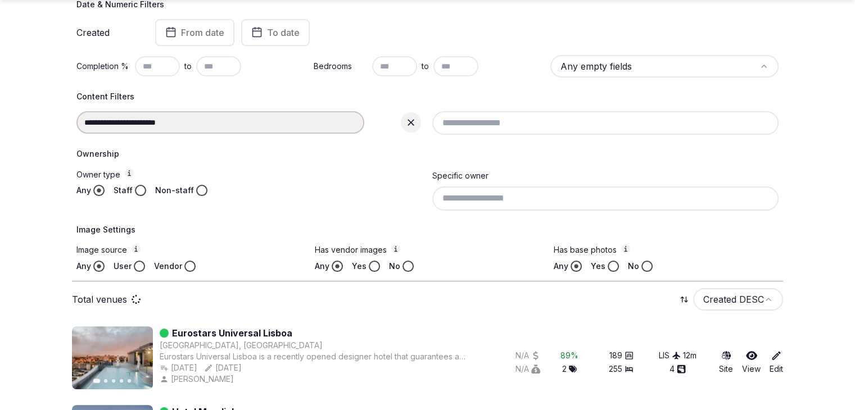
scroll to position [281, 0]
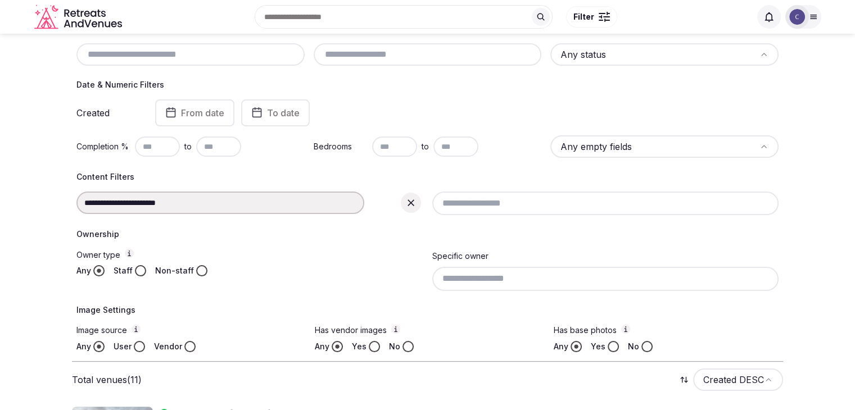
scroll to position [49, 0]
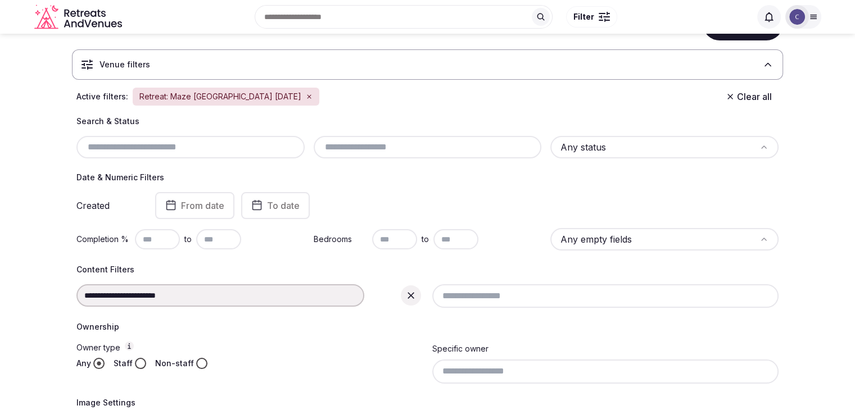
click at [409, 290] on icon at bounding box center [410, 295] width 11 height 11
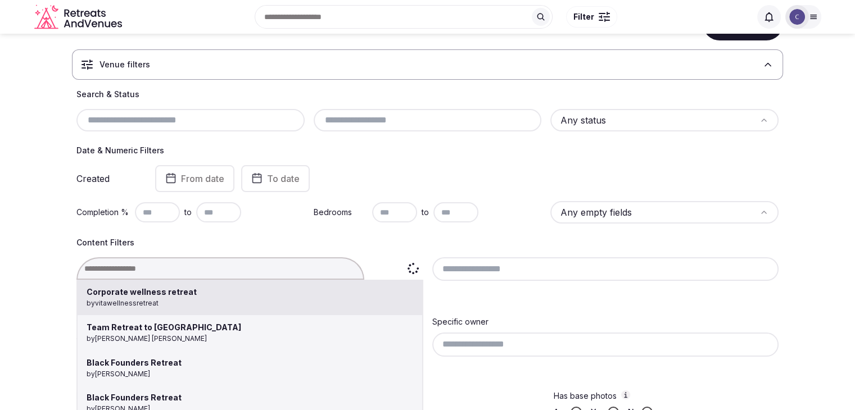
click at [243, 270] on div "Corporate wellness retreat by vitawellnessretreat Team Retreat to Las Vegas by …" at bounding box center [249, 268] width 347 height 22
type input "**********"
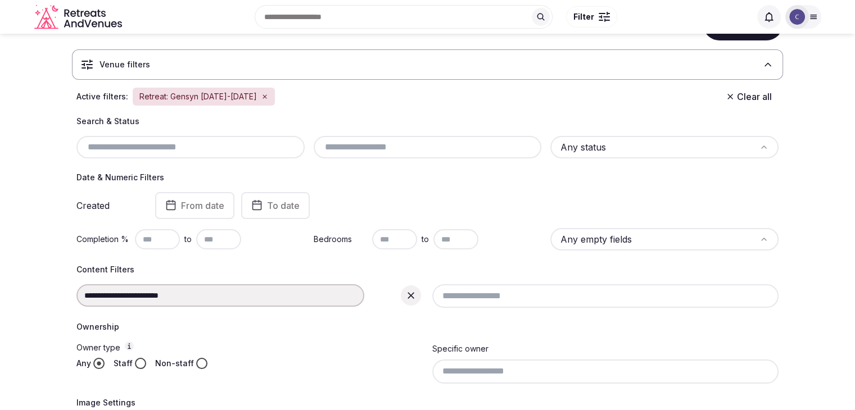
scroll to position [331, 0]
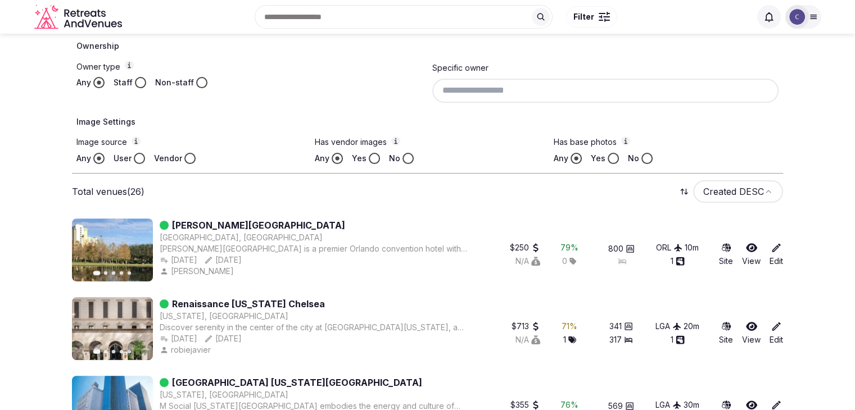
scroll to position [162, 0]
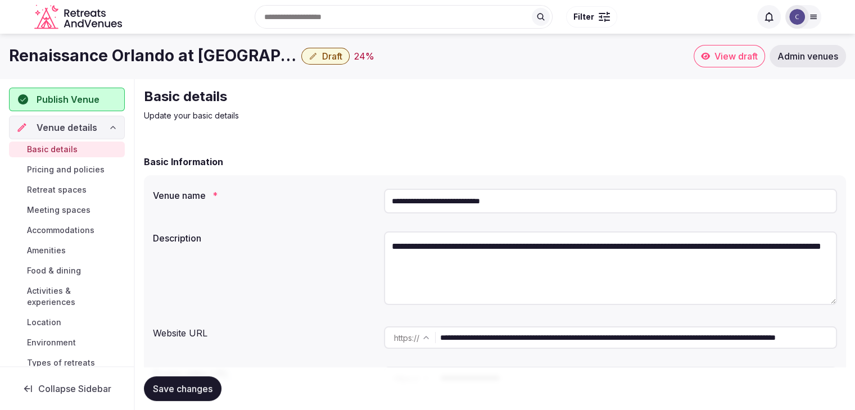
click at [559, 200] on input "**********" at bounding box center [610, 201] width 453 height 25
click at [557, 200] on input "**********" at bounding box center [610, 201] width 453 height 25
click at [556, 200] on input "**********" at bounding box center [610, 201] width 453 height 25
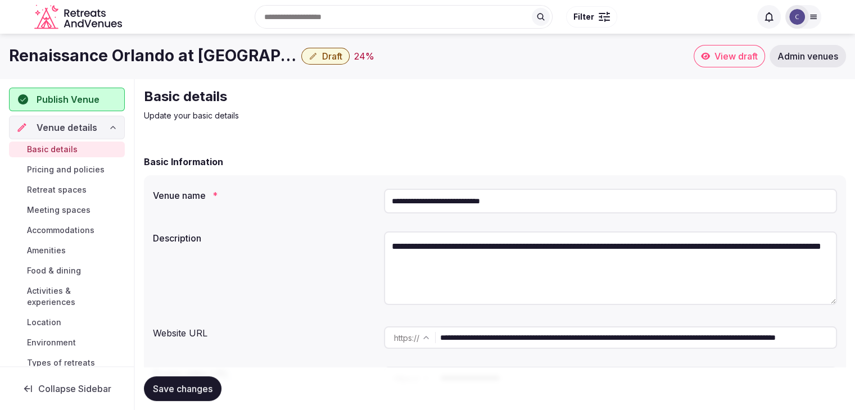
click at [556, 200] on input "**********" at bounding box center [610, 201] width 453 height 25
drag, startPoint x: 754, startPoint y: 339, endPoint x: 418, endPoint y: 341, distance: 336.1
click at [418, 341] on div "**********" at bounding box center [610, 338] width 453 height 22
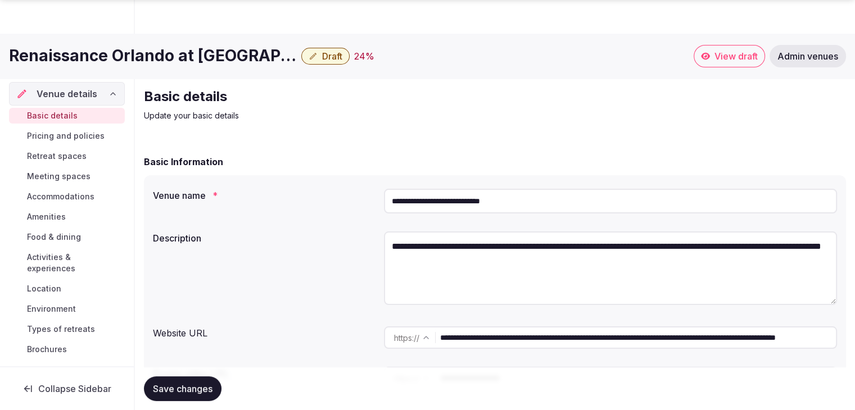
scroll to position [506, 0]
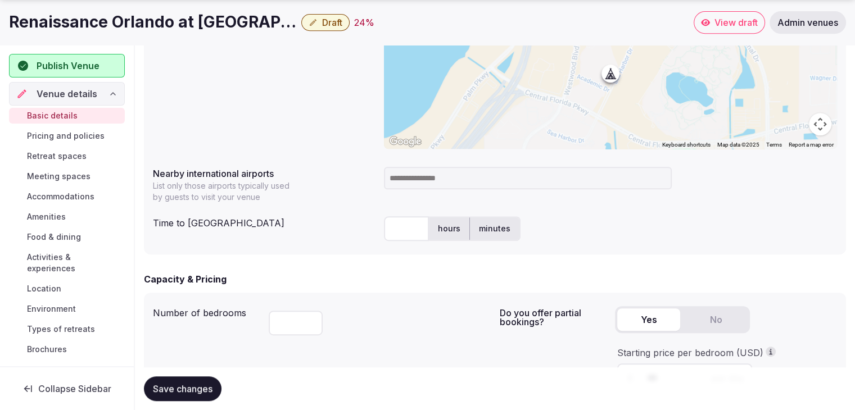
click at [207, 16] on h1 "Renaissance Orlando at [GEOGRAPHIC_DATA]" at bounding box center [153, 22] width 288 height 22
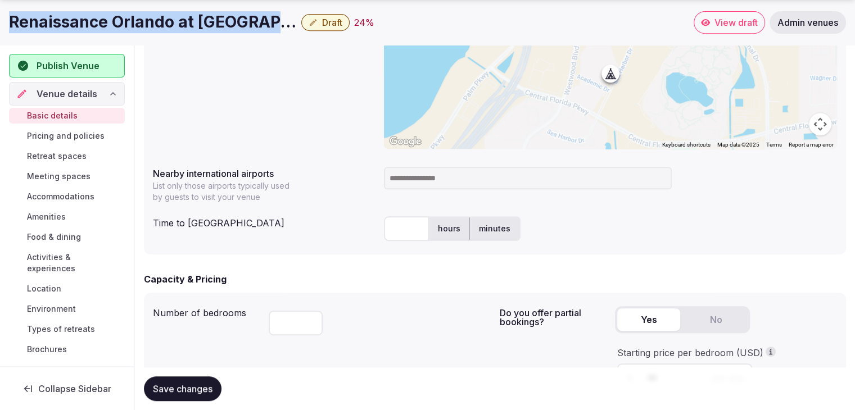
click at [207, 16] on h1 "Renaissance Orlando at [GEOGRAPHIC_DATA]" at bounding box center [153, 22] width 288 height 22
copy div "Renaissance Orlando at [GEOGRAPHIC_DATA]"
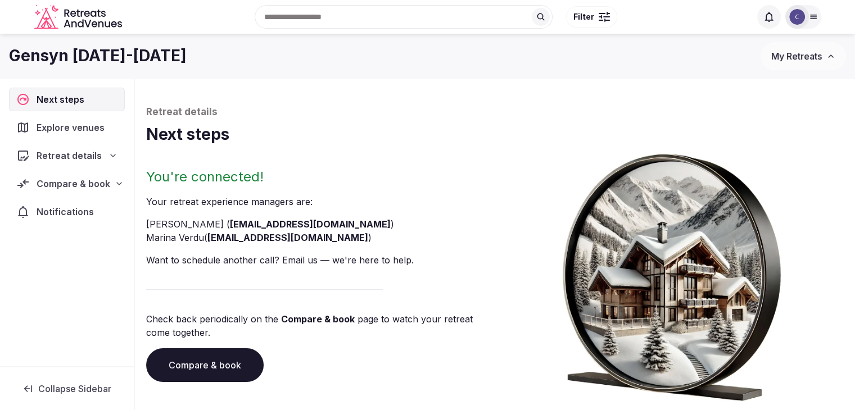
click at [246, 360] on link "Compare & book" at bounding box center [204, 366] width 117 height 34
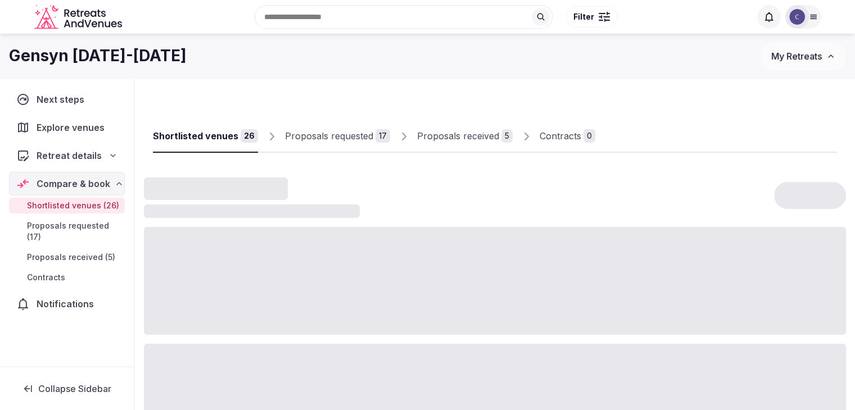
click at [137, 52] on h1 "Gensyn [DATE]-[DATE]" at bounding box center [98, 56] width 178 height 22
copy div "Gensyn [DATE]-[DATE]"
